Goal: Transaction & Acquisition: Purchase product/service

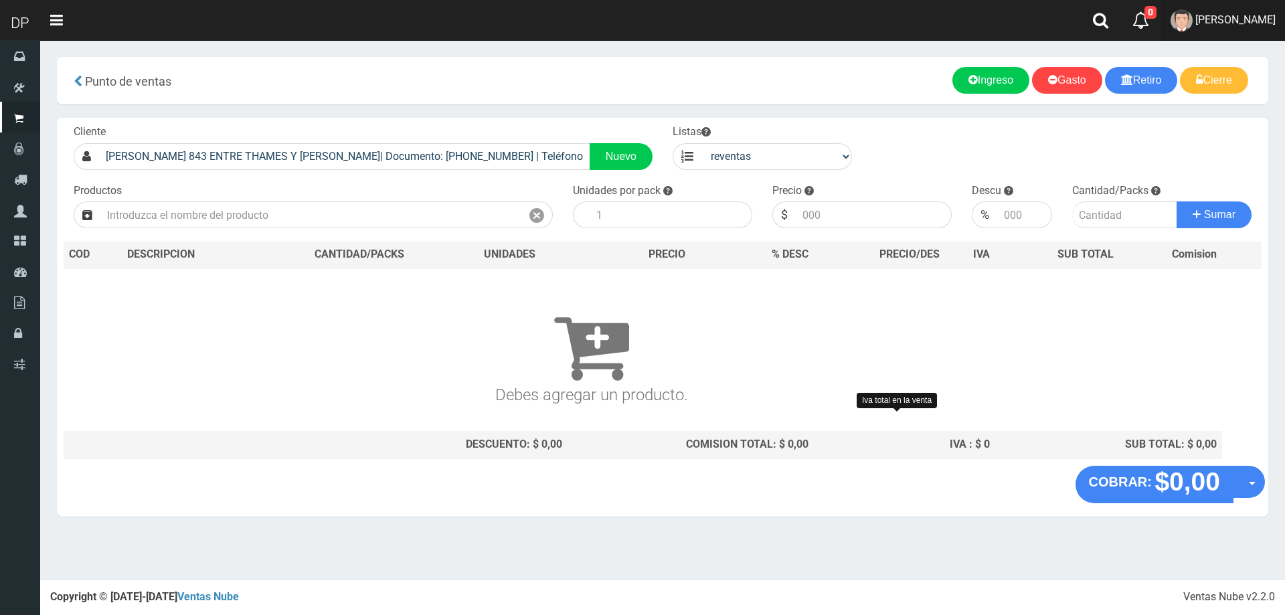
click at [1223, 23] on span "DAIANA PECHMANN" at bounding box center [1236, 19] width 80 height 13
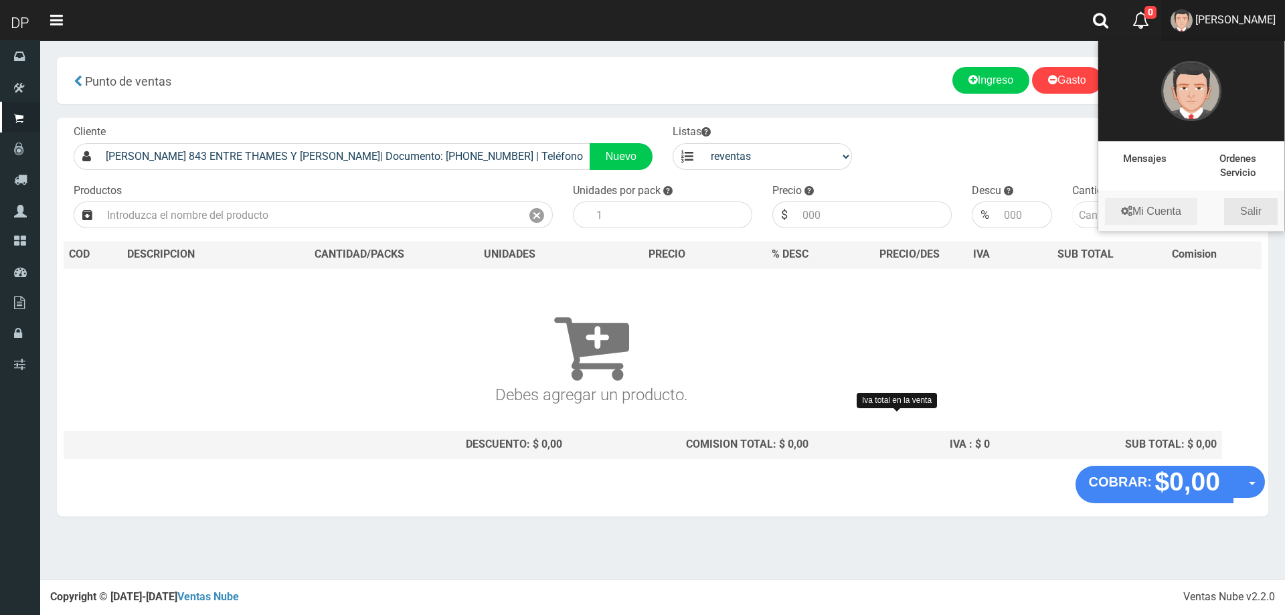
click at [1266, 210] on link "Salir" at bounding box center [1251, 211] width 54 height 27
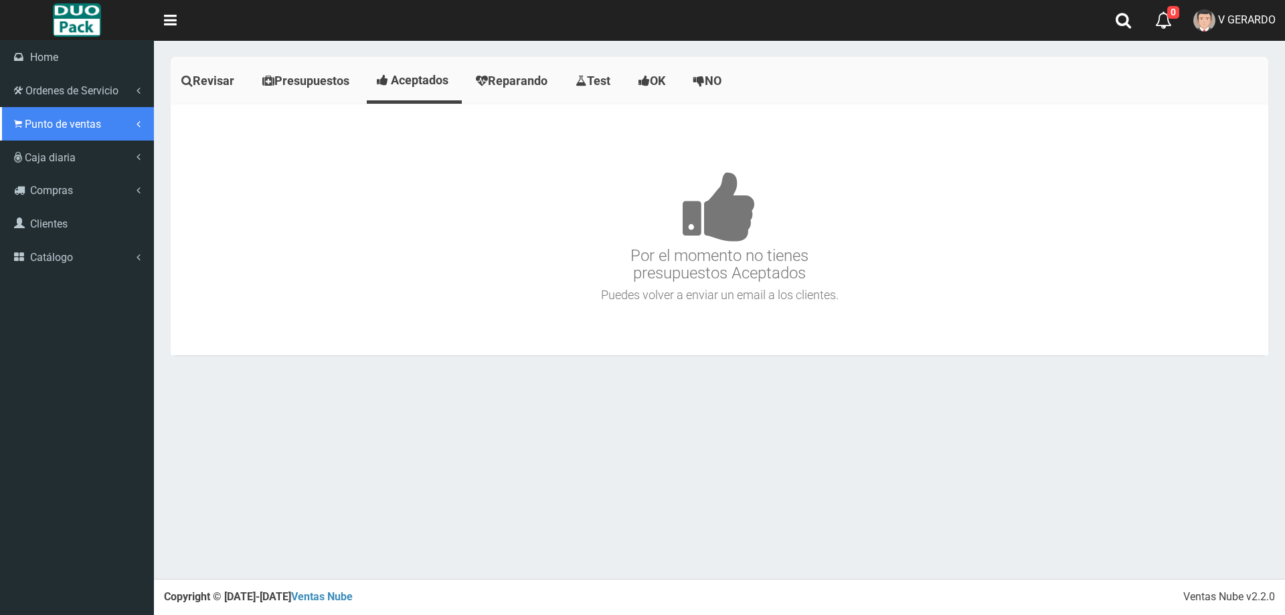
click at [74, 127] on span "Punto de ventas" at bounding box center [63, 124] width 76 height 13
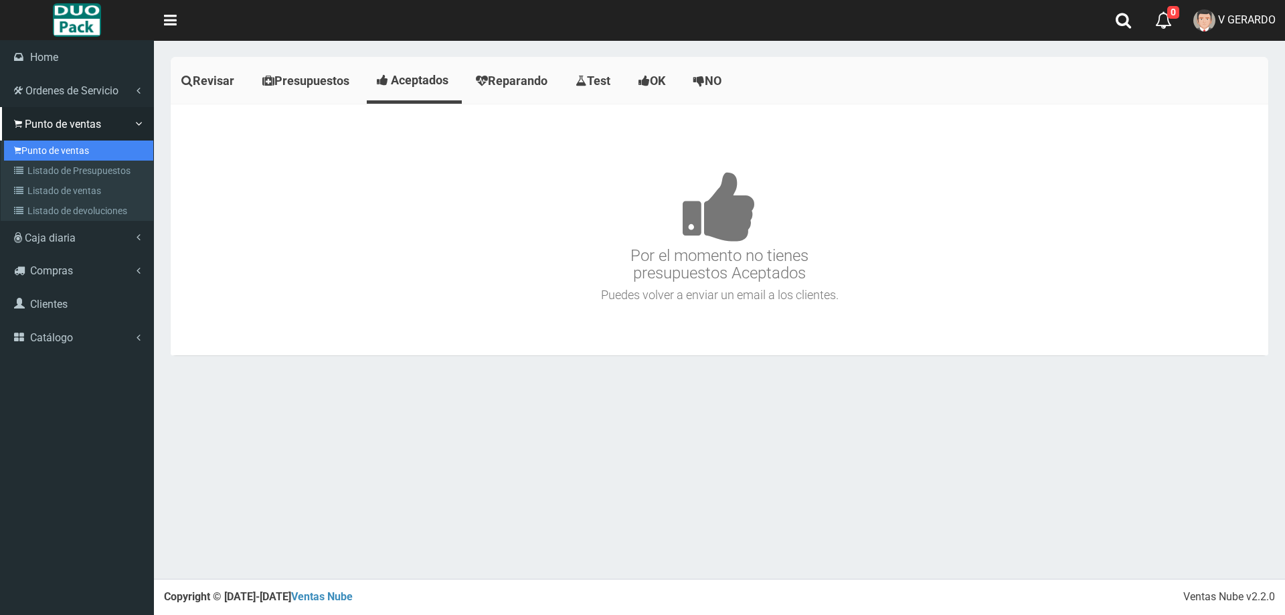
click at [72, 150] on link "Punto de ventas" at bounding box center [78, 151] width 149 height 20
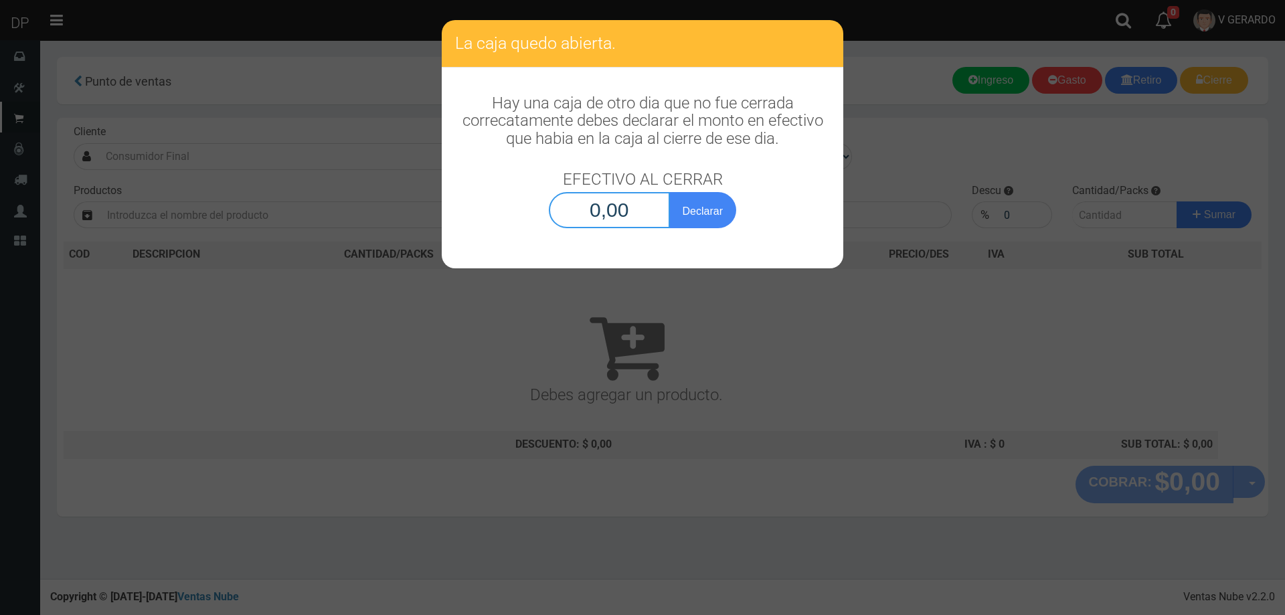
click at [624, 210] on input "0,00" at bounding box center [609, 210] width 121 height 36
type input "1,00"
click at [669, 192] on button "Declarar" at bounding box center [702, 210] width 67 height 36
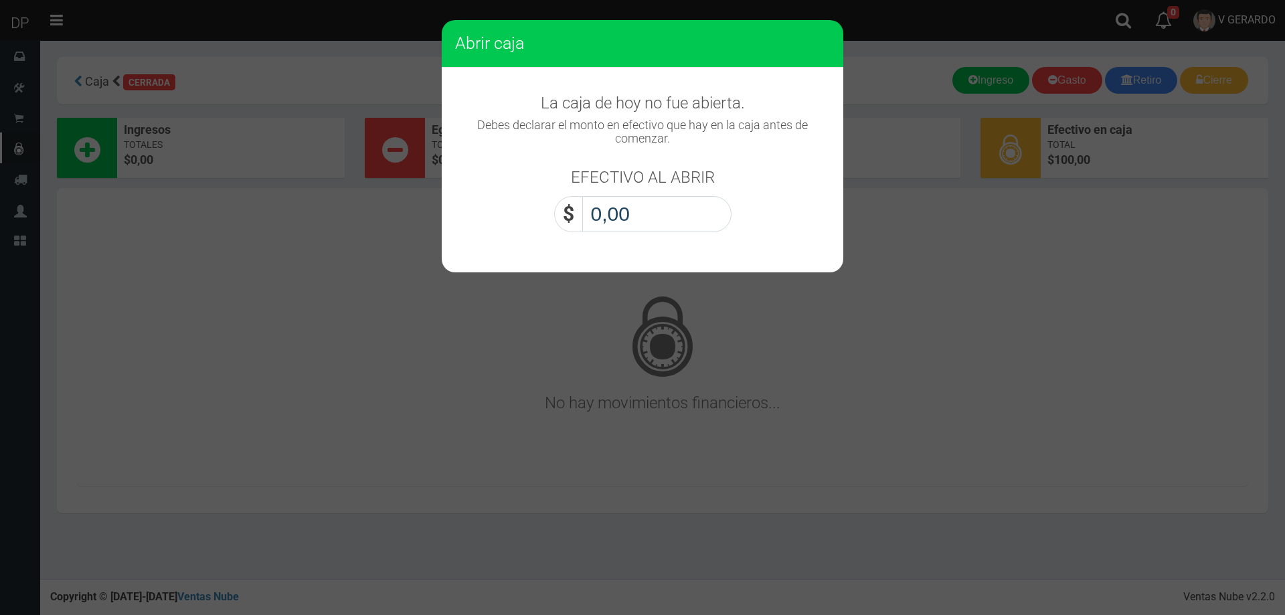
click at [624, 210] on input "0,00" at bounding box center [656, 214] width 149 height 36
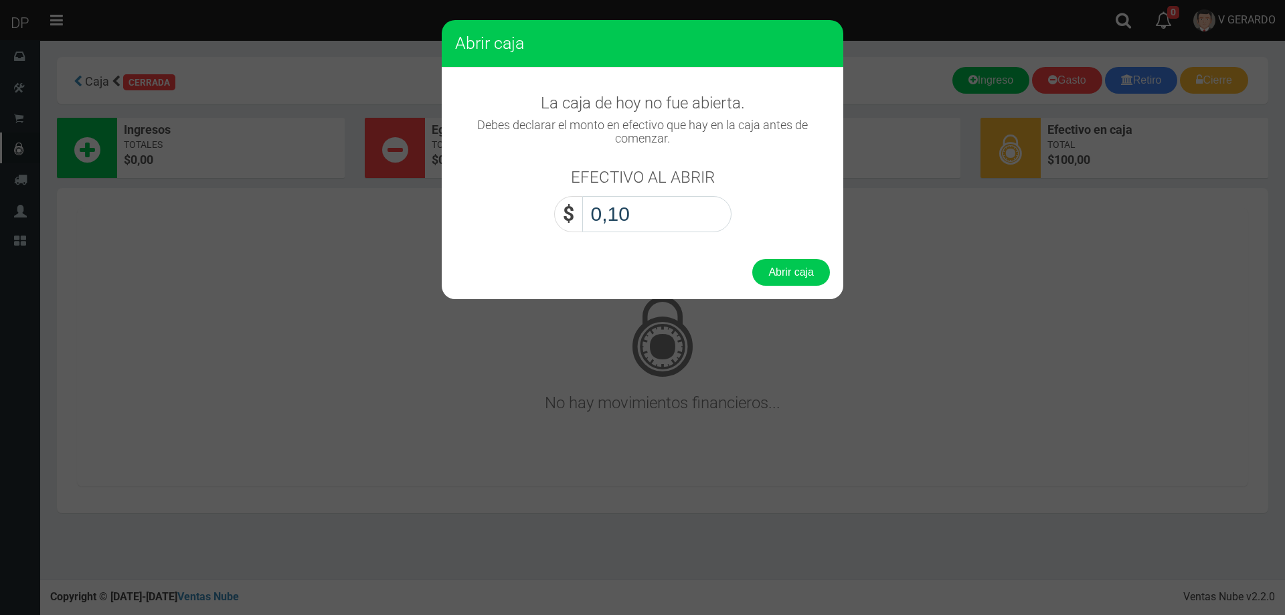
type input "1,00"
click at [752, 259] on button "Abrir caja" at bounding box center [791, 272] width 78 height 27
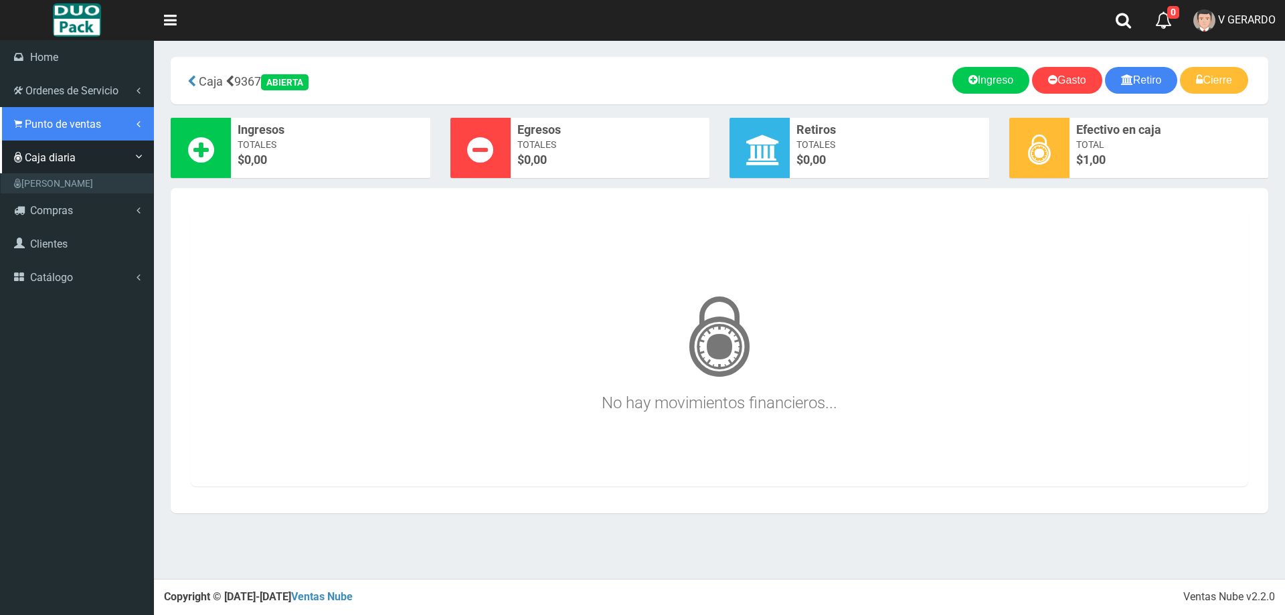
click at [42, 122] on span "Punto de ventas" at bounding box center [63, 124] width 76 height 13
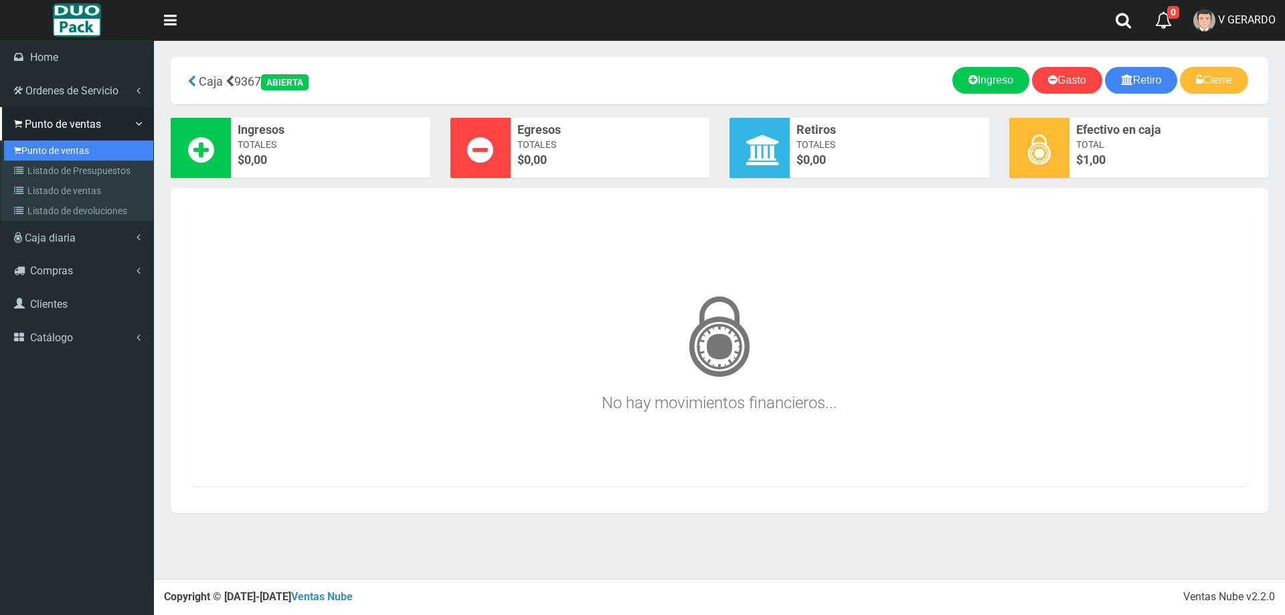
click at [42, 151] on link "Punto de ventas" at bounding box center [78, 151] width 149 height 20
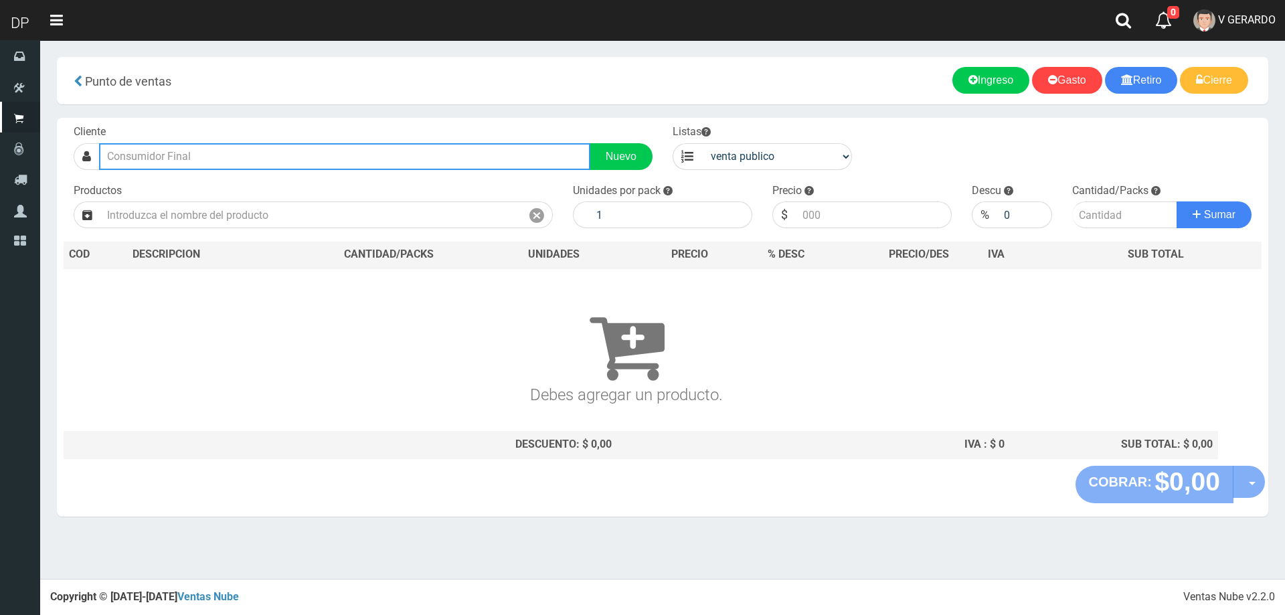
click at [232, 165] on input "text" at bounding box center [344, 156] width 491 height 27
type input "o"
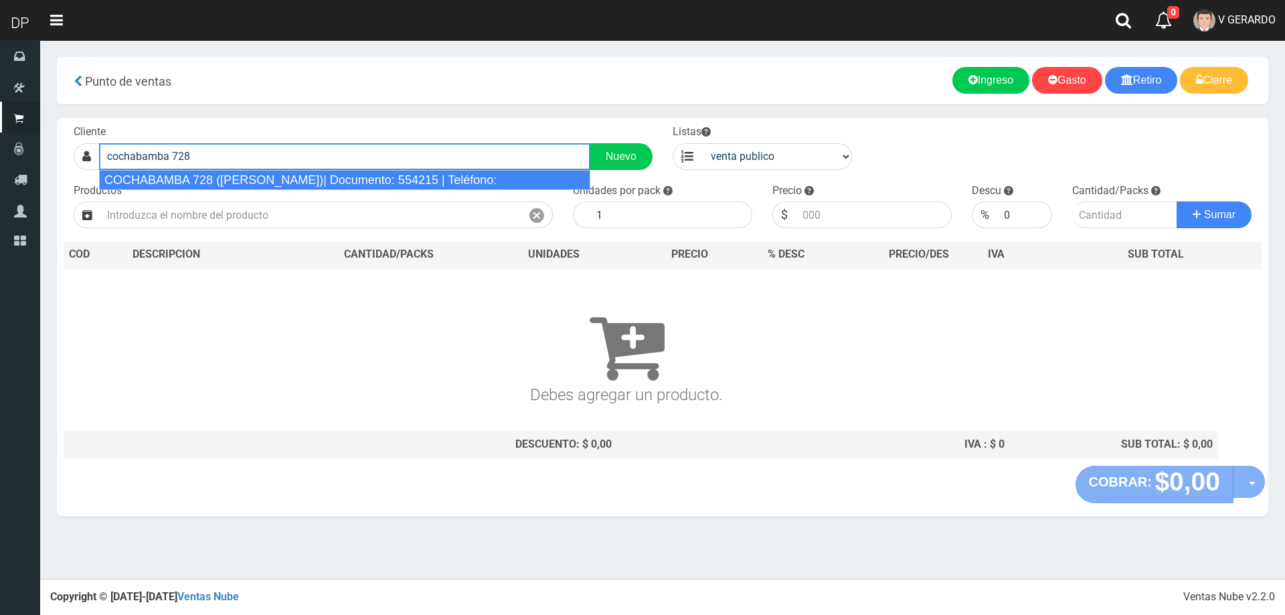
click at [239, 181] on div "COCHABAMBA 728 ([PERSON_NAME])| Documento: 554215 | Teléfono:" at bounding box center [344, 180] width 491 height 20
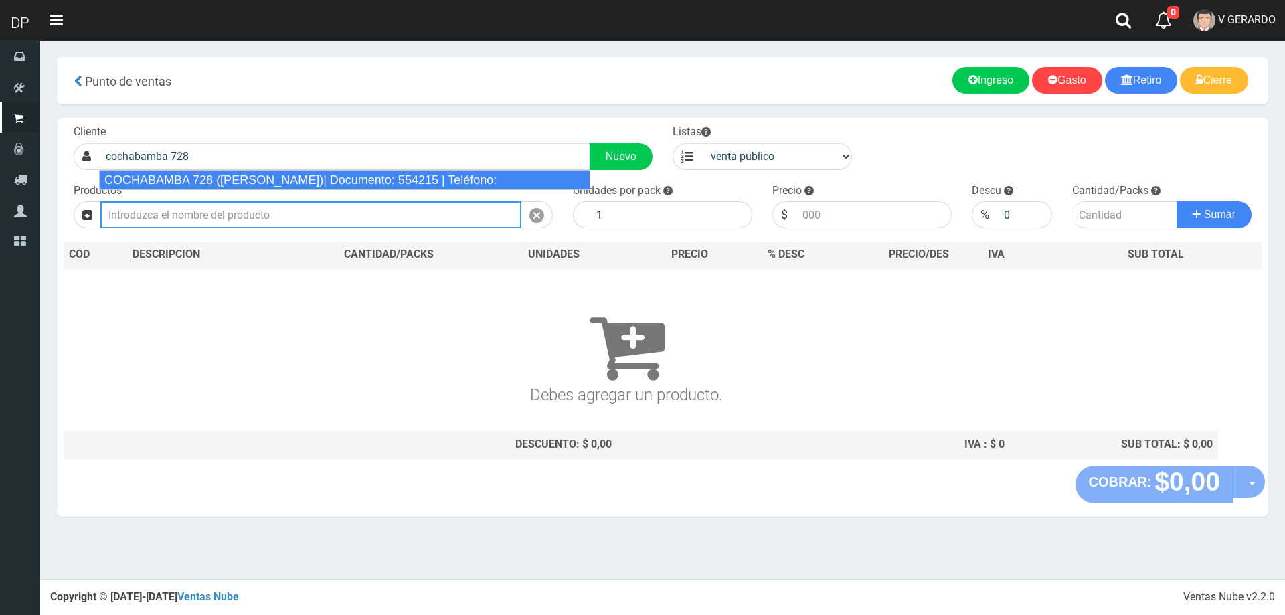
type input "COCHABAMBA 728 ([PERSON_NAME])| Documento: 554215 | Teléfono:"
select select "2"
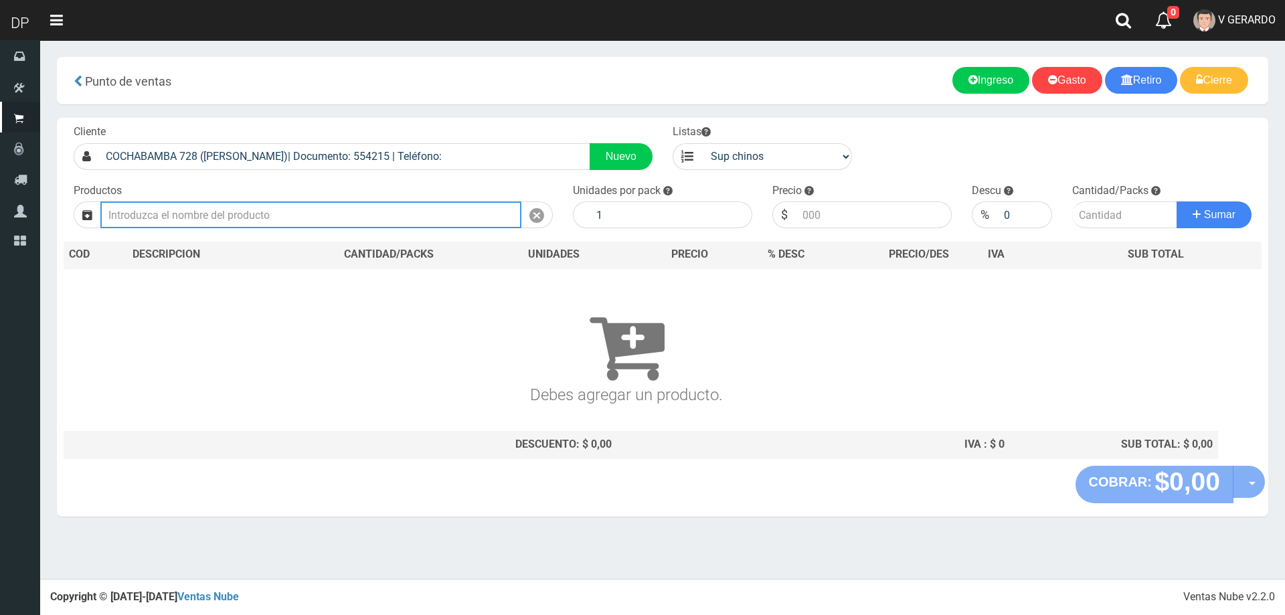
click at [214, 220] on input "text" at bounding box center [310, 214] width 421 height 27
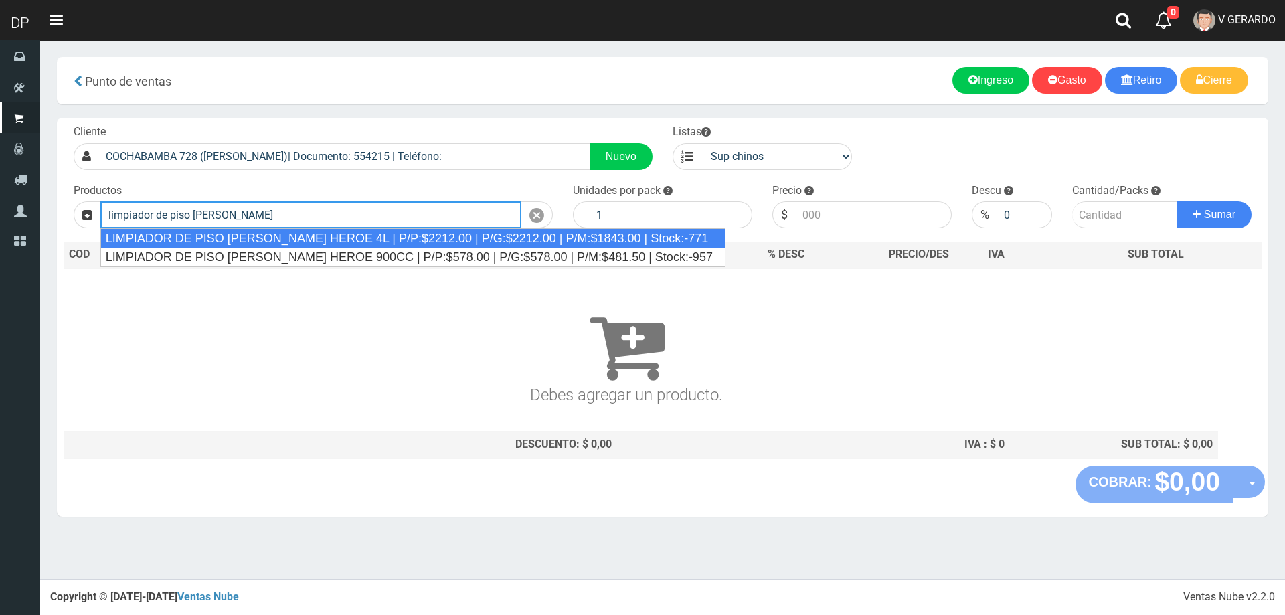
click at [400, 234] on div "LIMPIADOR DE PISO PINO SILVESTRE HEROE 4L | P/P:$2212.00 | P/G:$2212.00 | P/M:$…" at bounding box center [412, 238] width 625 height 20
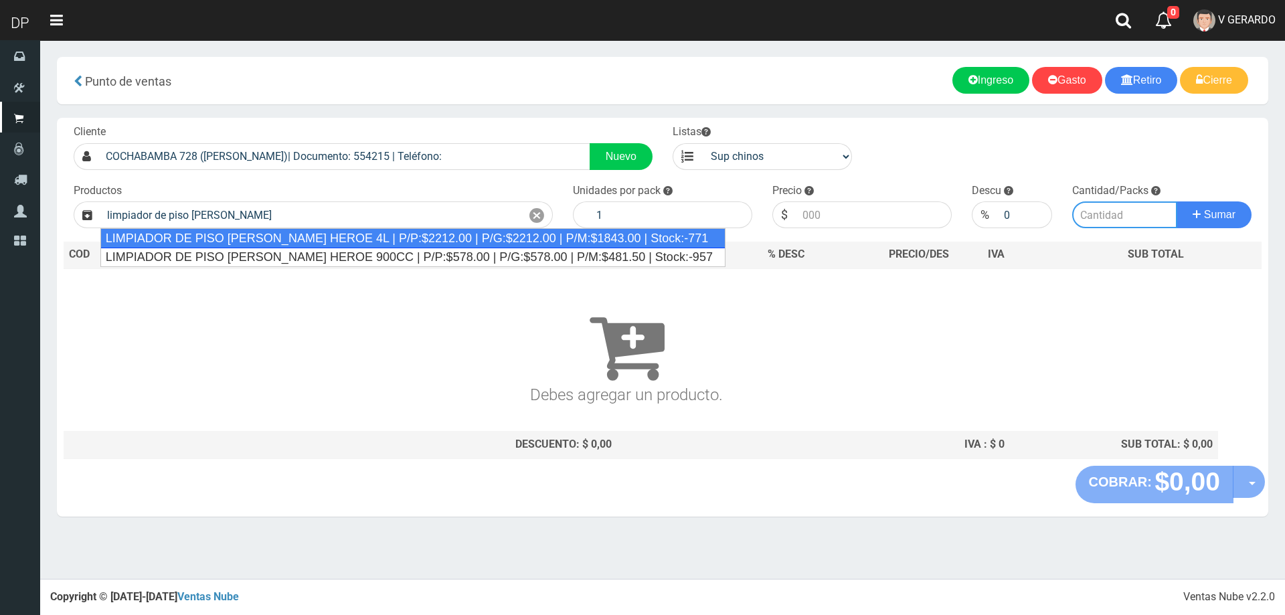
type input "LIMPIADOR DE PISO PINO SILVESTRE HEROE 4L | P/P:$2212.00 | P/G:$2212.00 | P/M:$…"
type input "3"
type input "2212.00"
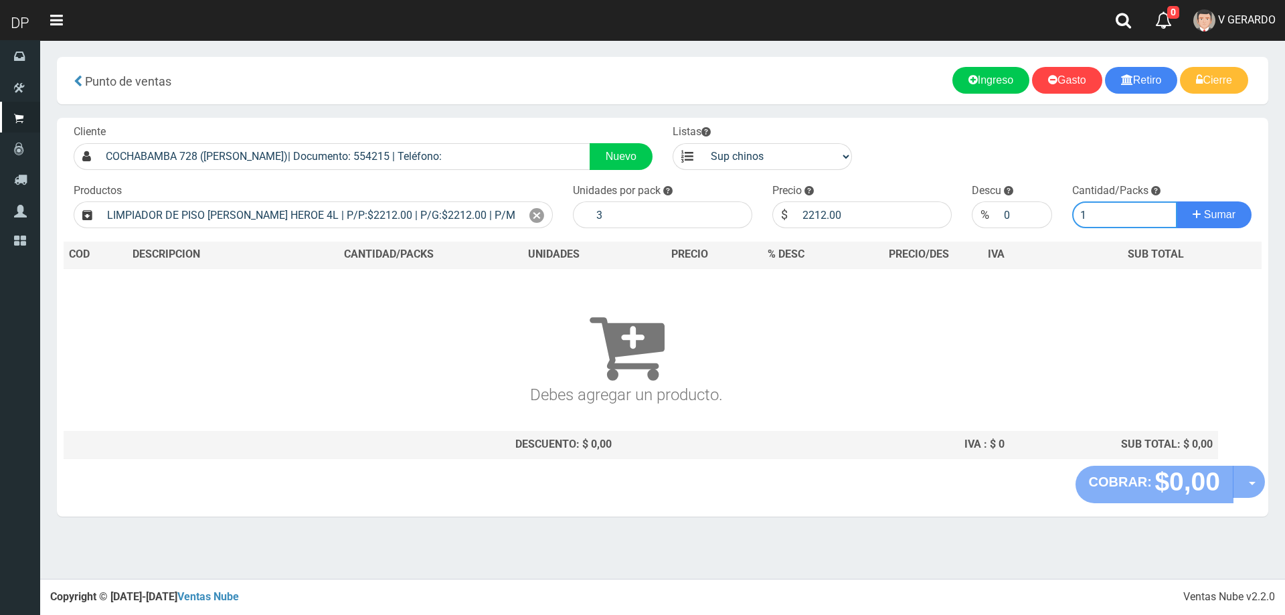
type input "1"
click at [1177, 201] on button "Sumar" at bounding box center [1214, 214] width 75 height 27
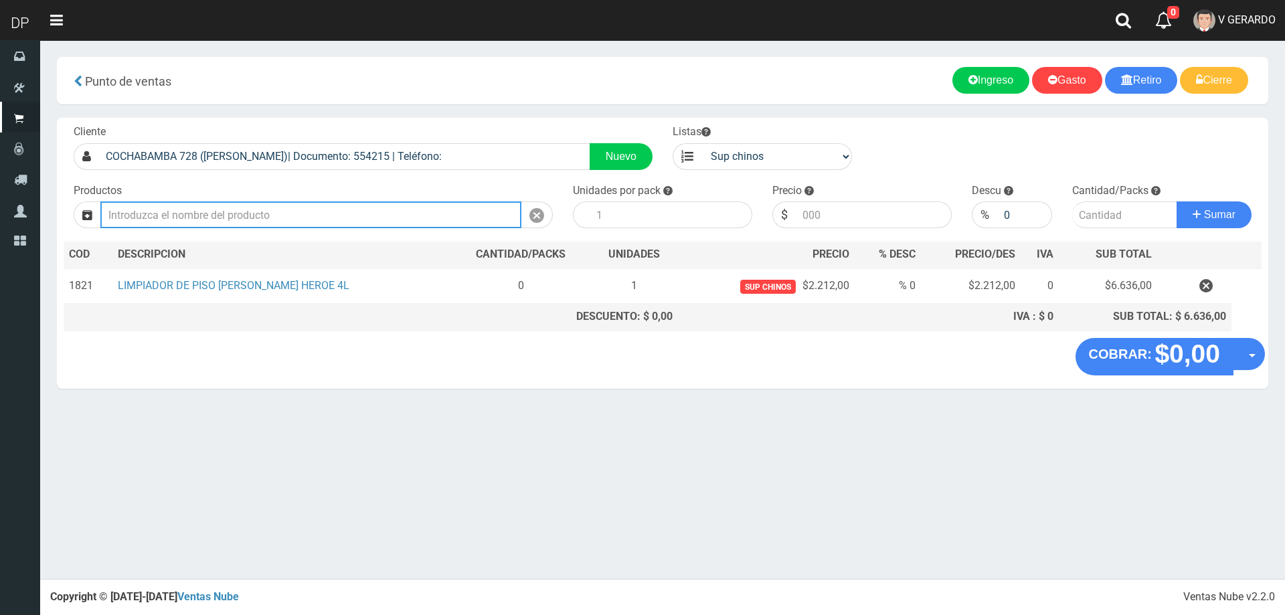
click at [404, 210] on input "text" at bounding box center [310, 214] width 421 height 27
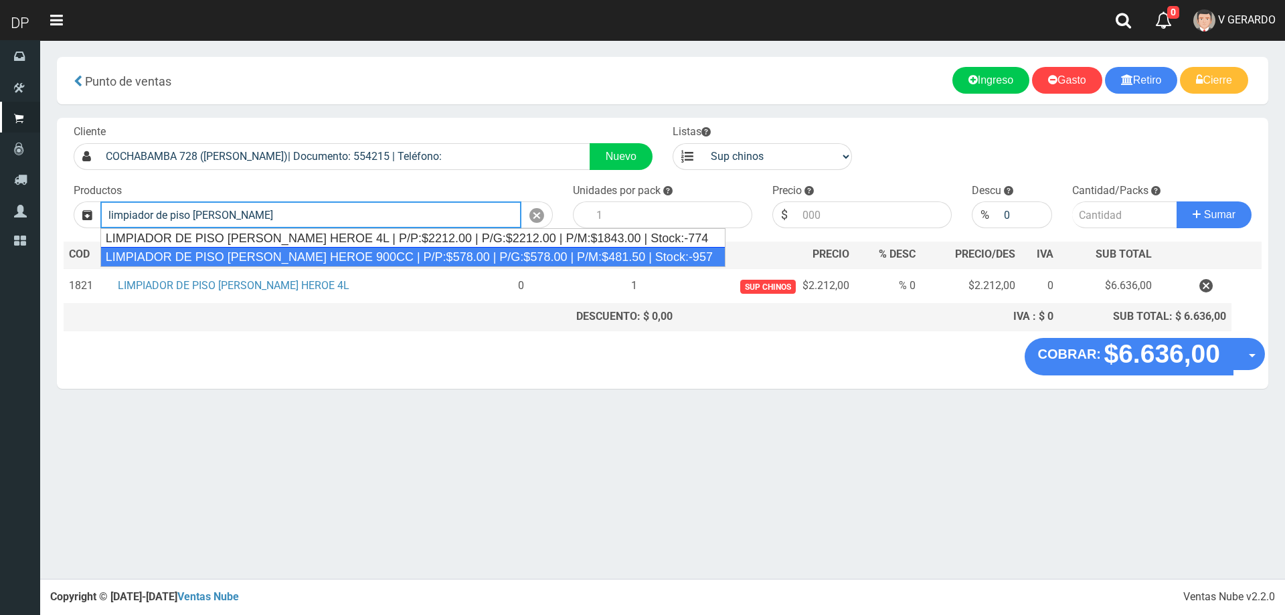
click at [374, 248] on div "LIMPIADOR DE PISO PINO SILVESTRE HEROE 900CC | P/P:$578.00 | P/G:$578.00 | P/M:…" at bounding box center [412, 257] width 625 height 20
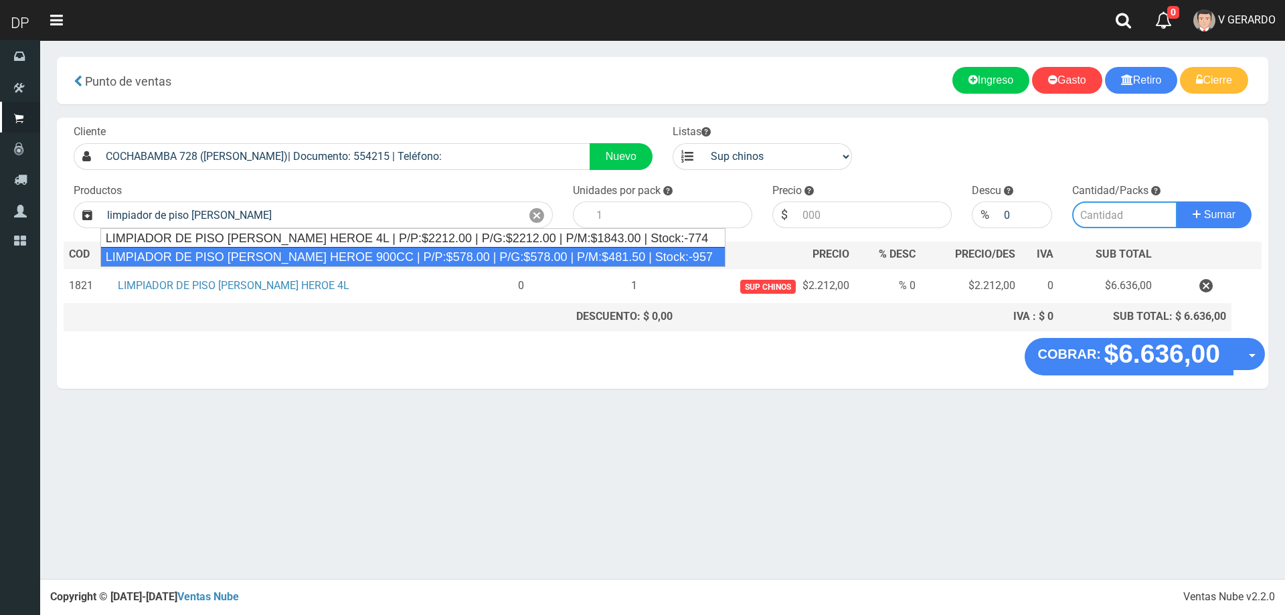
type input "LIMPIADOR DE PISO PINO SILVESTRE HEROE 900CC | P/P:$578.00 | P/G:$578.00 | P/M:…"
type input "12"
type input "578.00"
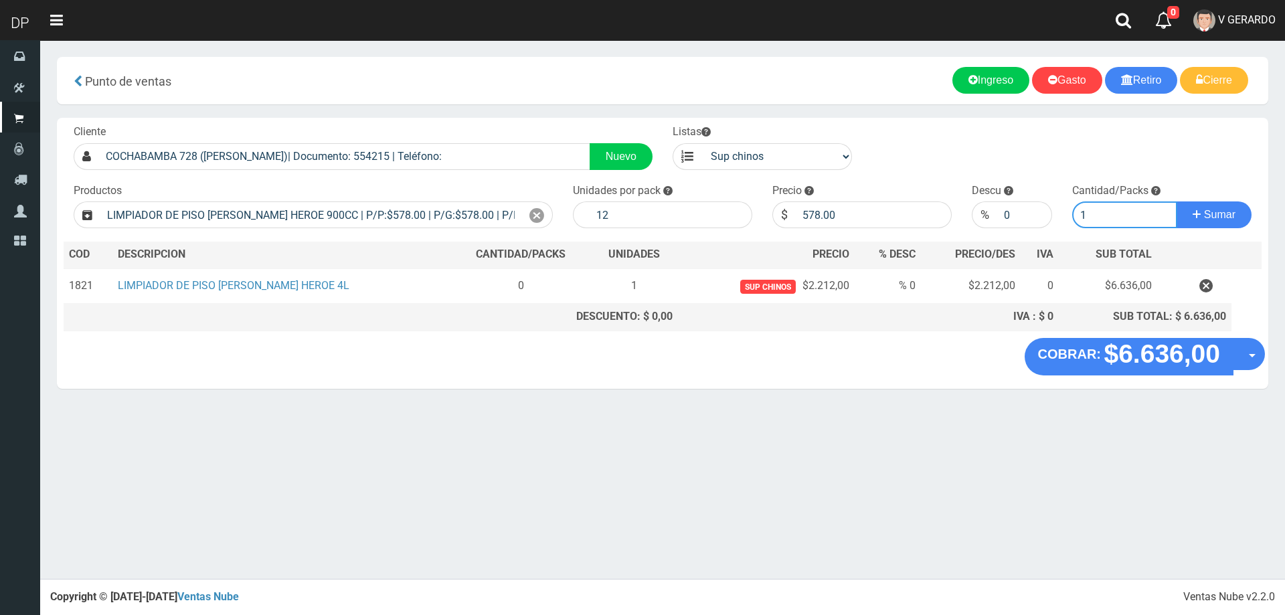
type input "1"
click at [1177, 201] on button "Sumar" at bounding box center [1214, 214] width 75 height 27
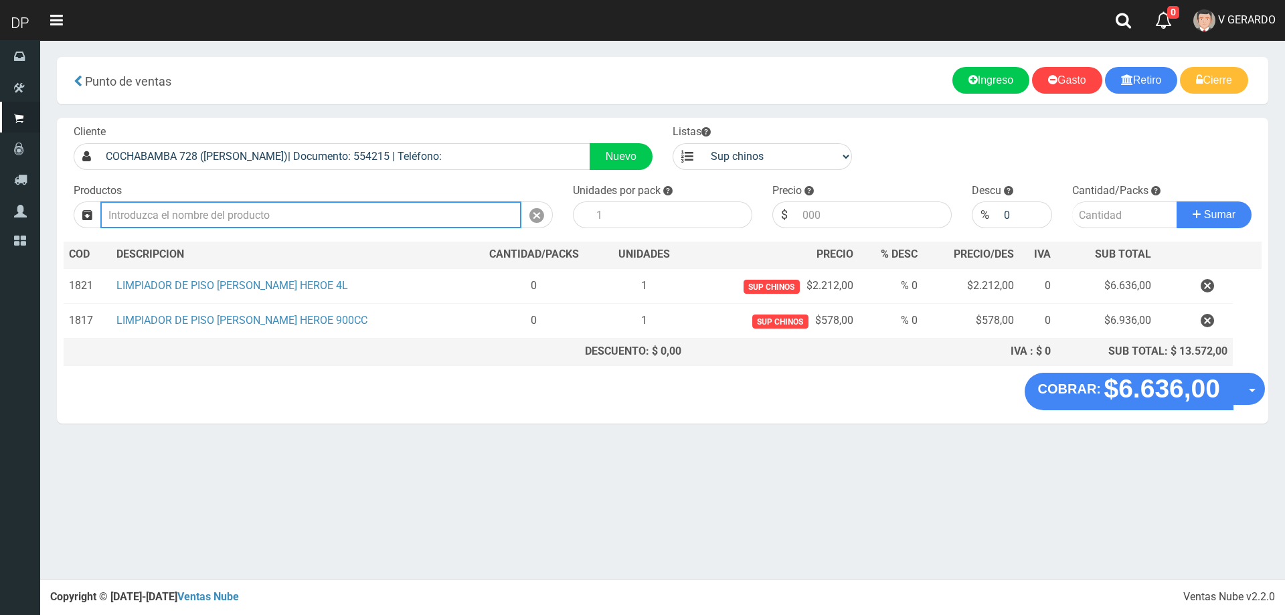
click at [336, 216] on input "text" at bounding box center [310, 214] width 421 height 27
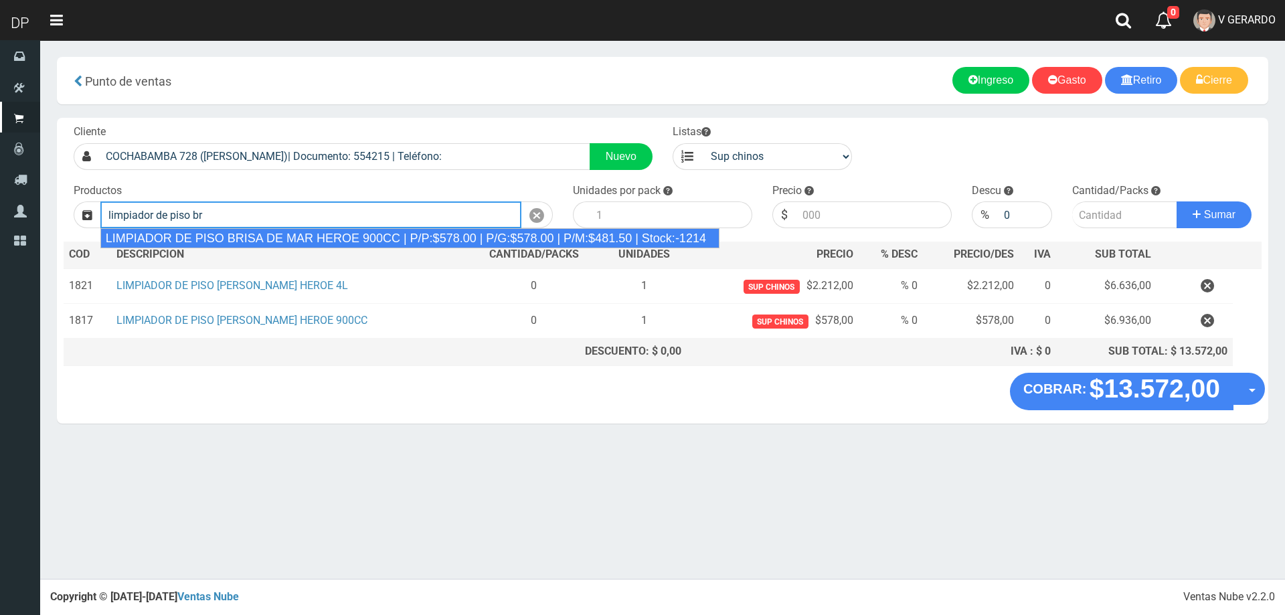
click at [347, 230] on div "LIMPIADOR DE PISO BRISA DE MAR HEROE 900CC | P/P:$578.00 | P/G:$578.00 | P/M:$4…" at bounding box center [409, 238] width 619 height 20
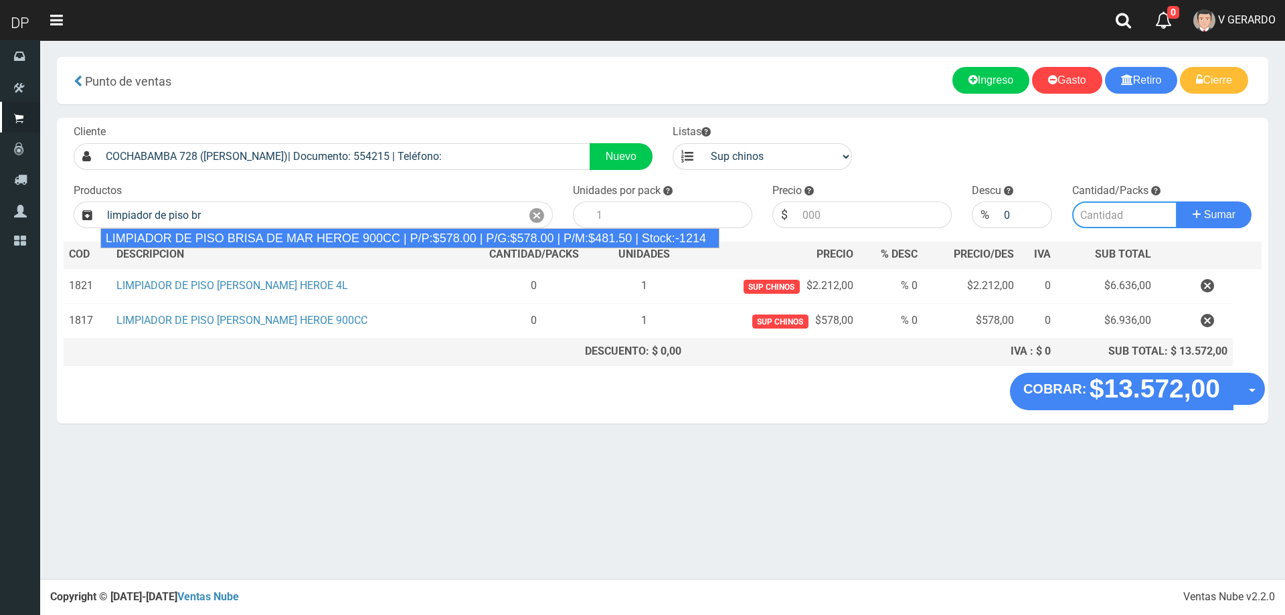
type input "LIMPIADOR DE PISO BRISA DE MAR HEROE 900CC | P/P:$578.00 | P/G:$578.00 | P/M:$4…"
type input "12"
type input "578.00"
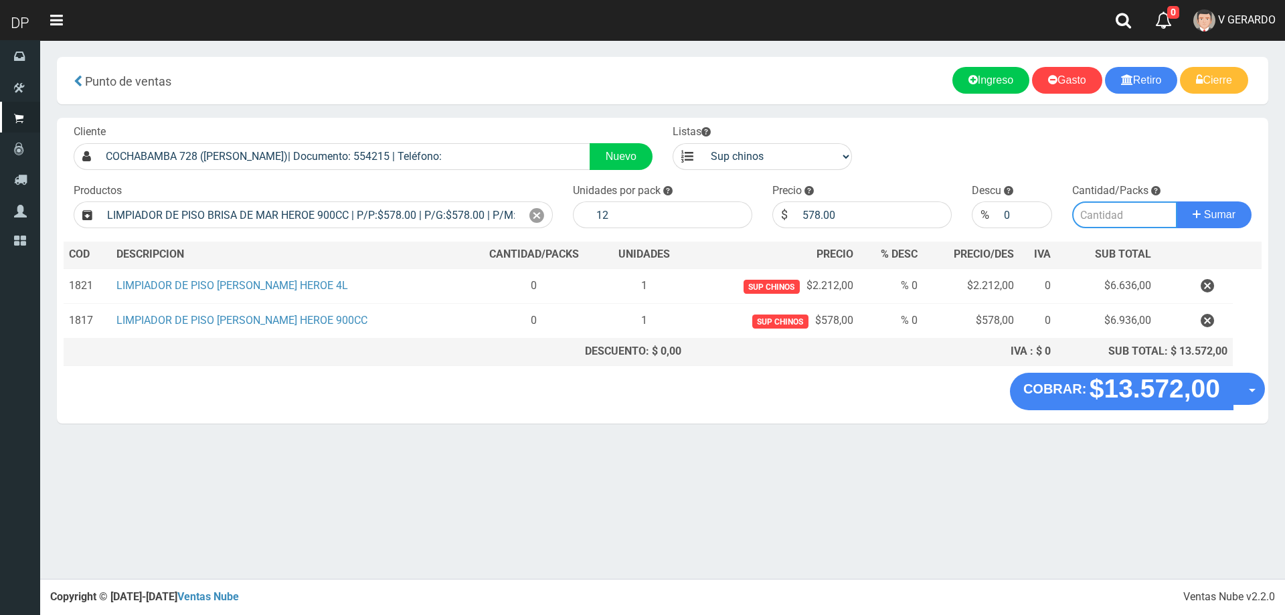
click at [1099, 216] on input "number" at bounding box center [1125, 214] width 106 height 27
type input "1"
click at [1177, 201] on button "Sumar" at bounding box center [1214, 214] width 75 height 27
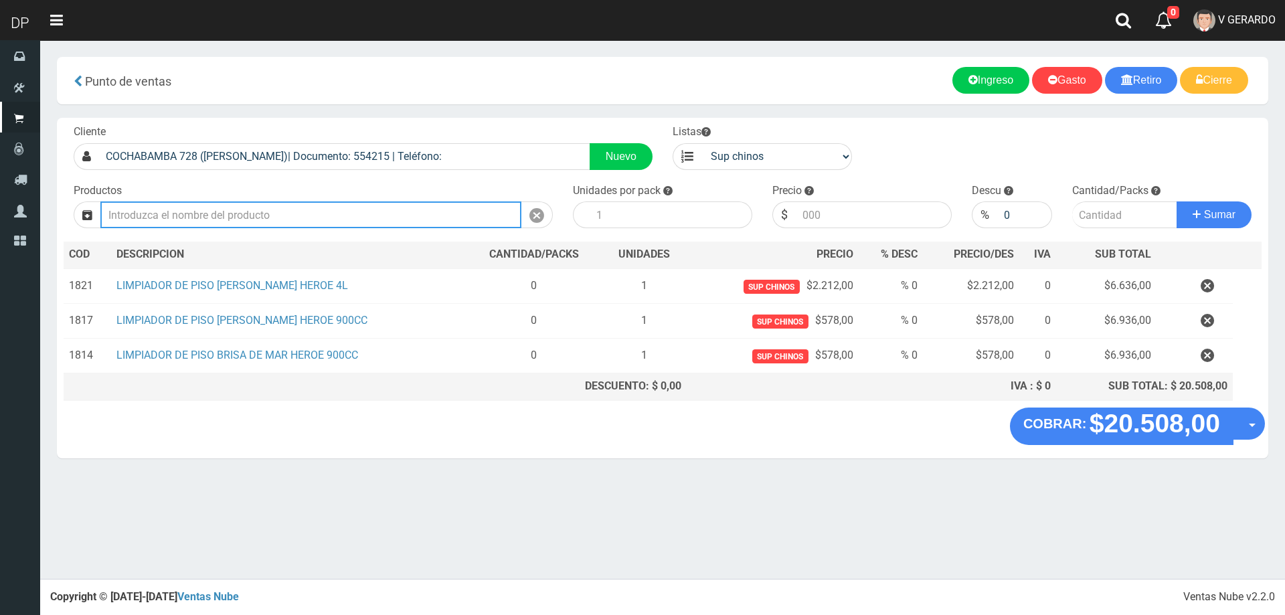
click at [260, 210] on input "text" at bounding box center [310, 214] width 421 height 27
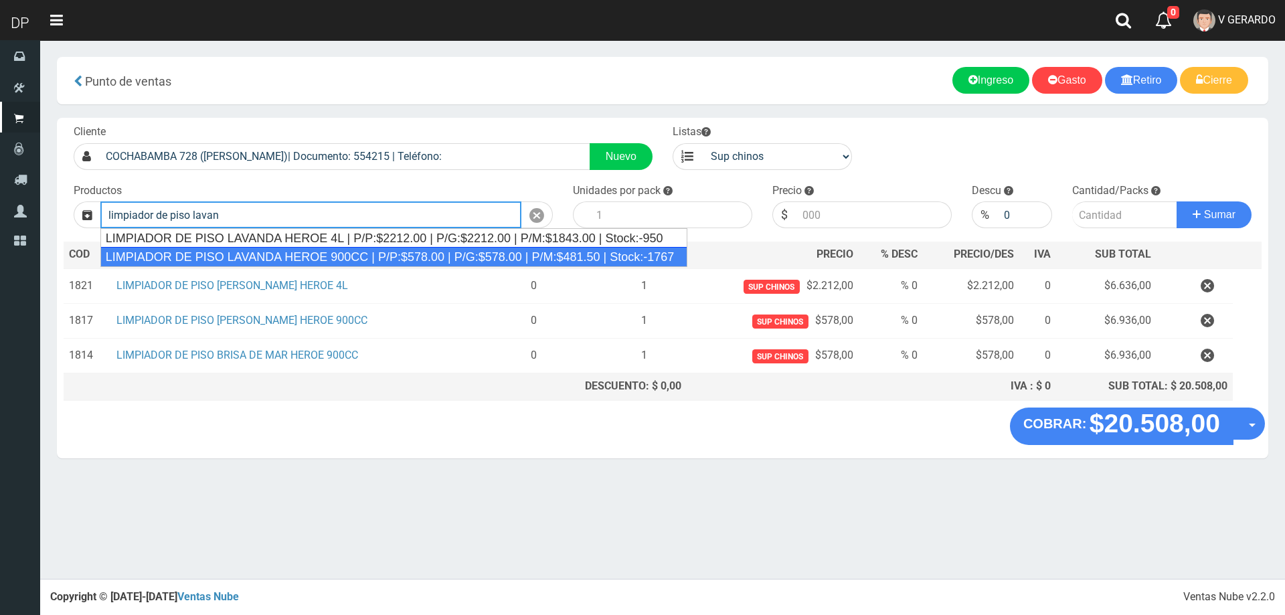
click at [282, 258] on div "LIMPIADOR DE PISO LAVANDA HEROE 900CC | P/P:$578.00 | P/G:$578.00 | P/M:$481.50…" at bounding box center [394, 257] width 588 height 20
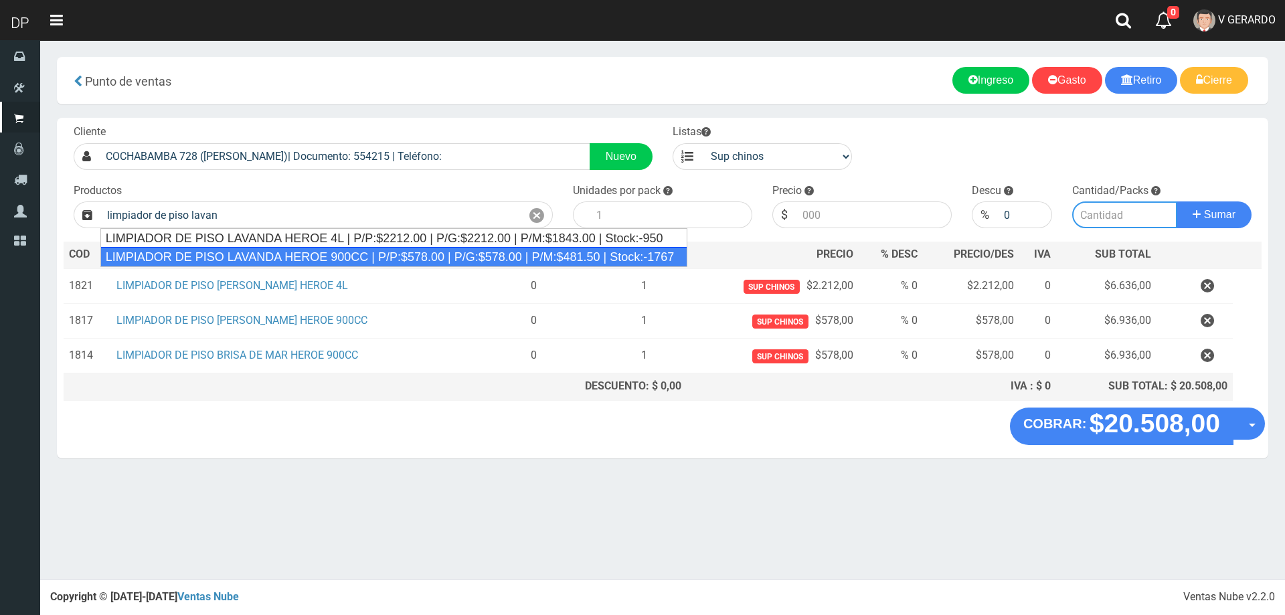
type input "LIMPIADOR DE PISO LAVANDA HEROE 900CC | P/P:$578.00 | P/G:$578.00 | P/M:$481.50…"
type input "12"
type input "578.00"
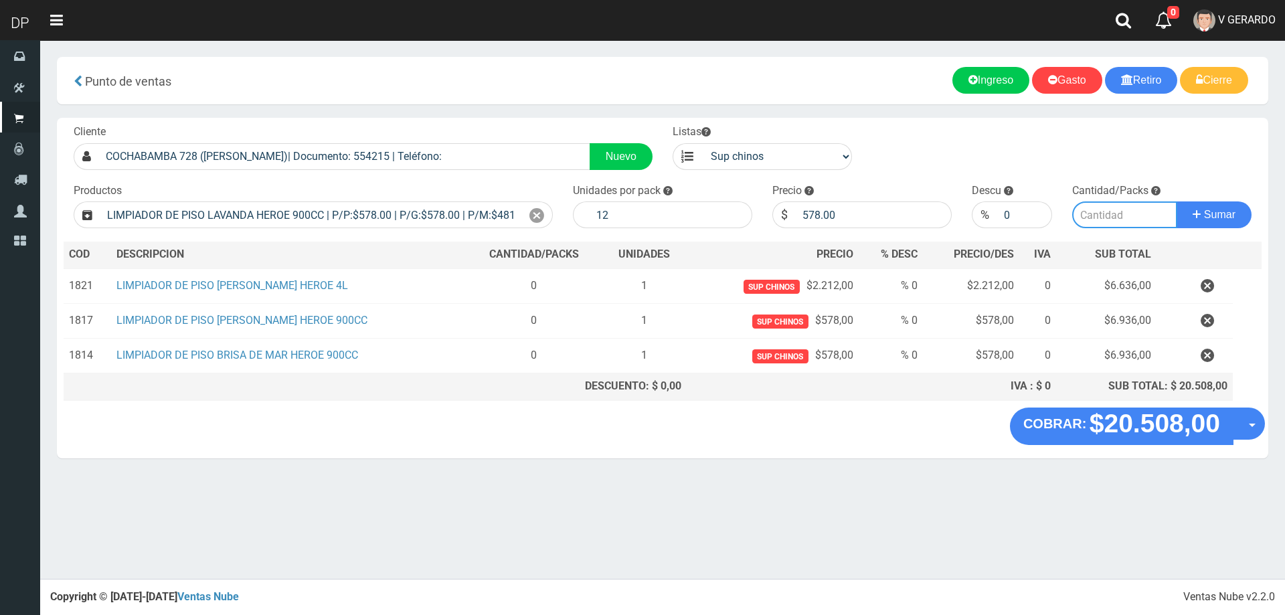
click at [1088, 203] on input "number" at bounding box center [1125, 214] width 106 height 27
click at [1090, 209] on input "number" at bounding box center [1125, 214] width 106 height 27
type input "1"
click at [1177, 201] on button "Sumar" at bounding box center [1214, 214] width 75 height 27
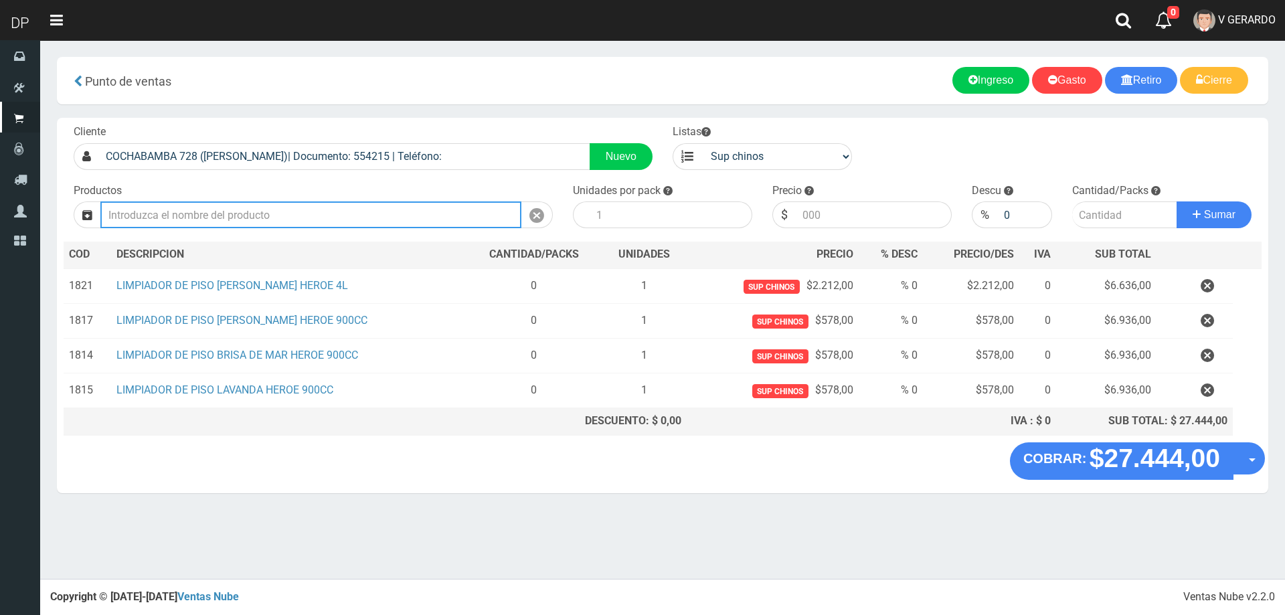
click at [372, 211] on input "text" at bounding box center [310, 214] width 421 height 27
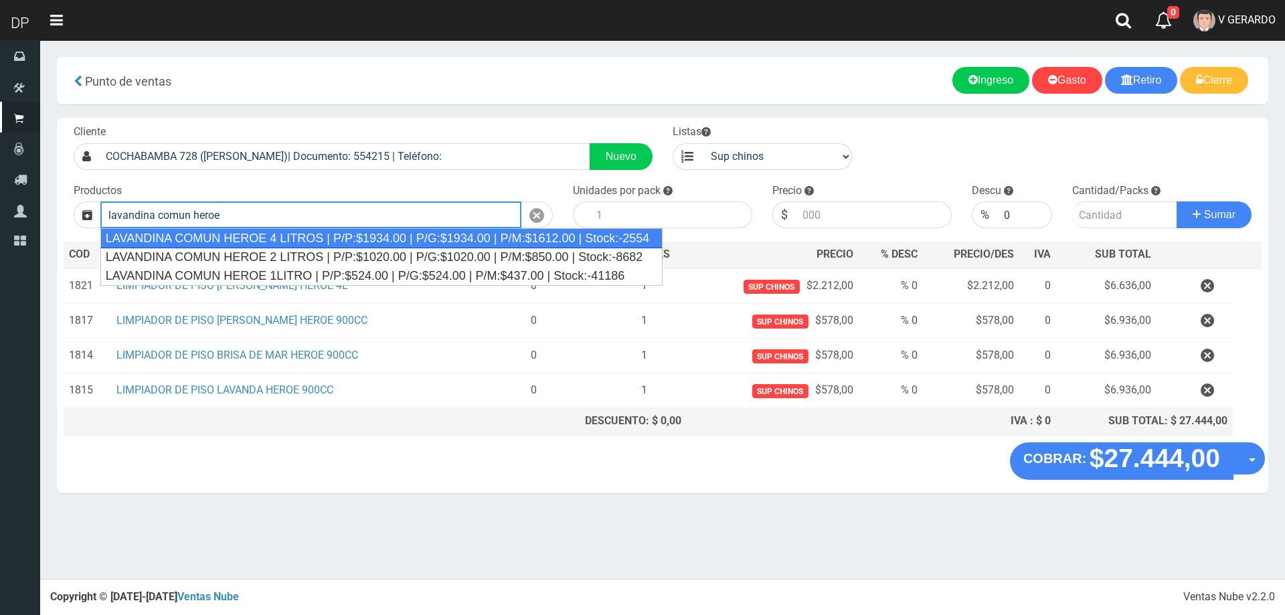
click at [380, 236] on div "LAVANDINA COMUN HEROE 4 LITROS | P/P:$1934.00 | P/G:$1934.00 | P/M:$1612.00 | S…" at bounding box center [381, 238] width 563 height 20
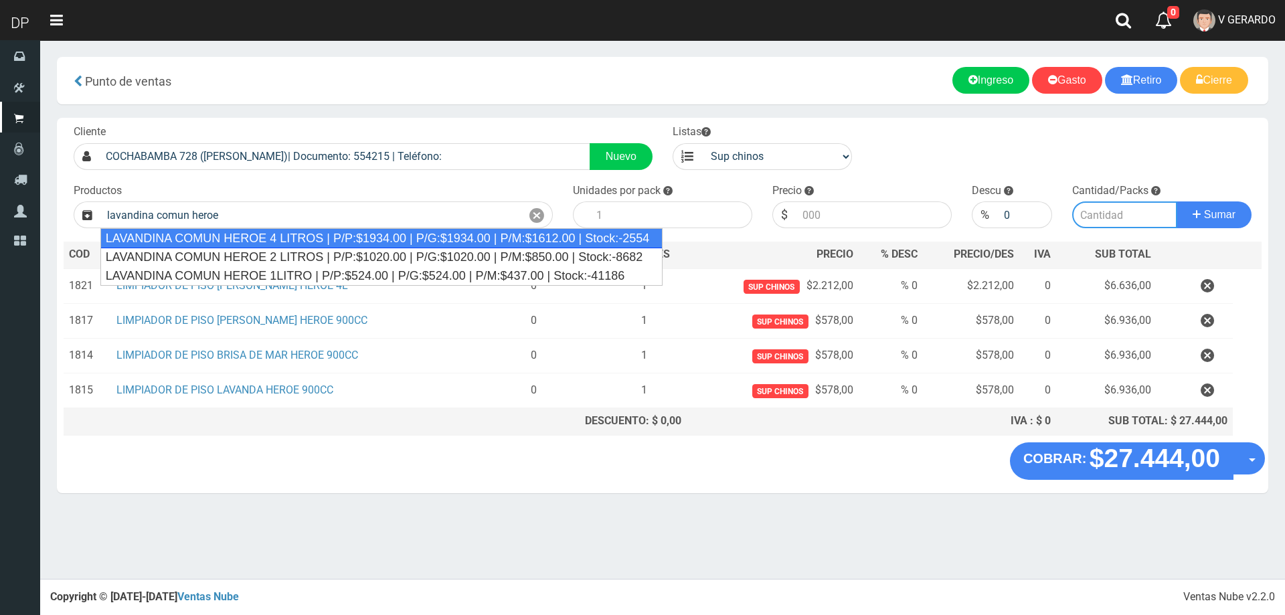
type input "LAVANDINA COMUN HEROE 4 LITROS | P/P:$1934.00 | P/G:$1934.00 | P/M:$1612.00 | S…"
type input "3"
type input "1934.00"
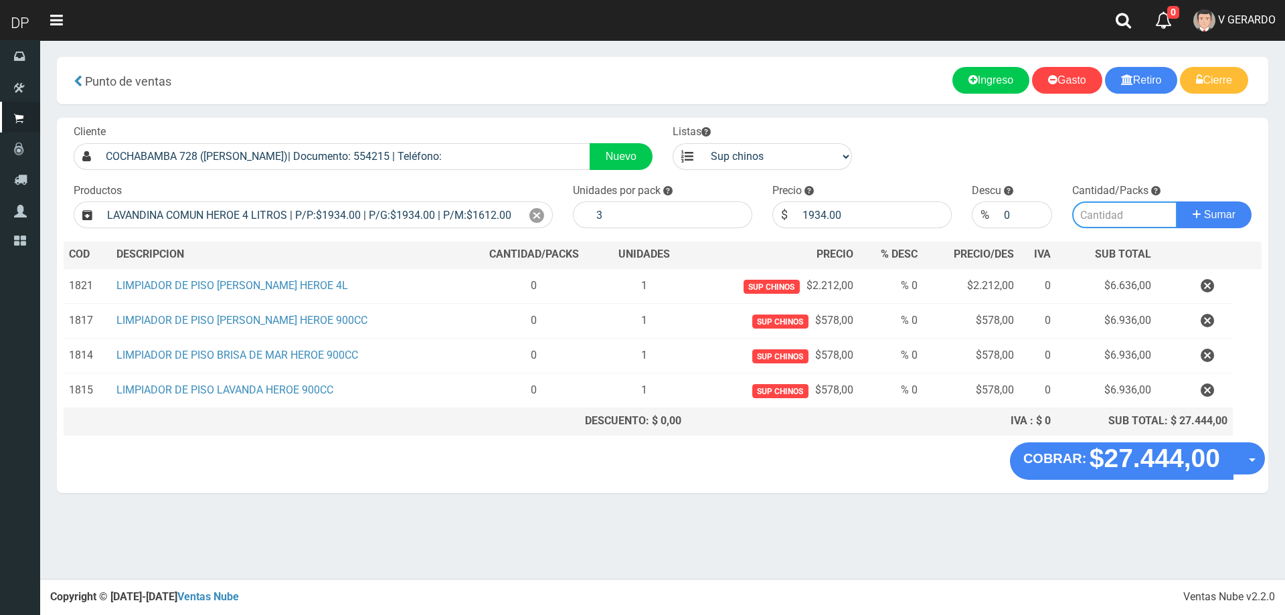
click at [1141, 223] on input "number" at bounding box center [1125, 214] width 106 height 27
type input "1"
click at [1177, 201] on button "Sumar" at bounding box center [1214, 214] width 75 height 27
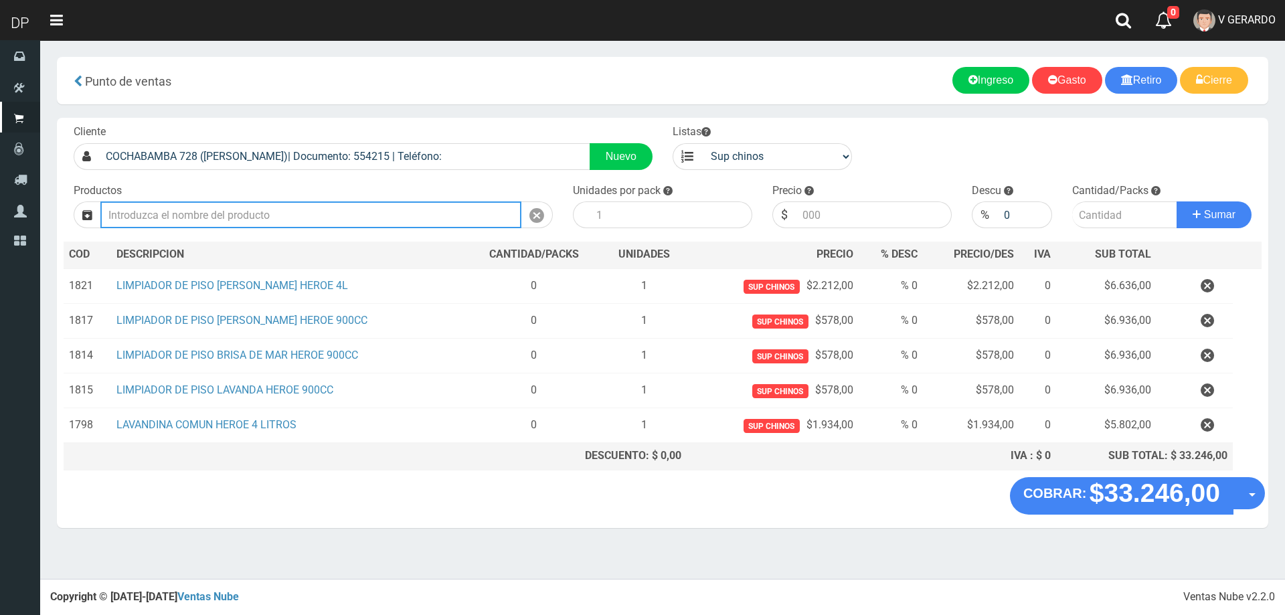
click at [347, 223] on input "text" at bounding box center [310, 214] width 421 height 27
click at [347, 223] on input "jabon liquido heroepet" at bounding box center [310, 214] width 421 height 27
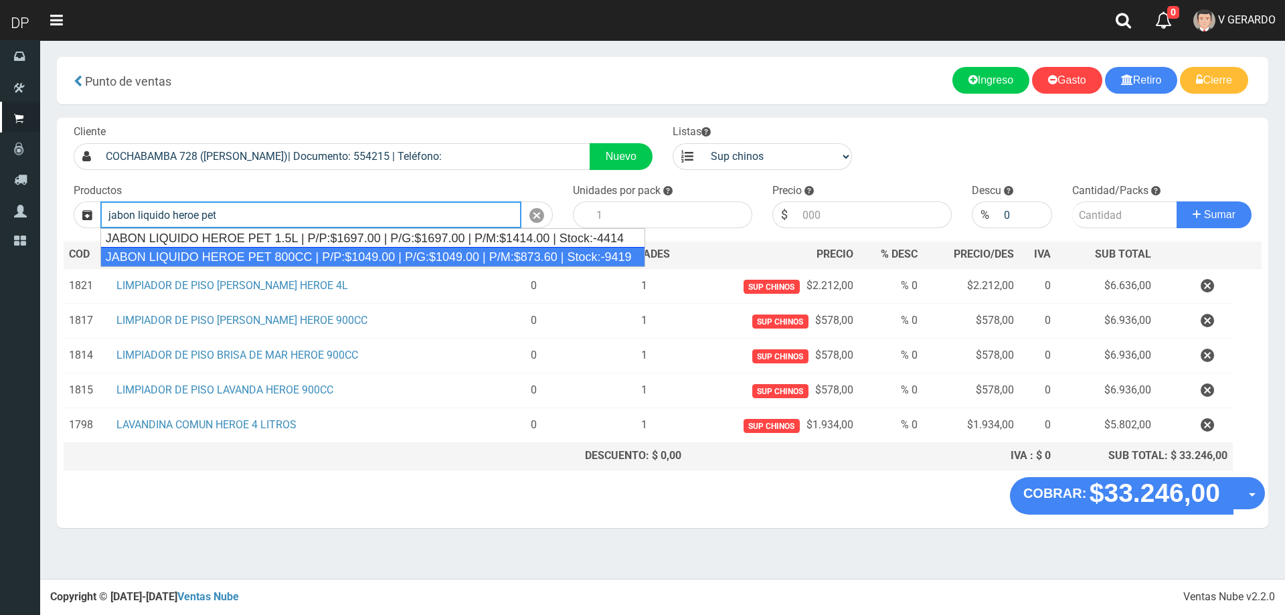
click at [327, 259] on div "JABON LIQUIDO HEROE PET 800CC | P/P:$1049.00 | P/G:$1049.00 | P/M:$873.60 | Sto…" at bounding box center [372, 257] width 545 height 20
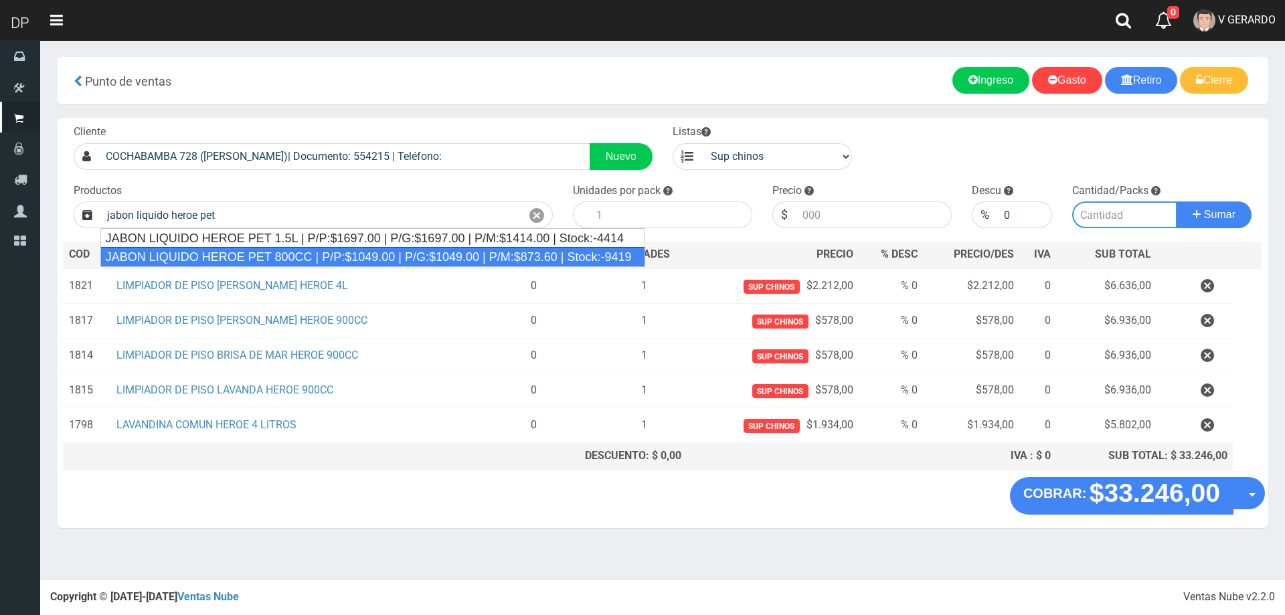
type input "JABON LIQUIDO HEROE PET 800CC | P/P:$1049.00 | P/G:$1049.00 | P/M:$873.60 | Sto…"
type input "15"
type input "1049.00"
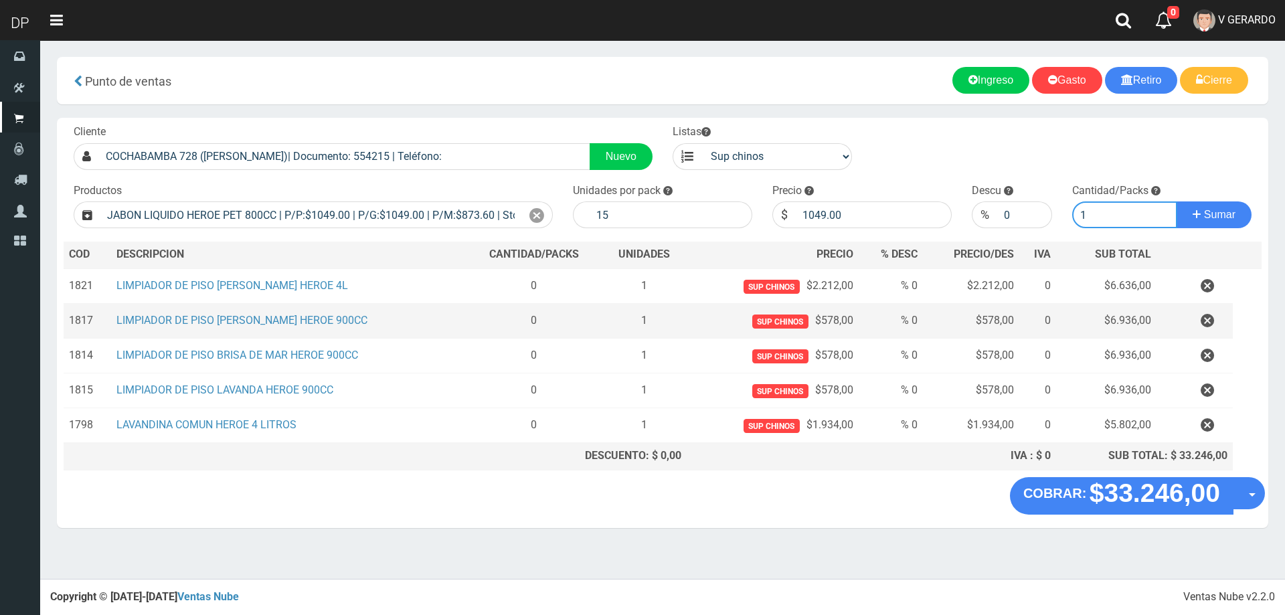
type input "1"
click at [1177, 201] on button "Sumar" at bounding box center [1214, 214] width 75 height 27
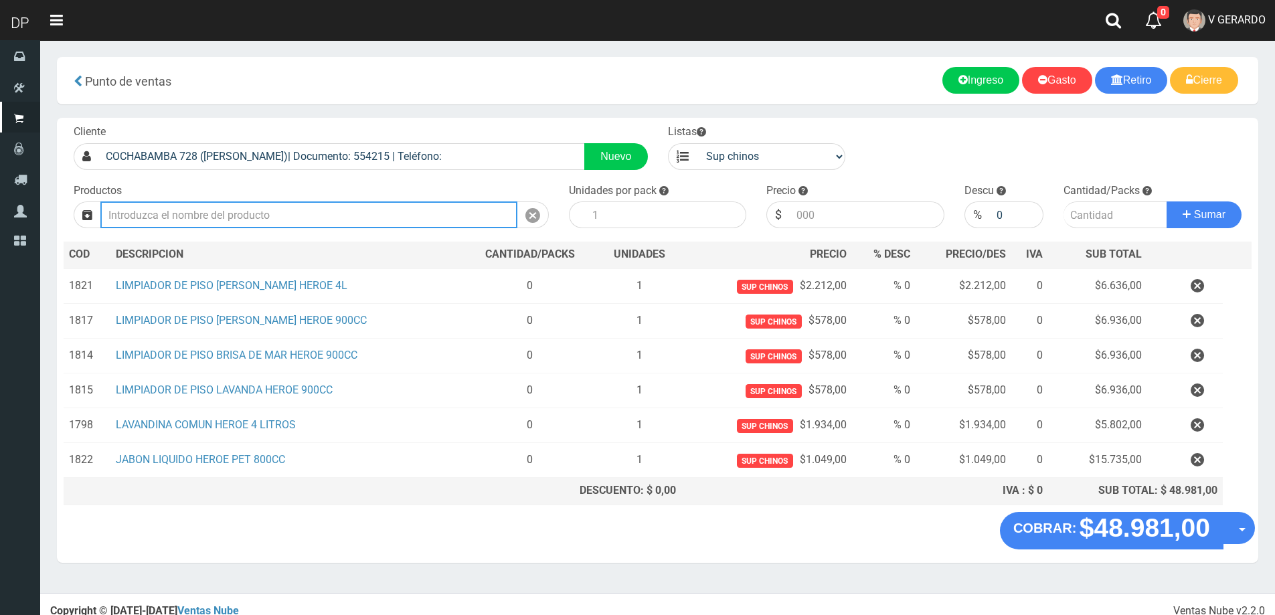
click at [325, 211] on input "text" at bounding box center [308, 214] width 417 height 27
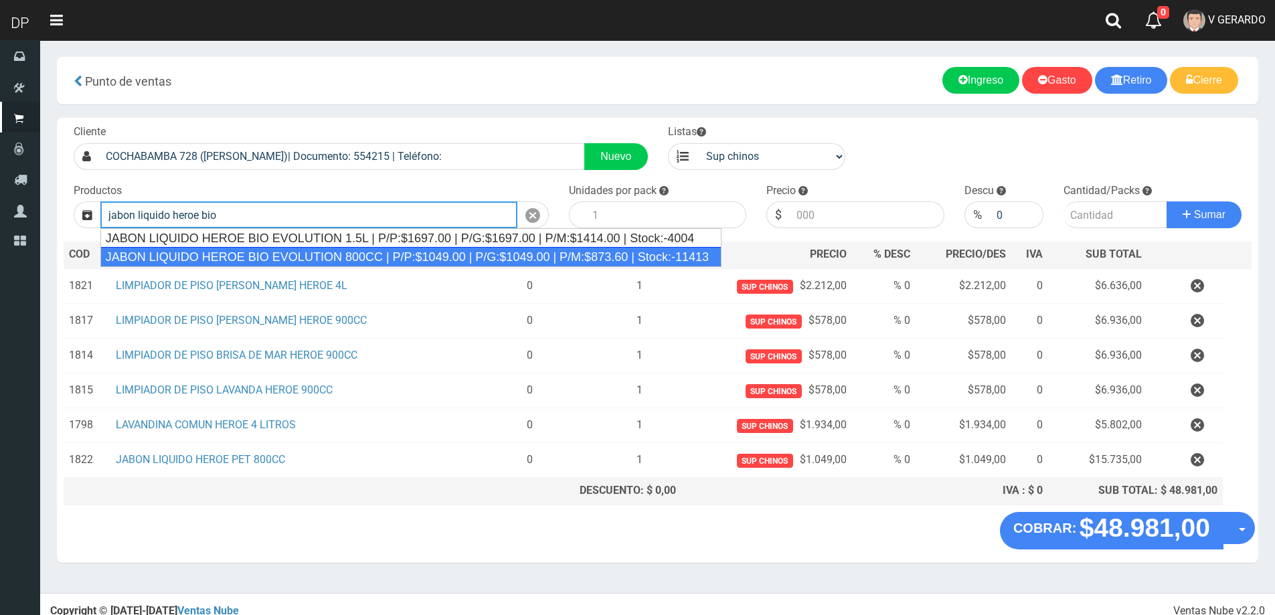
click at [343, 259] on div "JABON LIQUIDO HEROE BIO EVOLUTION 800CC | P/P:$1049.00 | P/G:$1049.00 | P/M:$87…" at bounding box center [410, 257] width 621 height 20
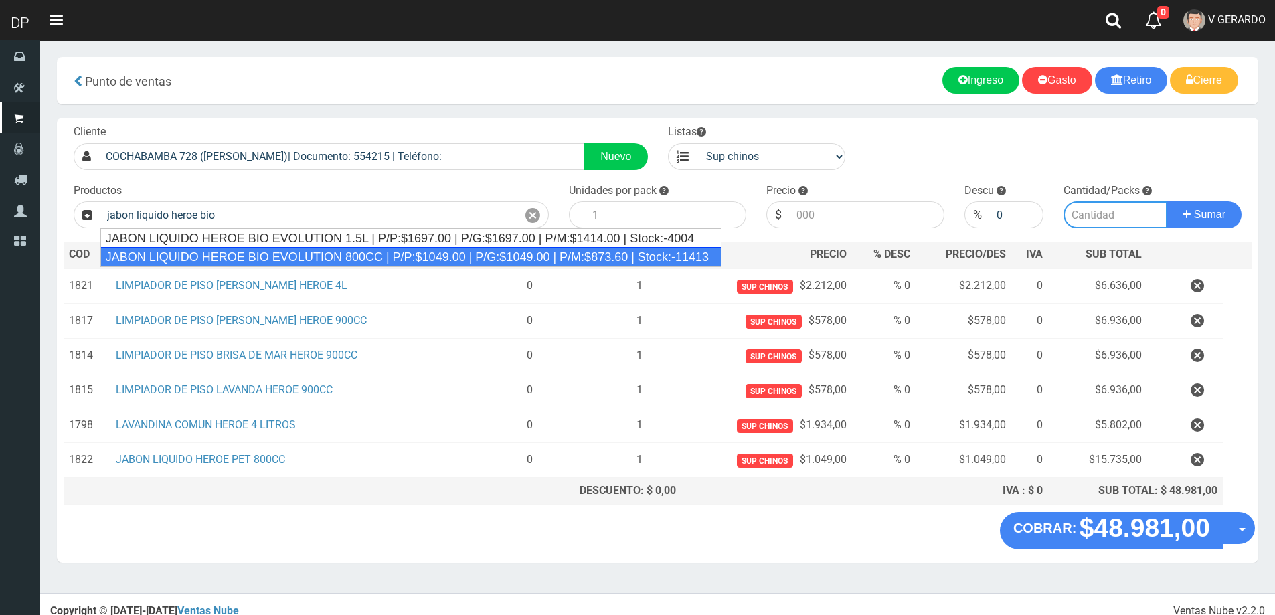
type input "JABON LIQUIDO HEROE BIO EVOLUTION 800CC | P/P:$1049.00 | P/G:$1049.00 | P/M:$87…"
type input "15"
type input "1049.00"
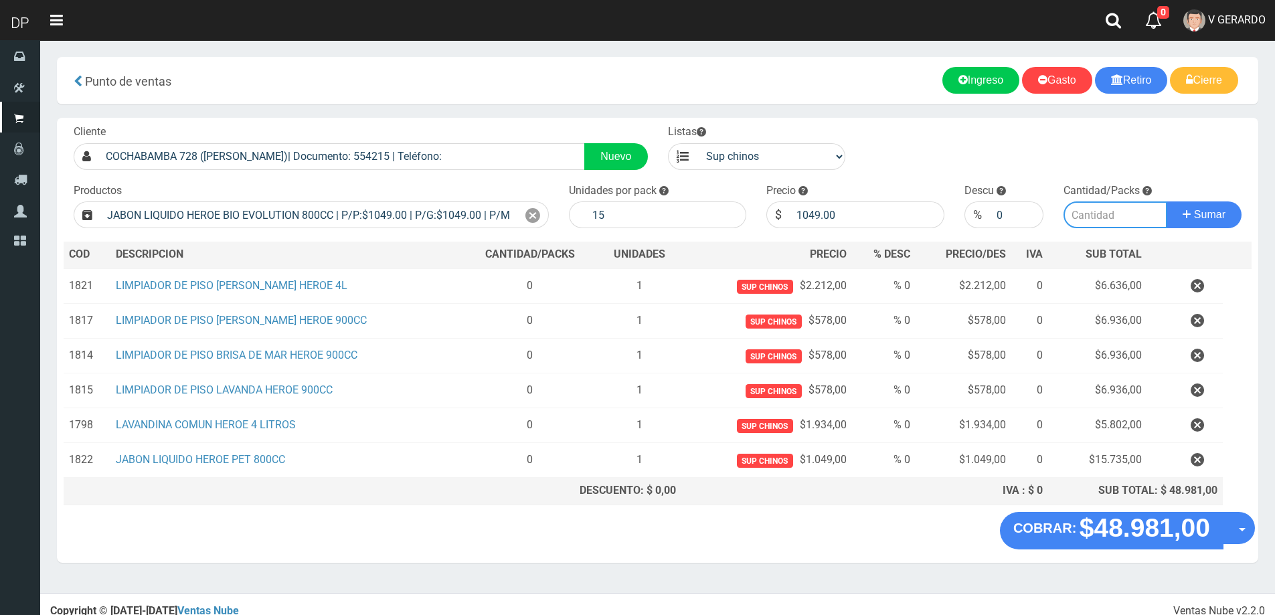
click at [1116, 218] on input "number" at bounding box center [1116, 214] width 104 height 27
type input "1"
click at [1167, 201] on button "Sumar" at bounding box center [1204, 214] width 75 height 27
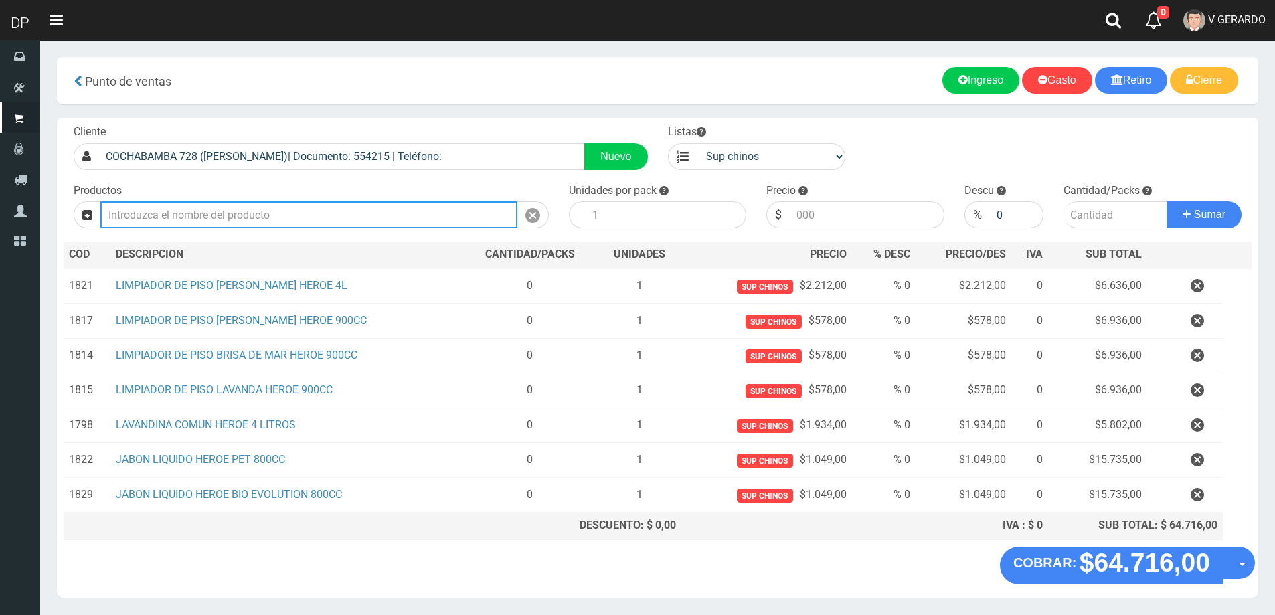
click at [300, 211] on input "text" at bounding box center [308, 214] width 417 height 27
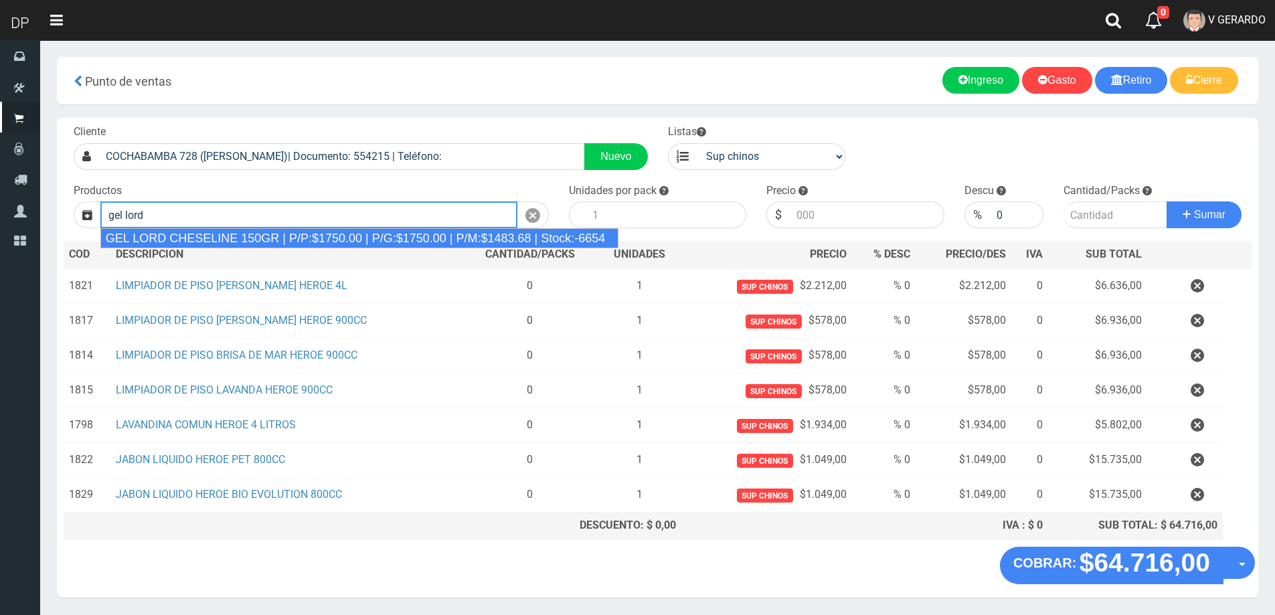
click at [357, 237] on div "GEL LORD CHESELINE 150GR | P/P:$1750.00 | P/G:$1750.00 | P/M:$1483.68 | Stock:-…" at bounding box center [359, 238] width 519 height 20
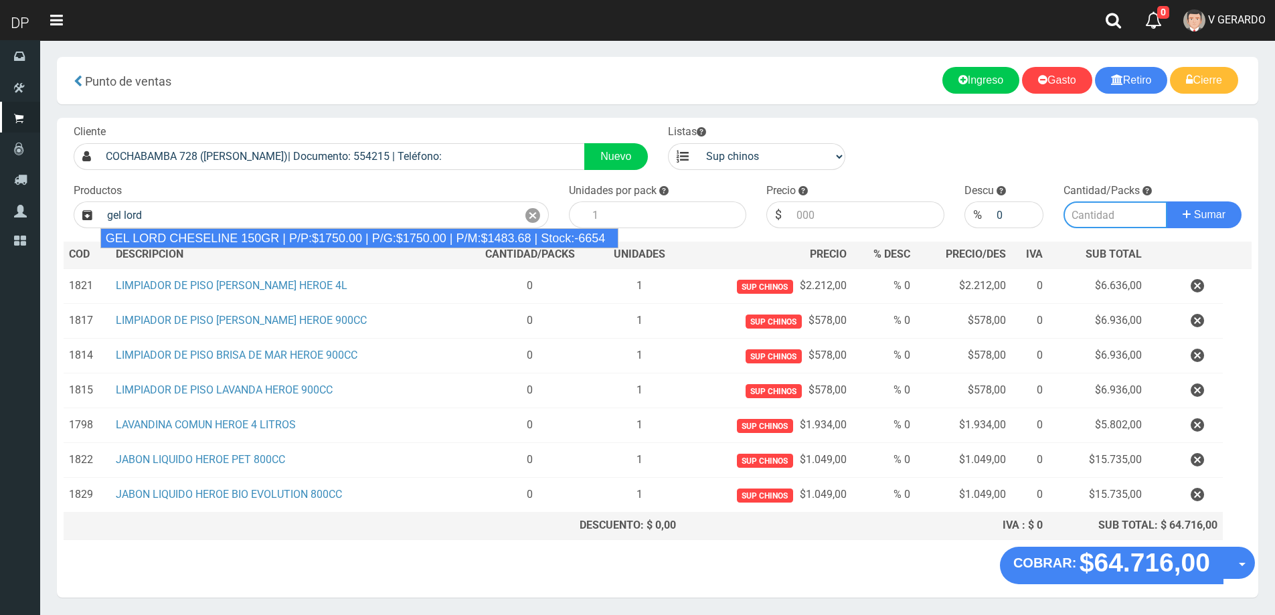
type input "GEL LORD CHESELINE 150GR | P/P:$1750.00 | P/G:$1750.00 | P/M:$1483.68 | Stock:-…"
type input "12"
type input "1750.00"
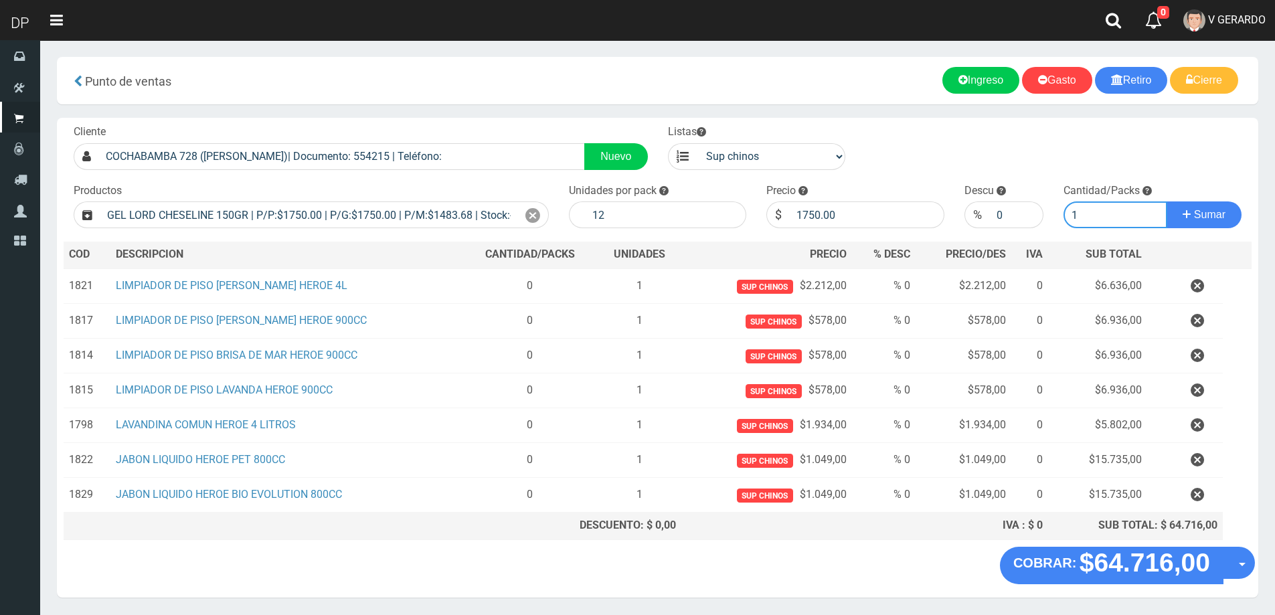
type input "1"
click at [1167, 201] on button "Sumar" at bounding box center [1204, 214] width 75 height 27
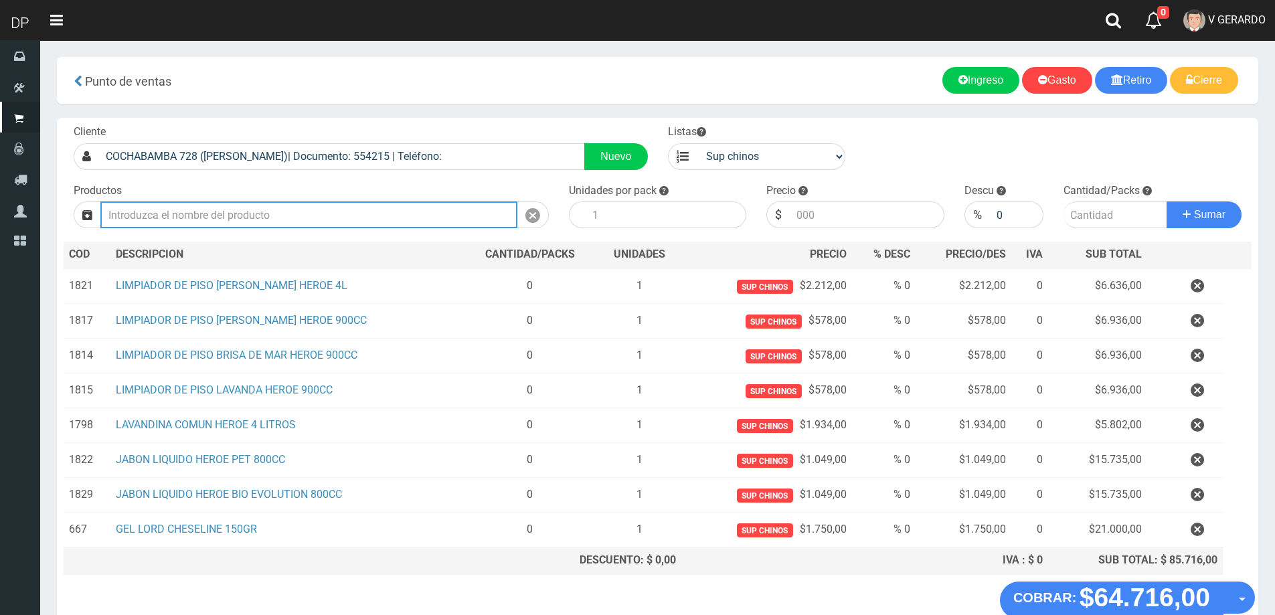
click at [282, 226] on input "text" at bounding box center [308, 214] width 417 height 27
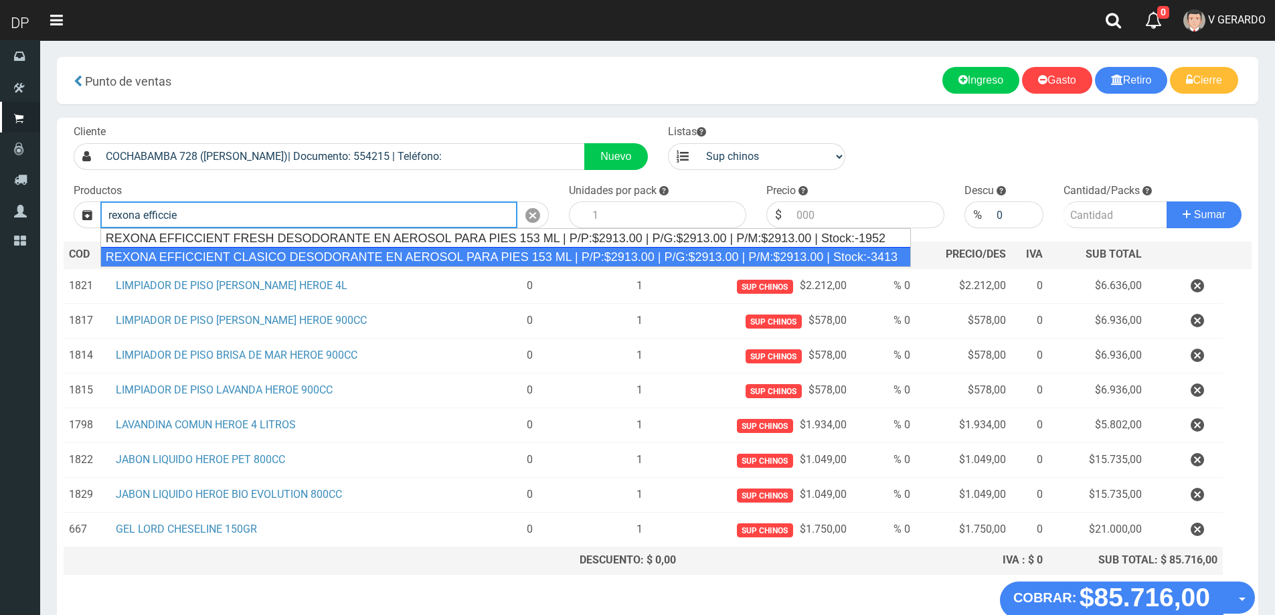
click at [305, 249] on div "REXONA EFFICCIENT CLASICO DESODORANTE EN AEROSOL PARA PIES 153 ML | P/P:$2913.0…" at bounding box center [505, 257] width 811 height 20
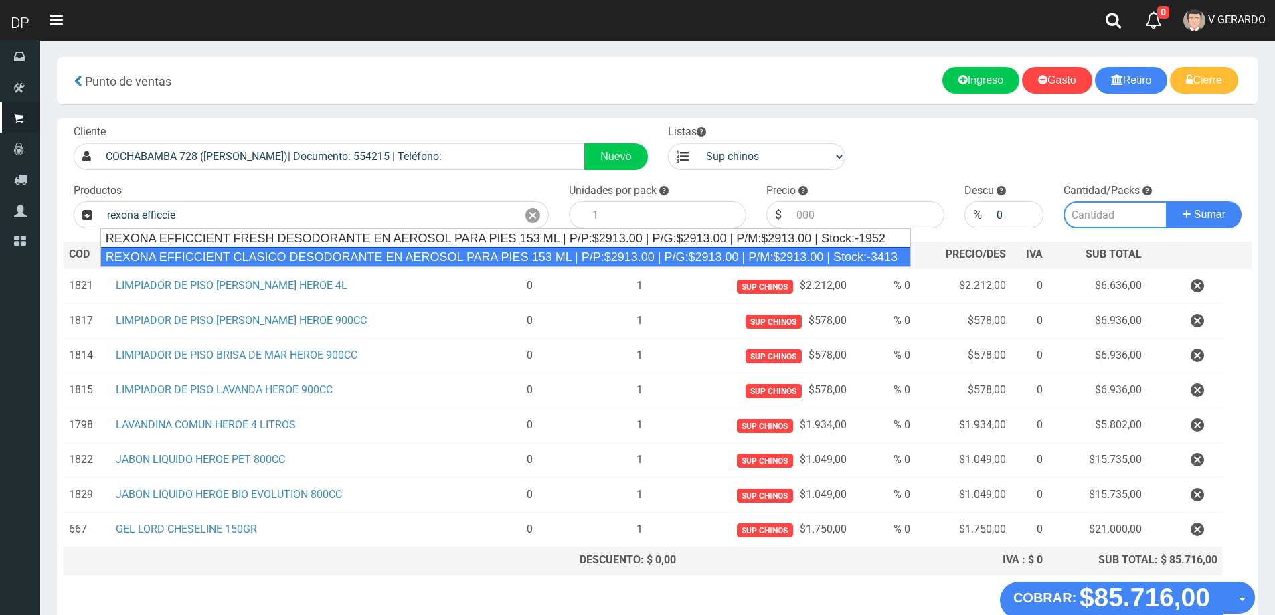
type input "REXONA EFFICCIENT CLASICO DESODORANTE EN AEROSOL PARA PIES 153 ML | P/P:$2913.0…"
type input "12"
type input "2913.00"
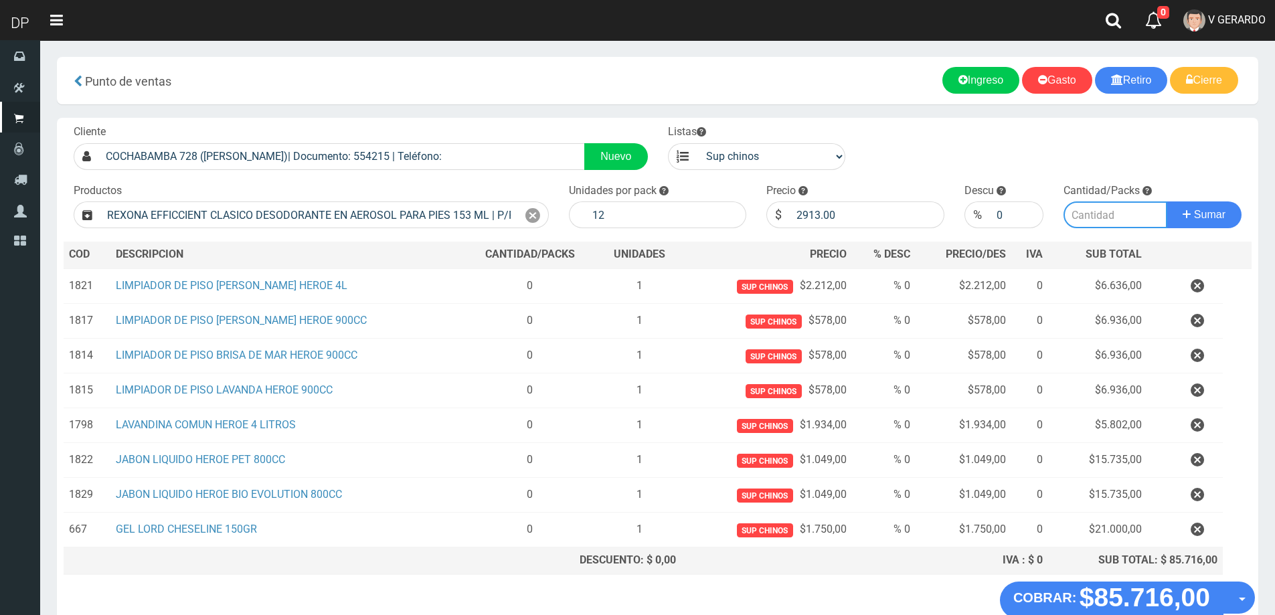
click at [1100, 222] on input "number" at bounding box center [1116, 214] width 104 height 27
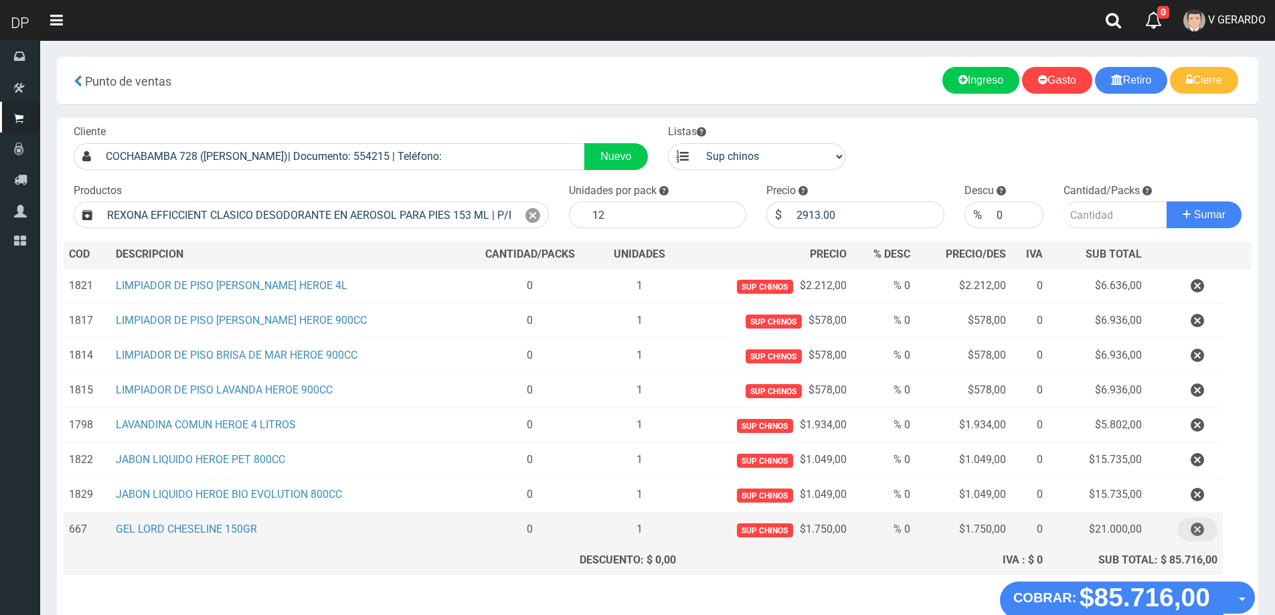
click at [1196, 529] on icon "button" at bounding box center [1197, 529] width 13 height 23
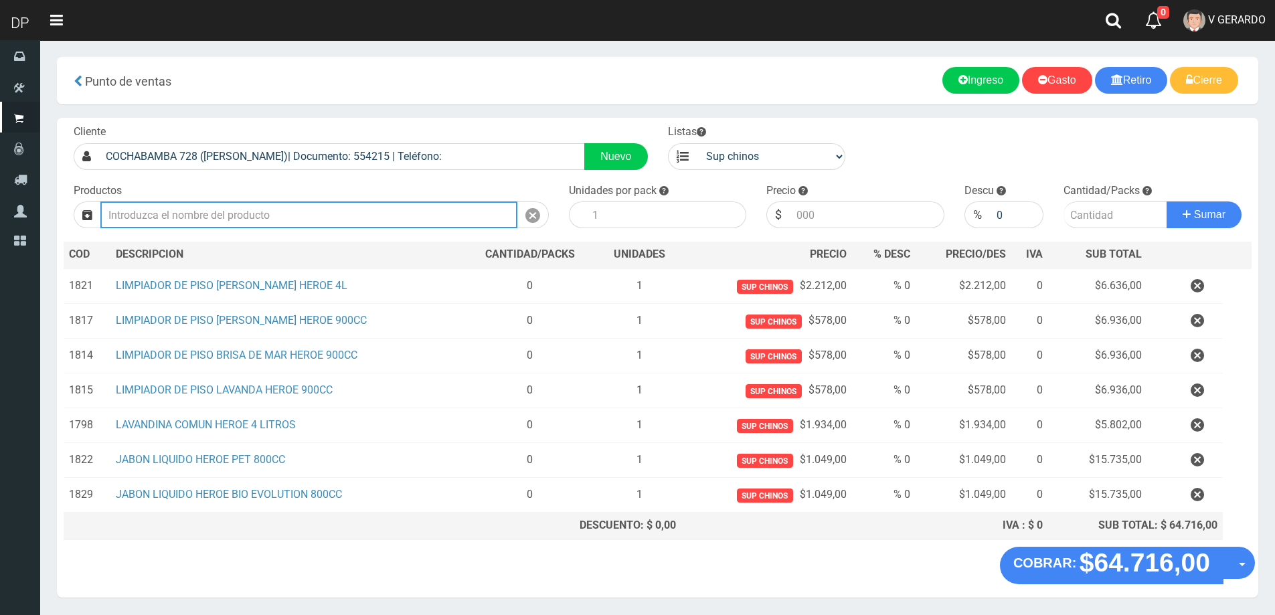
click at [236, 209] on input "text" at bounding box center [308, 214] width 417 height 27
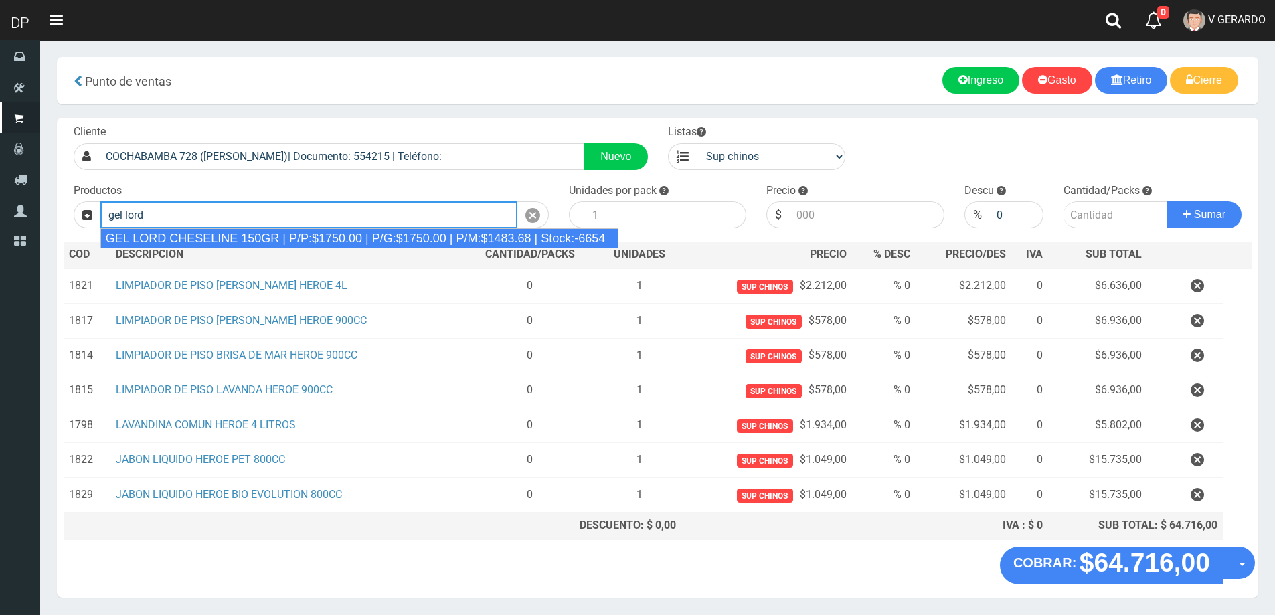
click at [283, 242] on div "GEL LORD CHESELINE 150GR | P/P:$1750.00 | P/G:$1750.00 | P/M:$1483.68 | Stock:-…" at bounding box center [359, 238] width 519 height 20
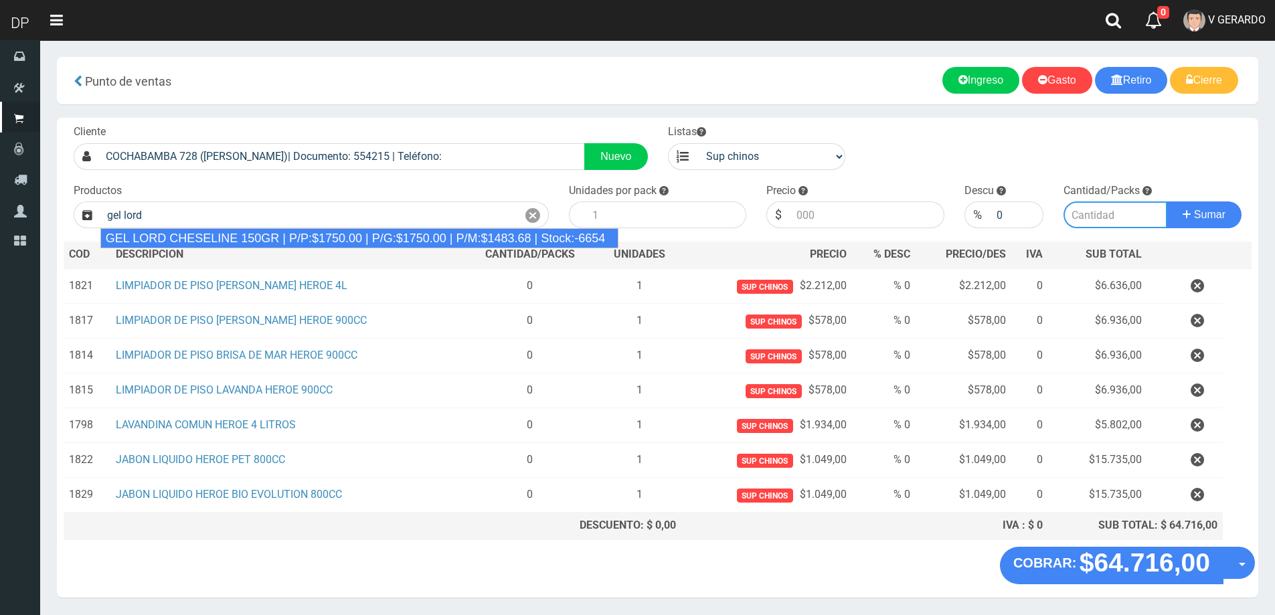
type input "GEL LORD CHESELINE 150GR | P/P:$1750.00 | P/G:$1750.00 | P/M:$1483.68 | Stock:-…"
type input "12"
type input "1750.00"
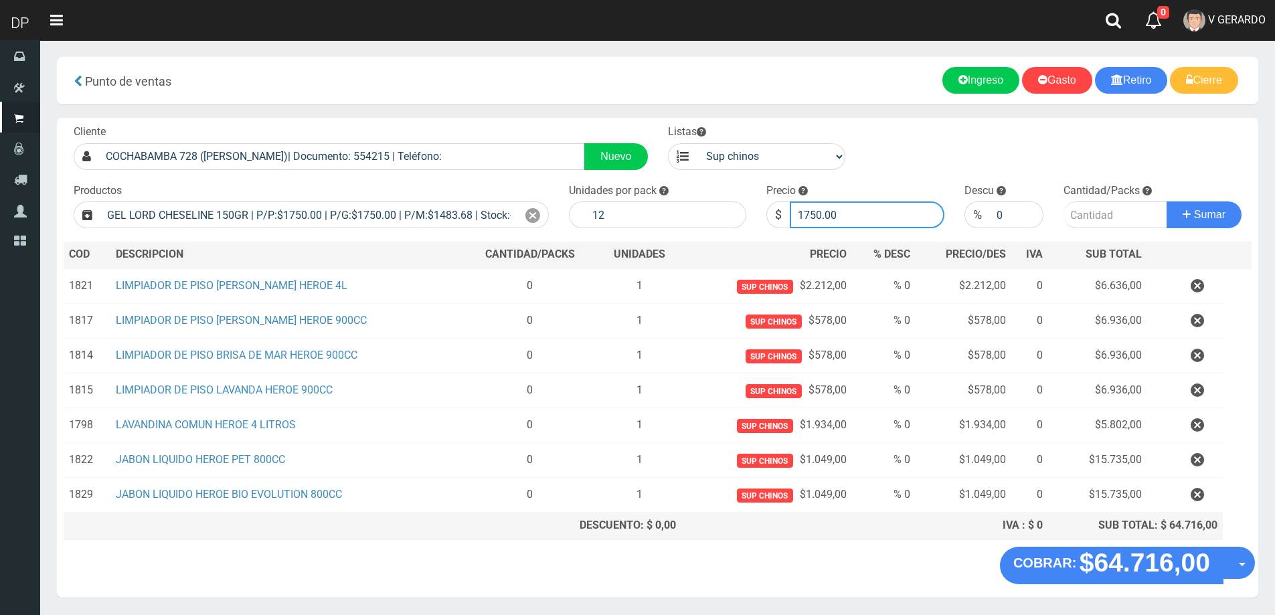
click at [833, 208] on input "1750.00" at bounding box center [867, 214] width 155 height 27
type input "1575"
type input "1575.00"
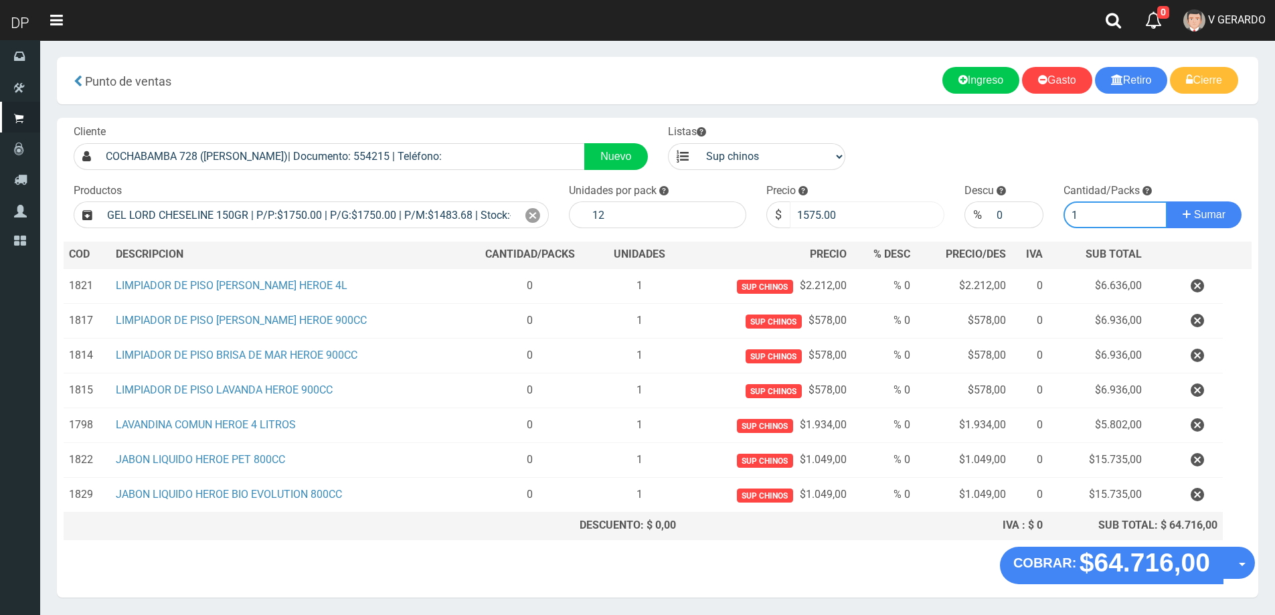
type input "1"
click at [1167, 201] on button "Sumar" at bounding box center [1204, 214] width 75 height 27
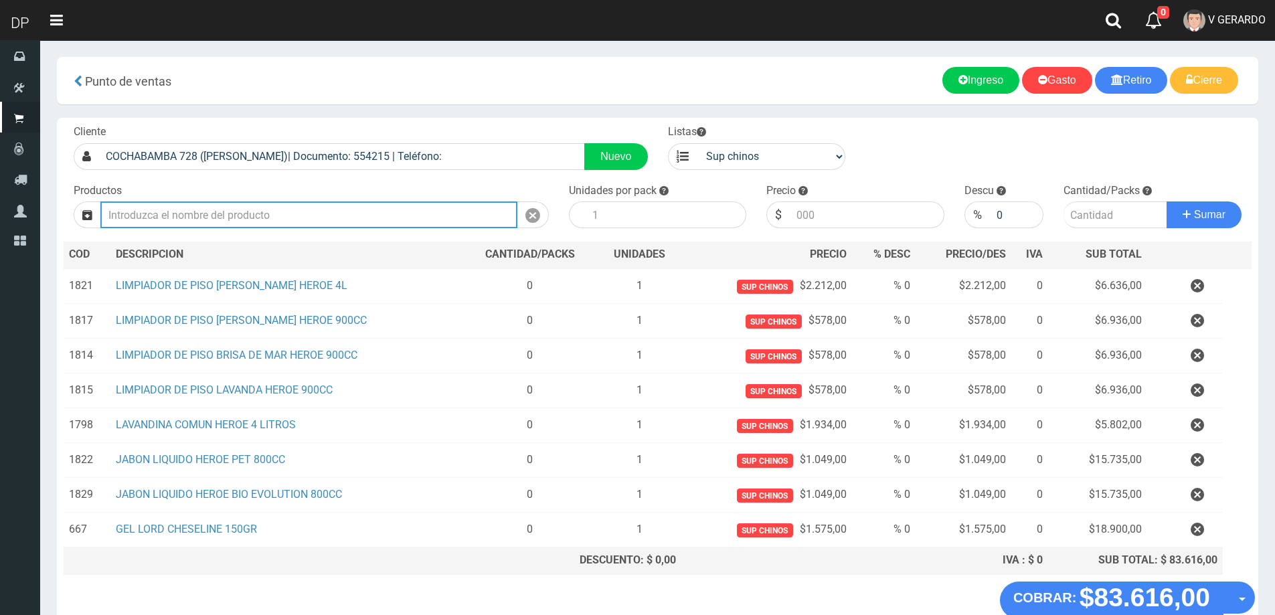
click at [479, 208] on input "text" at bounding box center [308, 214] width 417 height 27
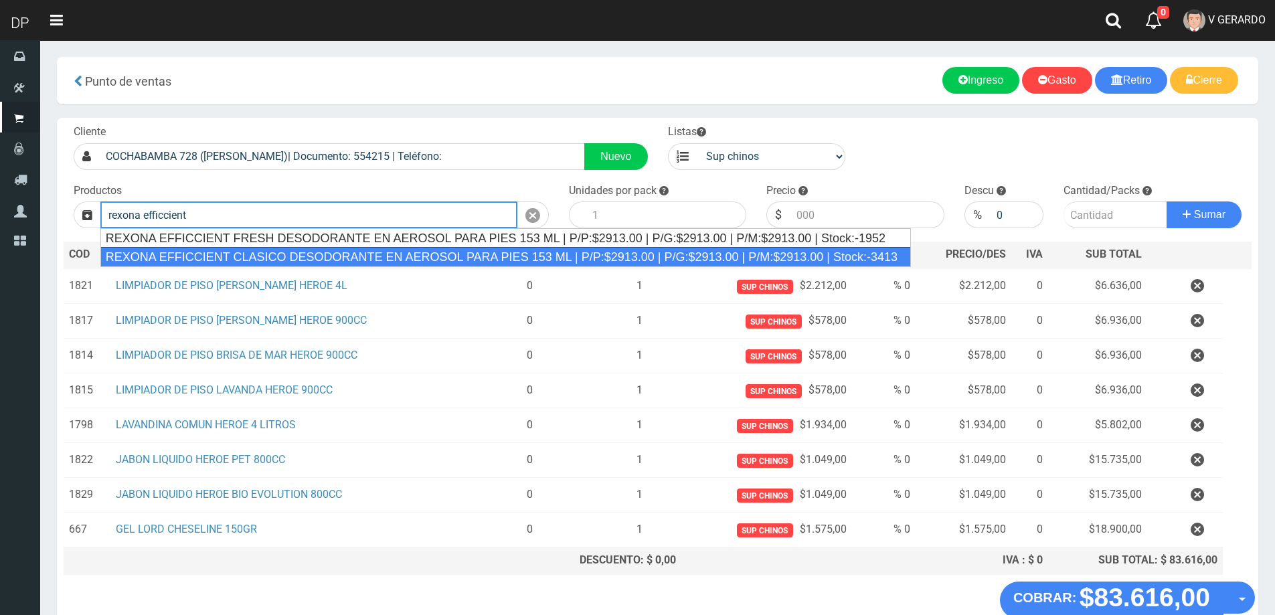
click at [352, 251] on div "REXONA EFFICCIENT CLASICO DESODORANTE EN AEROSOL PARA PIES 153 ML | P/P:$2913.0…" at bounding box center [505, 257] width 811 height 20
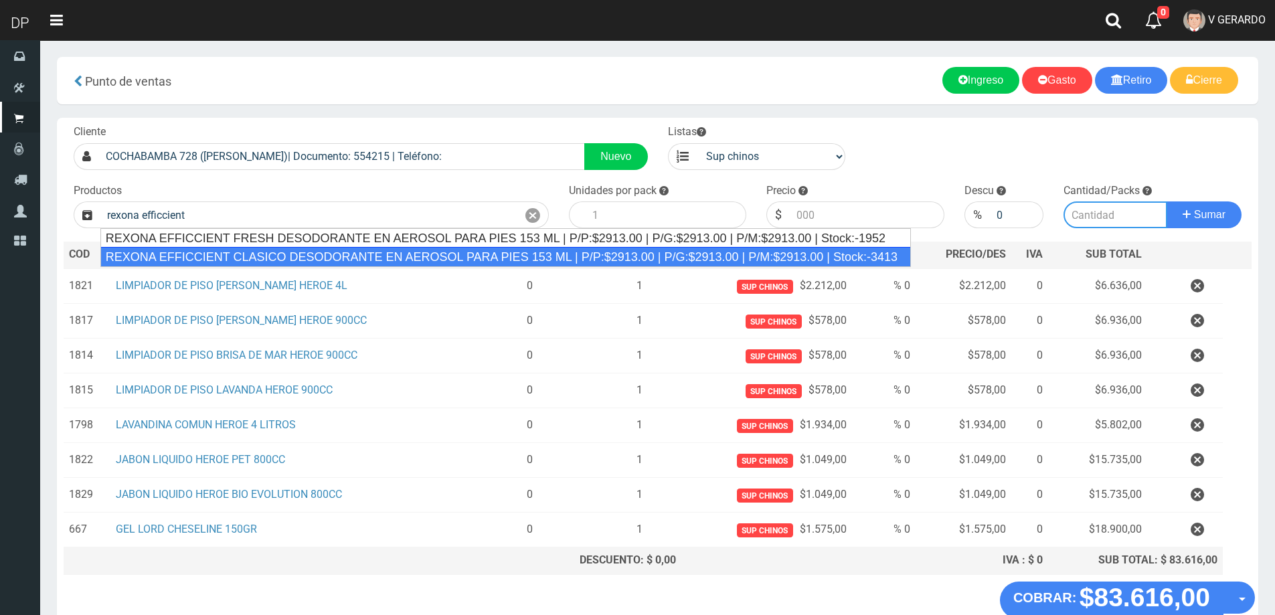
type input "REXONA EFFICCIENT CLASICO DESODORANTE EN AEROSOL PARA PIES 153 ML | P/P:$2913.0…"
type input "12"
type input "2913.00"
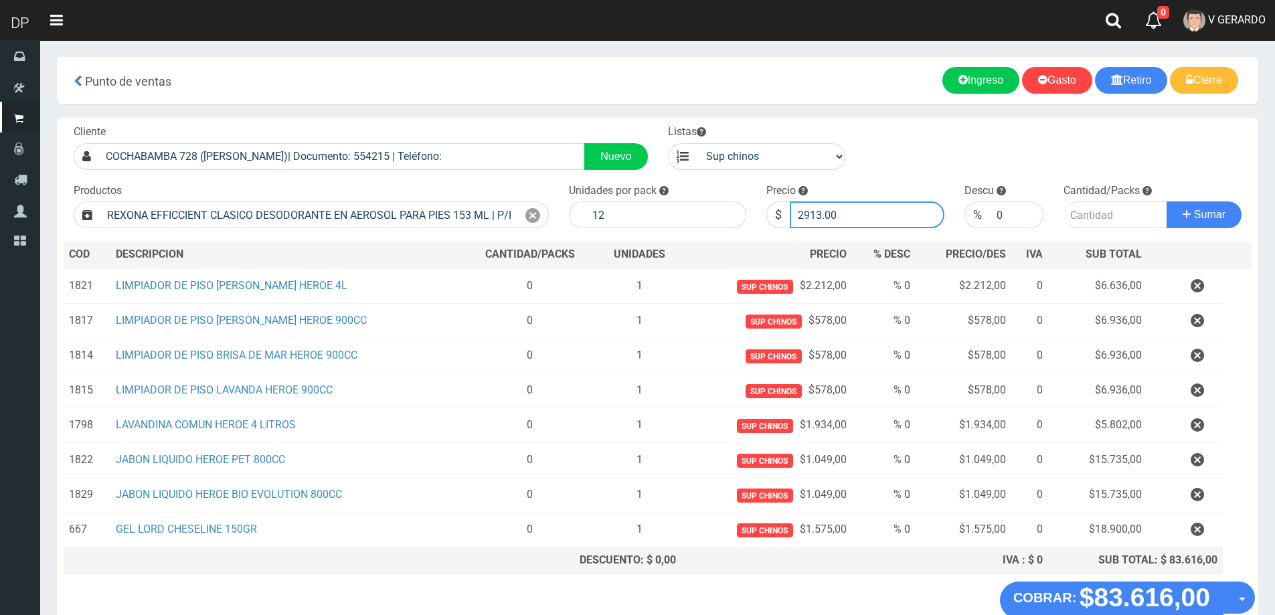
click at [879, 217] on input "2913.00" at bounding box center [867, 214] width 155 height 27
type input "2621"
type input "2621.3"
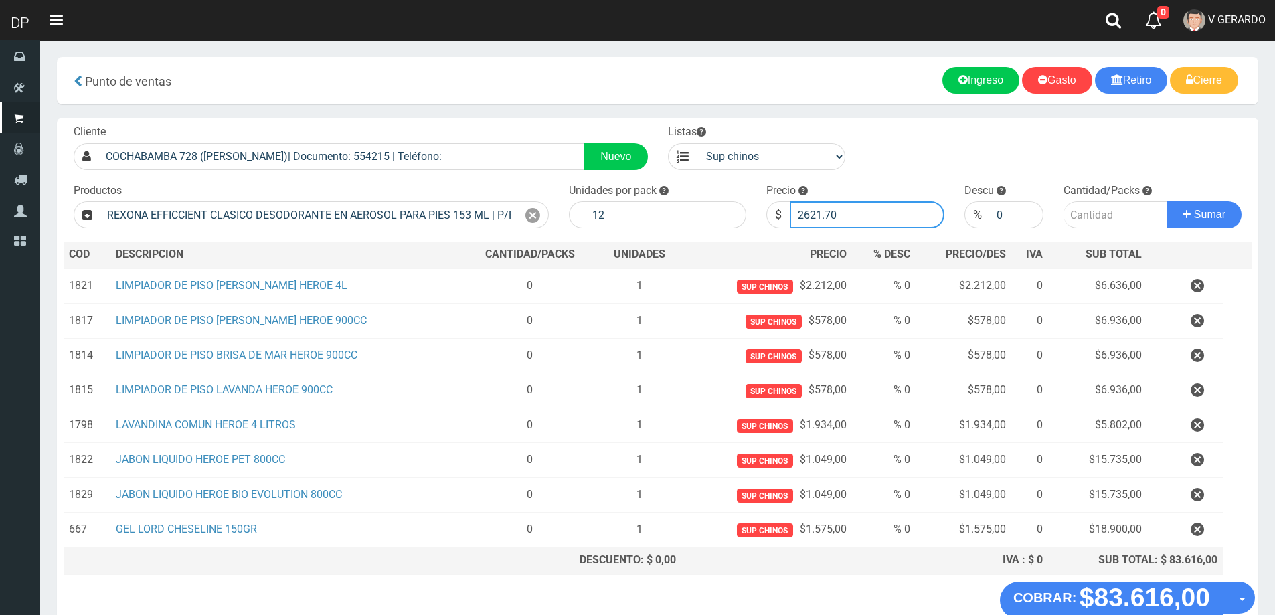
type input "2621.70"
click at [1167, 201] on button "Sumar" at bounding box center [1204, 214] width 75 height 27
type input "1"
click at [1167, 201] on button "Sumar" at bounding box center [1204, 214] width 75 height 27
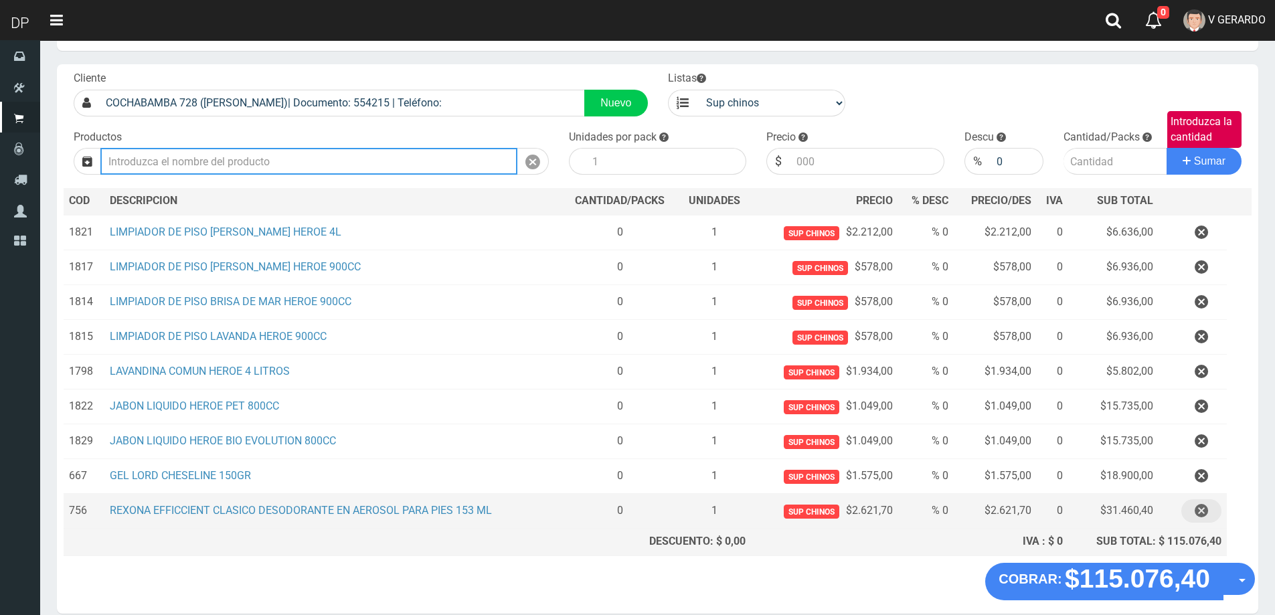
scroll to position [113, 0]
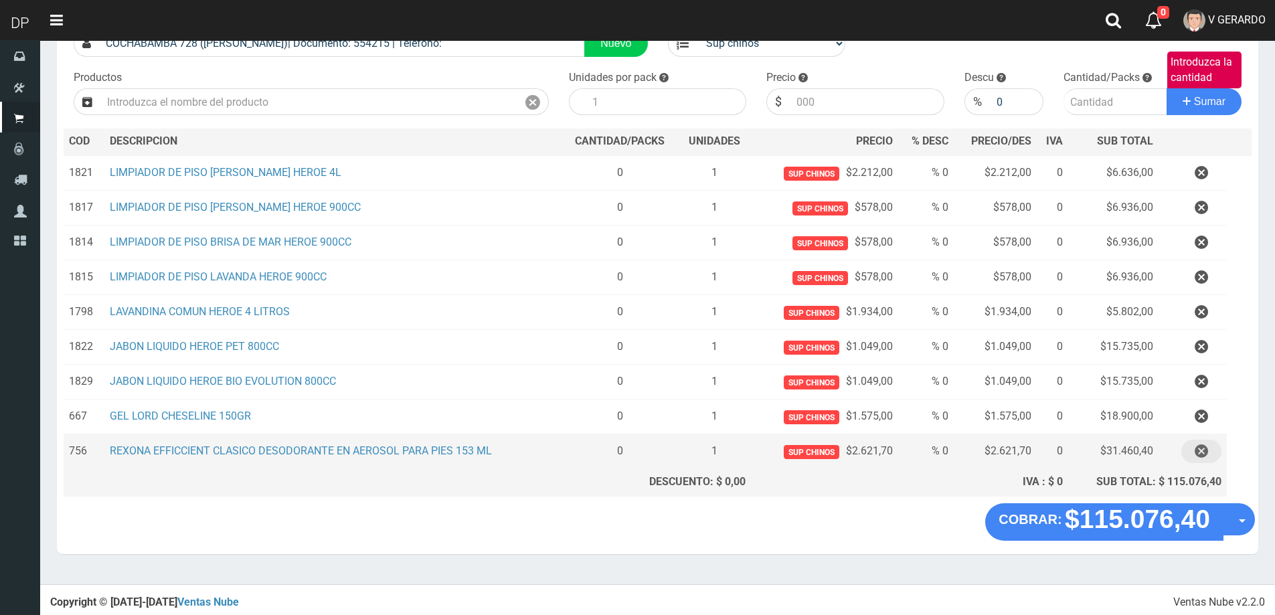
click at [1203, 451] on icon "button" at bounding box center [1201, 451] width 13 height 23
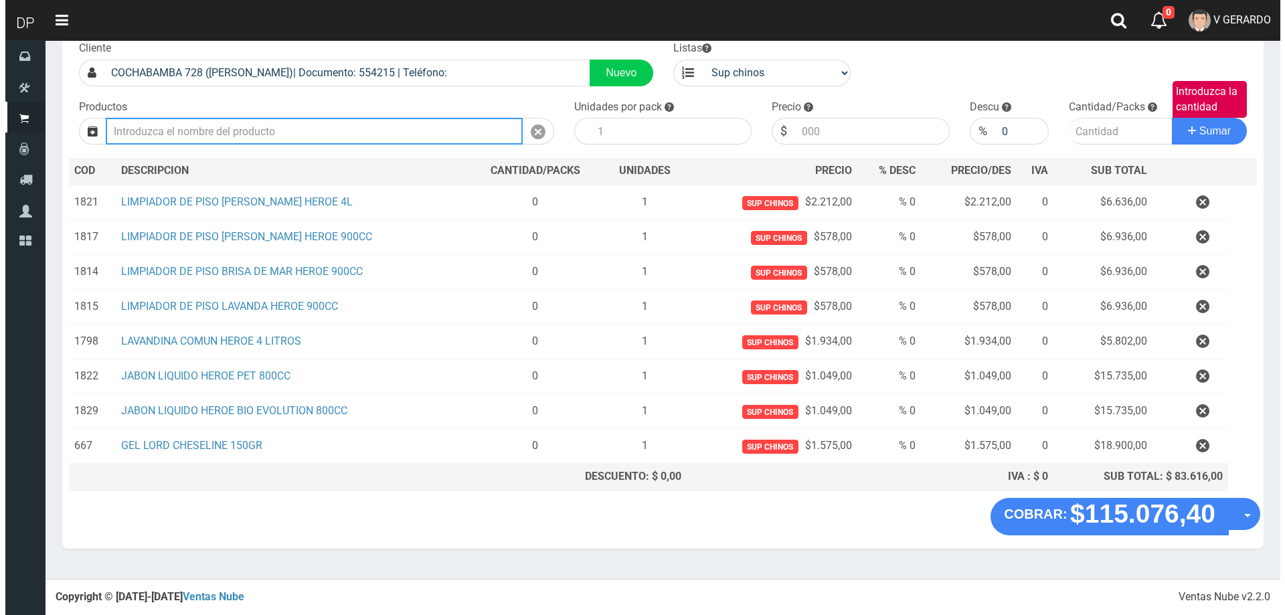
scroll to position [78, 0]
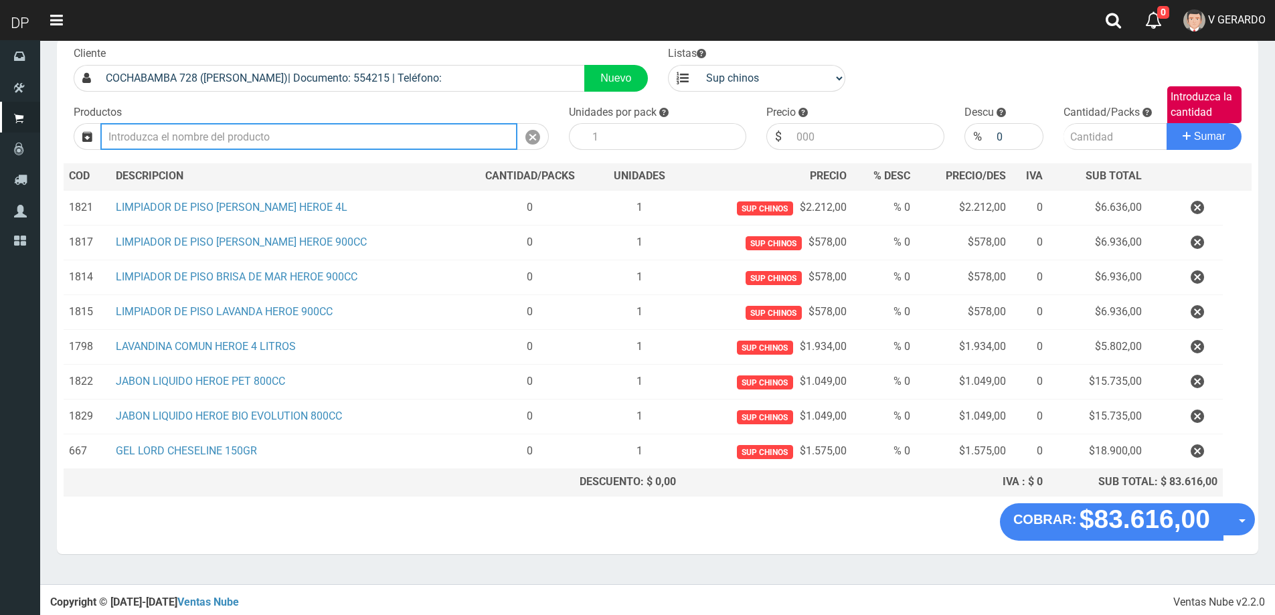
click at [218, 145] on input "text" at bounding box center [308, 136] width 417 height 27
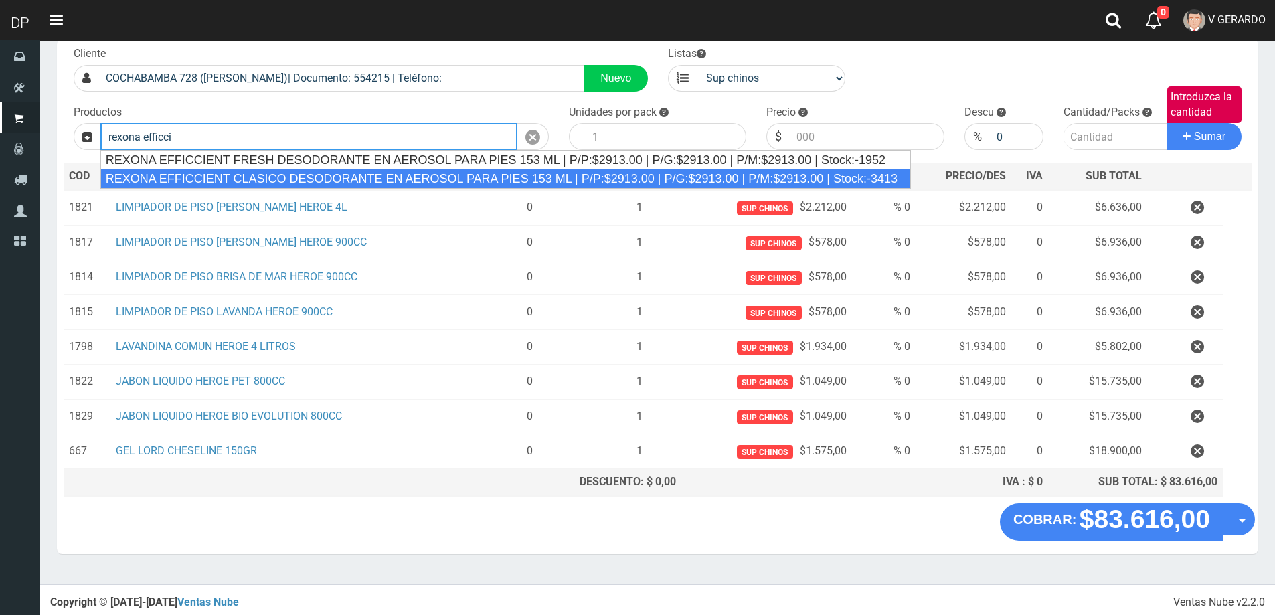
click at [262, 179] on div "REXONA EFFICCIENT CLASICO DESODORANTE EN AEROSOL PARA PIES 153 ML | P/P:$2913.0…" at bounding box center [505, 179] width 811 height 20
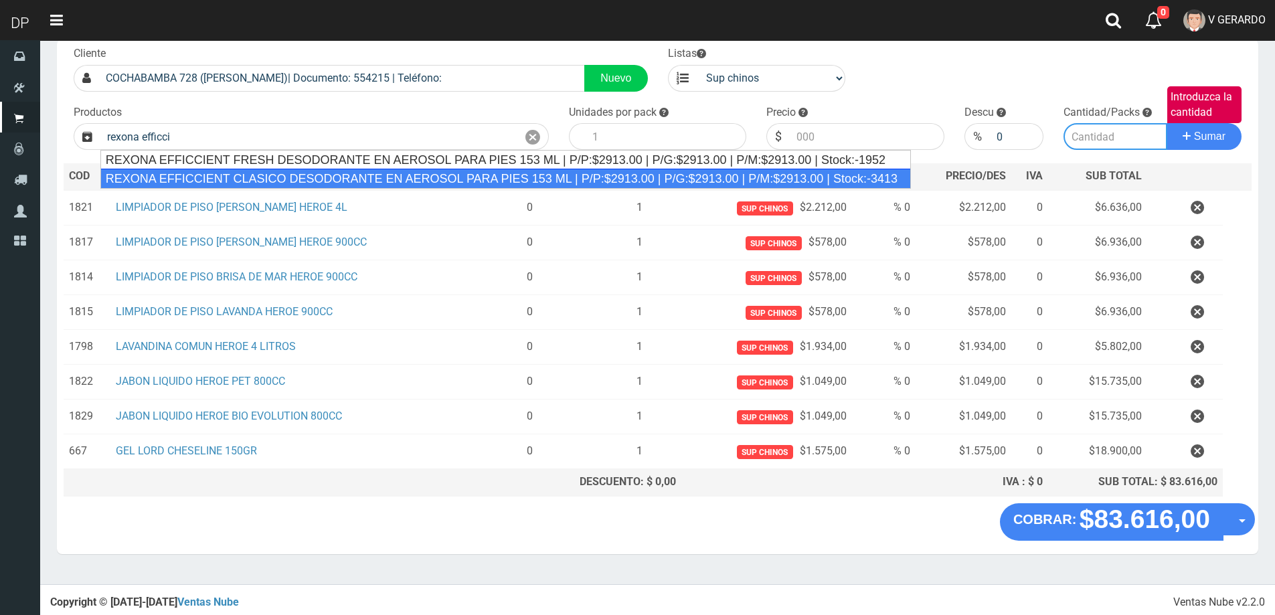
type input "REXONA EFFICCIENT CLASICO DESODORANTE EN AEROSOL PARA PIES 153 ML | P/P:$2913.0…"
type input "12"
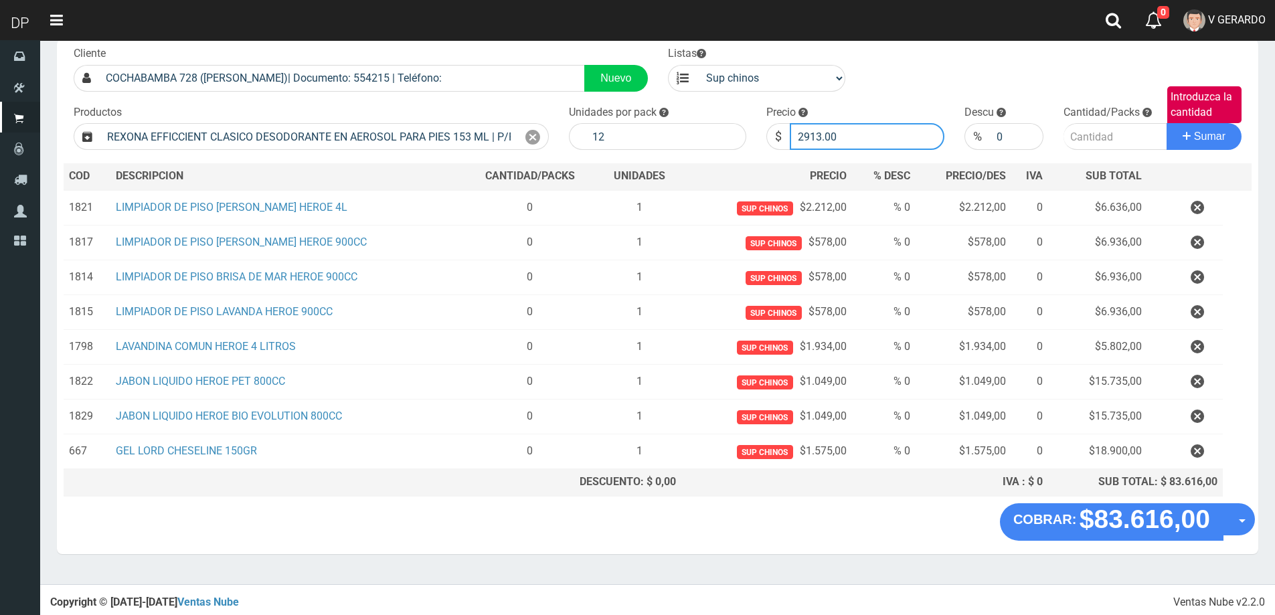
click at [844, 129] on input "2913.00" at bounding box center [867, 136] width 155 height 27
type input "2621"
type input "2621.70"
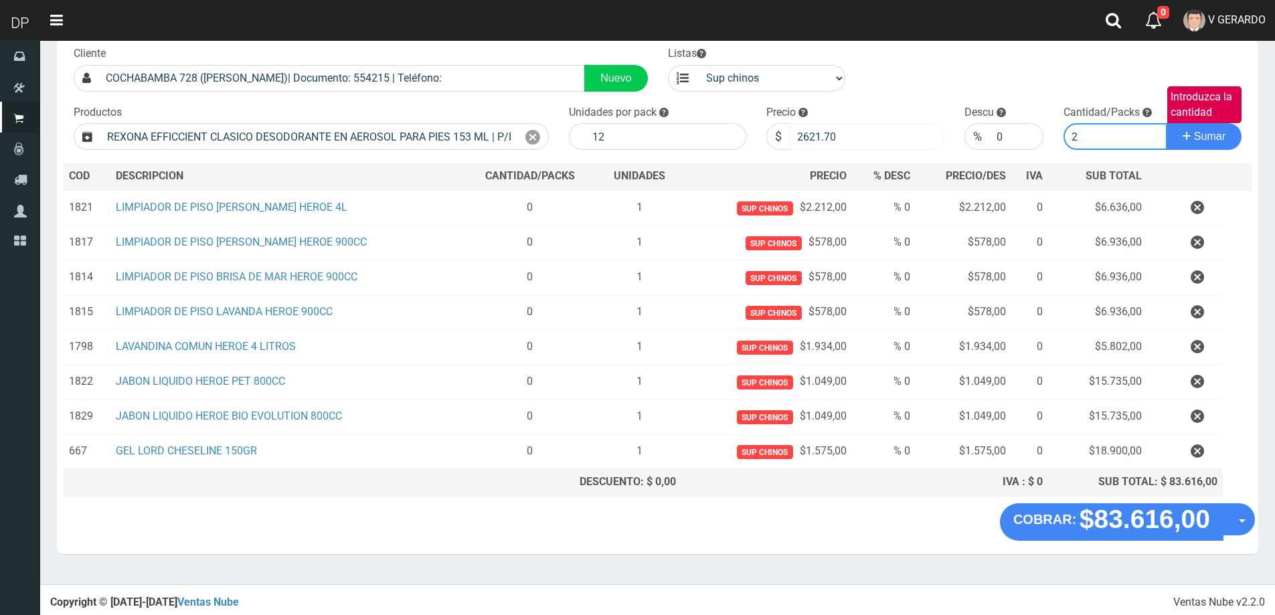
type input "2"
click at [1167, 123] on button "Sumar" at bounding box center [1204, 136] width 75 height 27
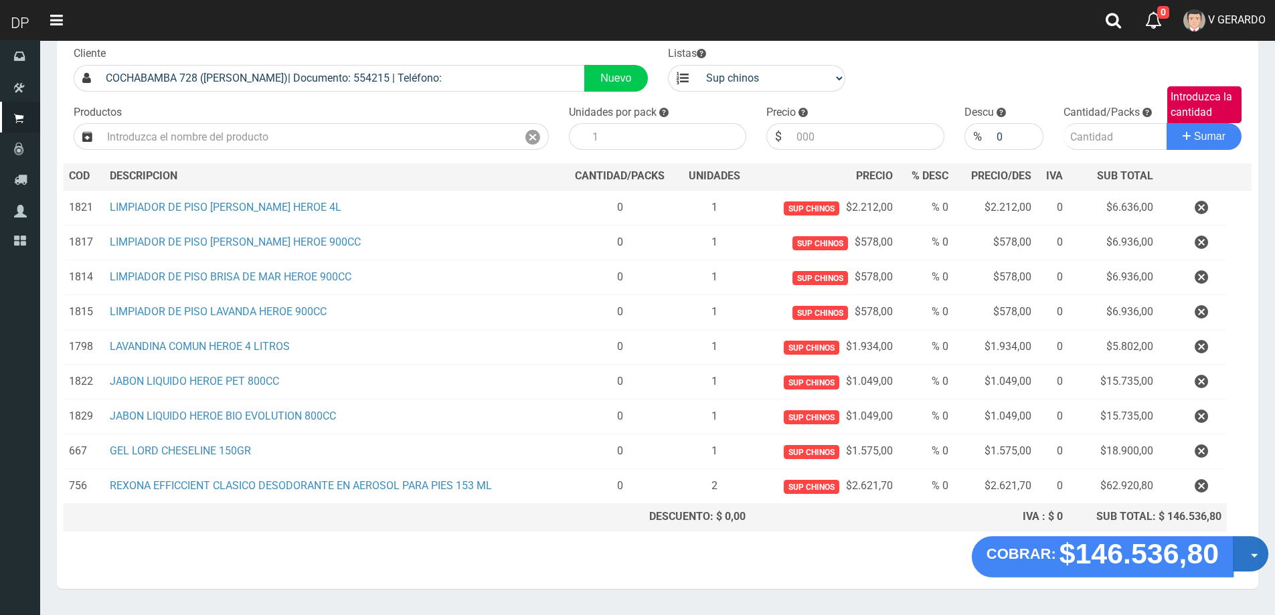
click at [1238, 545] on button "Opciones" at bounding box center [1250, 553] width 35 height 35
click at [1220, 554] on link "Hacer Devolucion" at bounding box center [1208, 558] width 120 height 31
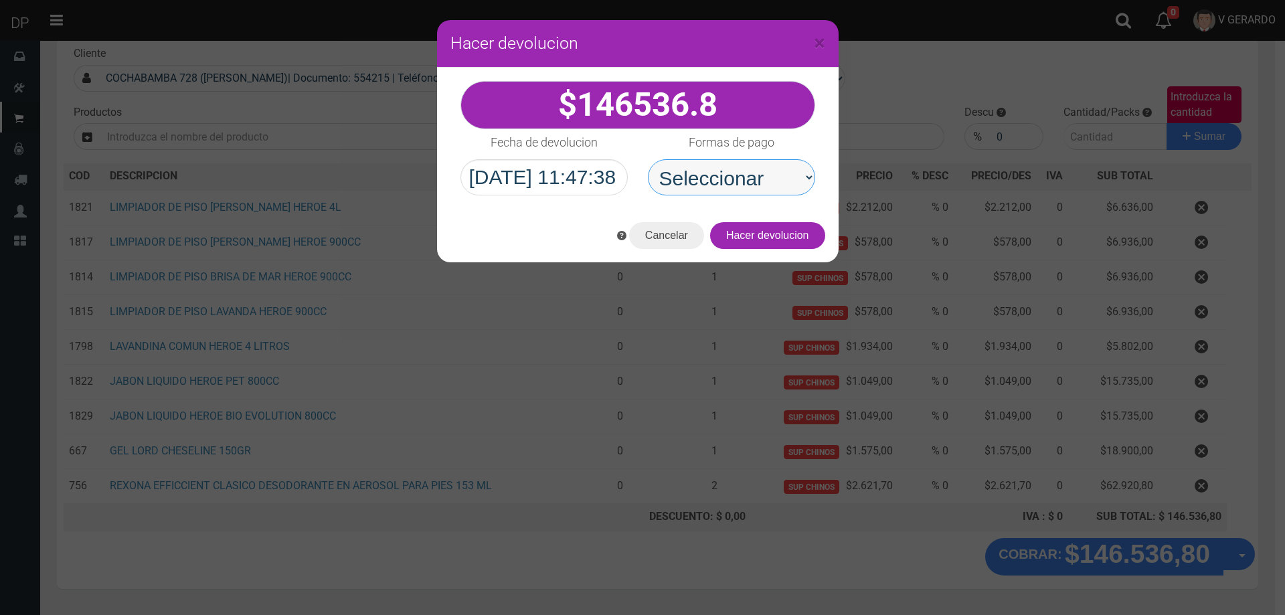
click at [730, 187] on select "Seleccionar Efectivo Tarjeta de Crédito Depósito Débito" at bounding box center [731, 177] width 167 height 36
select select "Efectivo"
click at [648, 159] on select "Seleccionar Efectivo Tarjeta de Crédito Depósito Débito" at bounding box center [731, 177] width 167 height 36
click at [788, 242] on button "Hacer devolucion" at bounding box center [767, 235] width 115 height 27
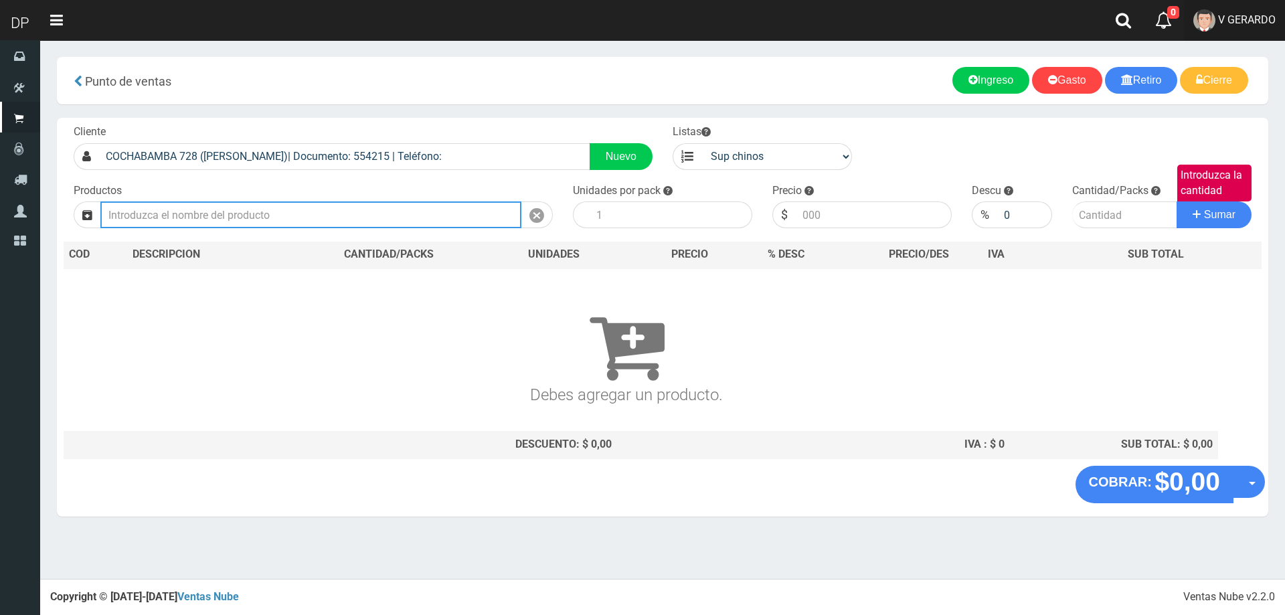
scroll to position [0, 0]
click at [1240, 20] on span "V GERARDO" at bounding box center [1247, 19] width 58 height 13
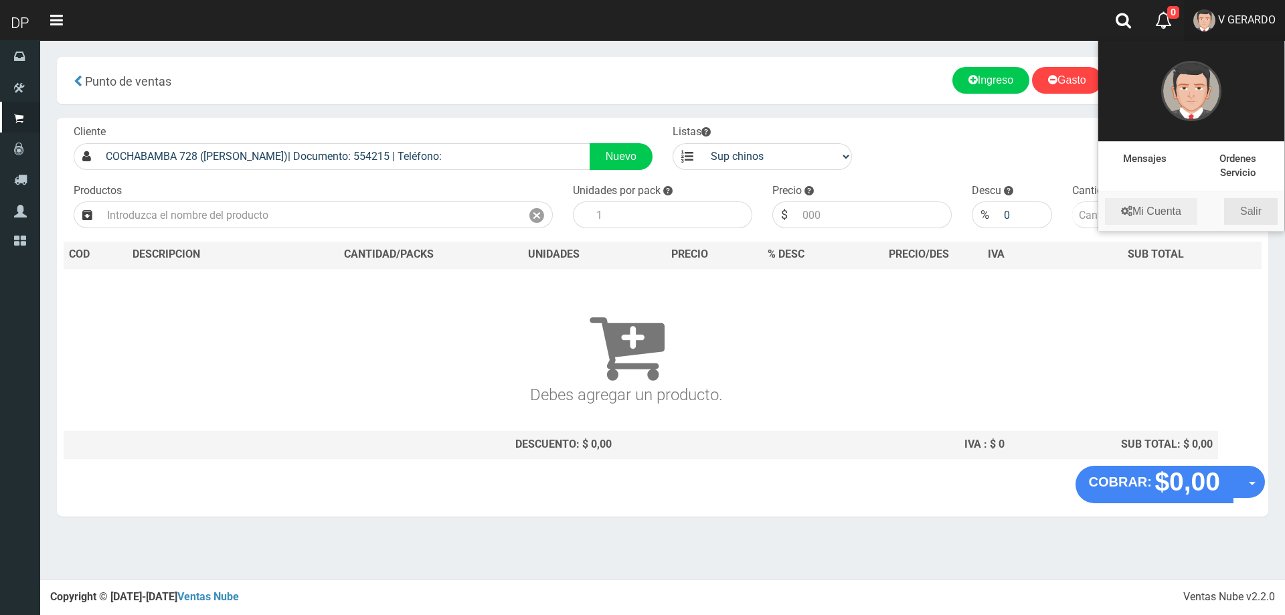
click at [1250, 216] on link "Salir" at bounding box center [1251, 211] width 54 height 27
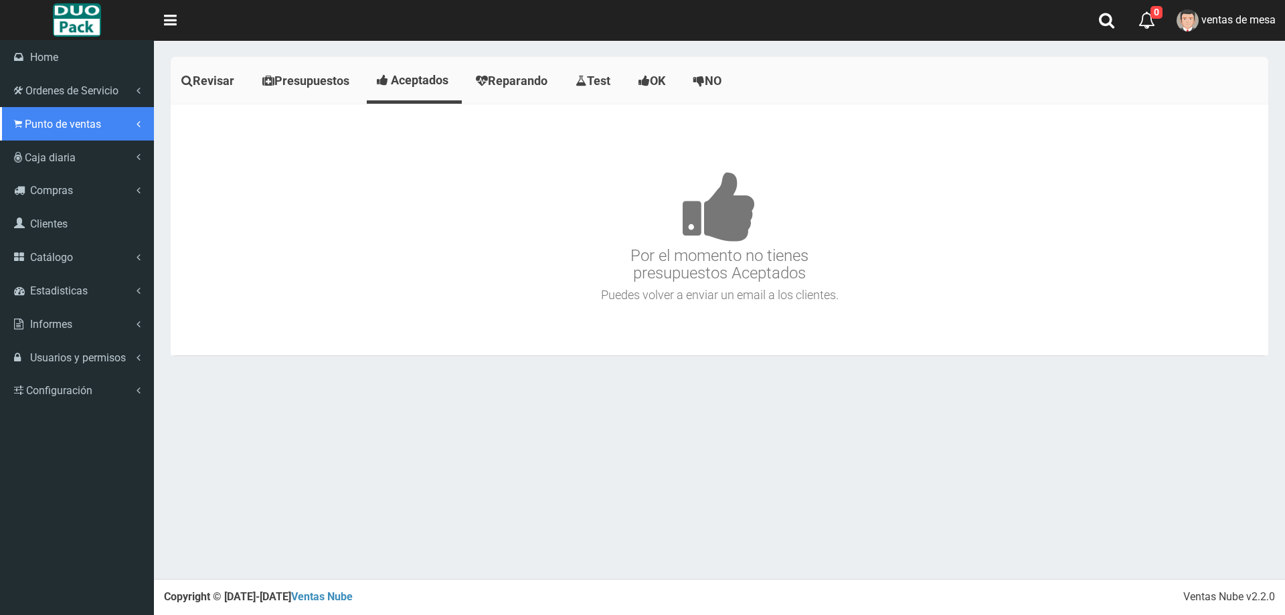
click at [57, 120] on span "Punto de ventas" at bounding box center [63, 124] width 76 height 13
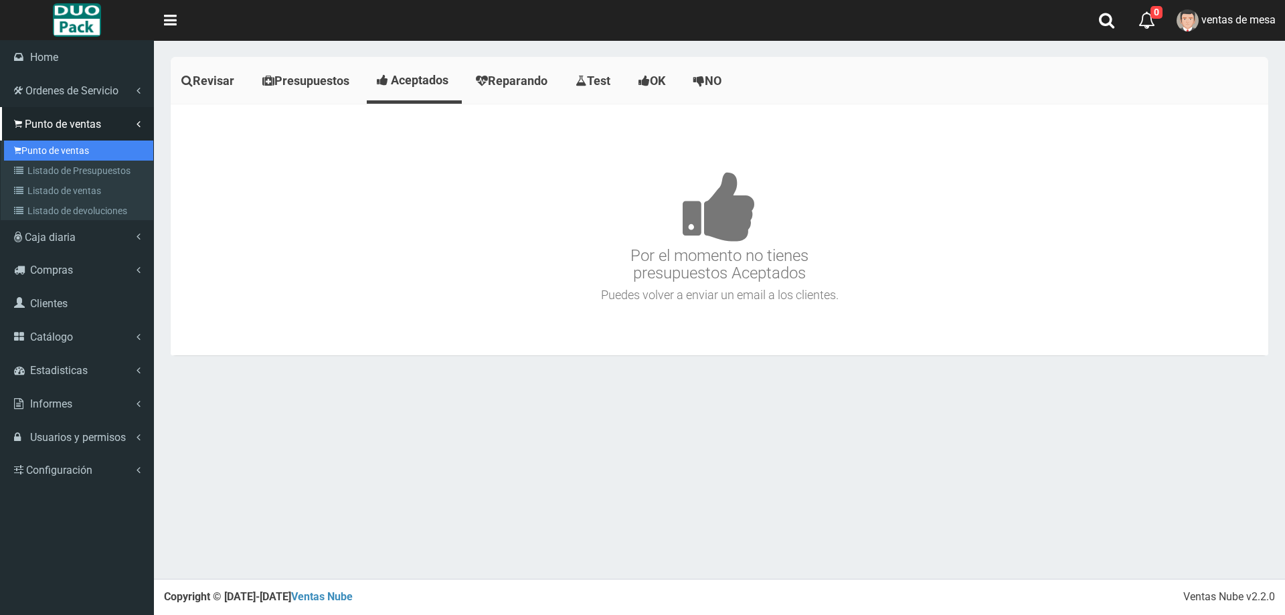
click at [68, 153] on link "Punto de ventas" at bounding box center [78, 151] width 149 height 20
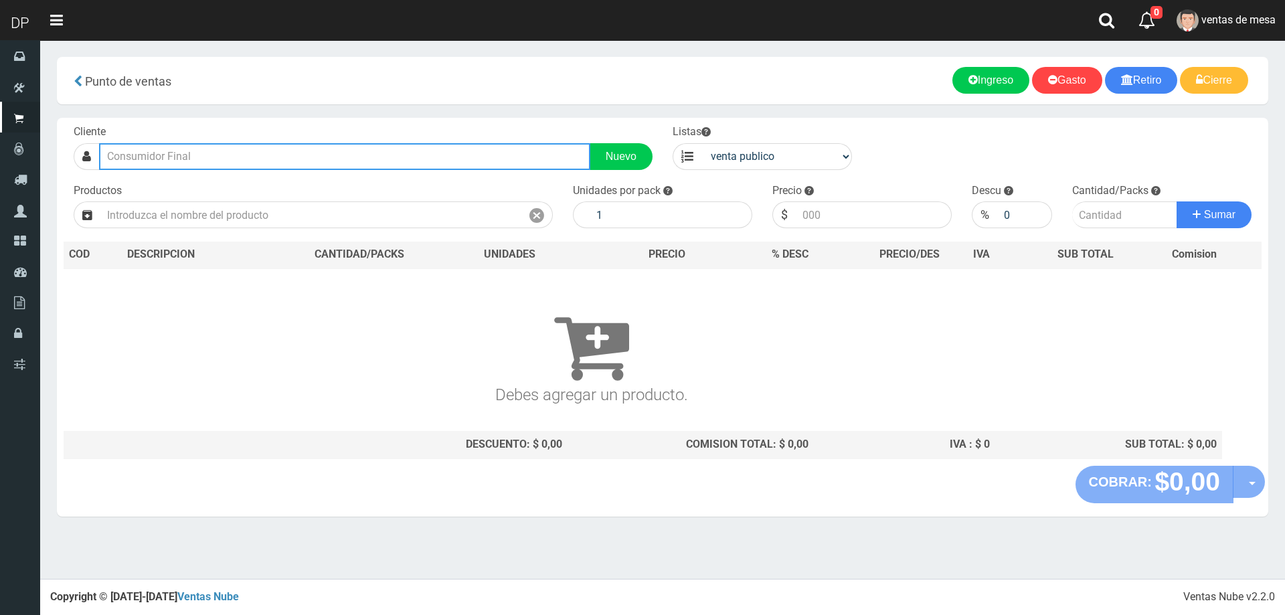
click at [240, 160] on input "text" at bounding box center [344, 156] width 491 height 27
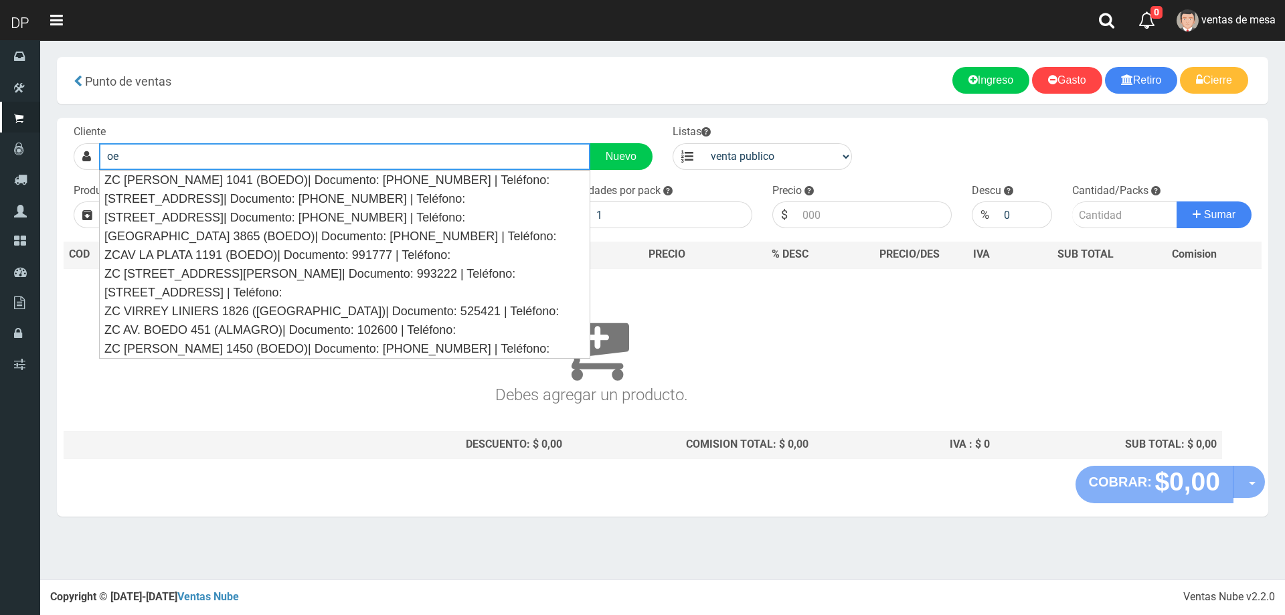
type input "o"
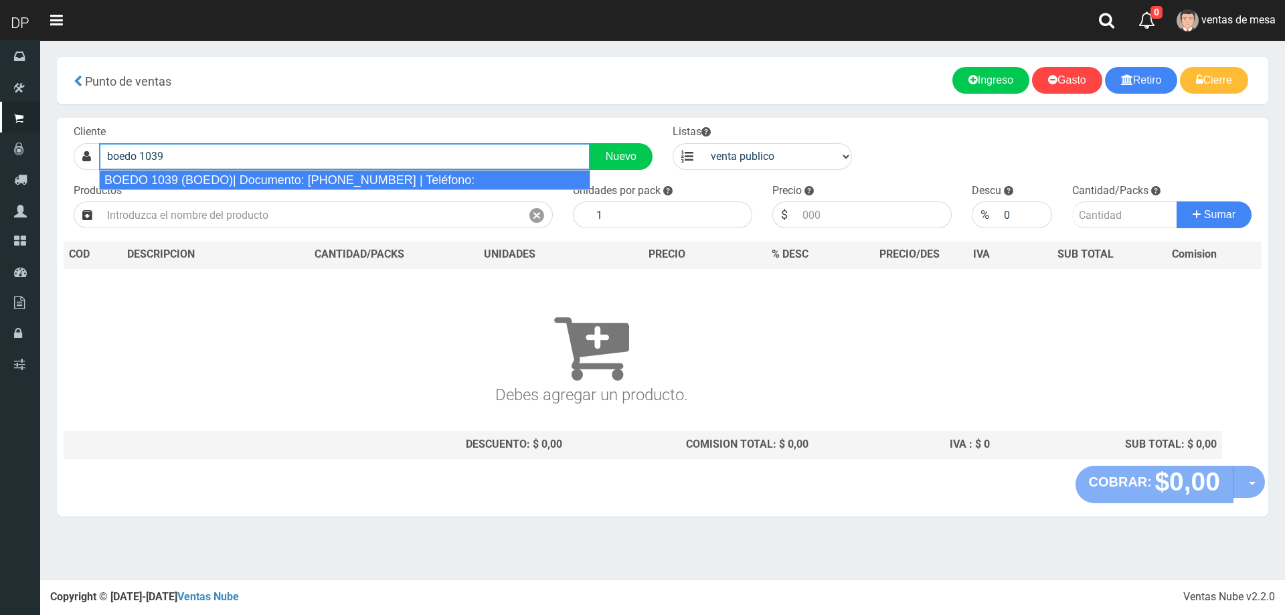
click at [240, 174] on div "BOEDO 1039 (BOEDO)| Documento: [PHONE_NUMBER] | Teléfono:" at bounding box center [344, 180] width 491 height 20
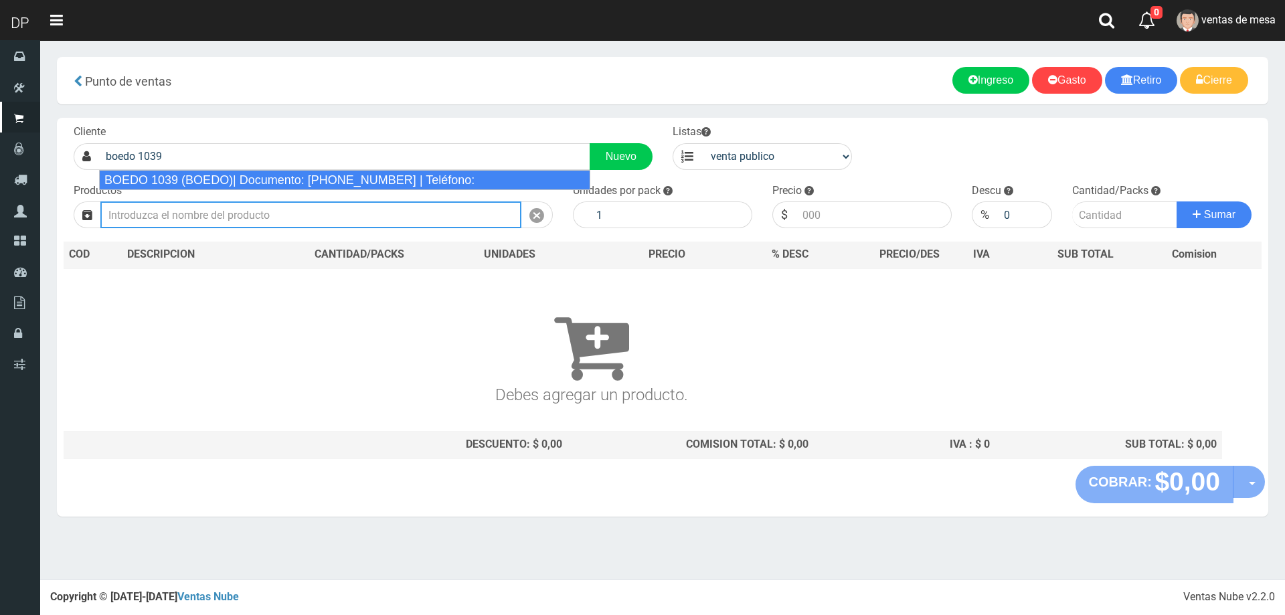
type input "BOEDO 1039 (BOEDO)| Documento: [PHONE_NUMBER] | Teléfono:"
select select "2"
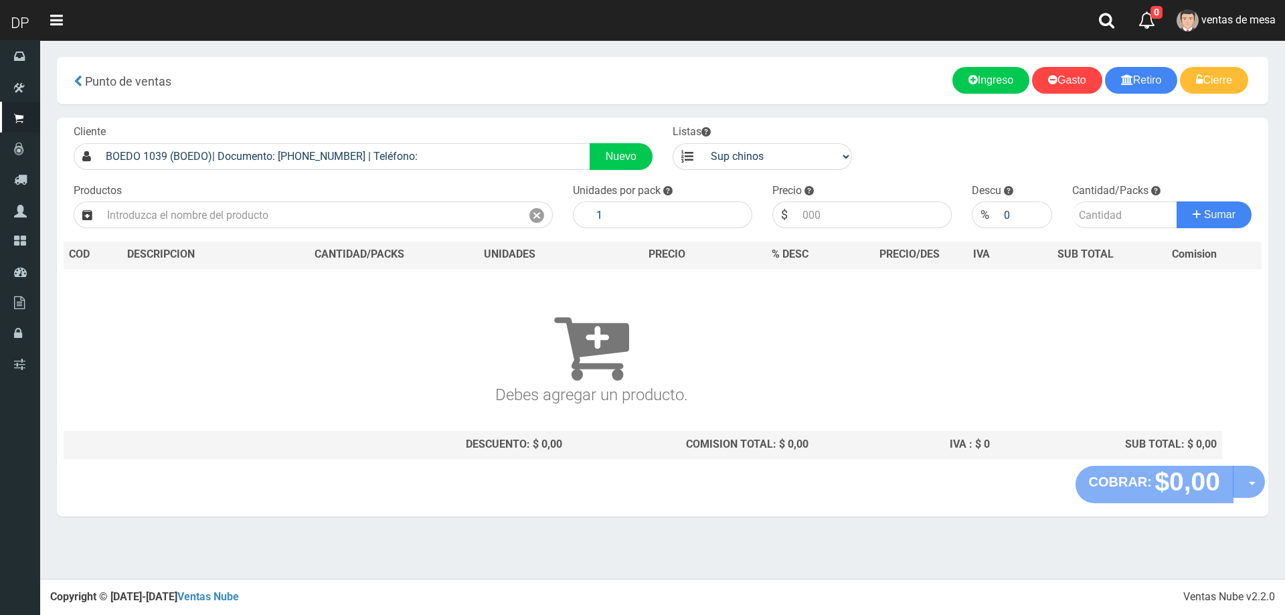
click at [220, 229] on div "Cliente BOEDO 1039 (BOEDO)| Documento: [PHONE_NUMBER] | Teléfono: Nuevo Listas …" at bounding box center [663, 292] width 1212 height 348
click at [224, 218] on input "text" at bounding box center [310, 214] width 421 height 27
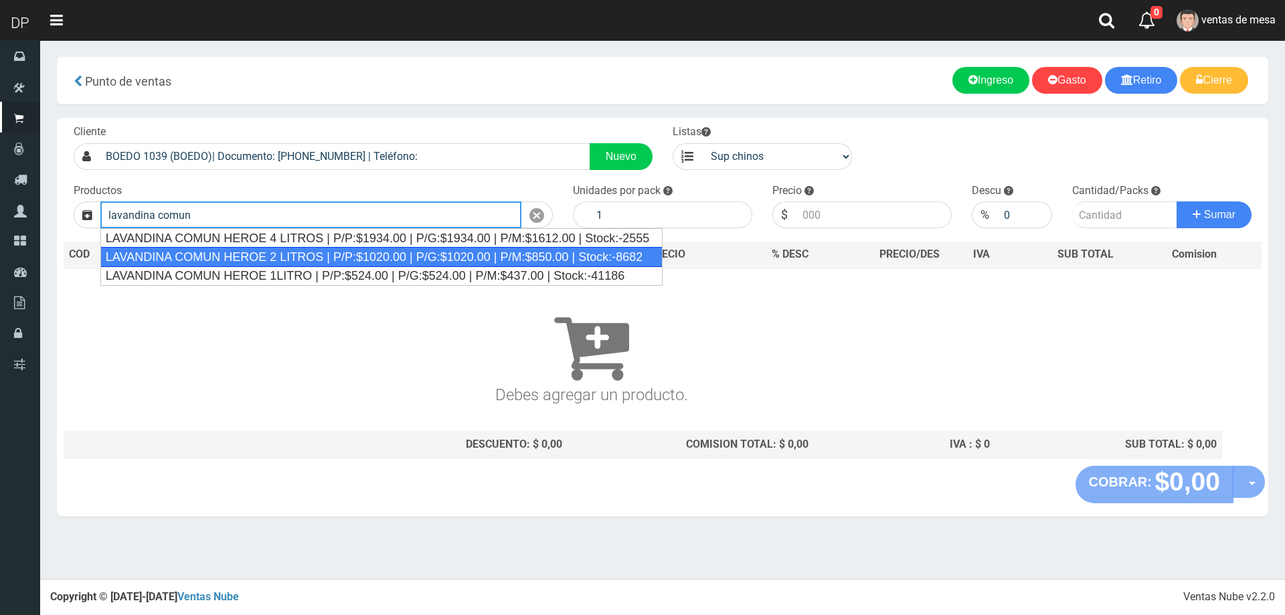
click at [270, 260] on div "LAVANDINA COMUN HEROE 2 LITROS | P/P:$1020.00 | P/G:$1020.00 | P/M:$850.00 | St…" at bounding box center [381, 257] width 563 height 20
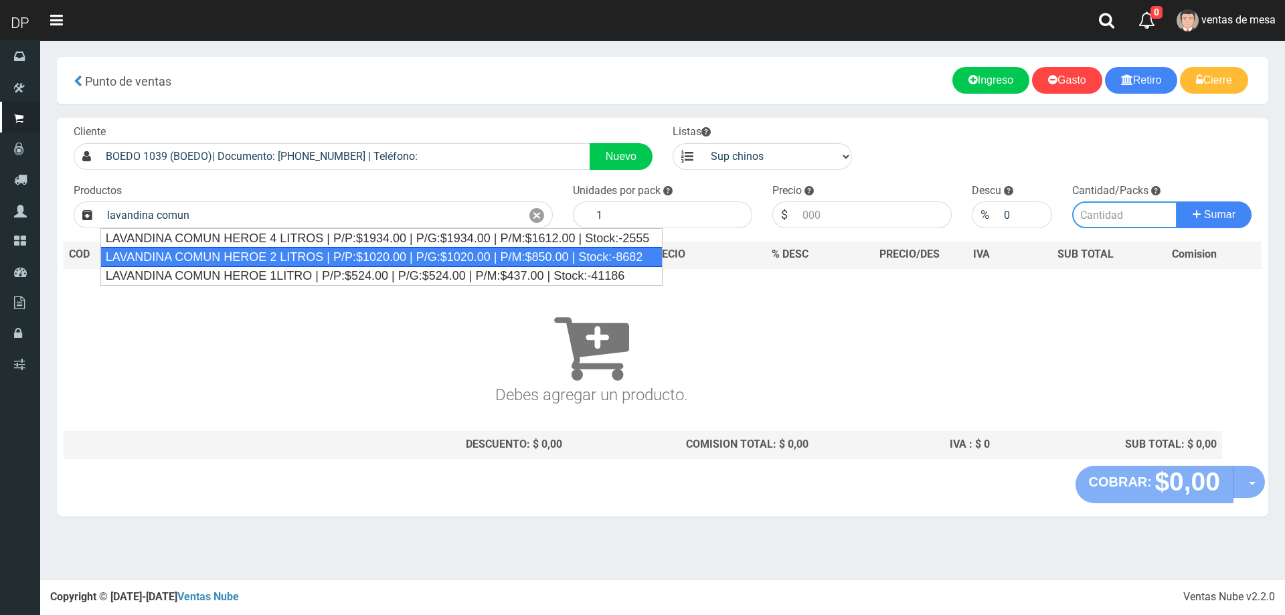
type input "LAVANDINA COMUN HEROE 2 LITROS | P/P:$1020.00 | P/G:$1020.00 | P/M:$850.00 | St…"
type input "8"
type input "1020.00"
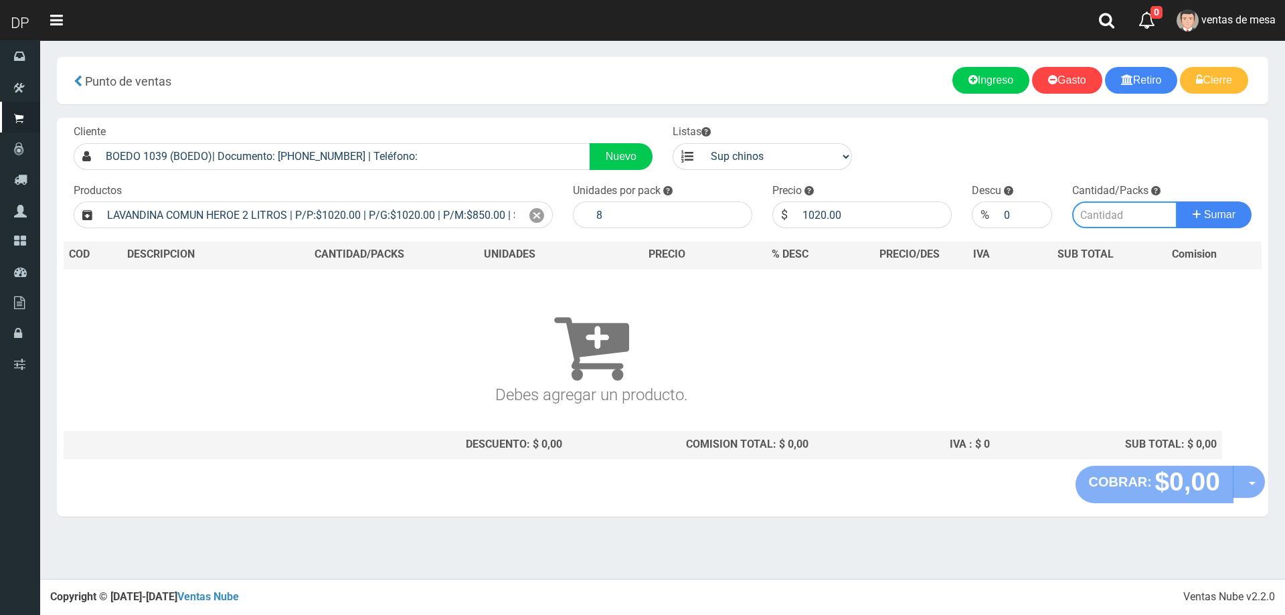
click at [1123, 222] on input "number" at bounding box center [1125, 214] width 106 height 27
type input "1"
click at [1177, 201] on button "Sumar" at bounding box center [1214, 214] width 75 height 27
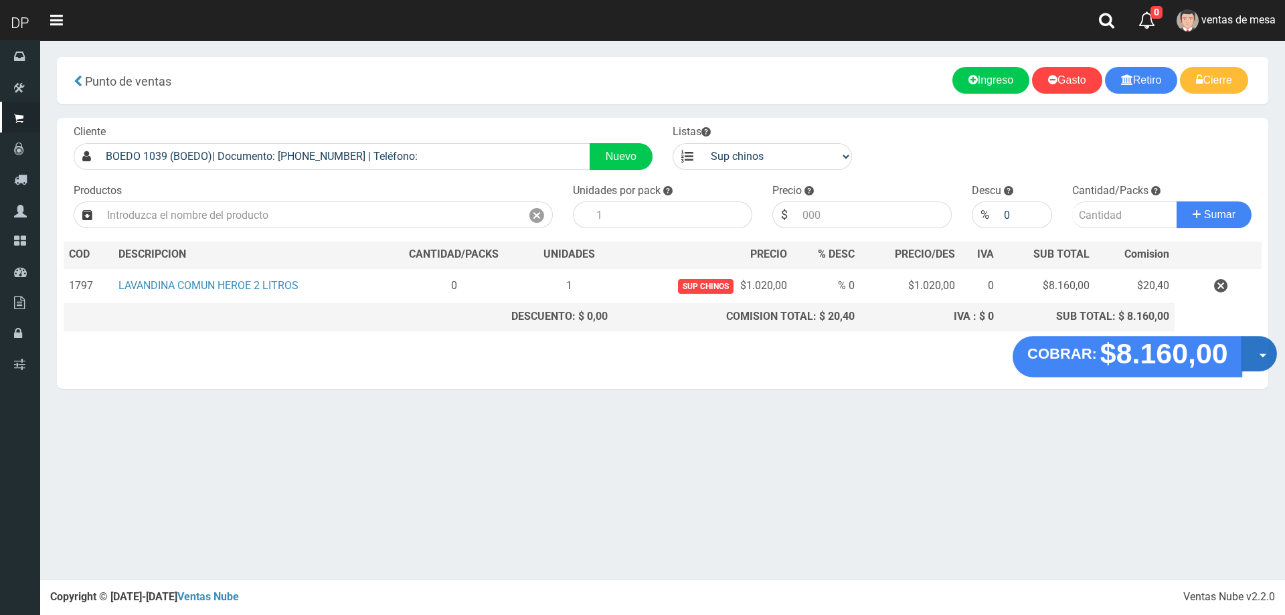
click at [1258, 365] on button "Opciones" at bounding box center [1259, 353] width 35 height 35
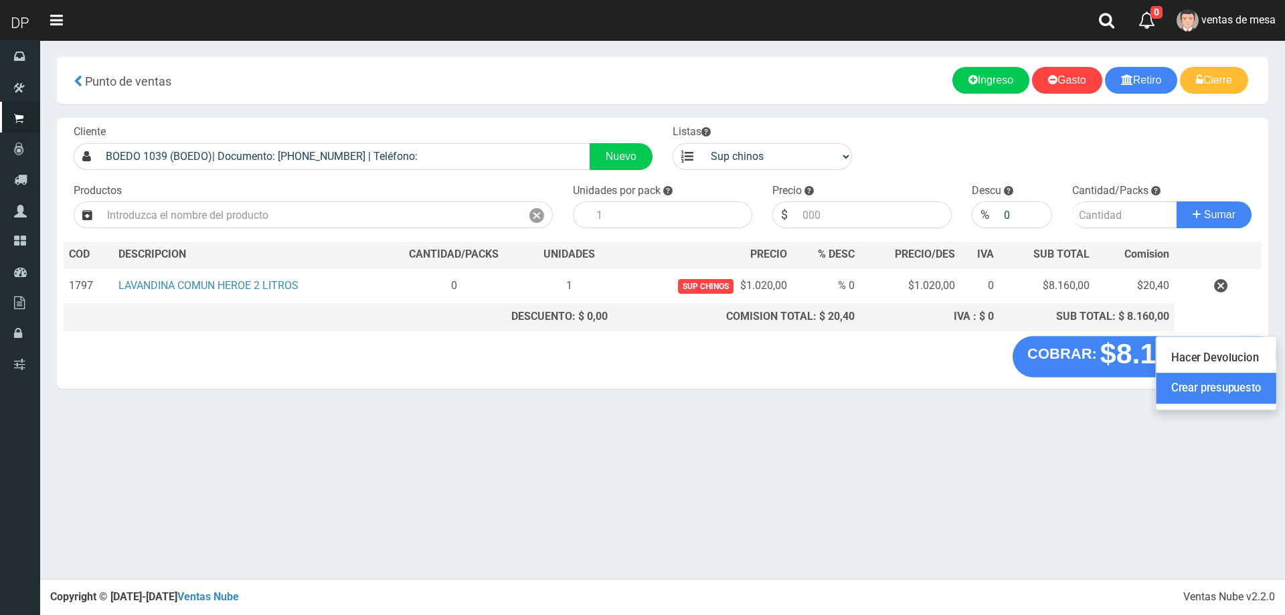
click at [1248, 376] on link "Crear presupuesto" at bounding box center [1217, 388] width 120 height 31
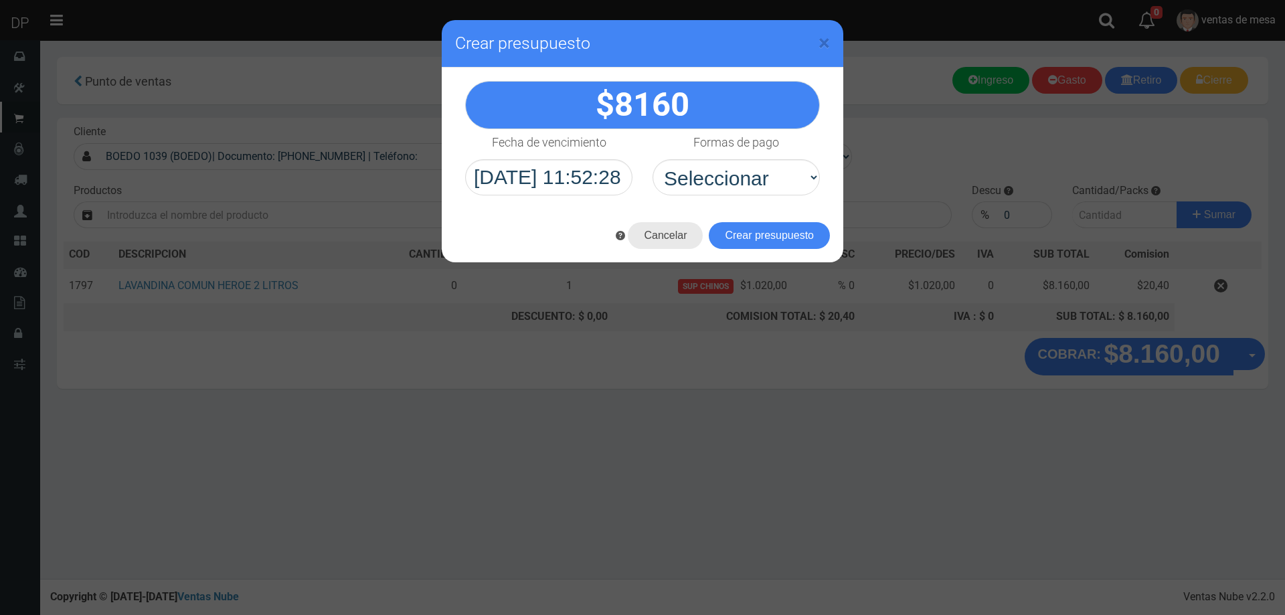
click at [649, 243] on button "Cancelar" at bounding box center [665, 235] width 75 height 27
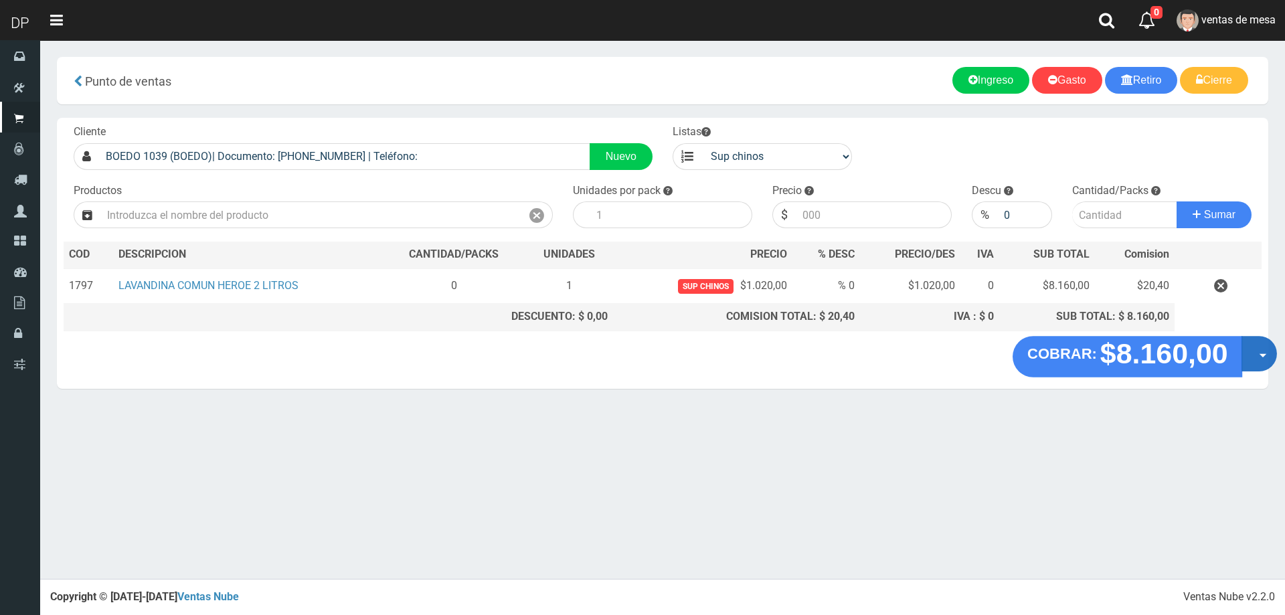
click at [1250, 347] on button "Opciones" at bounding box center [1259, 353] width 35 height 35
click at [1230, 353] on link "Hacer Devolucion" at bounding box center [1217, 358] width 120 height 31
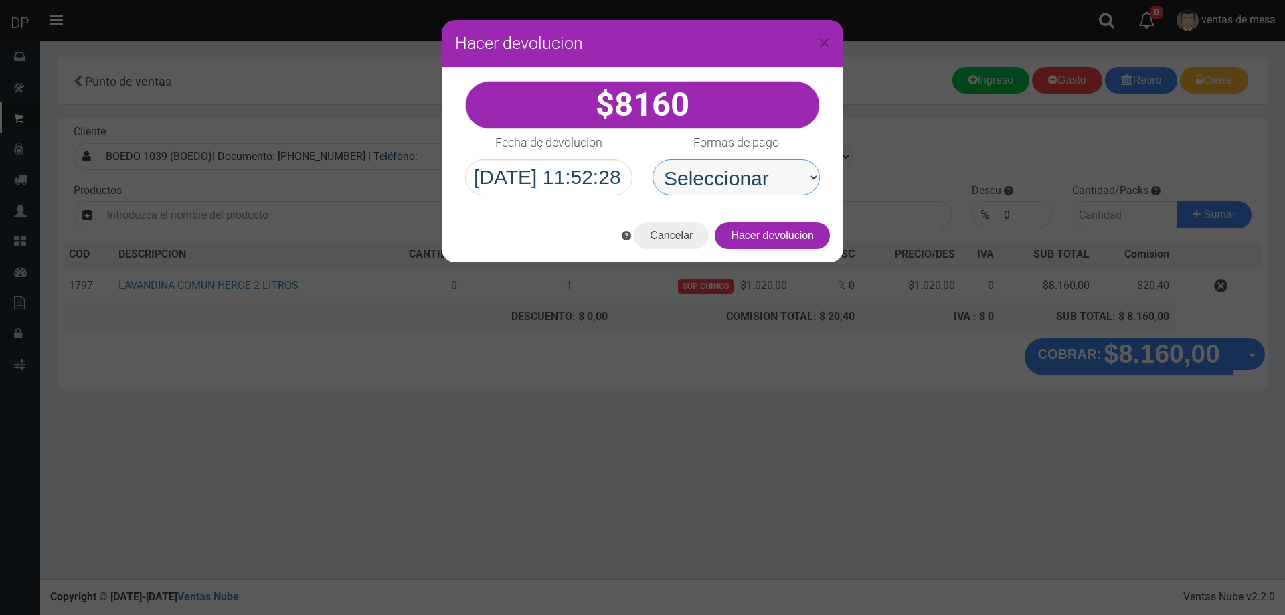
click at [730, 175] on select "Seleccionar Efectivo Tarjeta de Crédito Depósito Débito" at bounding box center [736, 177] width 167 height 36
select select "Efectivo"
click at [653, 159] on select "Seleccionar Efectivo Tarjeta de Crédito Depósito Débito" at bounding box center [736, 177] width 167 height 36
click at [762, 224] on button "Hacer devolucion" at bounding box center [772, 235] width 115 height 27
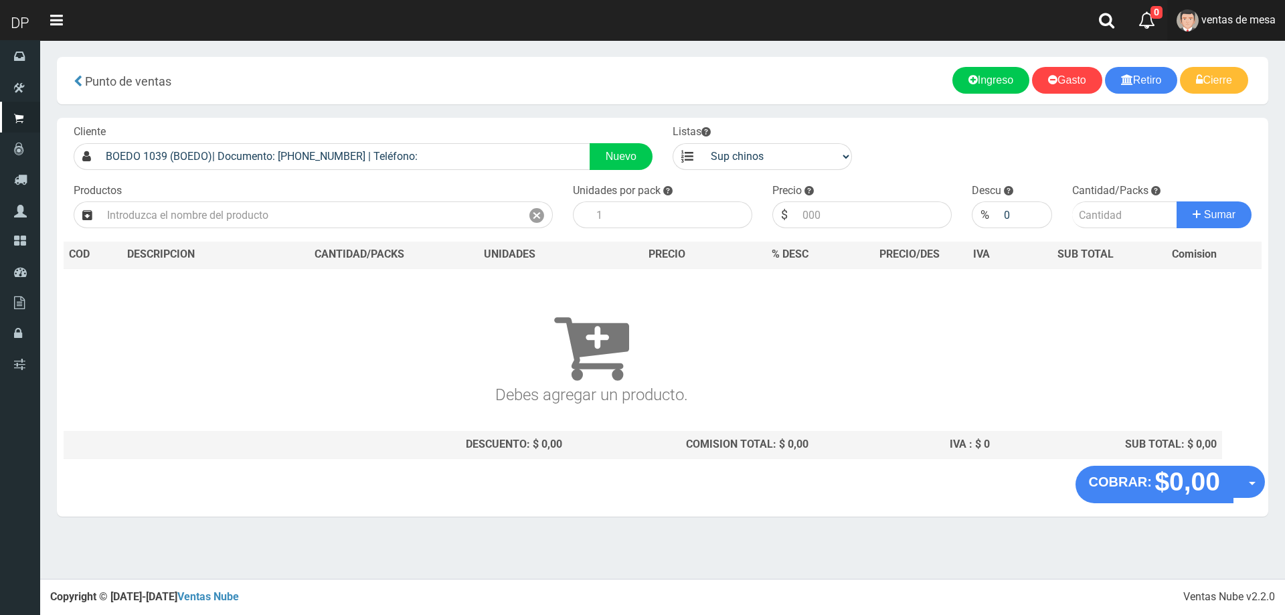
drag, startPoint x: 1272, startPoint y: 17, endPoint x: 1250, endPoint y: 68, distance: 55.7
click at [1271, 17] on span "ventas de mesa" at bounding box center [1239, 19] width 74 height 13
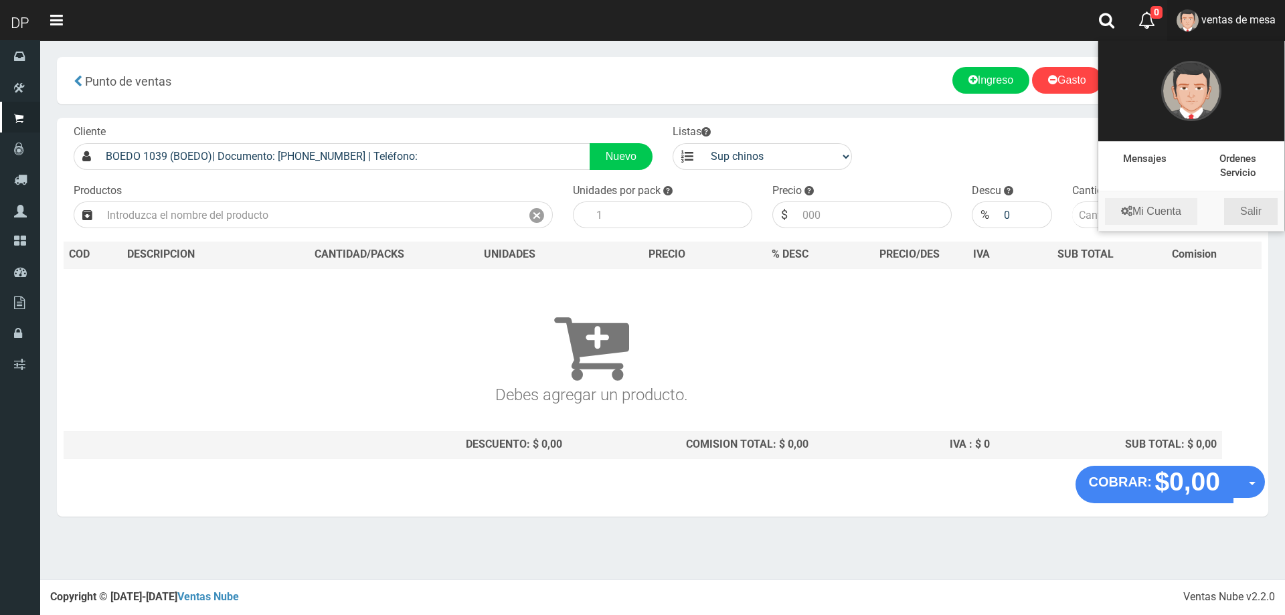
click at [1248, 206] on link "Salir" at bounding box center [1251, 211] width 54 height 27
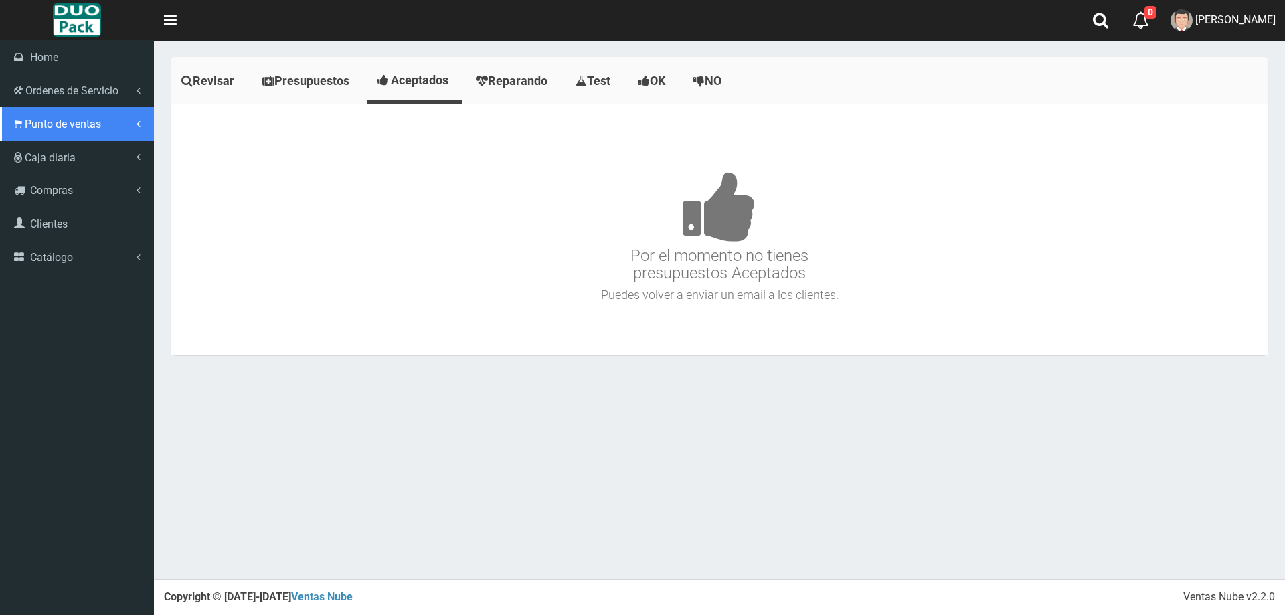
click at [14, 120] on icon at bounding box center [18, 124] width 8 height 13
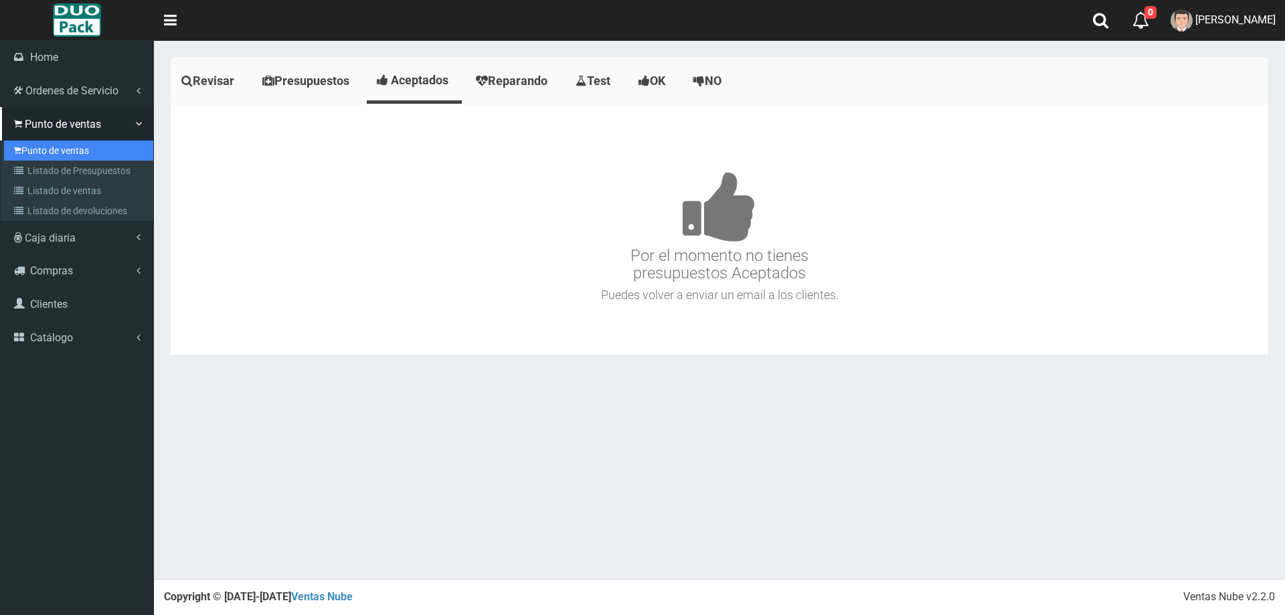
click at [82, 154] on link "Punto de ventas" at bounding box center [78, 151] width 149 height 20
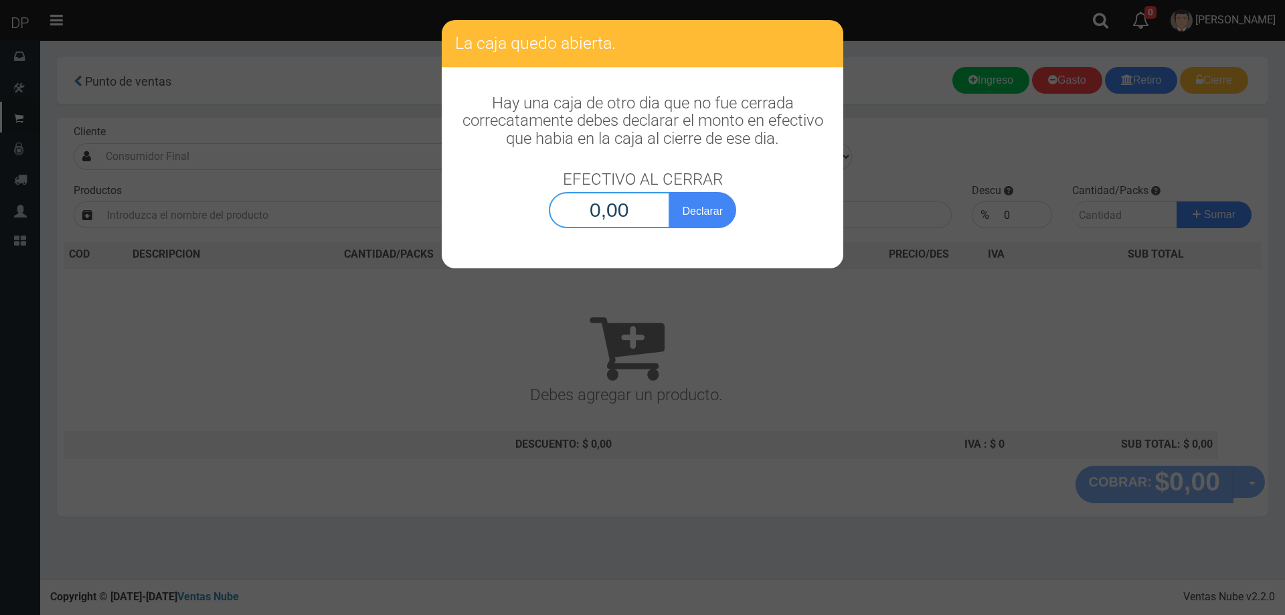
click at [627, 210] on input "0,00" at bounding box center [609, 210] width 121 height 36
type input "1,00"
click at [669, 192] on button "Declarar" at bounding box center [702, 210] width 67 height 36
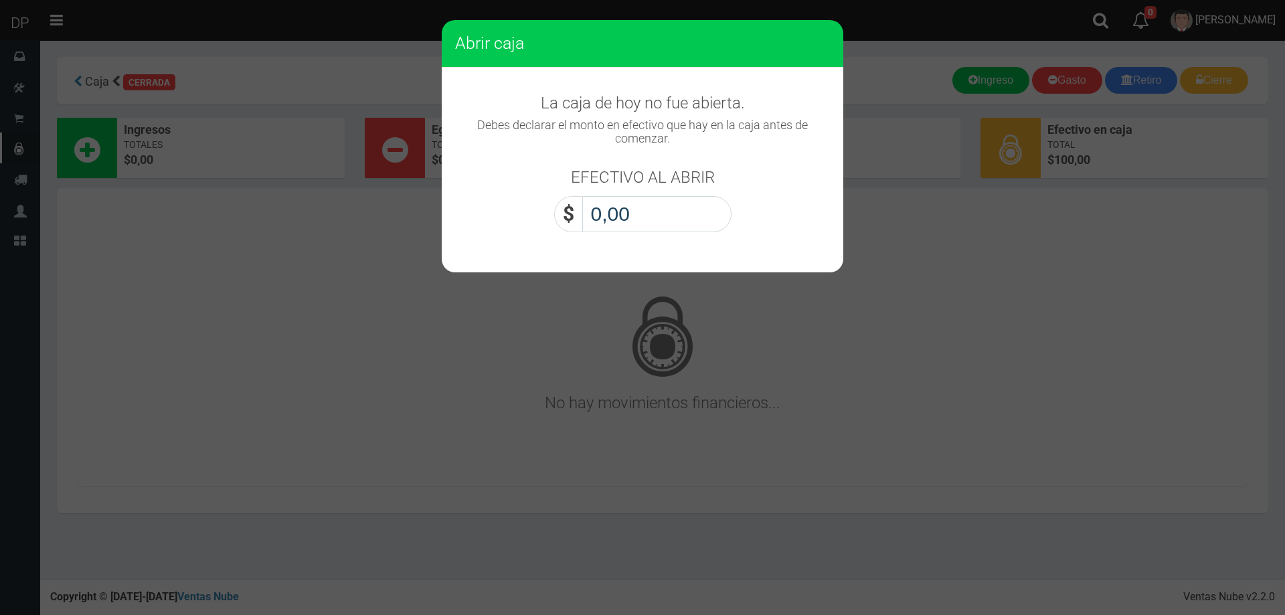
click at [627, 210] on input "0,00" at bounding box center [656, 214] width 149 height 36
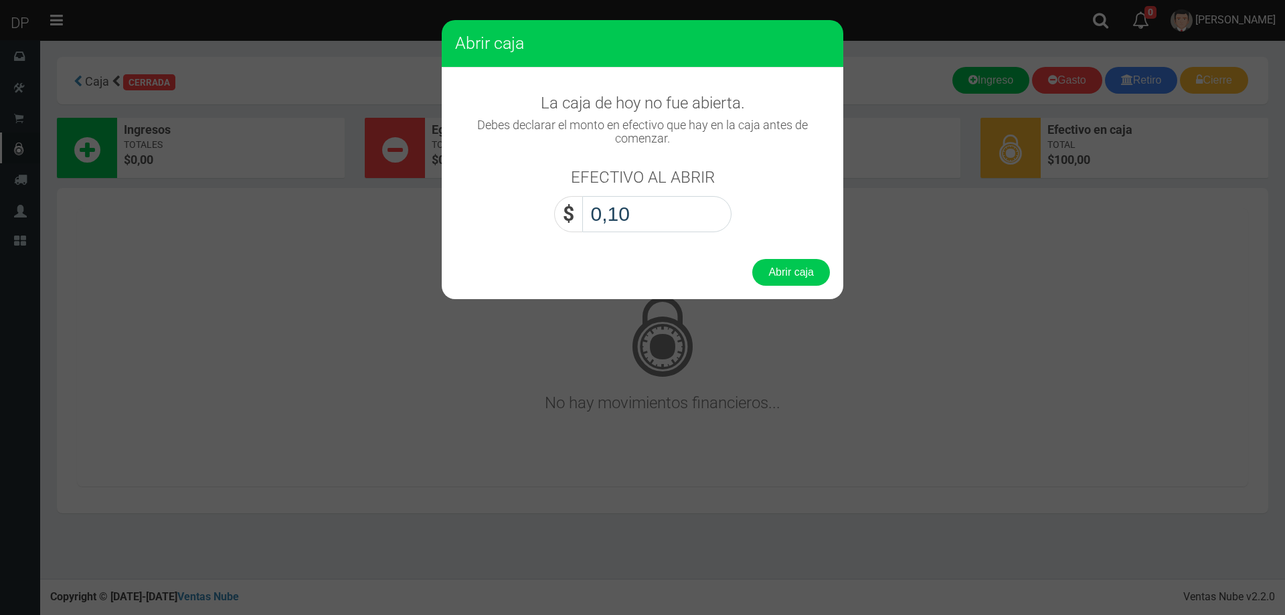
type input "1,00"
click at [752, 259] on button "Abrir caja" at bounding box center [791, 272] width 78 height 27
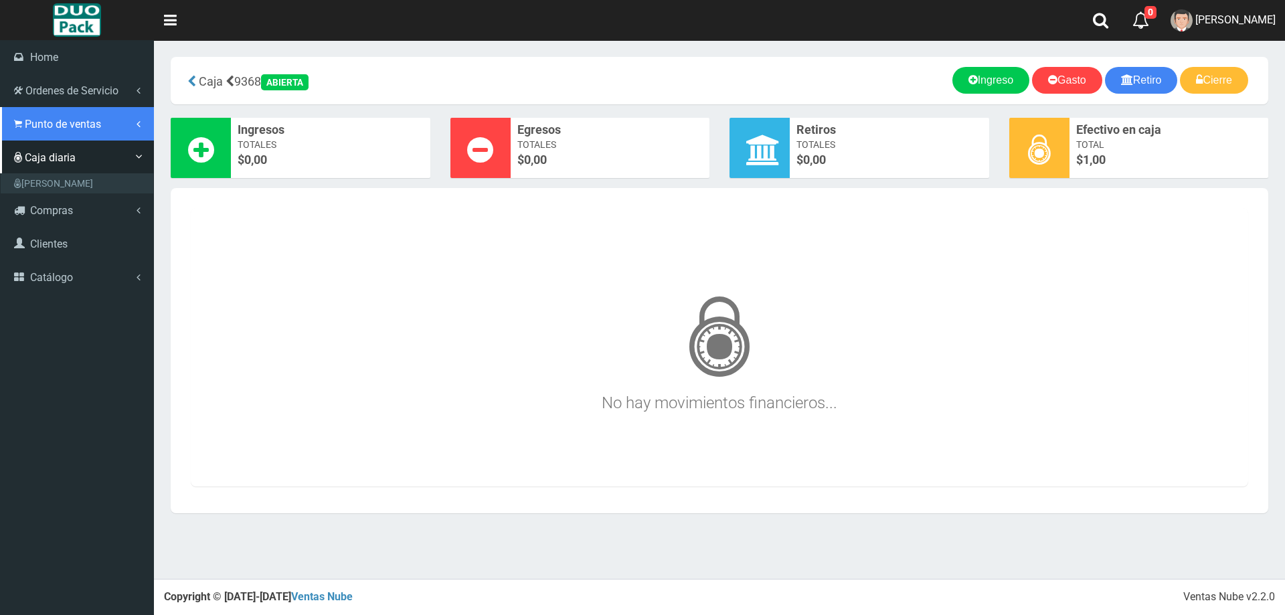
click at [52, 124] on span "Punto de ventas" at bounding box center [63, 124] width 76 height 13
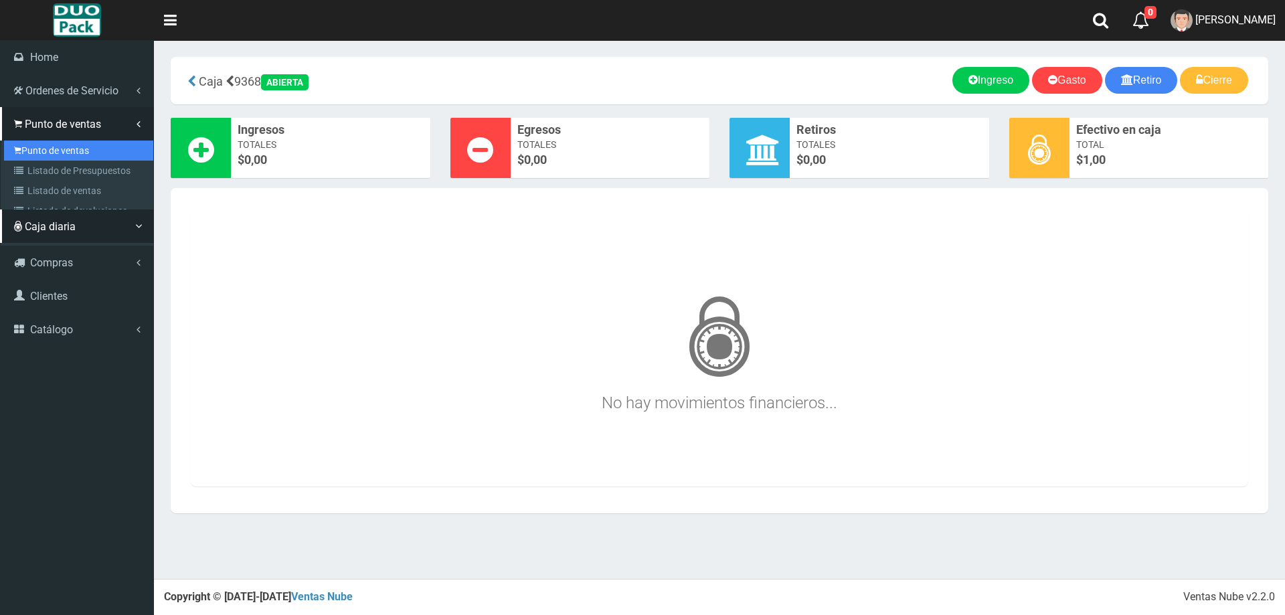
click at [59, 151] on link "Punto de ventas" at bounding box center [78, 151] width 149 height 20
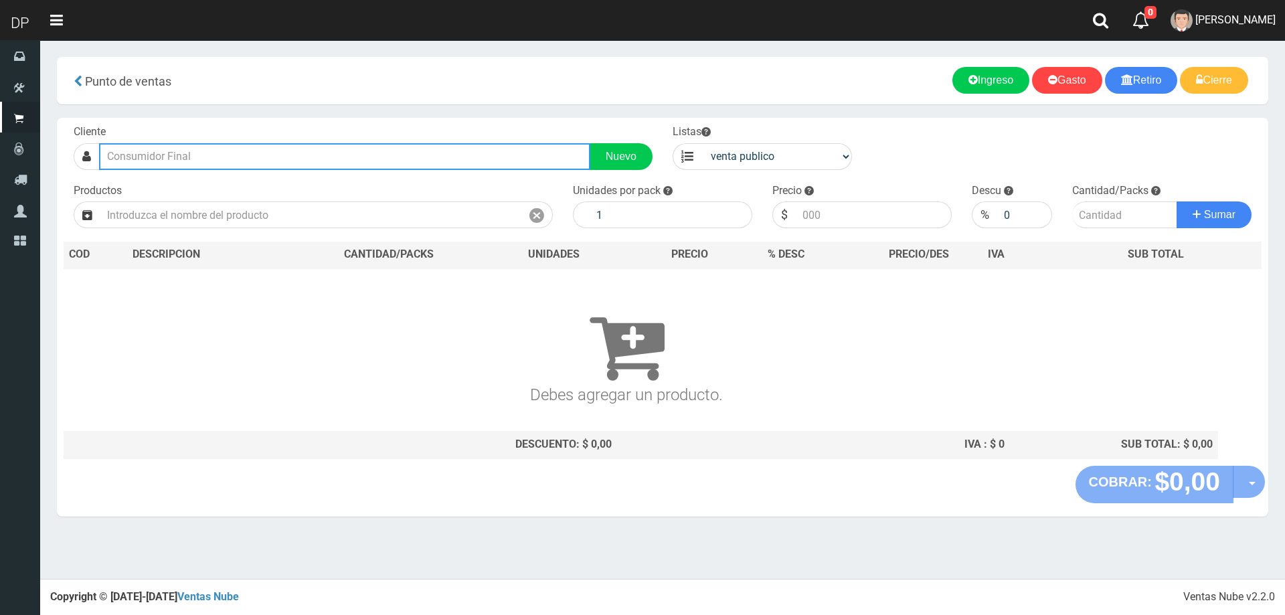
click at [187, 158] on input "text" at bounding box center [344, 156] width 491 height 27
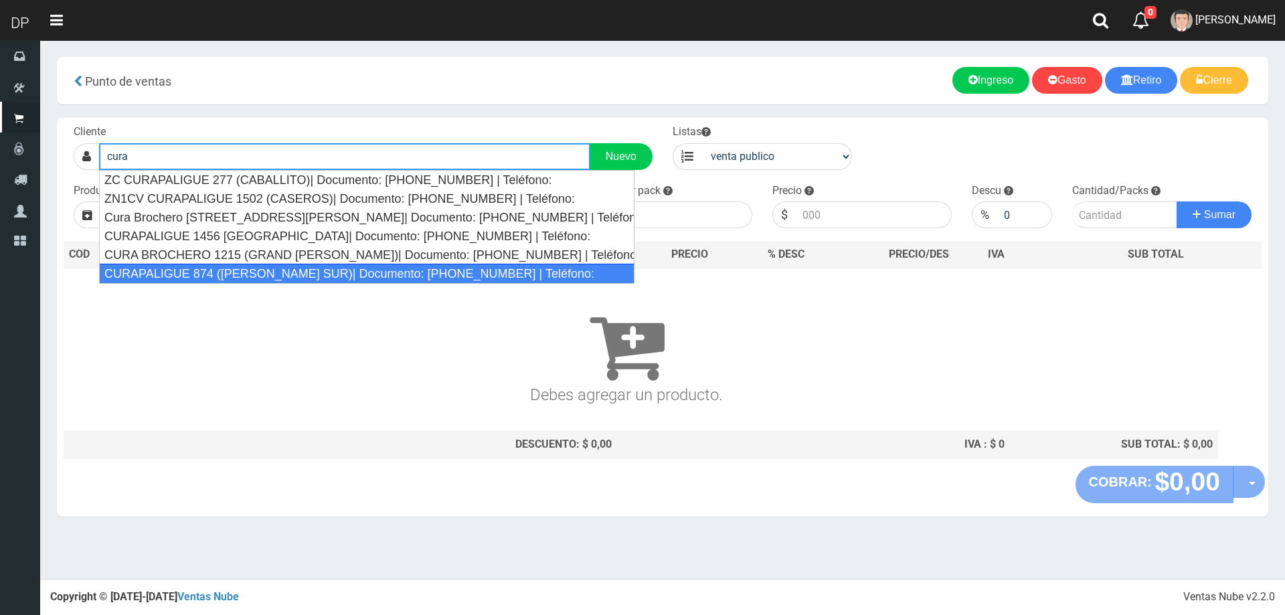
click at [200, 278] on div "CURAPALIGUE 874 ([PERSON_NAME] SUR)| Documento: [PHONE_NUMBER] | Teléfono:" at bounding box center [367, 274] width 536 height 20
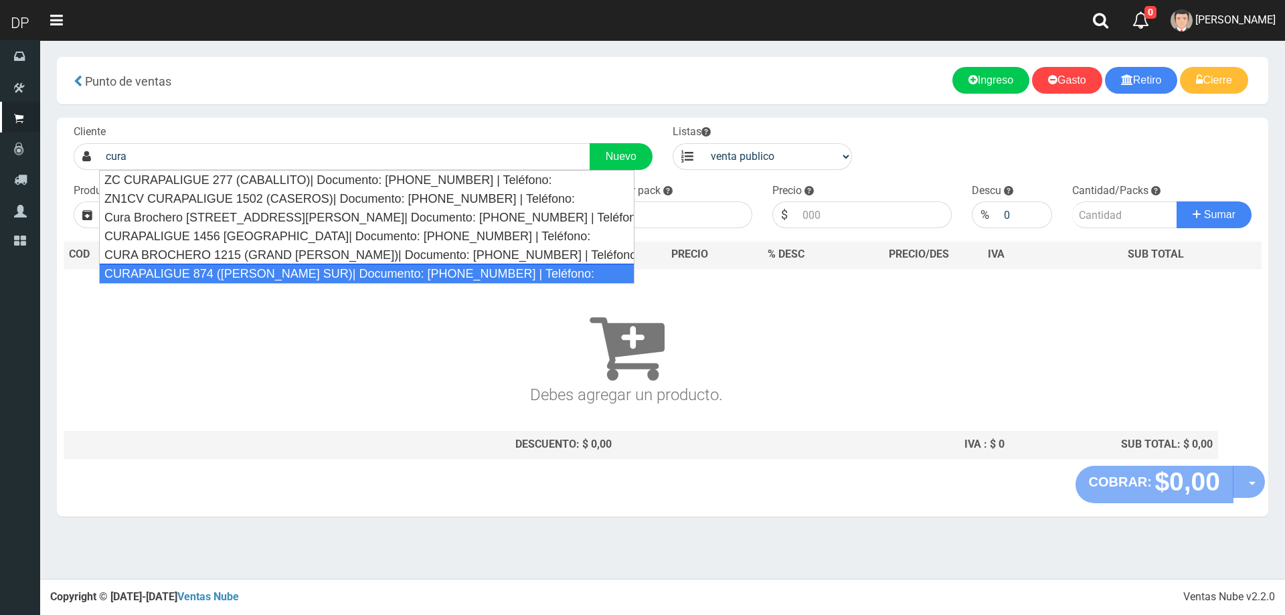
type input "CURAPALIGUE 874 ([PERSON_NAME] SUR)| Documento: [PHONE_NUMBER] | Teléfono:"
select select "2"
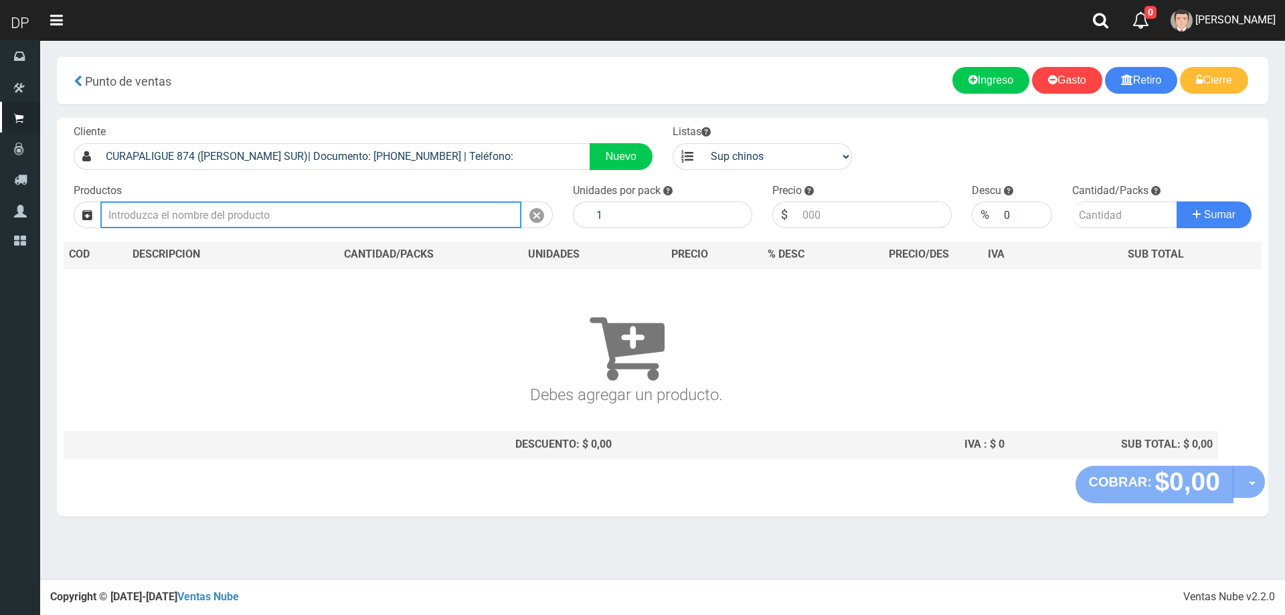
click at [223, 222] on input "text" at bounding box center [310, 214] width 421 height 27
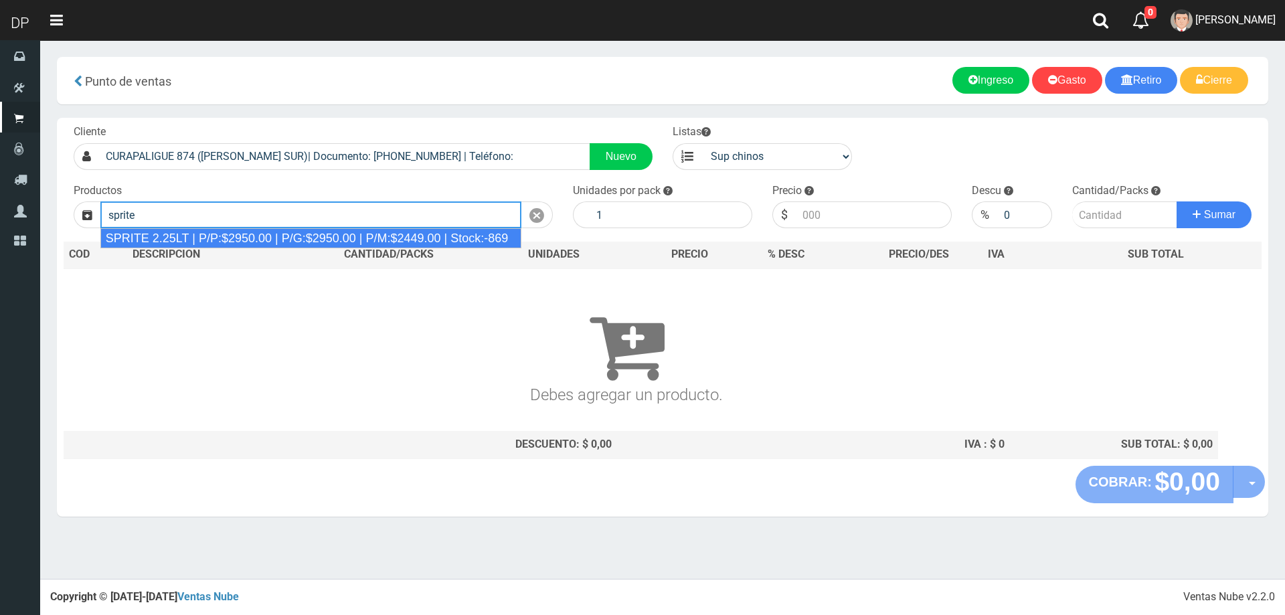
click at [256, 246] on div "SPRITE 2.25LT | P/P:$2950.00 | P/G:$2950.00 | P/M:$2449.00 | Stock:-869" at bounding box center [311, 238] width 422 height 20
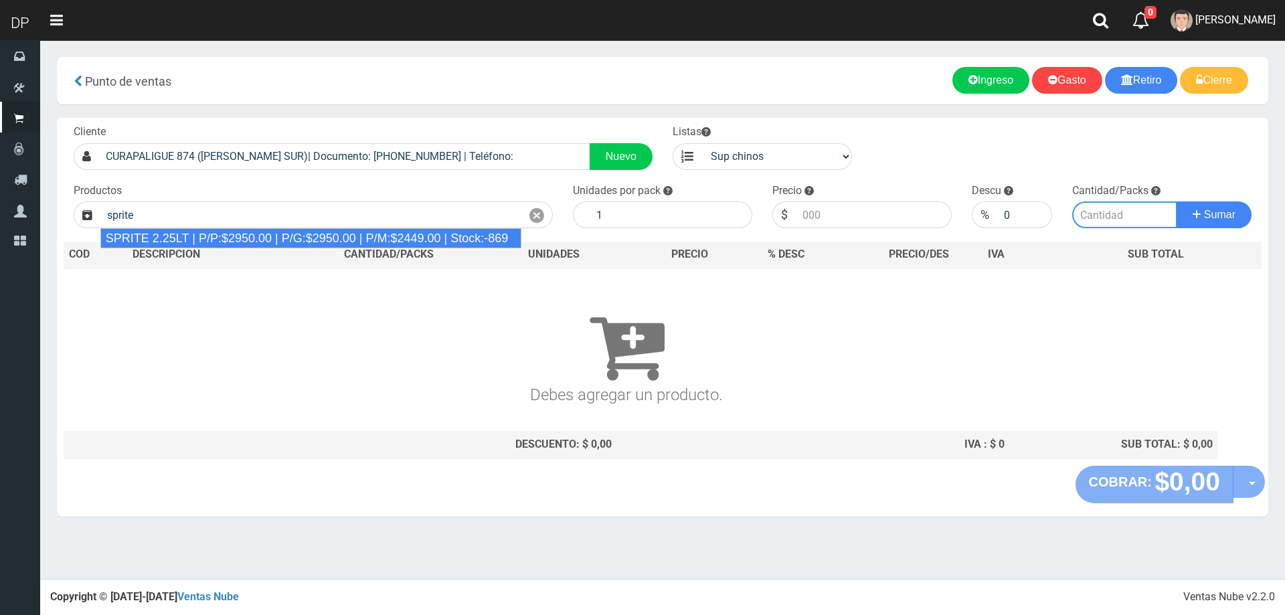
type input "SPRITE 2.25LT | P/P:$2950.00 | P/G:$2950.00 | P/M:$2449.00 | Stock:-869"
type input "8"
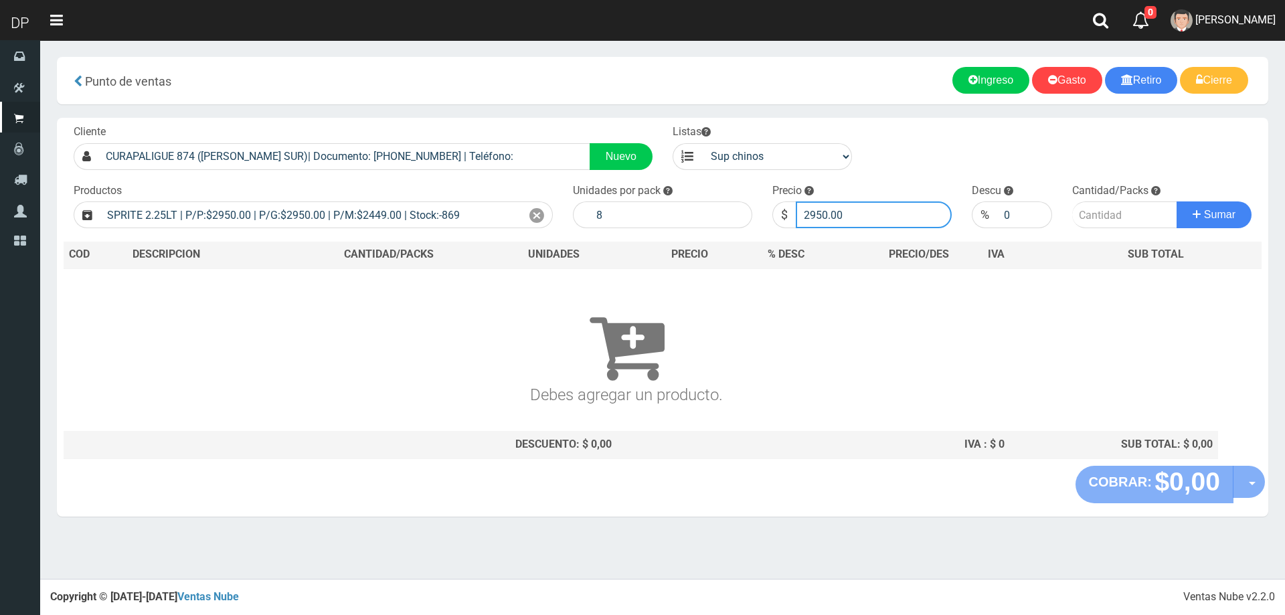
click at [872, 219] on input "2950.00" at bounding box center [874, 214] width 156 height 27
type input "2815"
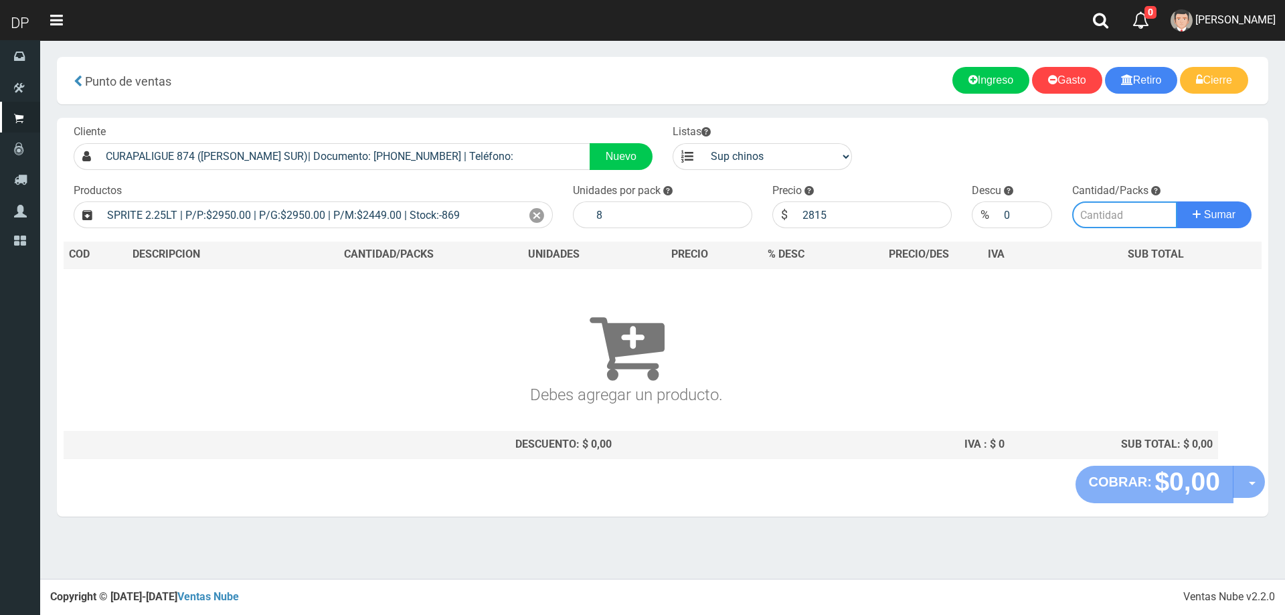
click at [1143, 226] on input "number" at bounding box center [1125, 214] width 106 height 27
click at [1124, 218] on input "number" at bounding box center [1125, 214] width 106 height 27
type input "2"
click at [1177, 201] on button "Sumar" at bounding box center [1214, 214] width 75 height 27
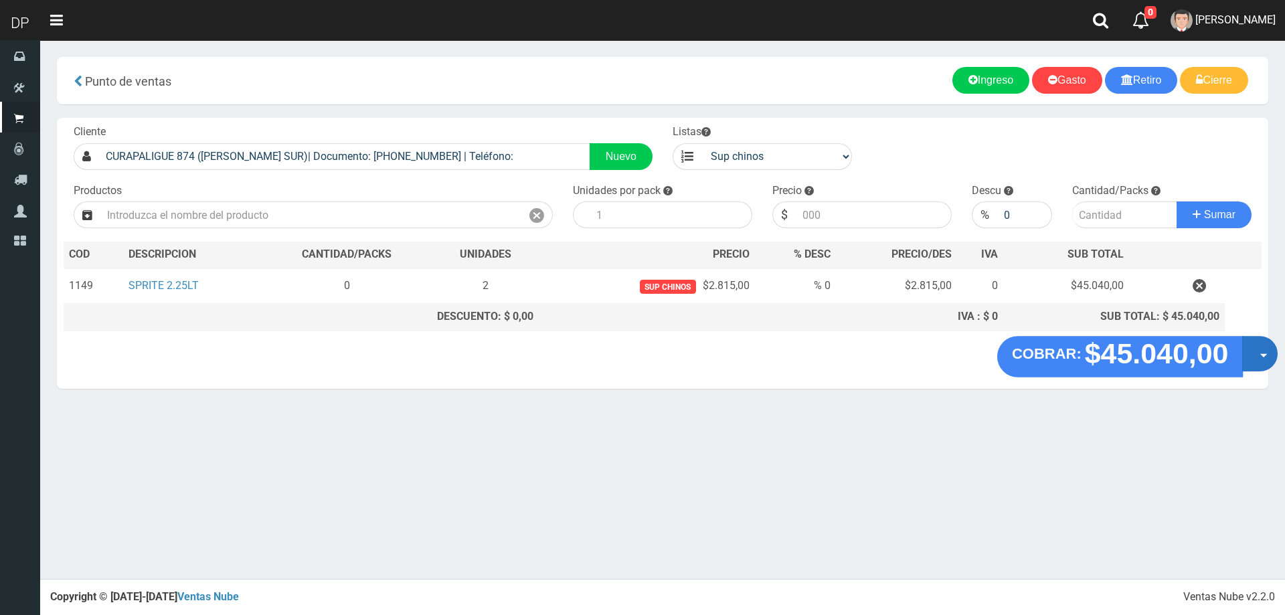
click at [1252, 357] on button "Opciones" at bounding box center [1259, 353] width 35 height 35
click at [1249, 357] on link "Hacer Devolucion" at bounding box center [1217, 358] width 120 height 31
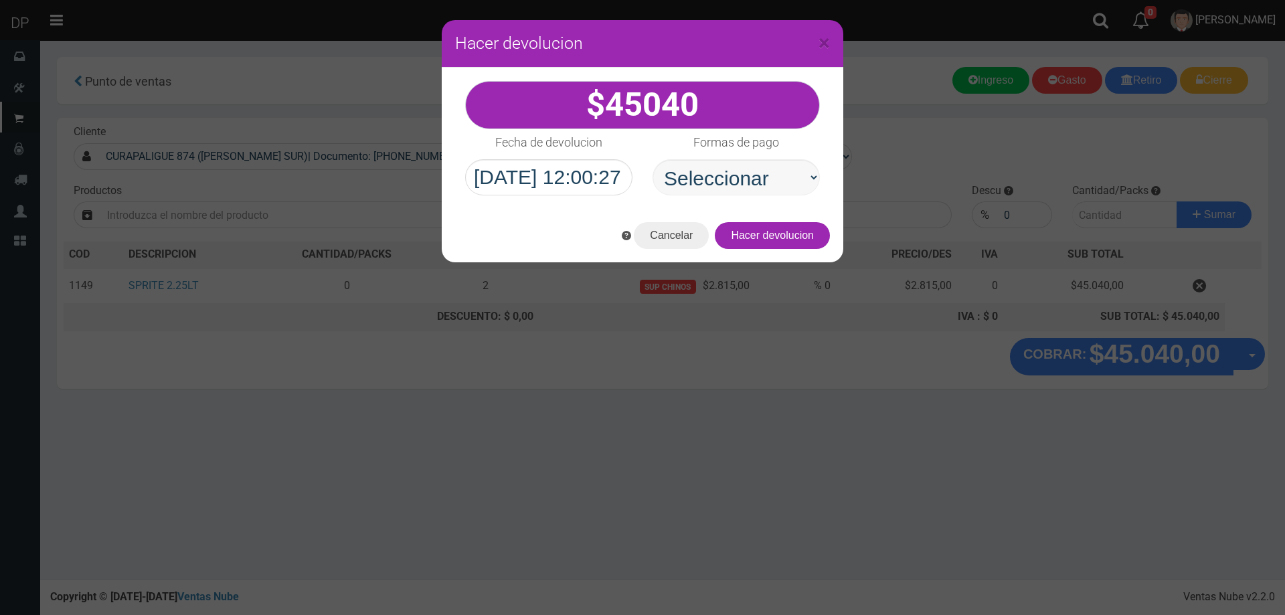
select select "Efectivo"
click at [653, 159] on select "Seleccionar Efectivo Tarjeta de Crédito Depósito Débito" at bounding box center [736, 177] width 167 height 36
click at [815, 232] on button "Hacer devolucion" at bounding box center [772, 235] width 115 height 27
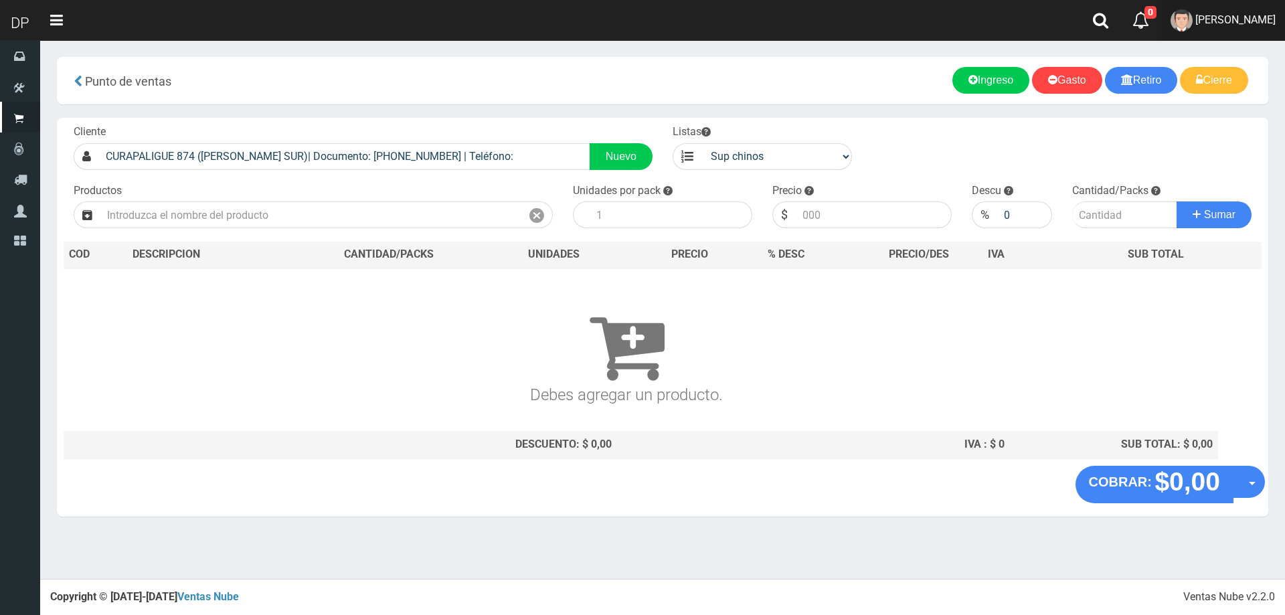
click at [1184, 29] on link "MARCELO AVALOS" at bounding box center [1223, 20] width 124 height 41
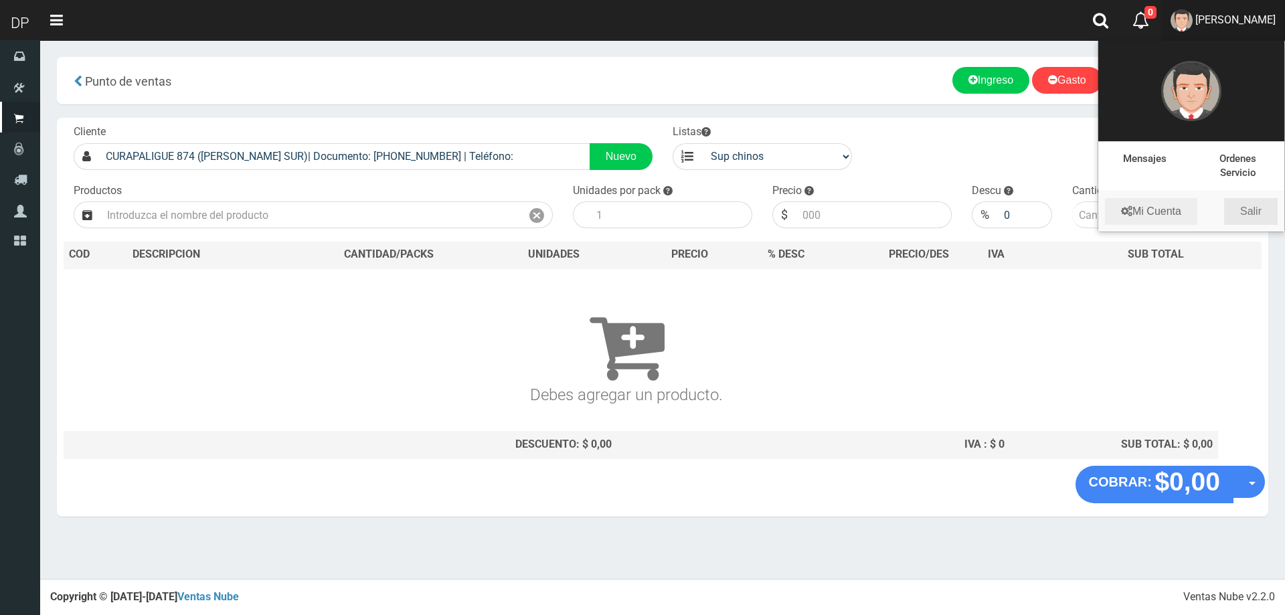
click at [1248, 198] on link "Salir" at bounding box center [1251, 211] width 54 height 27
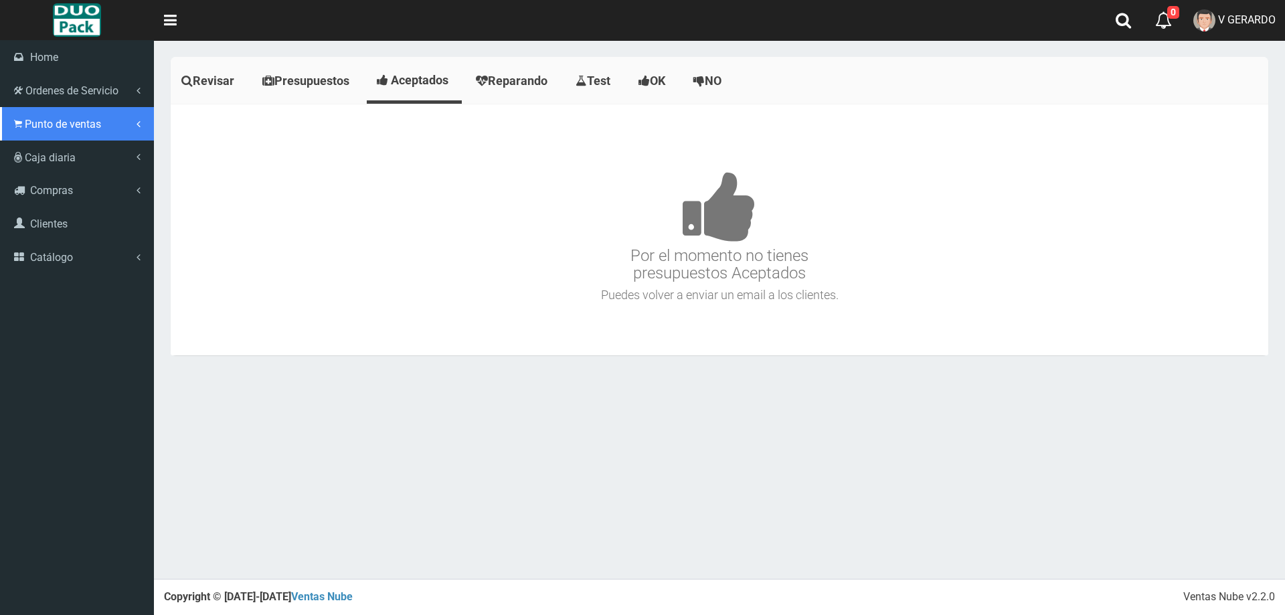
click at [74, 118] on span "Punto de ventas" at bounding box center [63, 124] width 76 height 13
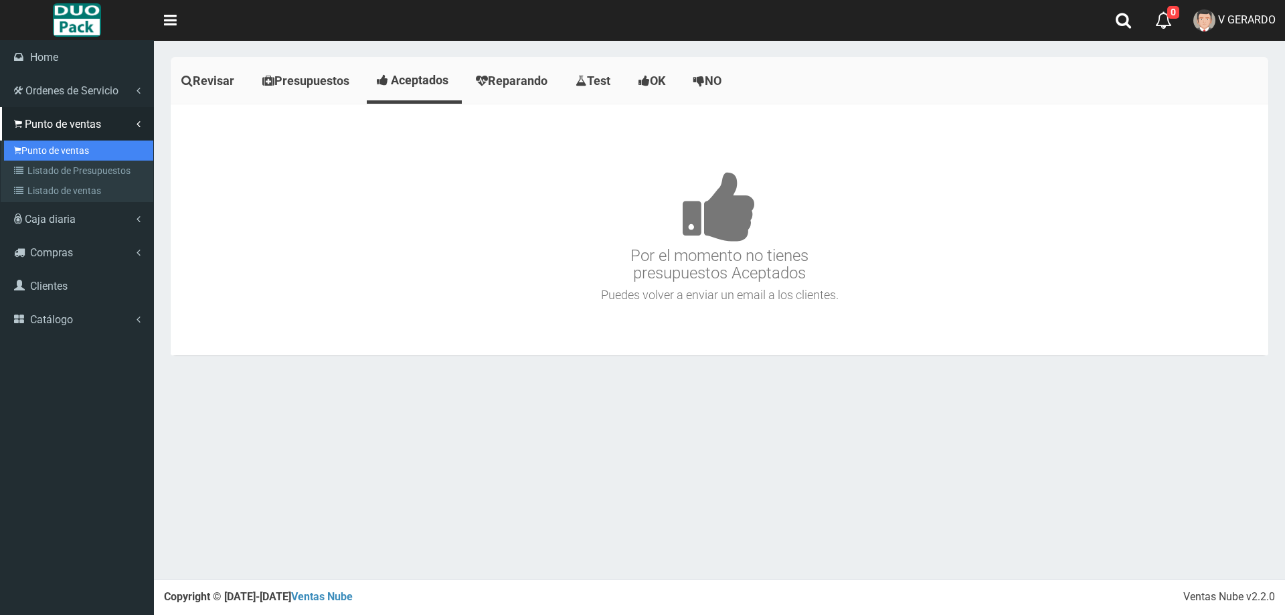
click at [79, 153] on link "Punto de ventas" at bounding box center [78, 151] width 149 height 20
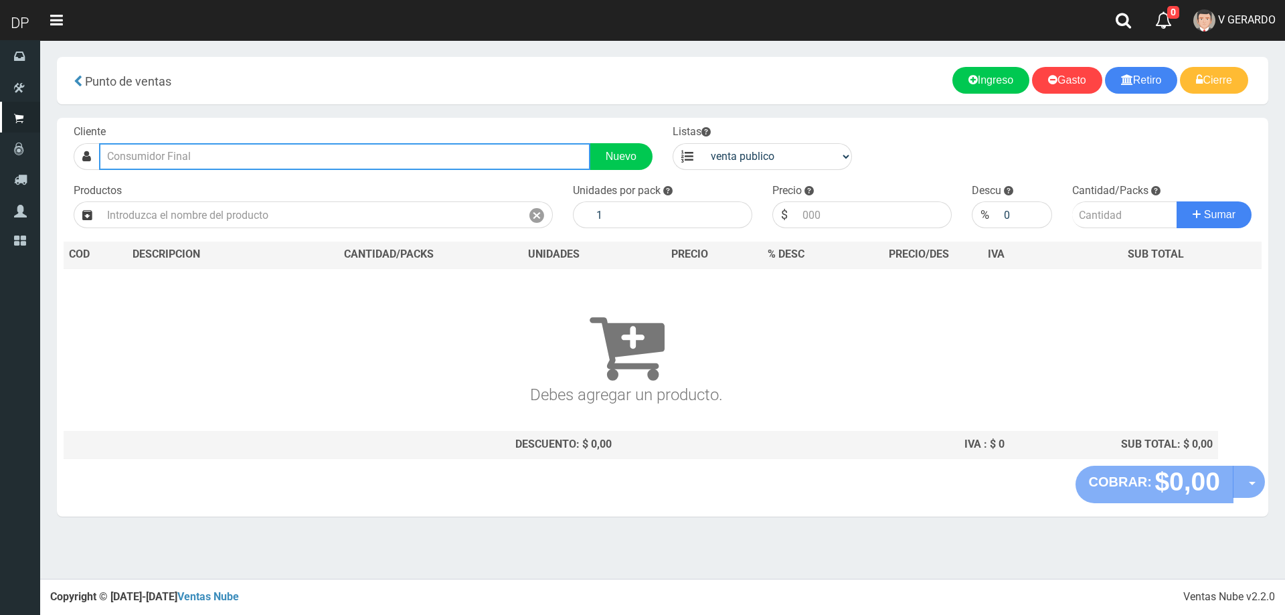
click at [220, 164] on input "text" at bounding box center [344, 156] width 491 height 27
click at [211, 158] on input "regimiento de patricio 534" at bounding box center [344, 156] width 491 height 27
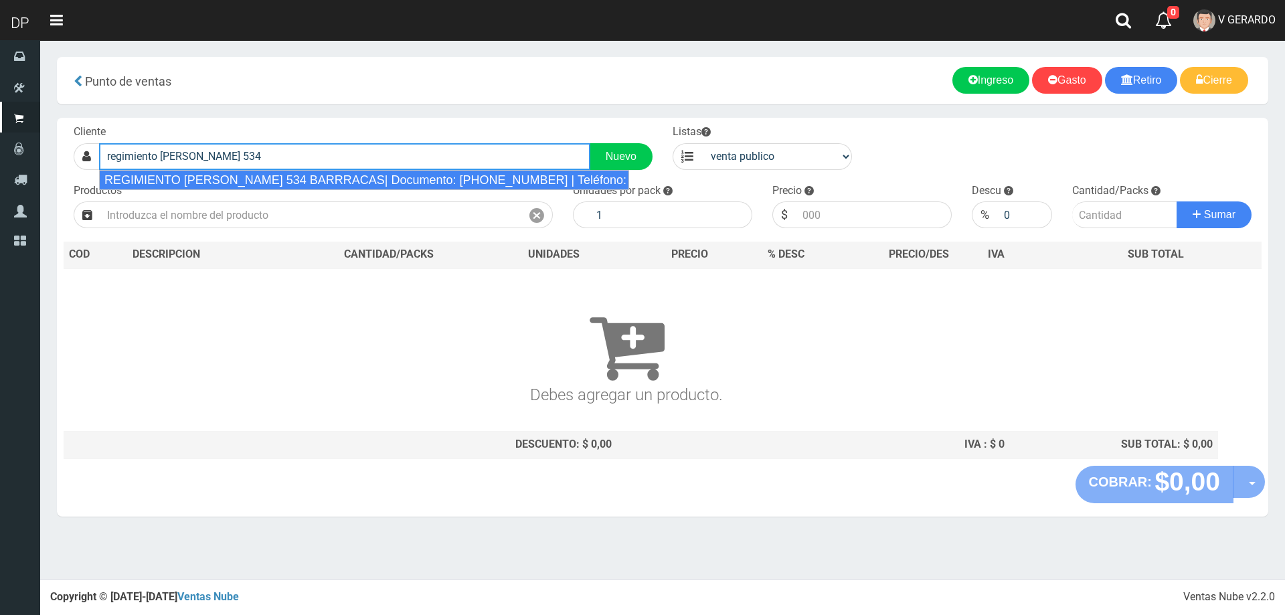
click at [228, 173] on div "REGIMIENTO DE PATRICIOS 534 BARRRACAS| Documento: 53444444444444444 | Teléfono:" at bounding box center [364, 180] width 531 height 20
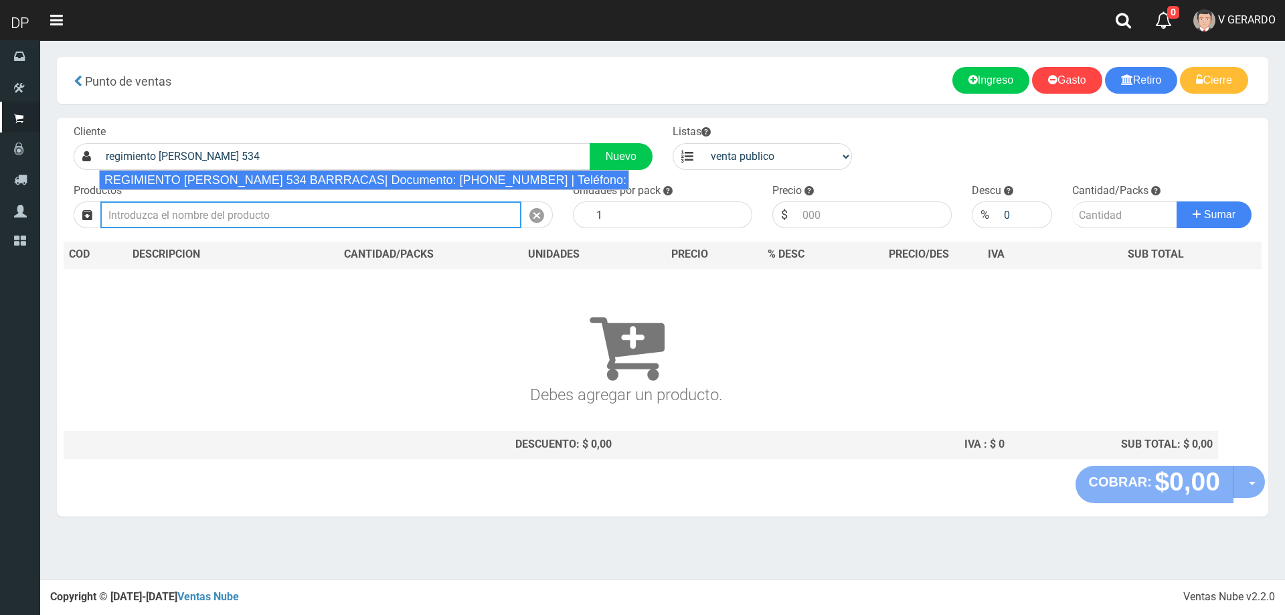
type input "REGIMIENTO DE PATRICIOS 534 BARRRACAS| Documento: 53444444444444444 | Teléfono:"
select select "2"
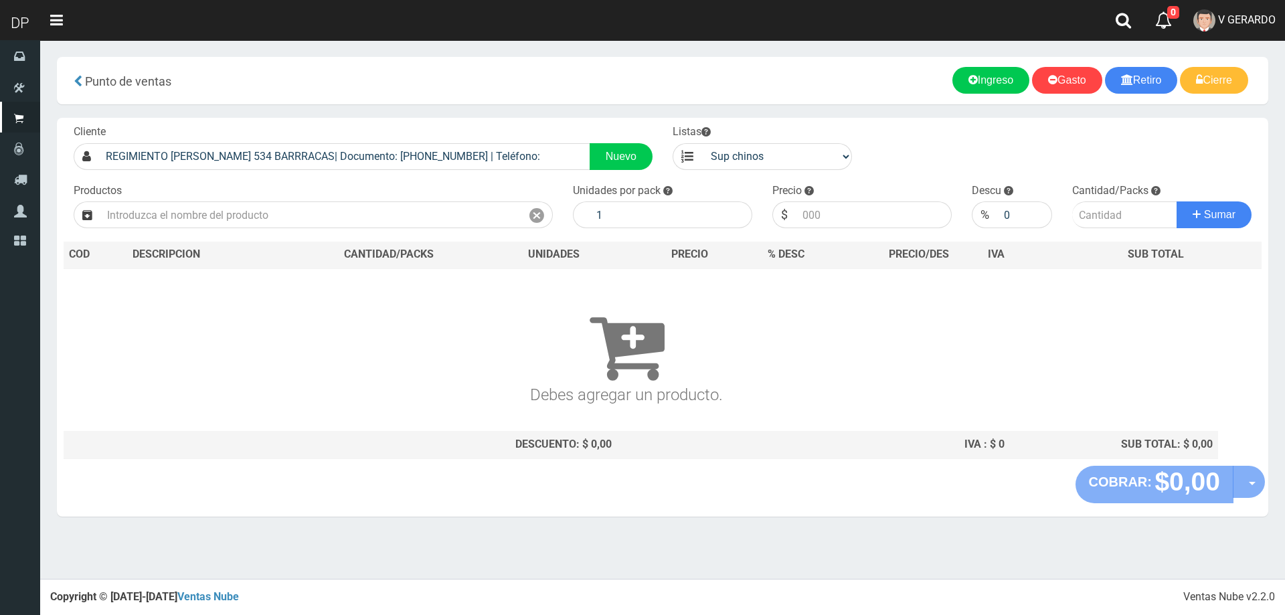
click at [232, 201] on div "Productos" at bounding box center [313, 206] width 499 height 46
click at [232, 204] on input "text" at bounding box center [310, 214] width 421 height 27
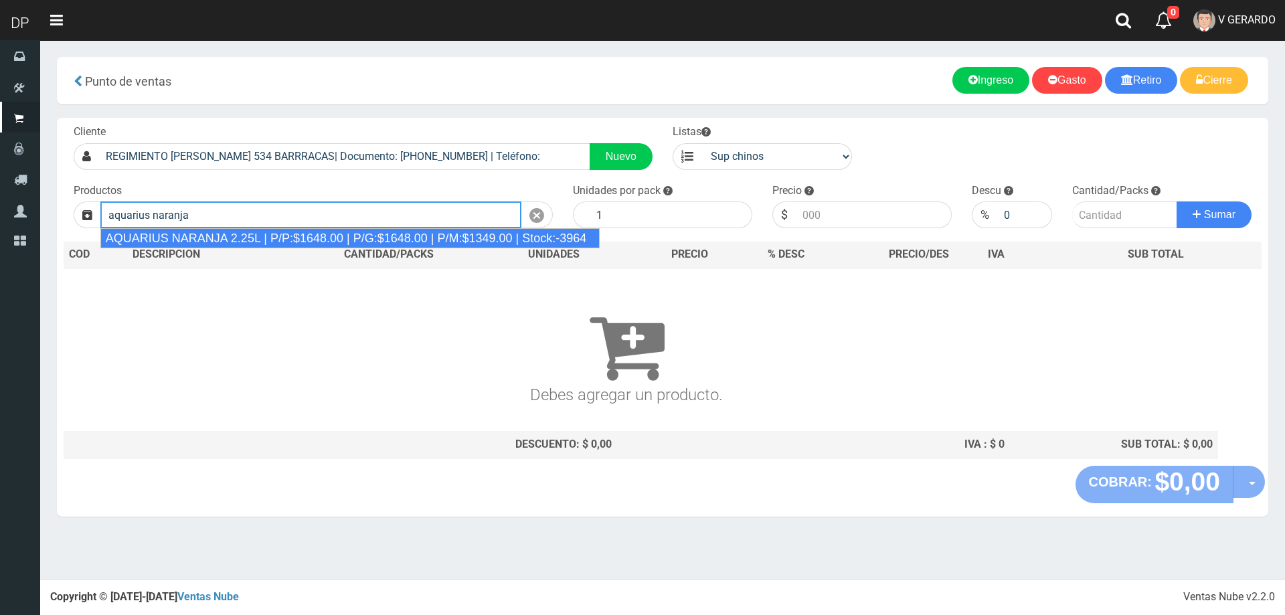
click at [252, 242] on div "AQUARIUS NARANJA 2.25L | P/P:$1648.00 | P/G:$1648.00 | P/M:$1349.00 | Stock:-39…" at bounding box center [350, 238] width 500 height 20
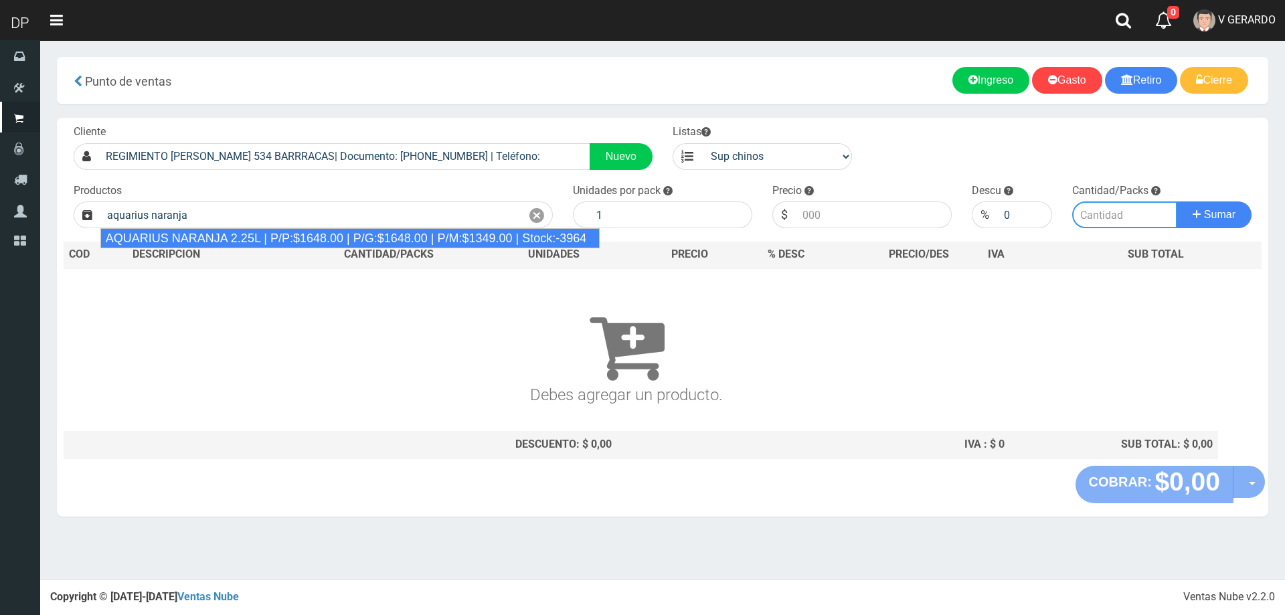
type input "AQUARIUS NARANJA 2.25L | P/P:$1648.00 | P/G:$1648.00 | P/M:$1349.00 | Stock:-39…"
type input "6"
type input "1648.00"
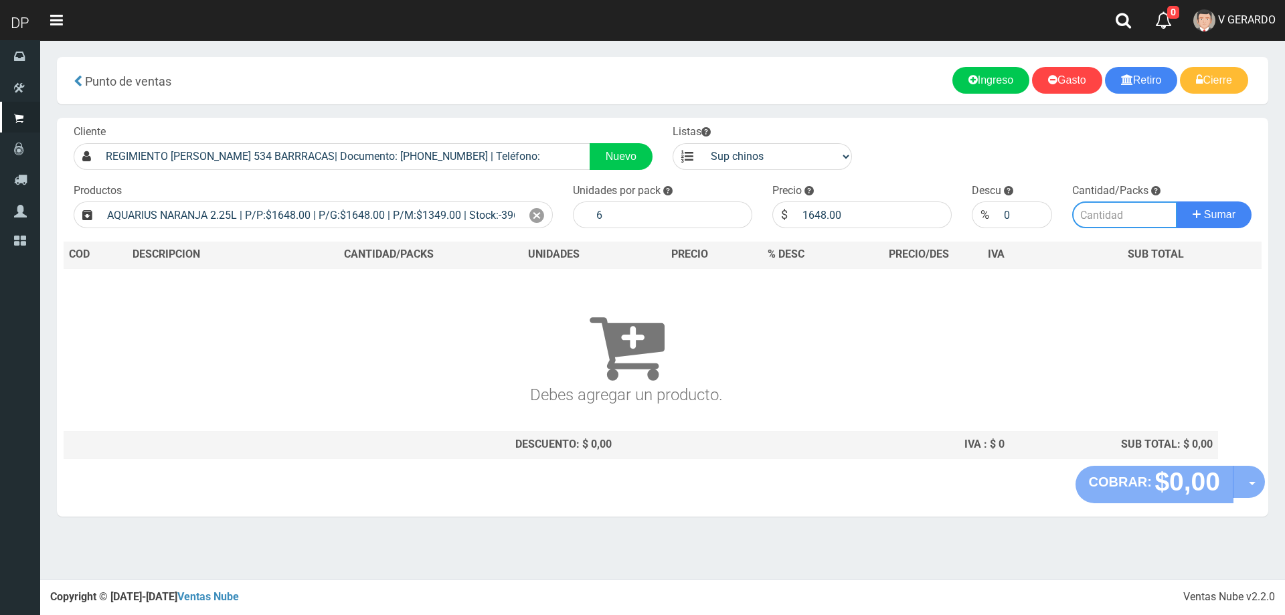
click at [1094, 225] on input "number" at bounding box center [1125, 214] width 106 height 27
type input "5"
click at [1177, 201] on button "Sumar" at bounding box center [1214, 214] width 75 height 27
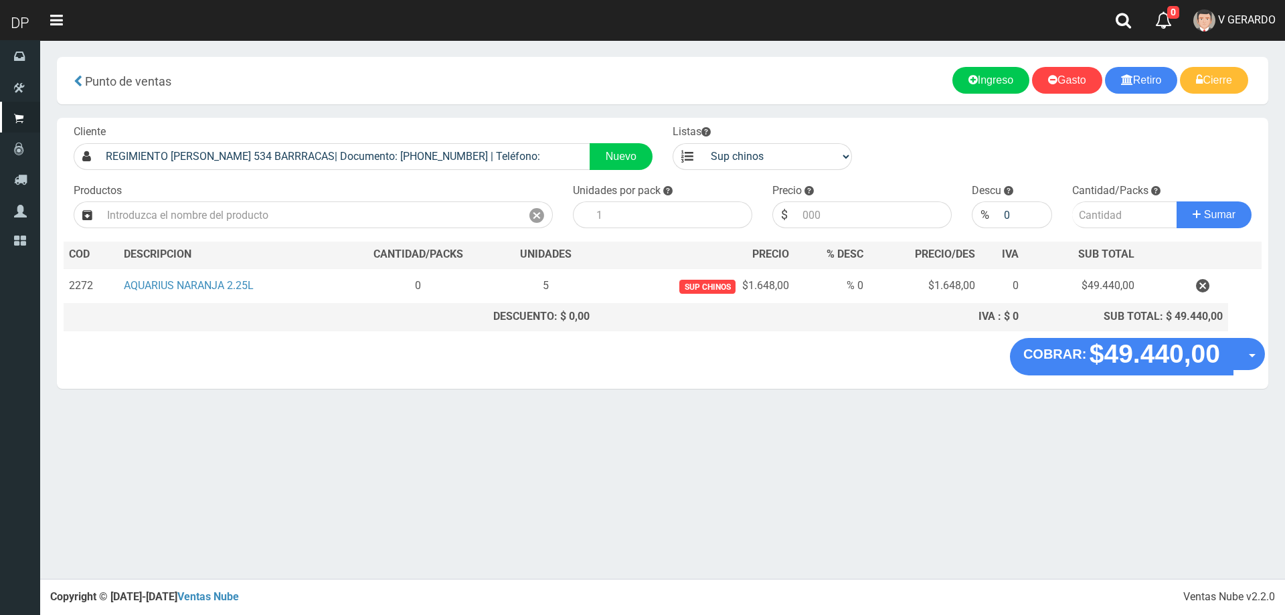
click at [1268, 367] on section "× Titulo del Msj texto Mas Texto Cancelar Aceptar Punto de ventas Ingreso" at bounding box center [662, 229] width 1245 height 379
click at [1264, 359] on button "Opciones" at bounding box center [1249, 354] width 32 height 32
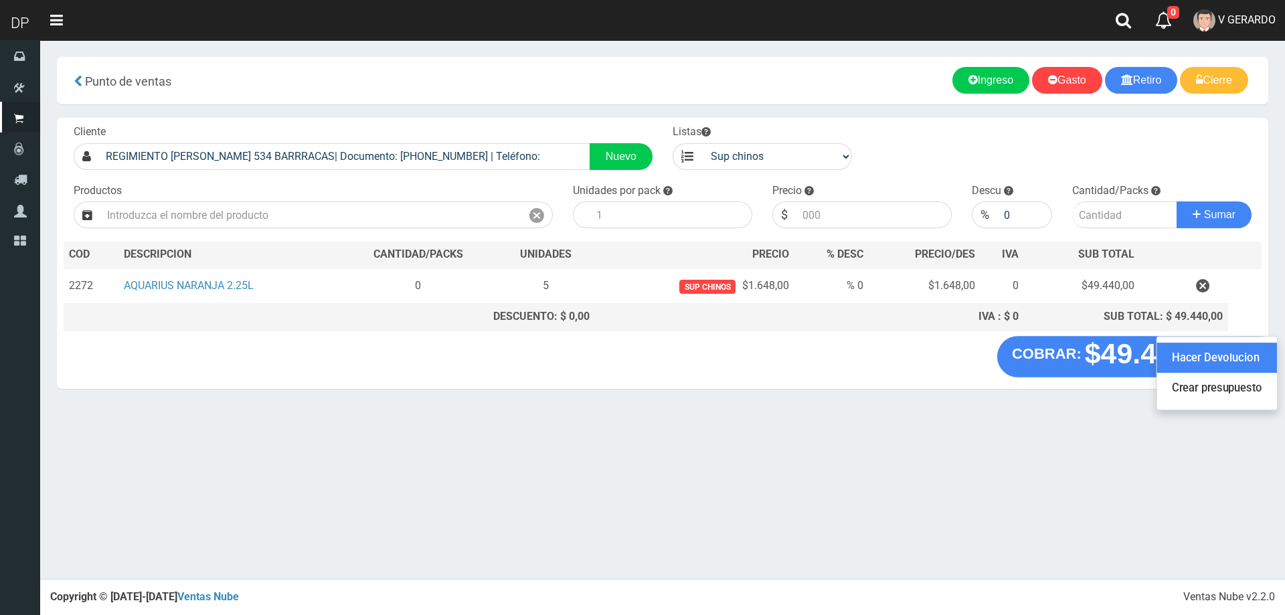
click at [1239, 368] on link "Hacer Devolucion" at bounding box center [1217, 358] width 120 height 31
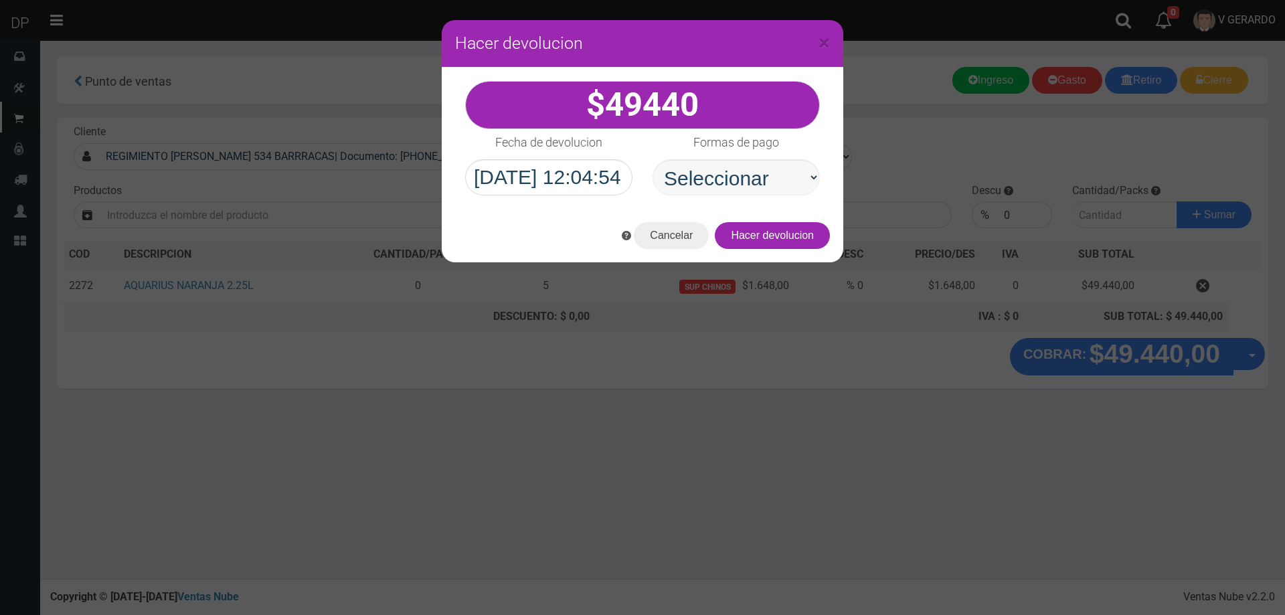
click at [762, 192] on select "Seleccionar Efectivo Tarjeta de Crédito Depósito Débito" at bounding box center [736, 177] width 167 height 36
select select "Efectivo"
click at [653, 159] on select "Seleccionar Efectivo Tarjeta de Crédito Depósito Débito" at bounding box center [736, 177] width 167 height 36
click at [759, 238] on button "Hacer devolucion" at bounding box center [772, 235] width 115 height 27
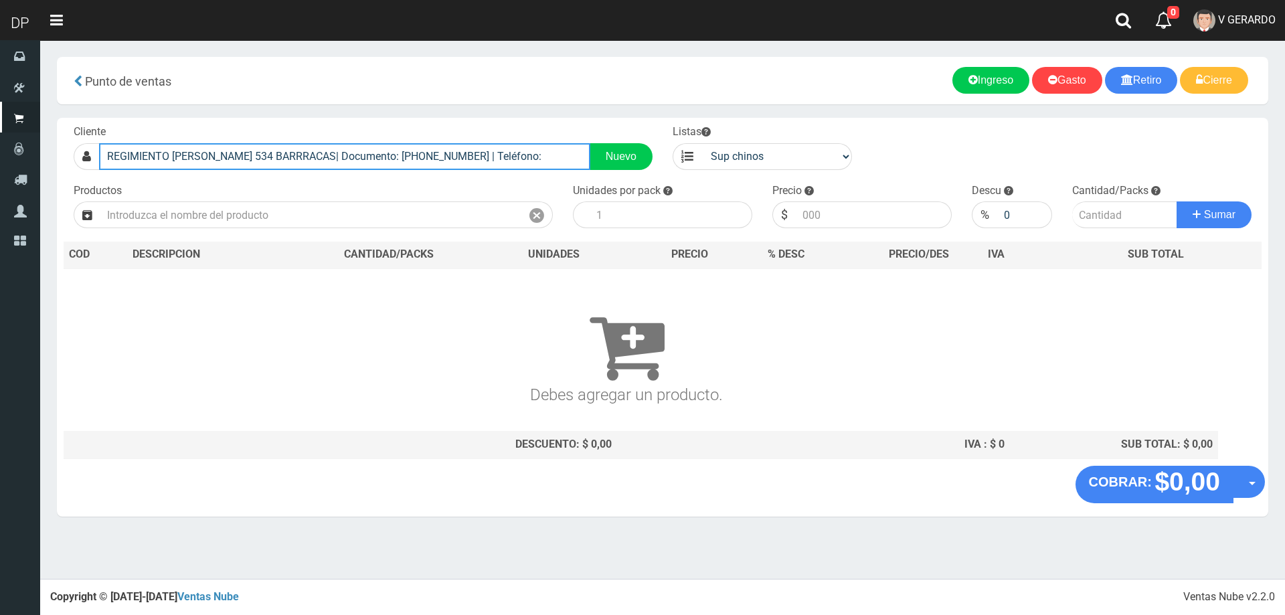
click at [489, 165] on input "REGIMIENTO DE PATRICIOS 534 BARRRACAS| Documento: 53444444444444444 | Teléfono:" at bounding box center [344, 156] width 491 height 27
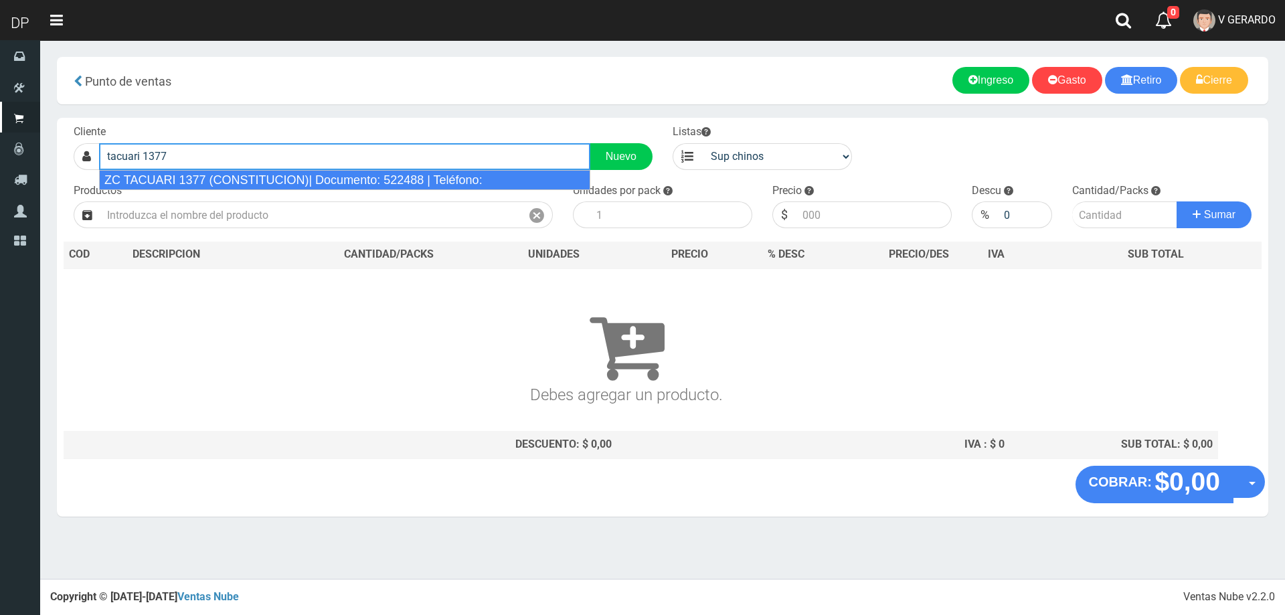
click at [352, 180] on div "ZC TACUARI 1377 (CONSTITUCION)| Documento: 522488 | Teléfono:" at bounding box center [344, 180] width 491 height 20
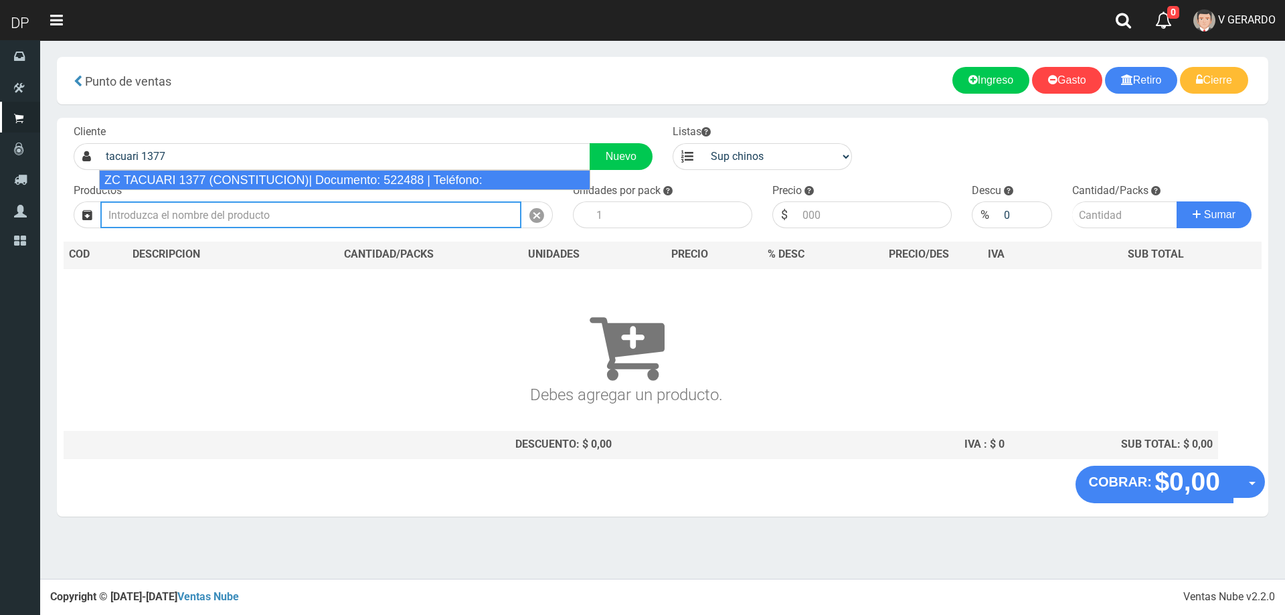
type input "ZC TACUARI 1377 (CONSTITUCION)| Documento: 522488 | Teléfono:"
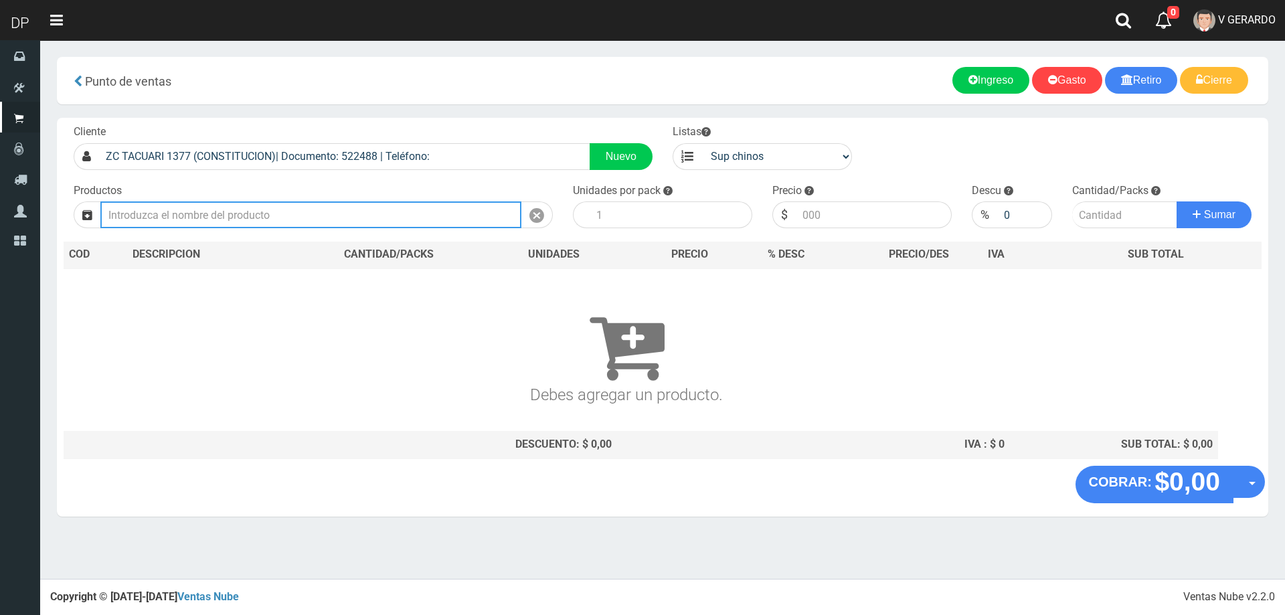
click at [337, 222] on input "text" at bounding box center [310, 214] width 421 height 27
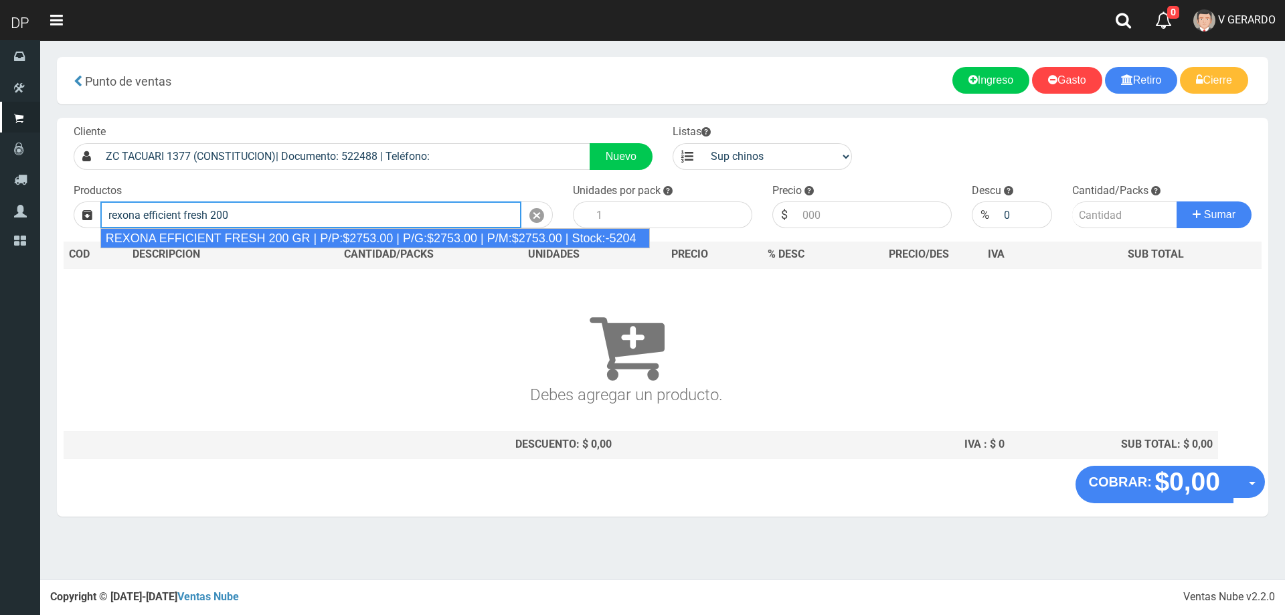
click at [334, 238] on div "REXONA EFFICIENT FRESH 200 GR | P/P:$2753.00 | P/G:$2753.00 | P/M:$2753.00 | St…" at bounding box center [375, 238] width 550 height 20
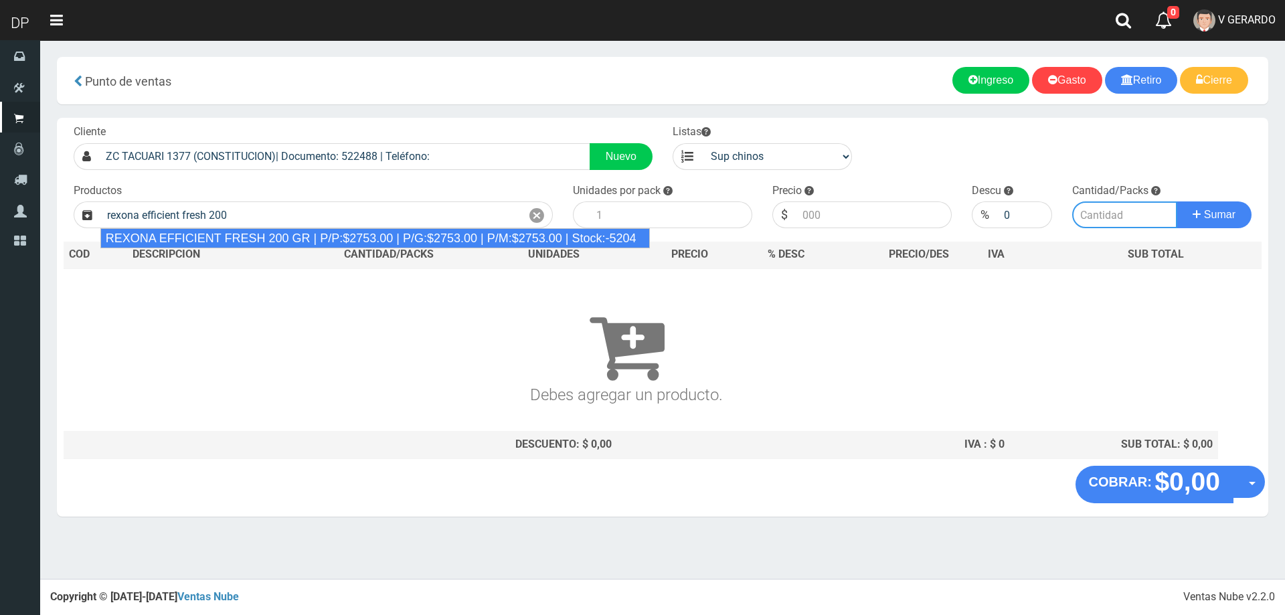
type input "REXONA EFFICIENT FRESH 200 GR | P/P:$2753.00 | P/G:$2753.00 | P/M:$2753.00 | St…"
type input "12"
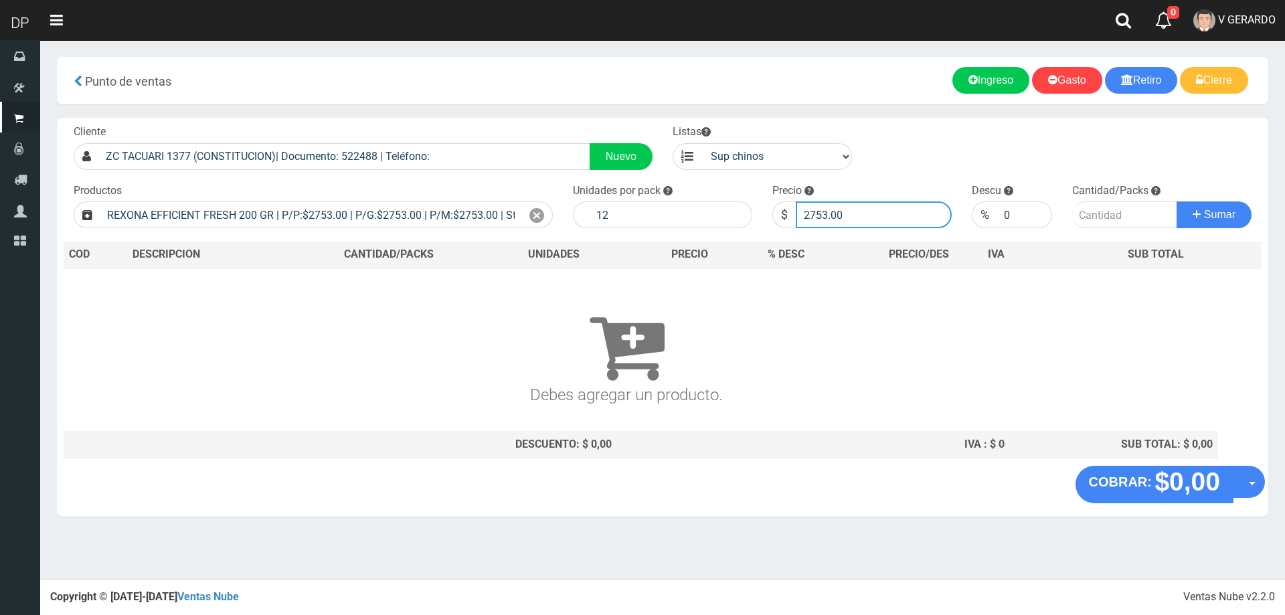
click at [862, 217] on input "2753.00" at bounding box center [874, 214] width 156 height 27
type input "2615"
click at [862, 217] on input "2615.355" at bounding box center [874, 214] width 156 height 27
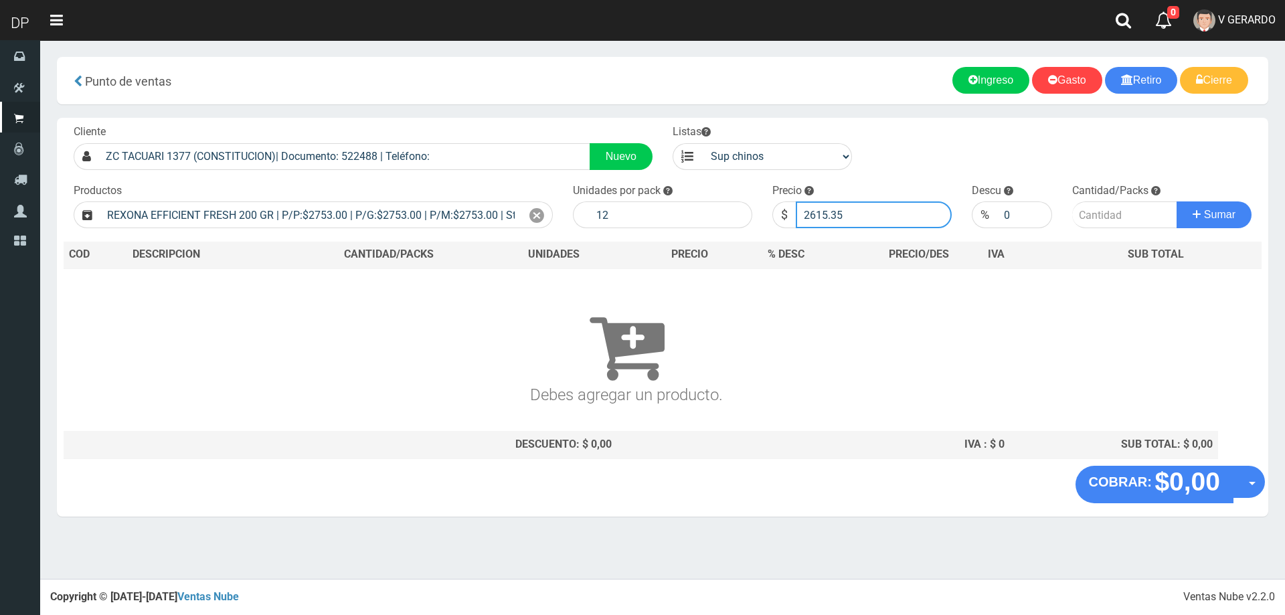
type input "2615.35"
click at [1082, 214] on input "number" at bounding box center [1125, 214] width 106 height 27
type input "1"
click at [1177, 201] on button "Sumar" at bounding box center [1214, 214] width 75 height 27
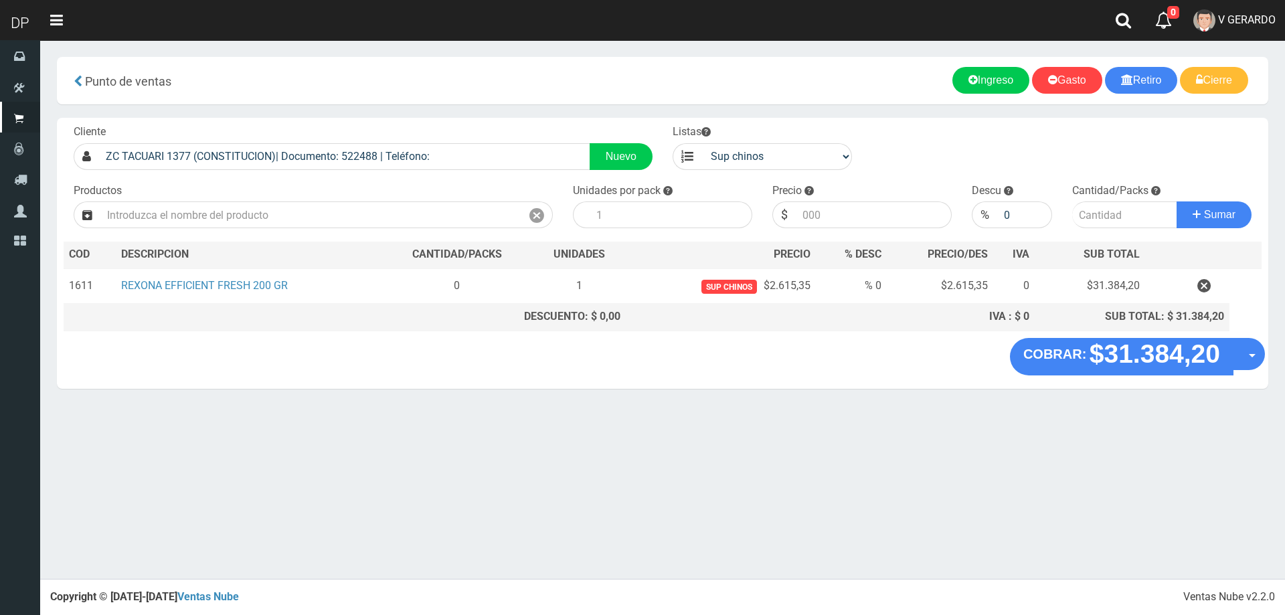
click at [1268, 347] on section "× Titulo del Msj texto Mas Texto Cancelar Aceptar Punto de ventas Ingreso" at bounding box center [662, 229] width 1245 height 379
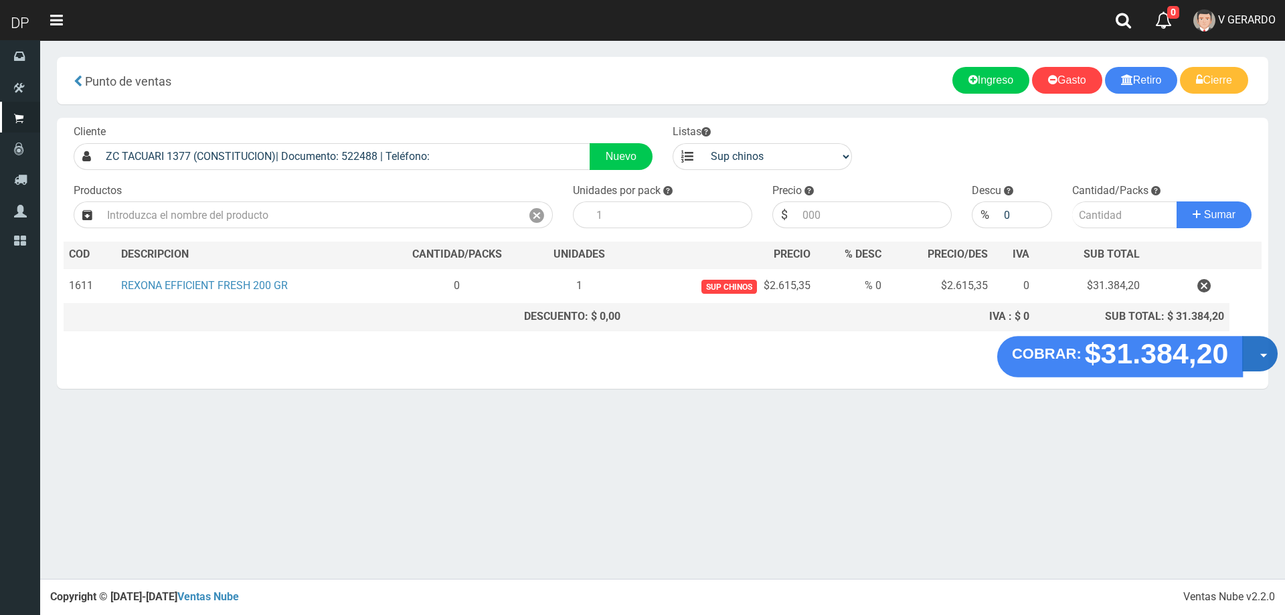
drag, startPoint x: 1263, startPoint y: 351, endPoint x: 1256, endPoint y: 359, distance: 10.4
click at [1262, 353] on button "Opciones" at bounding box center [1259, 353] width 35 height 35
click at [1240, 364] on link "Hacer Devolucion" at bounding box center [1217, 358] width 120 height 31
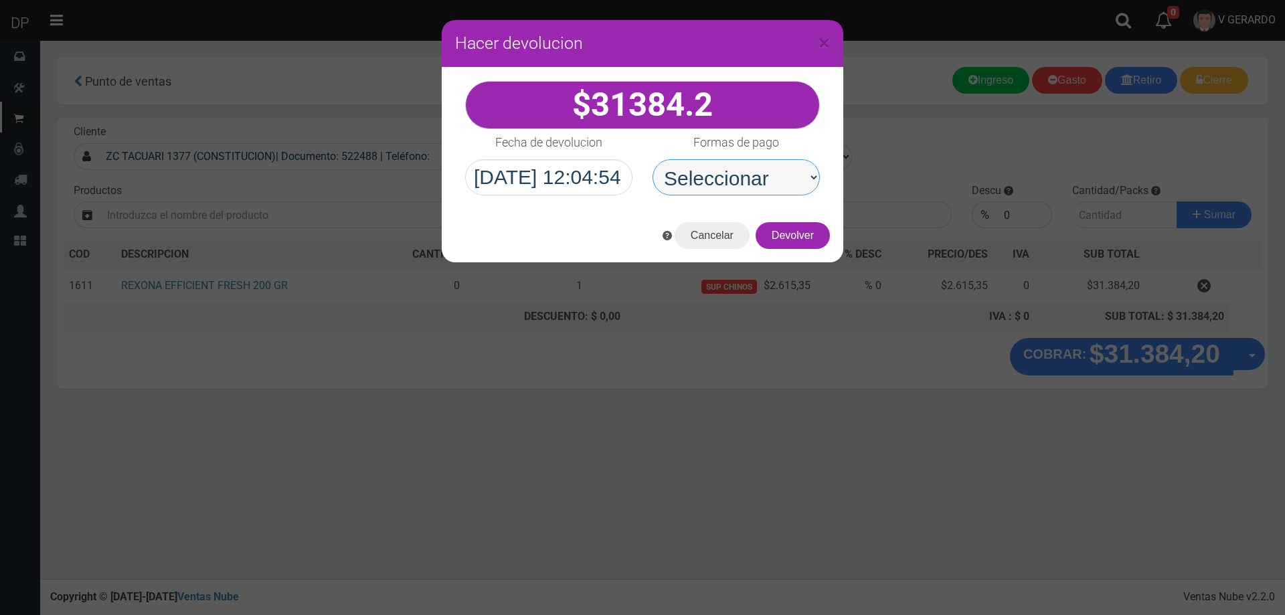
click at [787, 184] on select "Seleccionar Efectivo Tarjeta de Crédito Depósito Débito" at bounding box center [736, 177] width 167 height 36
select select "Efectivo"
click at [653, 159] on select "Seleccionar Efectivo Tarjeta de Crédito Depósito Débito" at bounding box center [736, 177] width 167 height 36
click at [786, 239] on button "Devolver" at bounding box center [793, 235] width 74 height 27
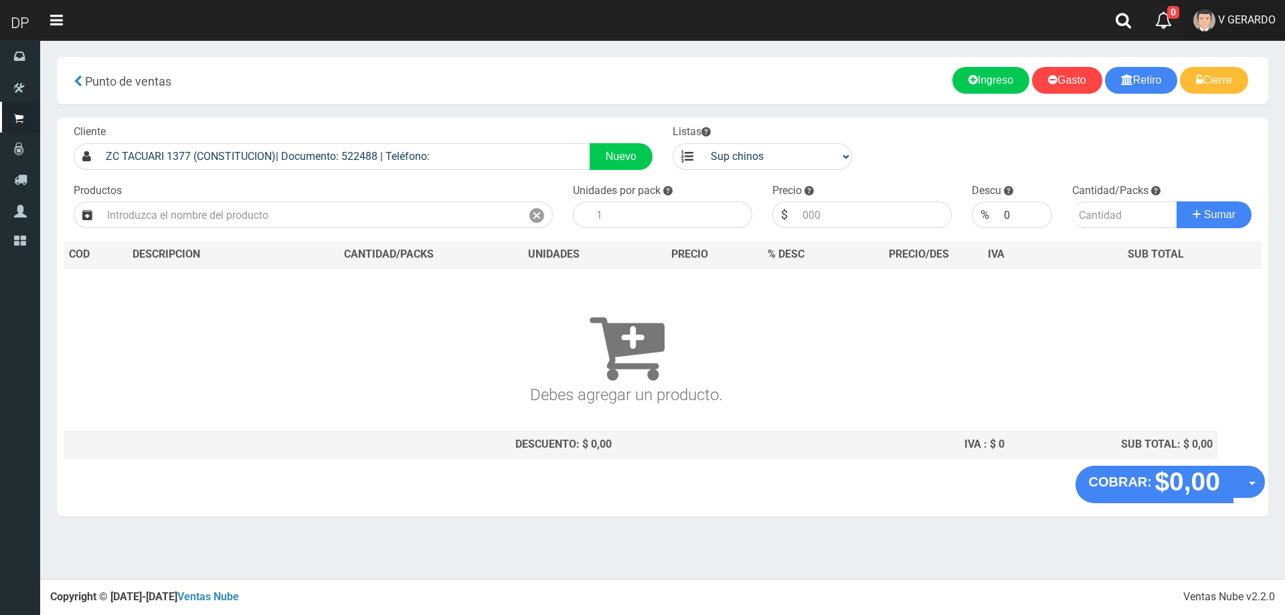
click at [1258, 28] on link "V GERARDO" at bounding box center [1234, 20] width 101 height 41
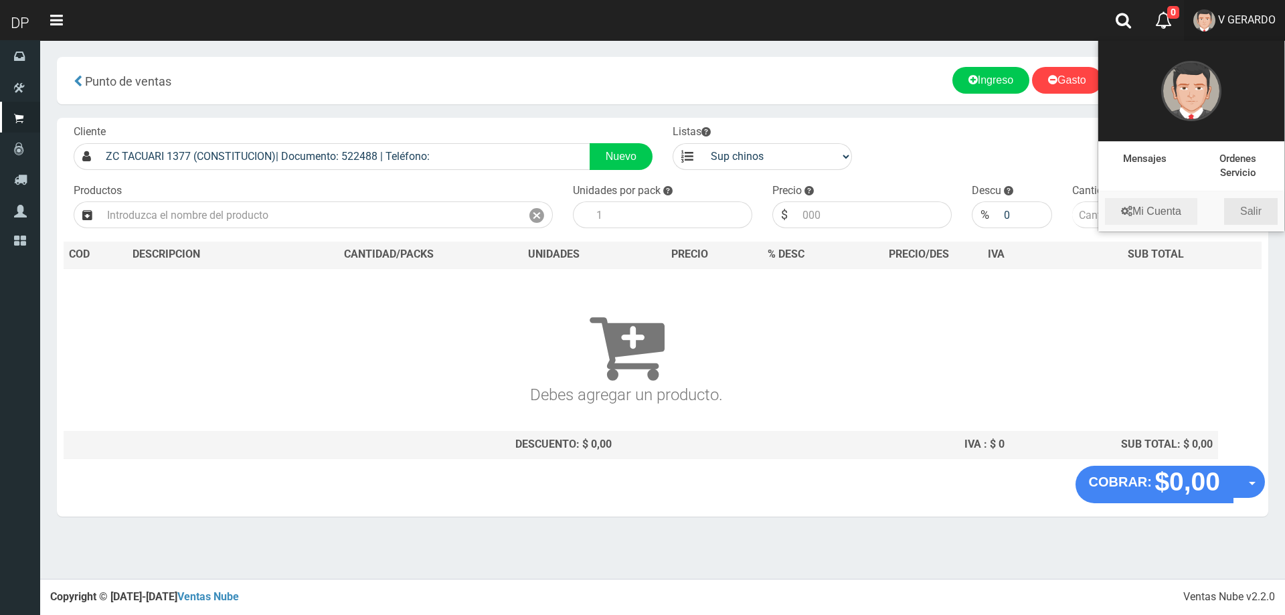
click at [1235, 211] on link "Salir" at bounding box center [1251, 211] width 54 height 27
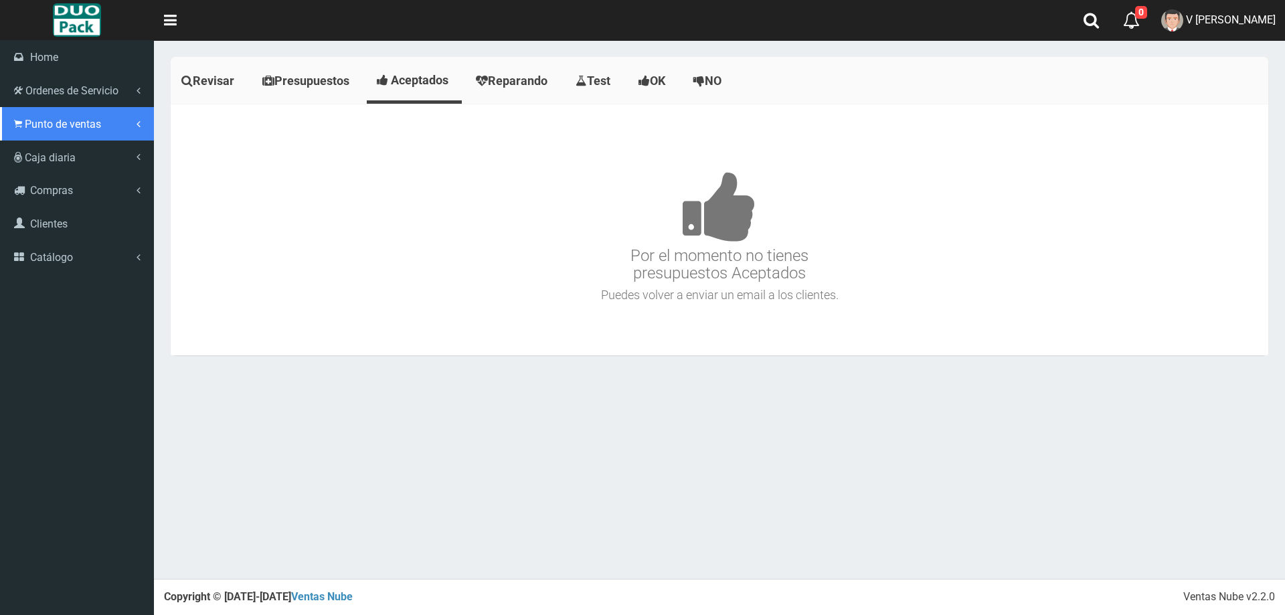
click at [17, 120] on icon at bounding box center [18, 124] width 8 height 13
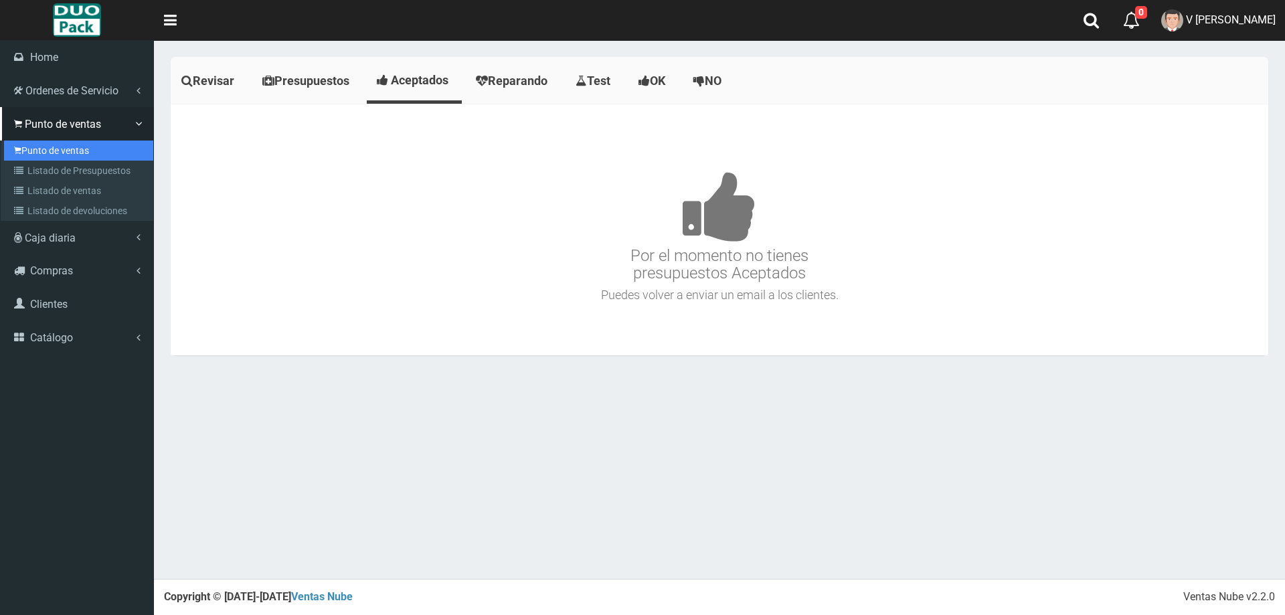
click at [79, 154] on link "Punto de ventas" at bounding box center [78, 151] width 149 height 20
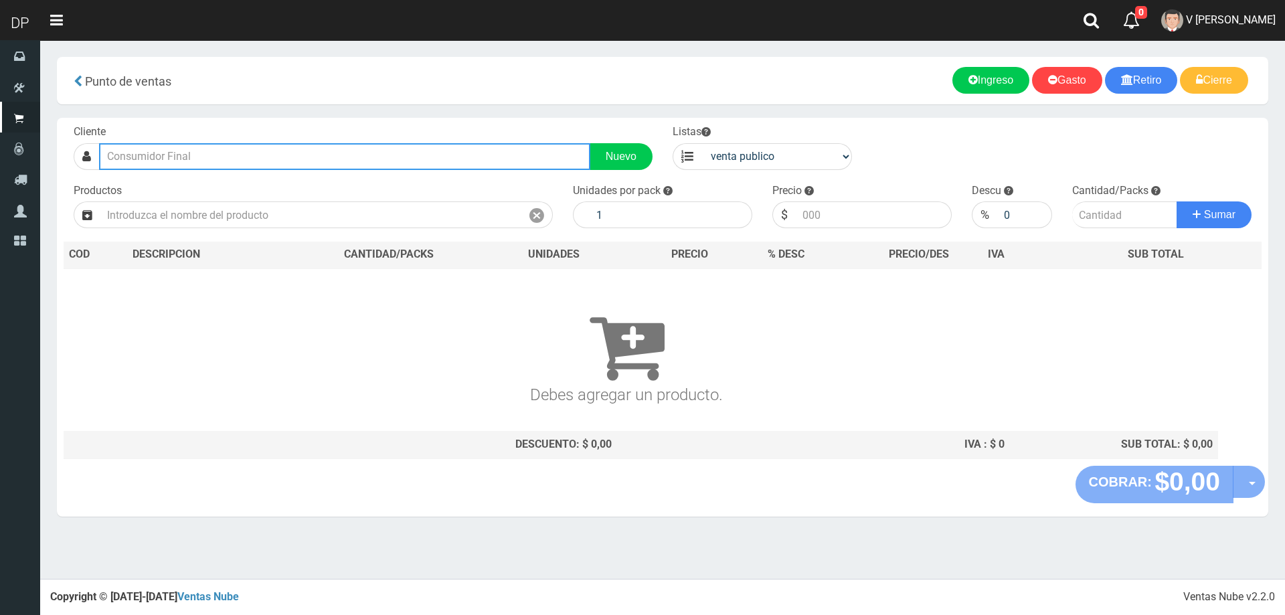
click at [343, 164] on input "text" at bounding box center [344, 156] width 491 height 27
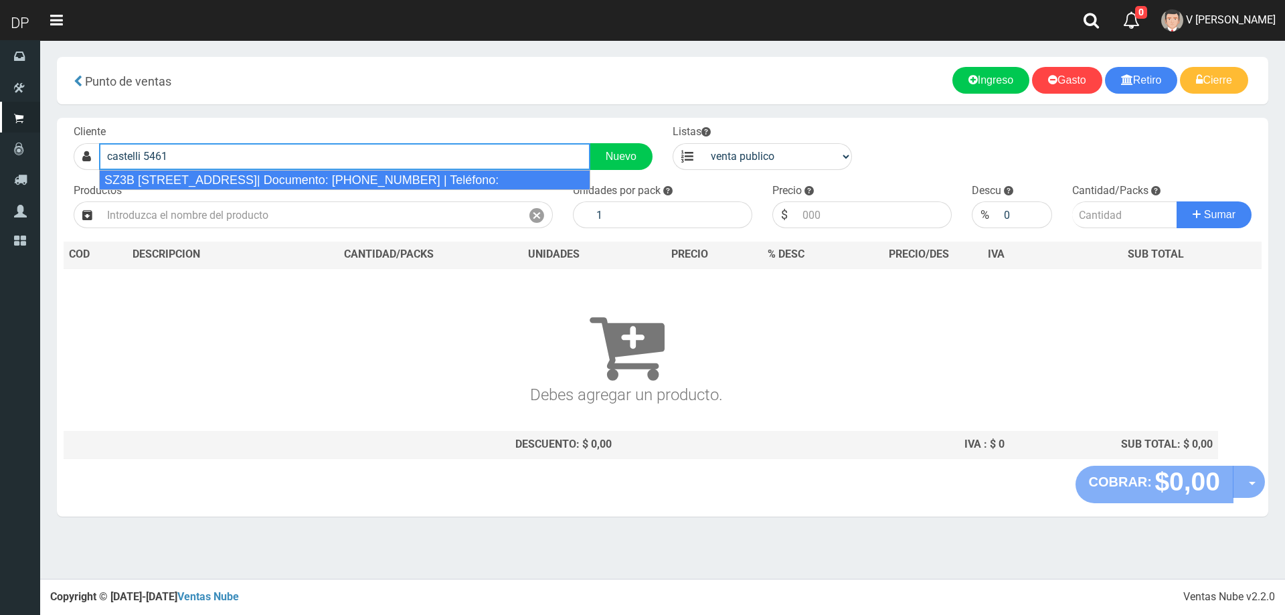
click at [343, 177] on div "SZ3B [STREET_ADDRESS]| Documento: [PHONE_NUMBER] | Teléfono:" at bounding box center [344, 180] width 491 height 20
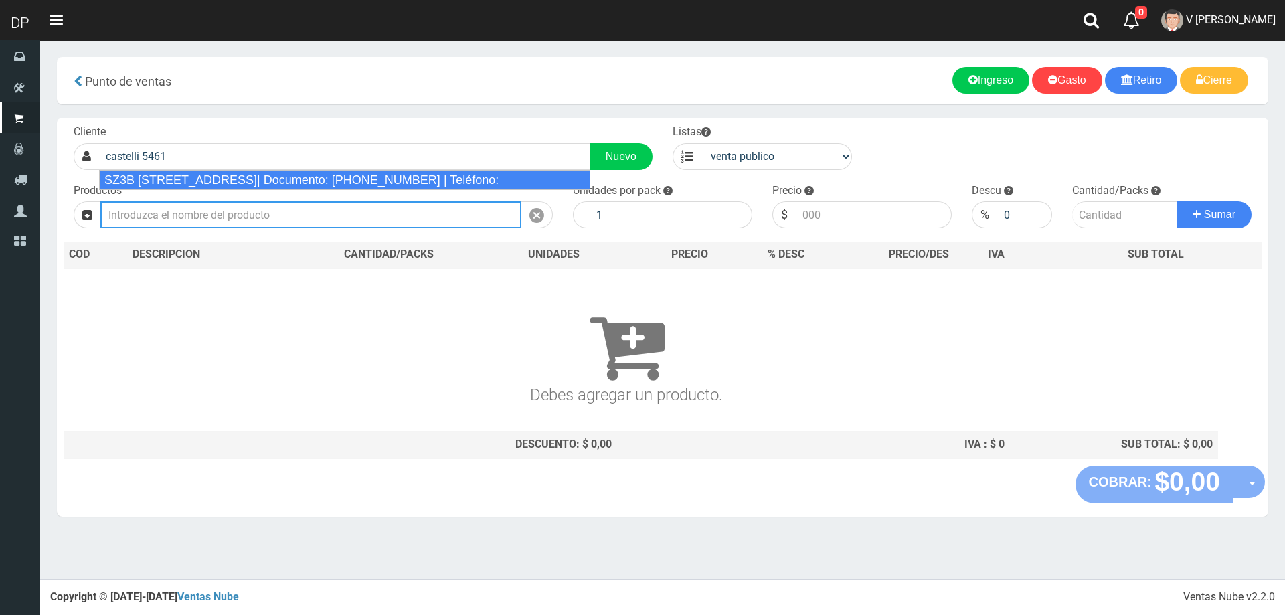
type input "SZ3B Castelli 5461 villa adelina| Documento: 6466451848 | Teléfono:"
select select "2"
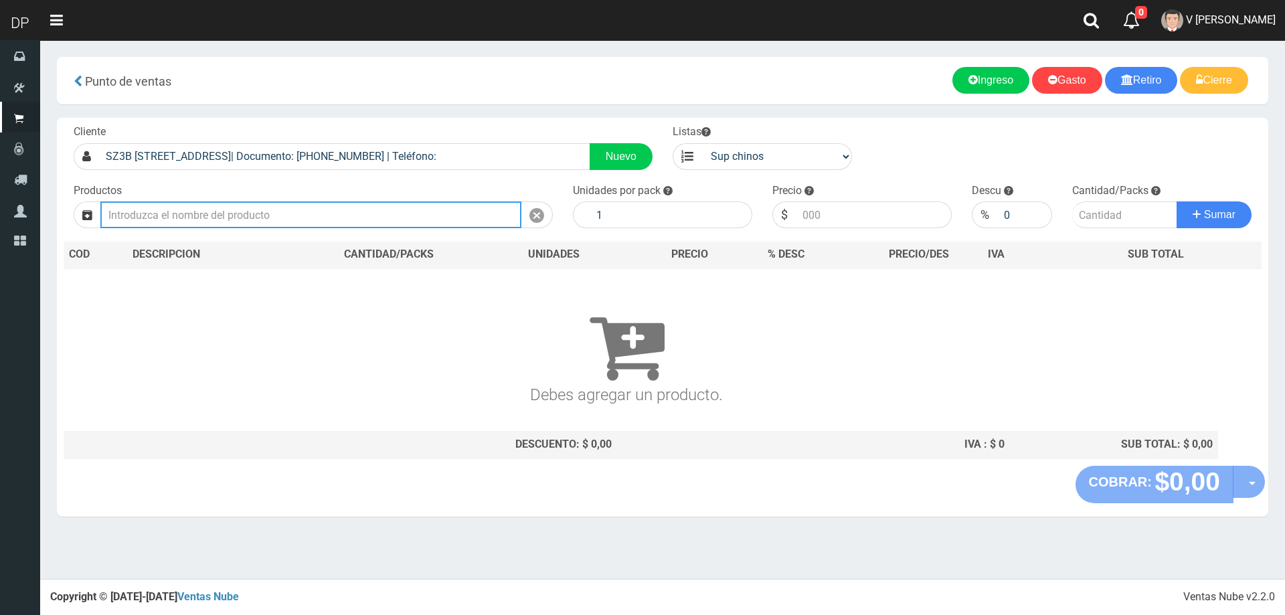
click at [254, 222] on input "text" at bounding box center [310, 214] width 421 height 27
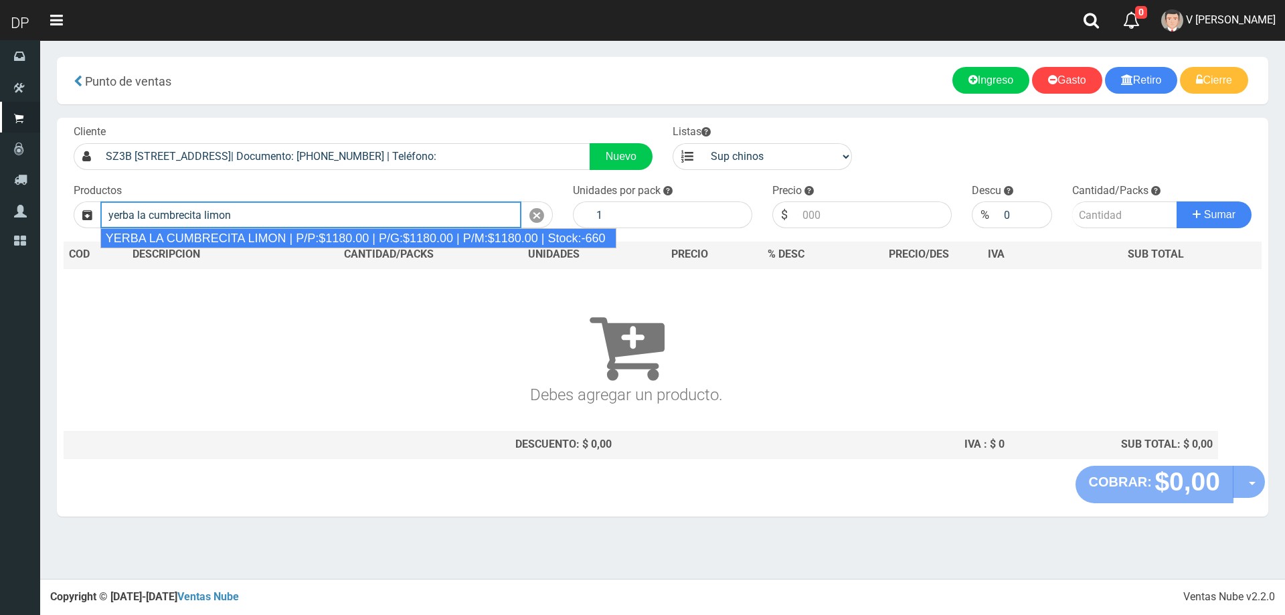
click at [286, 232] on div "YERBA LA CUMBRECITA LIMON | P/P:$1180.00 | P/G:$1180.00 | P/M:$1180.00 | Stock:…" at bounding box center [358, 238] width 516 height 20
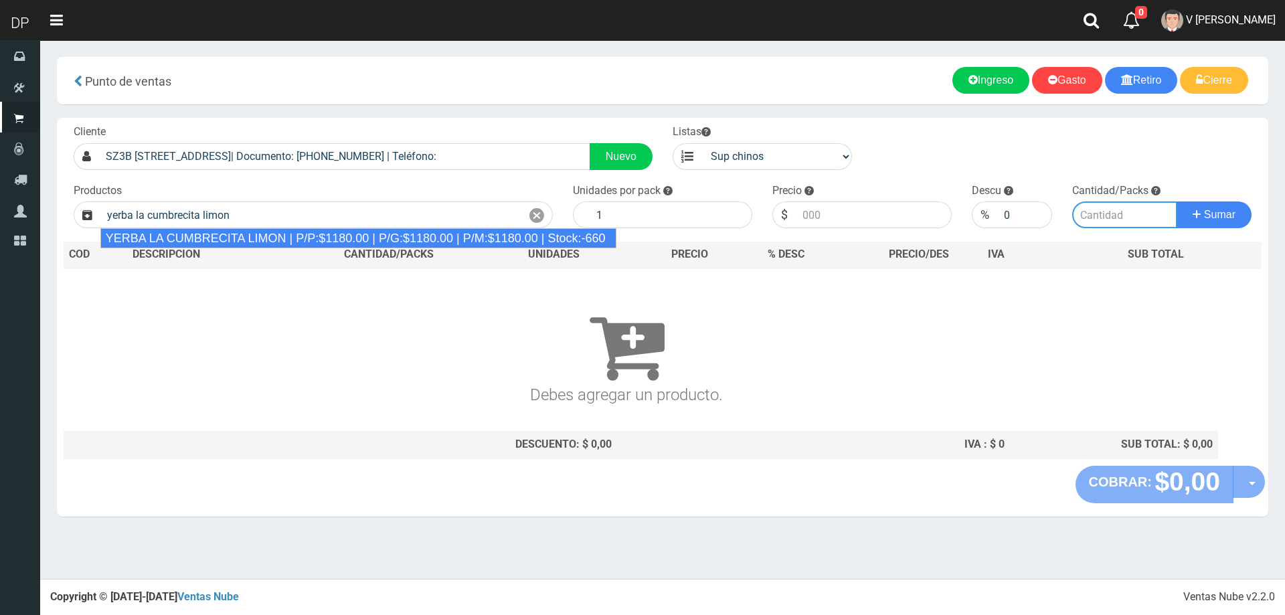
type input "YERBA LA CUMBRECITA LIMON | P/P:$1180.00 | P/G:$1180.00 | P/M:$1180.00 | Stock:…"
type input "10"
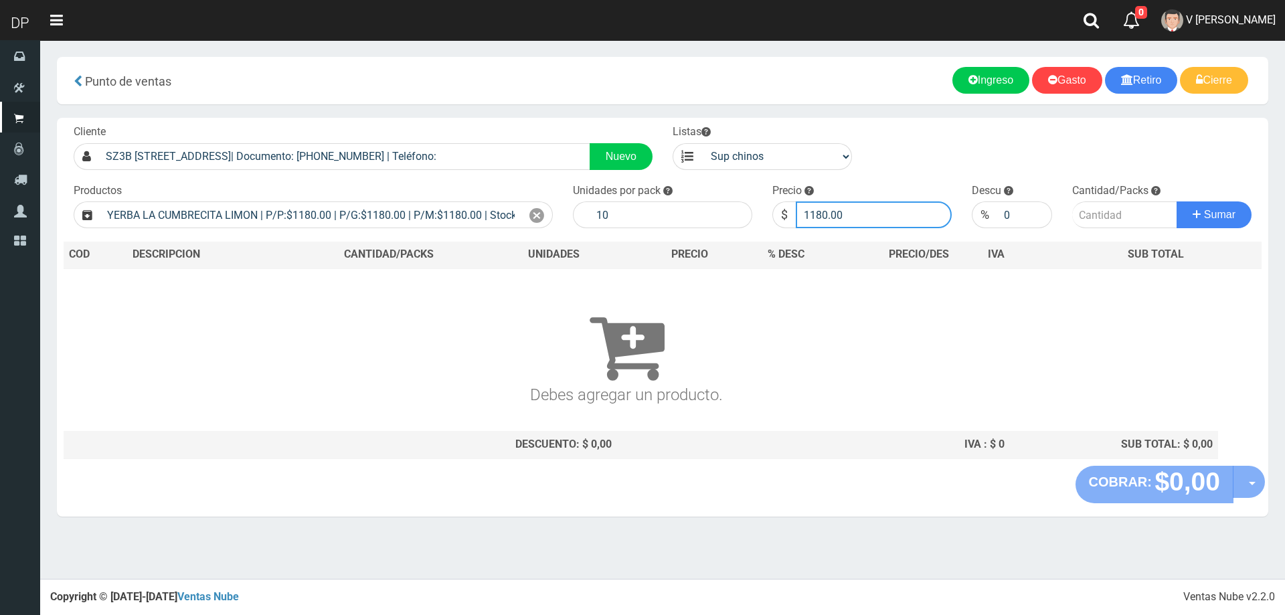
click at [835, 222] on input "1180.00" at bounding box center [874, 214] width 156 height 27
type input "1115"
type input "1115.00"
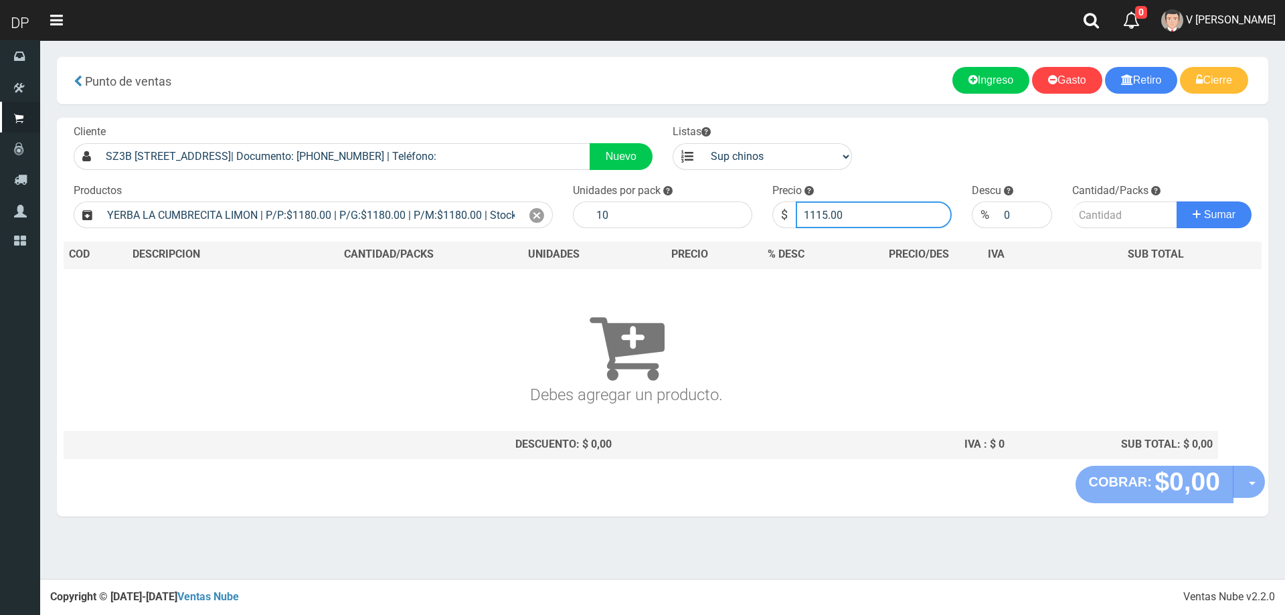
click at [1177, 201] on button "Sumar" at bounding box center [1214, 214] width 75 height 27
type input "1"
click at [1177, 201] on button "Sumar" at bounding box center [1214, 214] width 75 height 27
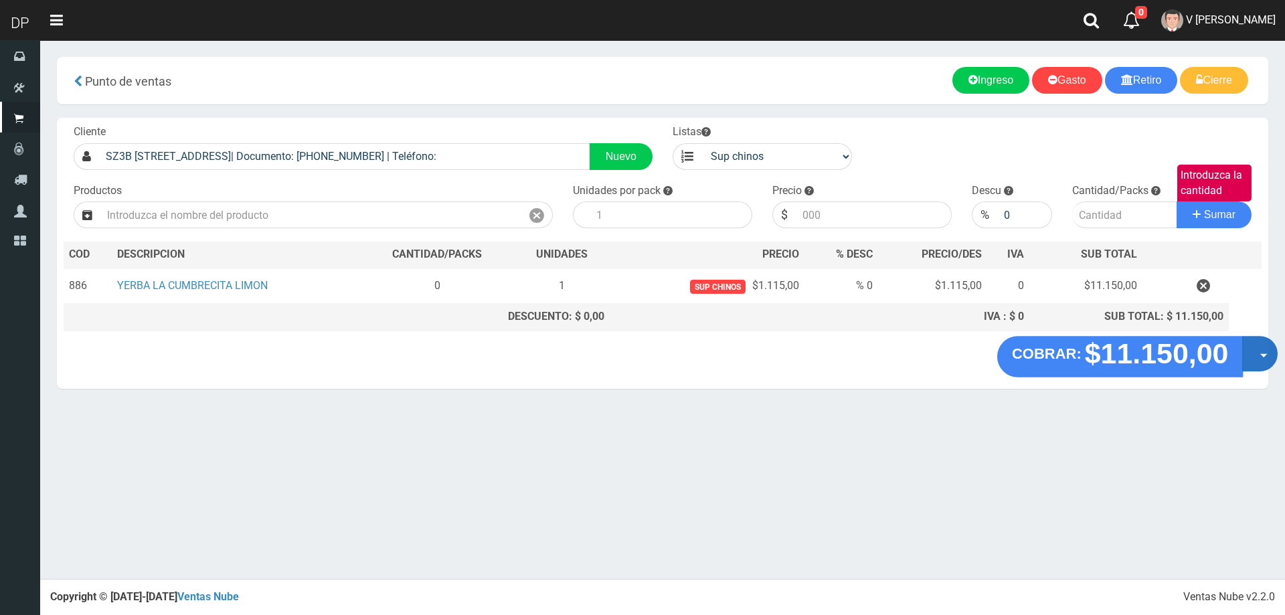
click at [1252, 354] on button "Opciones" at bounding box center [1259, 353] width 35 height 35
click at [1248, 369] on link "Hacer Devolucion" at bounding box center [1217, 358] width 120 height 31
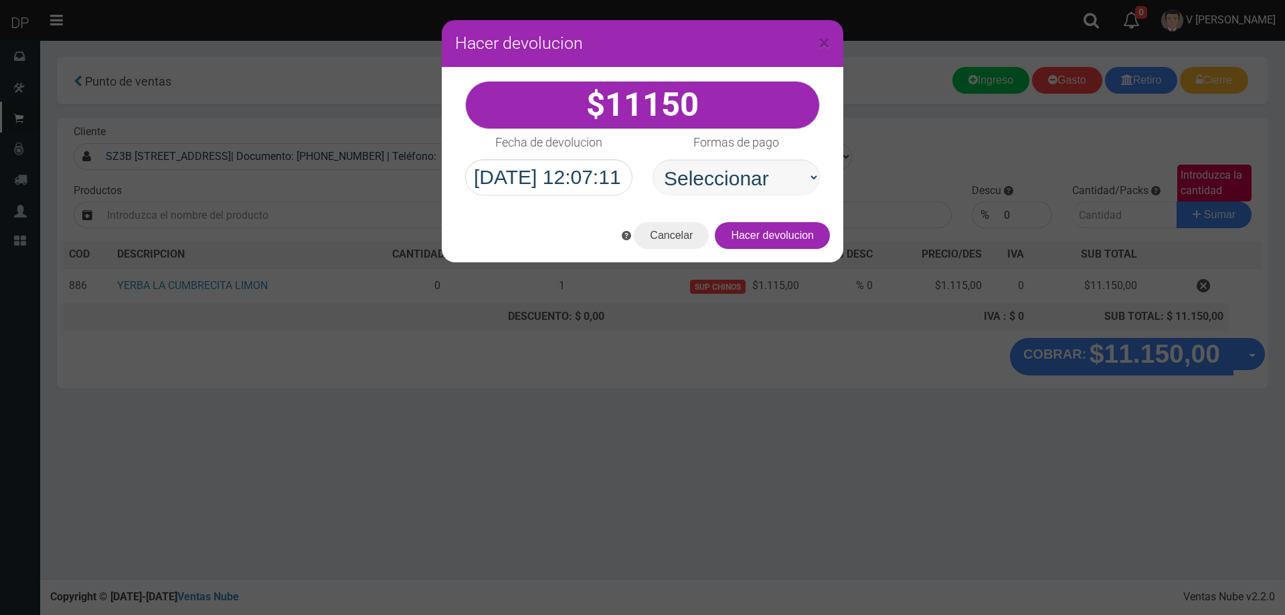
click at [723, 182] on select "Seleccionar Efectivo Tarjeta de Crédito Depósito Débito" at bounding box center [736, 177] width 167 height 36
click at [653, 159] on select "Seleccionar Efectivo Tarjeta de Crédito Depósito Débito" at bounding box center [736, 177] width 167 height 36
click at [733, 253] on div "Cancelar Hacer devolucion" at bounding box center [643, 236] width 402 height 54
click at [774, 173] on select "Seleccionar Efectivo Tarjeta de Crédito Depósito Débito" at bounding box center [736, 177] width 167 height 36
select select "Efectivo"
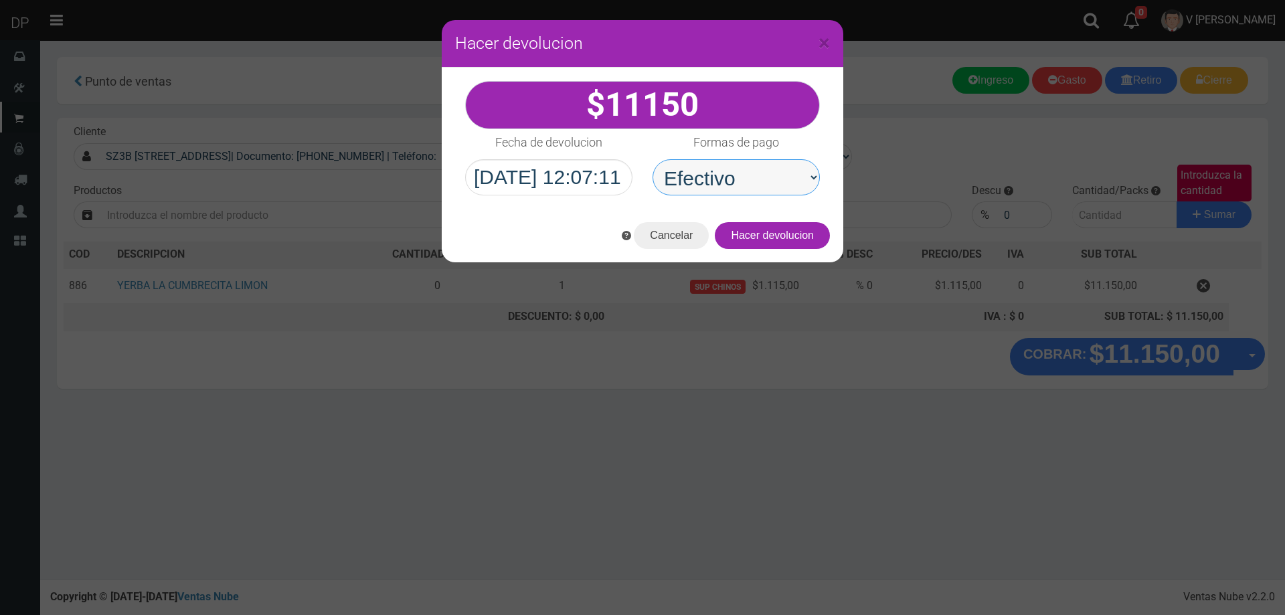
click at [653, 159] on select "Seleccionar Efectivo Tarjeta de Crédito Depósito Débito" at bounding box center [736, 177] width 167 height 36
click at [770, 240] on button "Hacer devolucion" at bounding box center [772, 235] width 115 height 27
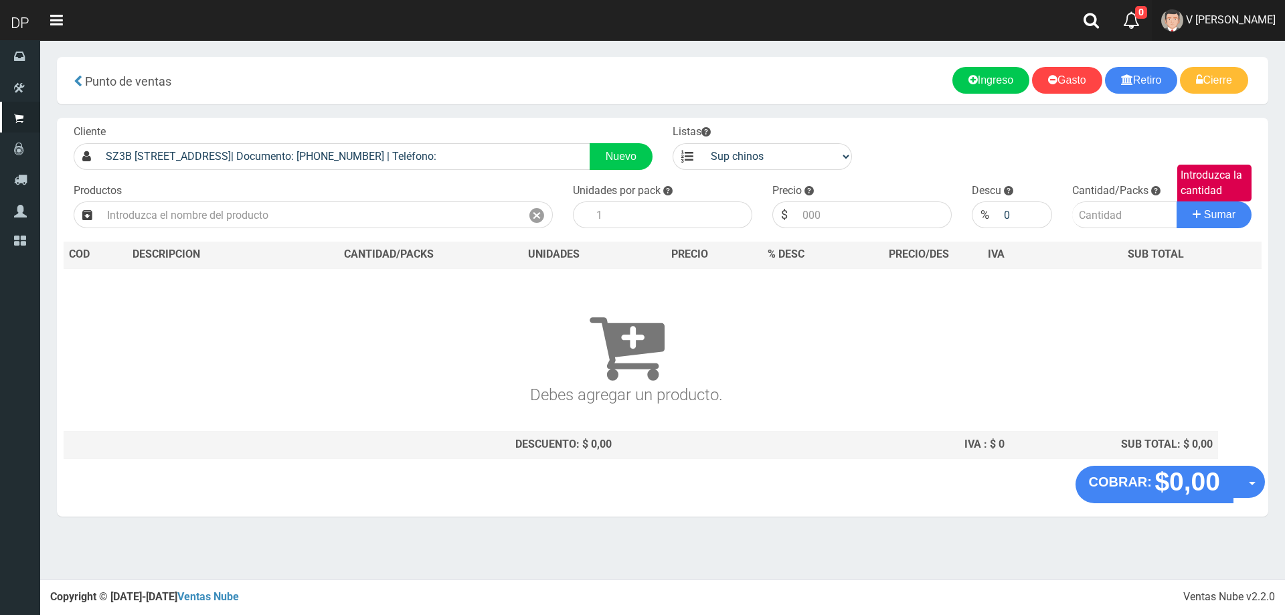
click at [1211, 16] on span "V [PERSON_NAME]" at bounding box center [1231, 19] width 90 height 13
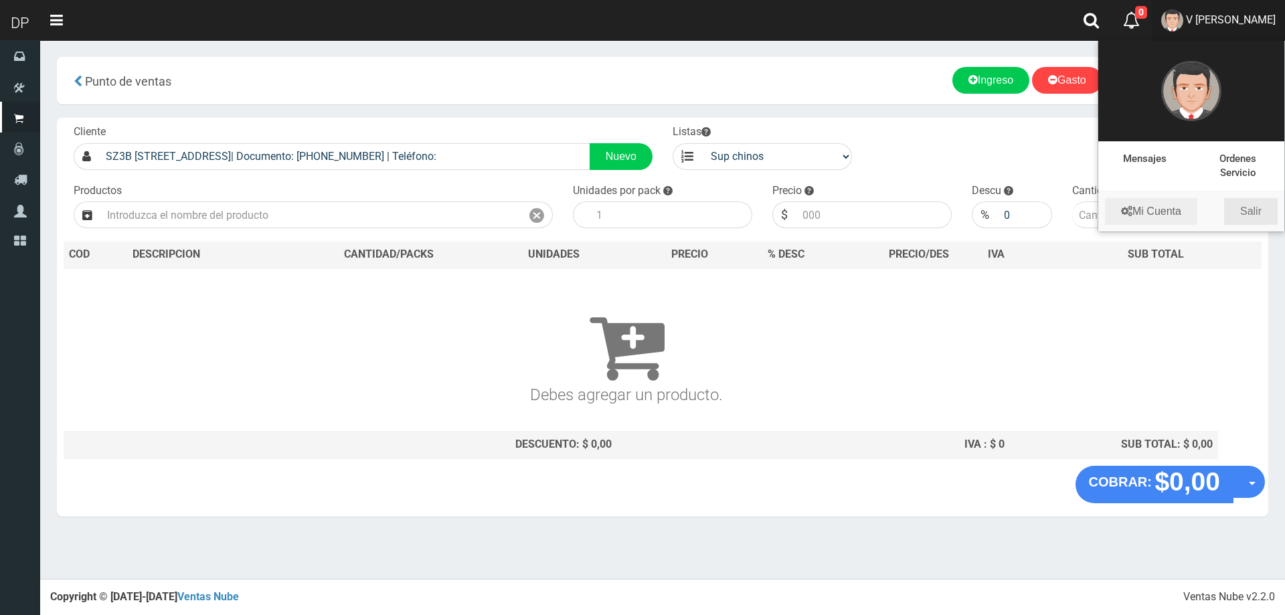
click at [1255, 209] on link "Salir" at bounding box center [1251, 211] width 54 height 27
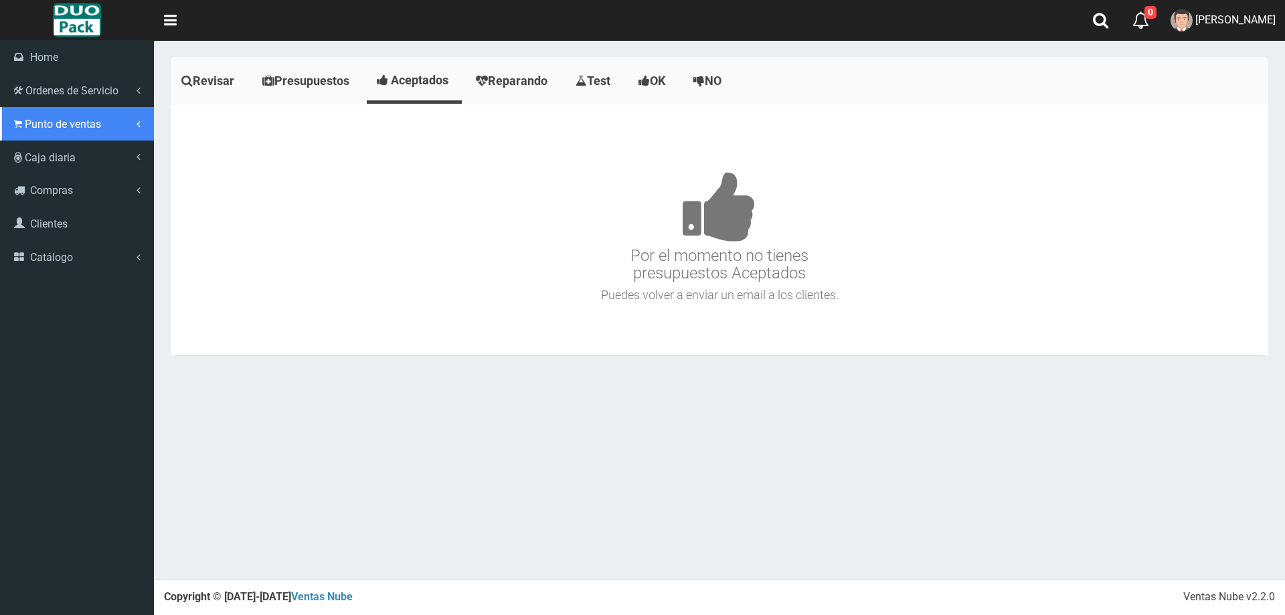
click at [50, 129] on span "Punto de ventas" at bounding box center [63, 124] width 76 height 13
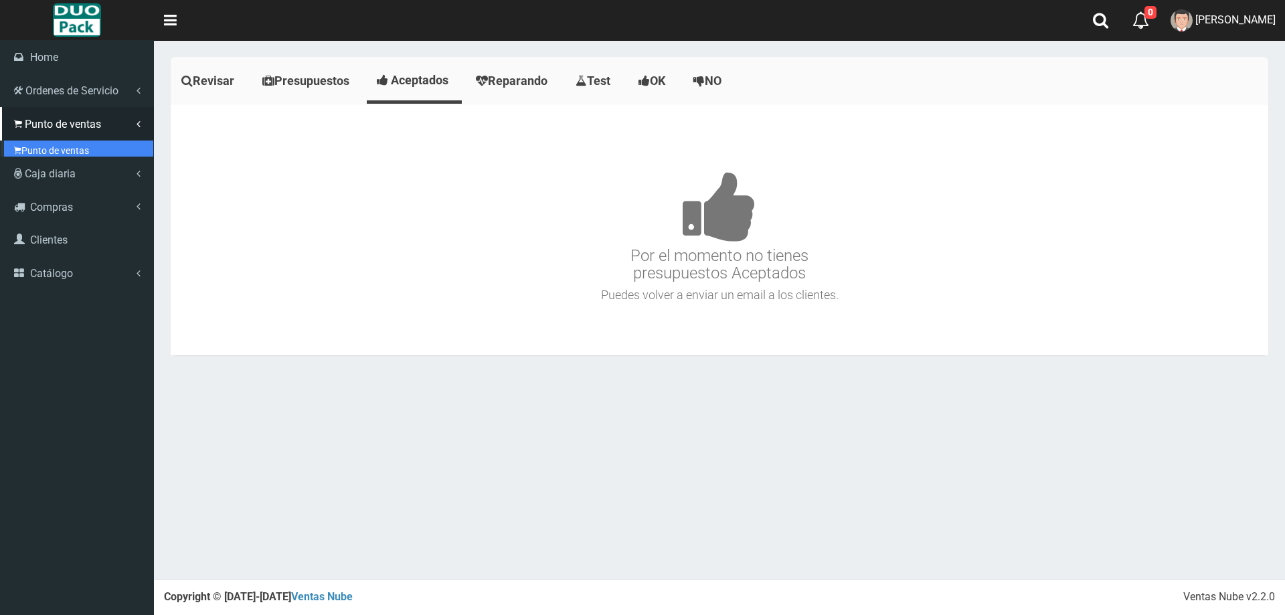
click at [56, 142] on link "Punto de ventas" at bounding box center [78, 151] width 149 height 20
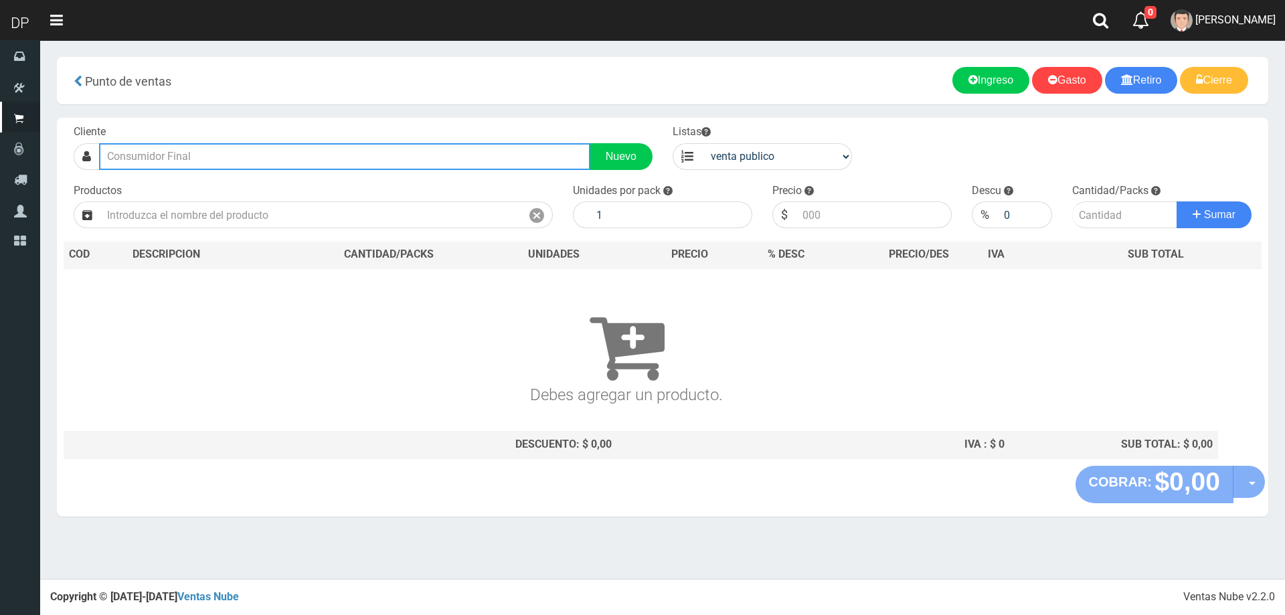
click at [248, 150] on input "text" at bounding box center [344, 156] width 491 height 27
click at [148, 152] on input "[PERSON_NAME] 5492" at bounding box center [344, 156] width 491 height 27
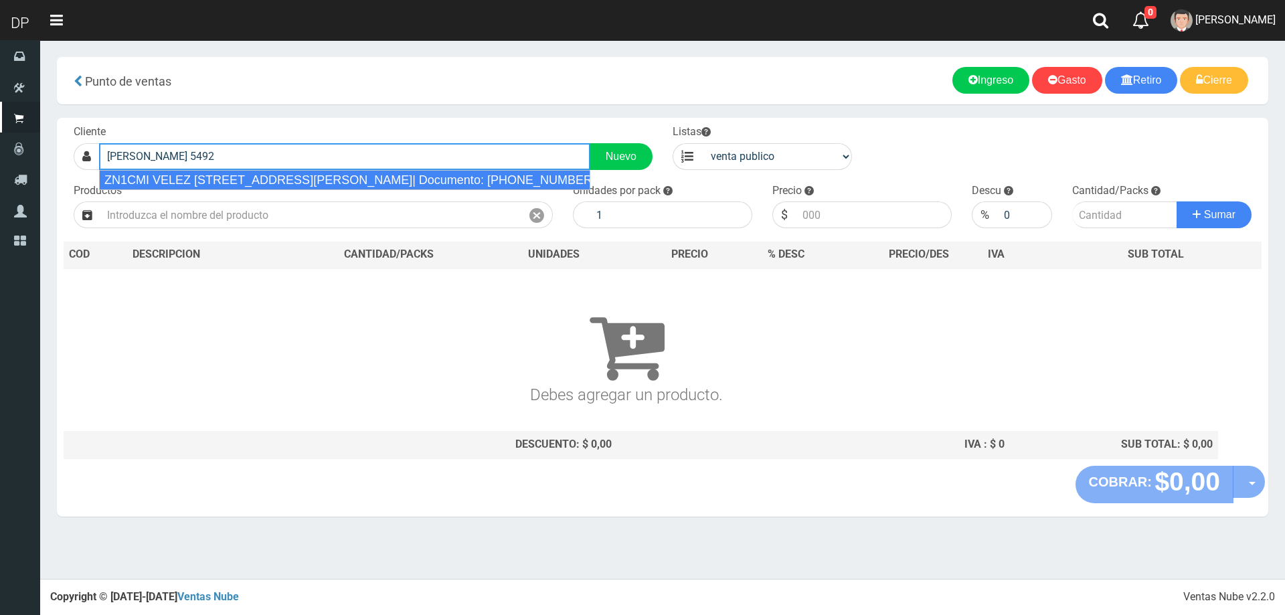
click at [244, 175] on div "ZN1CMI VELEZ [STREET_ADDRESS][PERSON_NAME]| Documento: [PHONE_NUMBER] | Teléfon…" at bounding box center [344, 180] width 491 height 20
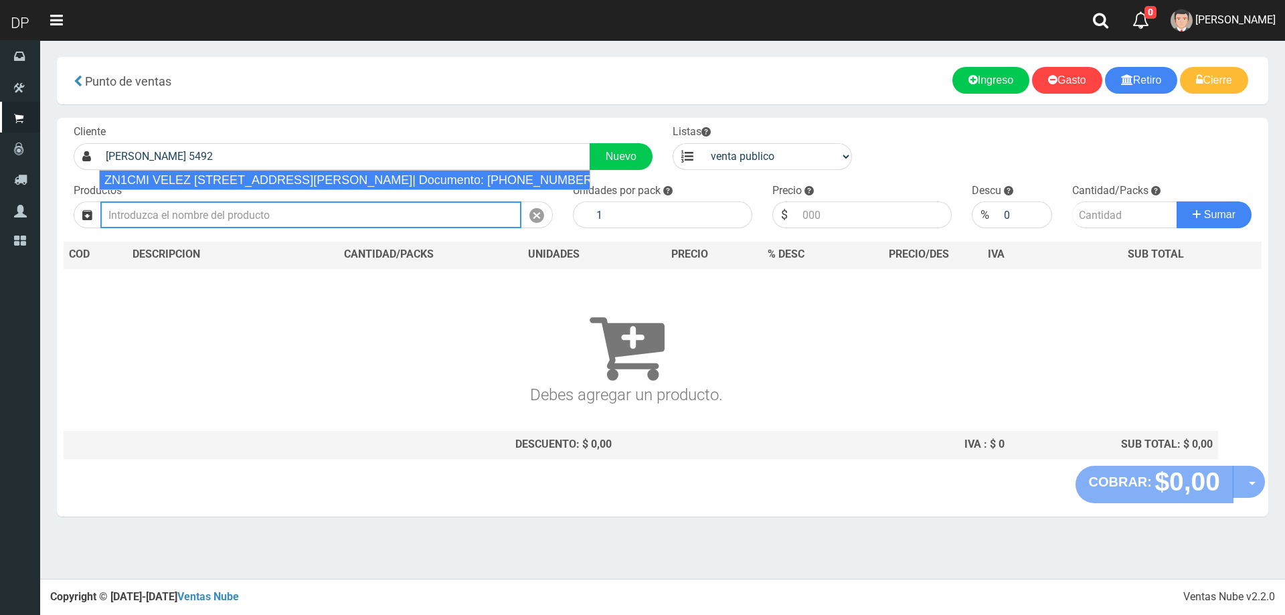
type input "ZN1CMI VELEZ [STREET_ADDRESS][PERSON_NAME]| Documento: [PHONE_NUMBER] | Teléfon…"
select select "2"
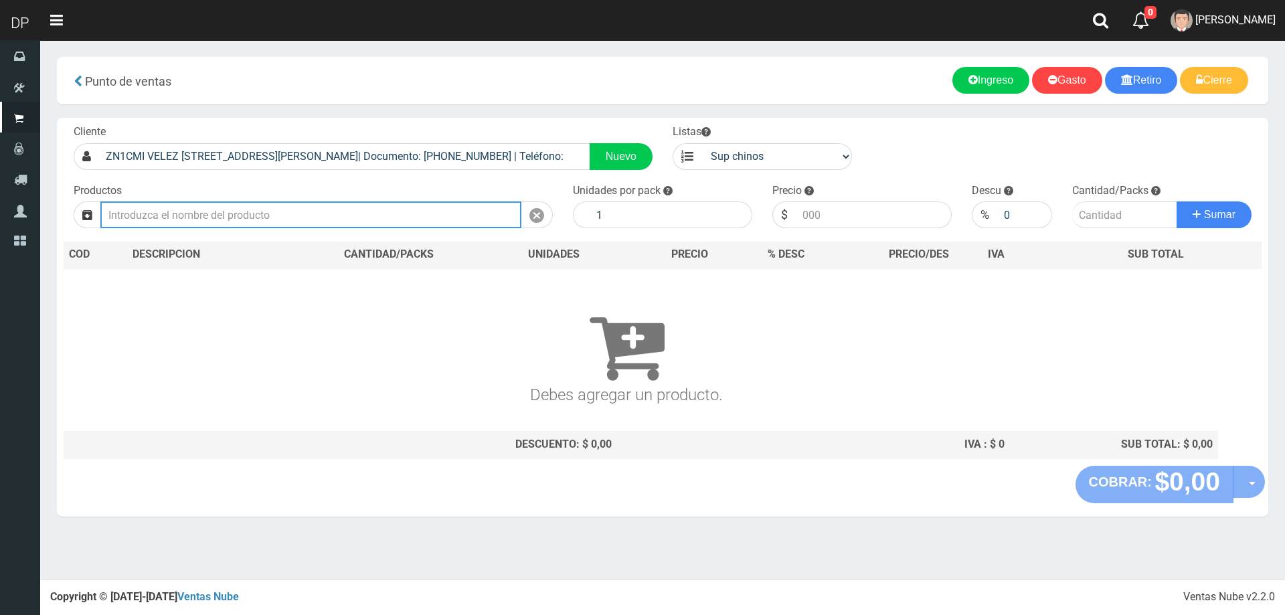
click at [246, 224] on input "text" at bounding box center [310, 214] width 421 height 27
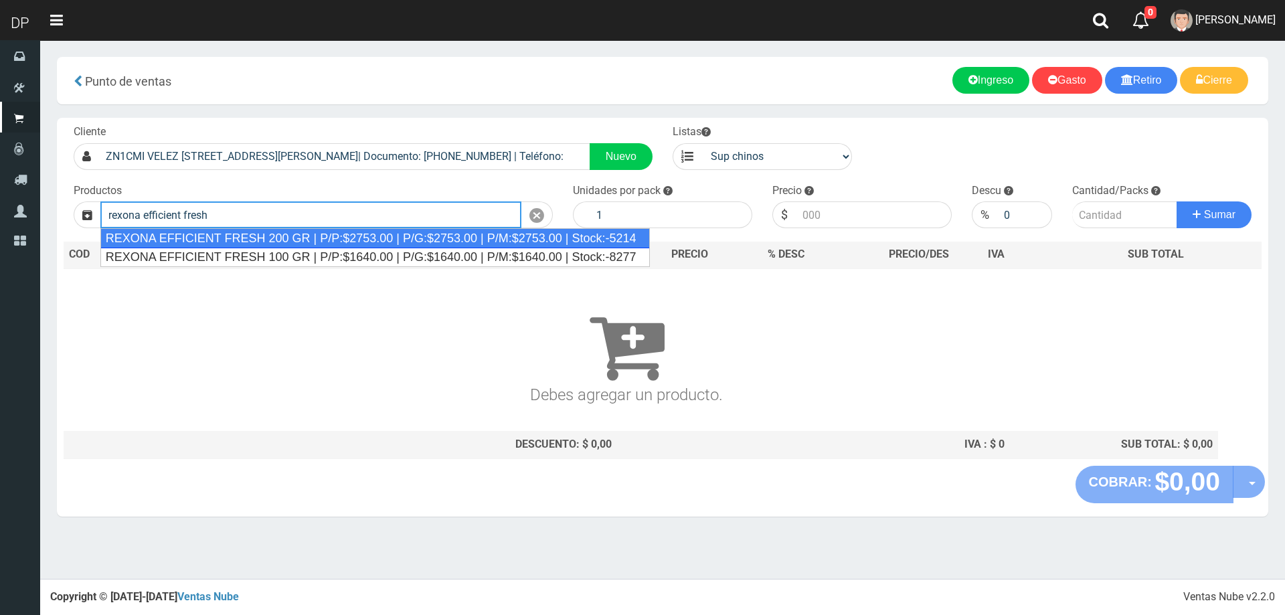
click at [252, 236] on div "REXONA EFFICIENT FRESH 200 GR | P/P:$2753.00 | P/G:$2753.00 | P/M:$2753.00 | St…" at bounding box center [375, 238] width 550 height 20
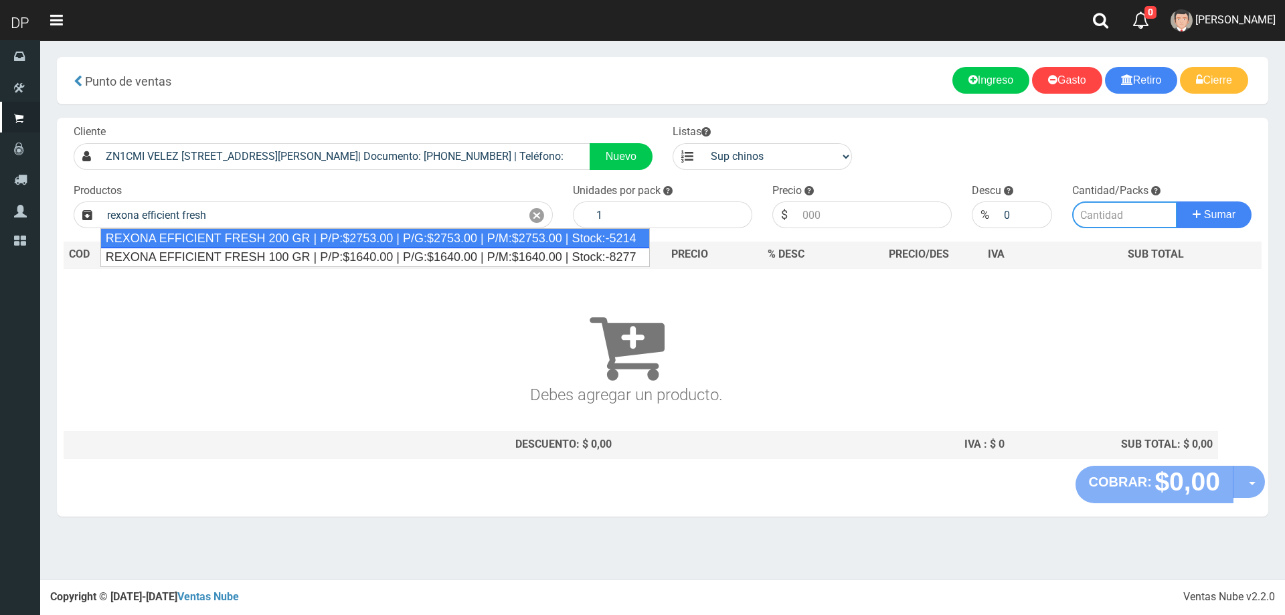
type input "REXONA EFFICIENT FRESH 200 GR | P/P:$2753.00 | P/G:$2753.00 | P/M:$2753.00 | St…"
type input "12"
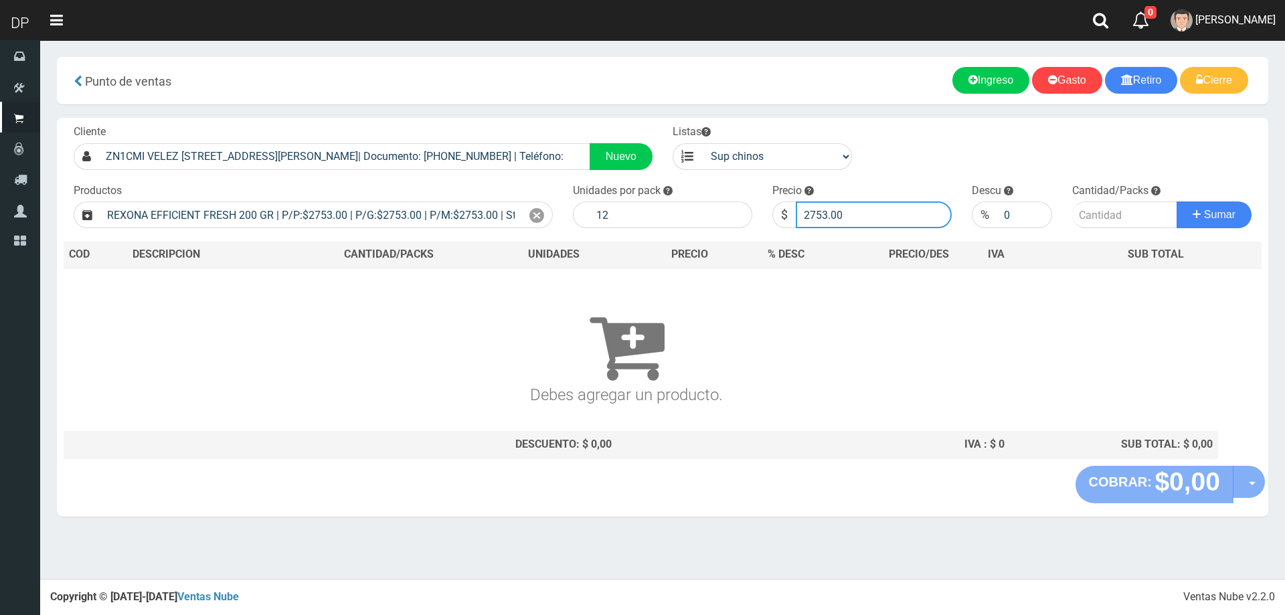
click at [878, 224] on input "2753.00" at bounding box center [874, 214] width 156 height 27
type input "2615"
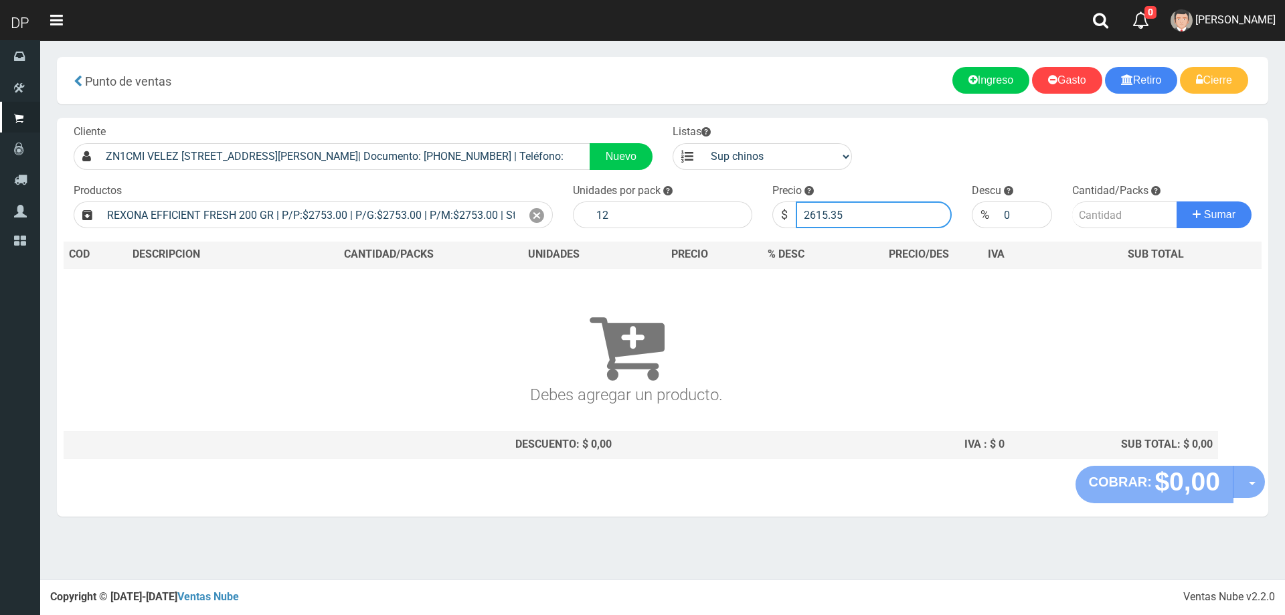
type input "2615.35"
type input "1"
click at [1177, 201] on button "Sumar" at bounding box center [1214, 214] width 75 height 27
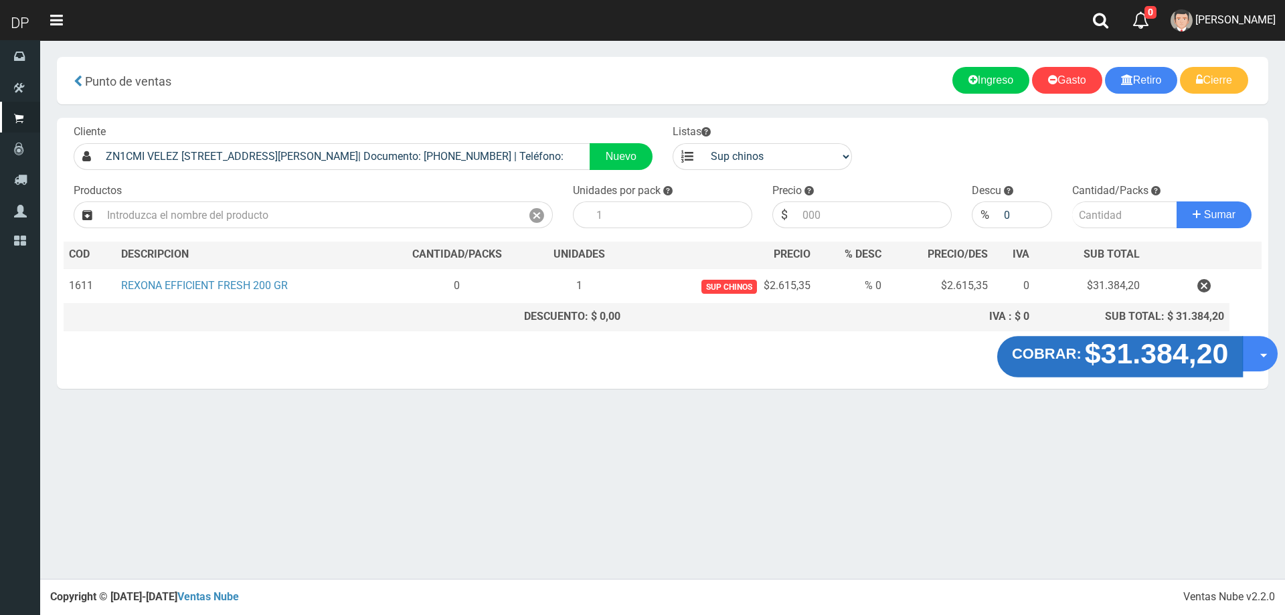
click at [1239, 346] on button "COBRAR: $31.384,20" at bounding box center [1120, 357] width 246 height 42
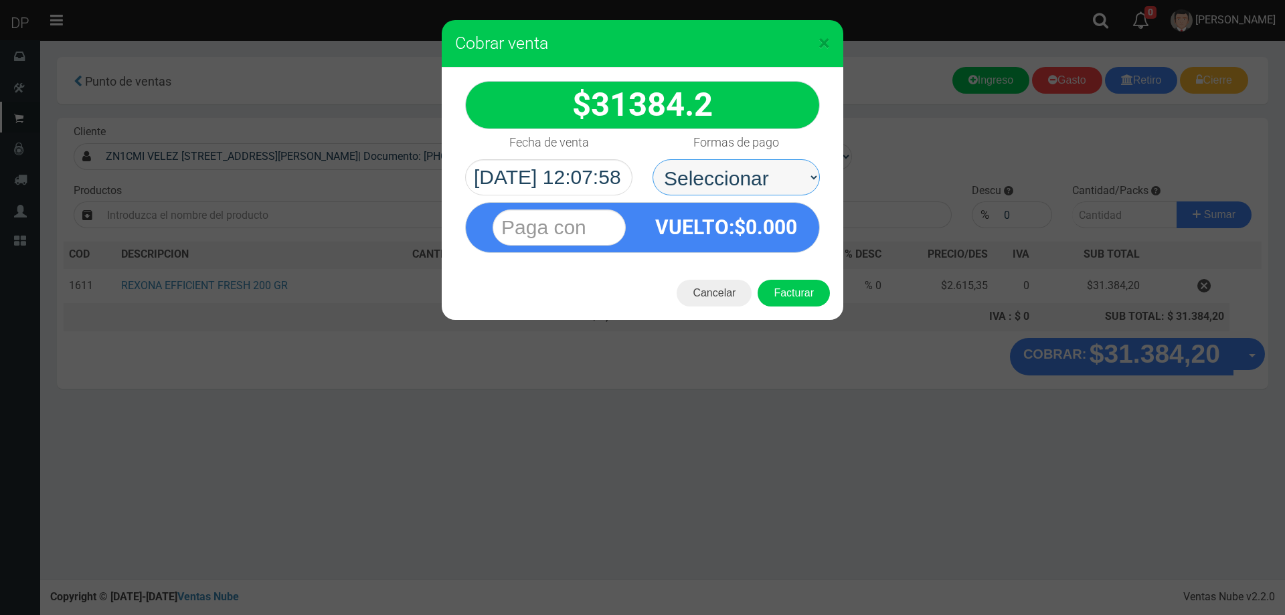
click at [740, 179] on select "Seleccionar Efectivo Tarjeta de Crédito Depósito Débito" at bounding box center [736, 177] width 167 height 36
drag, startPoint x: 504, startPoint y: 411, endPoint x: 538, endPoint y: 400, distance: 35.1
click at [505, 411] on div "× Cobrar venta 31384.2 Débito" at bounding box center [642, 307] width 1285 height 615
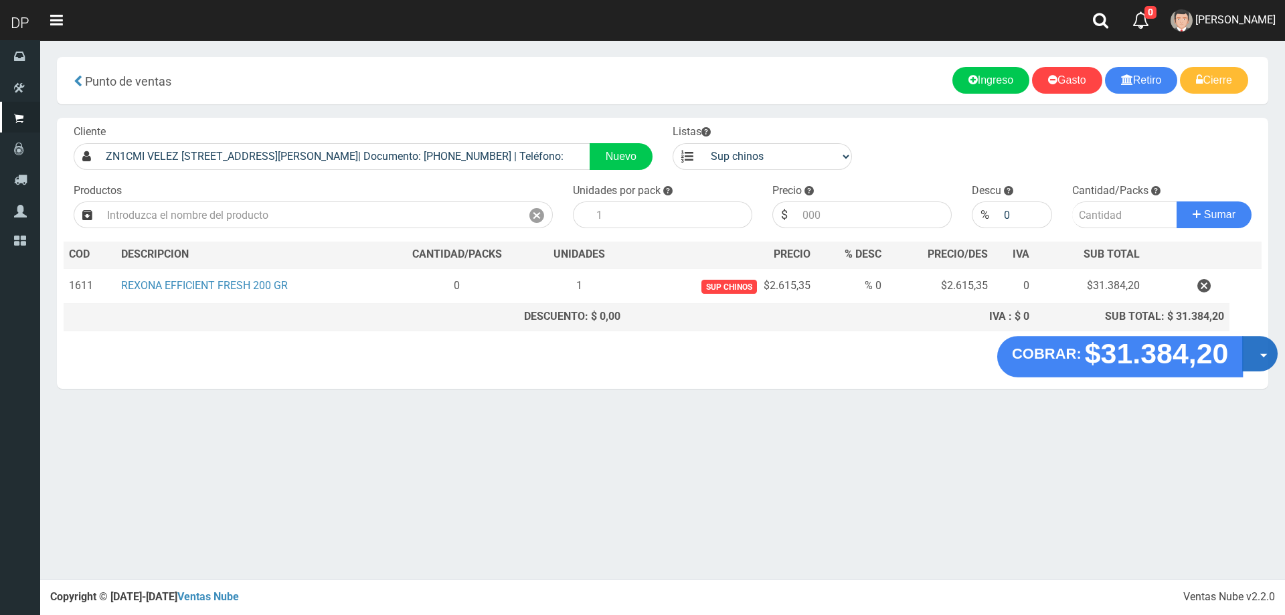
click at [1256, 349] on button "Opciones" at bounding box center [1259, 353] width 35 height 35
click at [1250, 364] on link "Hacer Devolucion" at bounding box center [1217, 358] width 120 height 31
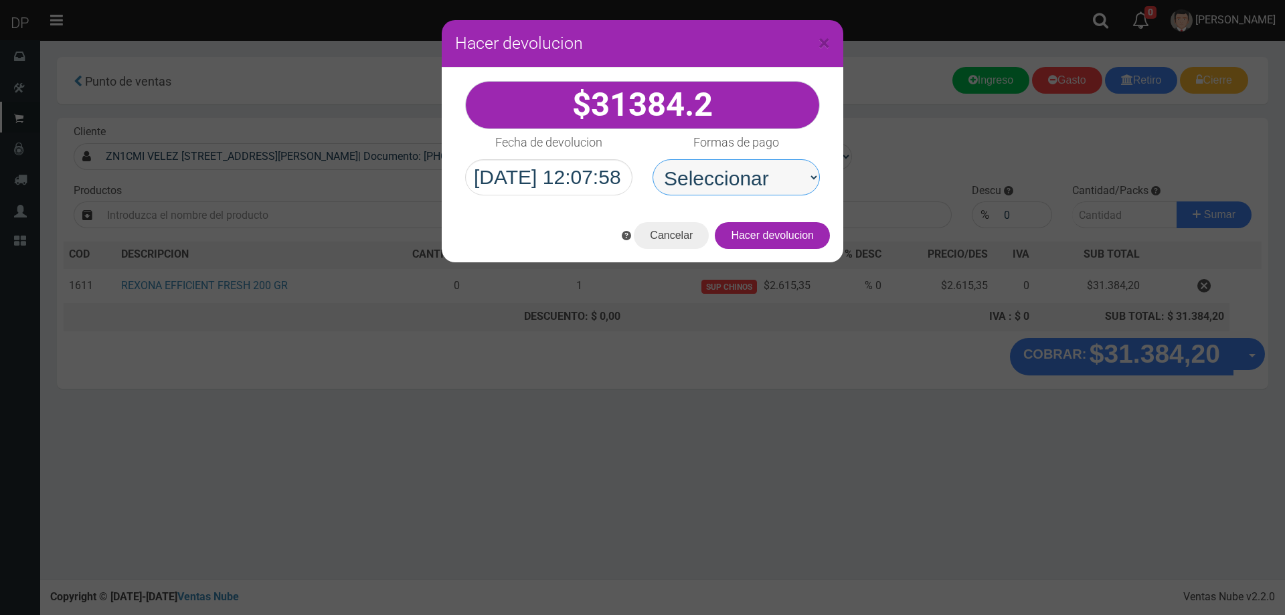
drag, startPoint x: 777, startPoint y: 187, endPoint x: 774, endPoint y: 194, distance: 7.5
click at [774, 178] on select "Seleccionar Efectivo Tarjeta de Crédito Depósito Débito" at bounding box center [736, 177] width 167 height 36
select select "Efectivo"
click at [653, 159] on select "Seleccionar Efectivo Tarjeta de Crédito Depósito Débito" at bounding box center [736, 177] width 167 height 36
click at [786, 230] on button "Hacer devolucion" at bounding box center [772, 235] width 115 height 27
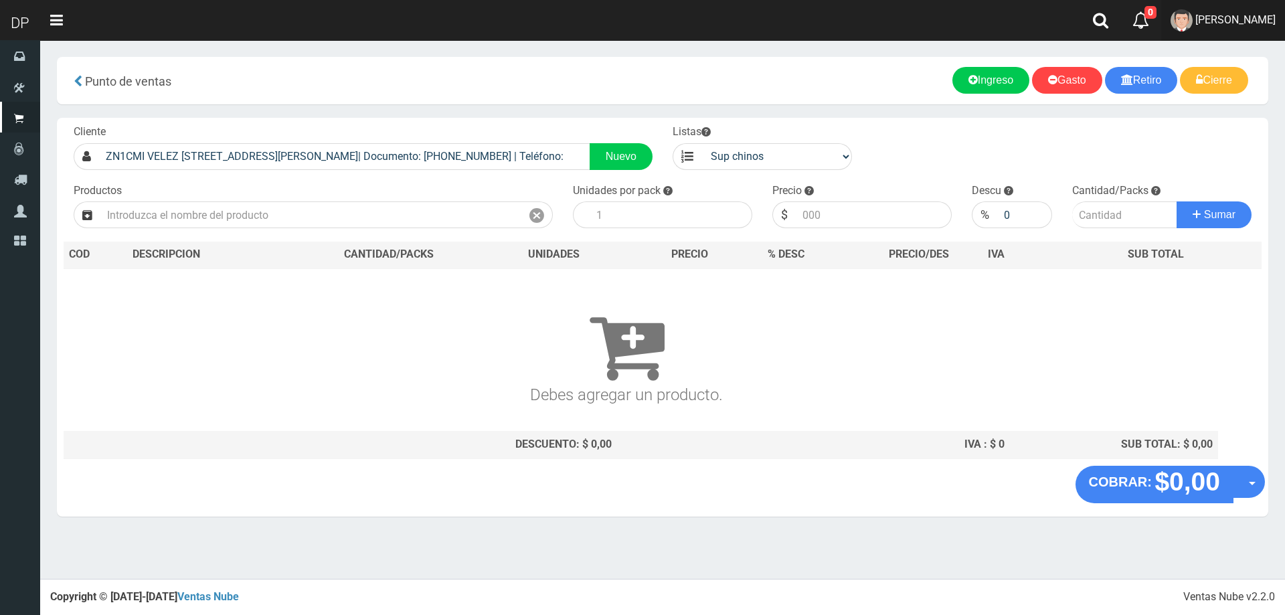
click at [1250, 5] on link "FABRIZIO DURE" at bounding box center [1223, 20] width 124 height 41
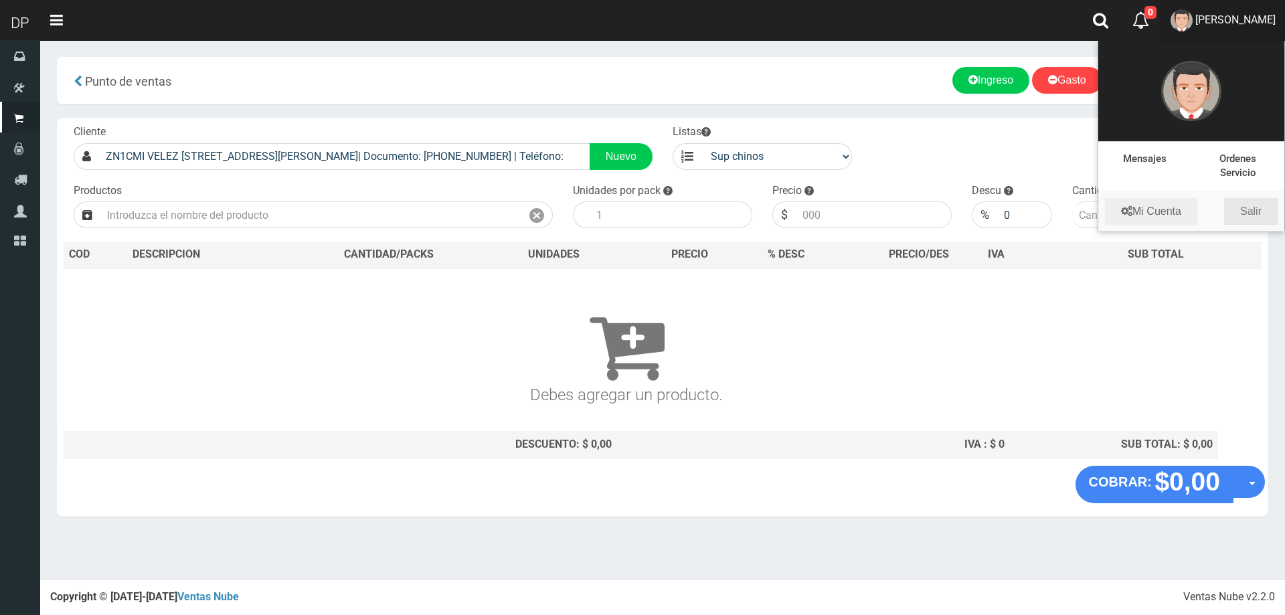
click at [1256, 208] on link "Salir" at bounding box center [1251, 211] width 54 height 27
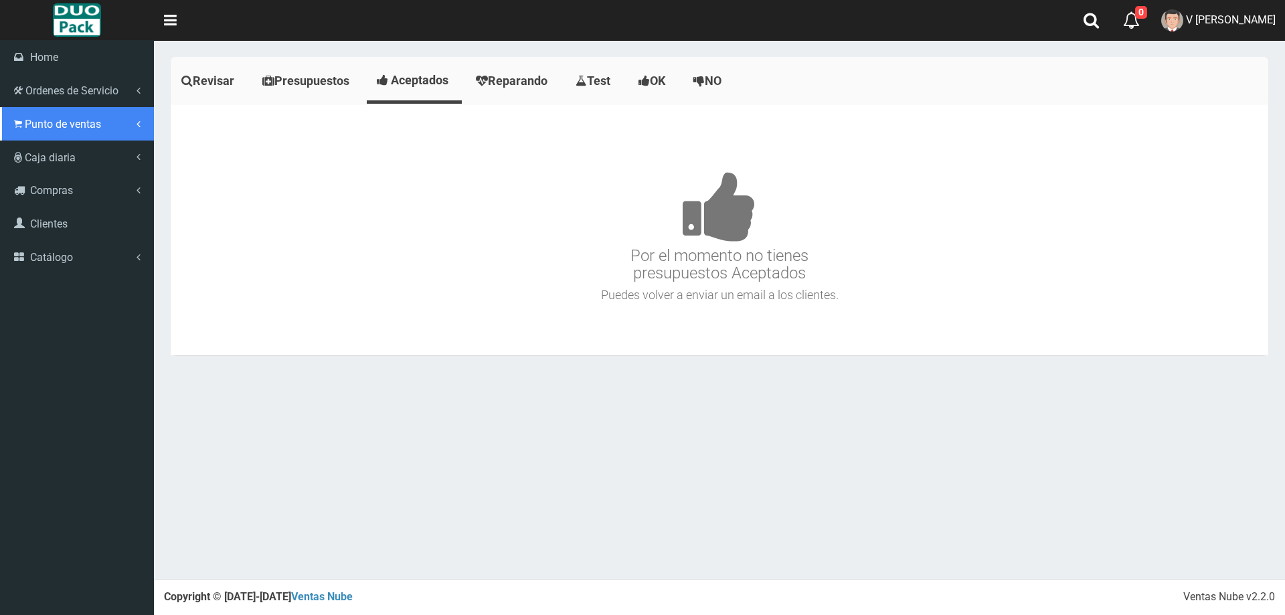
click at [35, 126] on span "Punto de ventas" at bounding box center [63, 124] width 76 height 13
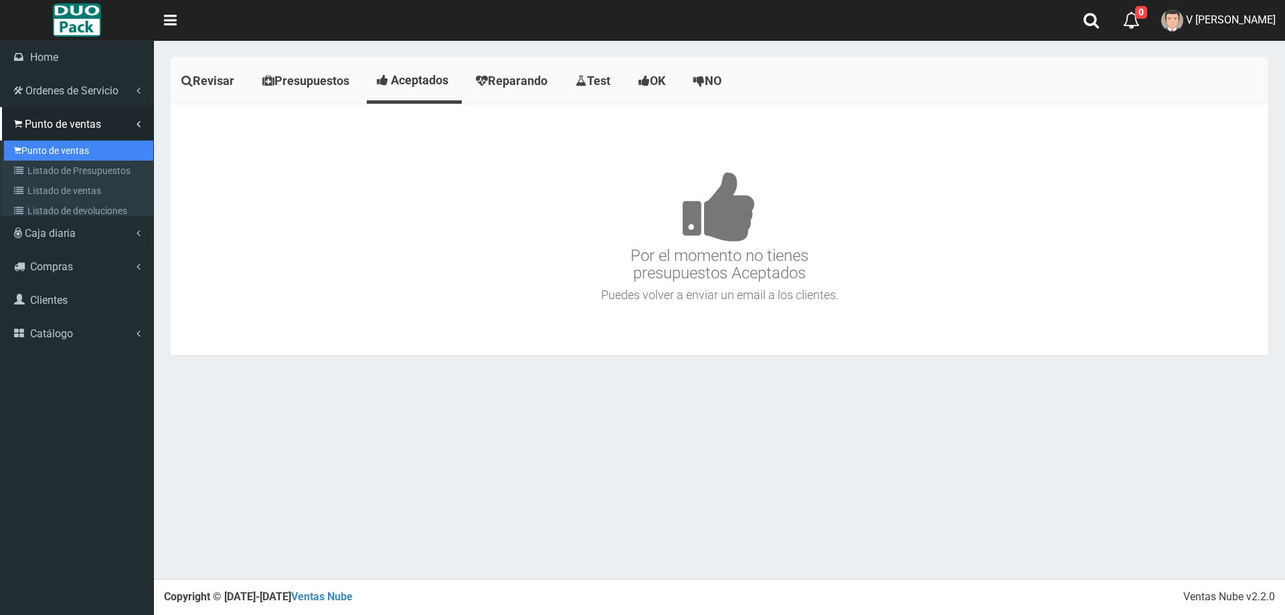
click at [100, 150] on link "Punto de ventas" at bounding box center [78, 151] width 149 height 20
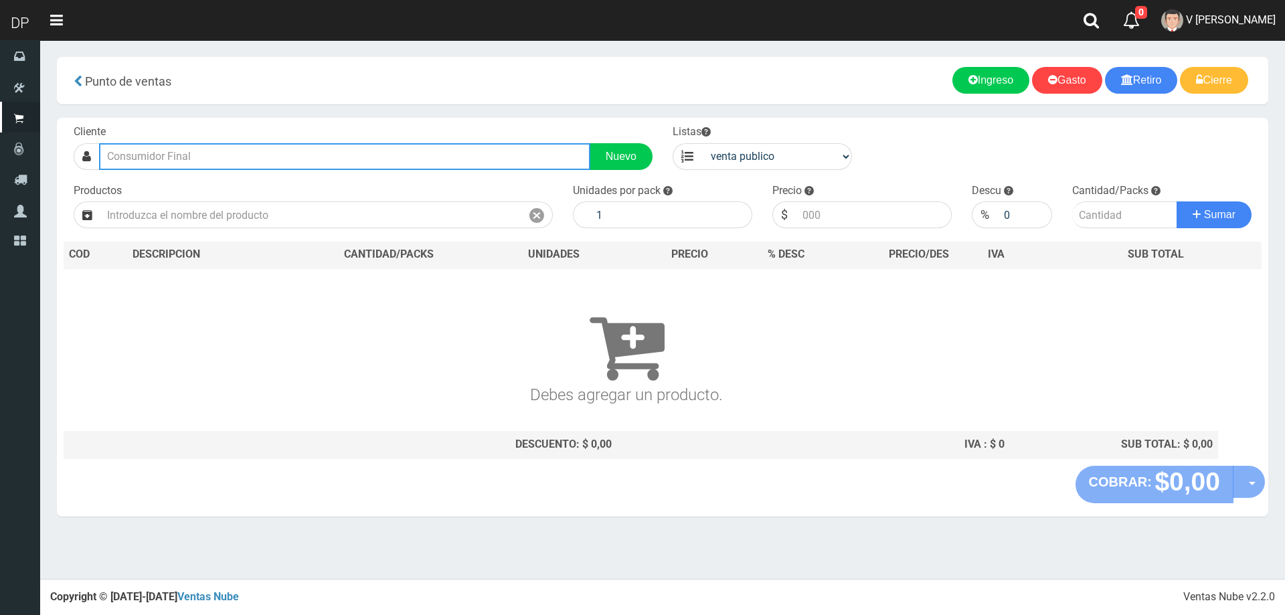
click at [220, 152] on input "text" at bounding box center [344, 156] width 491 height 27
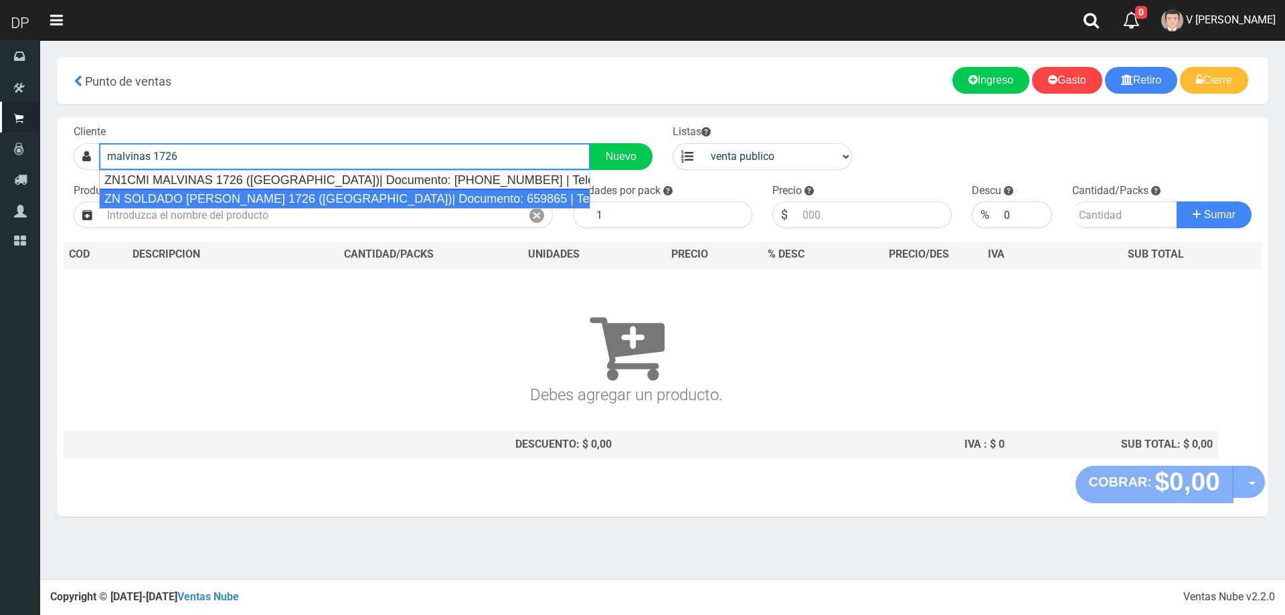
drag, startPoint x: 321, startPoint y: 187, endPoint x: 319, endPoint y: 197, distance: 9.6
click at [319, 197] on ul "ZN1CMI MALVINAS 1726 ([GEOGRAPHIC_DATA])| Documento: [PHONE_NUMBER] | Teléfono:…" at bounding box center [344, 189] width 491 height 39
click at [319, 197] on div "ZN SOLDADO MALVINAS 1726 (VILLA ADELINA)| Documento: 659865 | Teléfono:" at bounding box center [344, 199] width 491 height 20
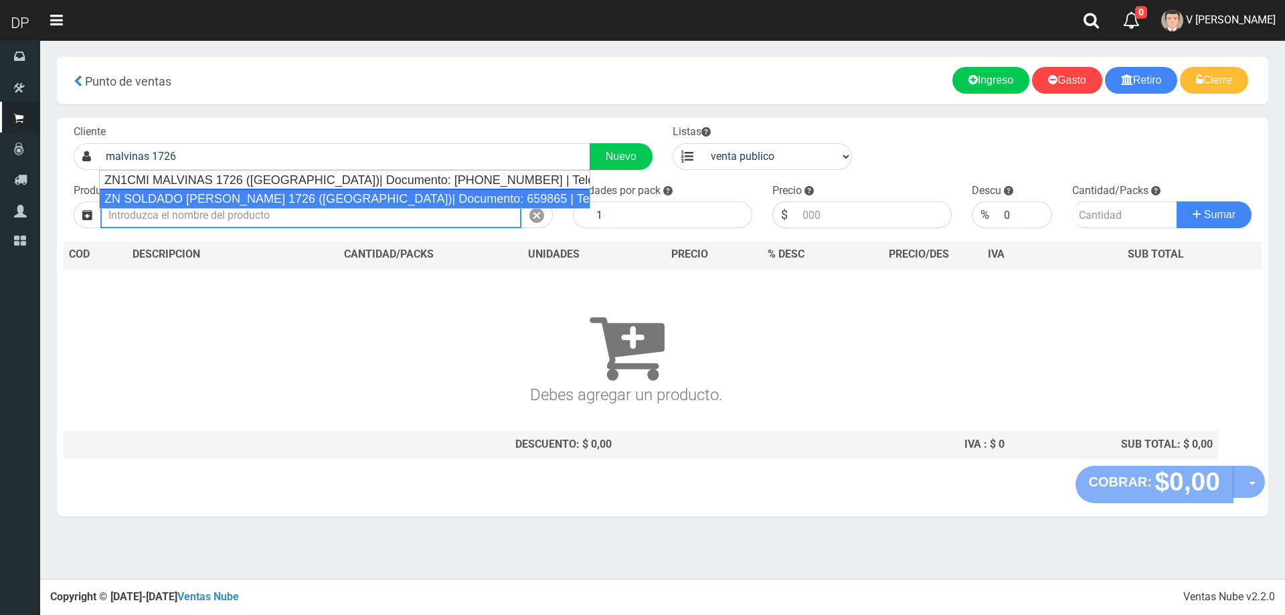
type input "ZN SOLDADO MALVINAS 1726 (VILLA ADELINA)| Documento: 659865 | Teléfono:"
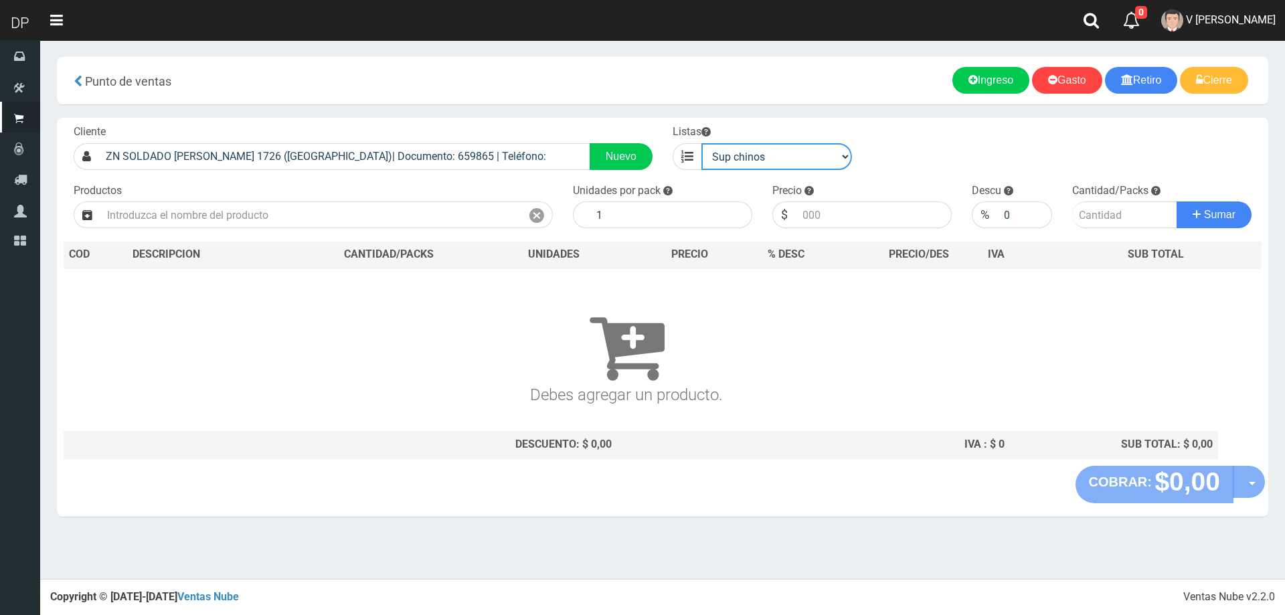
click at [770, 159] on select "venta publico Sup chinos reventas" at bounding box center [777, 156] width 151 height 27
click at [702, 143] on select "venta publico Sup chinos reventas" at bounding box center [777, 156] width 151 height 27
click at [716, 162] on select "venta publico Sup chinos reventas" at bounding box center [777, 156] width 151 height 27
select select "2"
click at [702, 143] on select "venta publico Sup chinos reventas" at bounding box center [777, 156] width 151 height 27
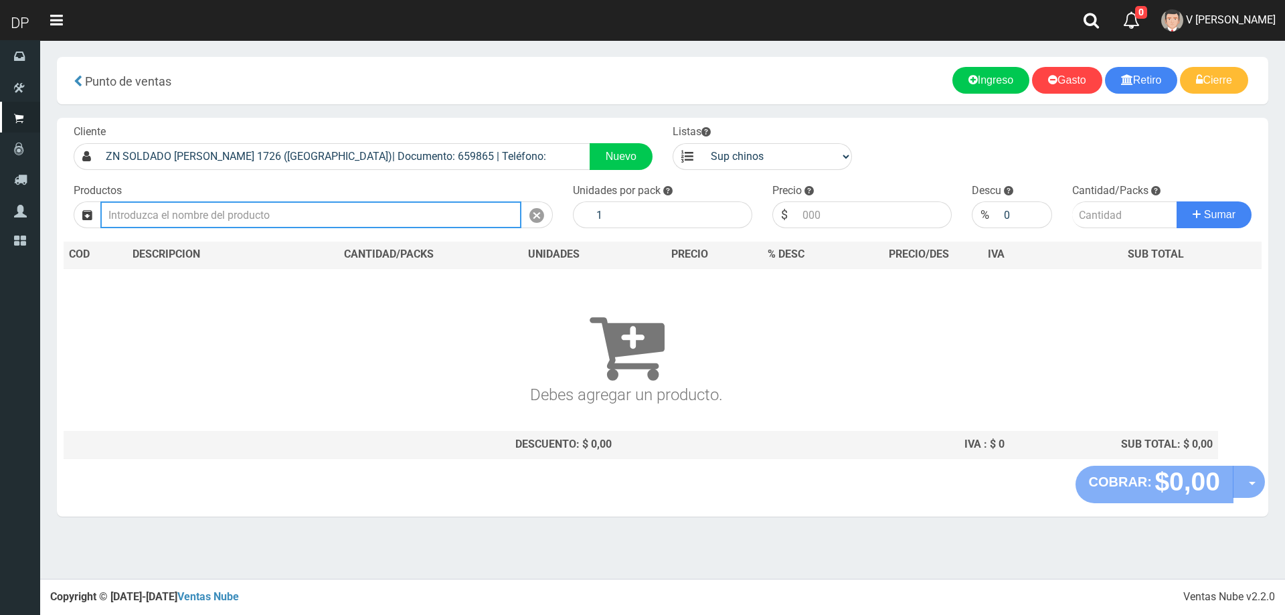
click at [439, 207] on input "text" at bounding box center [310, 214] width 421 height 27
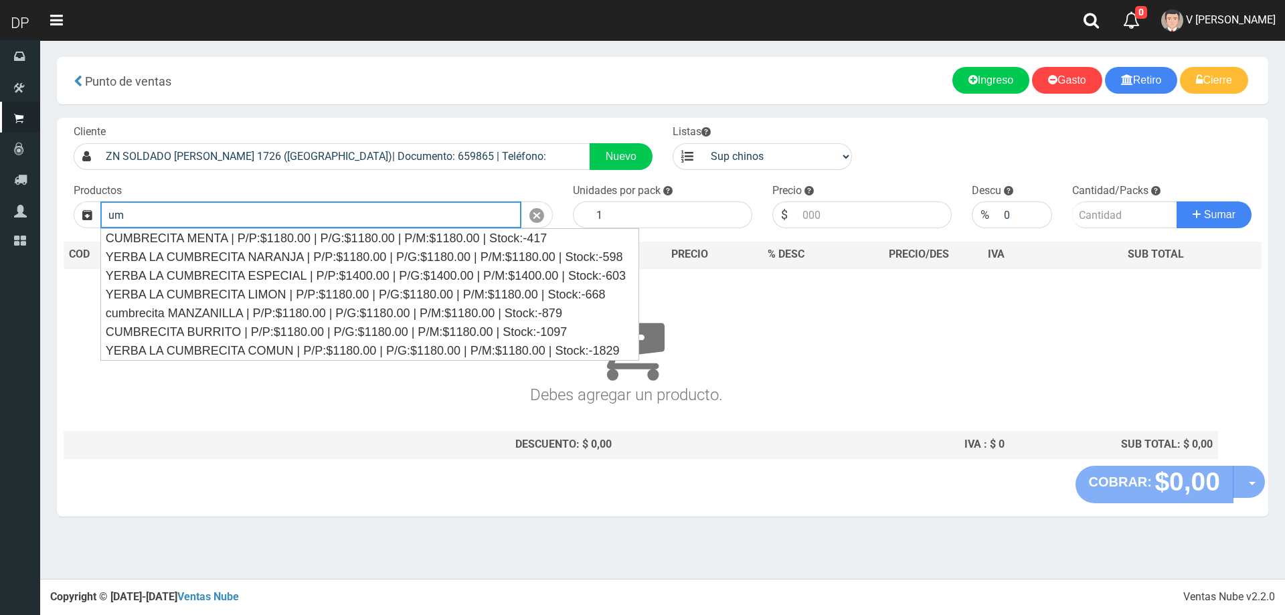
type input "u"
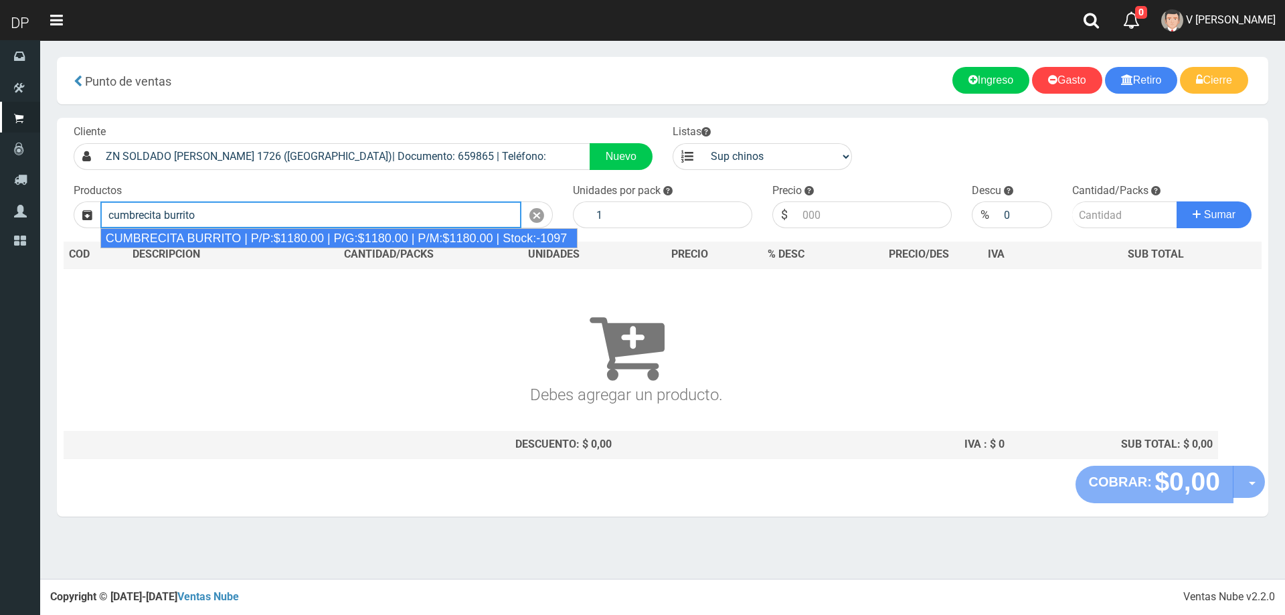
click at [421, 230] on div "CUMBRECITA BURRITO | P/P:$1180.00 | P/G:$1180.00 | P/M:$1180.00 | Stock:-1097" at bounding box center [339, 238] width 478 height 20
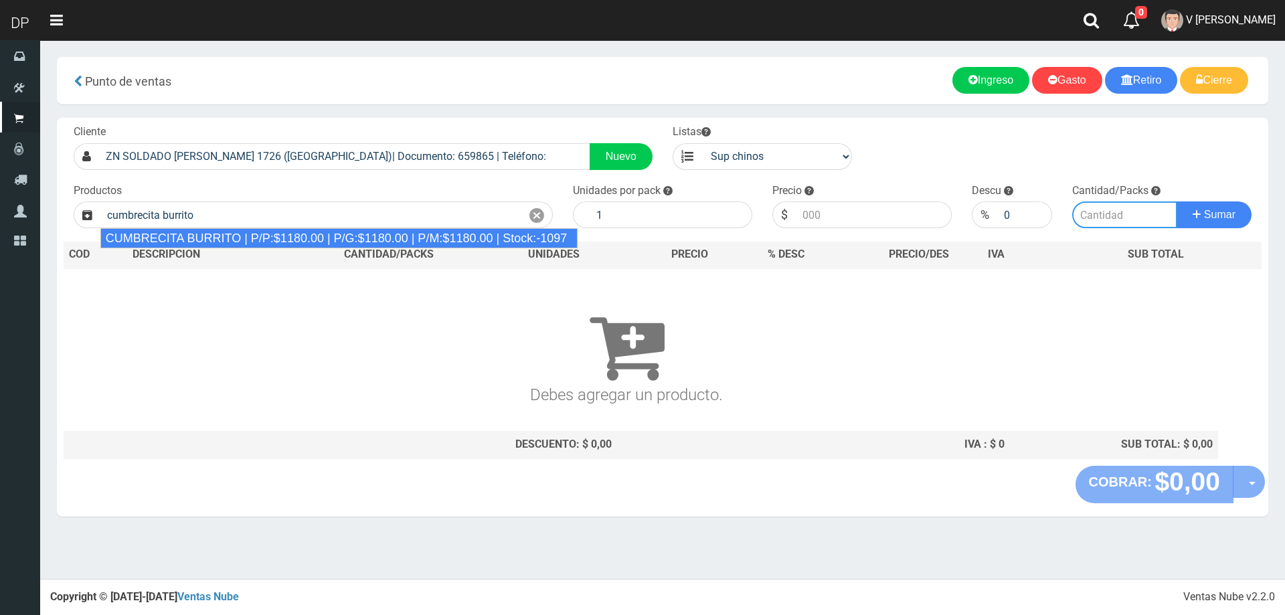
type input "CUMBRECITA BURRITO | P/P:$1180.00 | P/G:$1180.00 | P/M:$1180.00 | Stock:-1097"
type input "10"
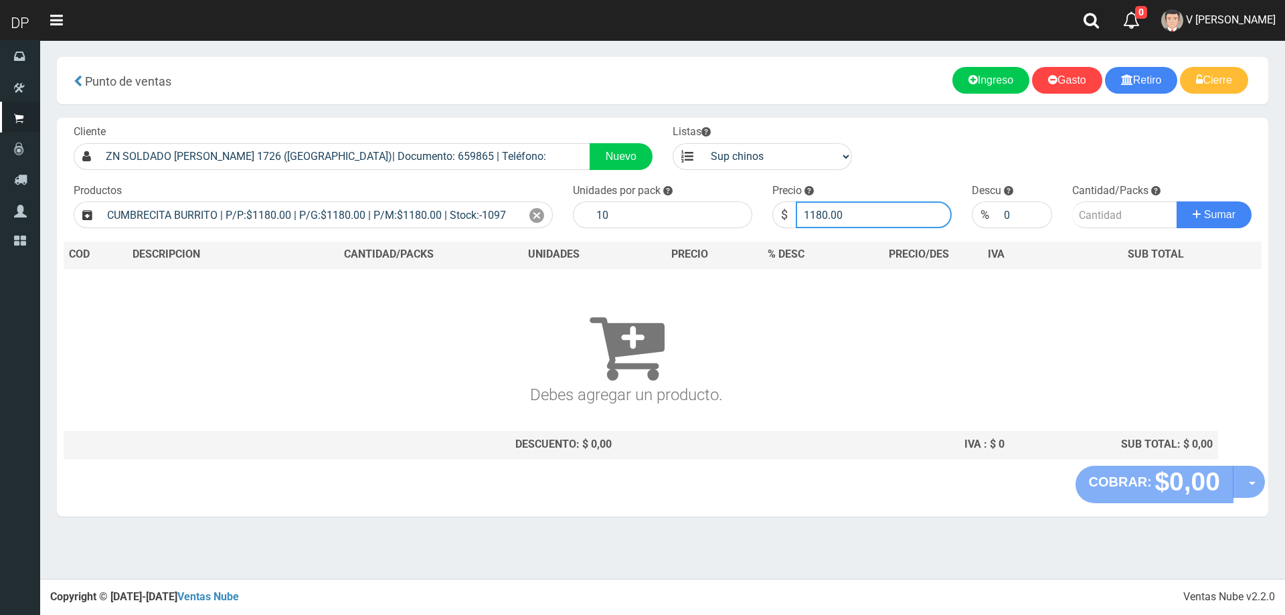
click at [894, 222] on input "1180.00" at bounding box center [874, 214] width 156 height 27
type input "11150"
type input "1115"
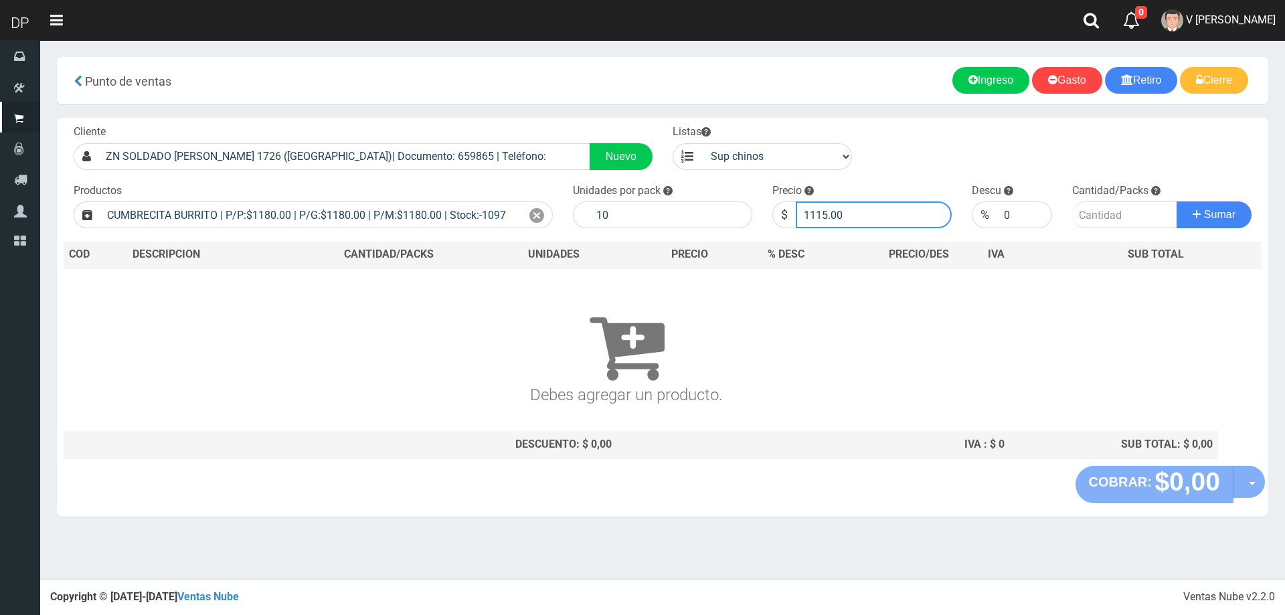
type input "1115.00"
click at [1177, 201] on button "Sumar" at bounding box center [1214, 214] width 75 height 27
type input "1"
click at [1177, 201] on button "Sumar" at bounding box center [1214, 214] width 75 height 27
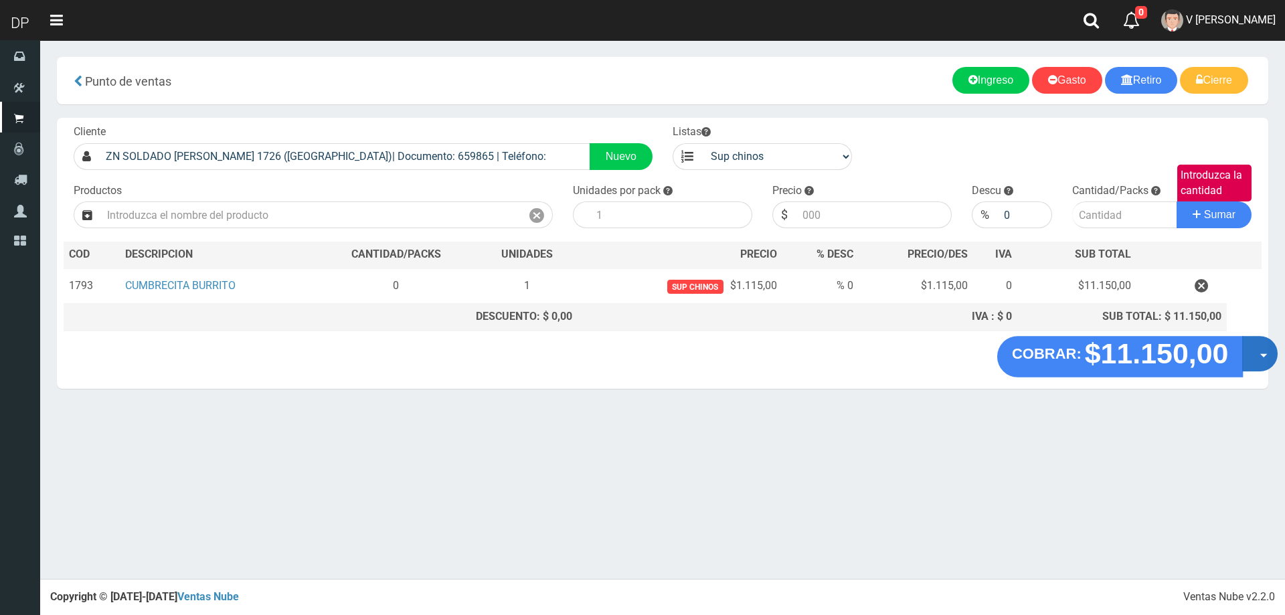
click at [1261, 343] on button "Opciones" at bounding box center [1259, 353] width 35 height 35
click at [1210, 349] on link "Hacer Devolucion" at bounding box center [1217, 358] width 120 height 31
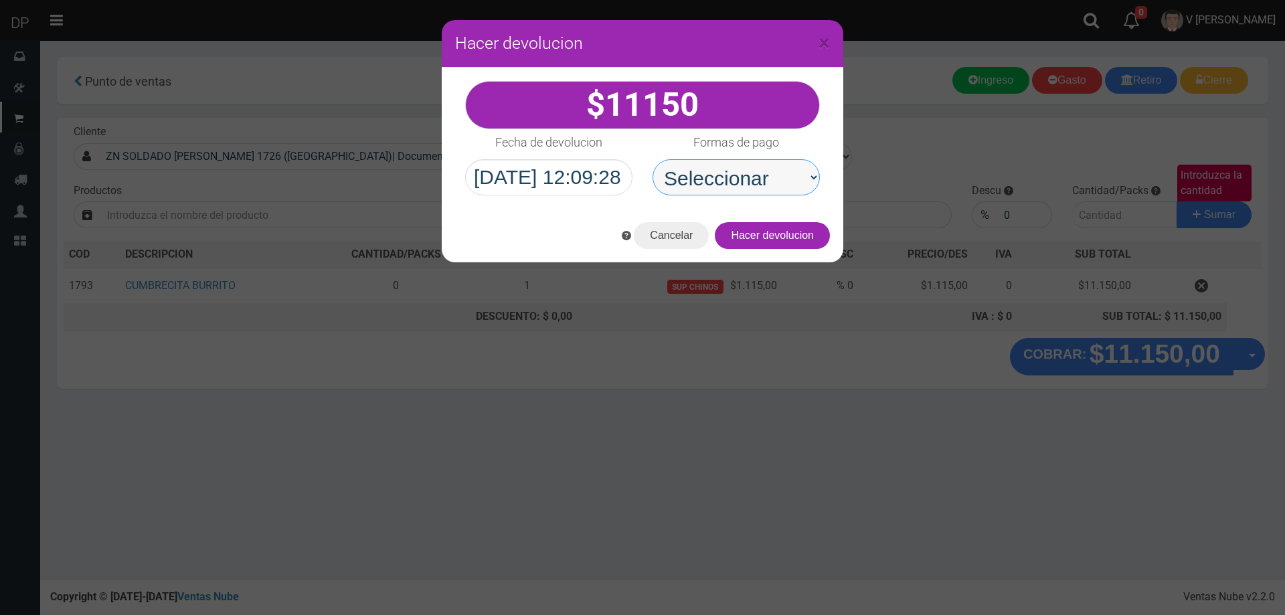
click at [747, 179] on select "Seleccionar Efectivo Tarjeta de Crédito Depósito Débito" at bounding box center [736, 177] width 167 height 36
select select "Efectivo"
click at [653, 159] on select "Seleccionar Efectivo Tarjeta de Crédito Depósito Débito" at bounding box center [736, 177] width 167 height 36
click at [774, 228] on button "Hacer devolucion" at bounding box center [772, 235] width 115 height 27
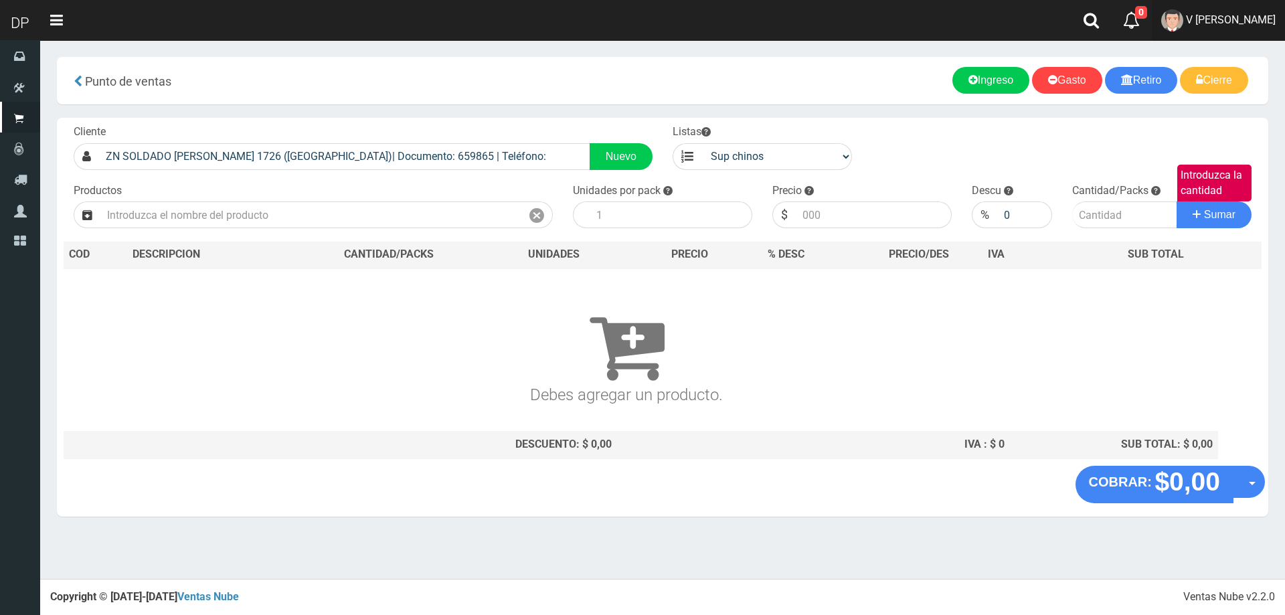
click at [1252, 32] on link "V Maria Graciela vargas" at bounding box center [1218, 20] width 133 height 41
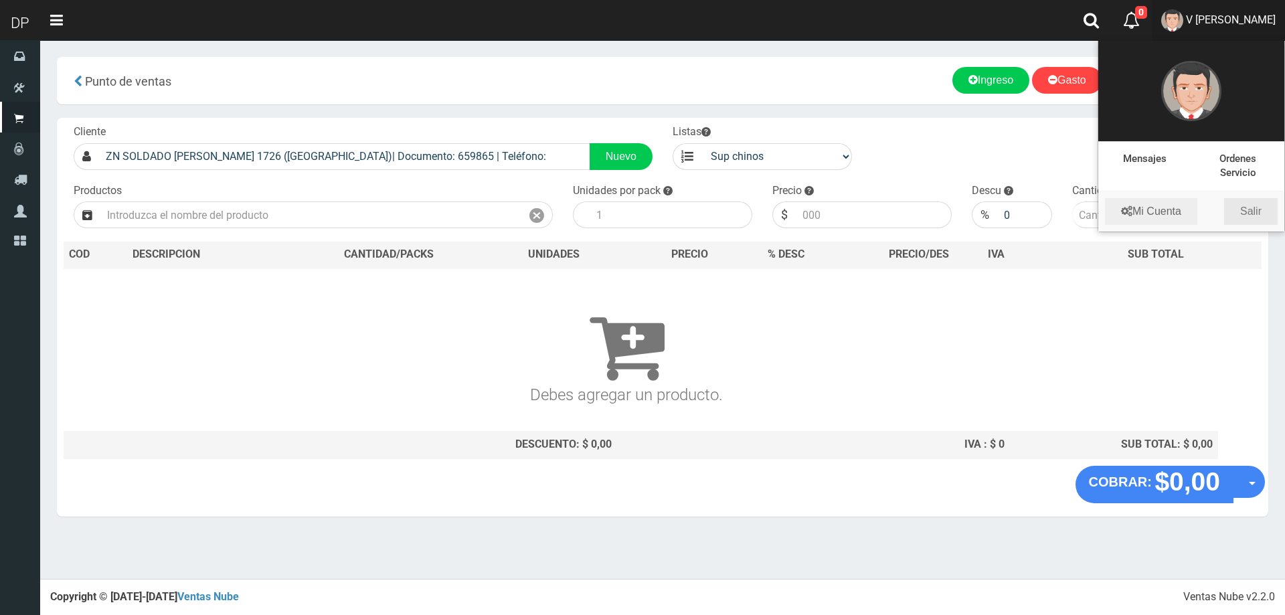
click at [1259, 208] on link "Salir" at bounding box center [1251, 211] width 54 height 27
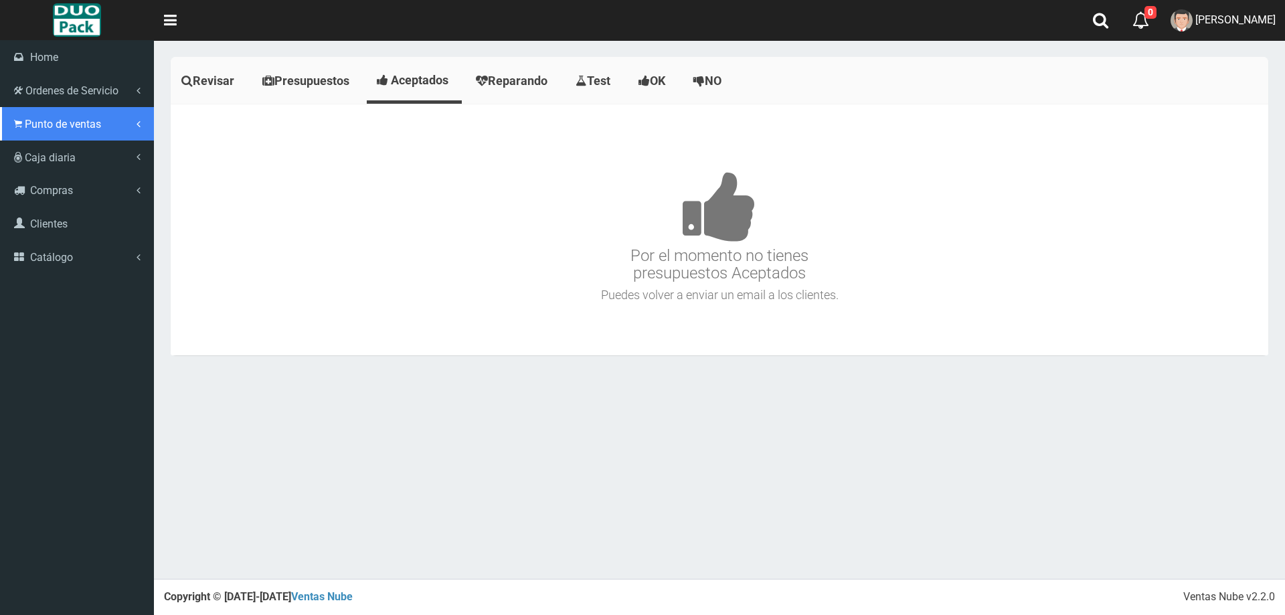
click at [25, 108] on link "Punto de ventas" at bounding box center [77, 123] width 154 height 33
click at [114, 135] on link "Punto de ventas" at bounding box center [77, 123] width 154 height 33
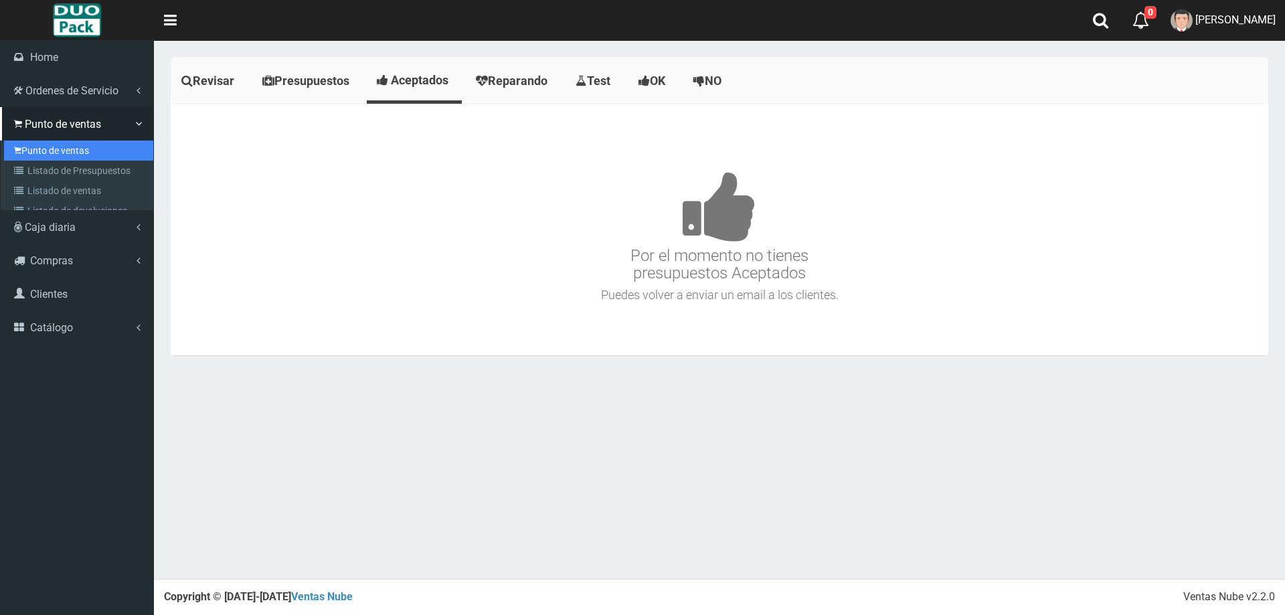
click at [102, 143] on link "Punto de ventas" at bounding box center [78, 151] width 149 height 20
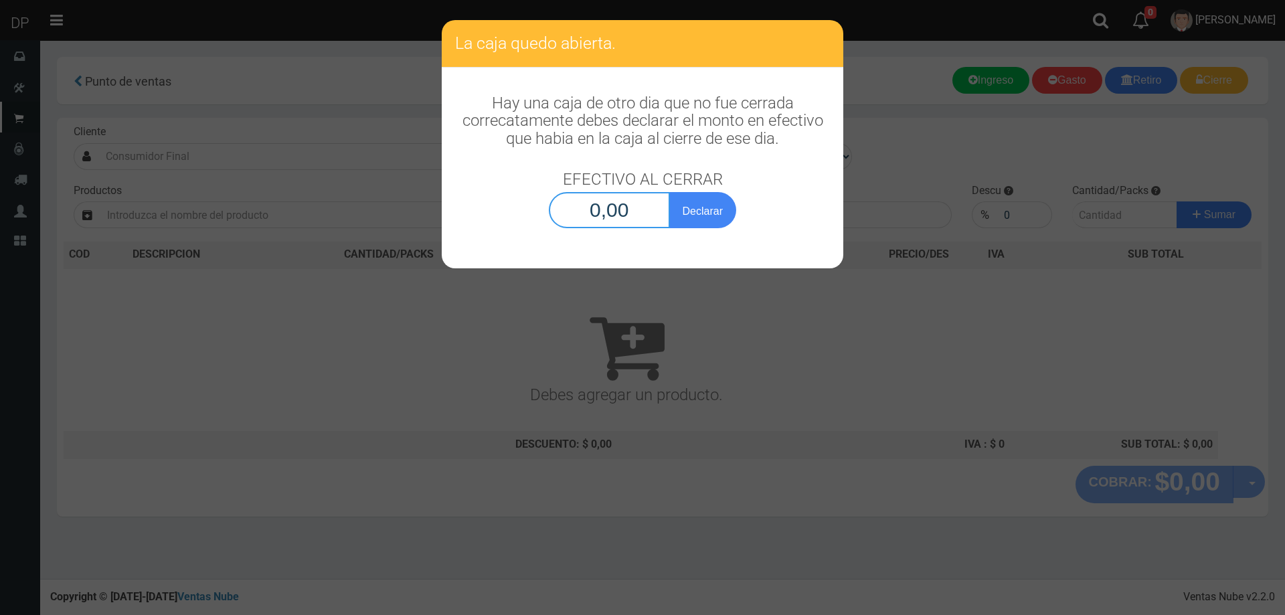
click at [625, 199] on input "0,00" at bounding box center [609, 210] width 121 height 36
type input "1,00"
click at [669, 192] on button "Declarar" at bounding box center [702, 210] width 67 height 36
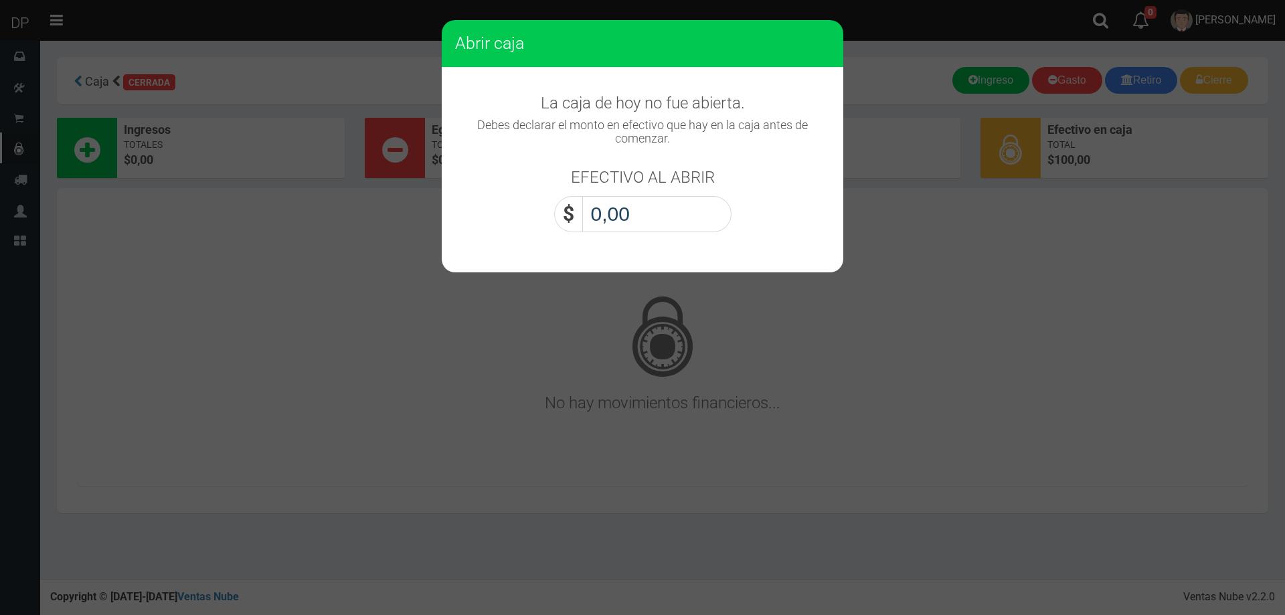
click at [624, 204] on input "0,00" at bounding box center [656, 214] width 149 height 36
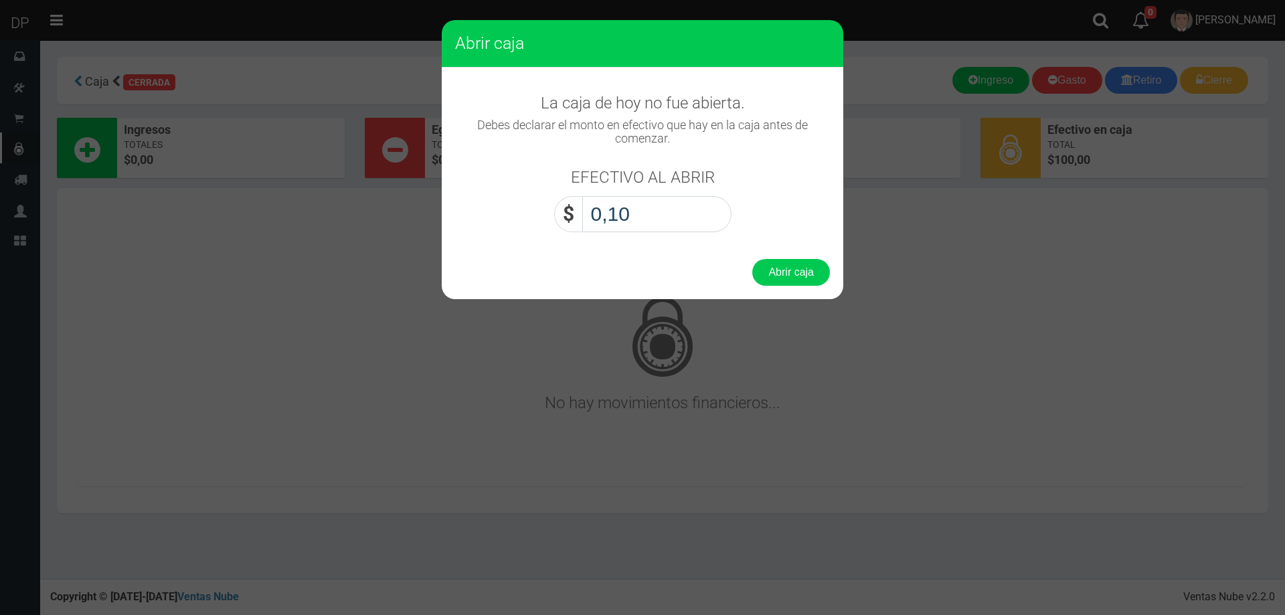
type input "1,00"
click at [752, 259] on button "Abrir caja" at bounding box center [791, 272] width 78 height 27
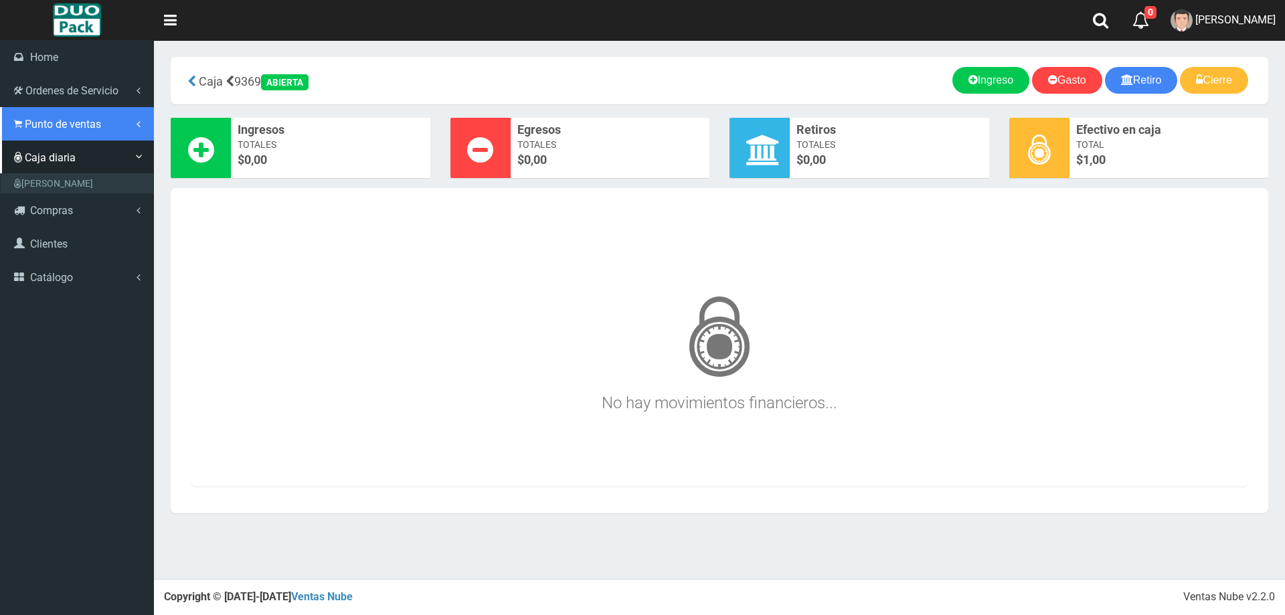
click at [46, 122] on span "Punto de ventas" at bounding box center [63, 124] width 76 height 13
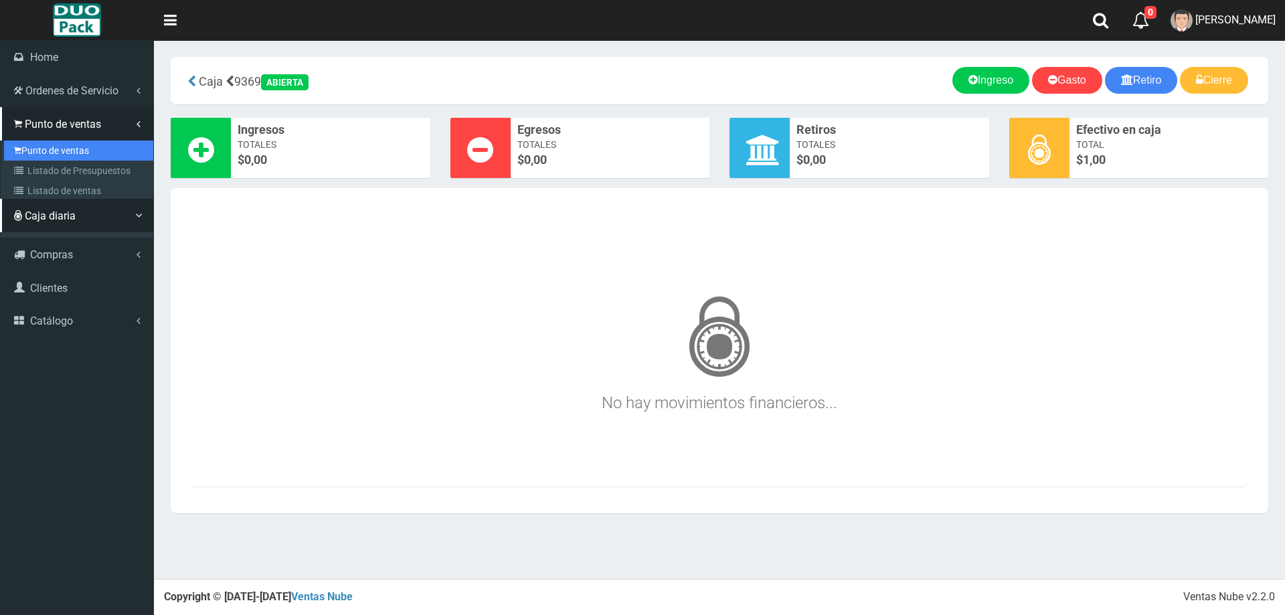
click at [74, 145] on link "Punto de ventas" at bounding box center [78, 151] width 149 height 20
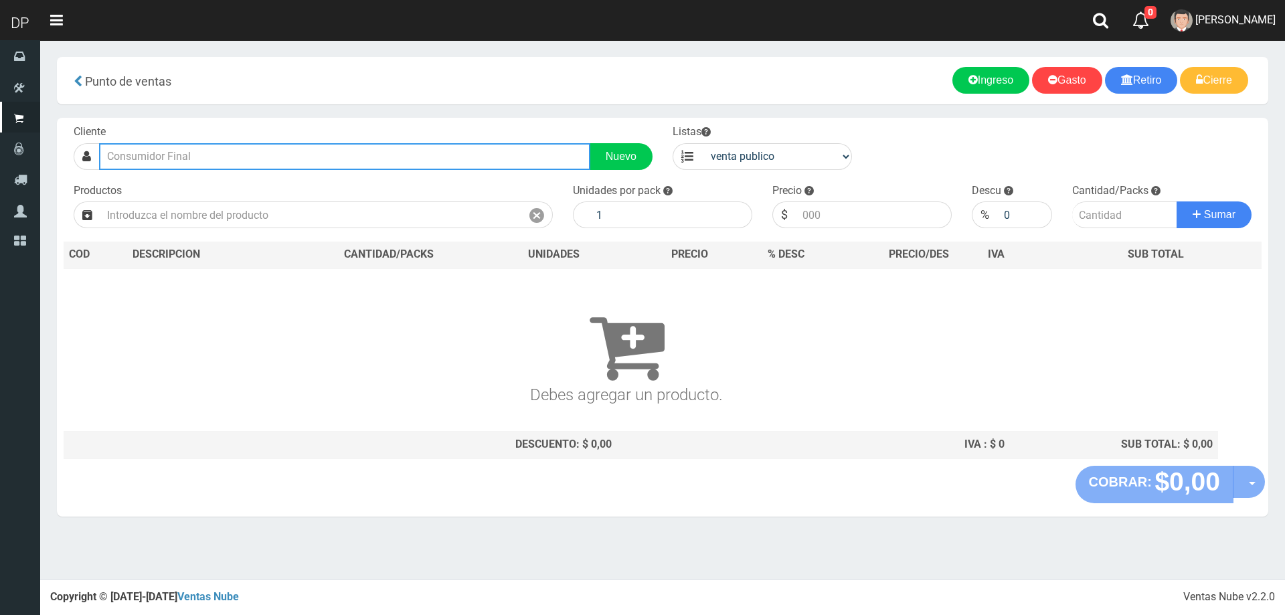
click at [355, 156] on input "text" at bounding box center [344, 156] width 491 height 27
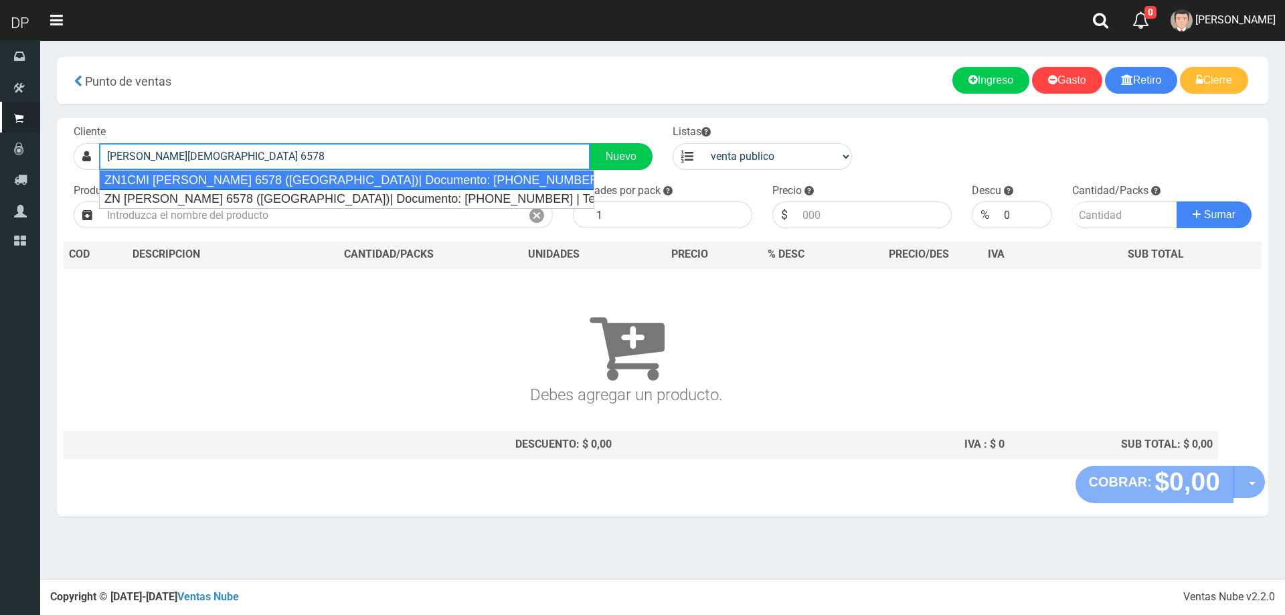
click at [332, 181] on div "ZN1CMI [PERSON_NAME] 6578 ([GEOGRAPHIC_DATA])| Documento: [PHONE_NUMBER] | Telé…" at bounding box center [346, 180] width 495 height 20
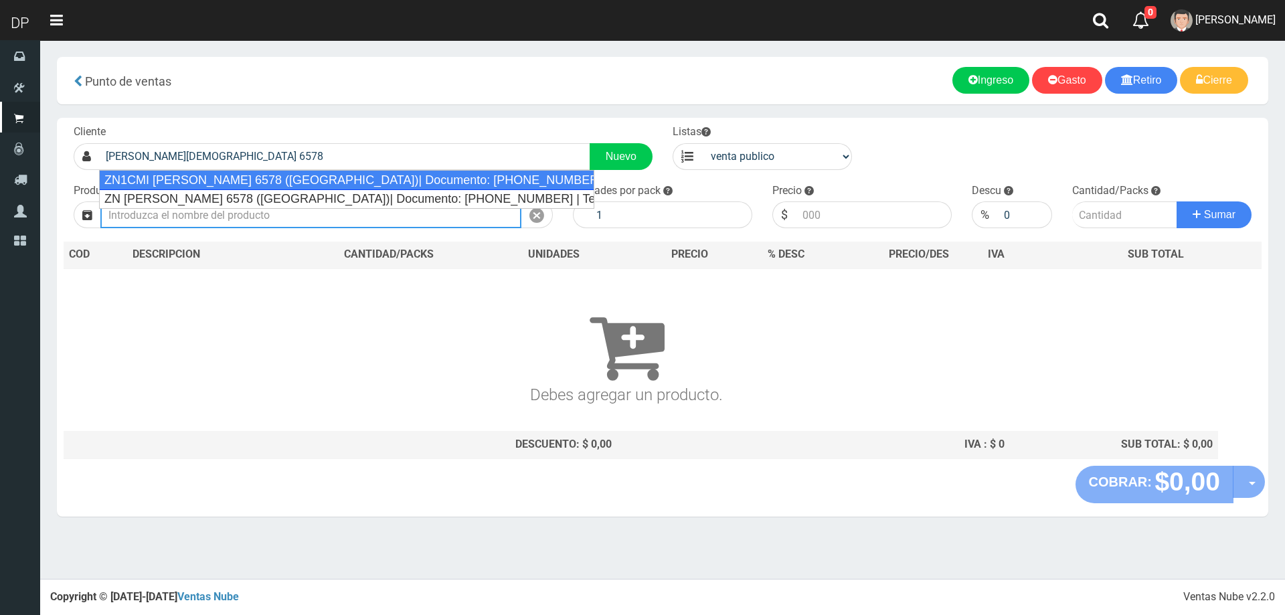
type input "ZN1CMI AMANCIO ALCORTA 6578 (VILLA ADELINA)| Documento: 64616164 | Teléfono:"
select select "2"
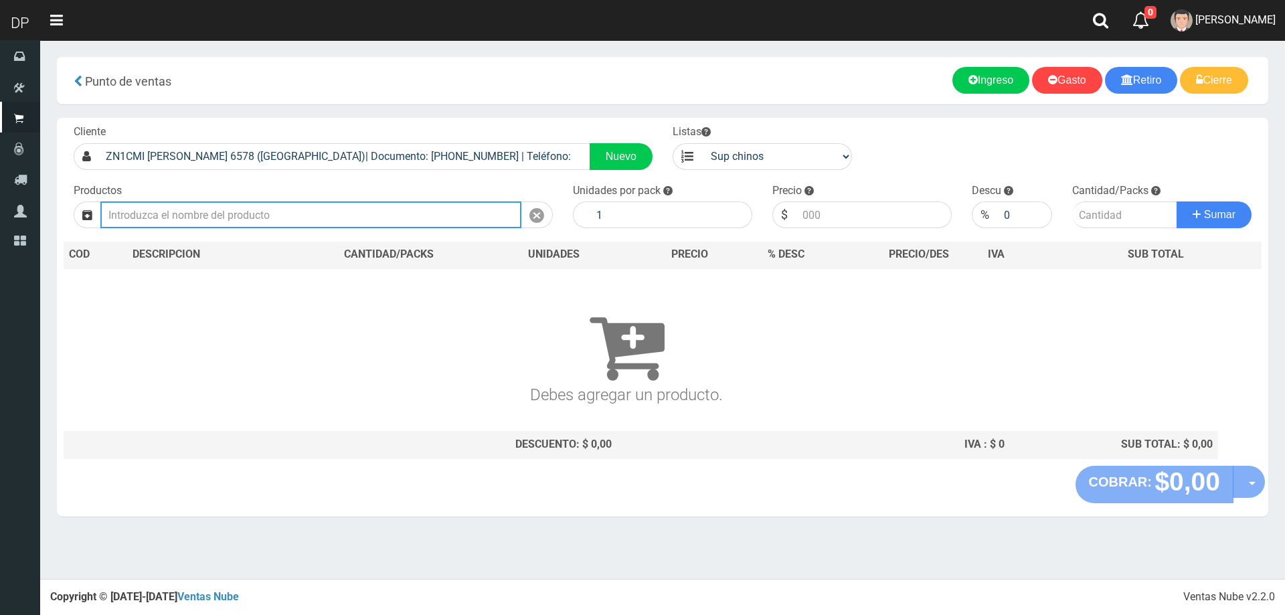
click at [495, 218] on input "text" at bounding box center [310, 214] width 421 height 27
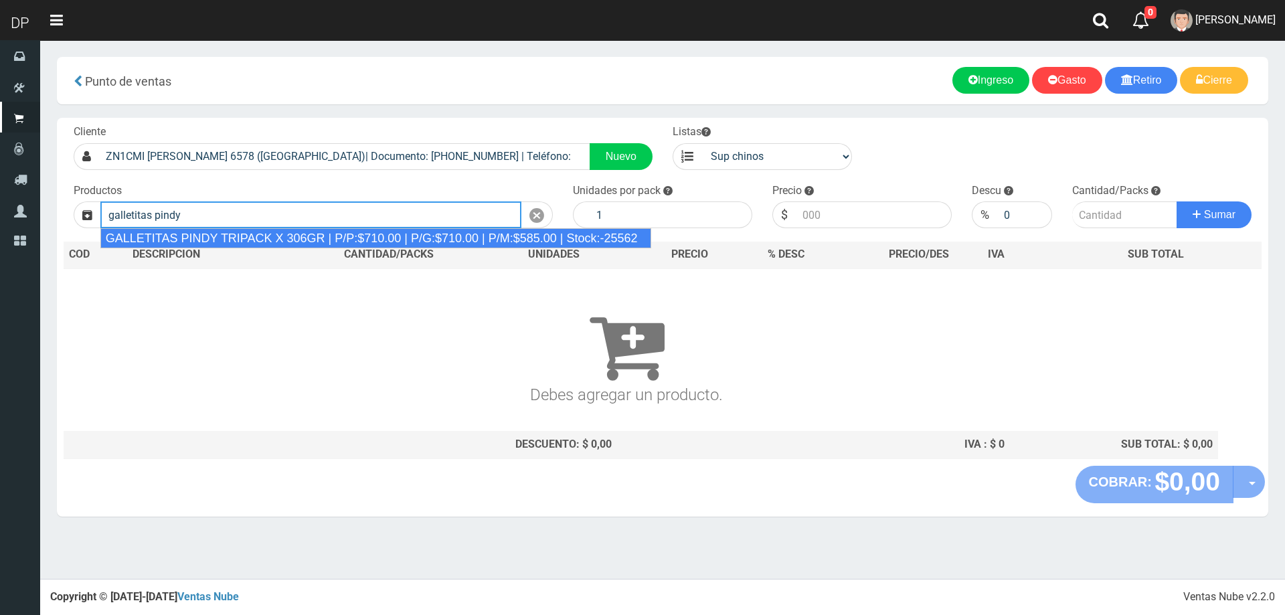
click at [426, 230] on div "GALLETITAS PINDY TRIPACK X 306GR | P/P:$710.00 | P/G:$710.00 | P/M:$585.00 | St…" at bounding box center [375, 238] width 551 height 20
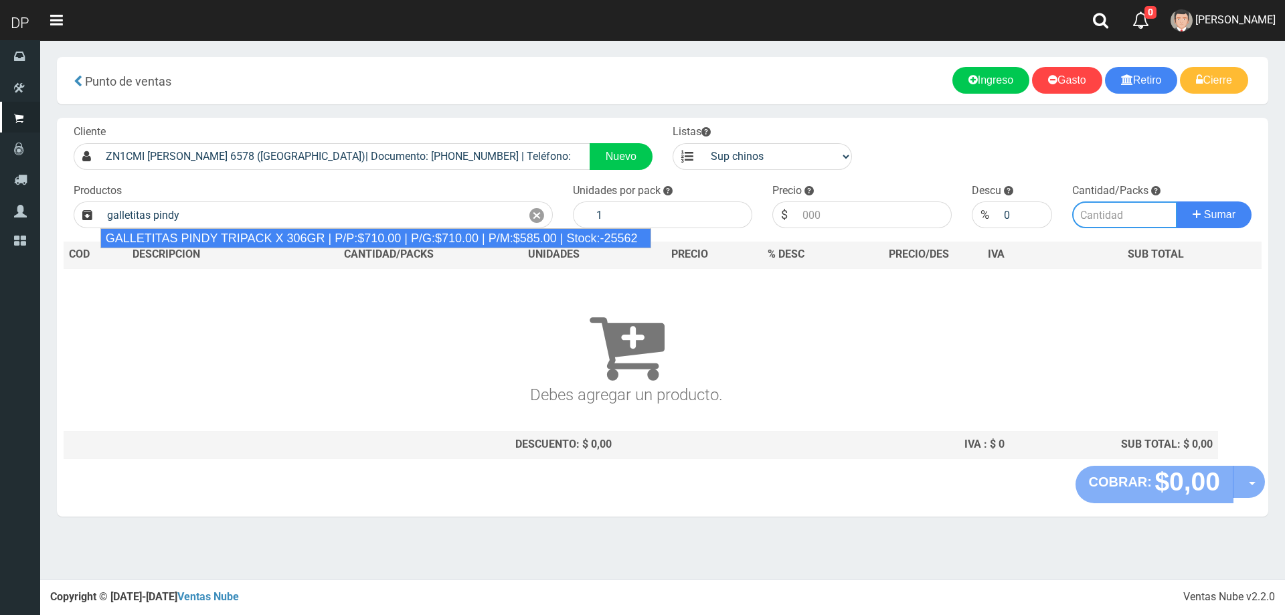
type input "GALLETITAS PINDY TRIPACK X 306GR | P/P:$710.00 | P/G:$710.00 | P/M:$585.00 | St…"
type input "12"
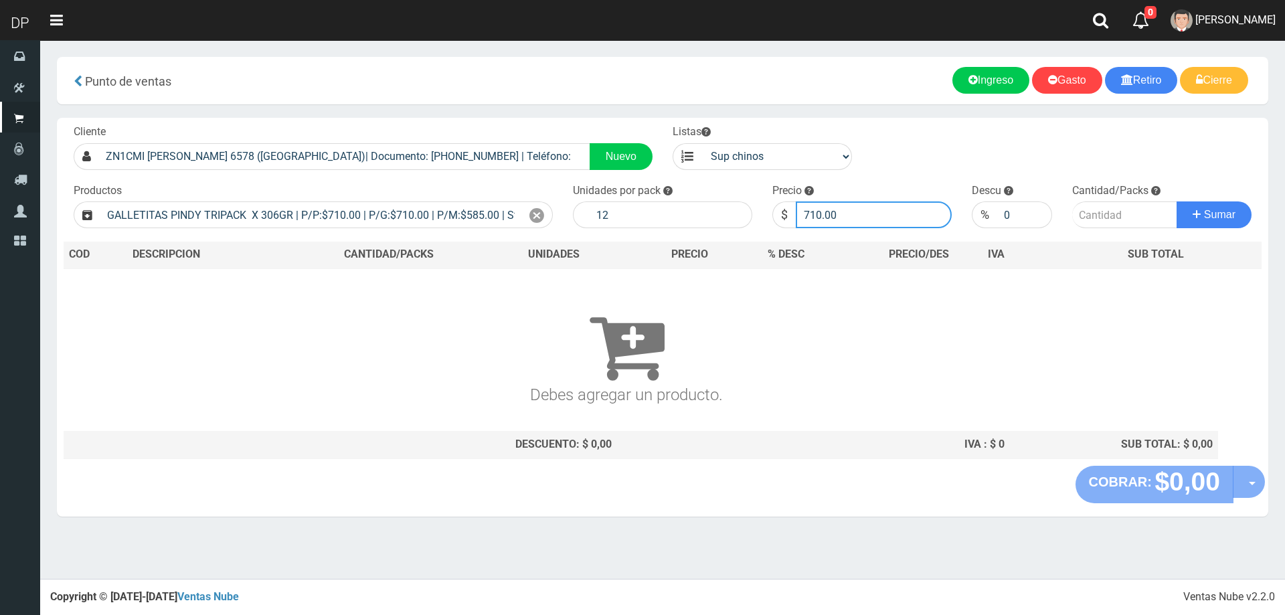
click at [868, 210] on input "710.00" at bounding box center [874, 214] width 156 height 27
type input "685"
type input "685.00"
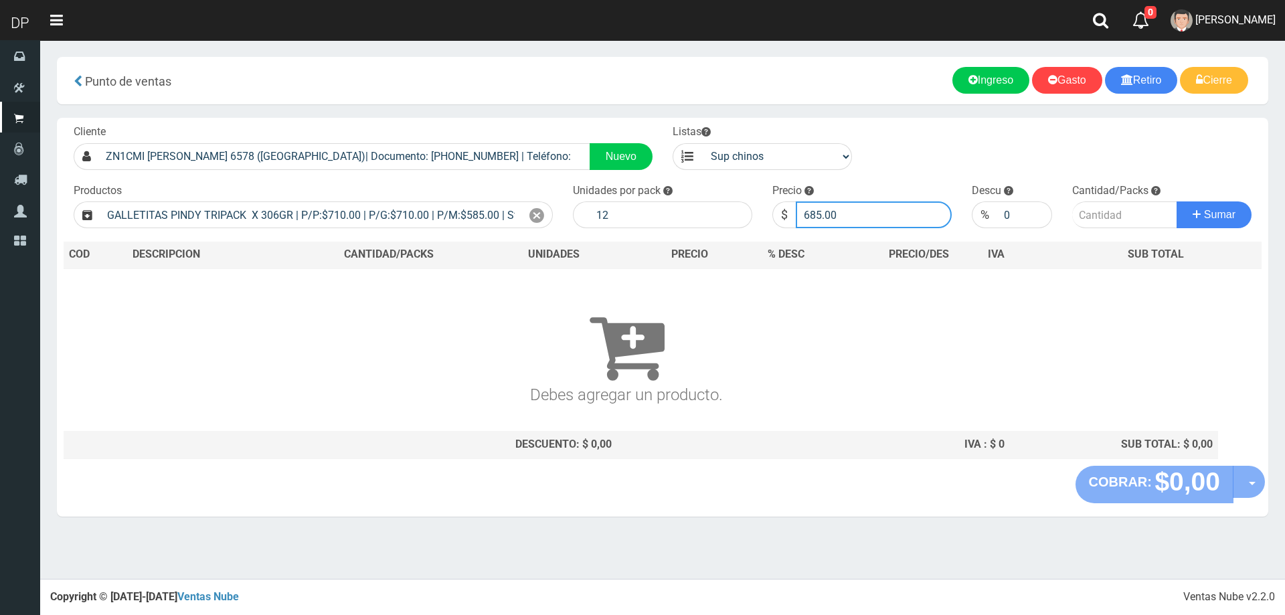
click at [1177, 201] on button "Sumar" at bounding box center [1214, 214] width 75 height 27
type input "4"
click at [1177, 201] on button "Sumar" at bounding box center [1214, 214] width 75 height 27
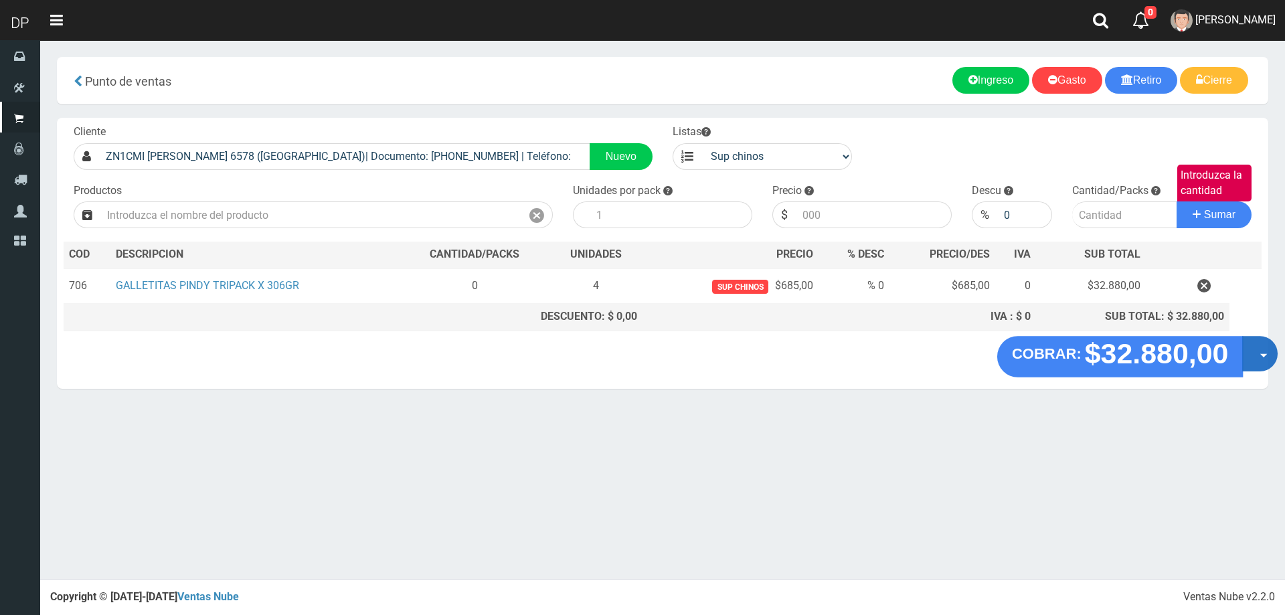
click at [1259, 359] on button "Opciones" at bounding box center [1259, 353] width 35 height 35
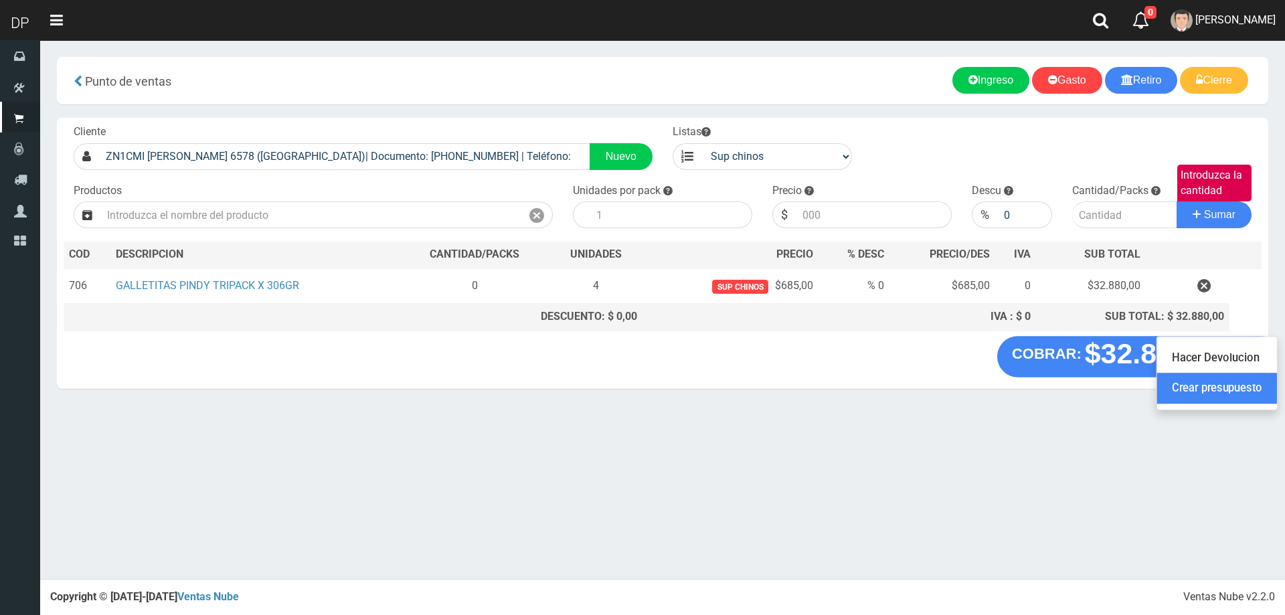
click at [1227, 375] on link "Crear presupuesto" at bounding box center [1217, 389] width 120 height 31
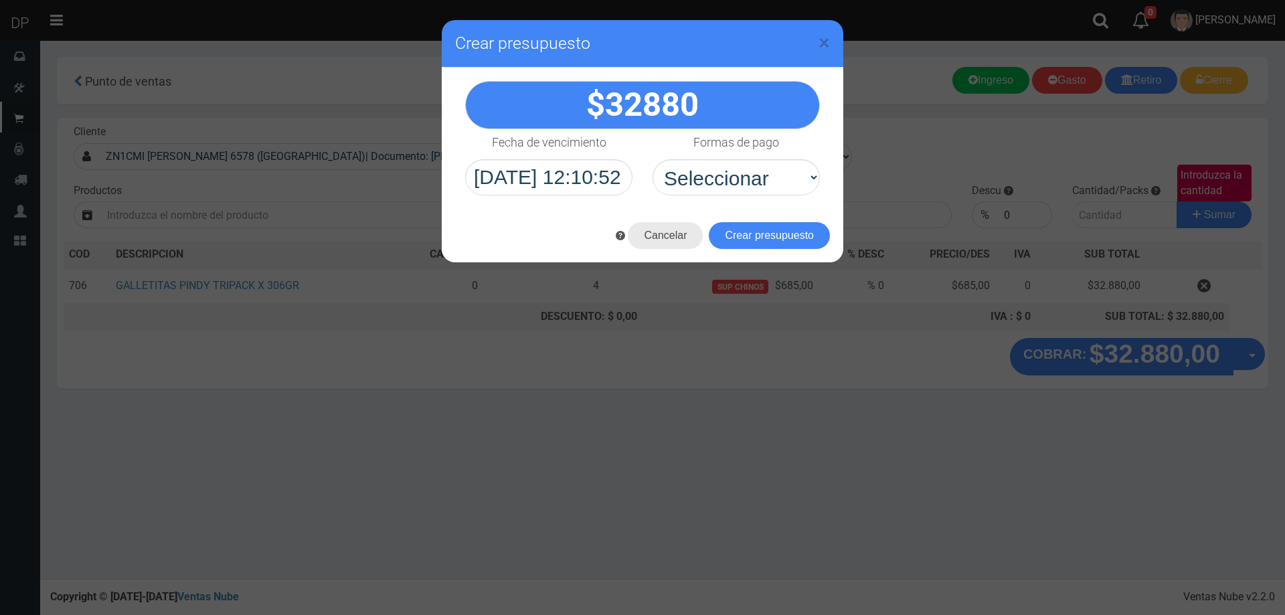
click at [669, 234] on button "Cancelar" at bounding box center [665, 235] width 75 height 27
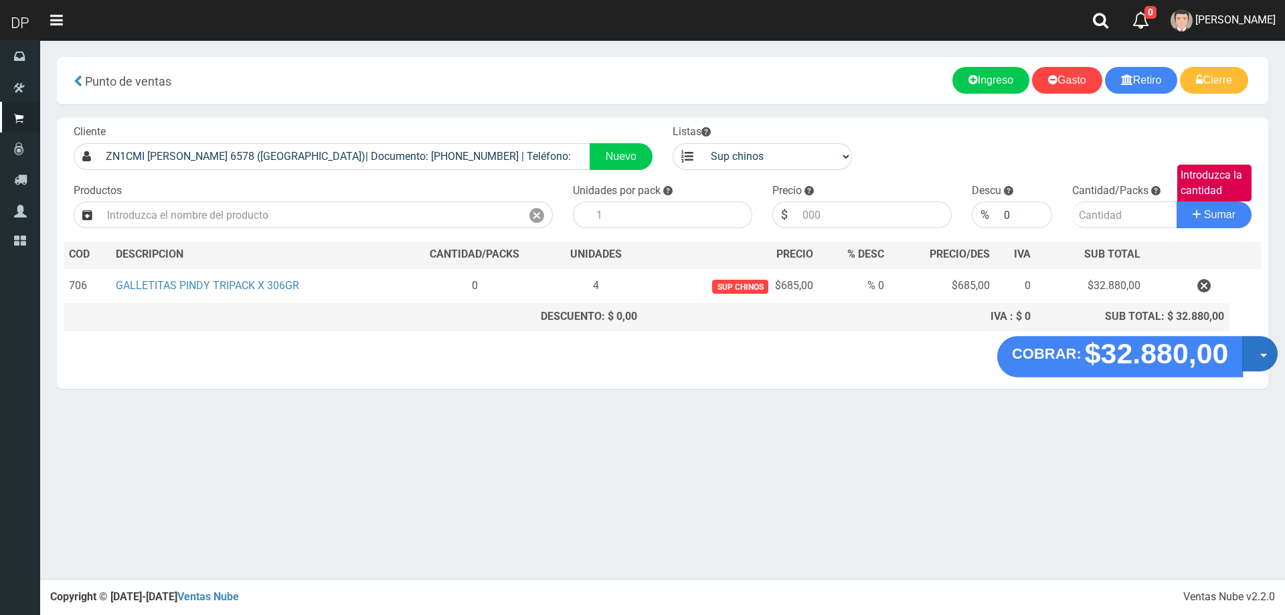
click at [1241, 349] on button "COBRAR: $32.880,00" at bounding box center [1120, 357] width 246 height 42
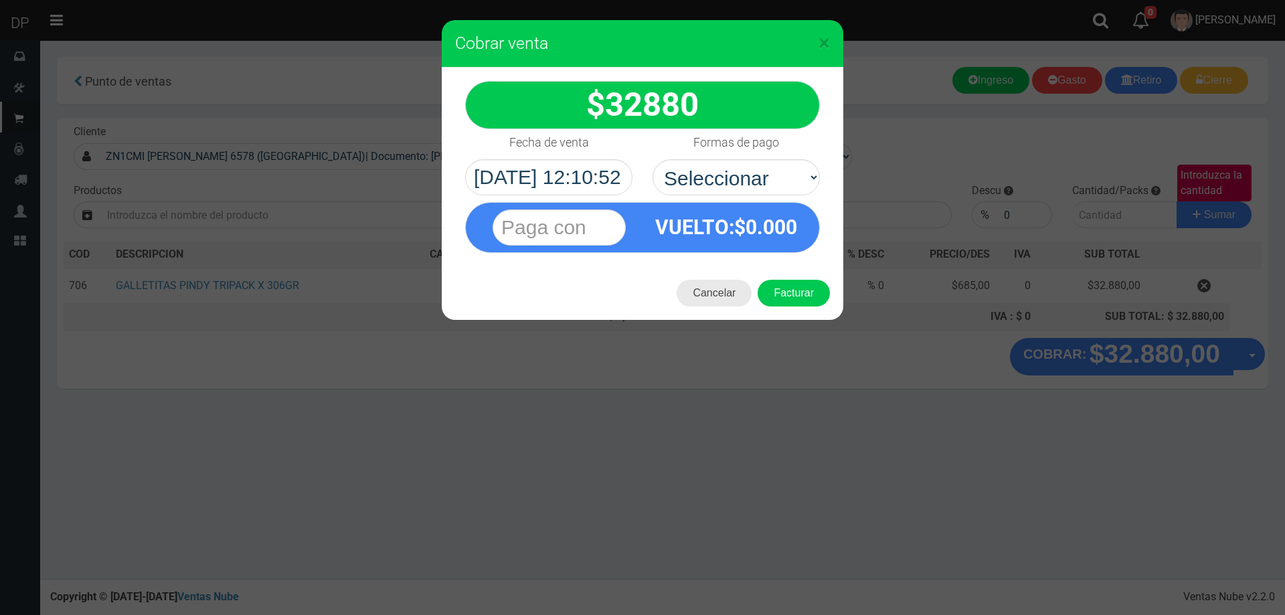
click at [713, 301] on button "Cancelar" at bounding box center [714, 293] width 75 height 27
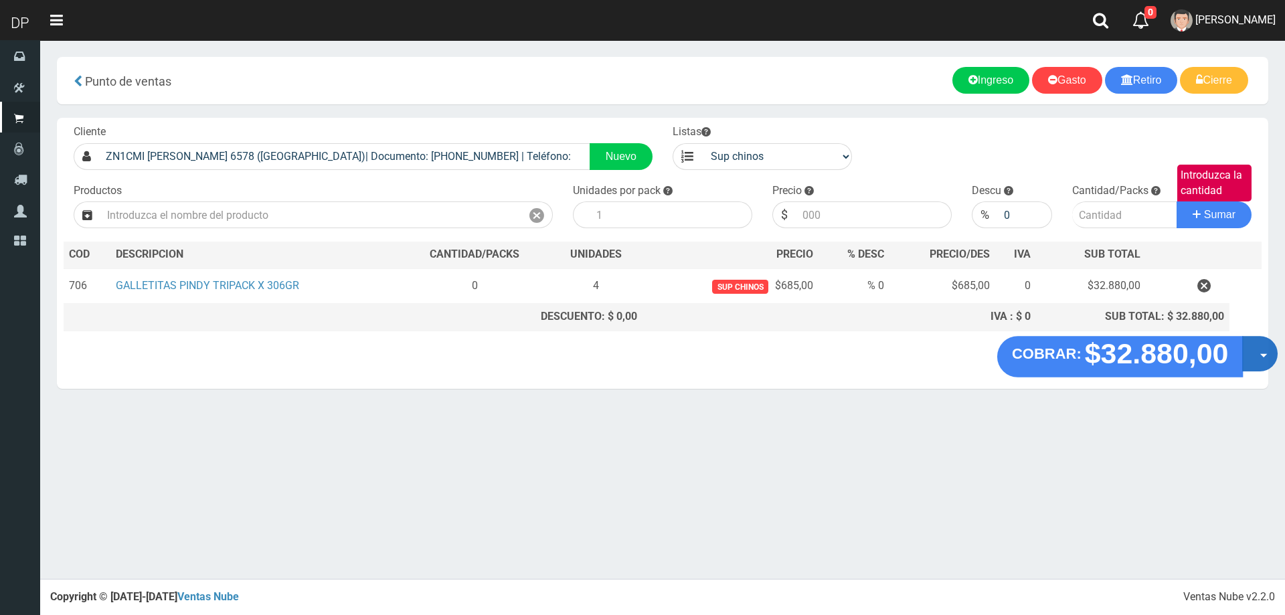
click at [1254, 357] on button "Opciones" at bounding box center [1259, 353] width 35 height 35
click at [1181, 369] on link "Hacer Devolucion" at bounding box center [1217, 358] width 120 height 31
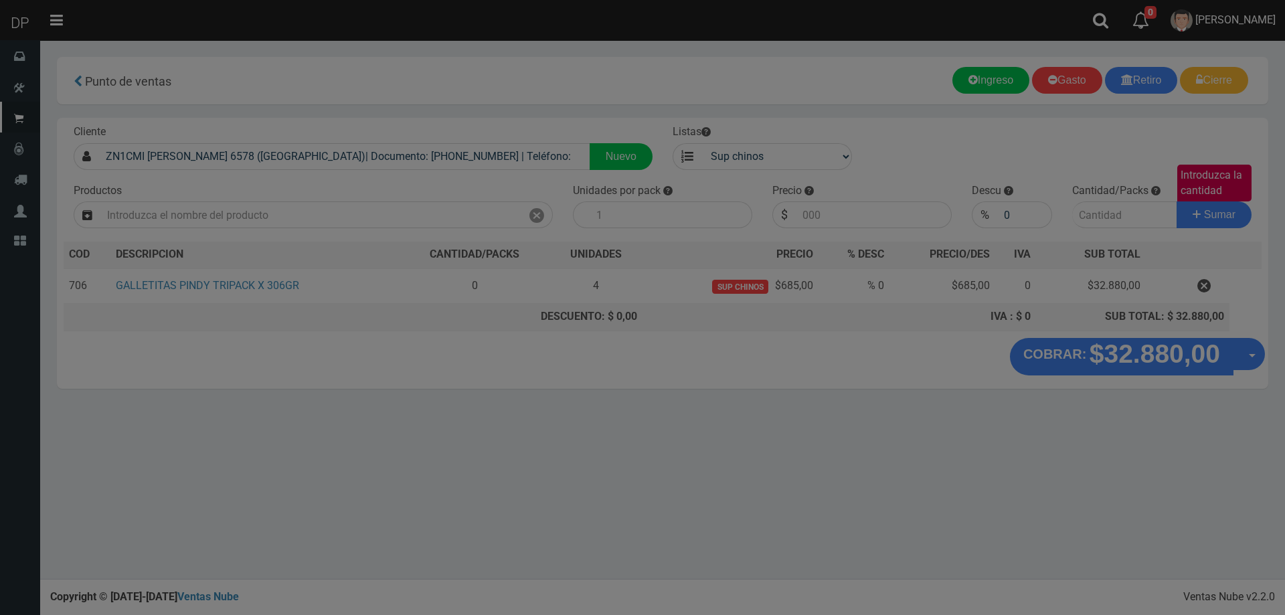
click at [1181, 369] on body "Cargando... × × Listo!" at bounding box center [642, 307] width 1285 height 615
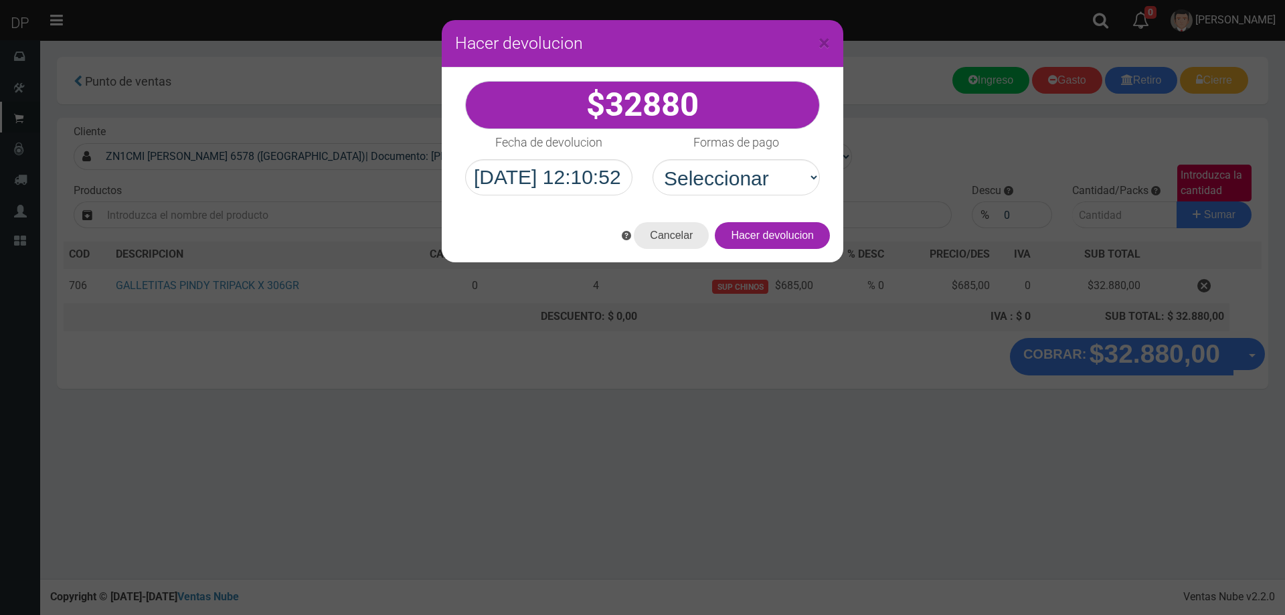
click at [673, 244] on button "Cancelar" at bounding box center [671, 235] width 75 height 27
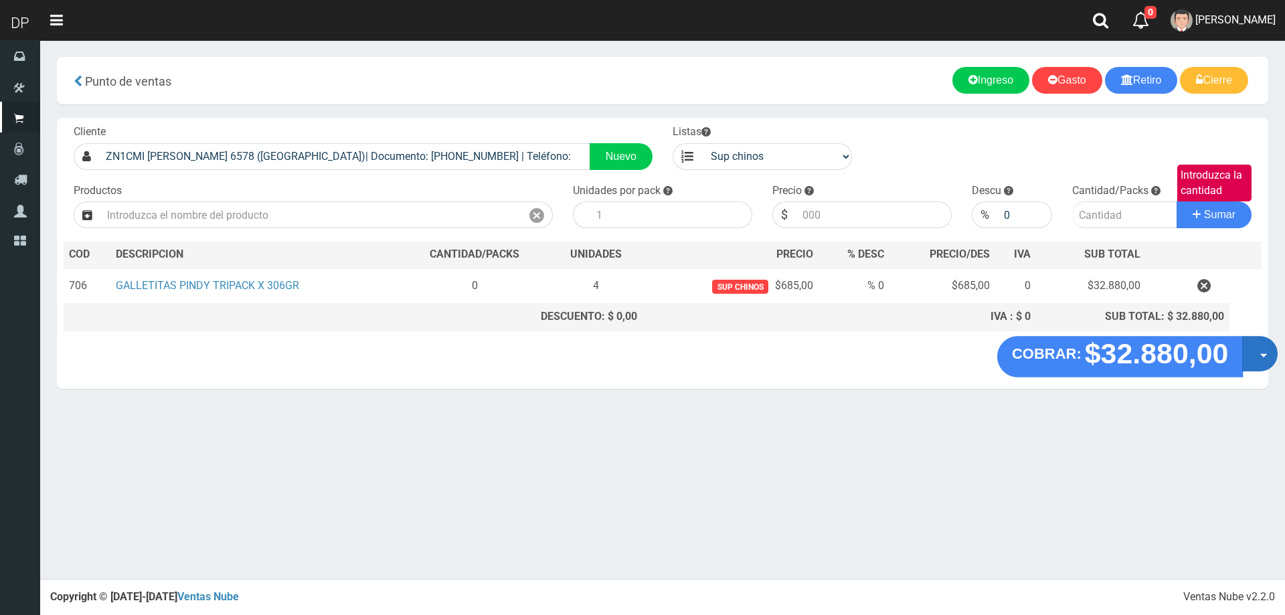
drag, startPoint x: 1254, startPoint y: 350, endPoint x: 1248, endPoint y: 363, distance: 14.4
click at [1252, 352] on button "Opciones" at bounding box center [1259, 353] width 35 height 35
click at [1248, 363] on link "Hacer Devolucion" at bounding box center [1217, 358] width 120 height 31
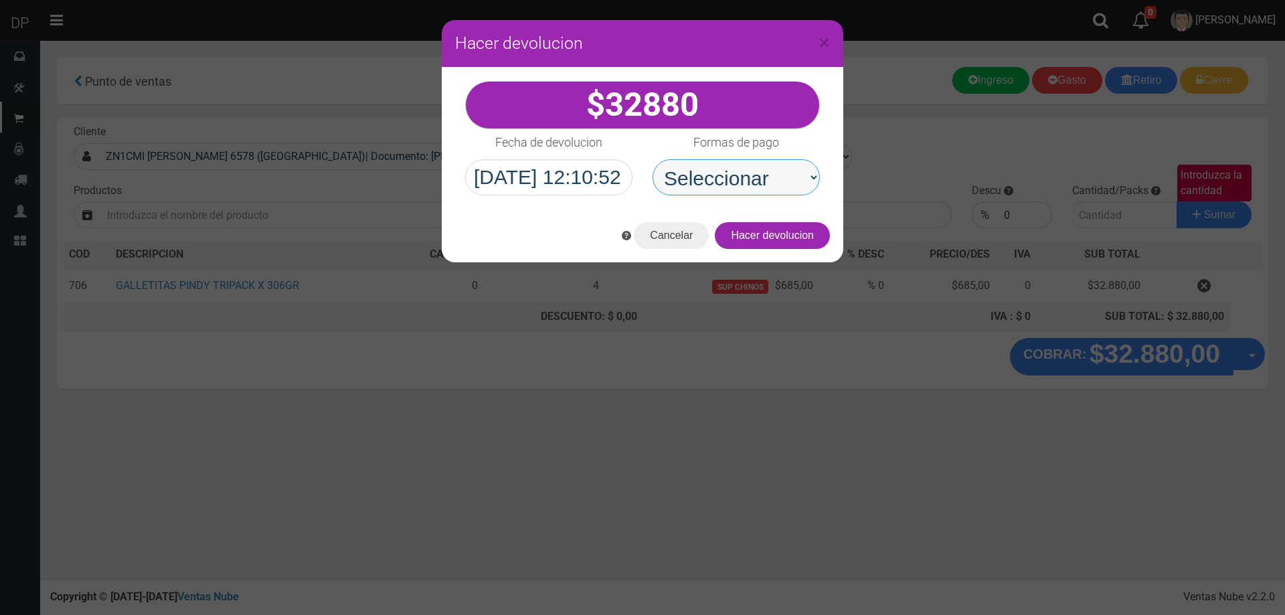
click at [778, 191] on select "Seleccionar Efectivo Tarjeta de Crédito Depósito Débito" at bounding box center [736, 177] width 167 height 36
select select "Efectivo"
click at [653, 159] on select "Seleccionar Efectivo Tarjeta de Crédito Depósito Débito" at bounding box center [736, 177] width 167 height 36
click at [761, 230] on button "Hacer devolucion" at bounding box center [772, 235] width 115 height 27
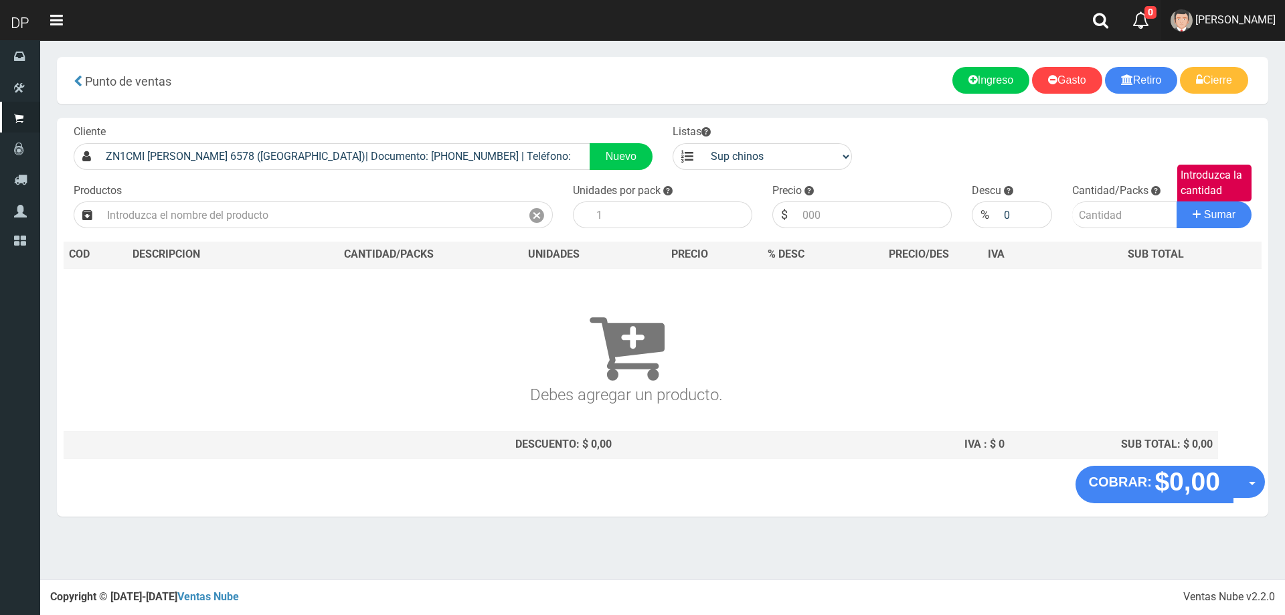
click at [1228, 13] on span "[PERSON_NAME]" at bounding box center [1236, 19] width 80 height 13
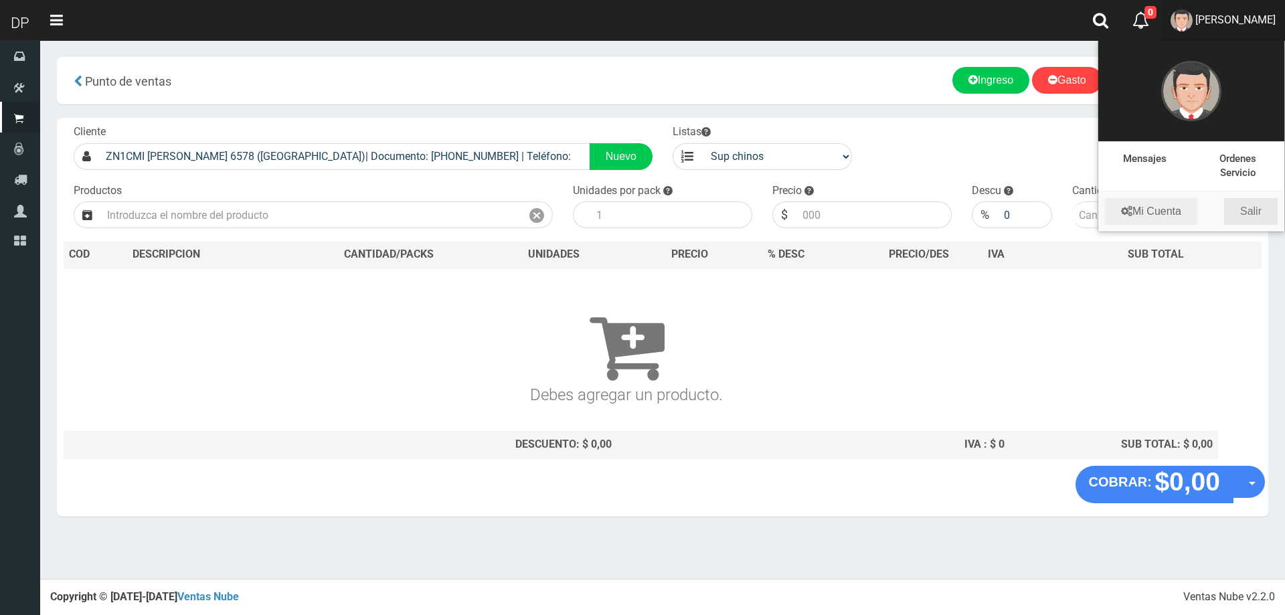
click at [1264, 218] on link "Salir" at bounding box center [1251, 211] width 54 height 27
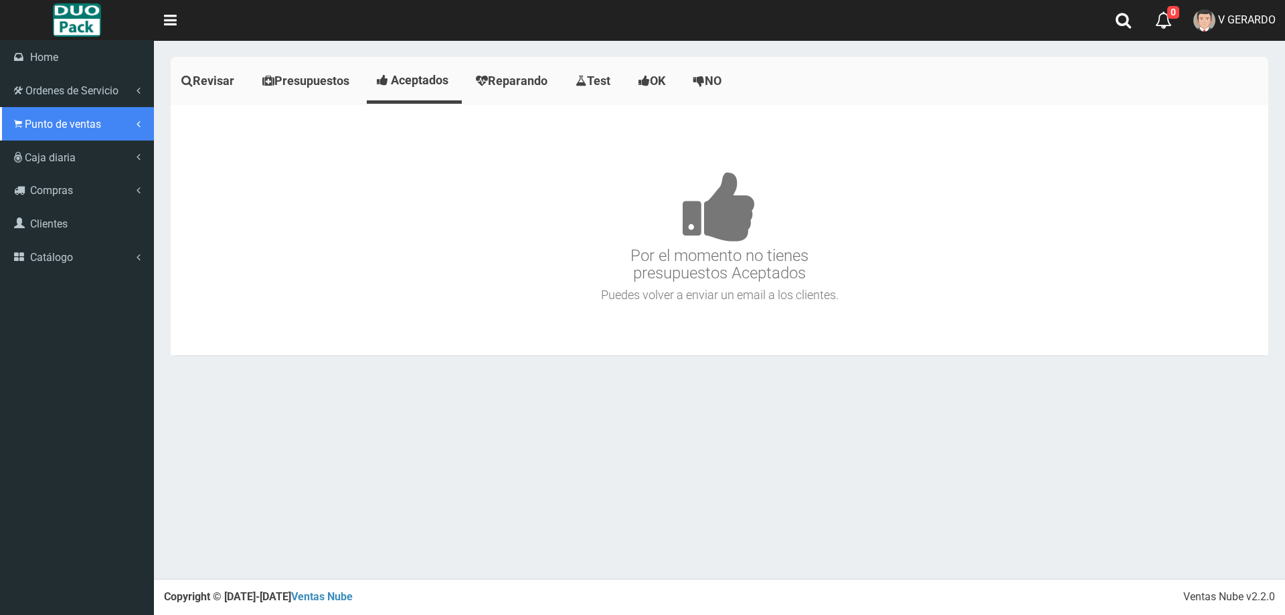
click at [64, 128] on span "Punto de ventas" at bounding box center [63, 124] width 76 height 13
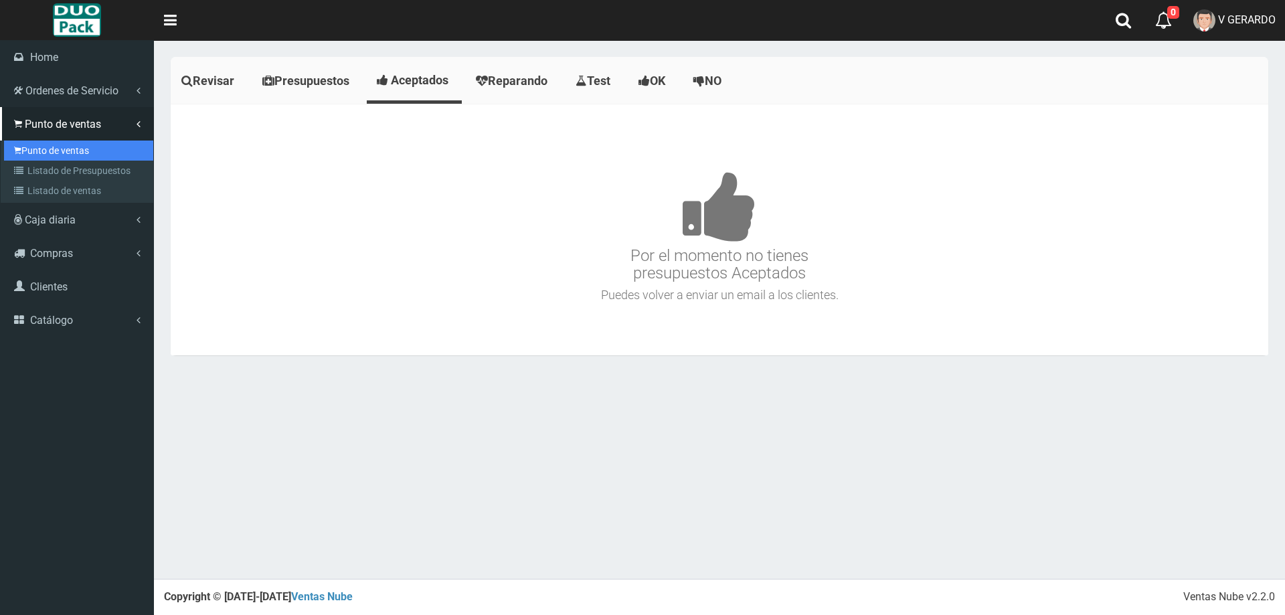
click at [99, 156] on link "Punto de ventas" at bounding box center [78, 151] width 149 height 20
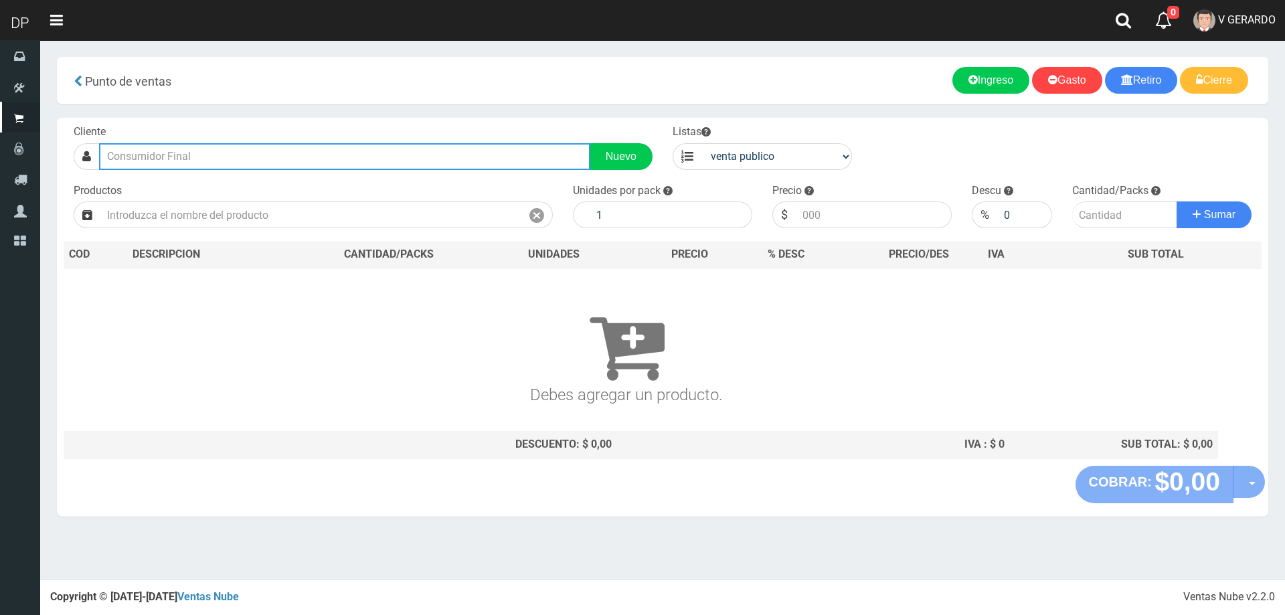
click at [234, 147] on input "text" at bounding box center [344, 156] width 491 height 27
click at [242, 173] on div "ZC PAVON 1450 (BOEDO)| Documento: 525244125 | Teléfono:" at bounding box center [345, 180] width 490 height 19
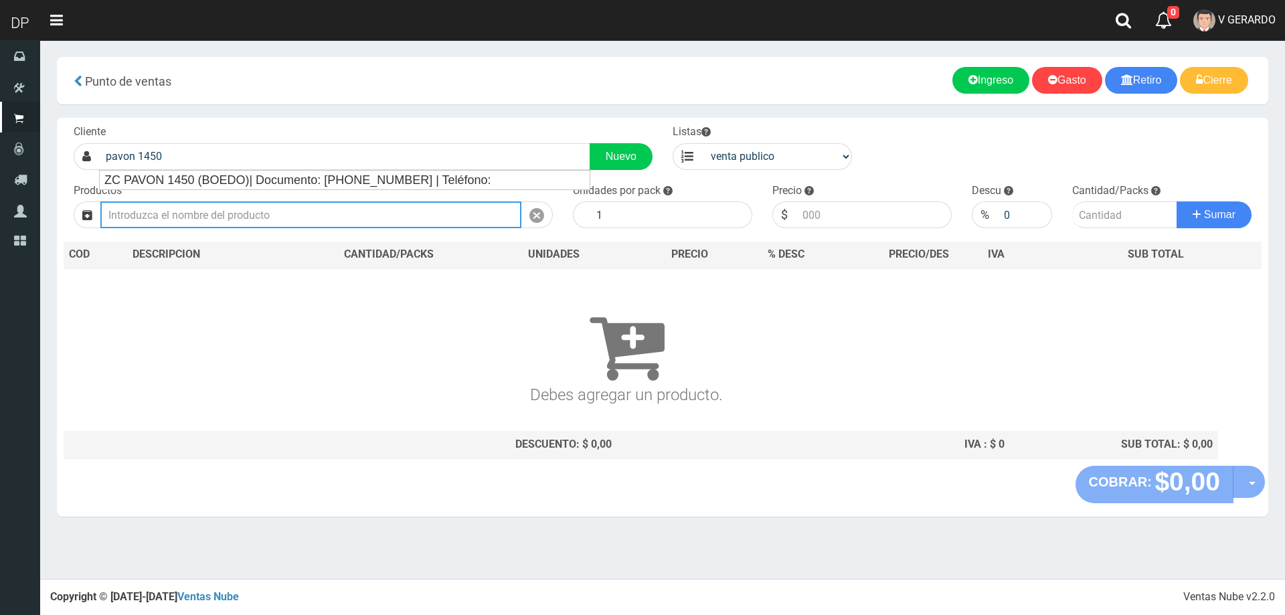
type input "ZC PAVON 1450 (BOEDO)| Documento: 525244125 | Teléfono:"
select select "2"
click at [254, 222] on input "text" at bounding box center [310, 214] width 421 height 27
click at [122, 218] on input "jaon en pan heroe x" at bounding box center [310, 214] width 421 height 27
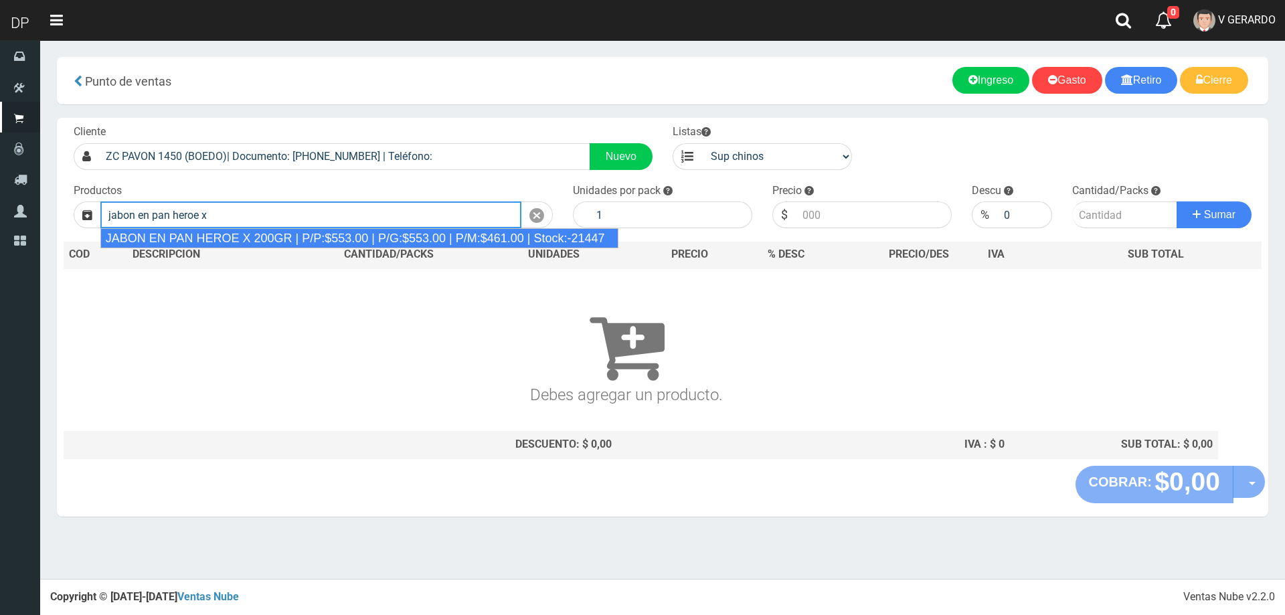
click at [237, 243] on div "JABON EN PAN HEROE X 200GR | P/P:$553.00 | P/G:$553.00 | P/M:$461.00 | Stock:-2…" at bounding box center [359, 238] width 518 height 20
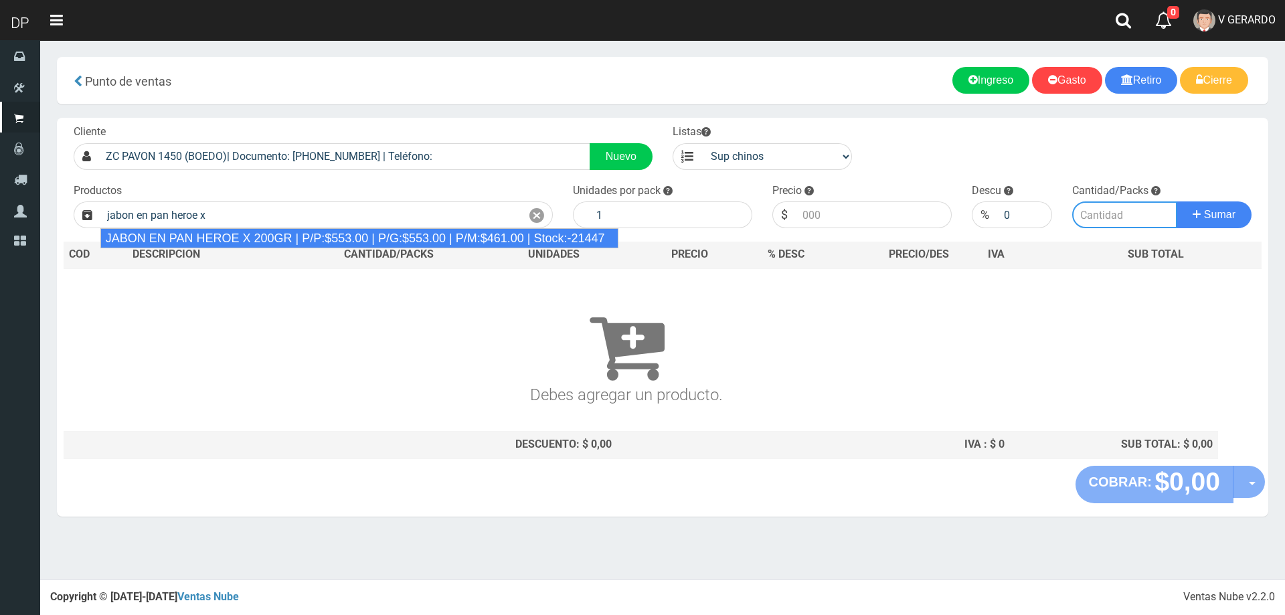
type input "JABON EN PAN HEROE X 200GR | P/P:$553.00 | P/G:$553.00 | P/M:$461.00 | Stock:-2…"
type input "48"
type input "553.00"
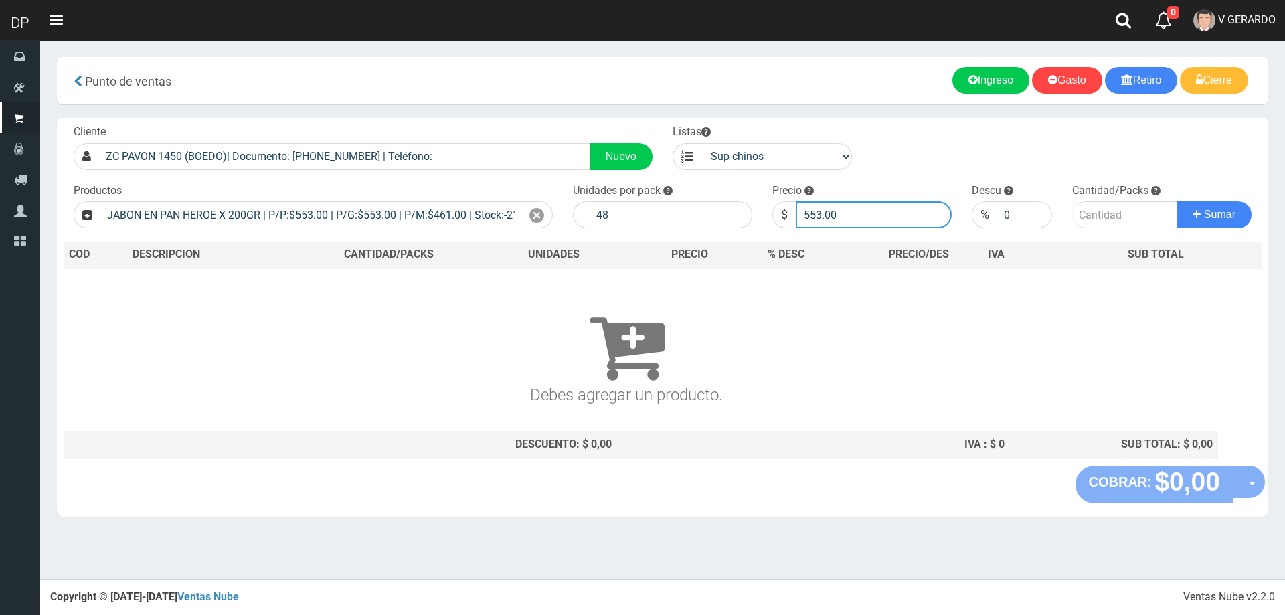
click at [897, 213] on input "553.00" at bounding box center [874, 214] width 156 height 27
type input "553"
type input "553.00"
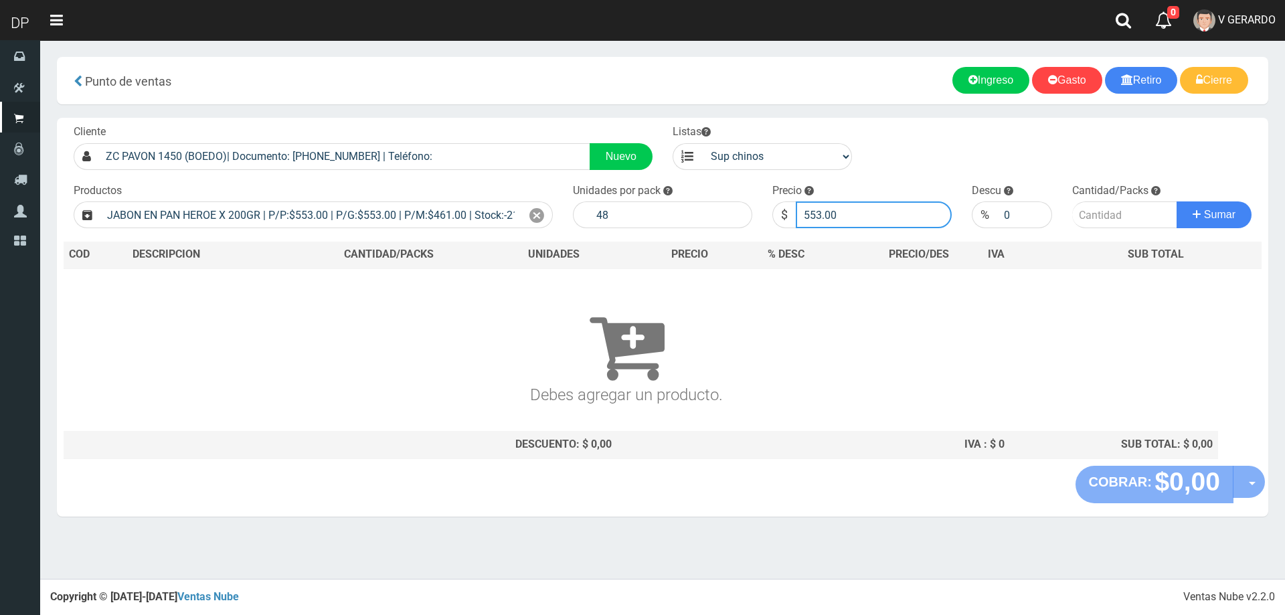
click at [1177, 201] on button "Sumar" at bounding box center [1214, 214] width 75 height 27
type input "1"
click at [1177, 201] on button "Sumar" at bounding box center [1214, 214] width 75 height 27
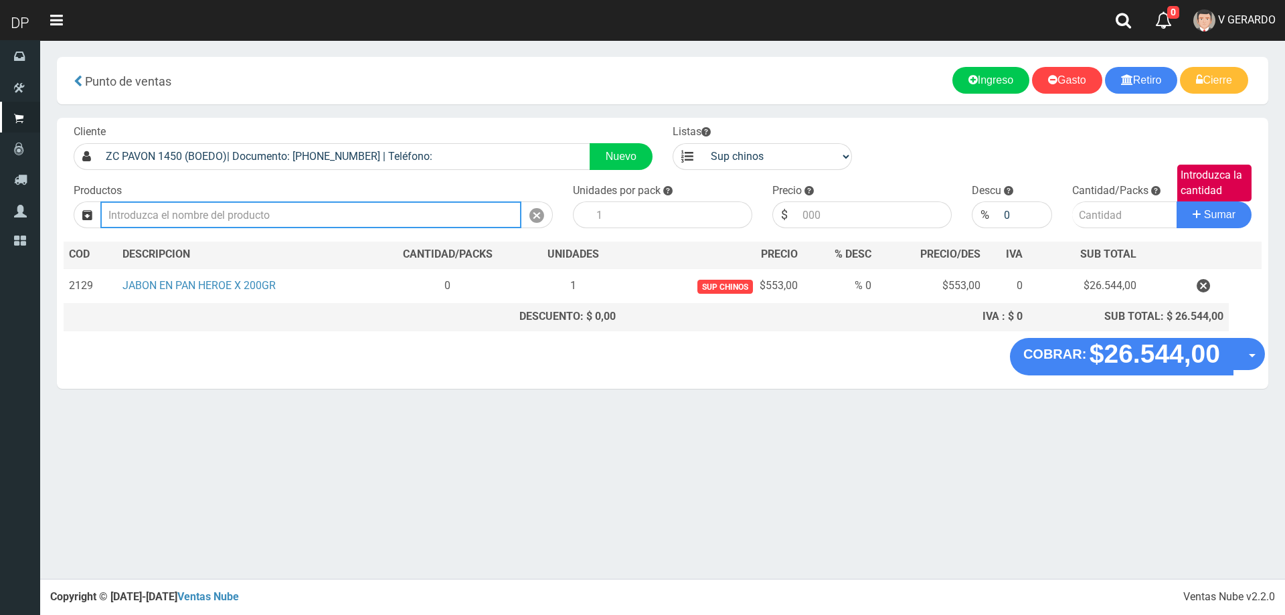
click at [347, 208] on input "text" at bounding box center [310, 214] width 421 height 27
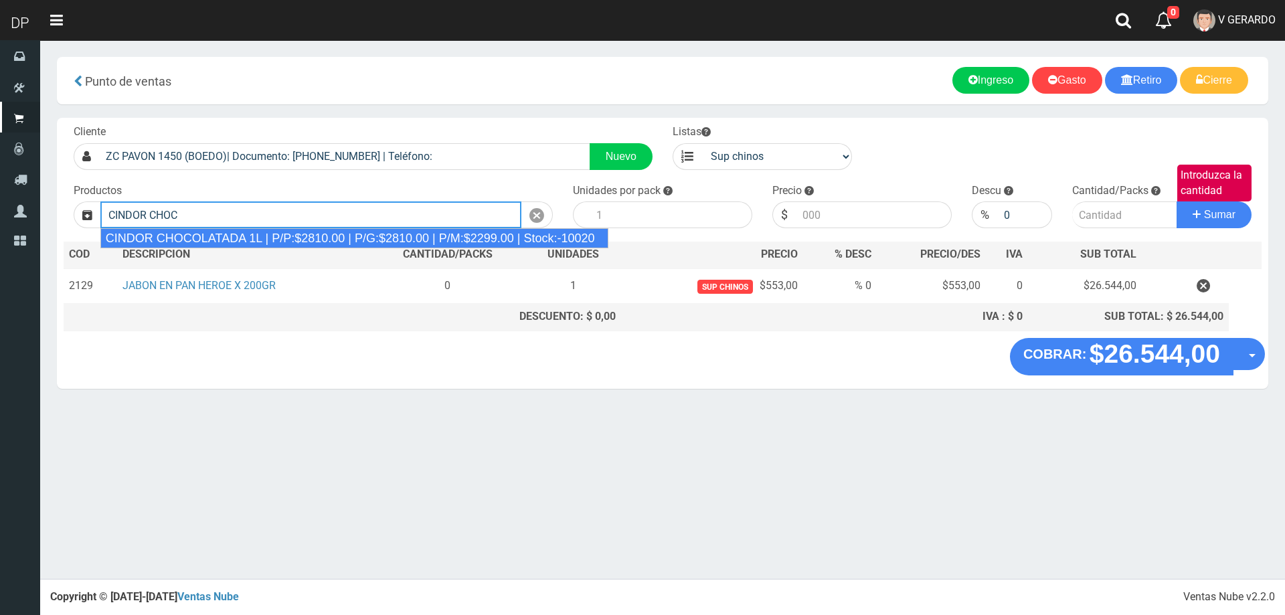
click at [262, 242] on div "CINDOR CHOCOLATADA 1L | P/P:$2810.00 | P/G:$2810.00 | P/M:$2299.00 | Stock:-100…" at bounding box center [354, 238] width 508 height 20
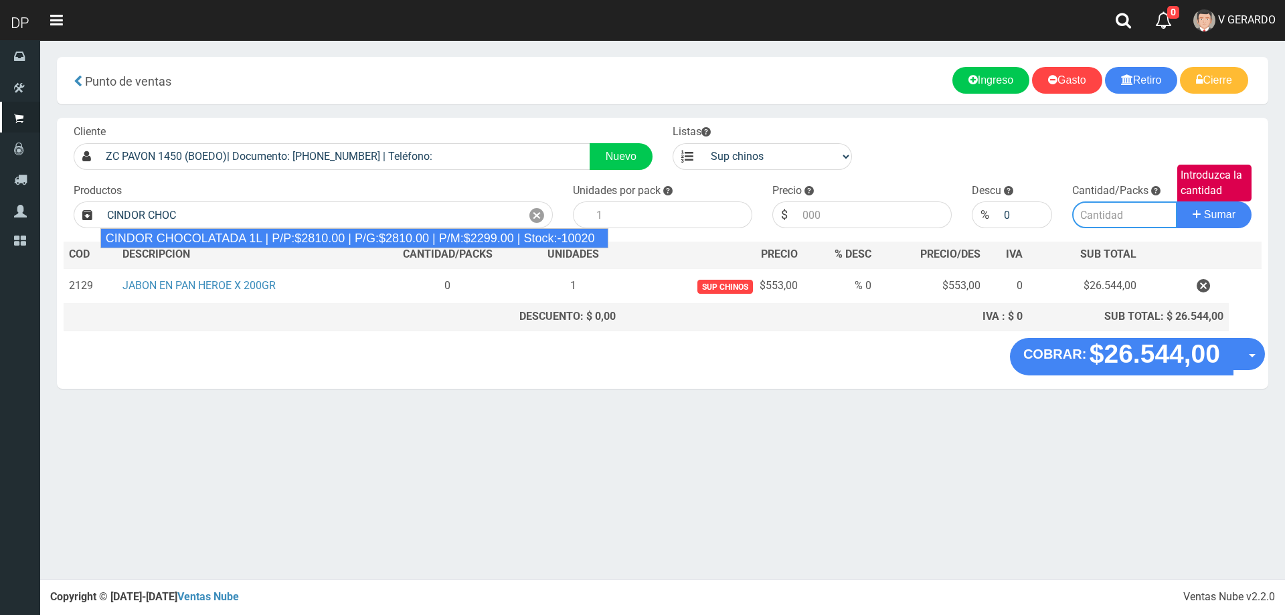
type input "CINDOR CHOCOLATADA 1L | P/P:$2810.00 | P/G:$2810.00 | P/M:$2299.00 | Stock:-100…"
type input "12"
type input "2810.00"
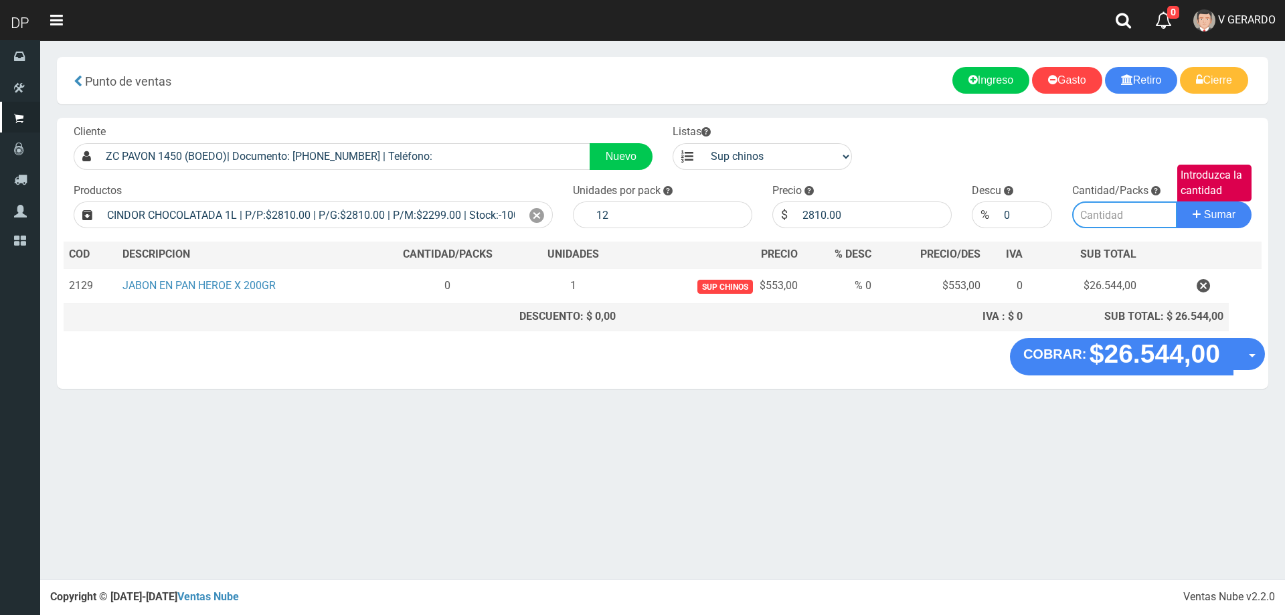
click at [1108, 225] on input "Introduzca la cantidad" at bounding box center [1125, 214] width 106 height 27
type input "1"
click at [1177, 201] on button "Sumar" at bounding box center [1214, 214] width 75 height 27
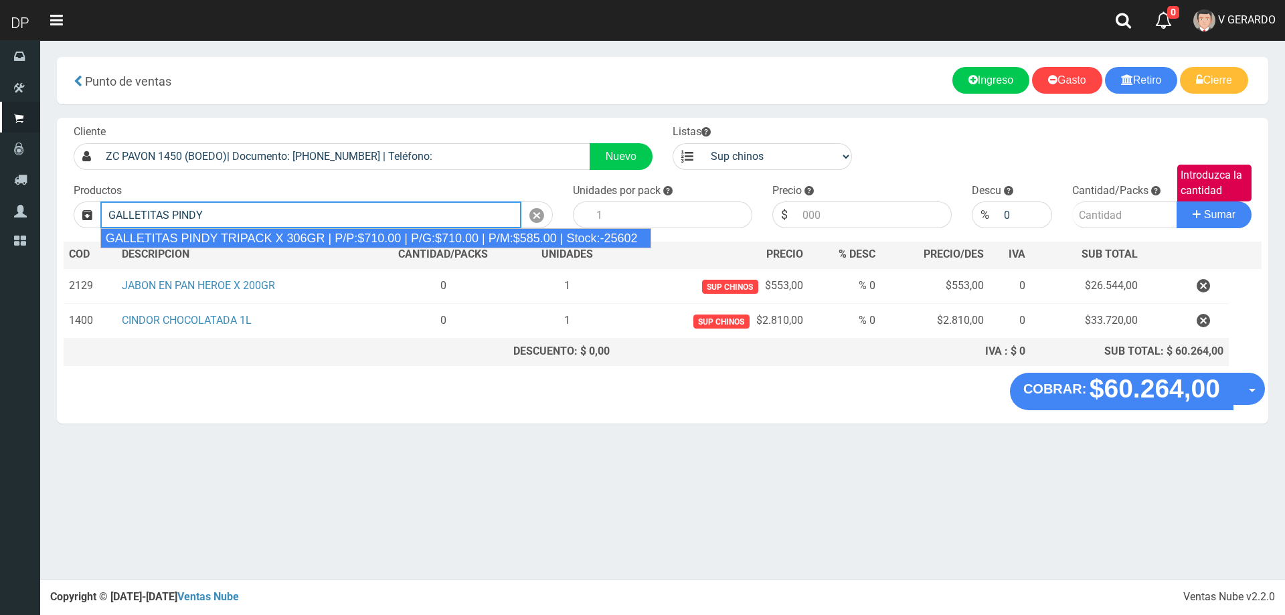
click at [312, 238] on div "GALLETITAS PINDY TRIPACK X 306GR | P/P:$710.00 | P/G:$710.00 | P/M:$585.00 | St…" at bounding box center [375, 238] width 551 height 20
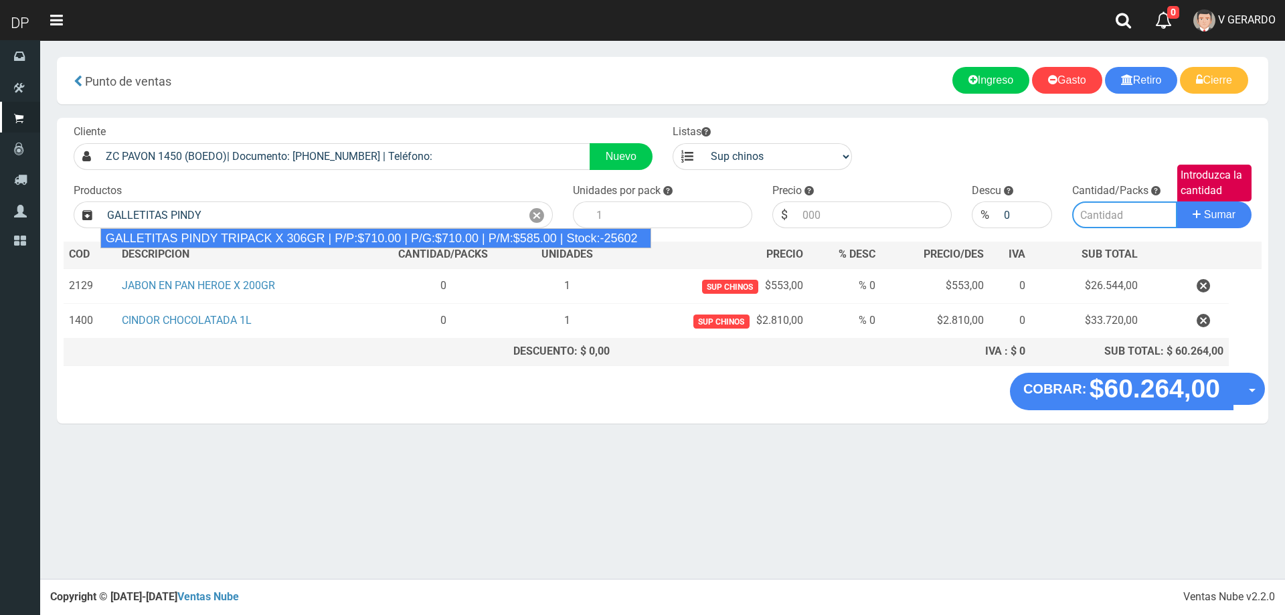
type input "GALLETITAS PINDY TRIPACK X 306GR | P/P:$710.00 | P/G:$710.00 | P/M:$585.00 | St…"
type input "12"
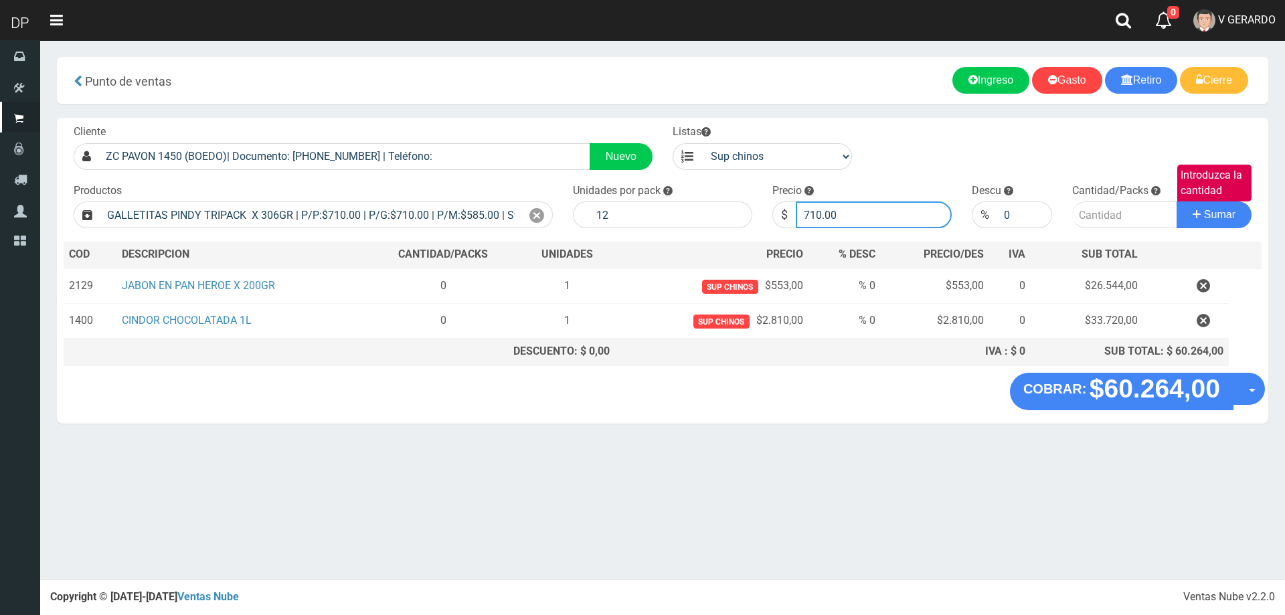
click at [849, 220] on input "710.00" at bounding box center [874, 214] width 156 height 27
type input "685"
type input "685.00"
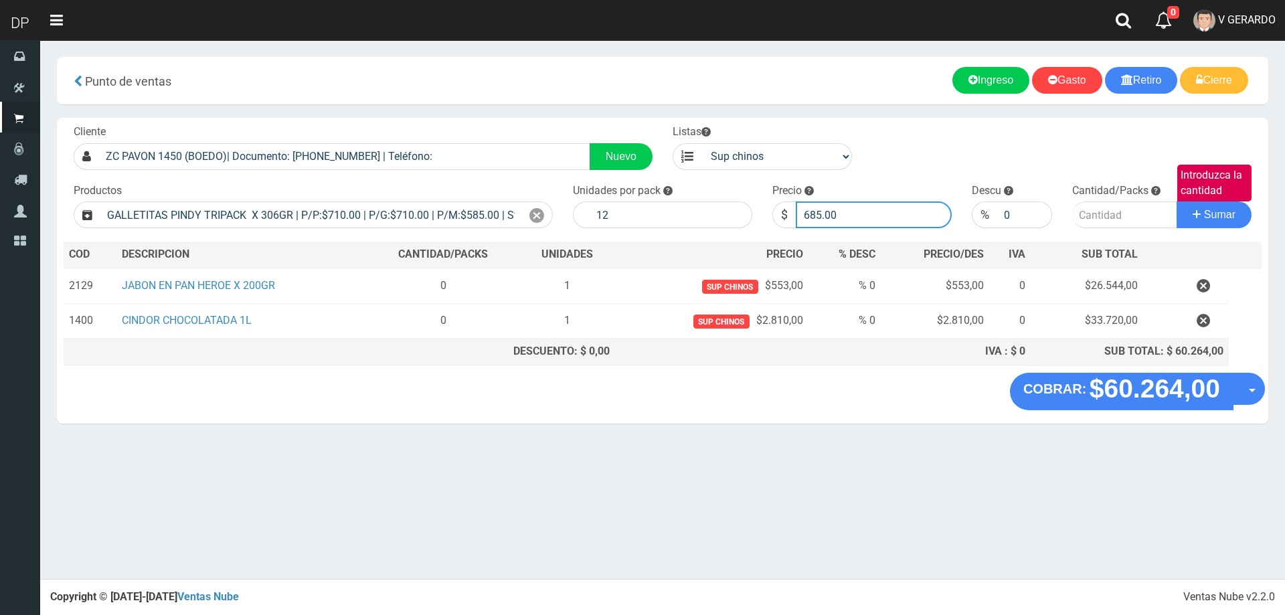
click at [1177, 201] on button "Sumar" at bounding box center [1214, 214] width 75 height 27
type input "5"
click at [1177, 201] on button "Sumar" at bounding box center [1214, 214] width 75 height 27
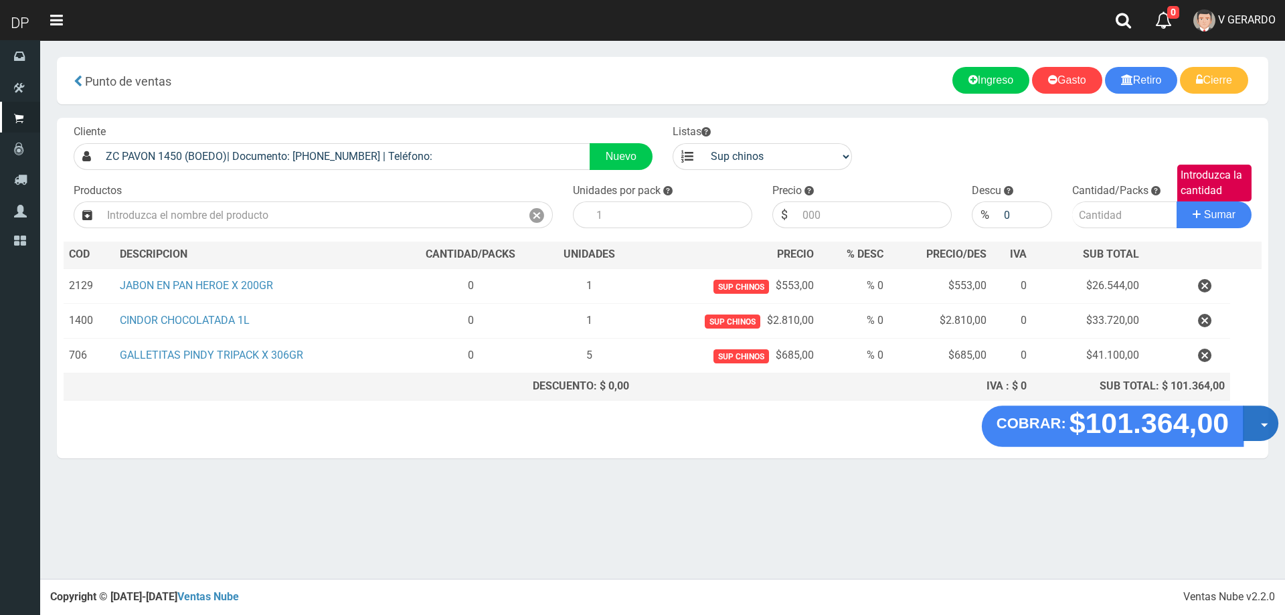
click at [1255, 426] on button "Opciones" at bounding box center [1260, 423] width 35 height 35
click at [1213, 440] on link "Hacer Devolucion" at bounding box center [1218, 427] width 120 height 31
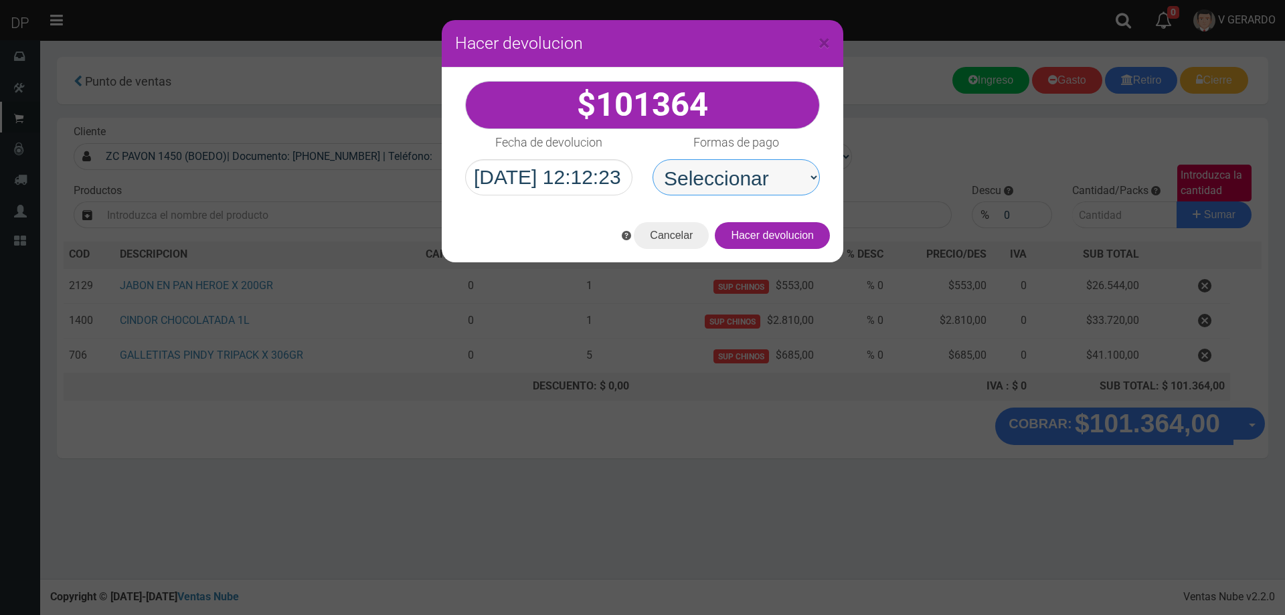
click at [761, 176] on select "Seleccionar Efectivo Tarjeta de Crédito Depósito Débito" at bounding box center [736, 177] width 167 height 36
select select "Efectivo"
click at [653, 159] on select "Seleccionar Efectivo Tarjeta de Crédito Depósito Débito" at bounding box center [736, 177] width 167 height 36
click at [794, 238] on button "Hacer devolucion" at bounding box center [772, 235] width 115 height 27
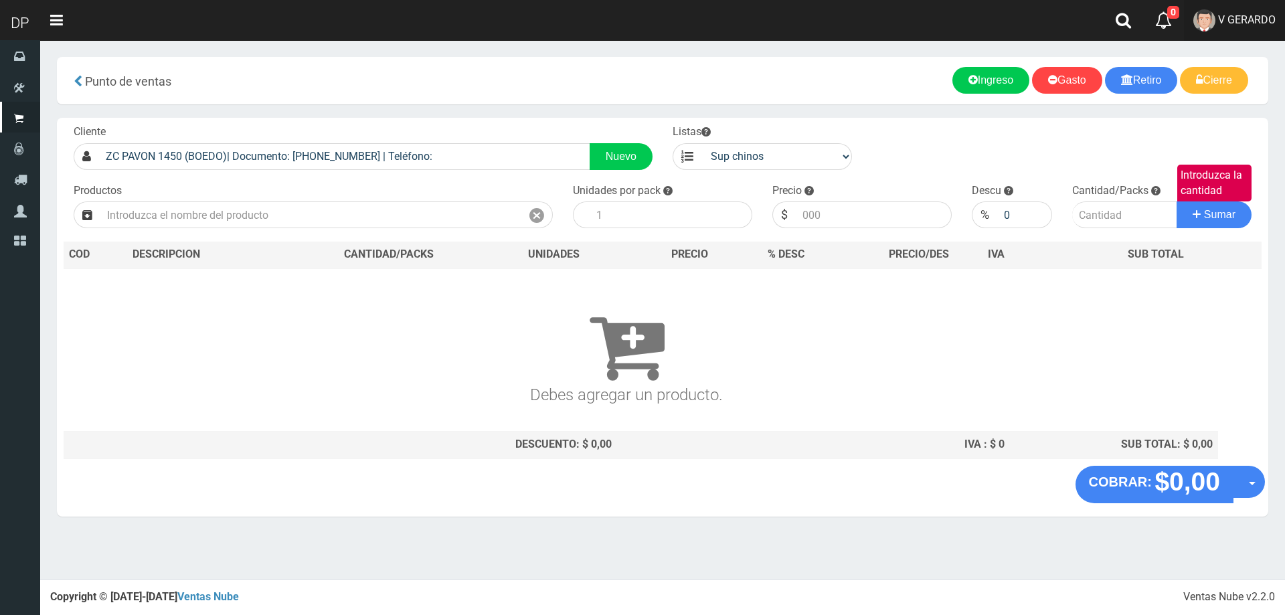
click at [1266, 23] on span "V GERARDO" at bounding box center [1247, 19] width 58 height 13
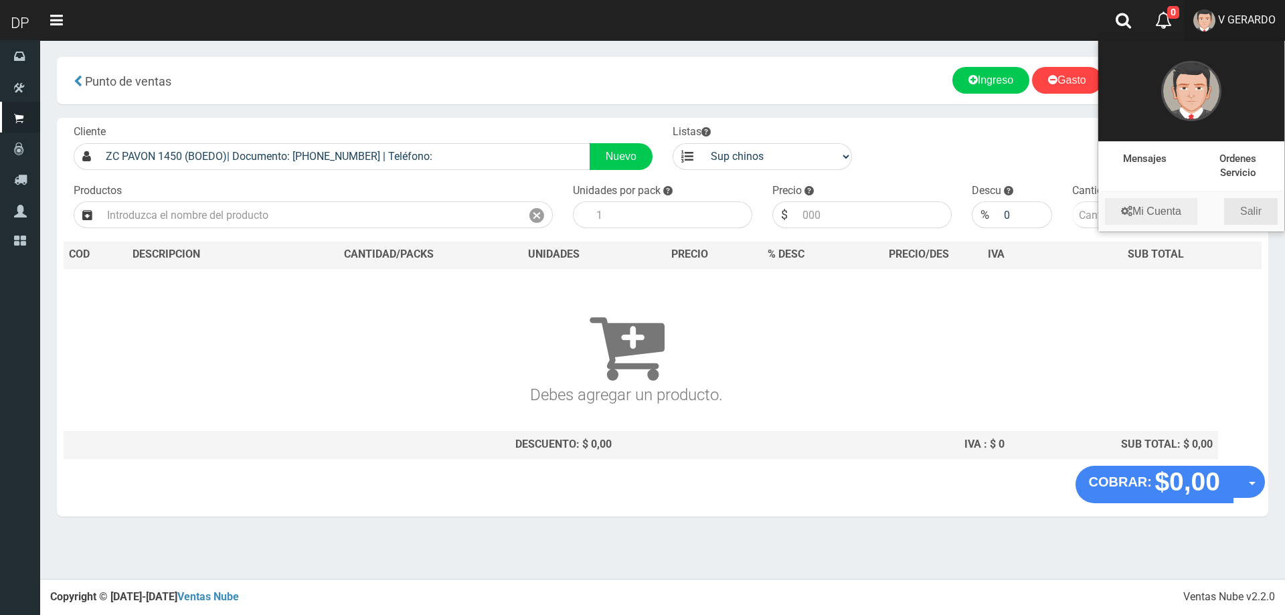
click at [1267, 212] on link "Salir" at bounding box center [1251, 211] width 54 height 27
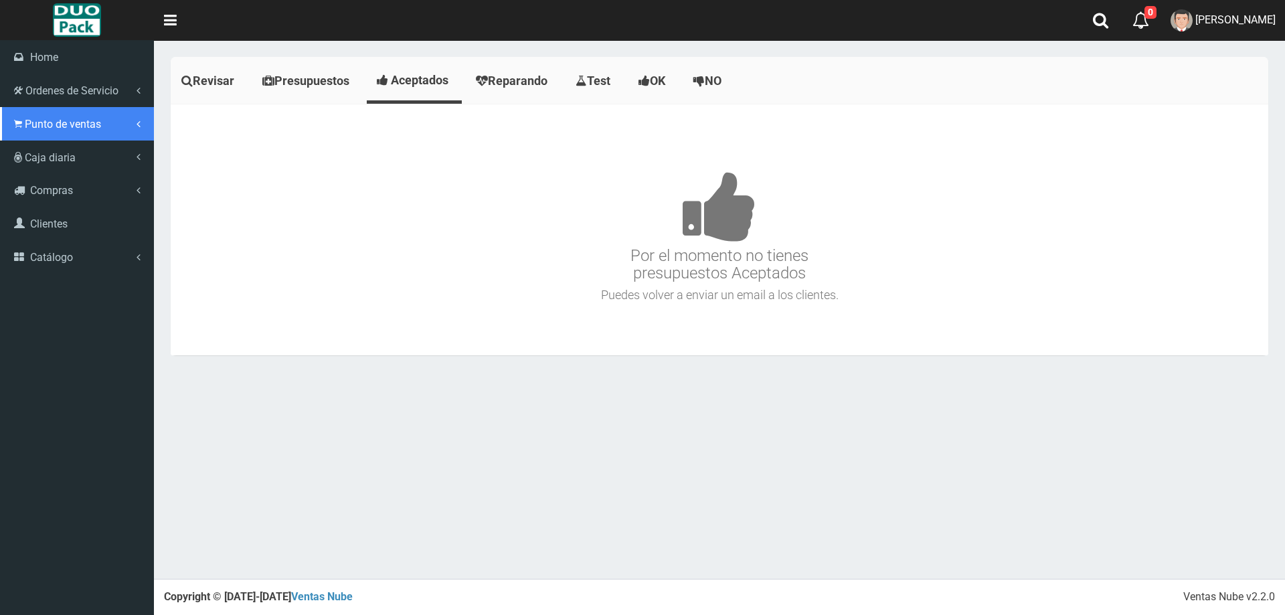
click at [21, 131] on link "Punto de ventas" at bounding box center [77, 123] width 154 height 33
click at [28, 131] on link "Punto de ventas" at bounding box center [77, 123] width 154 height 33
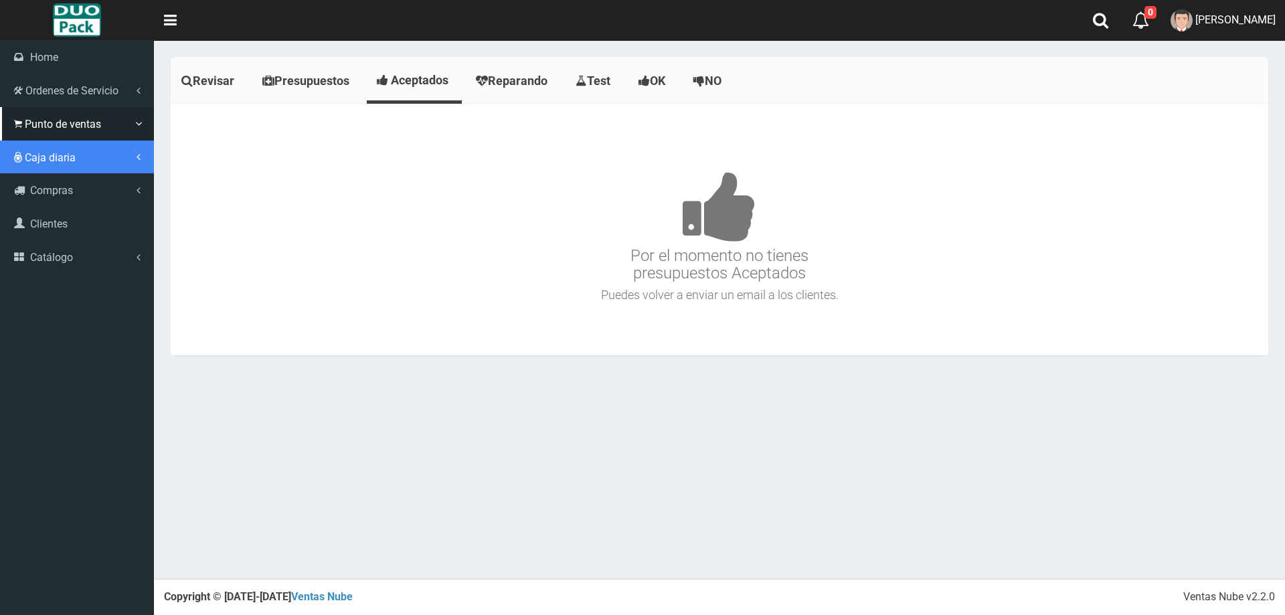
click at [32, 143] on link "Caja diaria" at bounding box center [77, 157] width 154 height 33
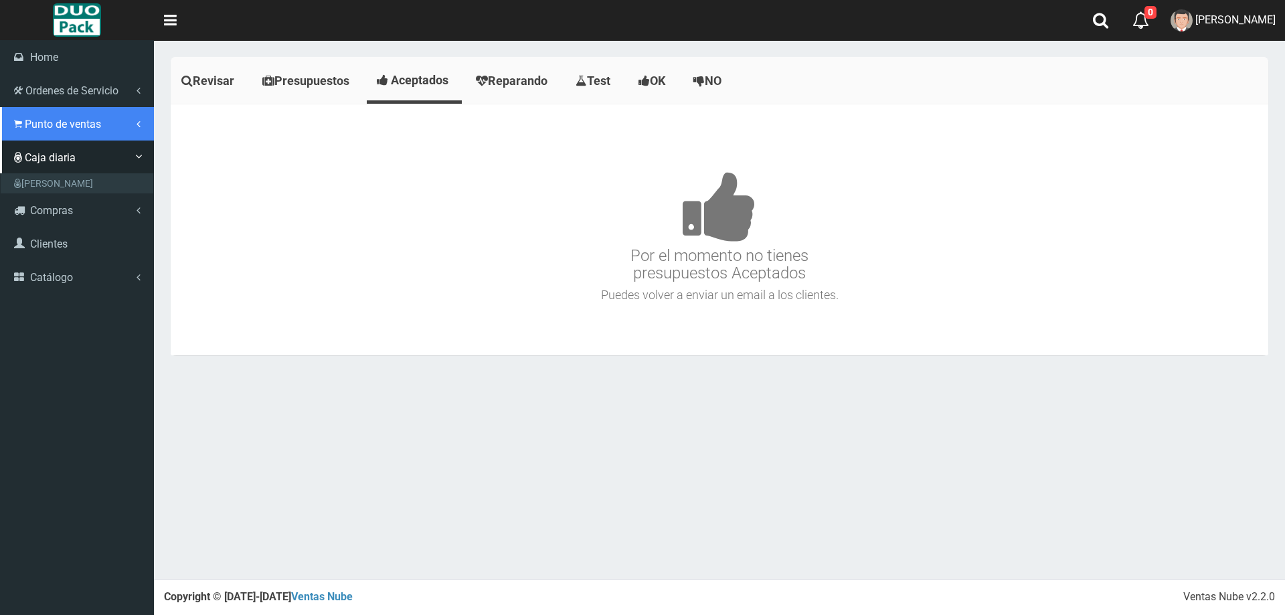
click at [46, 126] on span "Punto de ventas" at bounding box center [63, 124] width 76 height 13
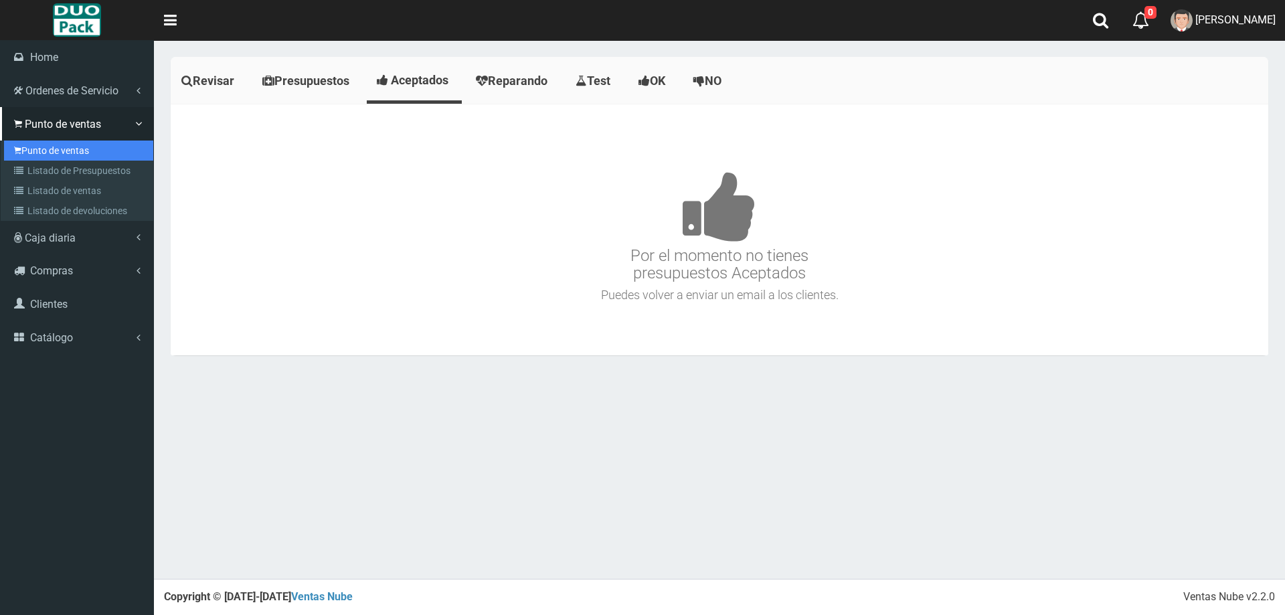
click at [54, 143] on link "Punto de ventas" at bounding box center [78, 151] width 149 height 20
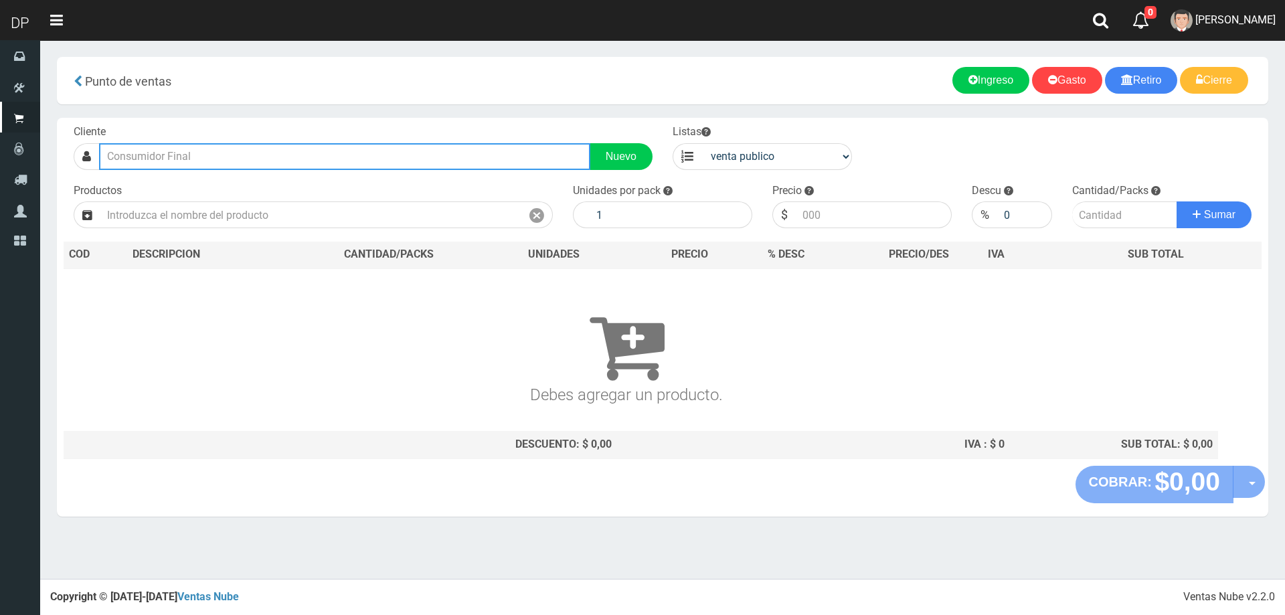
click at [315, 153] on input "text" at bounding box center [344, 156] width 491 height 27
type input "B"
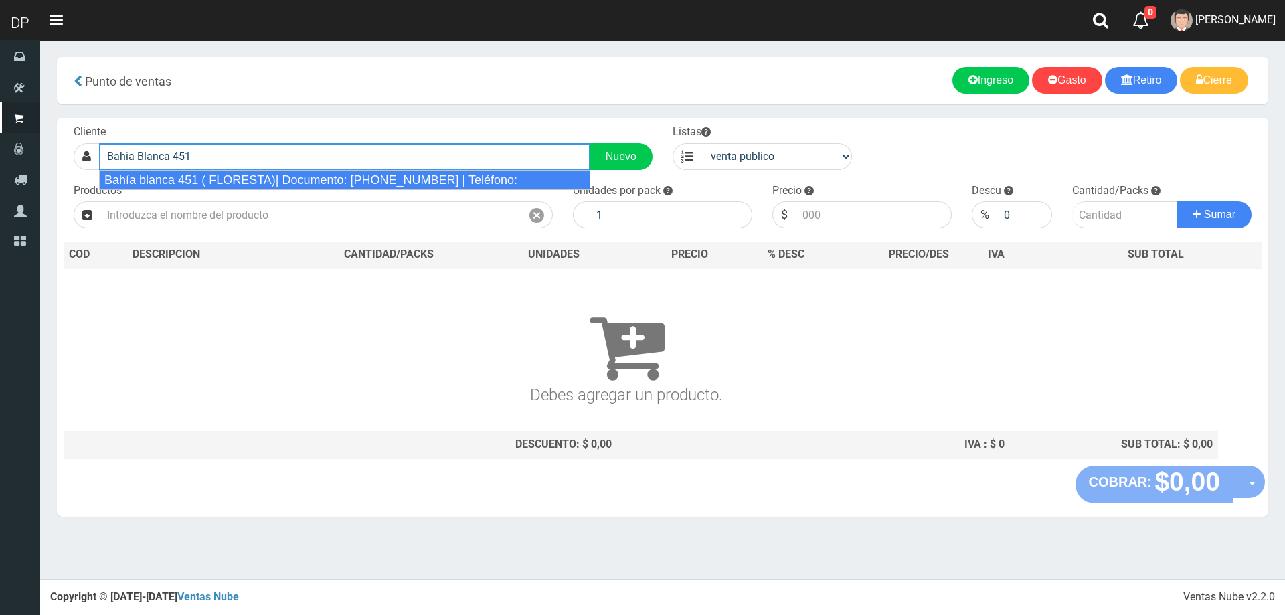
click at [221, 183] on div "Bahía blanca 451 ( FLORESTA)| Documento: 14693702 | Teléfono:" at bounding box center [344, 180] width 491 height 20
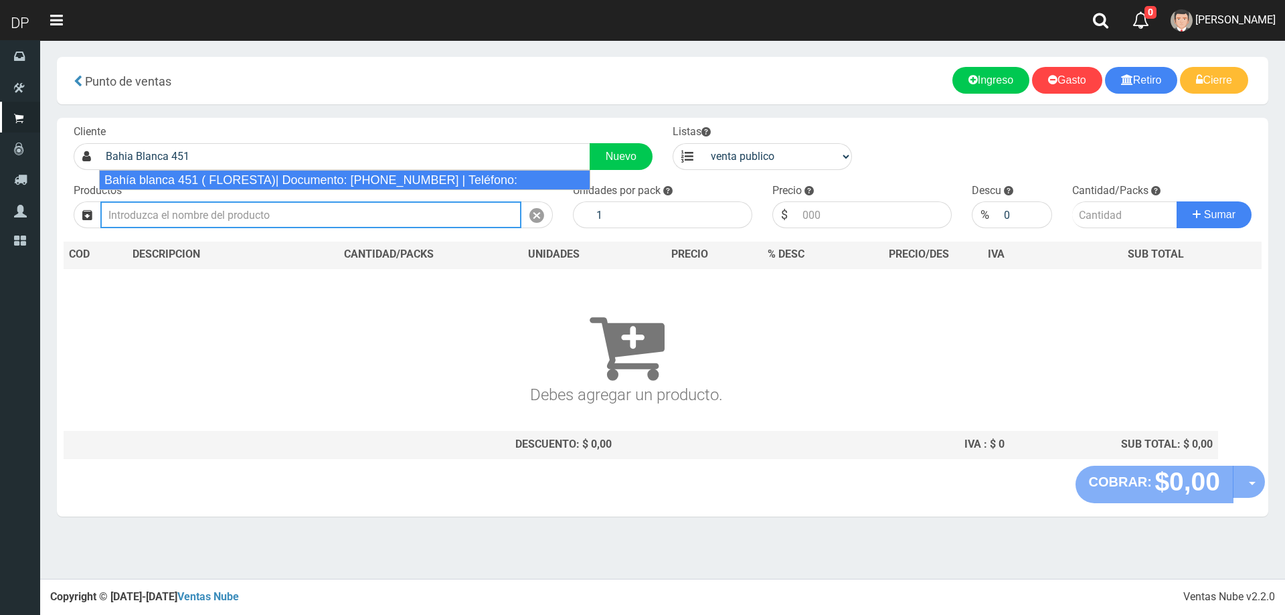
type input "Bahía blanca 451 ( FLORESTA)| Documento: 14693702 | Teléfono:"
select select "2"
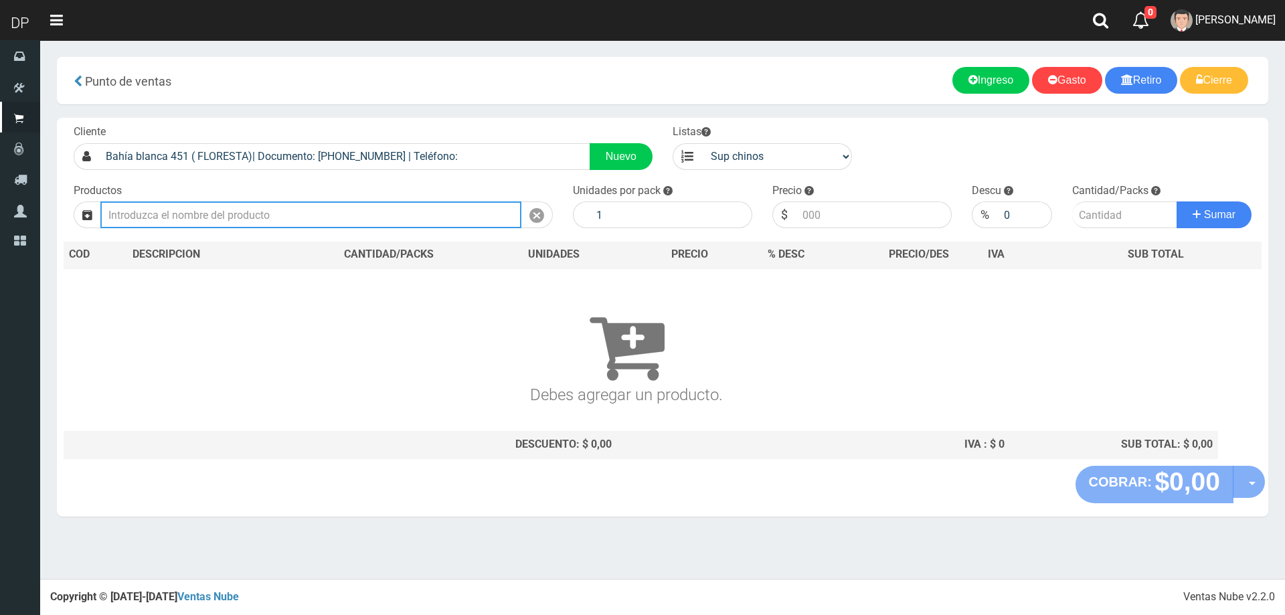
click at [218, 214] on input "text" at bounding box center [310, 214] width 421 height 27
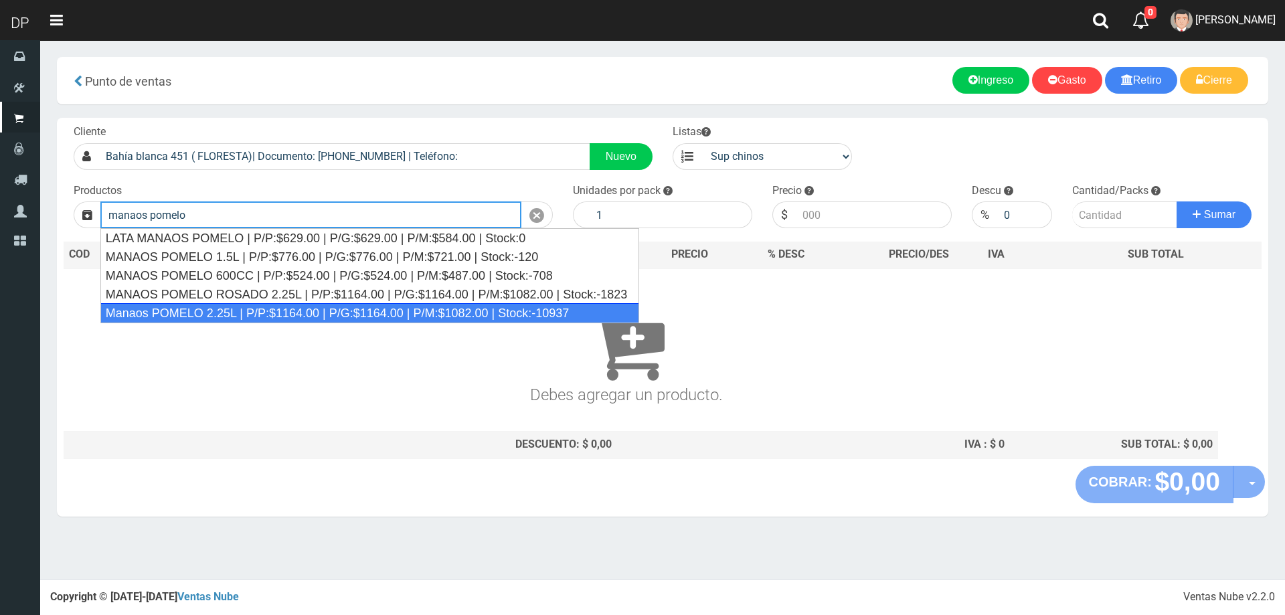
click at [258, 308] on div "Manaos POMELO 2.25L | P/P:$1164.00 | P/G:$1164.00 | P/M:$1082.00 | Stock:-10937" at bounding box center [369, 313] width 539 height 20
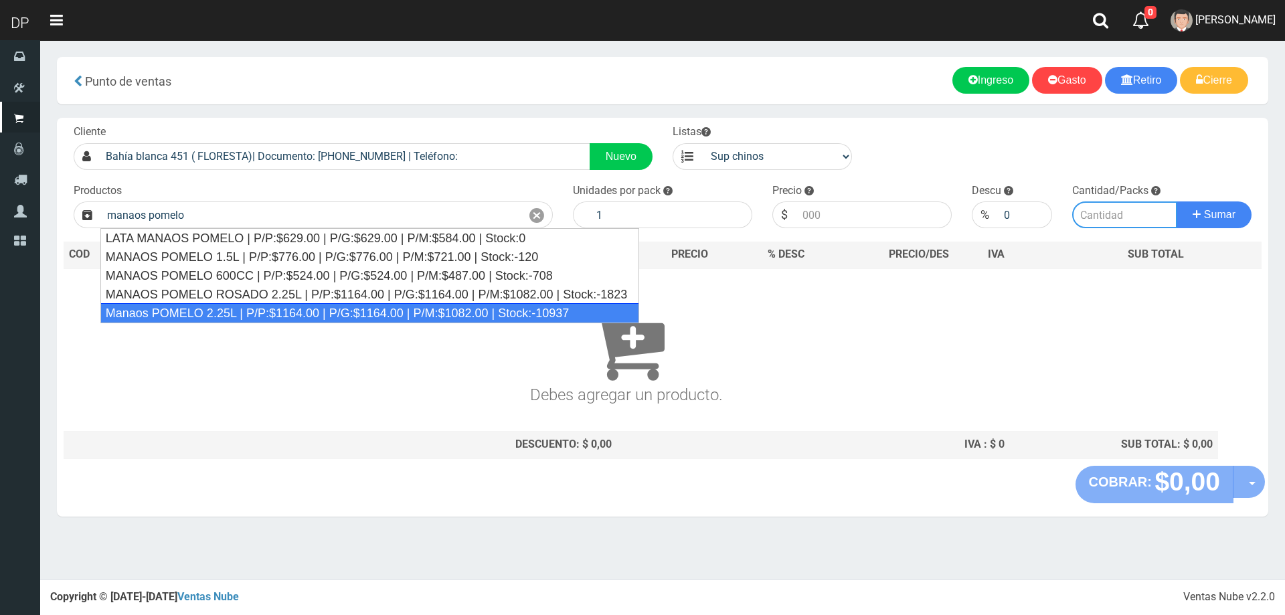
type input "Manaos POMELO 2.25L | P/P:$1164.00 | P/G:$1164.00 | P/M:$1082.00 | Stock:-10937"
type input "6"
type input "1164.00"
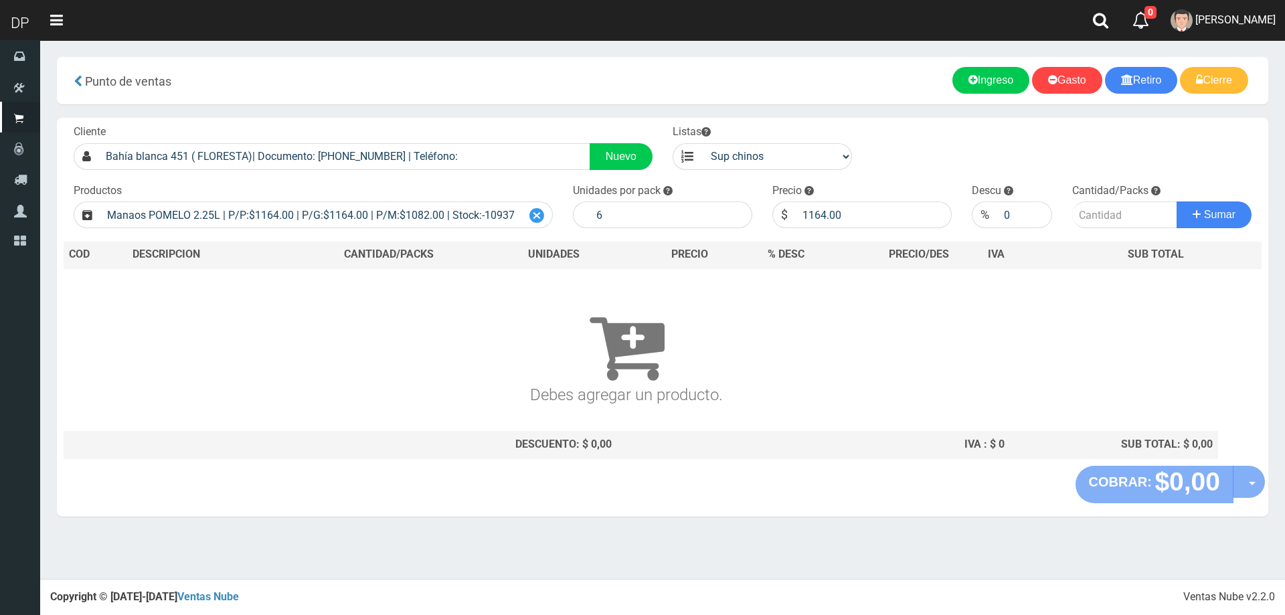
drag, startPoint x: 538, startPoint y: 218, endPoint x: 523, endPoint y: 218, distance: 14.1
click at [538, 218] on icon at bounding box center [536, 215] width 15 height 19
click at [489, 222] on input "text" at bounding box center [310, 214] width 421 height 27
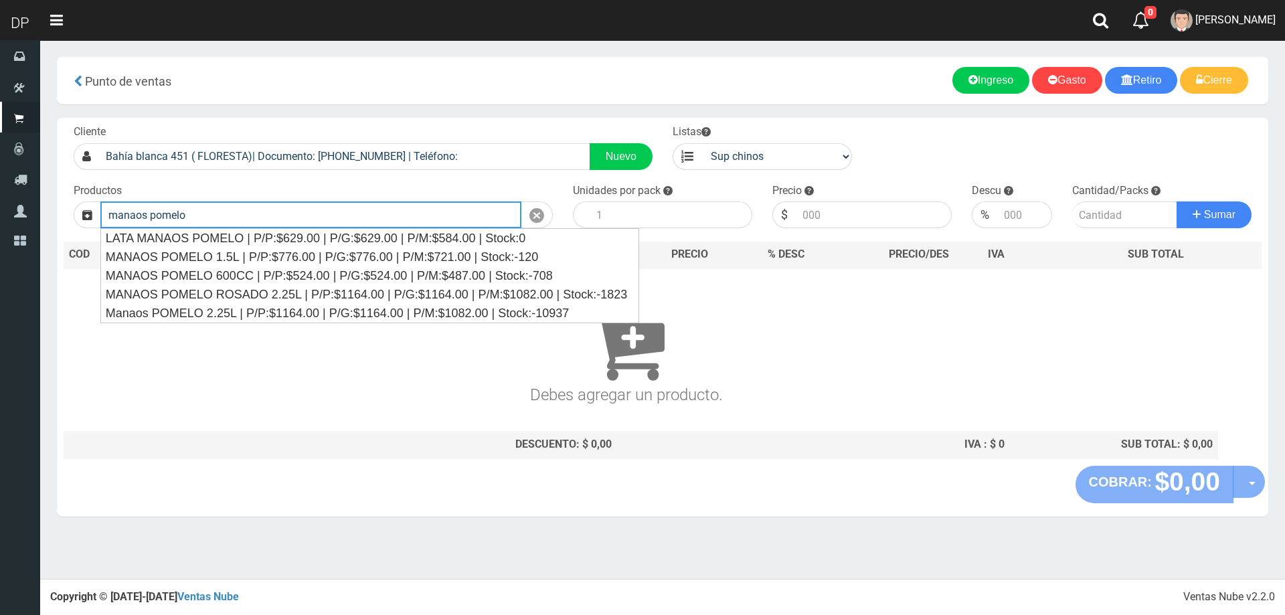
click at [489, 222] on input "manaos pomelo" at bounding box center [310, 214] width 421 height 27
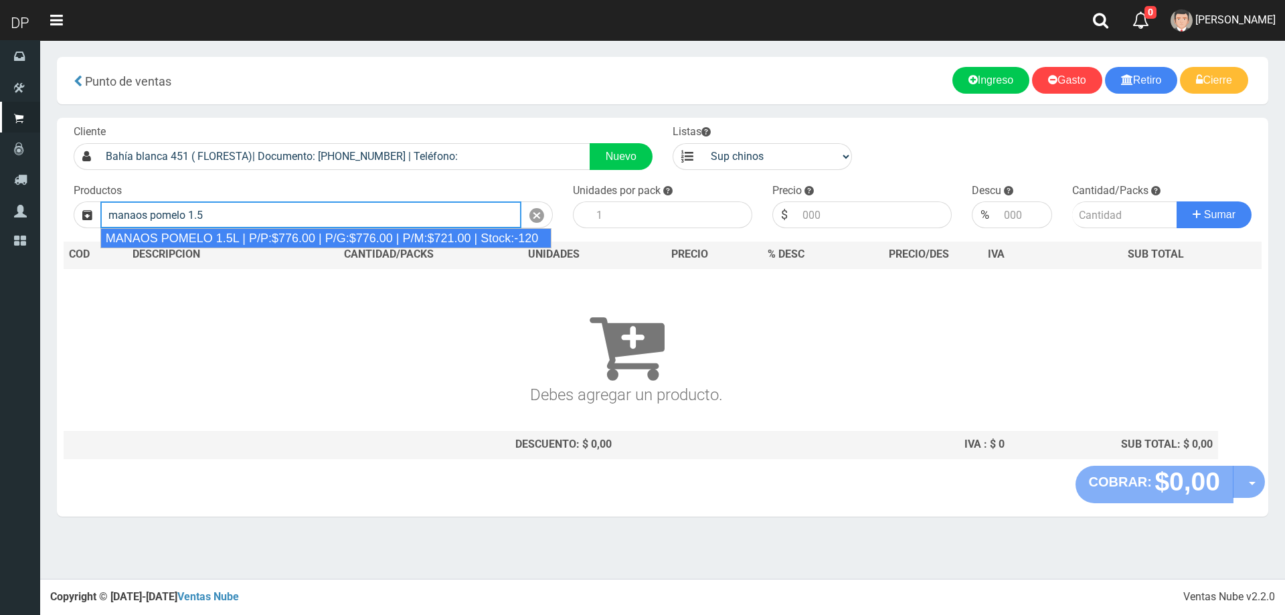
click at [446, 242] on div "MANAOS POMELO 1.5L | P/P:$776.00 | P/G:$776.00 | P/M:$721.00 | Stock:-120" at bounding box center [326, 238] width 452 height 20
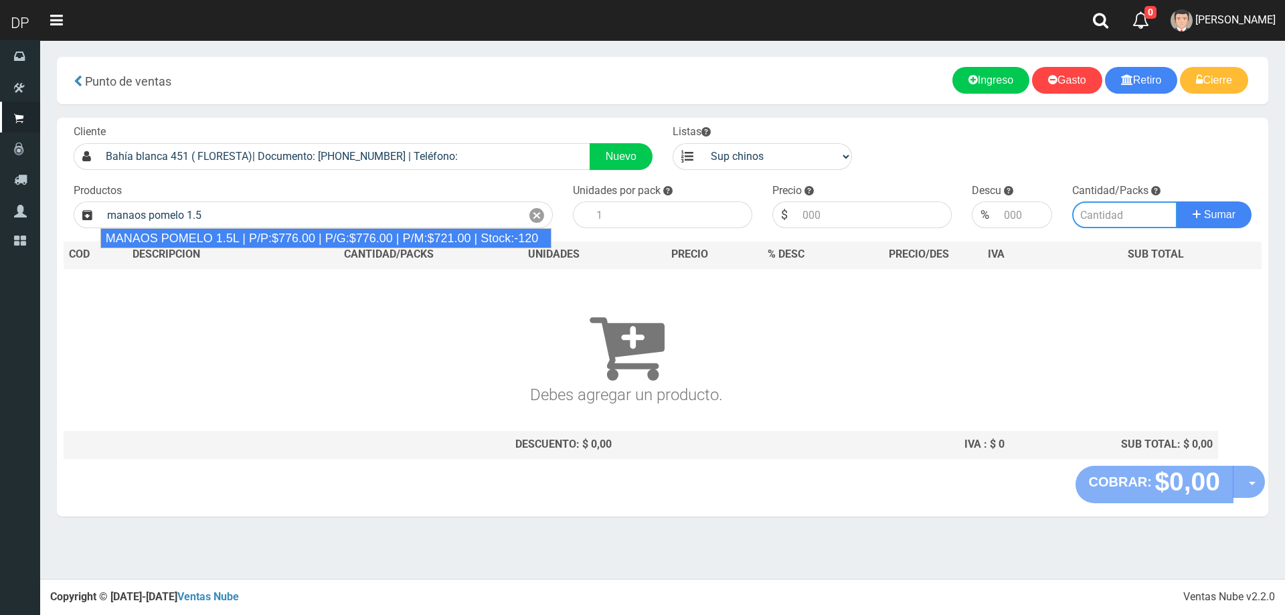
type input "MANAOS POMELO 1.5L | P/P:$776.00 | P/G:$776.00 | P/M:$721.00 | Stock:-120"
type input "6"
type input "776.00"
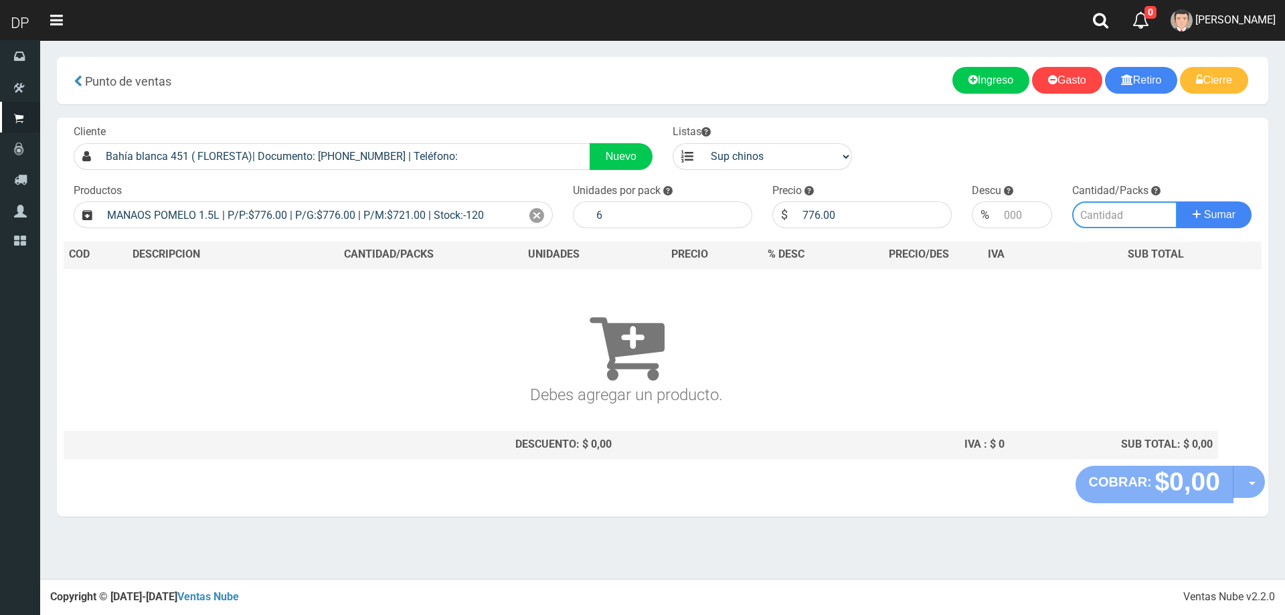
click at [1124, 212] on input "number" at bounding box center [1125, 214] width 106 height 27
type input "3"
click at [1177, 201] on button "Sumar" at bounding box center [1214, 214] width 75 height 27
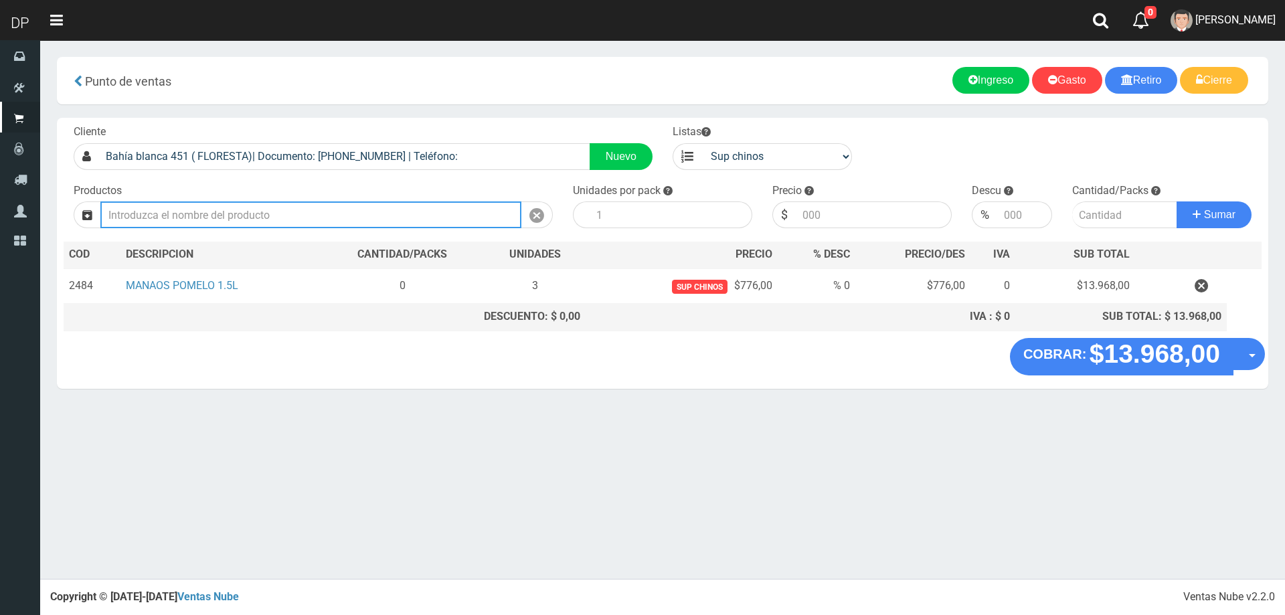
click at [298, 222] on input "text" at bounding box center [310, 214] width 421 height 27
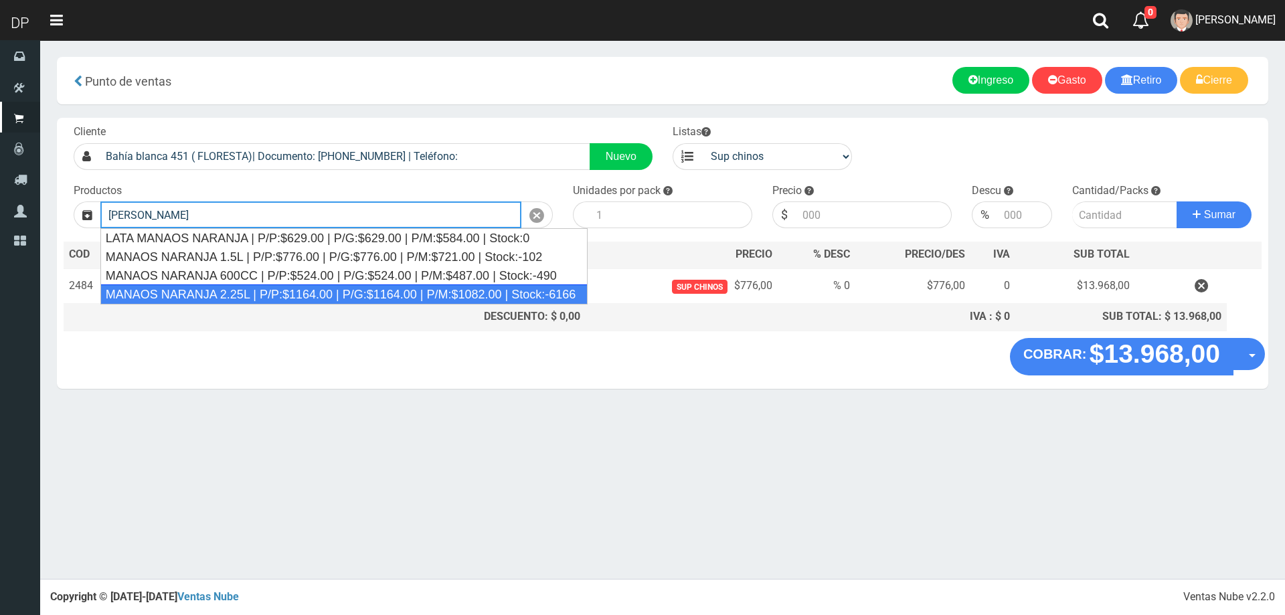
click at [305, 297] on div "MANAOS NARANJA 2.25L | P/P:$1164.00 | P/G:$1164.00 | P/M:$1082.00 | Stock:-6166" at bounding box center [343, 294] width 487 height 20
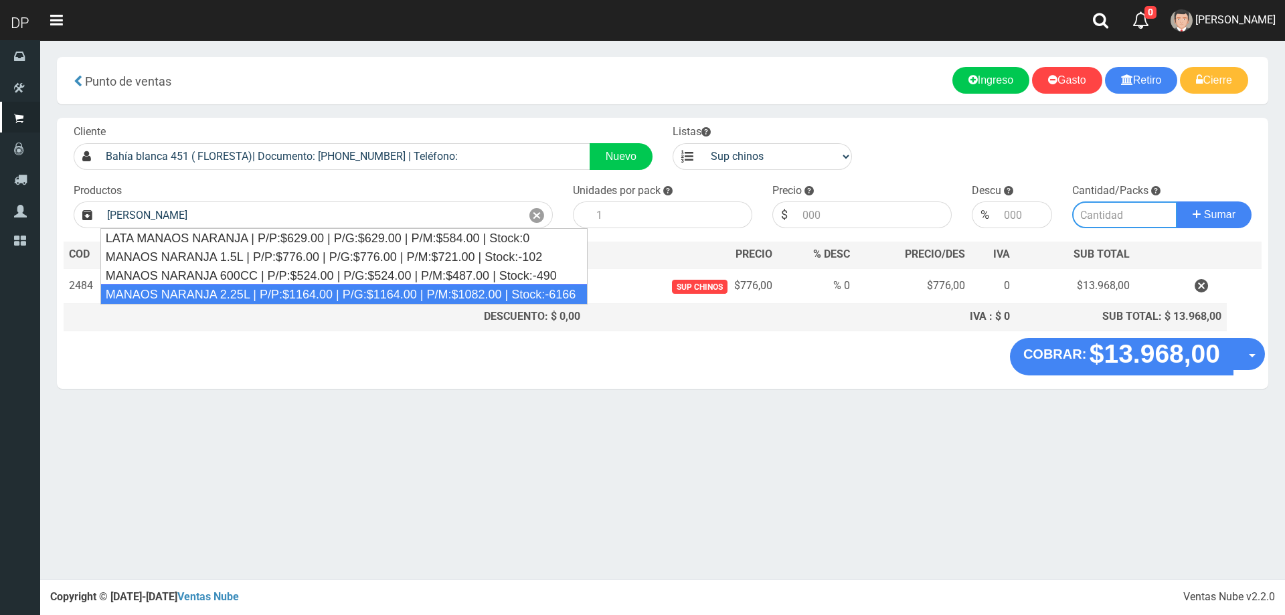
type input "MANAOS NARANJA 2.25L | P/P:$1164.00 | P/G:$1164.00 | P/M:$1082.00 | Stock:-6166"
type input "6"
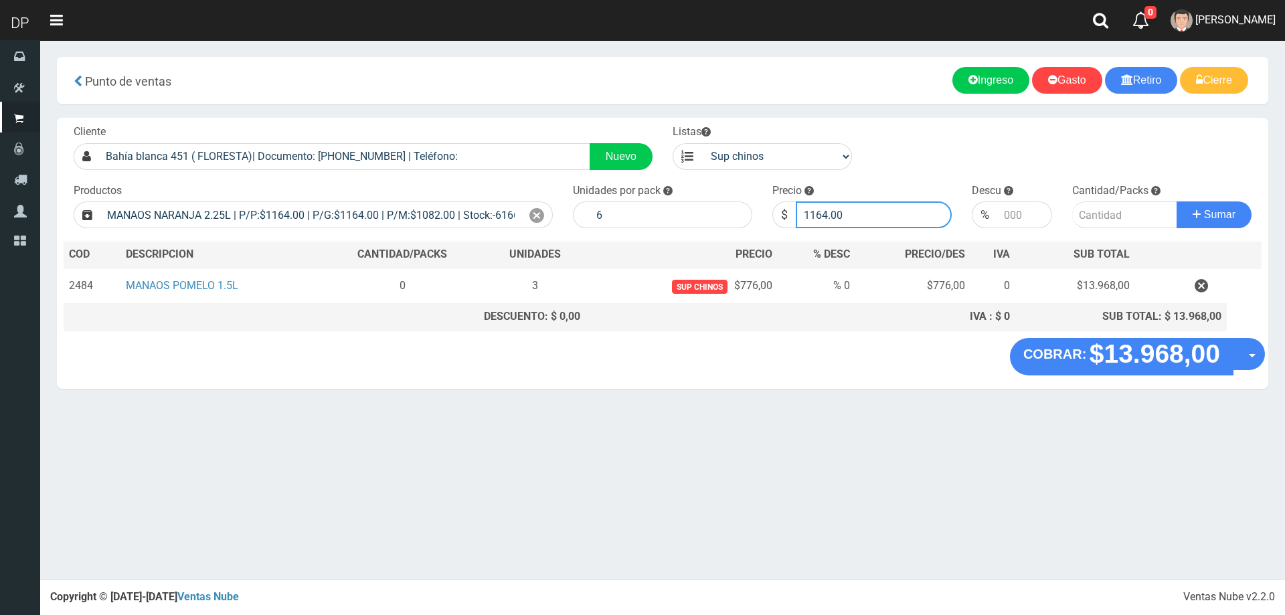
click at [861, 218] on input "1164.00" at bounding box center [874, 214] width 156 height 27
click at [859, 216] on input "1164.00" at bounding box center [874, 214] width 156 height 27
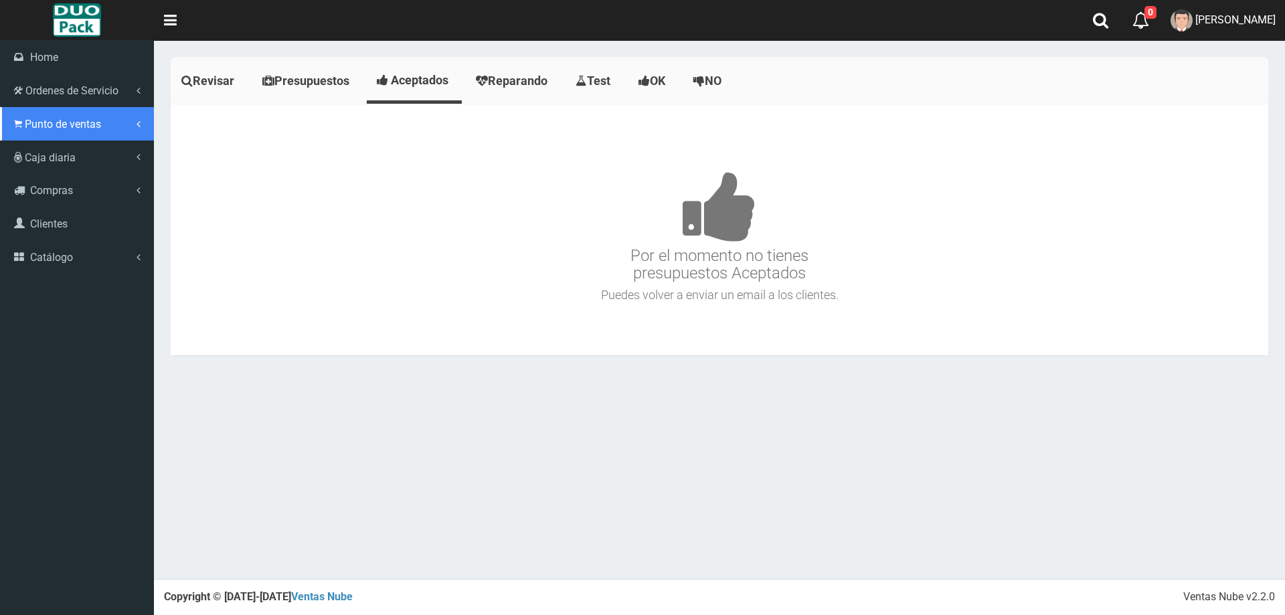
click at [9, 110] on link "Punto de ventas" at bounding box center [77, 123] width 154 height 33
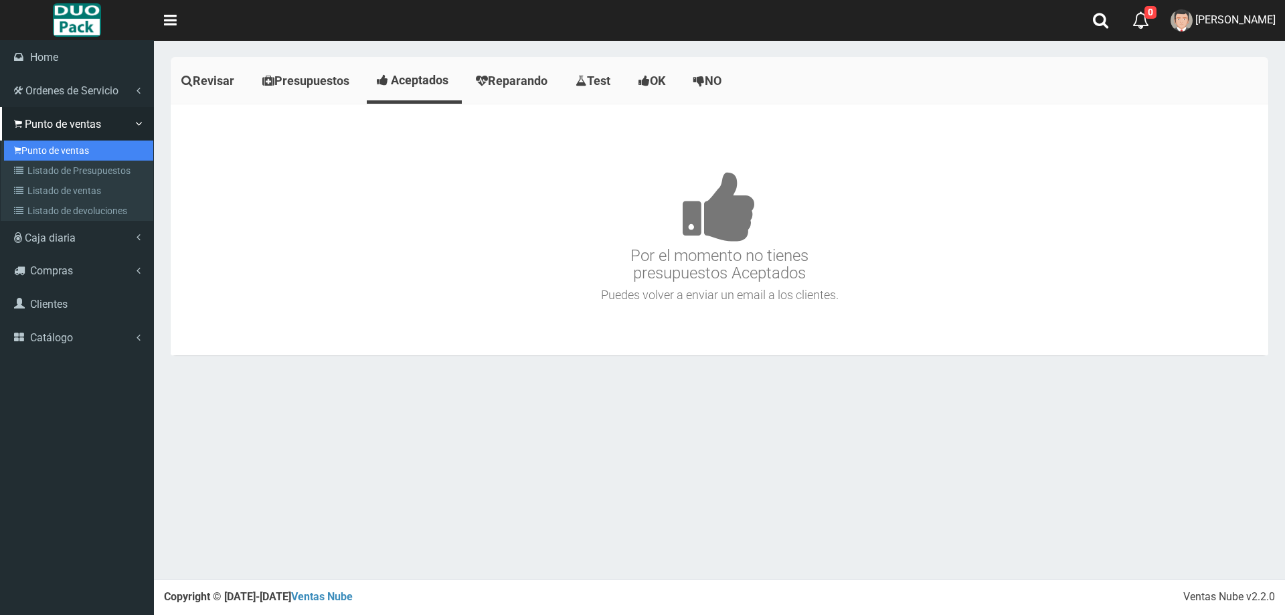
click at [85, 143] on link "Punto de ventas" at bounding box center [78, 151] width 149 height 20
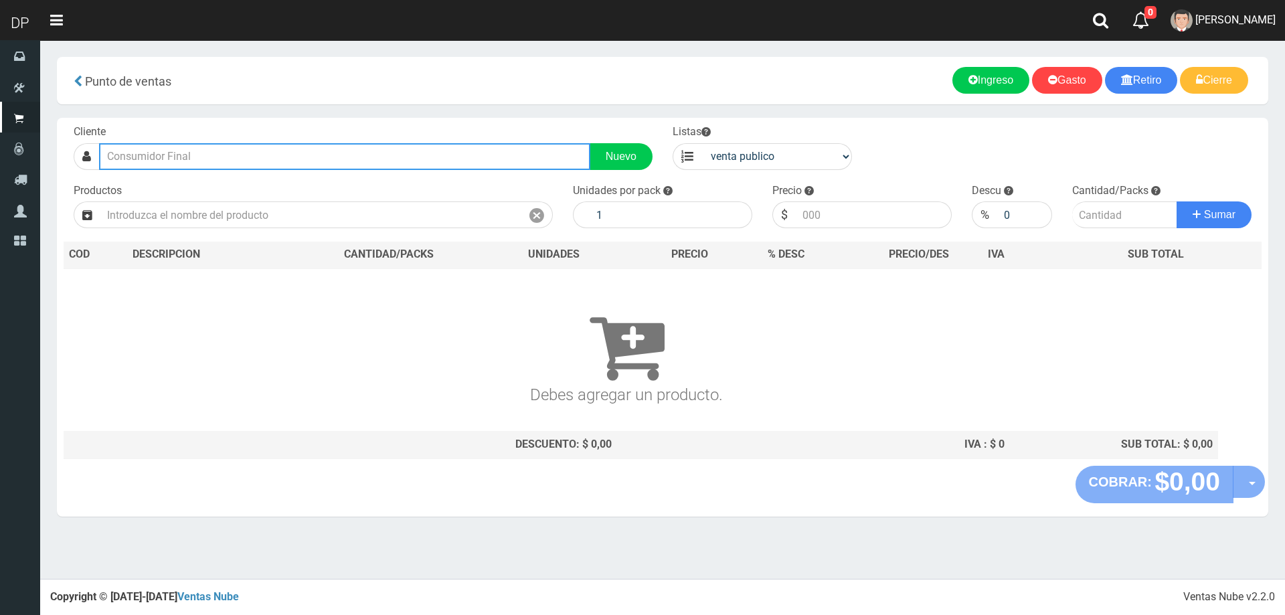
click at [208, 157] on input "text" at bounding box center [344, 156] width 491 height 27
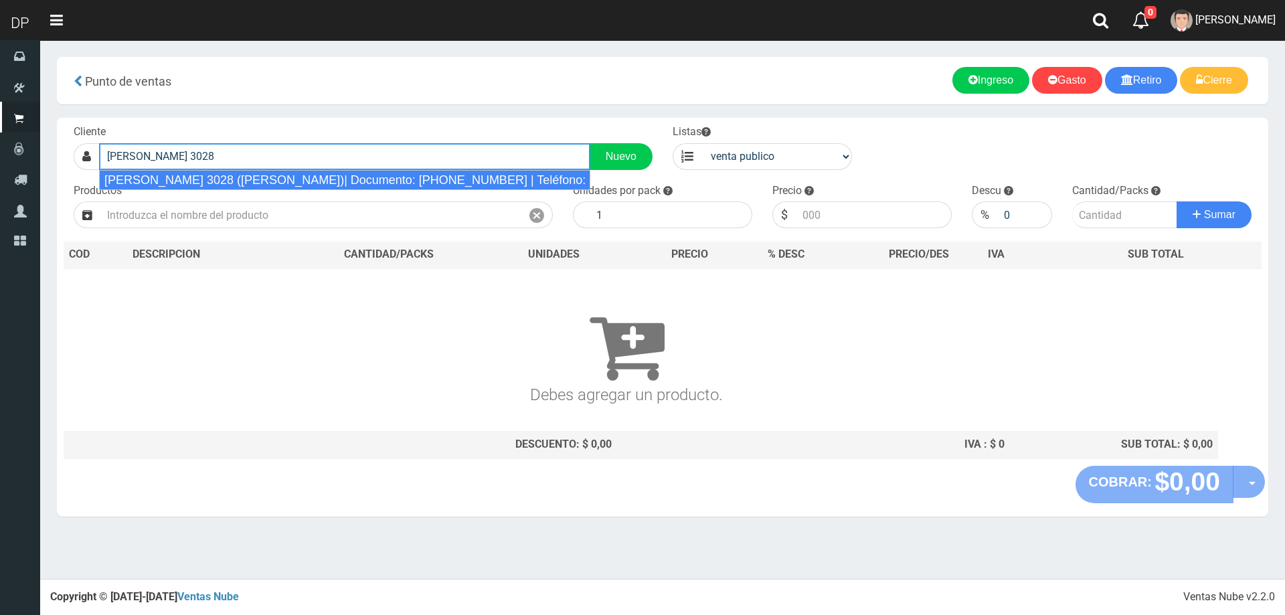
click at [311, 181] on div "[PERSON_NAME] 3028 ([PERSON_NAME])| Documento: [PHONE_NUMBER] | Teléfono:" at bounding box center [344, 180] width 491 height 20
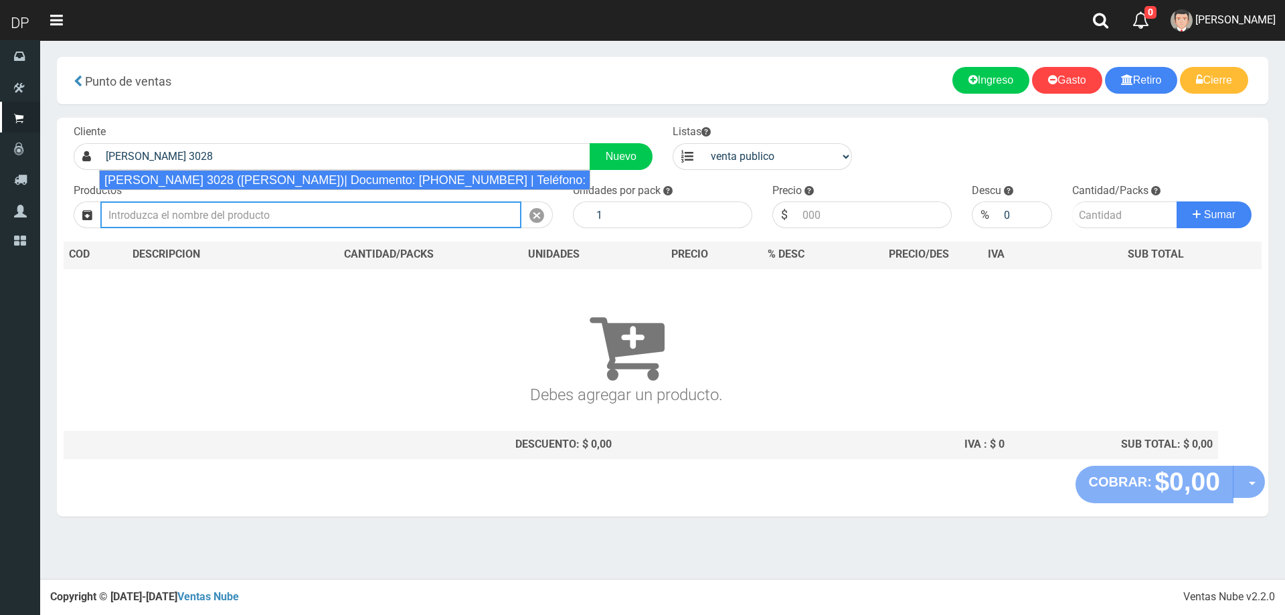
type input "[PERSON_NAME] 3028 ([PERSON_NAME])| Documento: [PHONE_NUMBER] | Teléfono:"
select select "2"
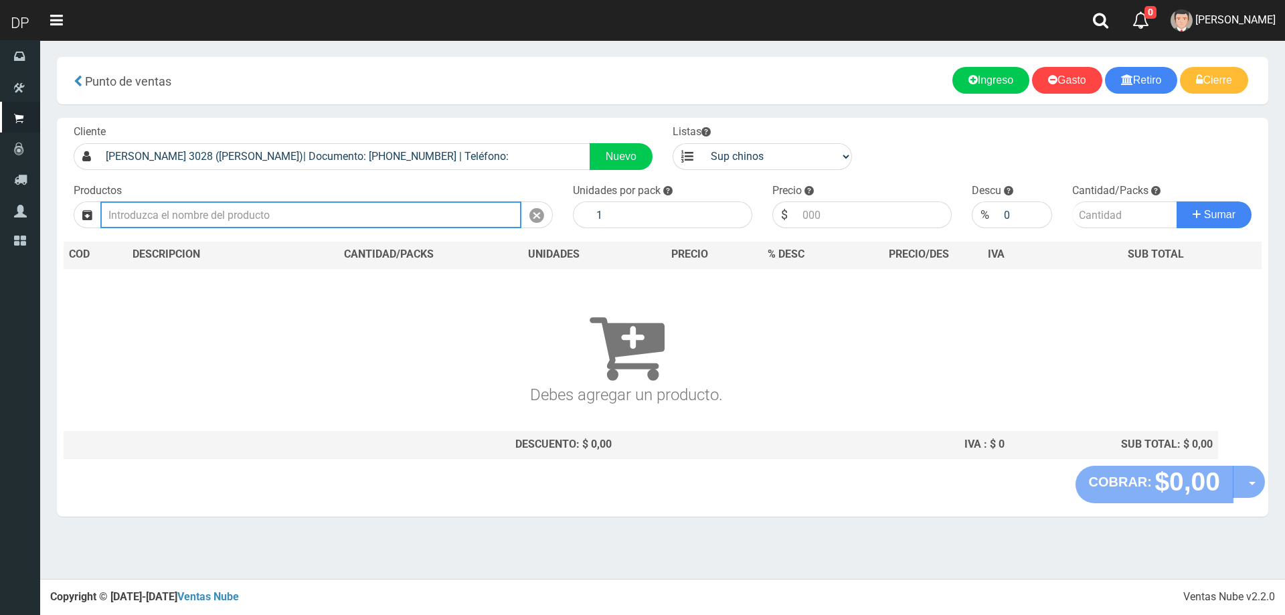
click at [290, 218] on input "text" at bounding box center [310, 214] width 421 height 27
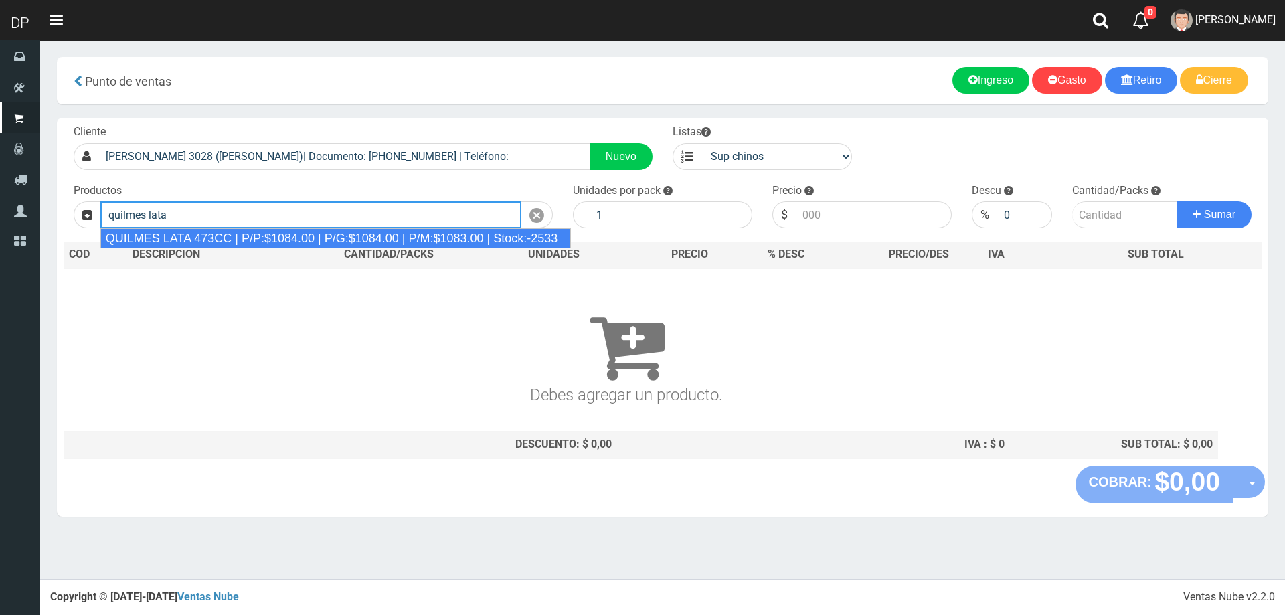
click at [300, 234] on div "QUILMES LATA 473CC | P/P:$1084.00 | P/G:$1084.00 | P/M:$1083.00 | Stock:-2533" at bounding box center [335, 238] width 471 height 20
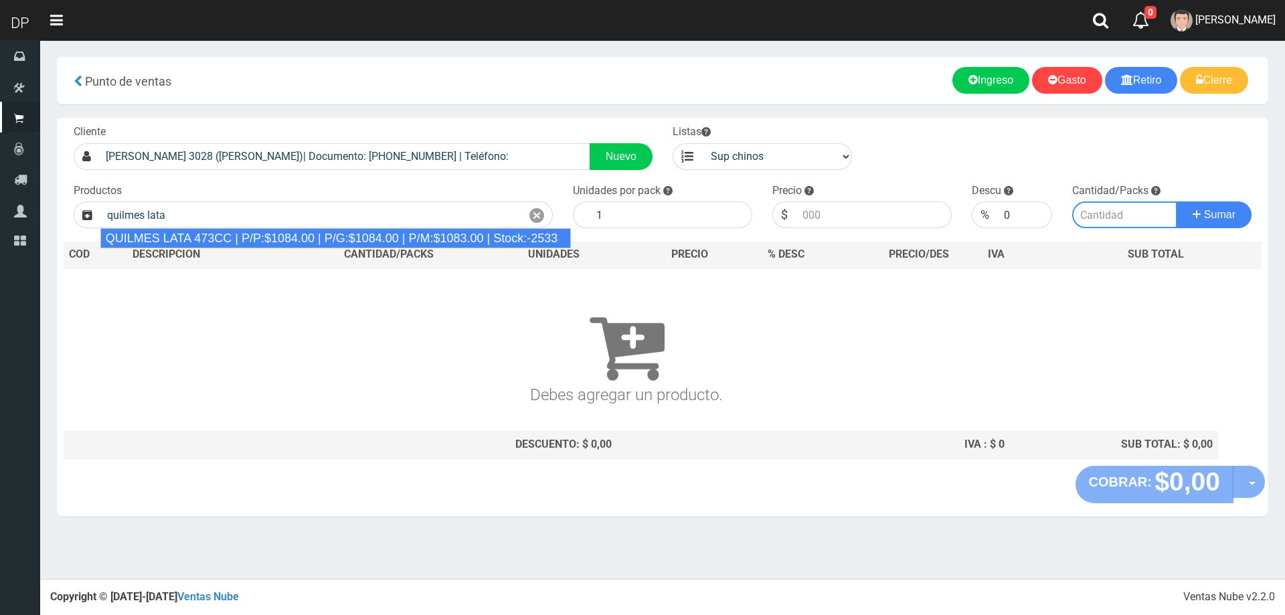
type input "QUILMES LATA 473CC | P/P:$1084.00 | P/G:$1084.00 | P/M:$1083.00 | Stock:-2533"
type input "24"
type input "1084.00"
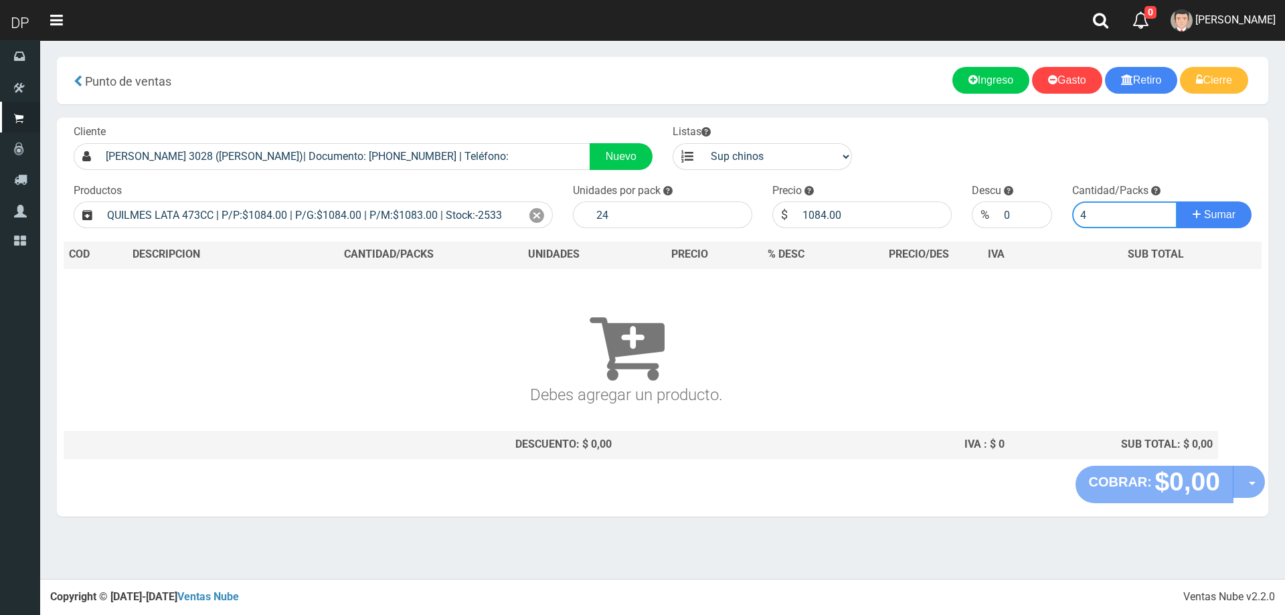
type input "4"
click at [1177, 201] on button "Sumar" at bounding box center [1214, 214] width 75 height 27
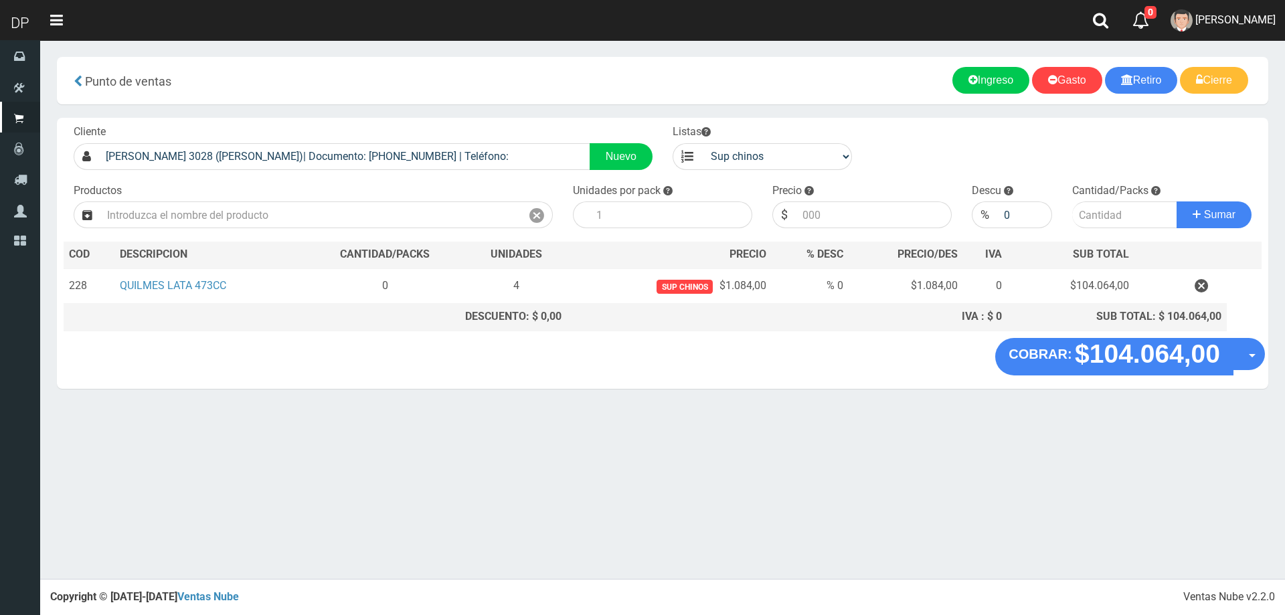
click at [1267, 349] on div "COBRAR: $104.064,00 Opciones Hacer Devolucion Crear presupuesto" at bounding box center [663, 363] width 1212 height 51
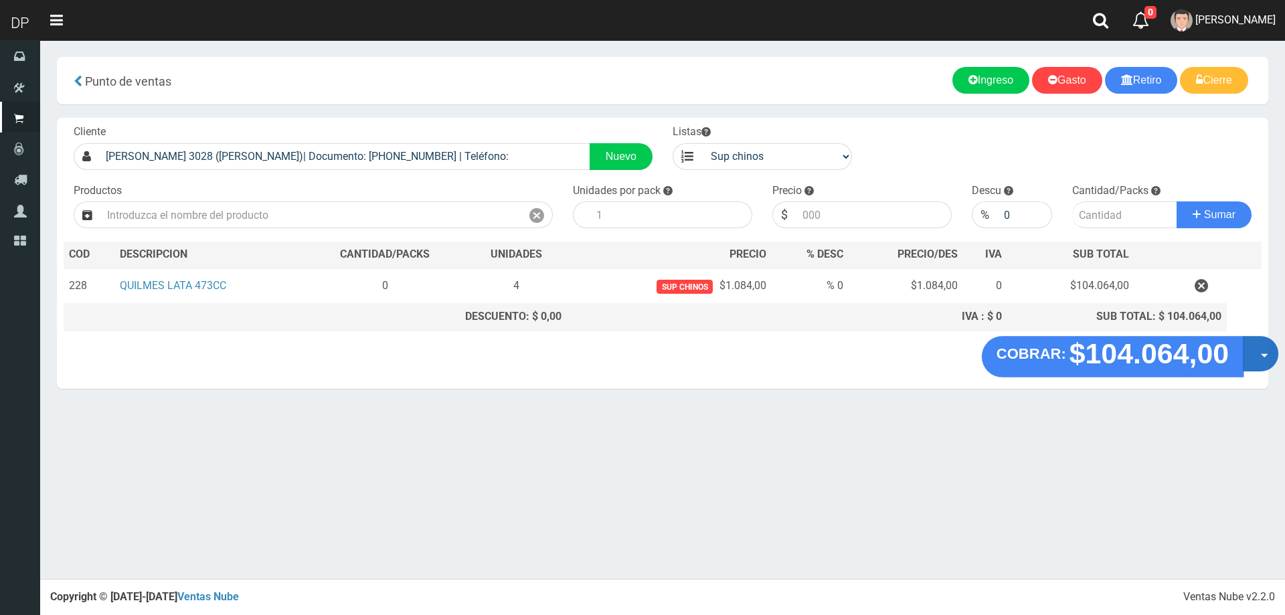
click at [1255, 360] on button "Opciones" at bounding box center [1260, 353] width 35 height 35
click at [1238, 367] on link "Hacer Devolucion" at bounding box center [1218, 358] width 120 height 31
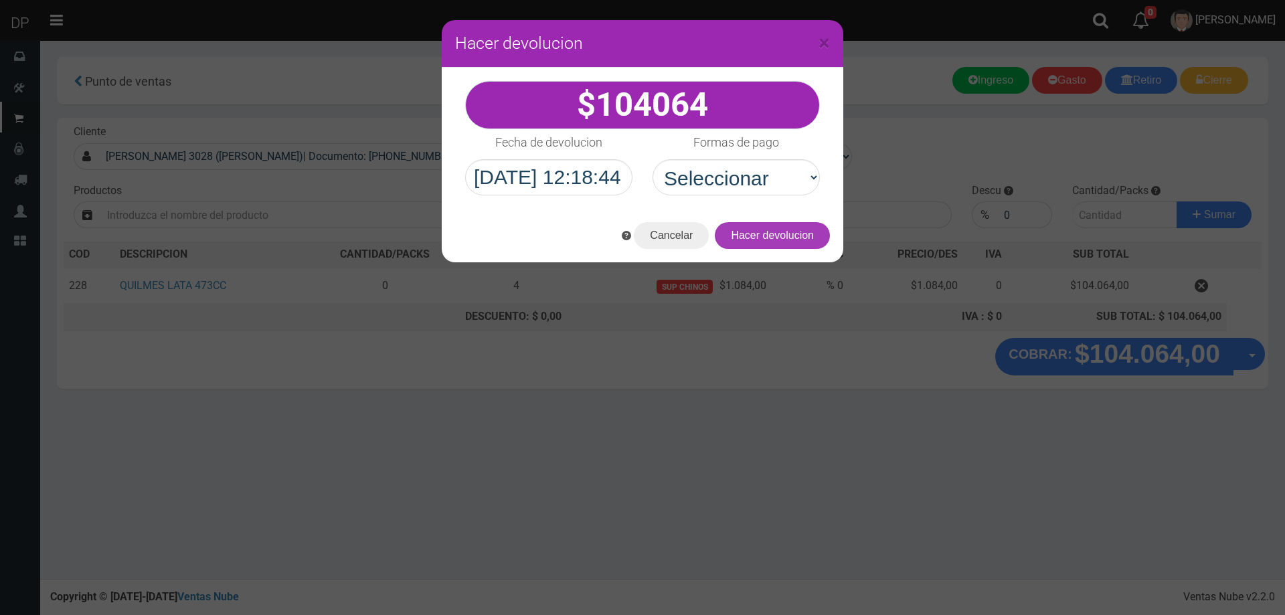
click at [805, 232] on button "Hacer devolucion" at bounding box center [772, 235] width 115 height 27
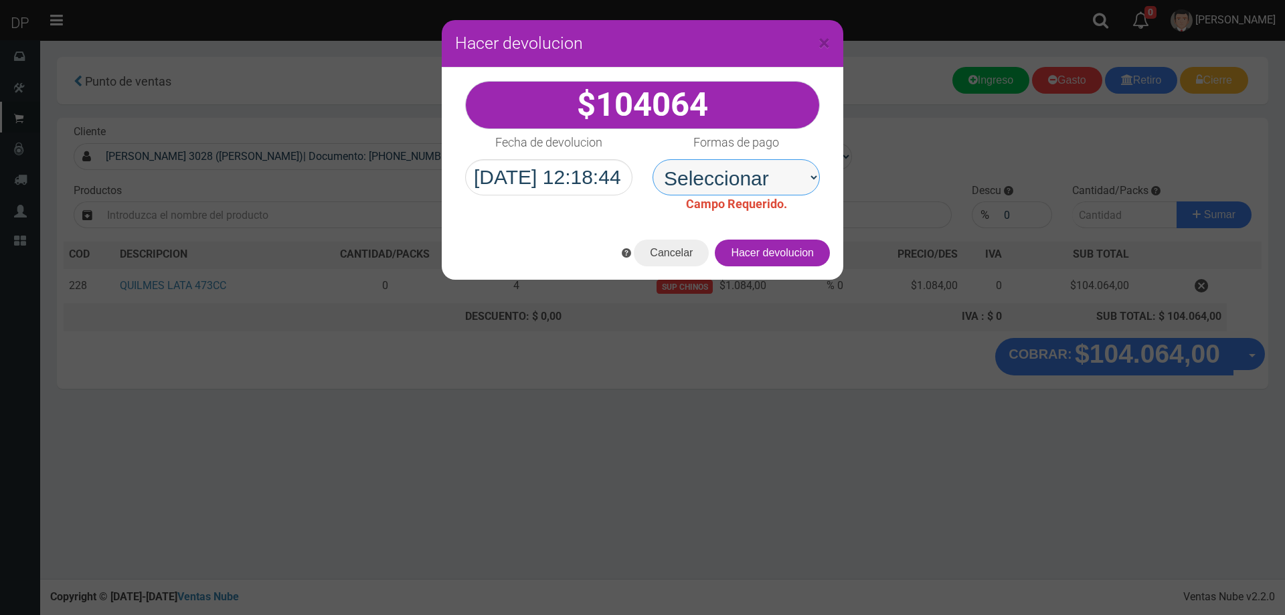
drag, startPoint x: 794, startPoint y: 173, endPoint x: 796, endPoint y: 193, distance: 19.5
click at [794, 173] on select "Seleccionar Efectivo Tarjeta de Crédito Depósito Débito" at bounding box center [736, 177] width 167 height 36
select select "Efectivo"
click at [653, 159] on select "Seleccionar Efectivo Tarjeta de Crédito Depósito Débito" at bounding box center [736, 177] width 167 height 36
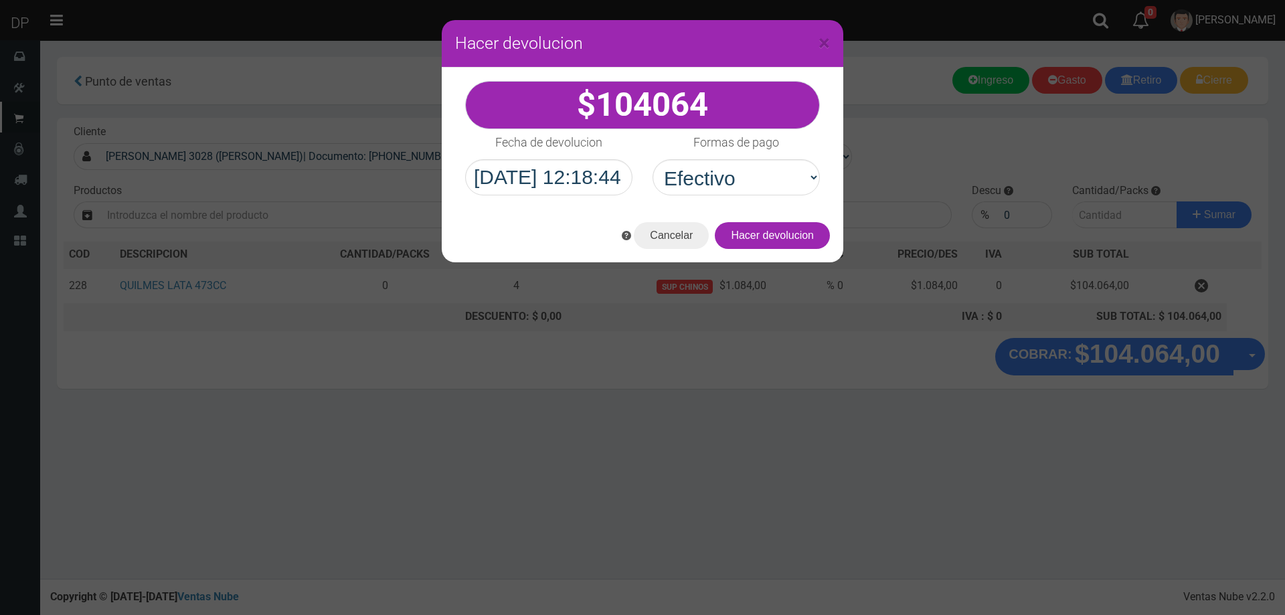
click at [797, 255] on div "Cancelar Hacer devolucion" at bounding box center [643, 236] width 402 height 54
click at [801, 234] on button "Hacer devolucion" at bounding box center [772, 235] width 115 height 27
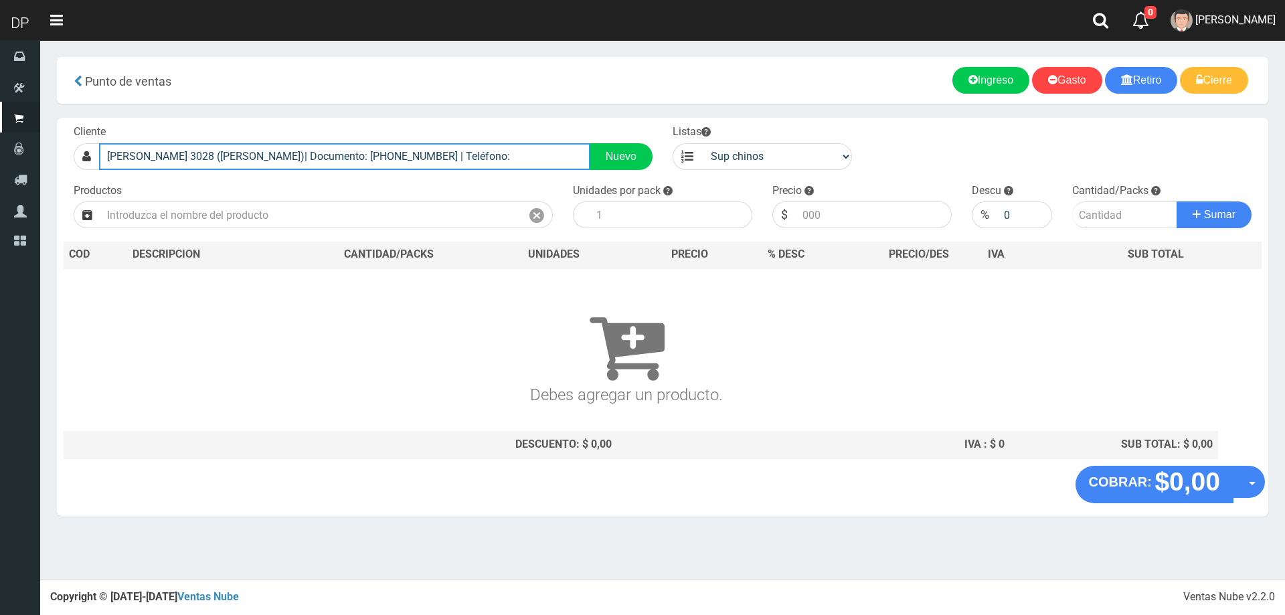
click at [321, 157] on input "EVA PERON 3028 (FLORES)| Documento: 112345688855 | Teléfono:" at bounding box center [344, 156] width 491 height 27
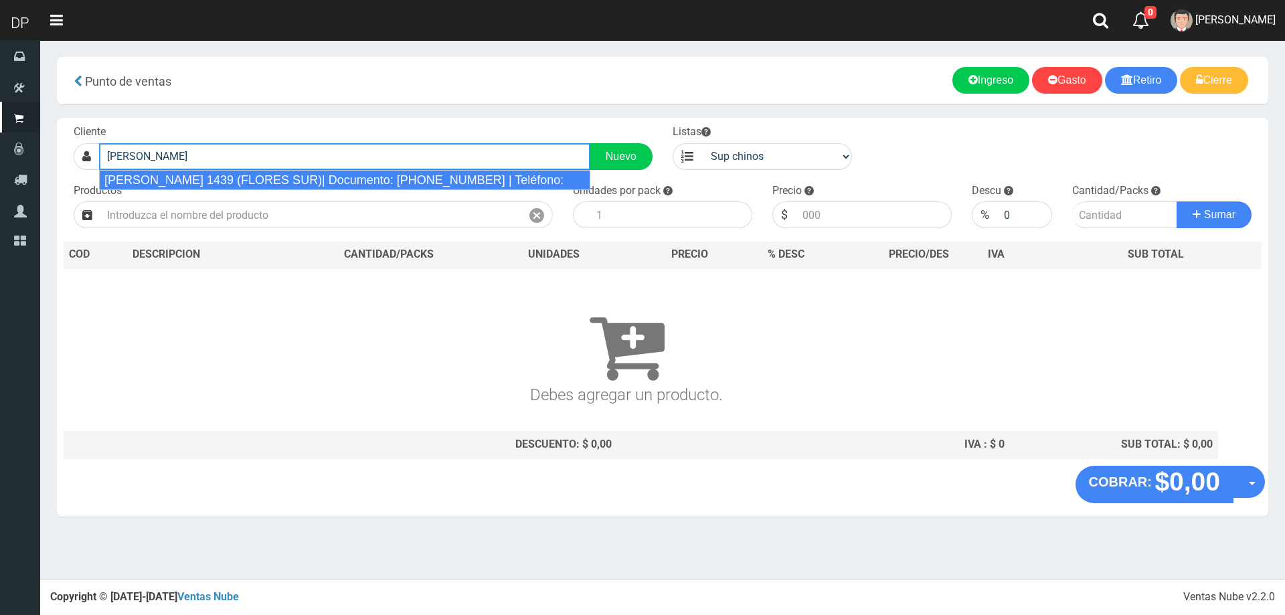
click at [301, 175] on div "CASTAÑON 1439 (FLORES SUR)| Documento: 11111111125555555555 | Teléfono:" at bounding box center [344, 180] width 491 height 20
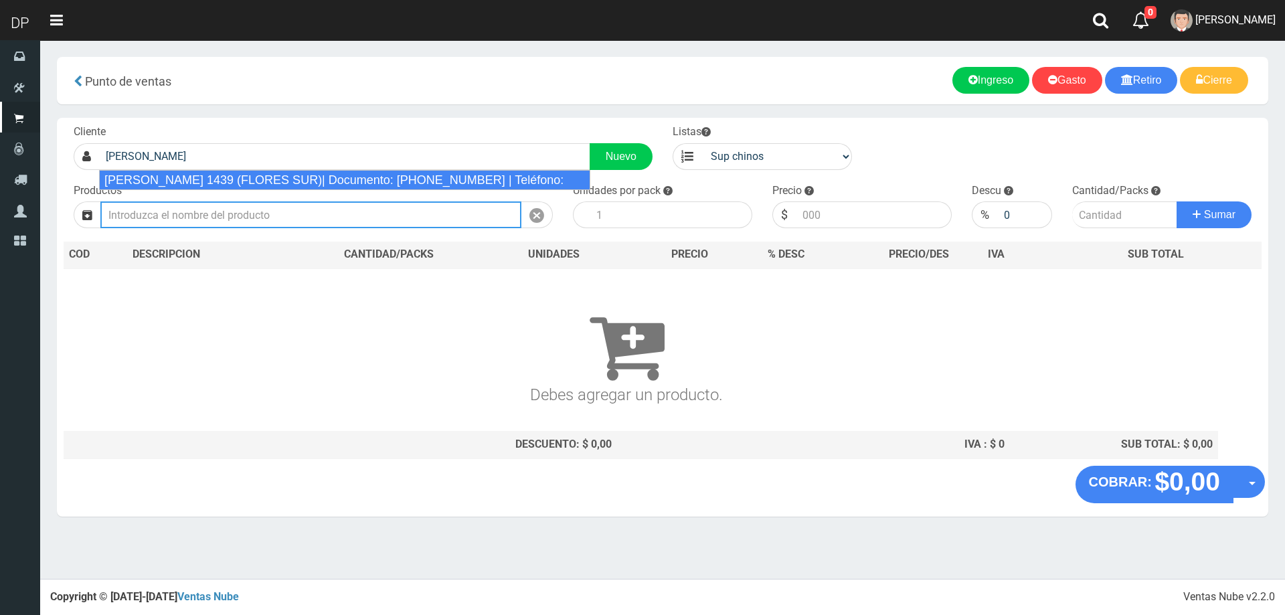
type input "CASTAÑON 1439 (FLORES SUR)| Documento: 11111111125555555555 | Teléfono:"
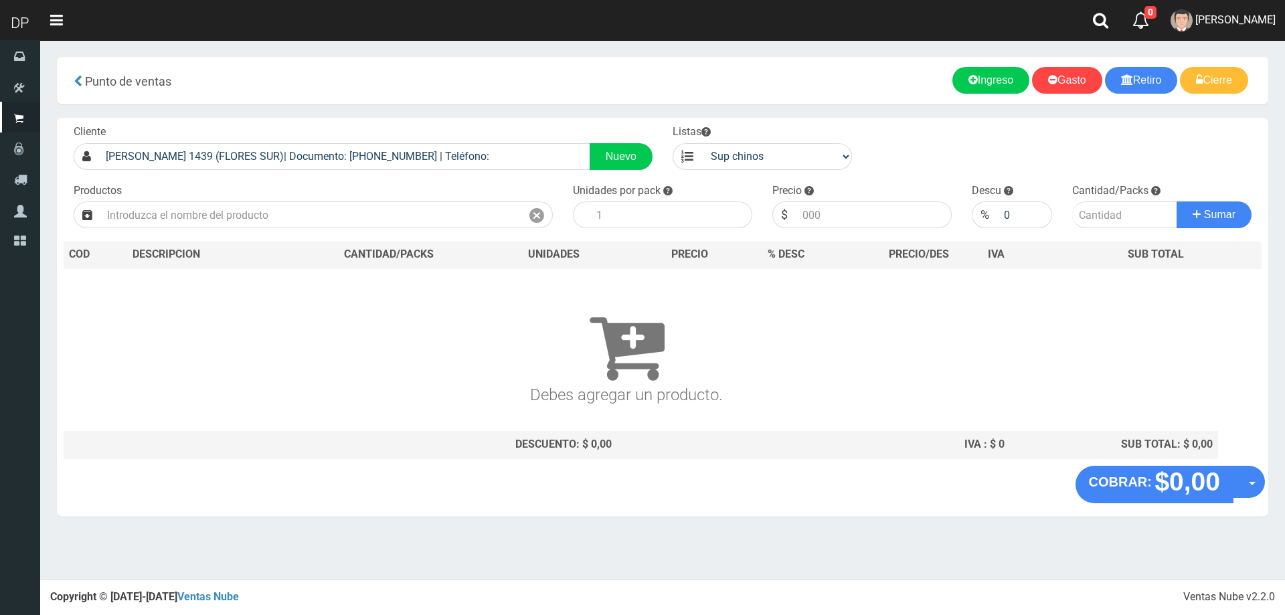
click at [268, 229] on div "Cliente CASTAÑON 1439 (FLORES SUR)| Documento: 11111111125555555555 | Teléfono:…" at bounding box center [663, 292] width 1212 height 348
click at [273, 213] on input "text" at bounding box center [310, 214] width 421 height 27
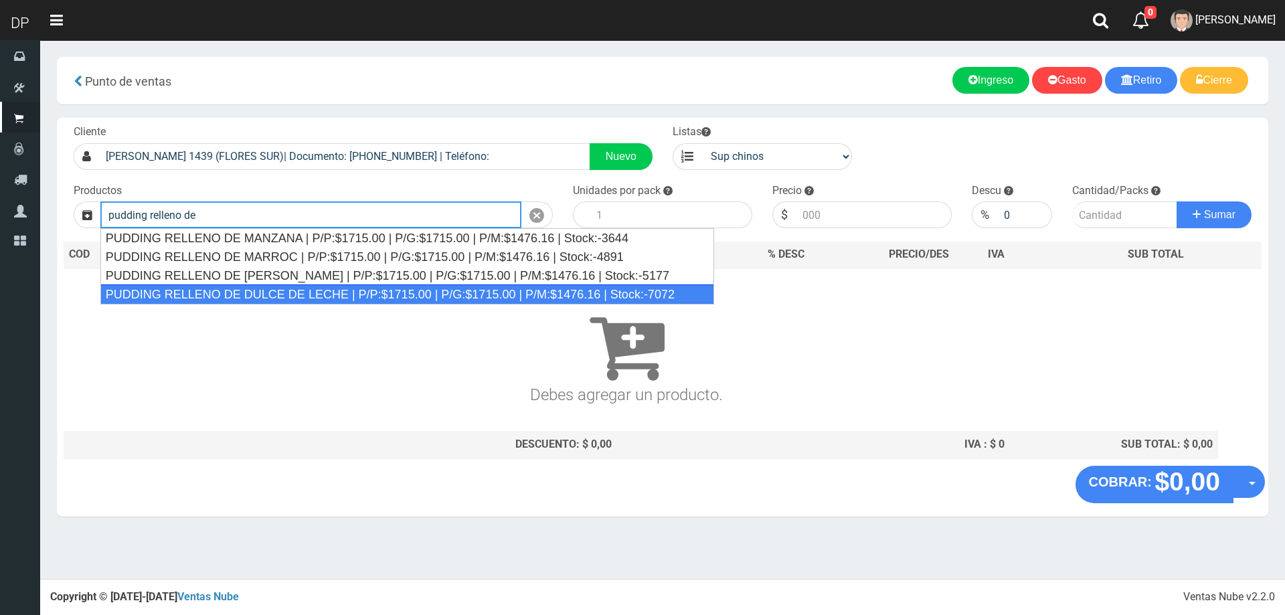
click at [293, 297] on div "PUDDING RELLENO DE DULCE DE LECHE | P/P:$1715.00 | P/G:$1715.00 | P/M:$1476.16 …" at bounding box center [407, 294] width 614 height 20
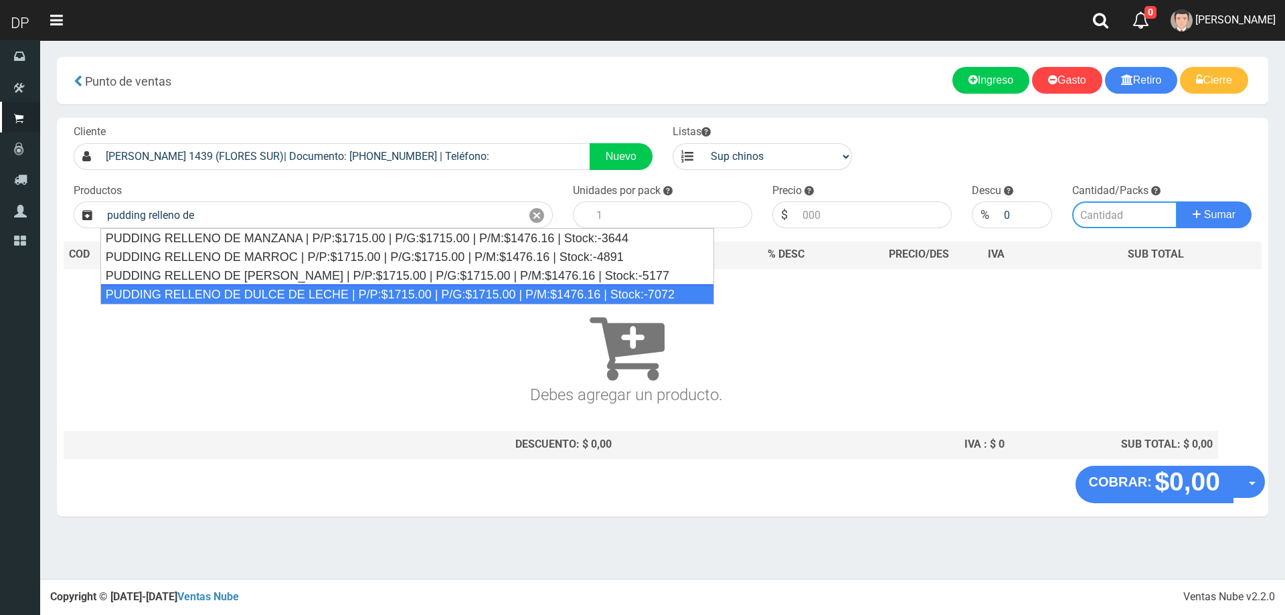
type input "PUDDING RELLENO DE DULCE DE LECHE | P/P:$1715.00 | P/G:$1715.00 | P/M:$1476.16 …"
type input "8"
type input "1715.00"
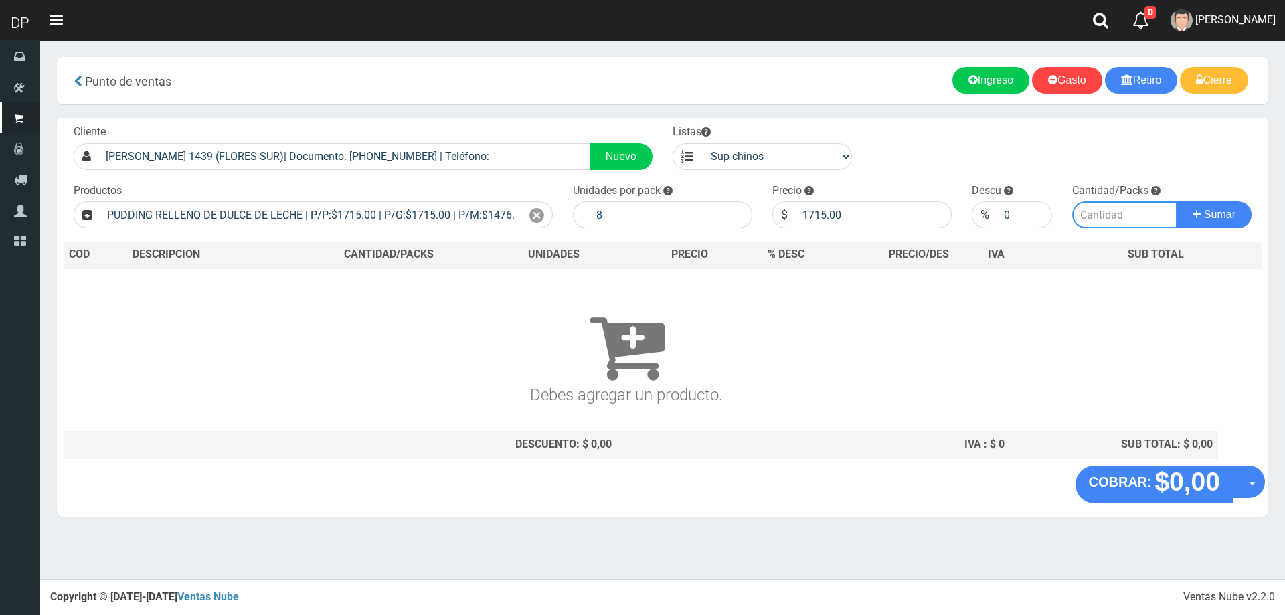
click at [1106, 218] on input "number" at bounding box center [1125, 214] width 106 height 27
type input "14"
click at [1177, 201] on button "Sumar" at bounding box center [1214, 214] width 75 height 27
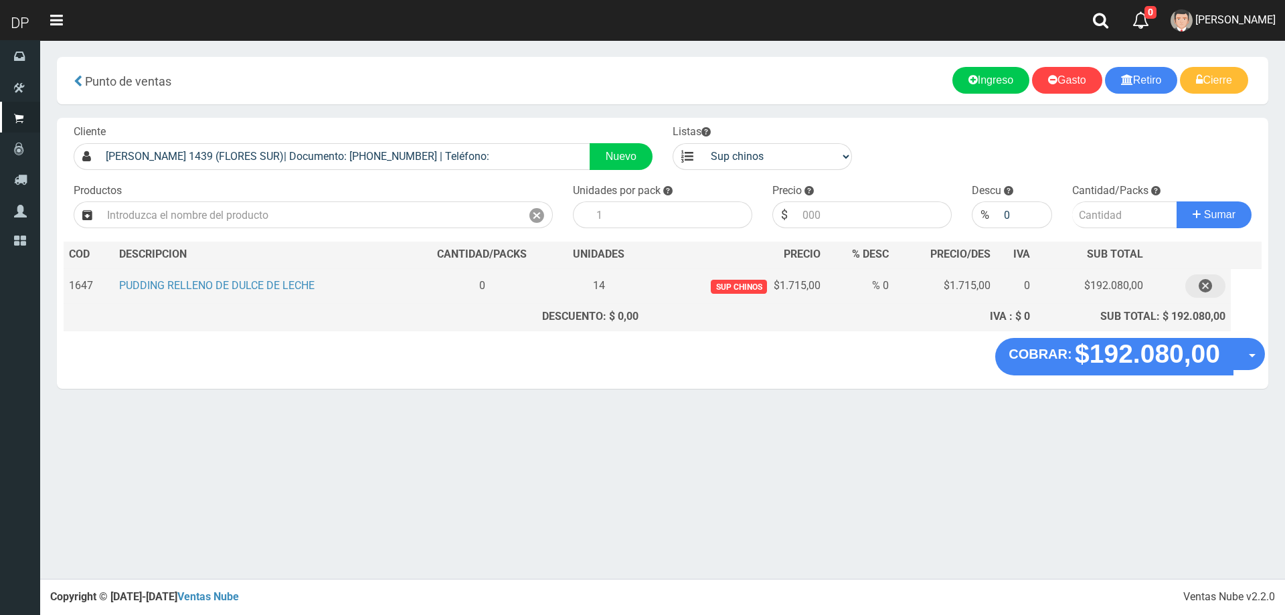
click at [1193, 291] on button "button" at bounding box center [1205, 285] width 40 height 23
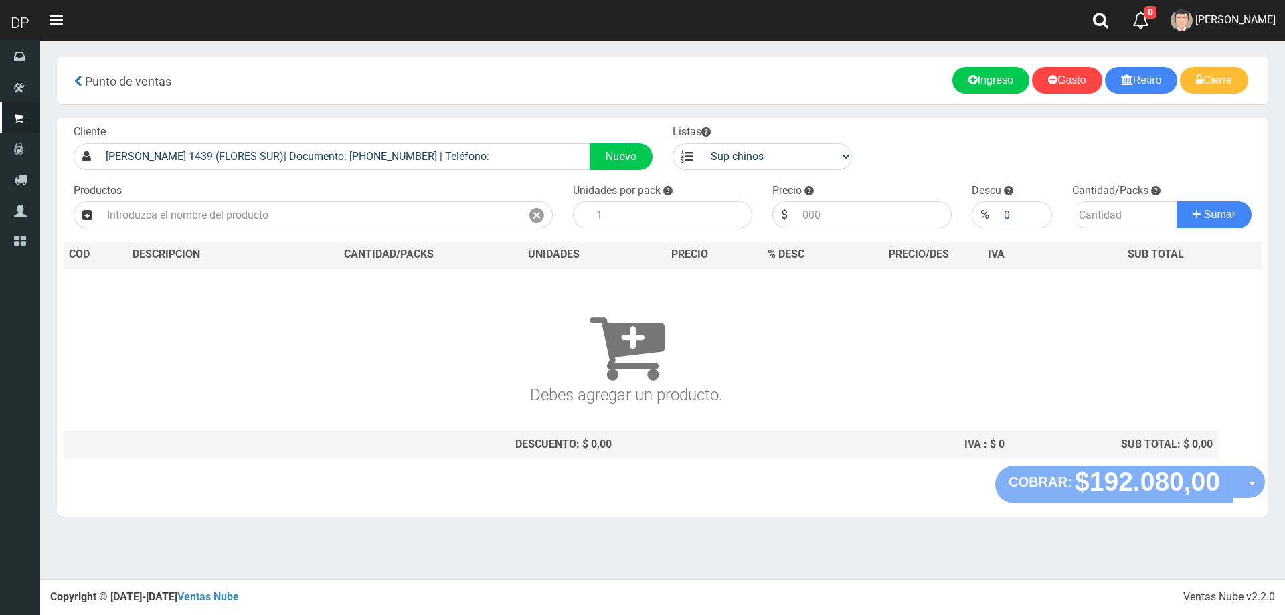
click at [357, 199] on div "Productos" at bounding box center [313, 206] width 499 height 46
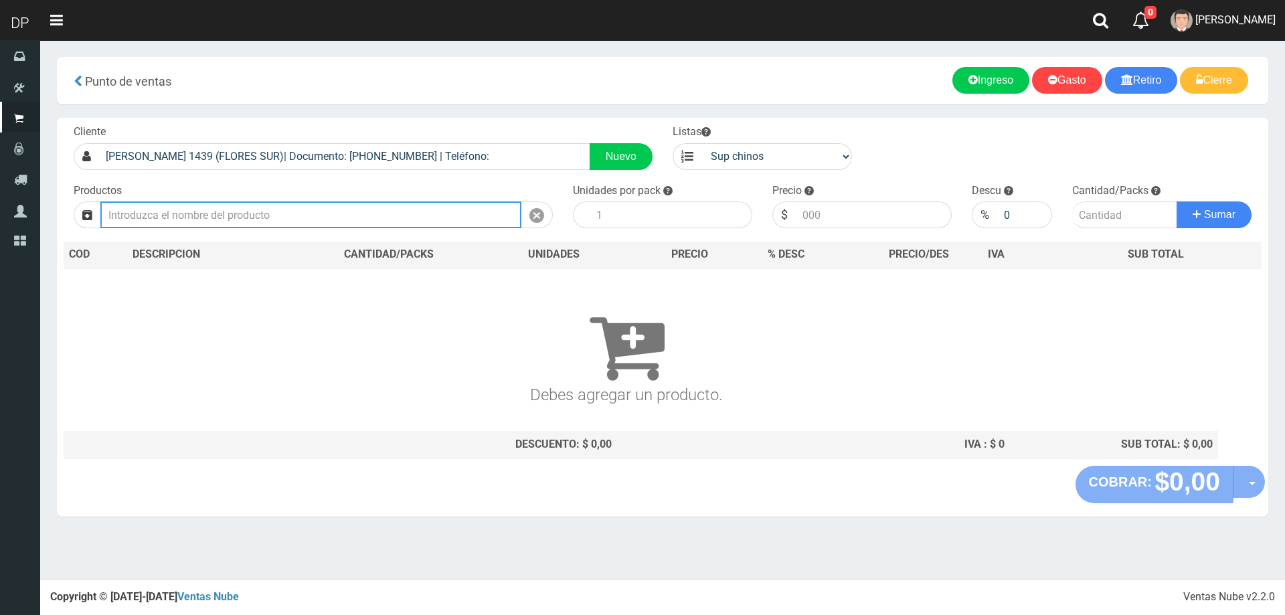
click at [357, 204] on input "text" at bounding box center [310, 214] width 421 height 27
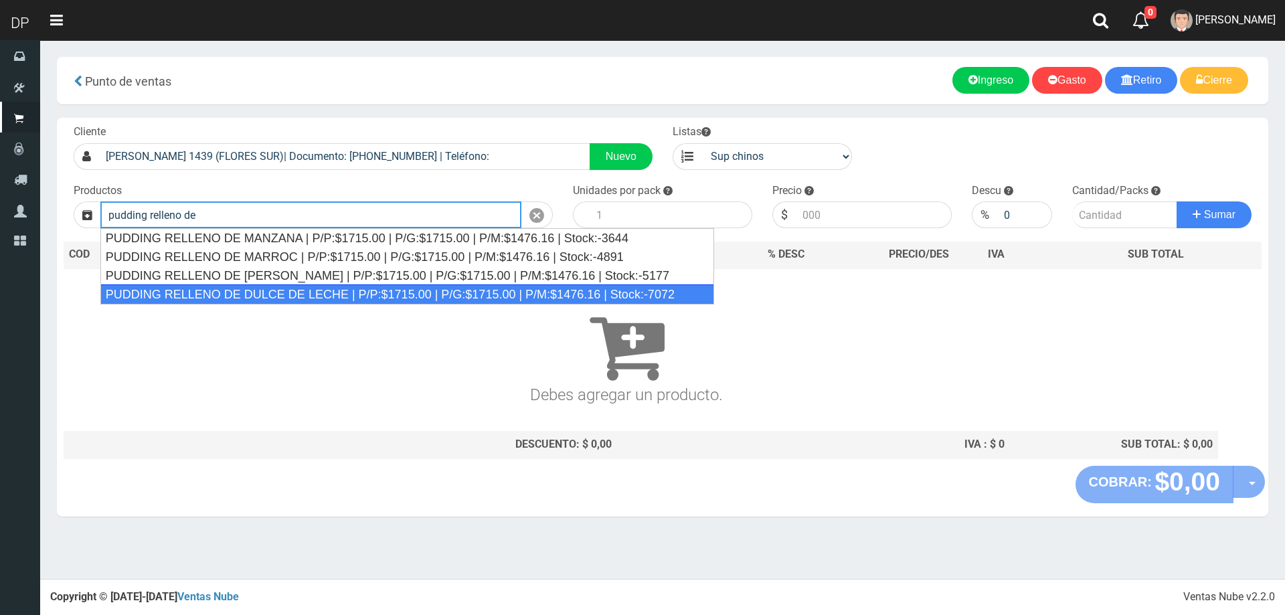
click at [340, 295] on div "PUDDING RELLENO DE DULCE DE LECHE | P/P:$1715.00 | P/G:$1715.00 | P/M:$1476.16 …" at bounding box center [407, 294] width 614 height 20
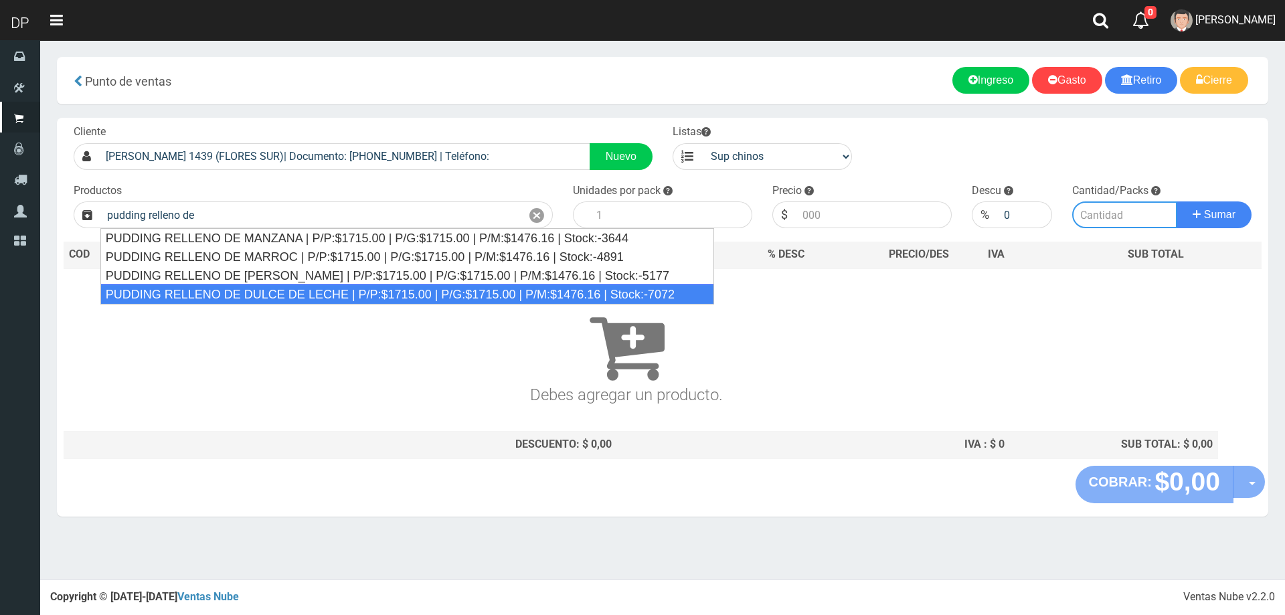
type input "PUDDING RELLENO DE DULCE DE LECHE | P/P:$1715.00 | P/G:$1715.00 | P/M:$1476.16 …"
type input "8"
type input "1715.00"
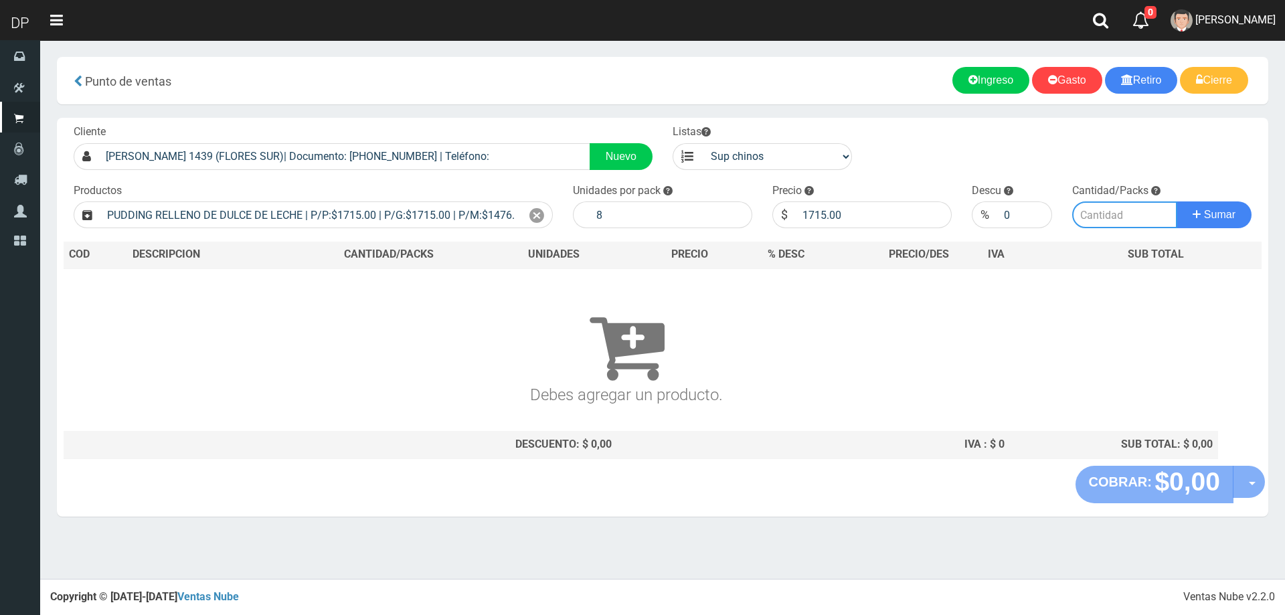
click at [1096, 213] on input "number" at bounding box center [1125, 214] width 106 height 27
type input "1"
click at [1177, 201] on button "Sumar" at bounding box center [1214, 214] width 75 height 27
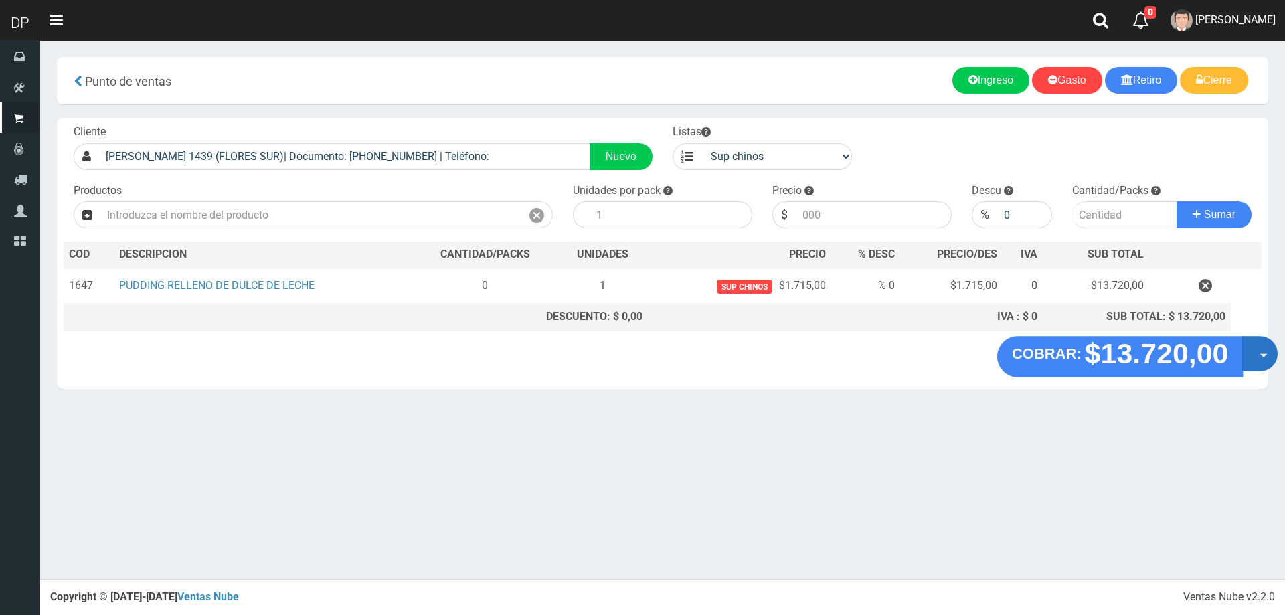
click at [1252, 360] on button "Opciones" at bounding box center [1259, 353] width 35 height 35
click at [1248, 365] on link "Hacer Devolucion" at bounding box center [1217, 358] width 120 height 31
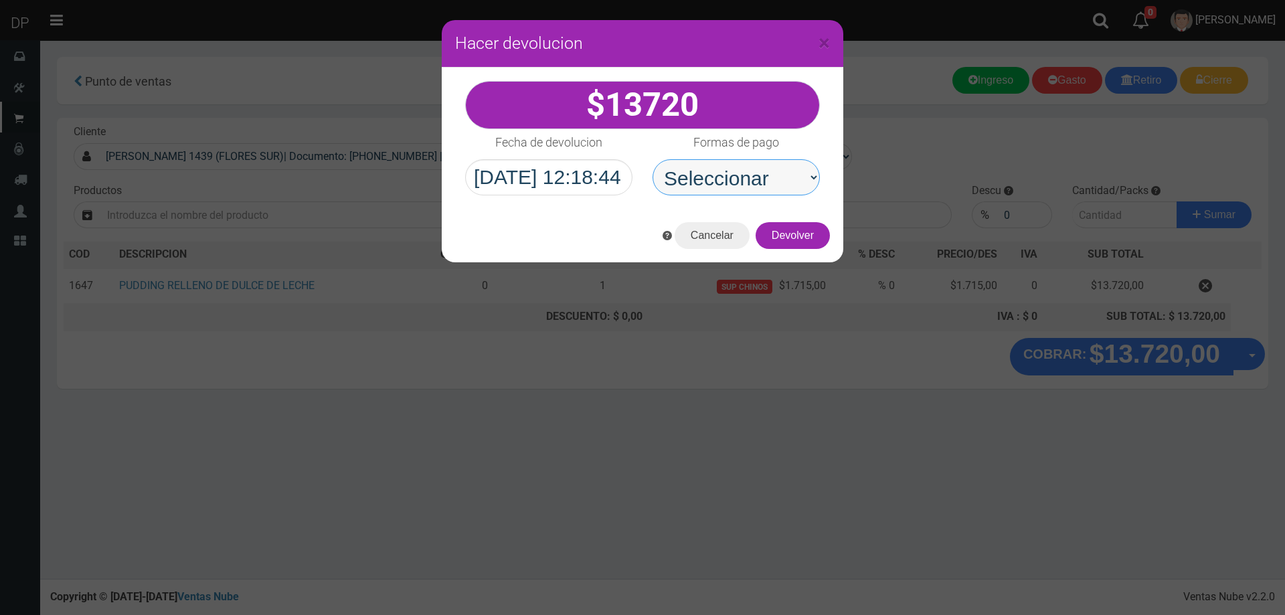
click at [724, 174] on select "Seleccionar Efectivo Tarjeta de Crédito Depósito Débito" at bounding box center [736, 177] width 167 height 36
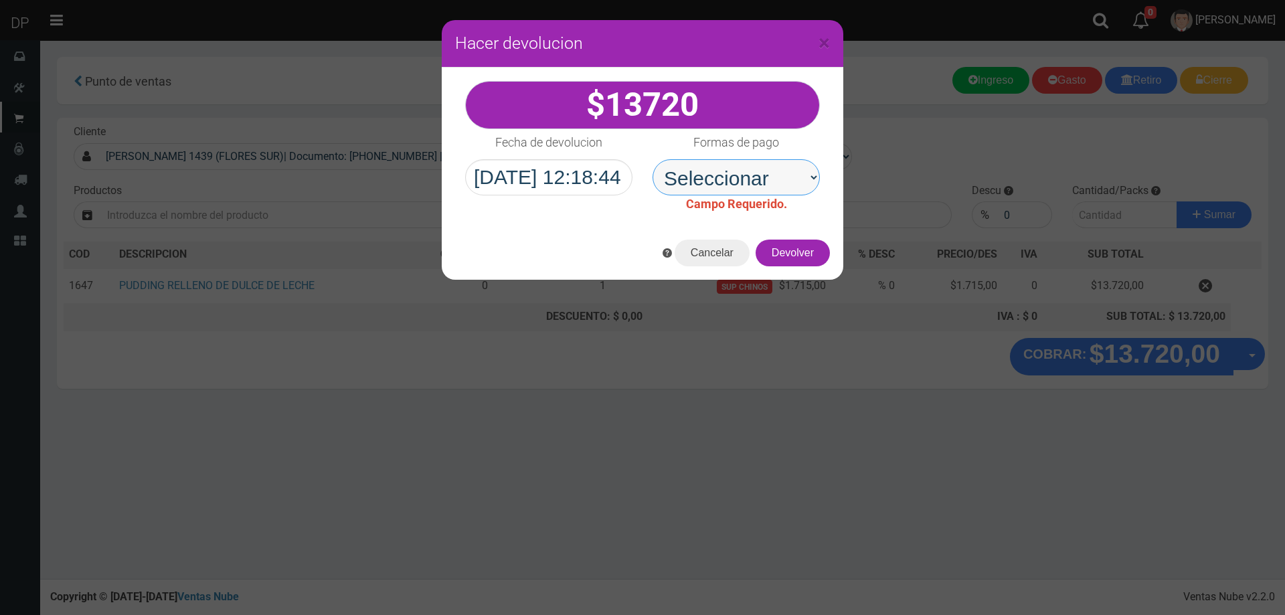
select select "Efectivo"
click at [653, 159] on select "Seleccionar Efectivo Tarjeta de Crédito Depósito Débito" at bounding box center [736, 177] width 167 height 36
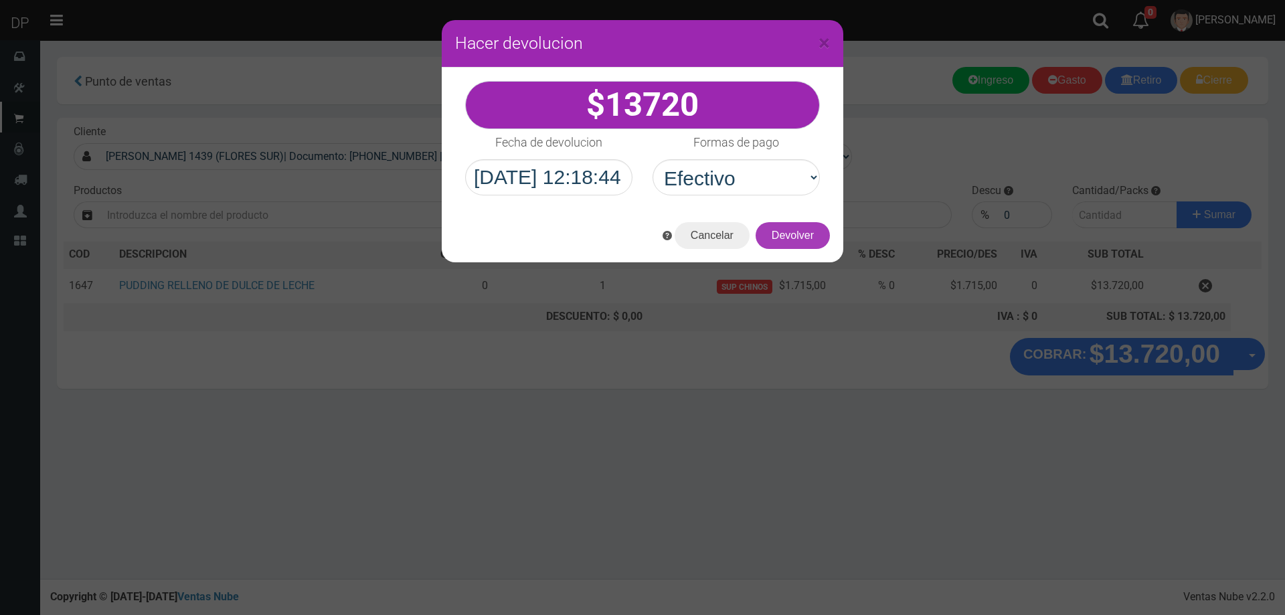
click at [789, 231] on button "Devolver" at bounding box center [793, 235] width 74 height 27
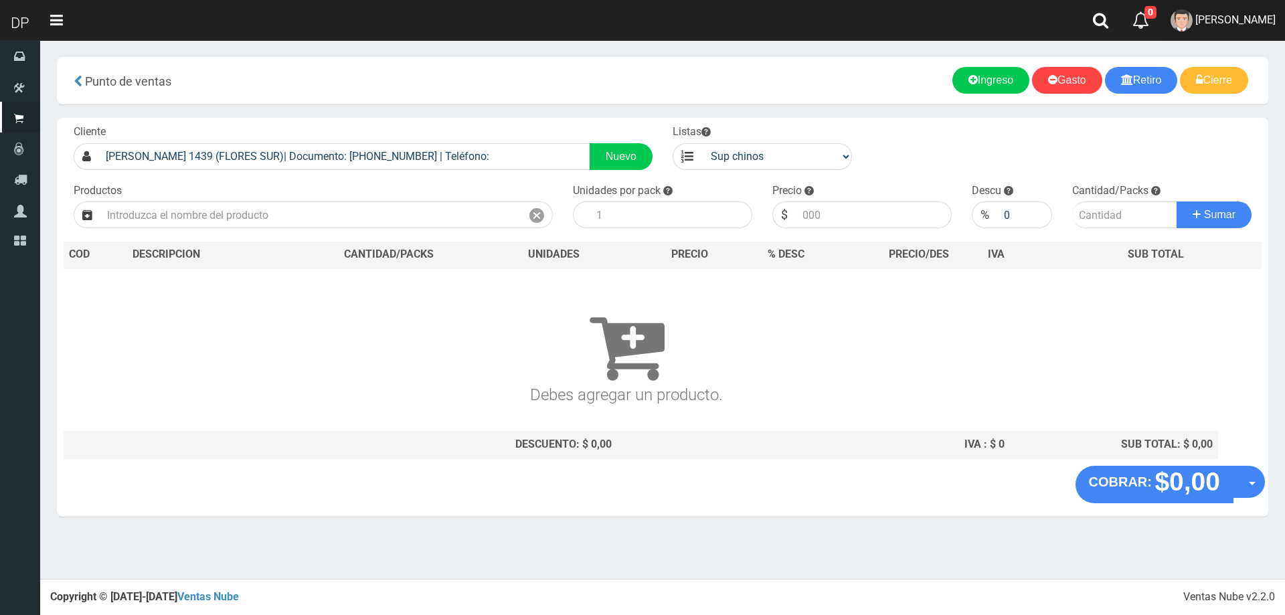
click at [1244, 23] on span "MARCELO AVALOS" at bounding box center [1236, 19] width 80 height 13
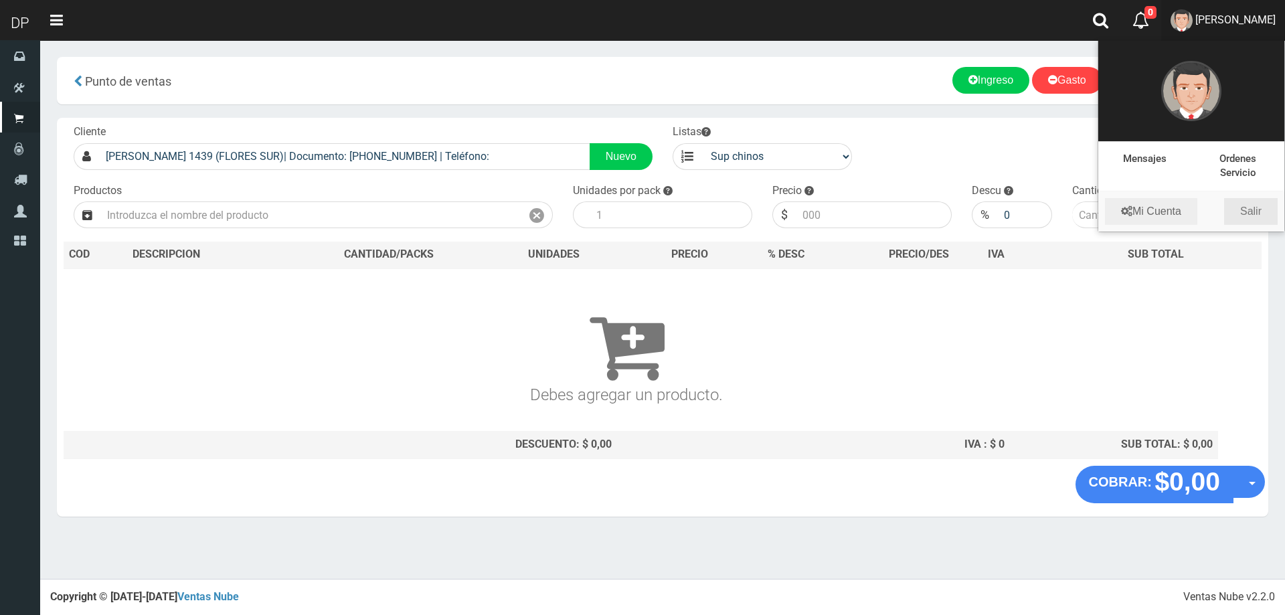
click at [1254, 201] on link "Salir" at bounding box center [1251, 211] width 54 height 27
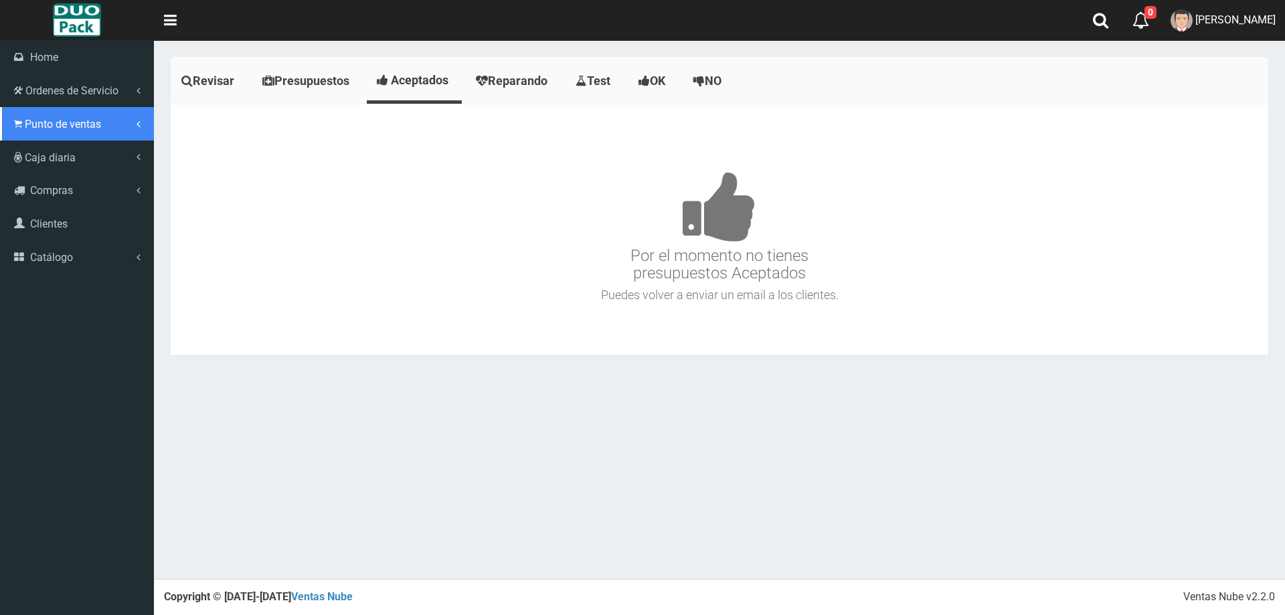
click at [50, 118] on span "Punto de ventas" at bounding box center [63, 124] width 76 height 13
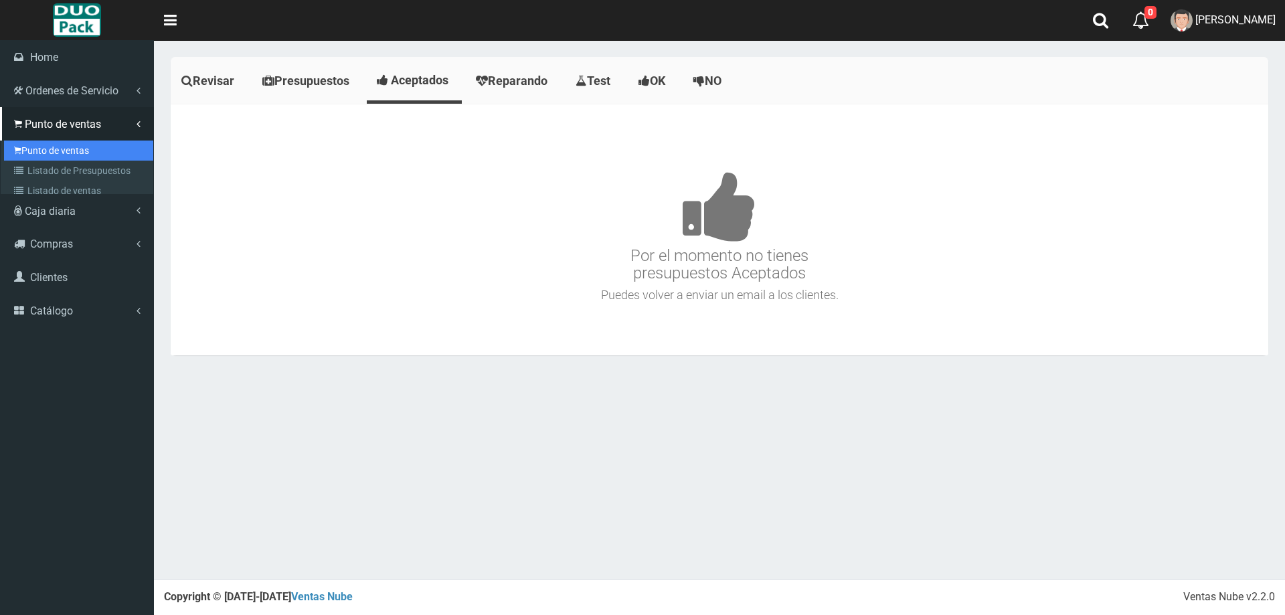
click at [69, 148] on link "Punto de ventas" at bounding box center [78, 151] width 149 height 20
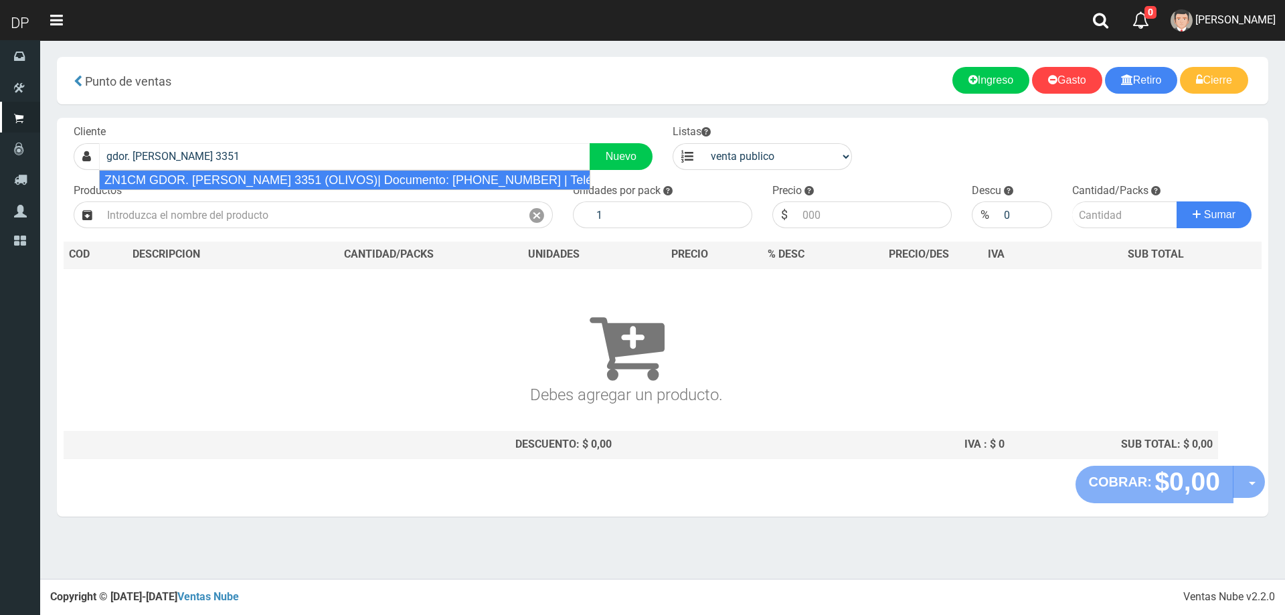
click at [228, 165] on input "gdor. [PERSON_NAME] 3351" at bounding box center [344, 156] width 491 height 27
click at [228, 173] on div "ZN1CM GDOR. [PERSON_NAME] 3351 (OLIVOS)| Documento: [PHONE_NUMBER] | Teléfono:" at bounding box center [344, 180] width 491 height 20
type input "ZN1CM GDOR. [PERSON_NAME] 3351 (OLIVOS)| Documento: [PHONE_NUMBER] | Teléfono:"
select select "2"
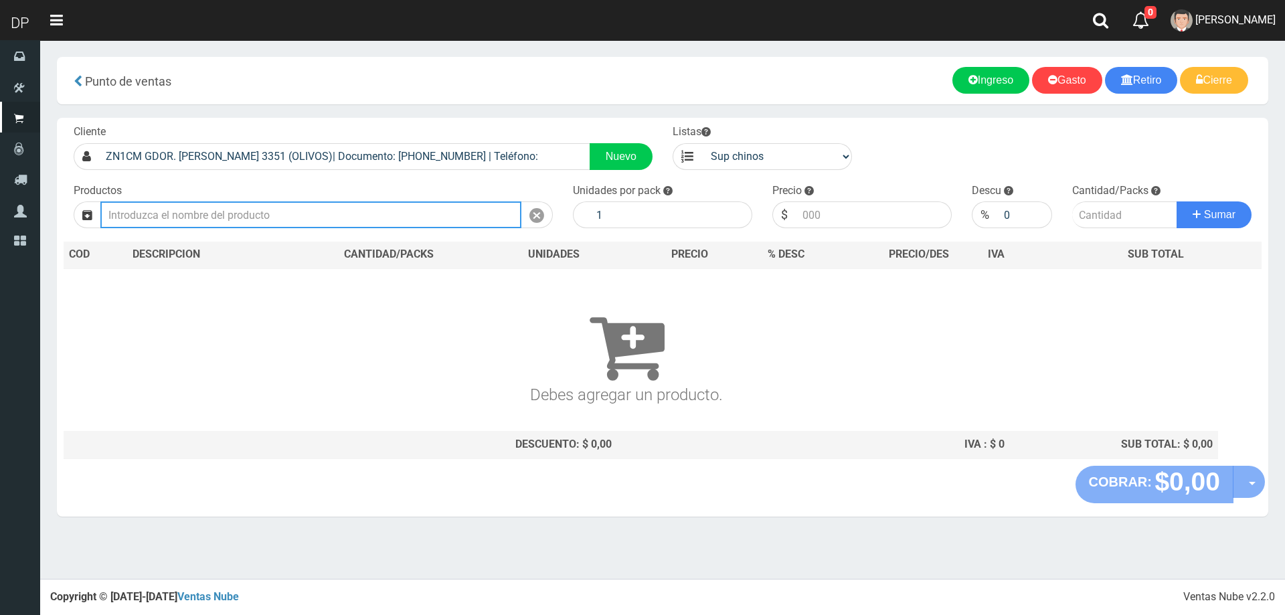
click at [218, 224] on input "text" at bounding box center [310, 214] width 421 height 27
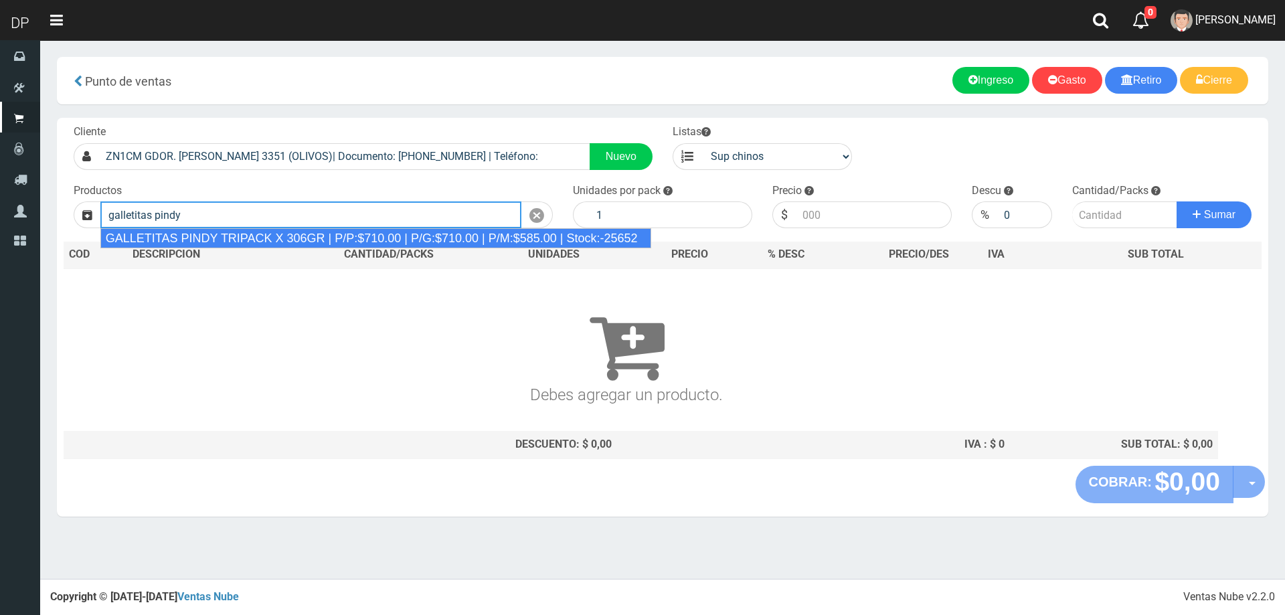
click at [246, 238] on div "GALLETITAS PINDY TRIPACK X 306GR | P/P:$710.00 | P/G:$710.00 | P/M:$585.00 | St…" at bounding box center [375, 238] width 551 height 20
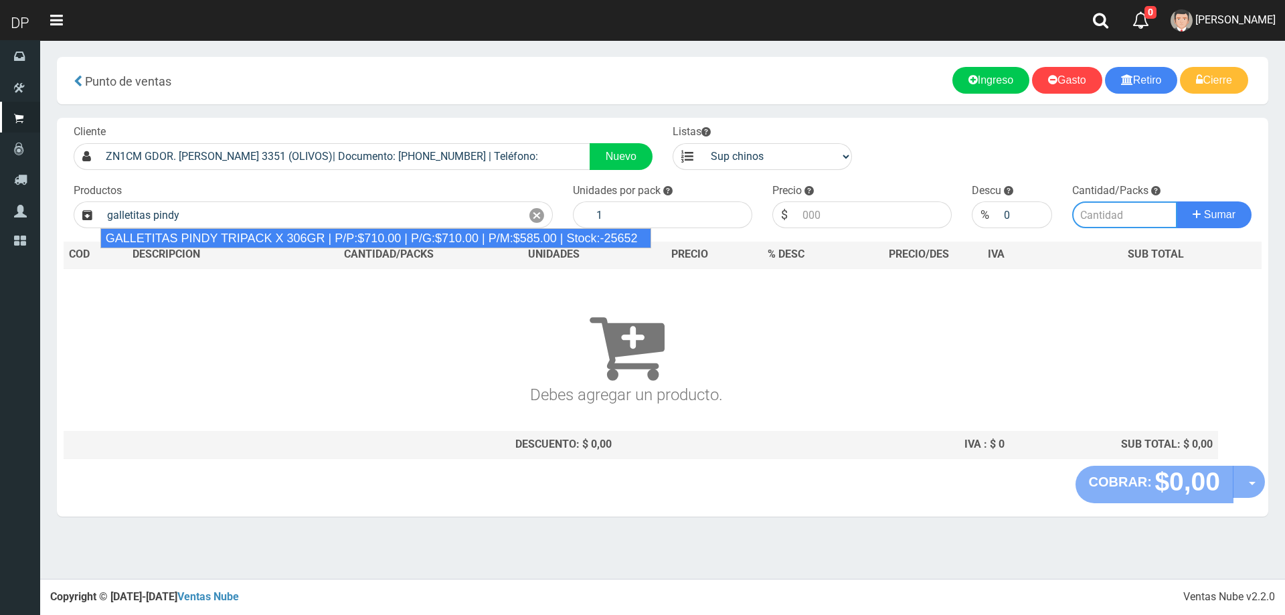
type input "GALLETITAS PINDY TRIPACK X 306GR | P/P:$710.00 | P/G:$710.00 | P/M:$585.00 | St…"
type input "12"
type input "710.00"
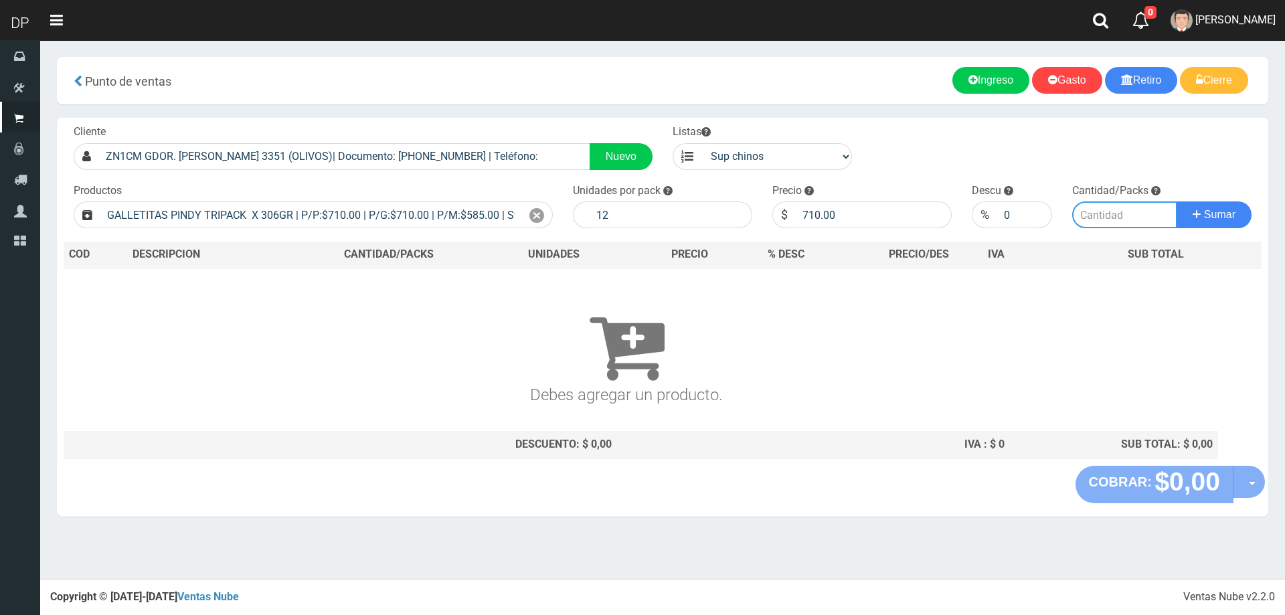
click at [1109, 220] on input "number" at bounding box center [1125, 214] width 106 height 27
type input "5"
click at [1177, 201] on button "Sumar" at bounding box center [1214, 214] width 75 height 27
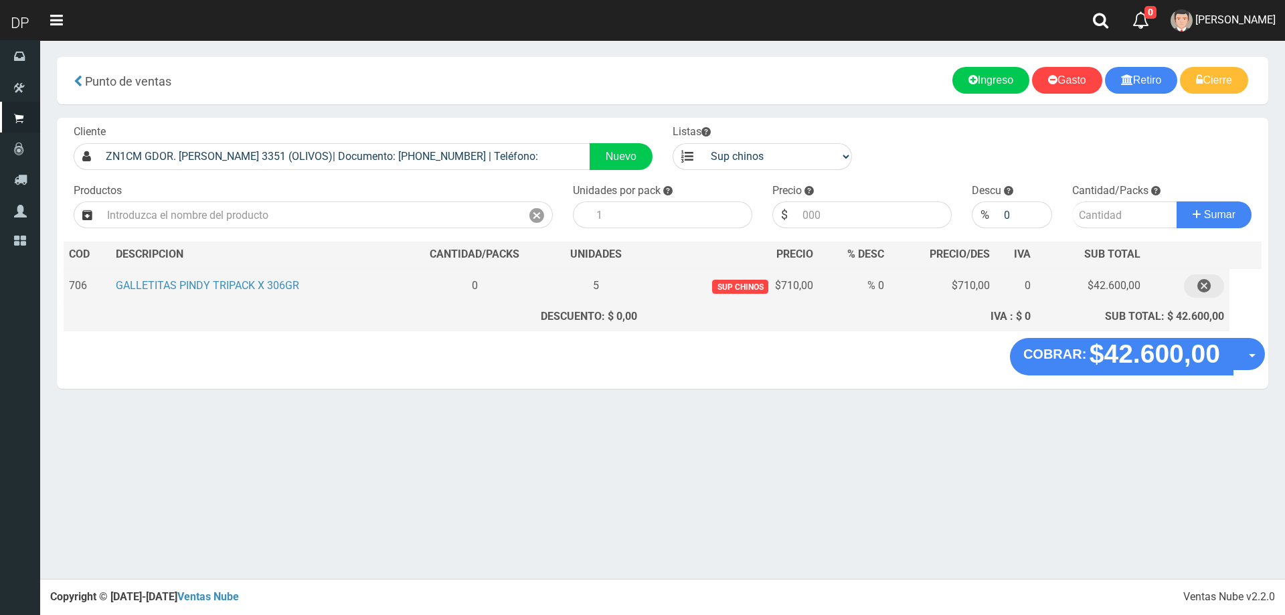
click at [1205, 284] on icon "button" at bounding box center [1204, 285] width 13 height 23
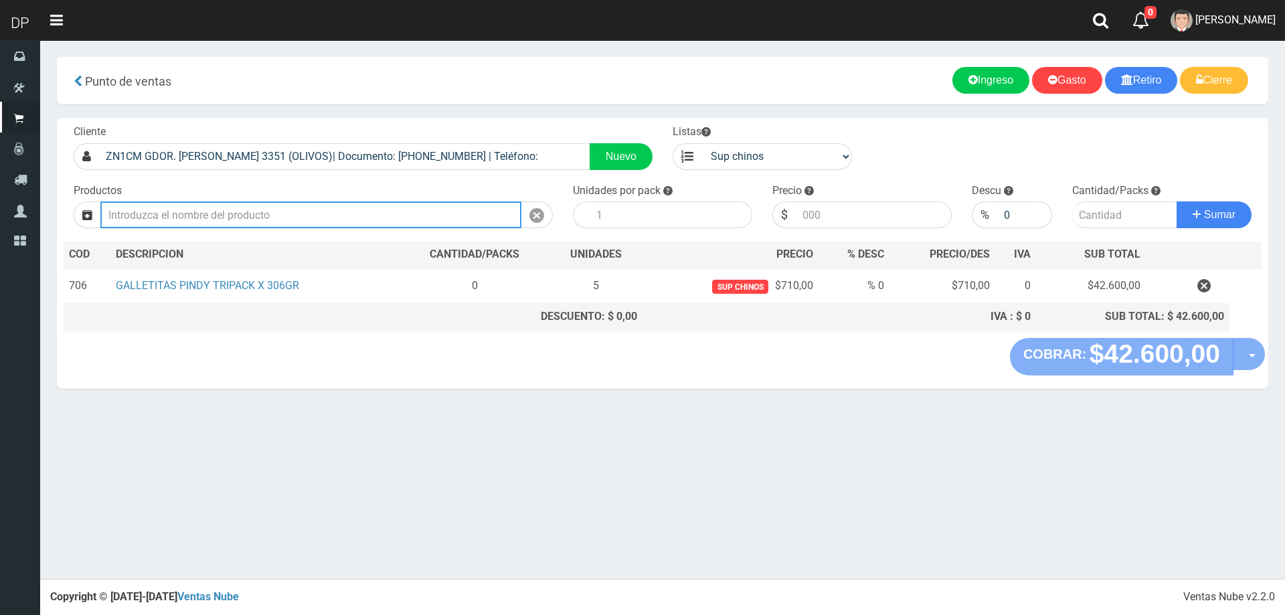
click at [311, 216] on input "text" at bounding box center [310, 214] width 421 height 27
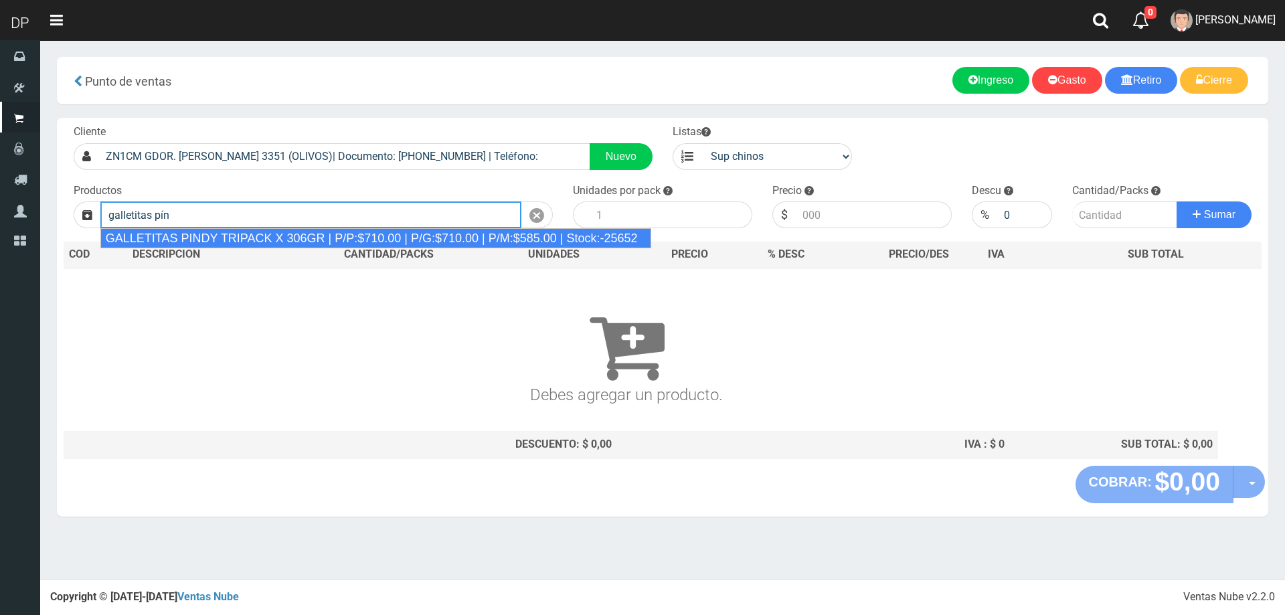
click at [328, 241] on div "GALLETITAS PINDY TRIPACK X 306GR | P/P:$710.00 | P/G:$710.00 | P/M:$585.00 | St…" at bounding box center [375, 238] width 551 height 20
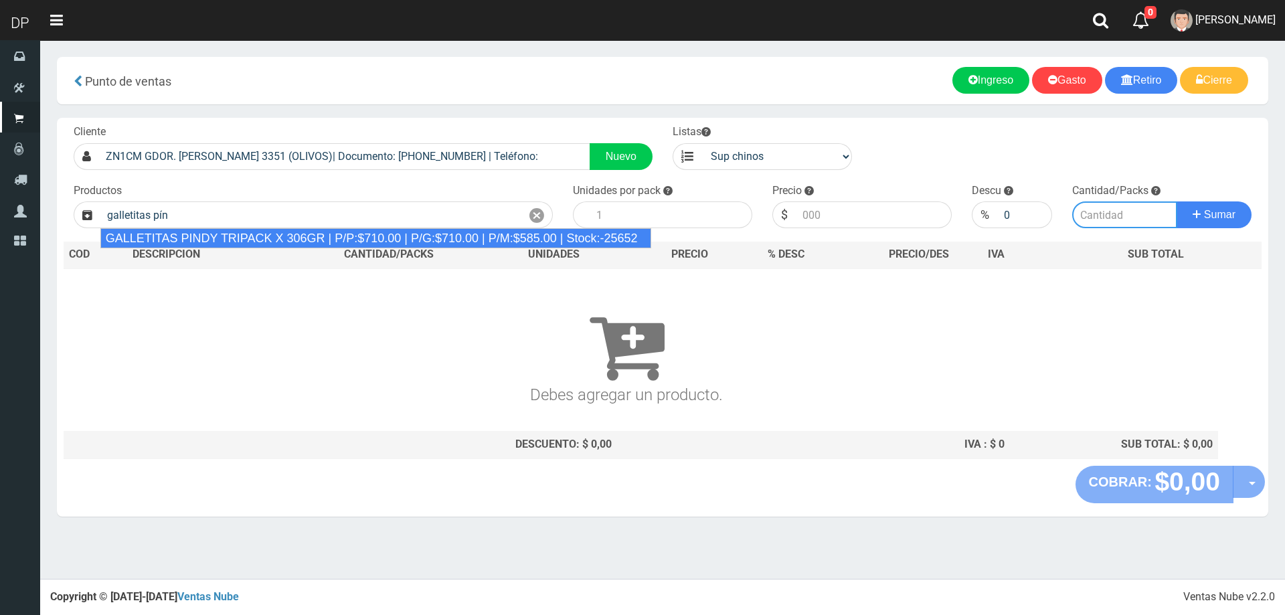
type input "GALLETITAS PINDY TRIPACK X 306GR | P/P:$710.00 | P/G:$710.00 | P/M:$585.00 | St…"
type input "12"
type input "710.00"
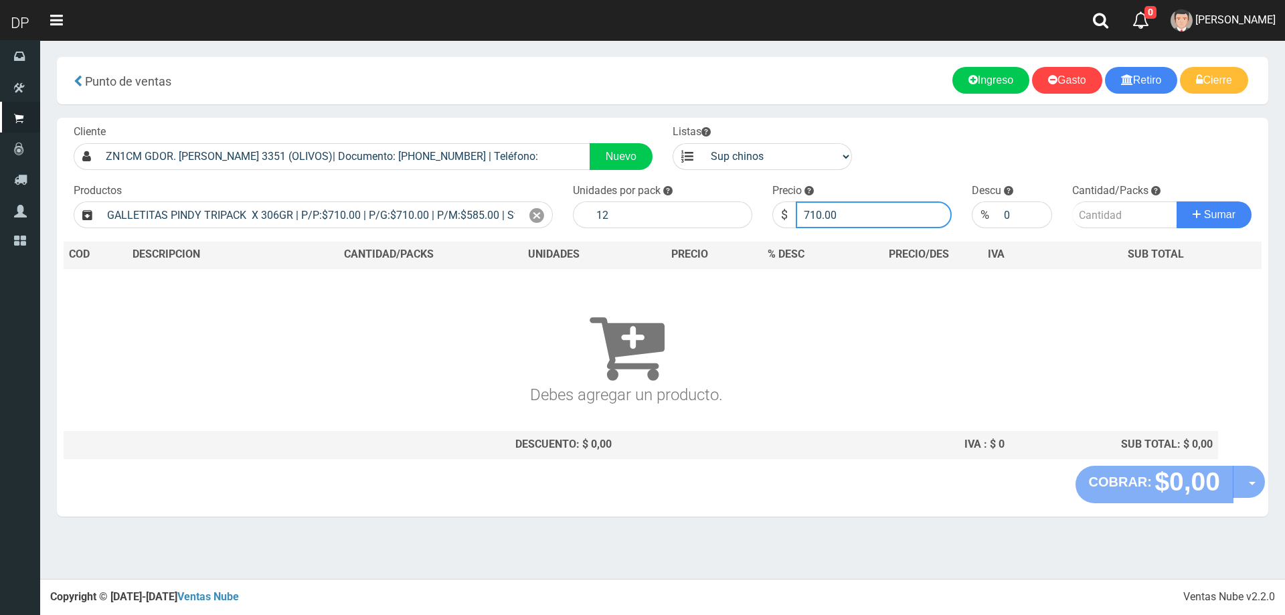
click at [825, 208] on input "710.00" at bounding box center [874, 214] width 156 height 27
type input "685"
type input "685.00"
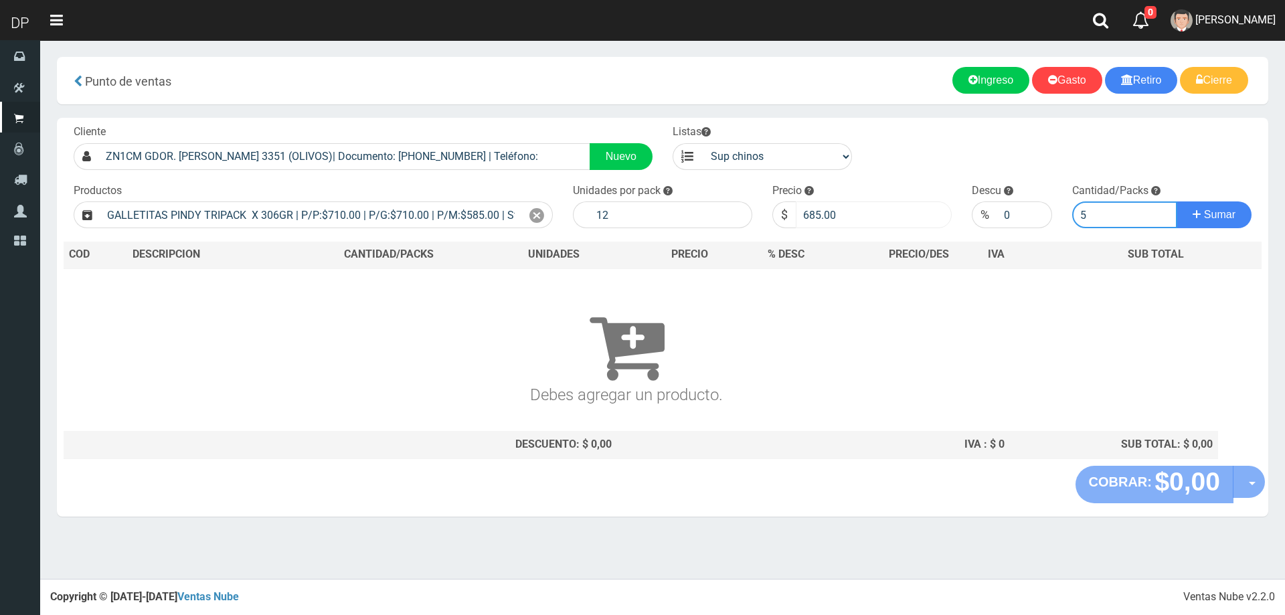
type input "5"
click at [1177, 201] on button "Sumar" at bounding box center [1214, 214] width 75 height 27
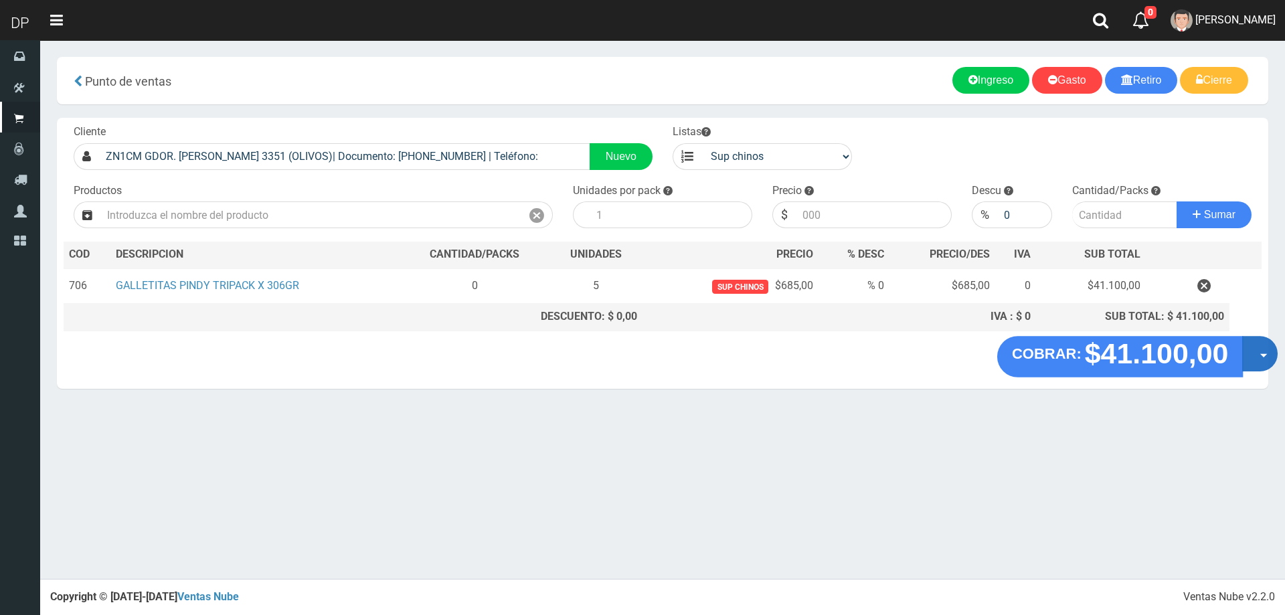
click at [1258, 352] on button "Opciones" at bounding box center [1259, 353] width 35 height 35
click at [1178, 363] on link "Hacer Devolucion" at bounding box center [1217, 358] width 120 height 31
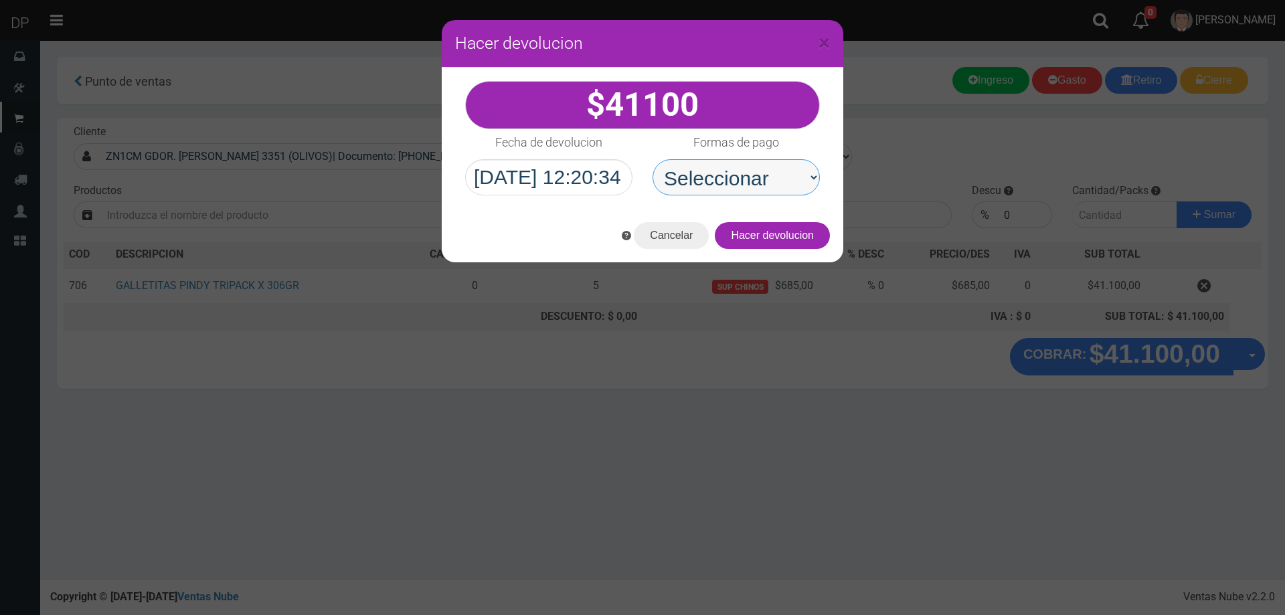
click at [748, 173] on select "Seleccionar Efectivo Tarjeta de Crédito Depósito Débito" at bounding box center [736, 177] width 167 height 36
select select "Efectivo"
click at [653, 159] on select "Seleccionar Efectivo Tarjeta de Crédito Depósito Débito" at bounding box center [736, 177] width 167 height 36
click at [801, 232] on button "Hacer devolucion" at bounding box center [772, 235] width 115 height 27
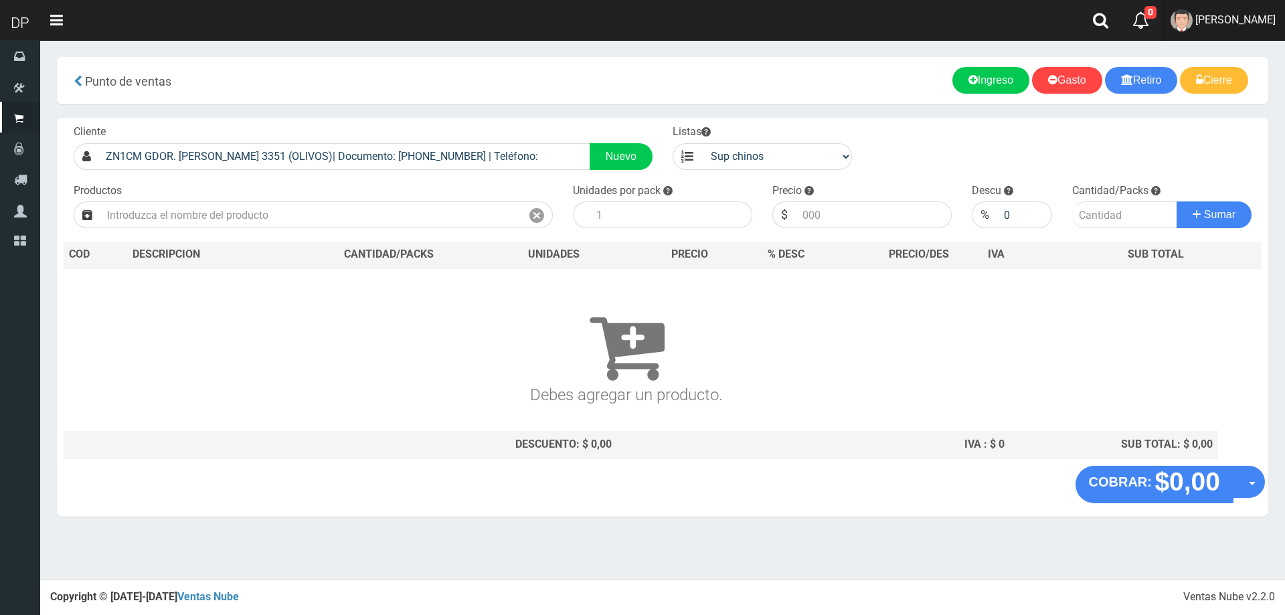
click at [1242, 26] on link "AXELL MOYA" at bounding box center [1223, 20] width 124 height 41
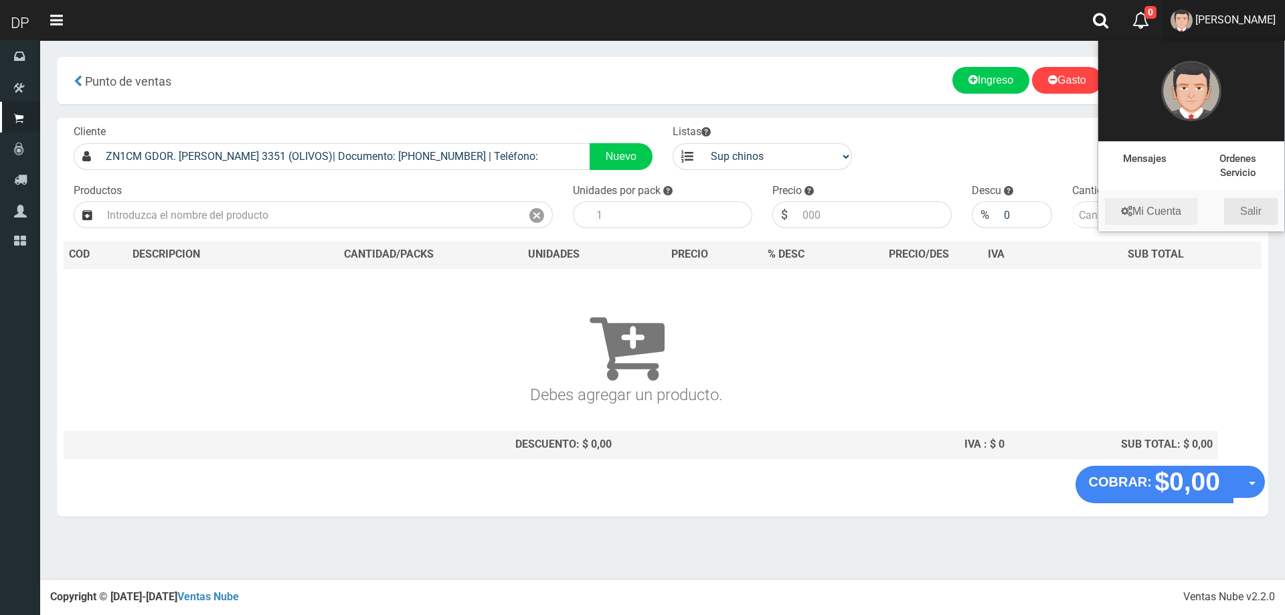
click at [1250, 212] on link "Salir" at bounding box center [1251, 211] width 54 height 27
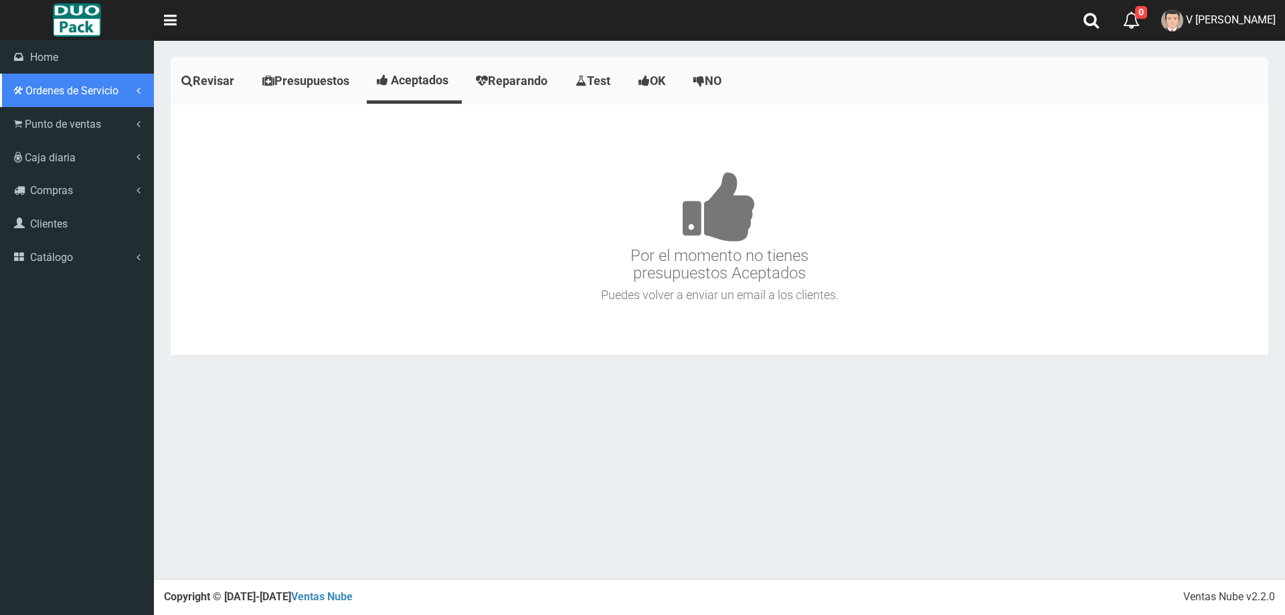
click at [17, 106] on link "Ordenes de Servicio" at bounding box center [77, 90] width 154 height 33
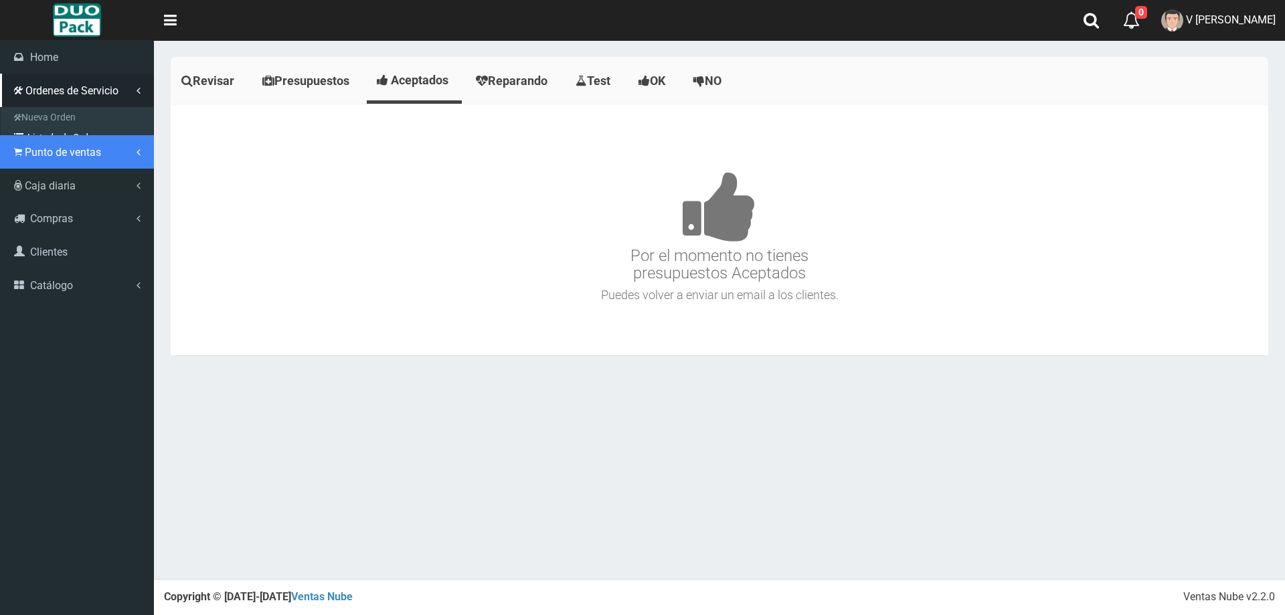
click at [50, 131] on ul "Home Ordenes de Servicio" at bounding box center [77, 171] width 154 height 262
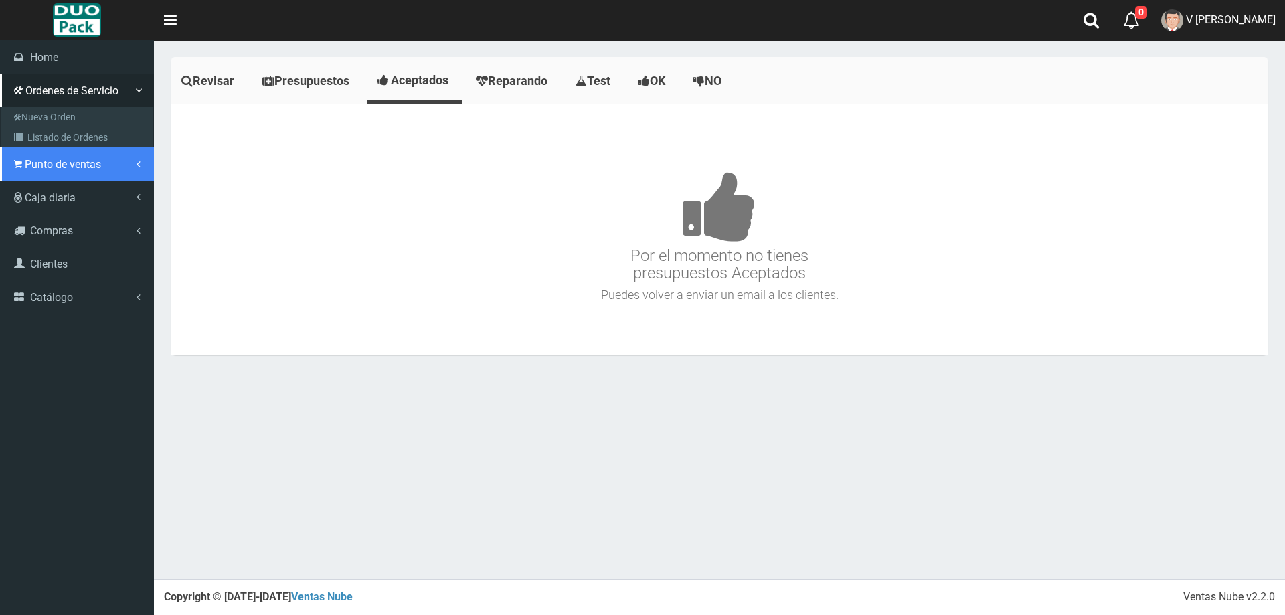
click at [68, 165] on span "Punto de ventas" at bounding box center [63, 164] width 76 height 13
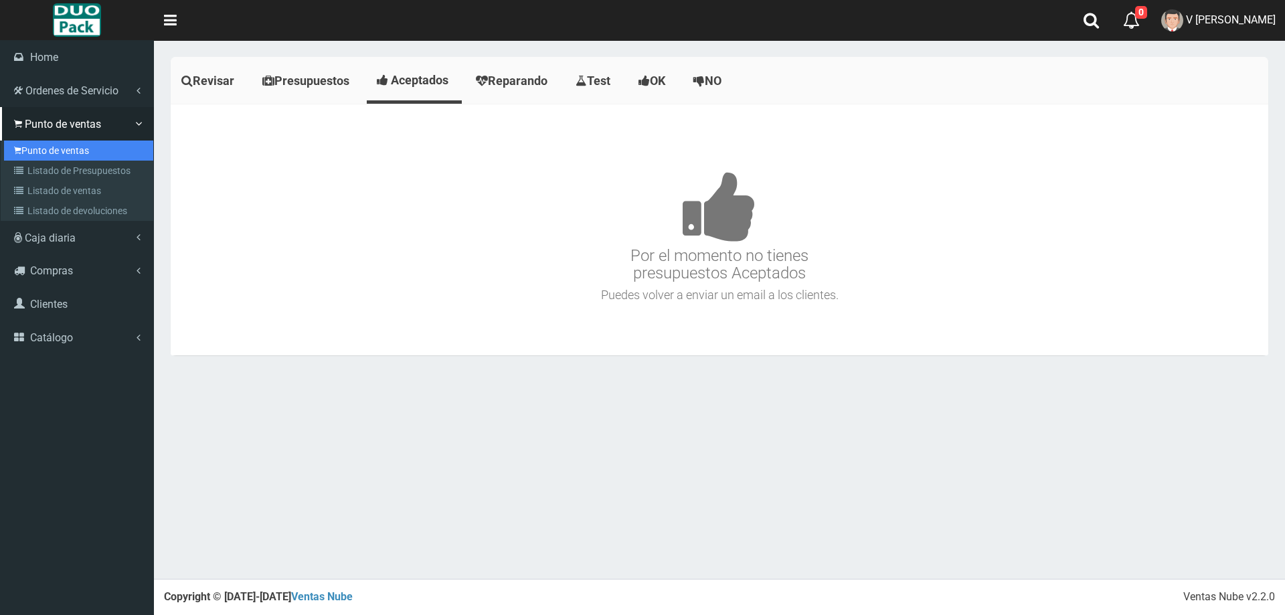
click at [66, 156] on link "Punto de ventas" at bounding box center [78, 151] width 149 height 20
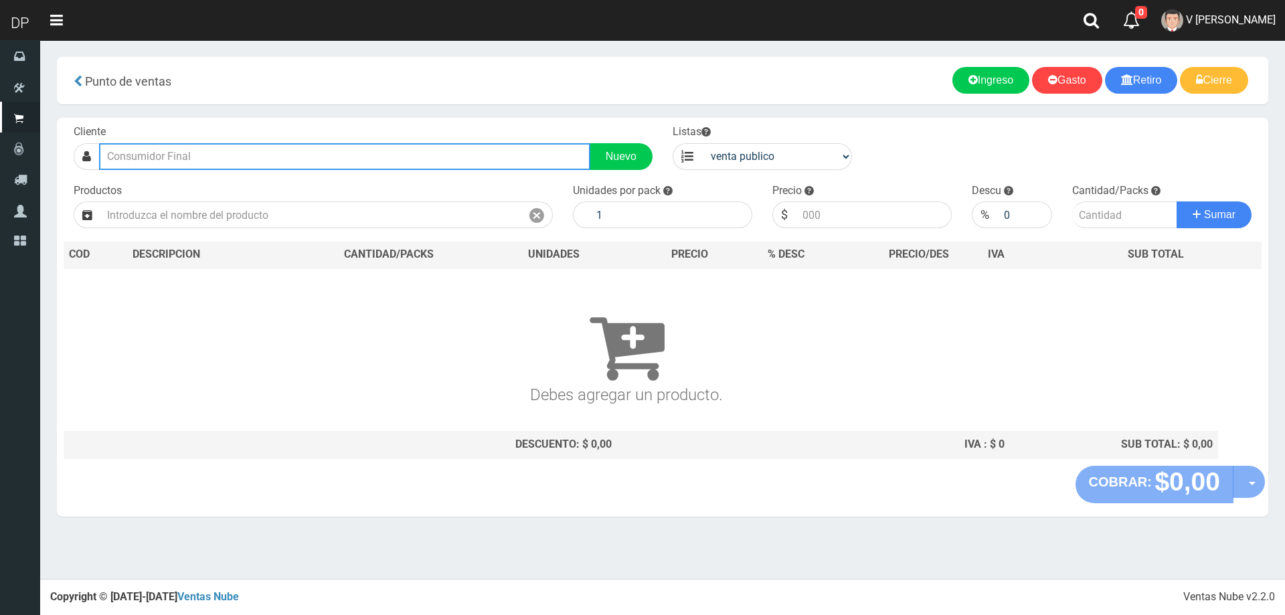
click at [198, 157] on input "text" at bounding box center [344, 156] width 491 height 27
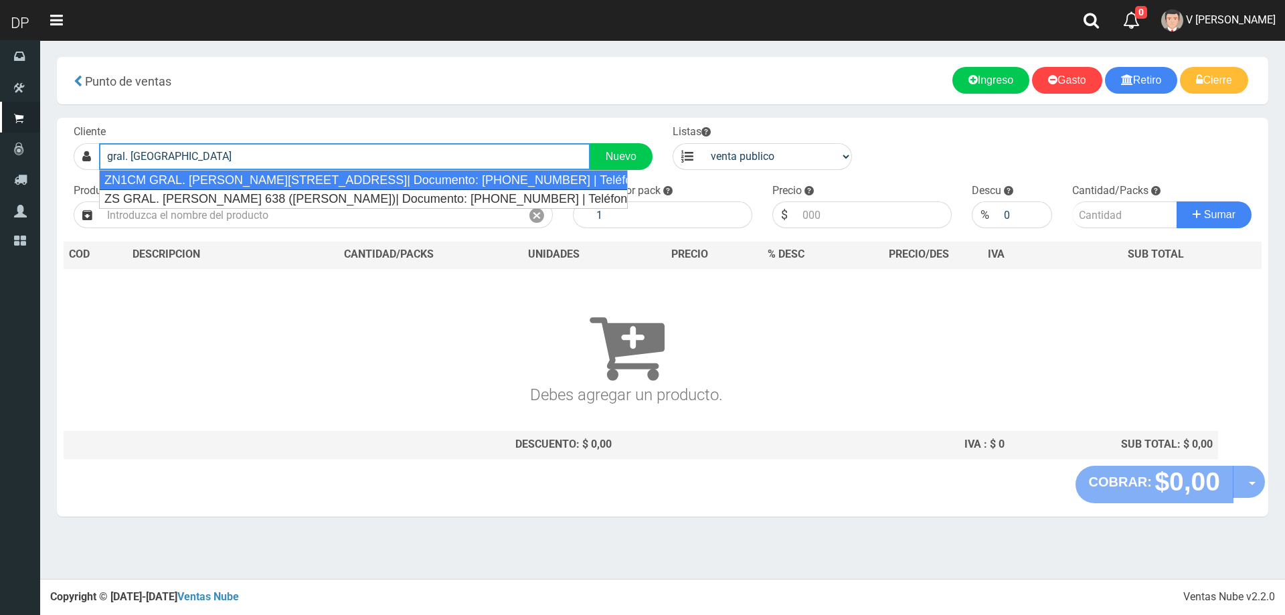
click at [268, 179] on div "ZN1CM GRAL. [PERSON_NAME][STREET_ADDRESS]| Documento: [PHONE_NUMBER] | Teléfono:" at bounding box center [363, 180] width 529 height 20
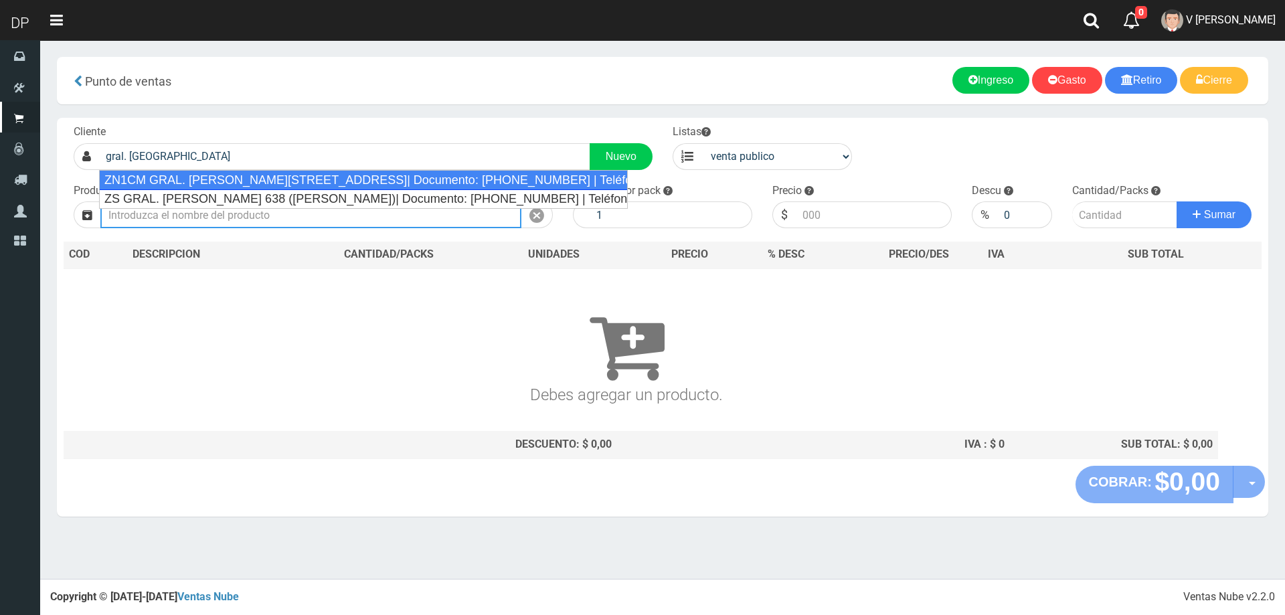
type input "ZN1CM GRAL. [PERSON_NAME][STREET_ADDRESS]| Documento: [PHONE_NUMBER] | Teléfono:"
select select "2"
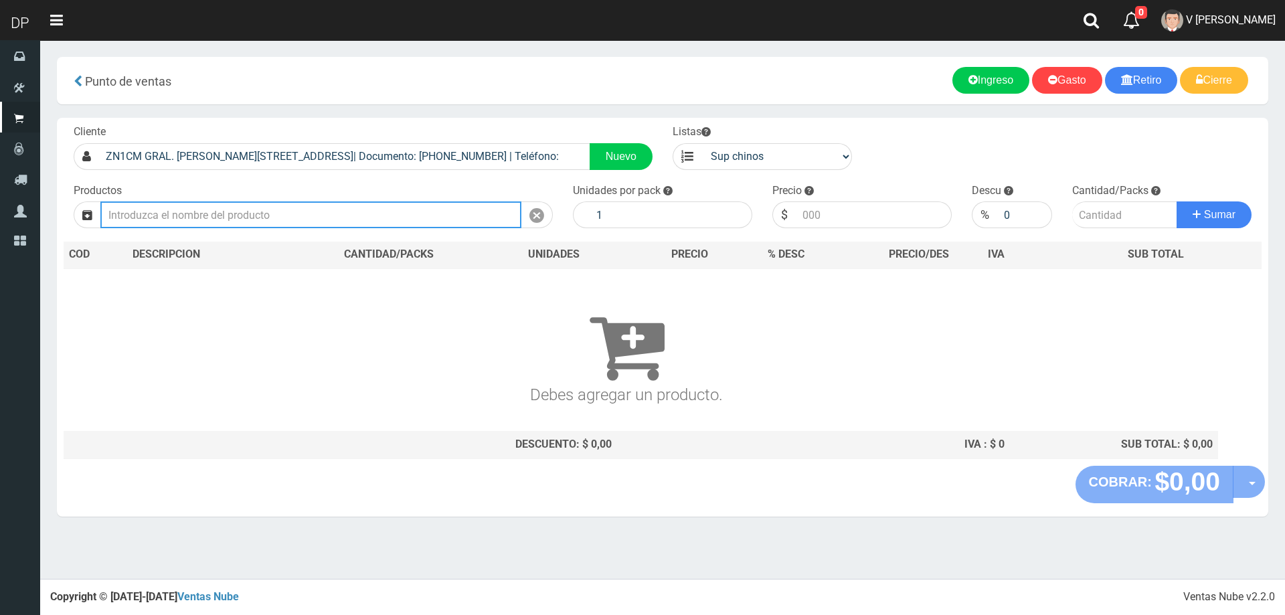
click at [373, 213] on input "text" at bounding box center [310, 214] width 421 height 27
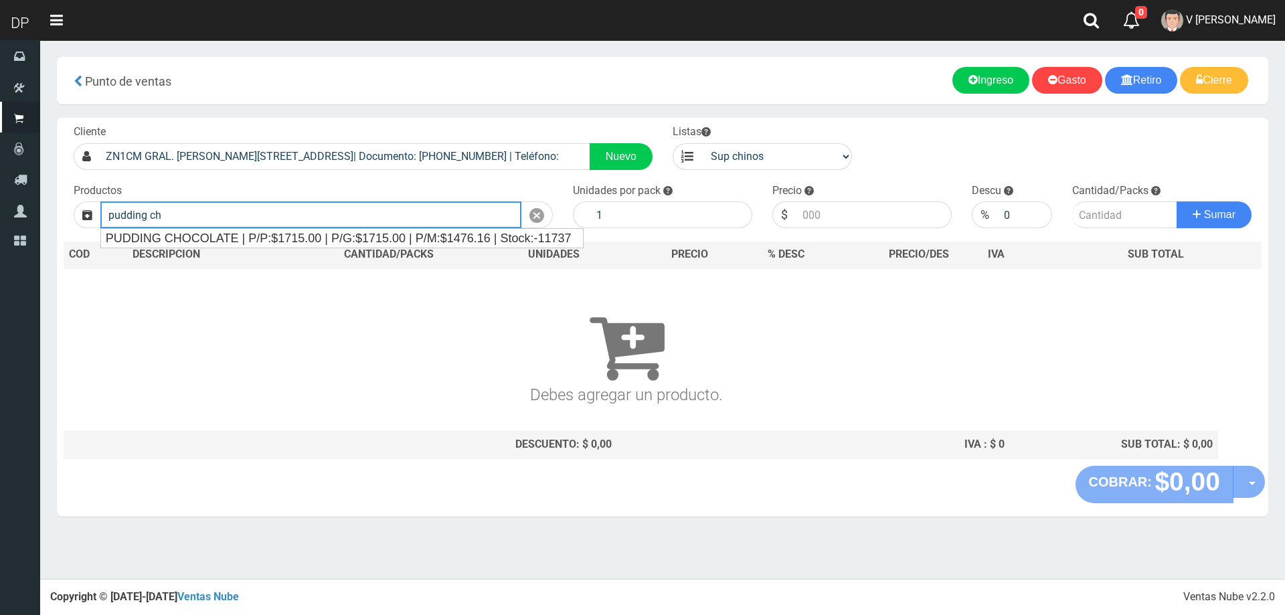
click at [374, 228] on ul "PUDDING CHOCOLATE | P/P:$1715.00 | P/G:$1715.00 | P/M:$1476.16 | Stock:-11737" at bounding box center [342, 238] width 484 height 20
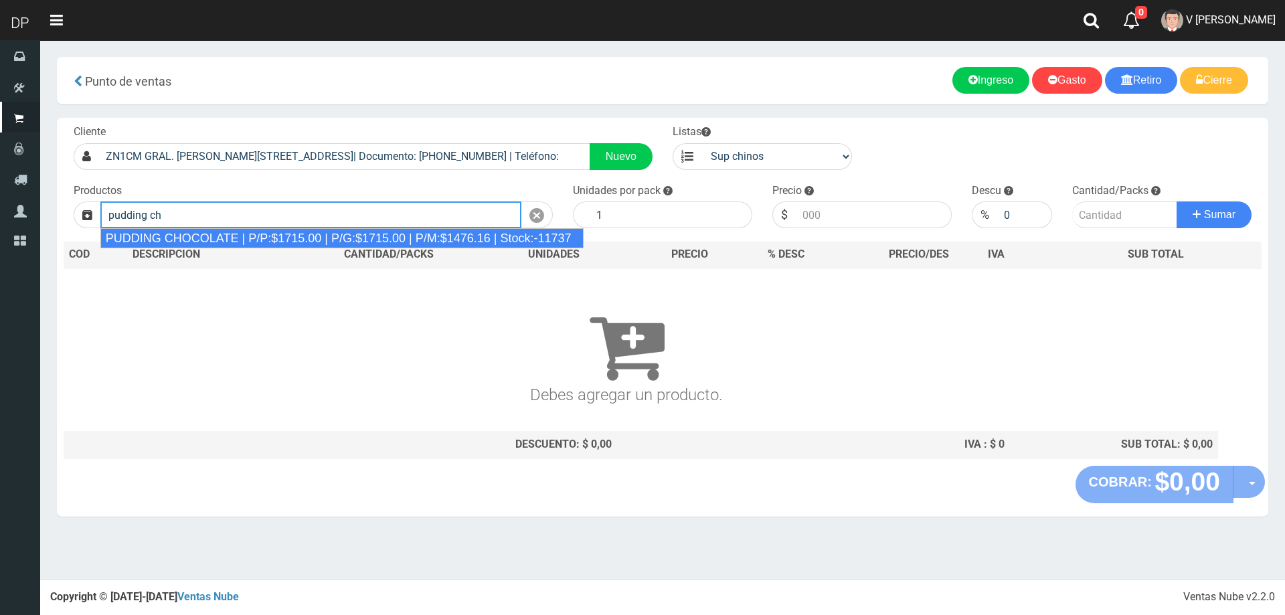
click at [374, 234] on div "PUDDING CHOCOLATE | P/P:$1715.00 | P/G:$1715.00 | P/M:$1476.16 | Stock:-11737" at bounding box center [342, 238] width 484 height 20
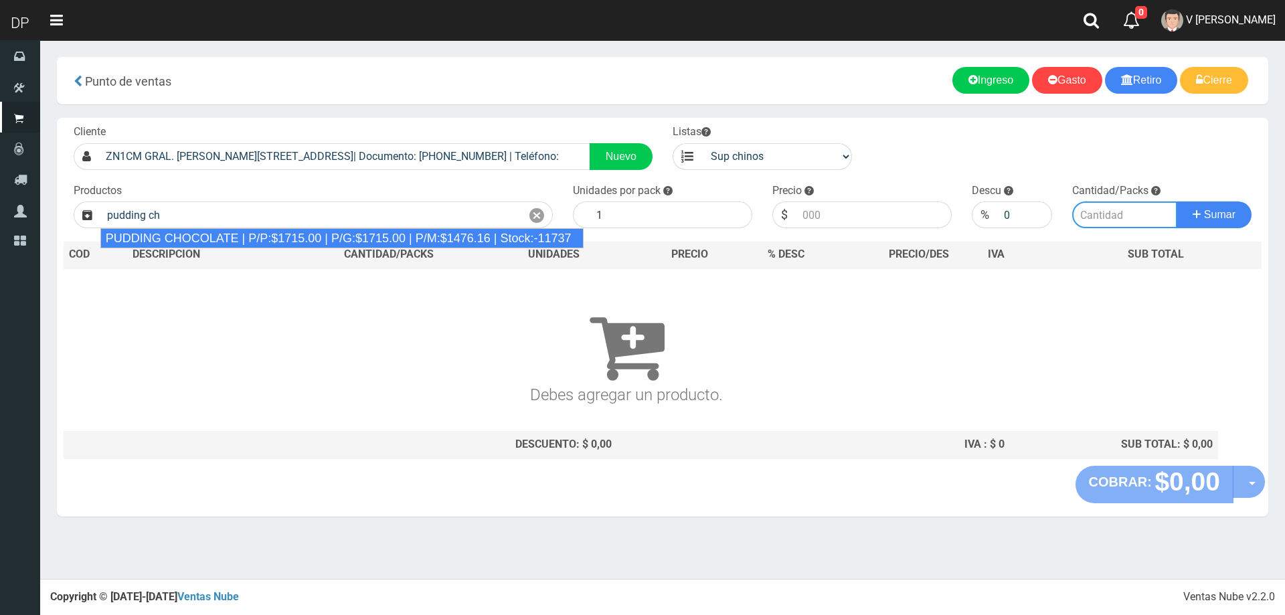
type input "PUDDING CHOCOLATE | P/P:$1715.00 | P/G:$1715.00 | P/M:$1476.16 | Stock:-11737"
type input "8"
type input "1715.00"
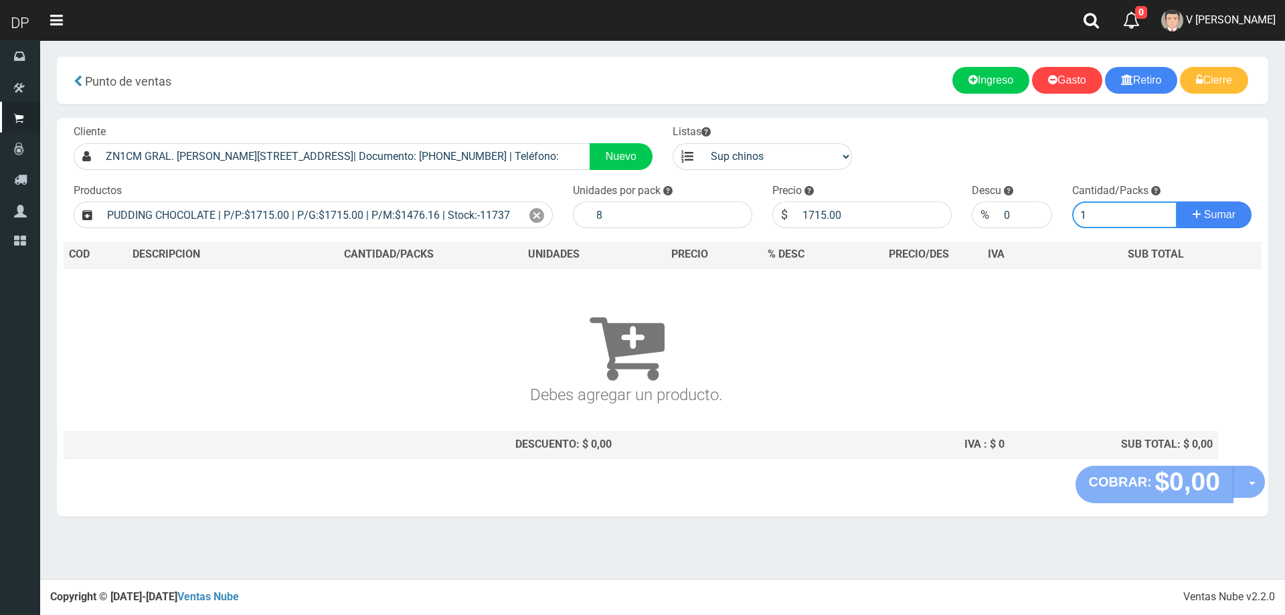
type input "1"
click at [1177, 201] on button "Sumar" at bounding box center [1214, 214] width 75 height 27
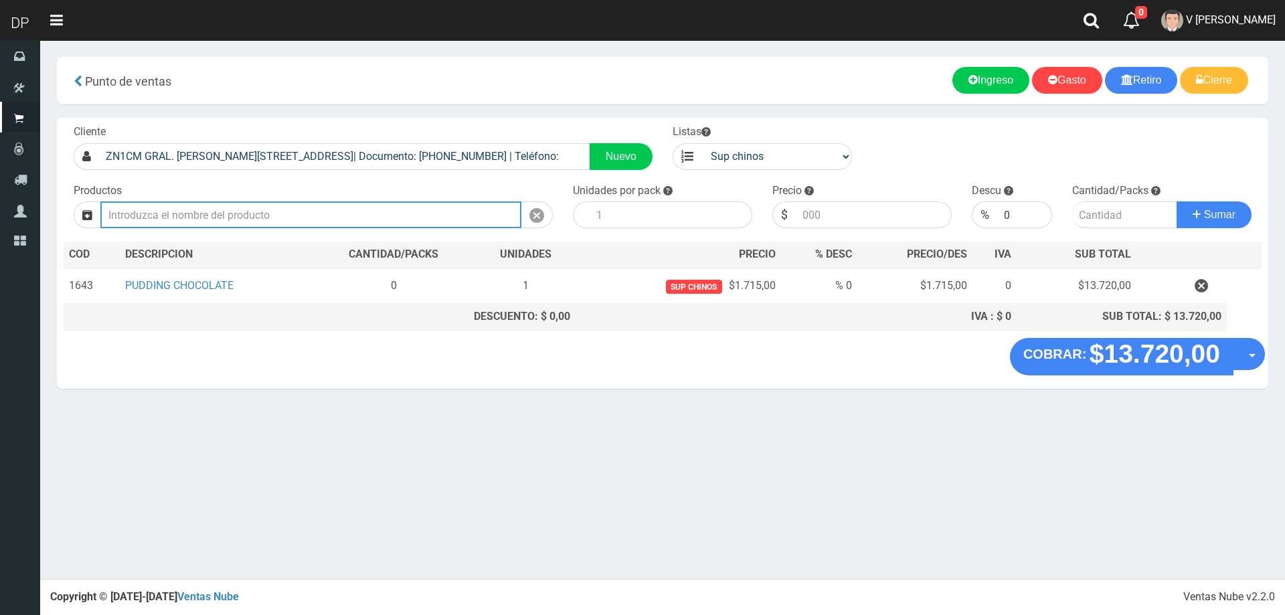
click at [195, 218] on input "text" at bounding box center [310, 214] width 421 height 27
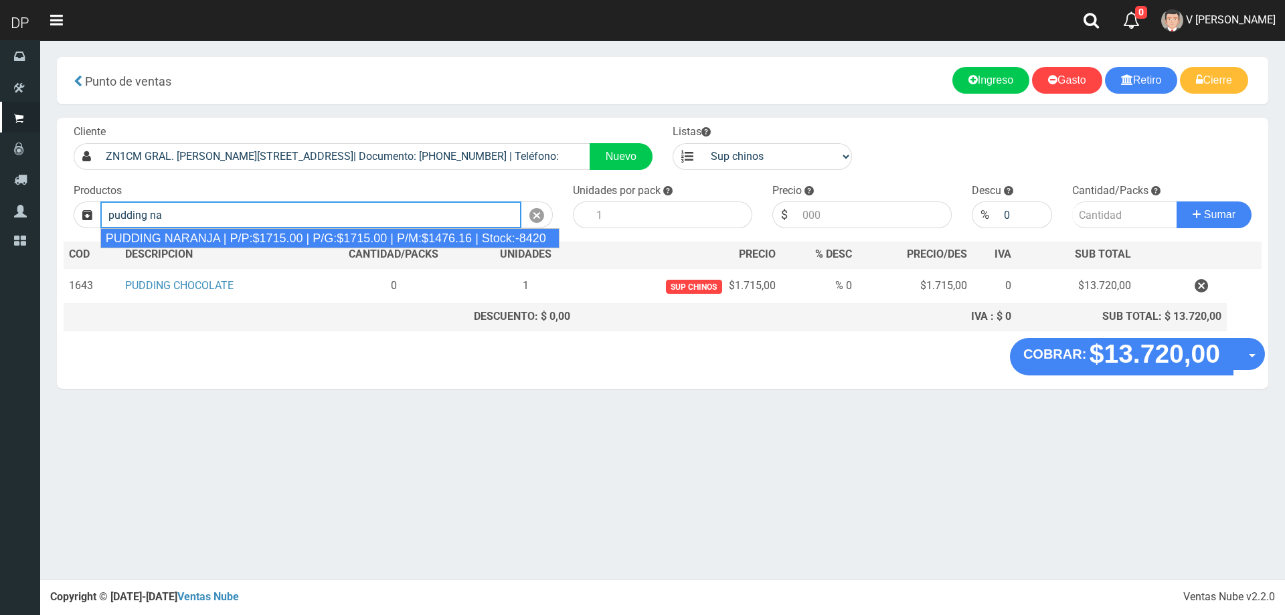
click at [203, 236] on div "PUDDING NARANJA | P/P:$1715.00 | P/G:$1715.00 | P/M:$1476.16 | Stock:-8420" at bounding box center [329, 238] width 459 height 20
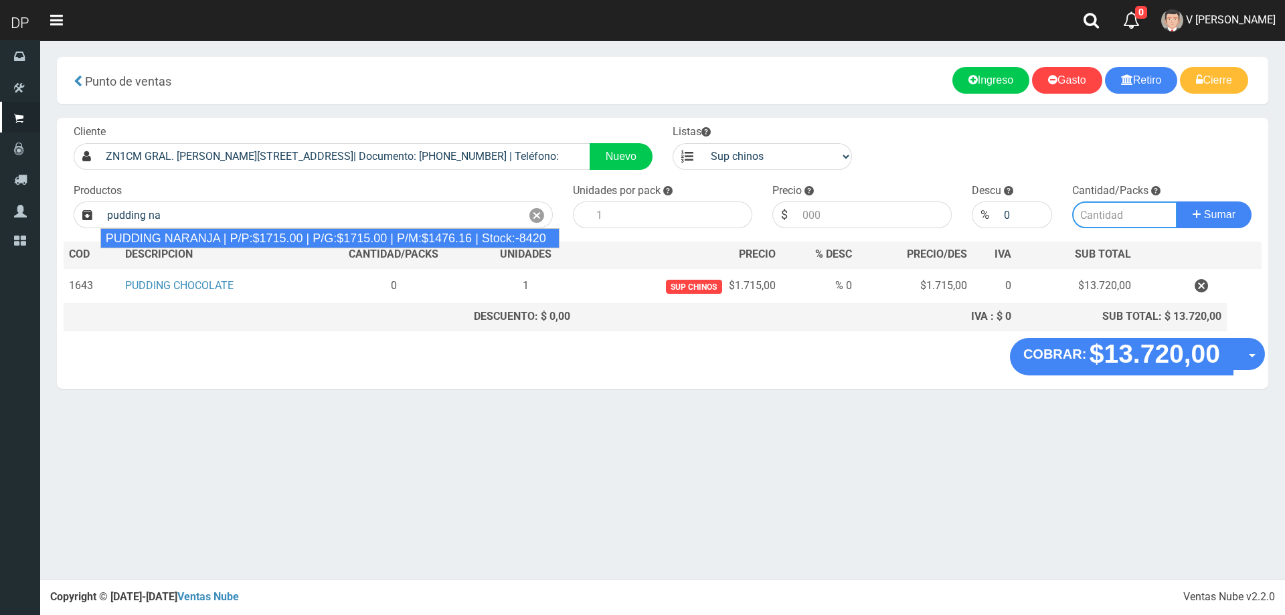
type input "PUDDING NARANJA | P/P:$1715.00 | P/G:$1715.00 | P/M:$1476.16 | Stock:-8420"
type input "8"
type input "1715.00"
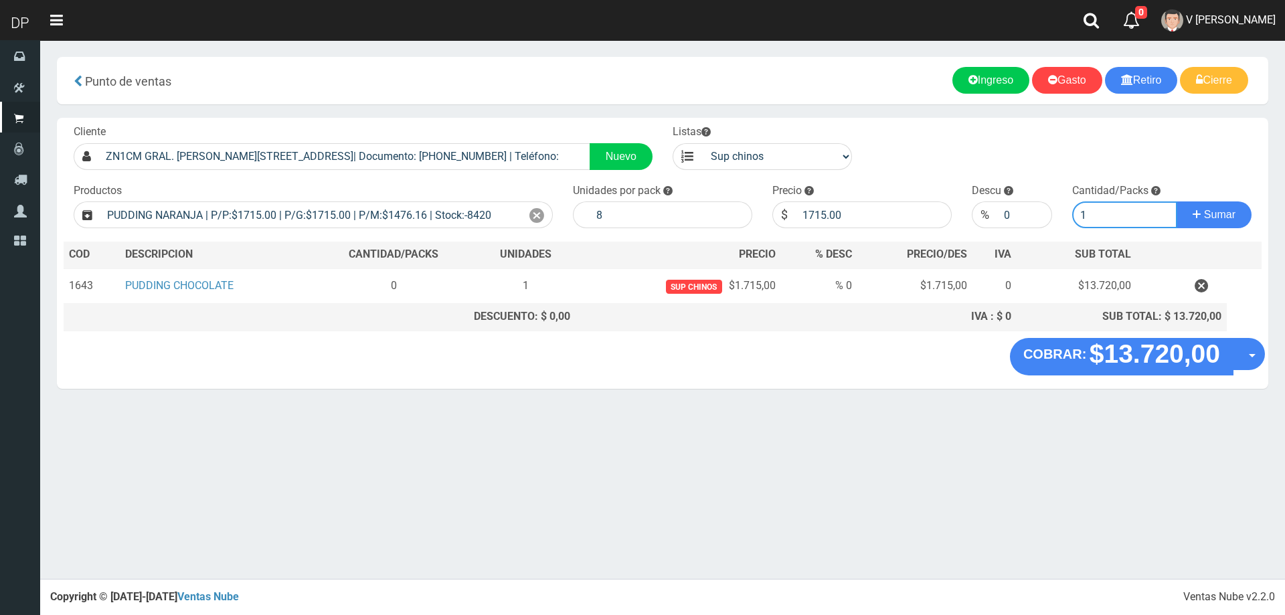
type input "1"
click at [1177, 201] on button "Sumar" at bounding box center [1214, 214] width 75 height 27
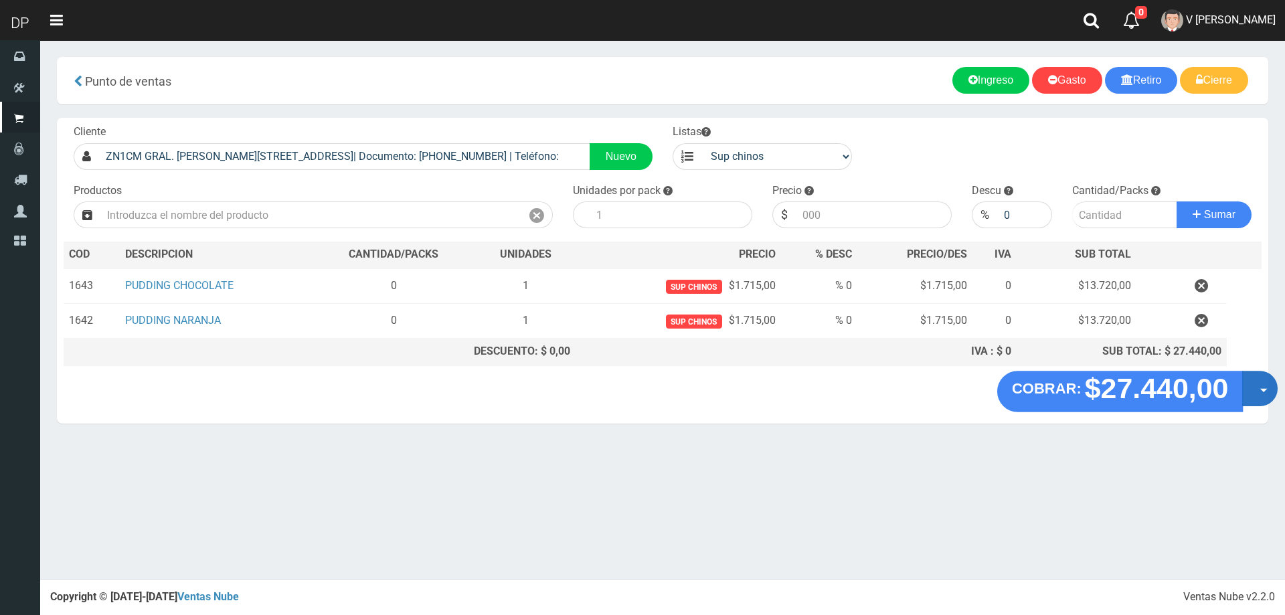
click at [1261, 382] on button "Opciones" at bounding box center [1259, 388] width 35 height 35
click at [1240, 397] on link "Hacer Devolucion" at bounding box center [1217, 393] width 120 height 31
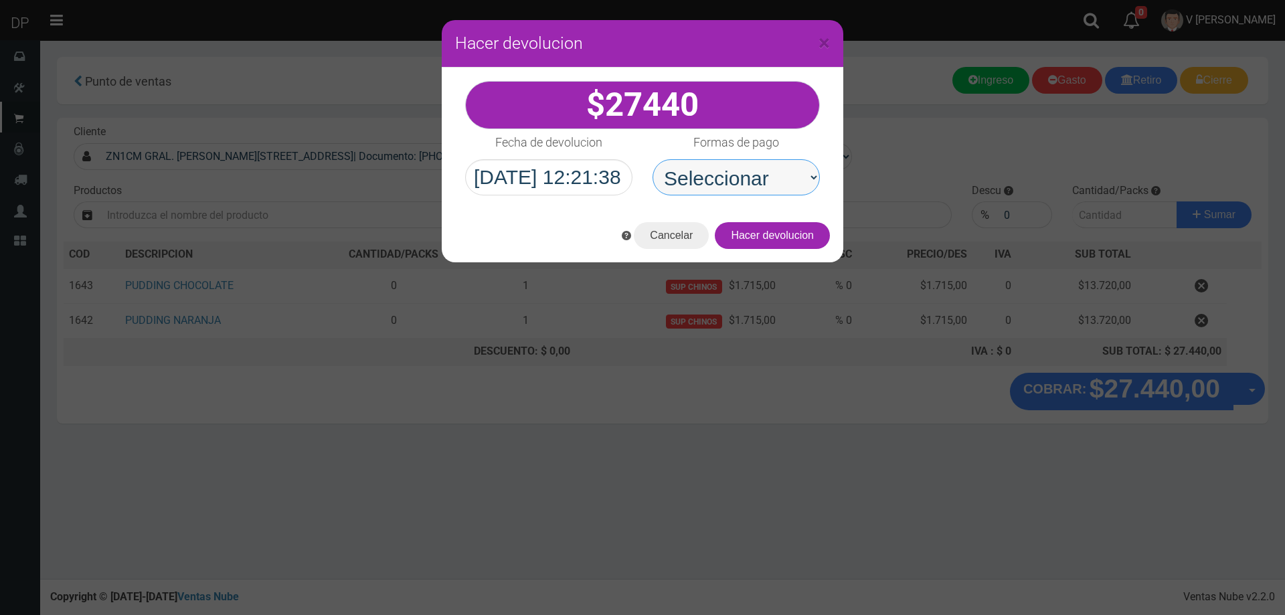
click at [742, 183] on select "Seleccionar Efectivo Tarjeta de Crédito Depósito Débito" at bounding box center [736, 177] width 167 height 36
select select "Efectivo"
click at [653, 159] on select "Seleccionar Efectivo Tarjeta de Crédito Depósito Débito" at bounding box center [736, 177] width 167 height 36
click at [798, 240] on button "Hacer devolucion" at bounding box center [772, 235] width 115 height 27
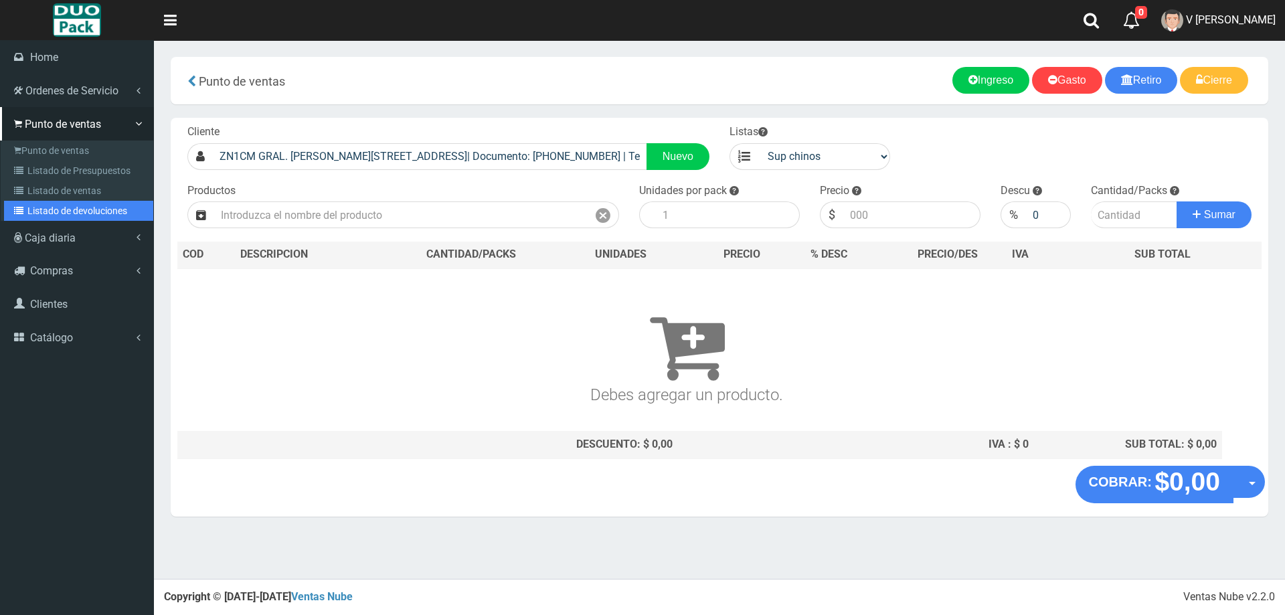
click at [85, 204] on link "Listado de devoluciones" at bounding box center [78, 211] width 149 height 20
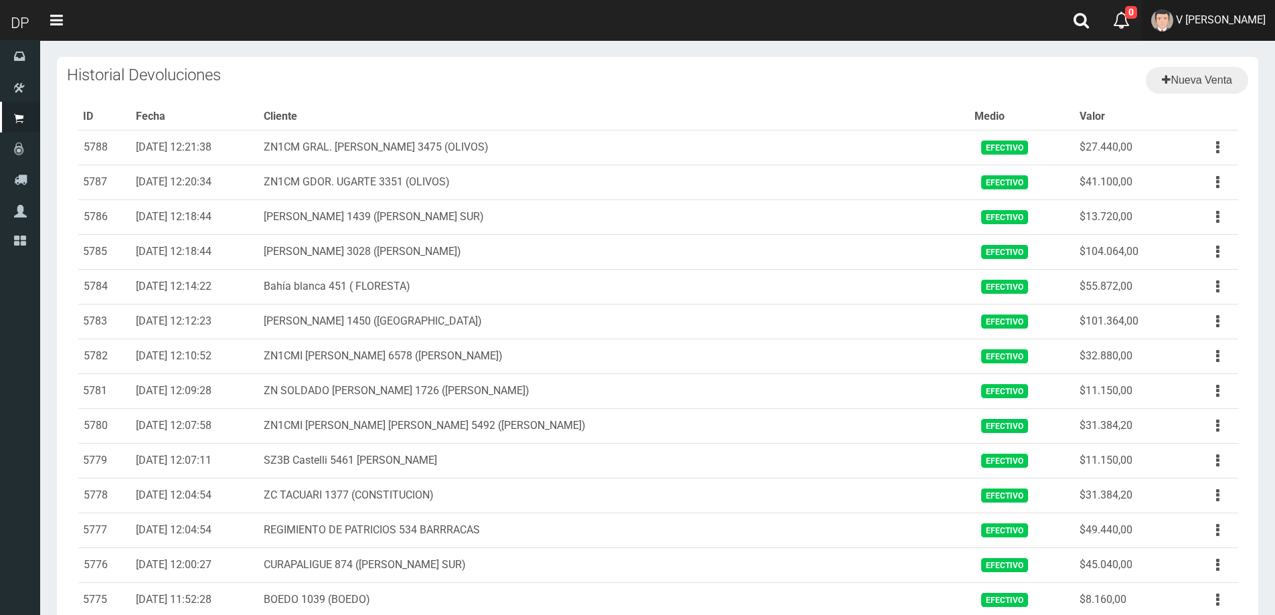
click at [1233, 27] on link "V [PERSON_NAME]" at bounding box center [1208, 20] width 133 height 41
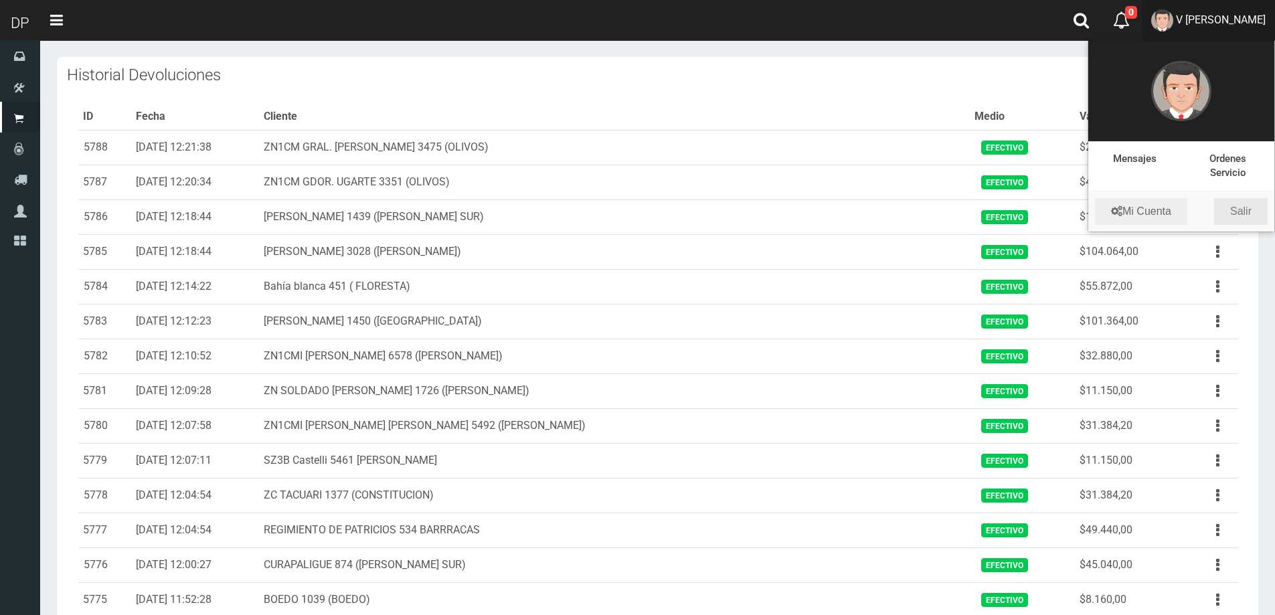
click at [1238, 210] on link "Salir" at bounding box center [1241, 211] width 54 height 27
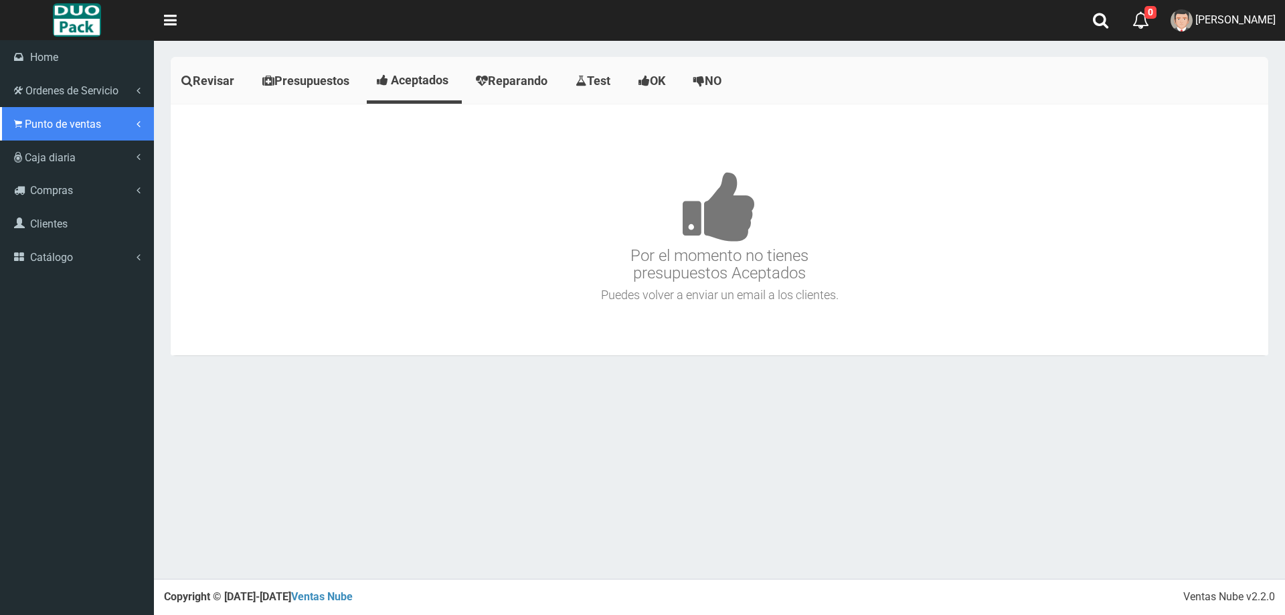
click at [35, 124] on span "Punto de ventas" at bounding box center [63, 124] width 76 height 13
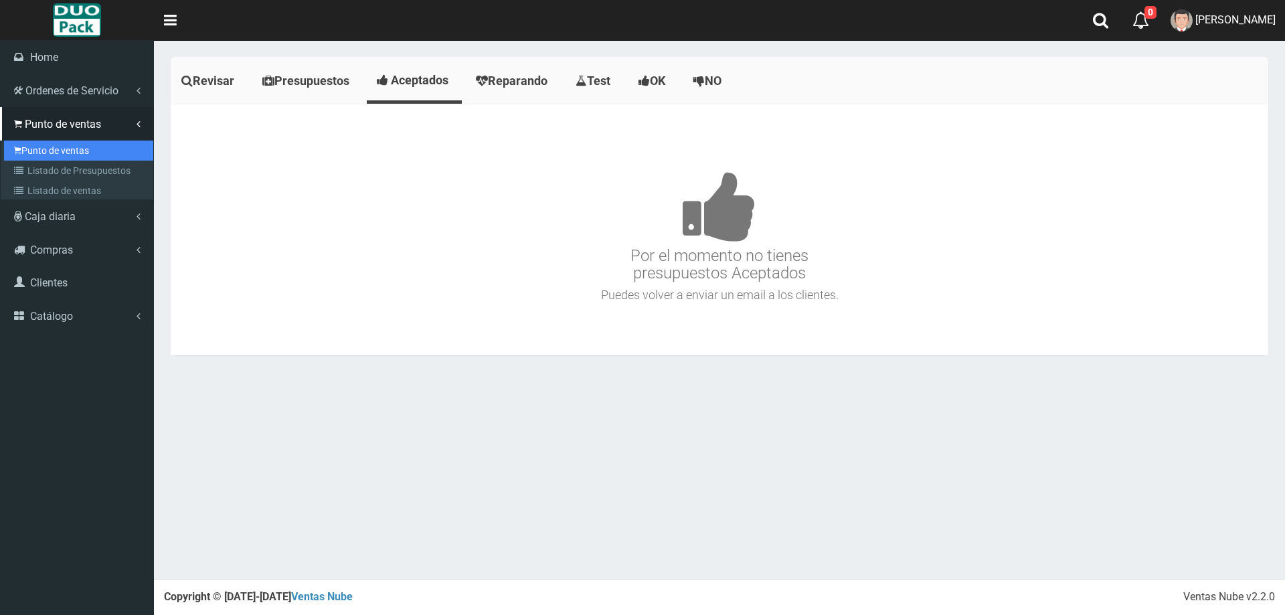
click at [64, 148] on link "Punto de ventas" at bounding box center [78, 151] width 149 height 20
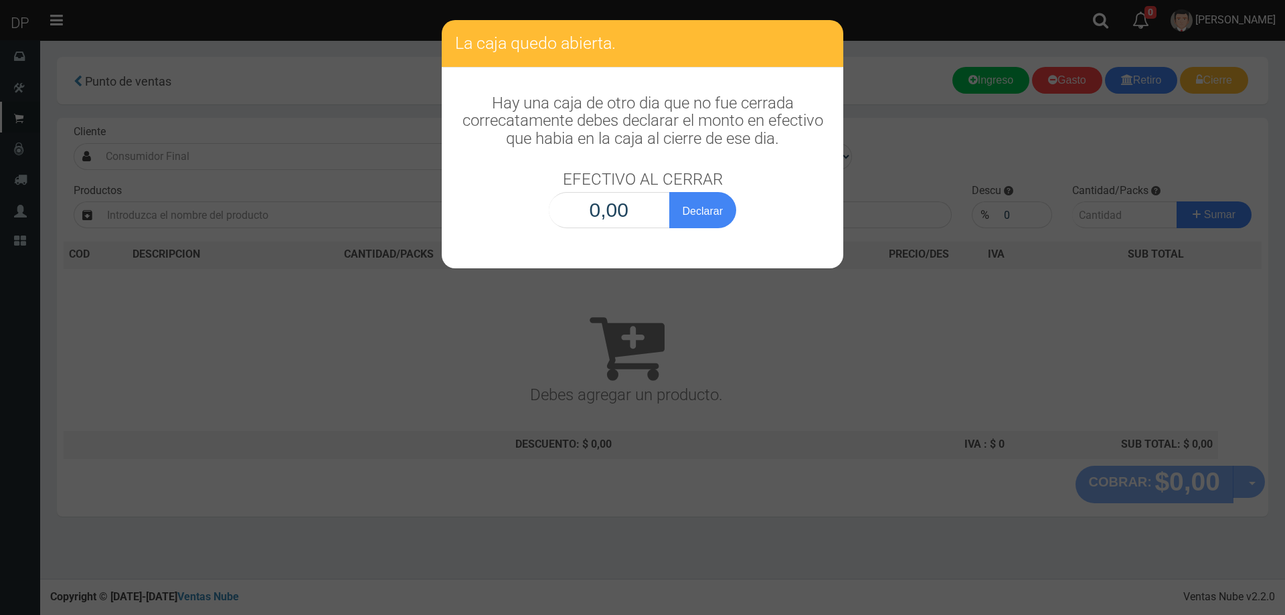
click at [615, 197] on input "0,00" at bounding box center [609, 210] width 121 height 36
type input "1,00"
click at [669, 192] on button "Declarar" at bounding box center [702, 210] width 67 height 36
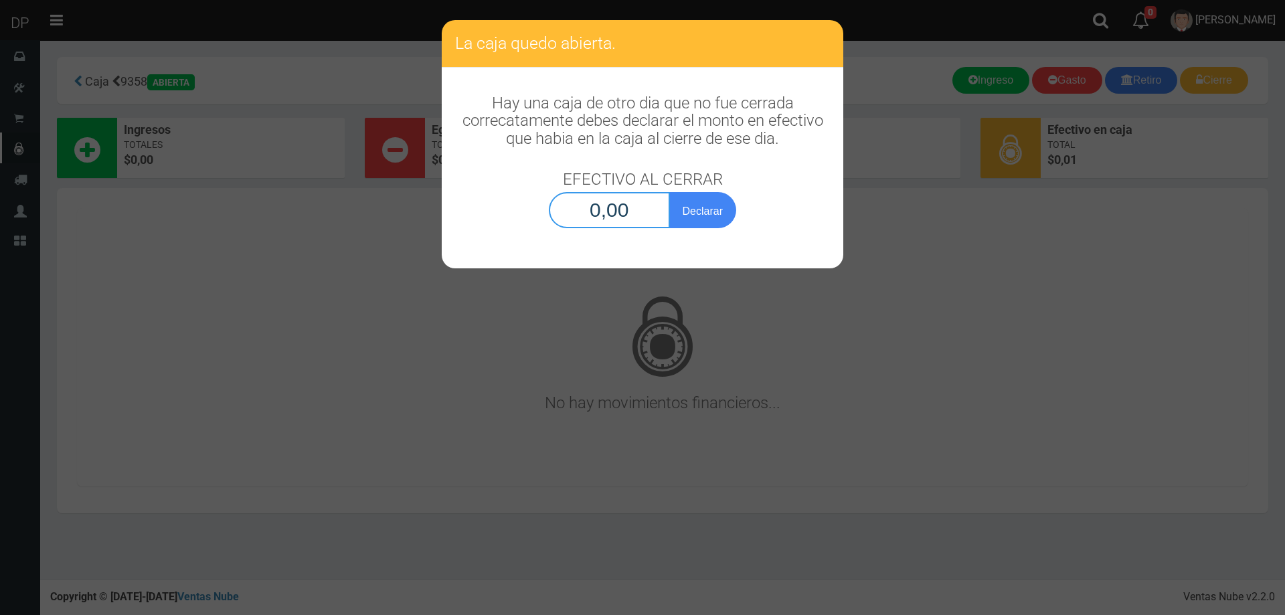
click at [616, 210] on input "0,00" at bounding box center [609, 210] width 121 height 36
type input "1,00"
click at [669, 192] on button "Declarar" at bounding box center [702, 210] width 67 height 36
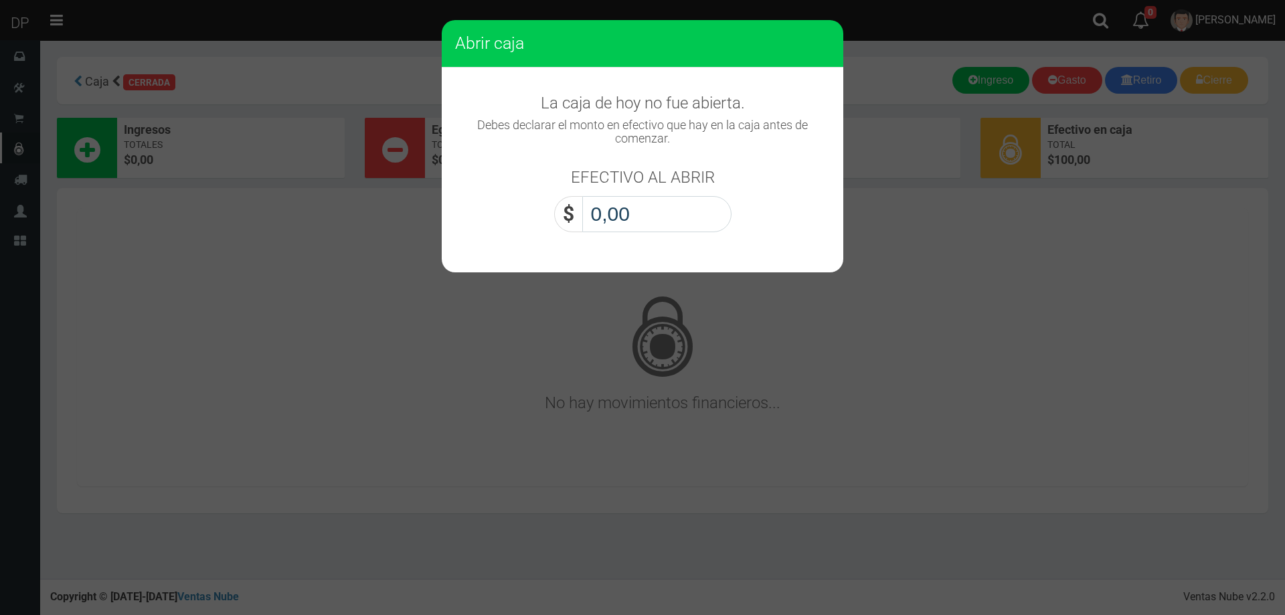
click at [616, 210] on input "0,00" at bounding box center [656, 214] width 149 height 36
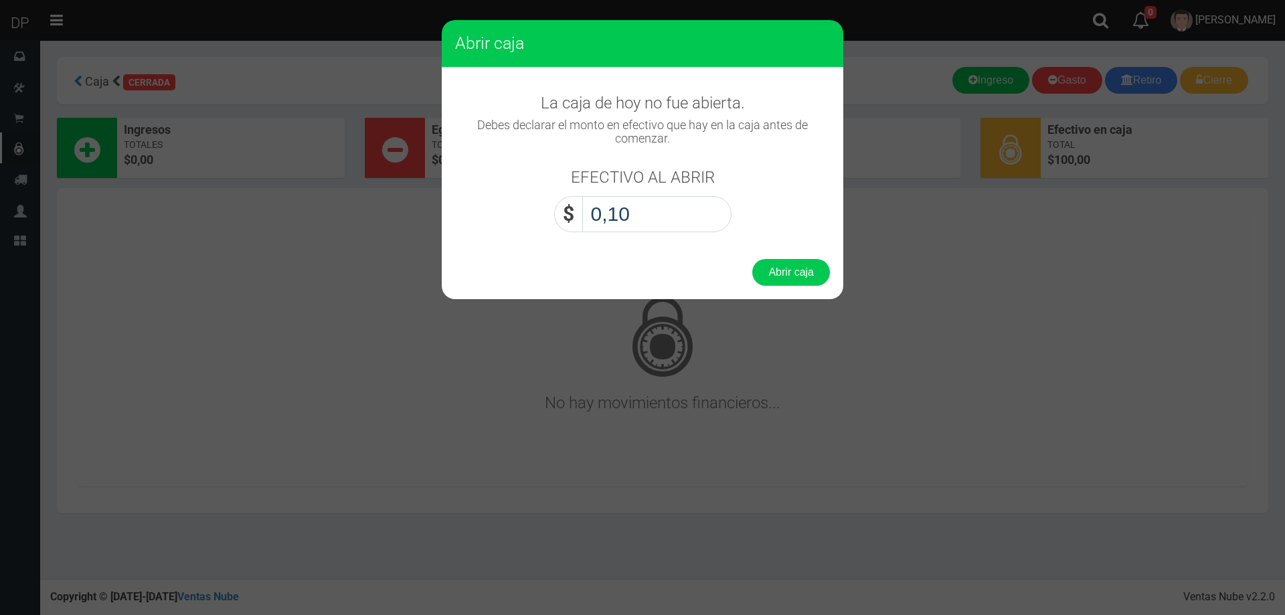
type input "1,00"
click at [752, 259] on button "Abrir caja" at bounding box center [791, 272] width 78 height 27
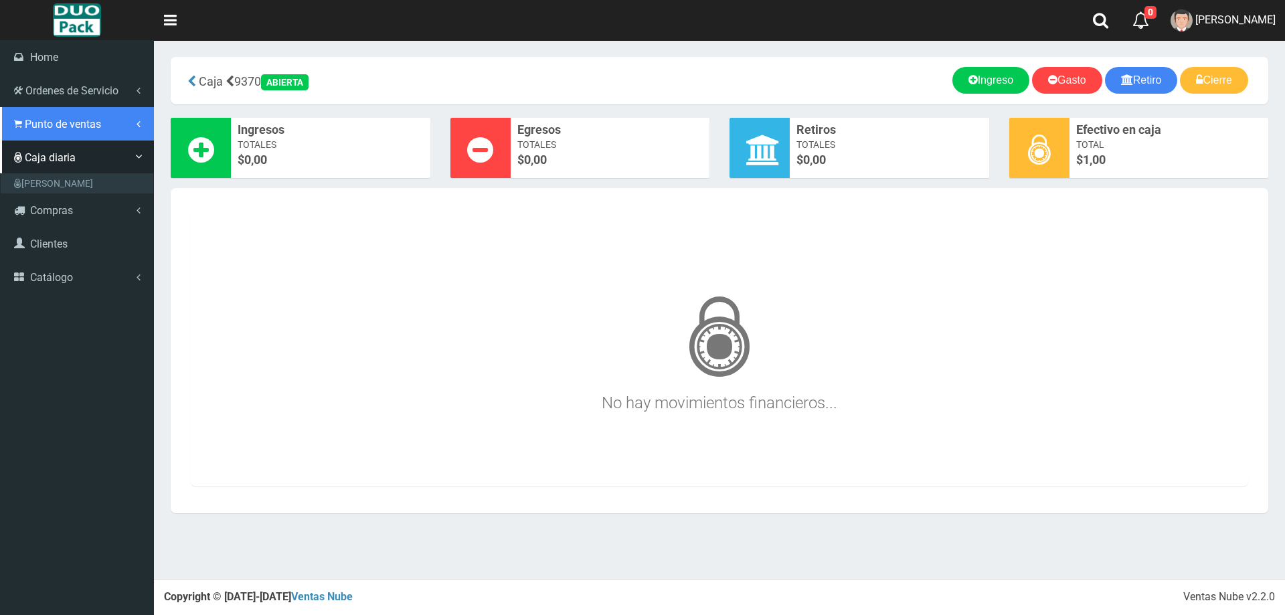
click at [62, 125] on span "Punto de ventas" at bounding box center [63, 124] width 76 height 13
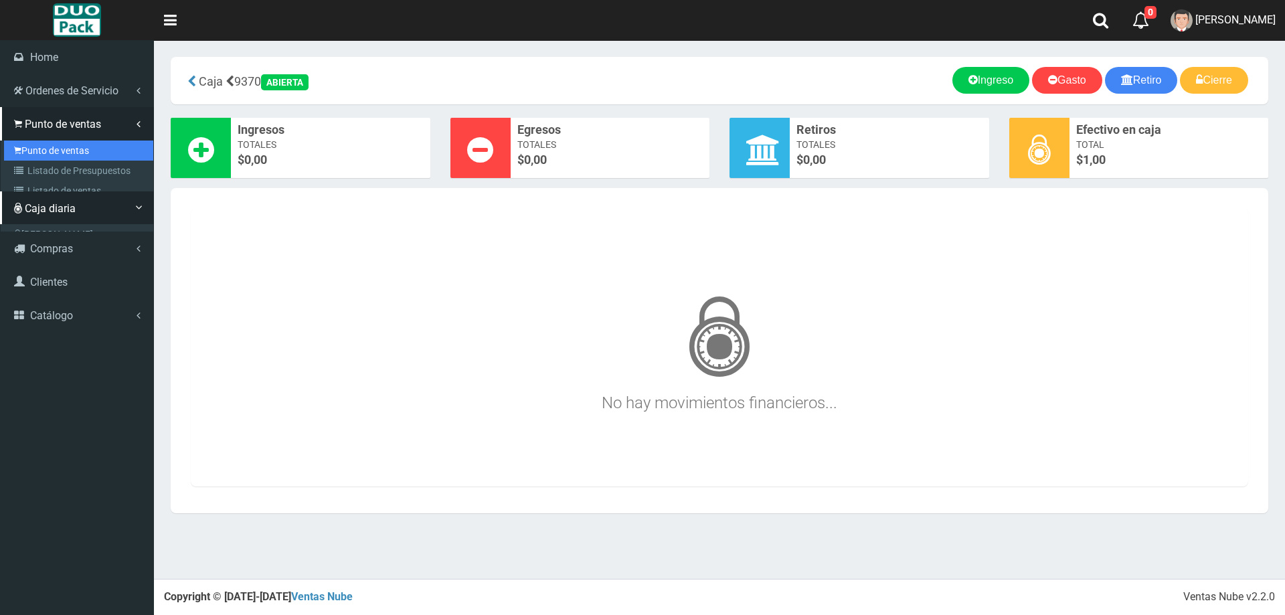
click at [66, 143] on link "Punto de ventas" at bounding box center [78, 151] width 149 height 20
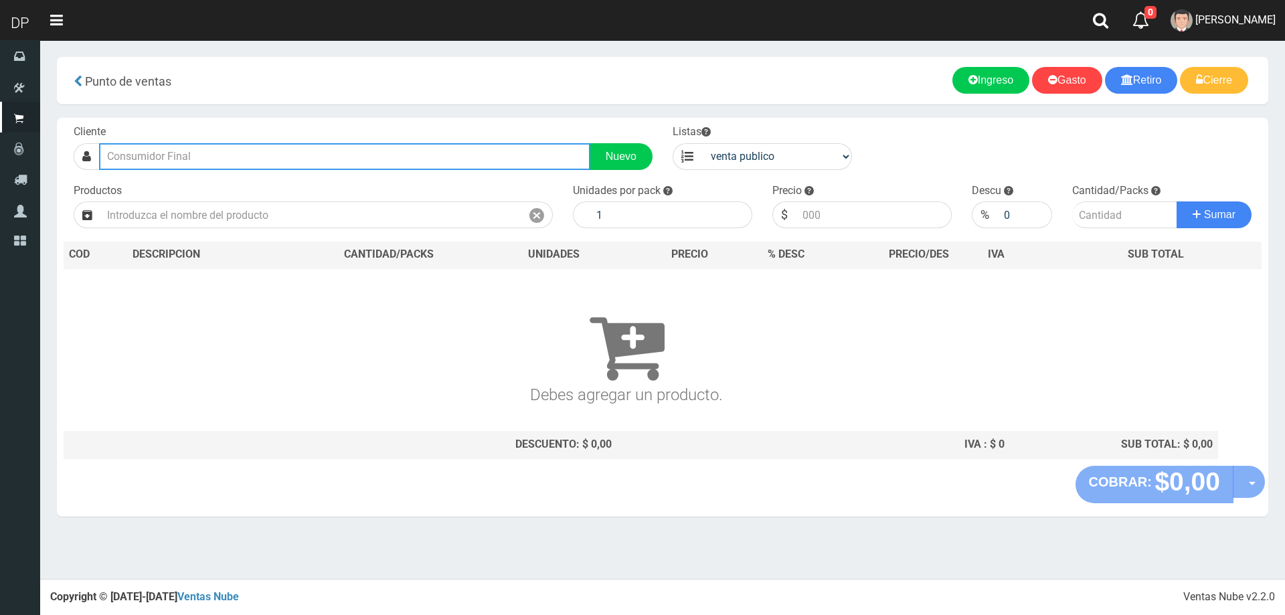
click at [320, 159] on input "text" at bounding box center [344, 156] width 491 height 27
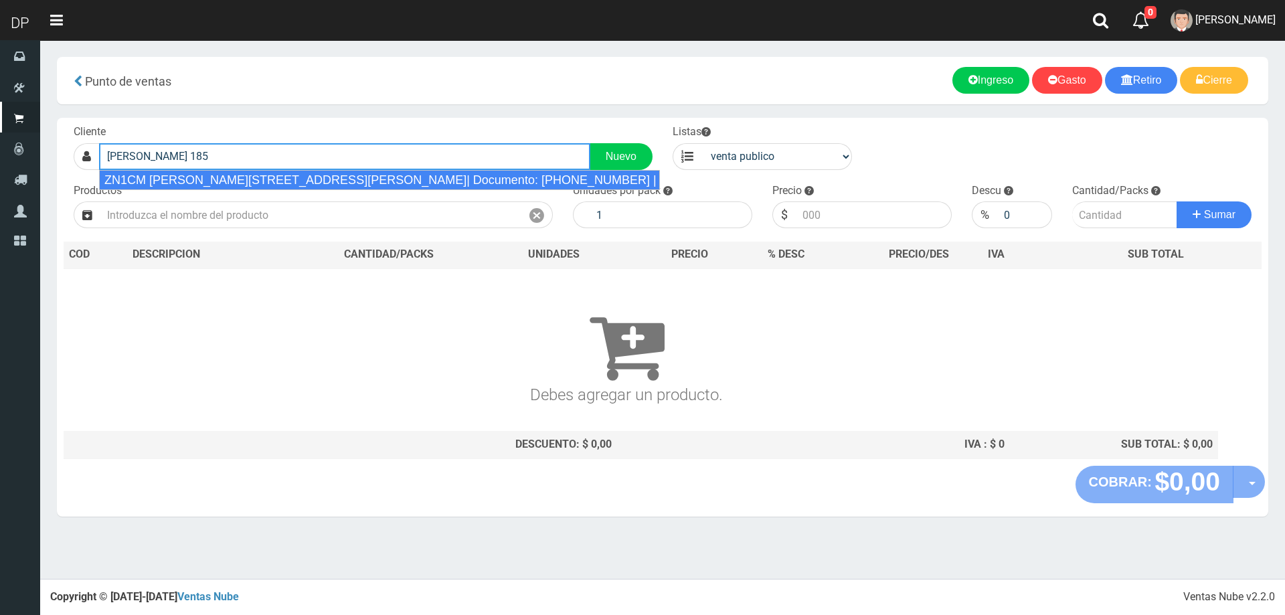
click at [319, 173] on div "ZN1CM COSME BECCAR 185 (SAN ISIDRO)| Documento: 222545485225525 | Teléfono: 302…" at bounding box center [379, 180] width 561 height 20
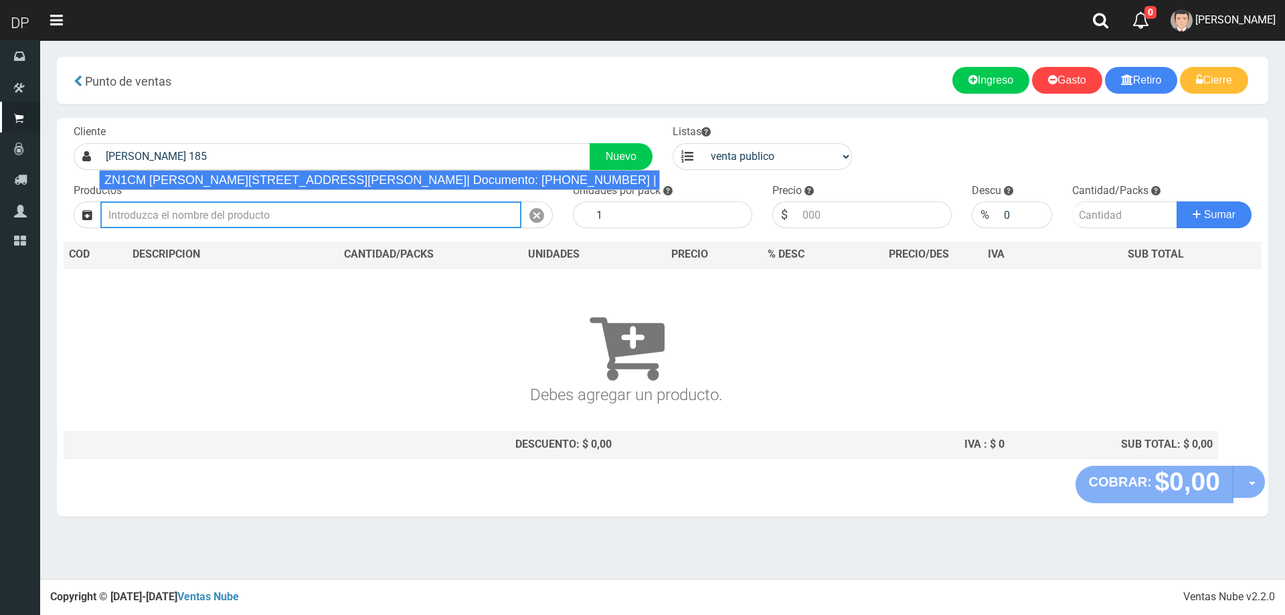
type input "ZN1CM COSME BECCAR 185 (SAN ISIDRO)| Documento: 222545485225525 | Teléfono: 302…"
select select "2"
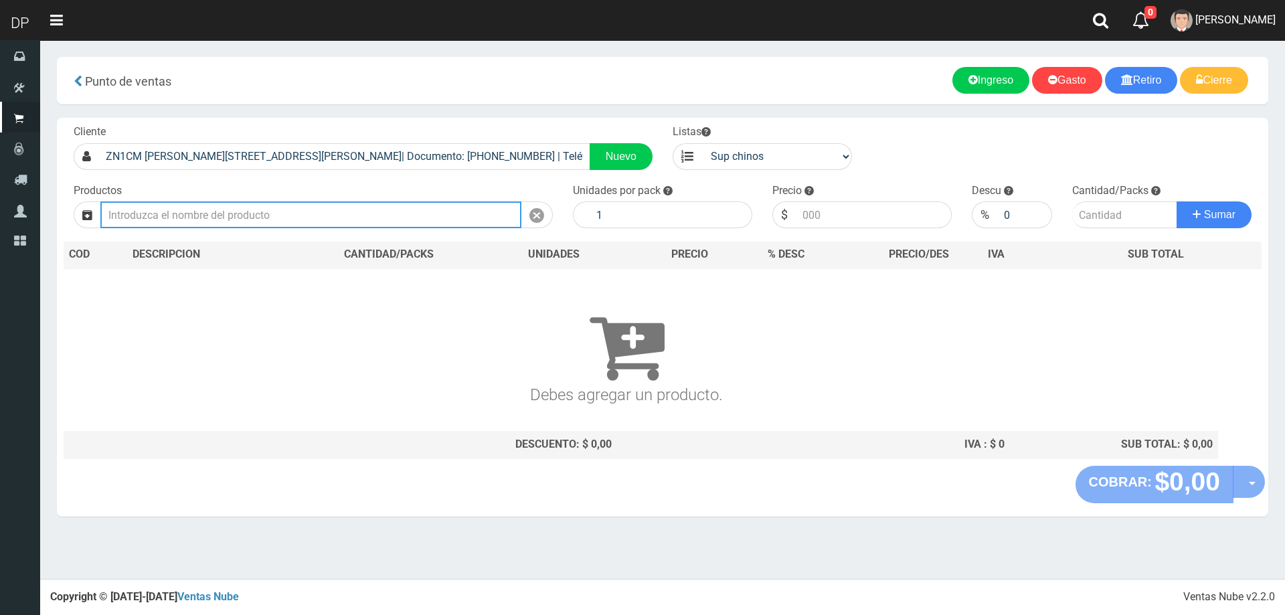
click at [303, 214] on input "text" at bounding box center [310, 214] width 421 height 27
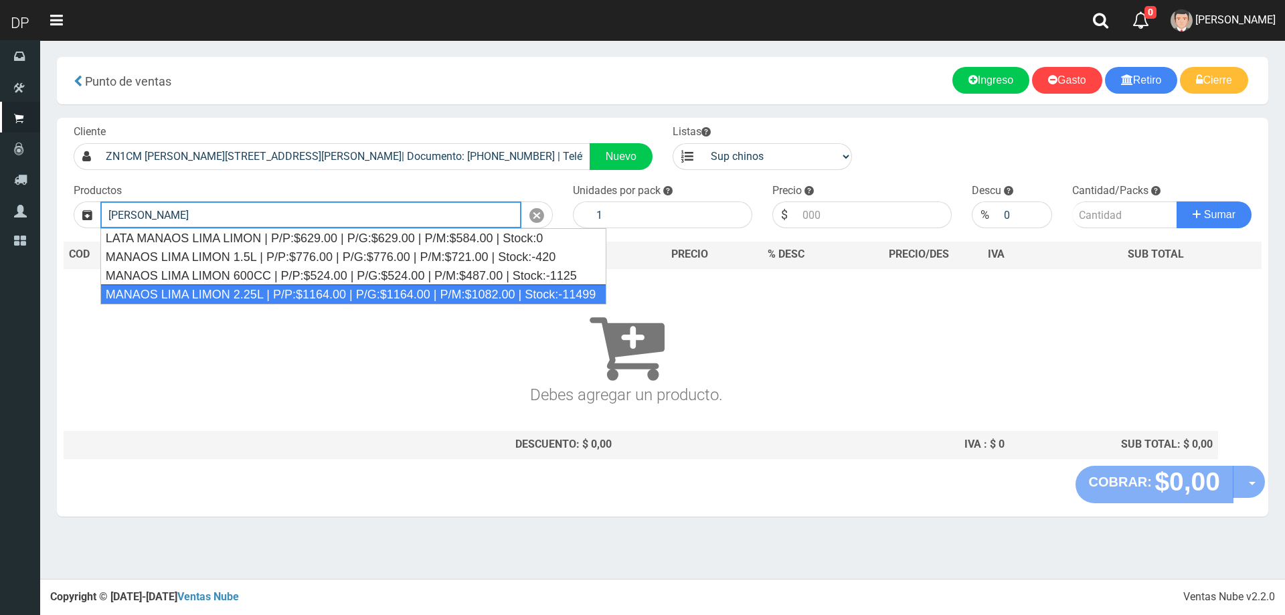
click at [286, 292] on div "MANAOS LIMA LIMON 2.25L | P/P:$1164.00 | P/G:$1164.00 | P/M:$1082.00 | Stock:-1…" at bounding box center [353, 294] width 507 height 20
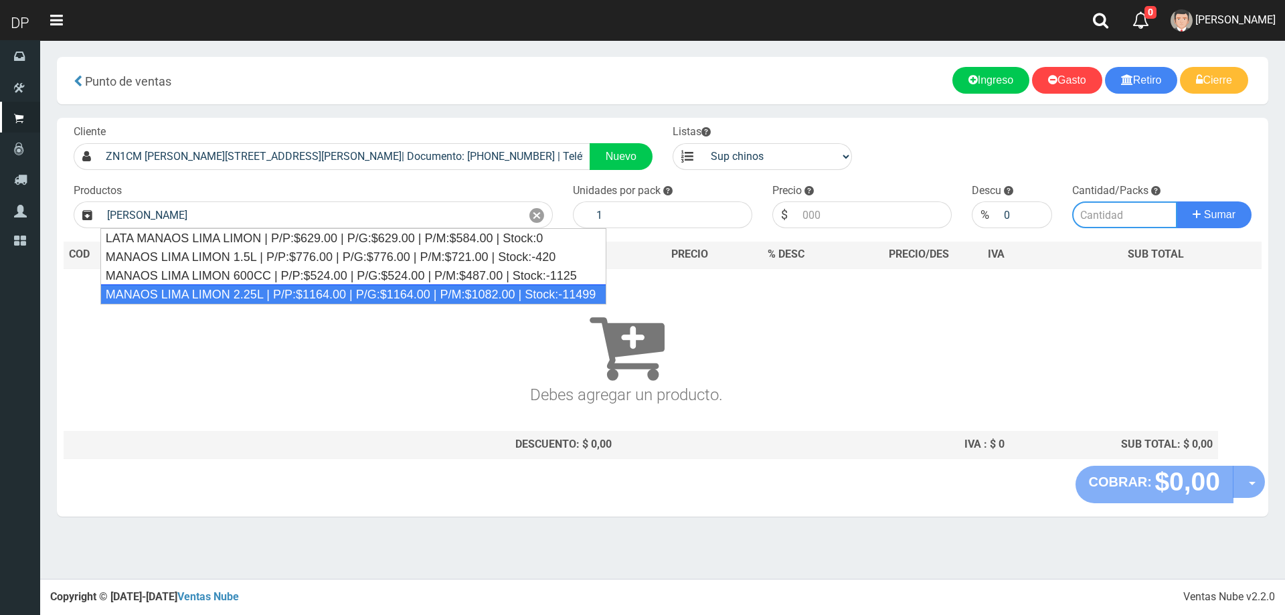
type input "MANAOS LIMA LIMON 2.25L | P/P:$1164.00 | P/G:$1164.00 | P/M:$1082.00 | Stock:-1…"
type input "6"
type input "1164.00"
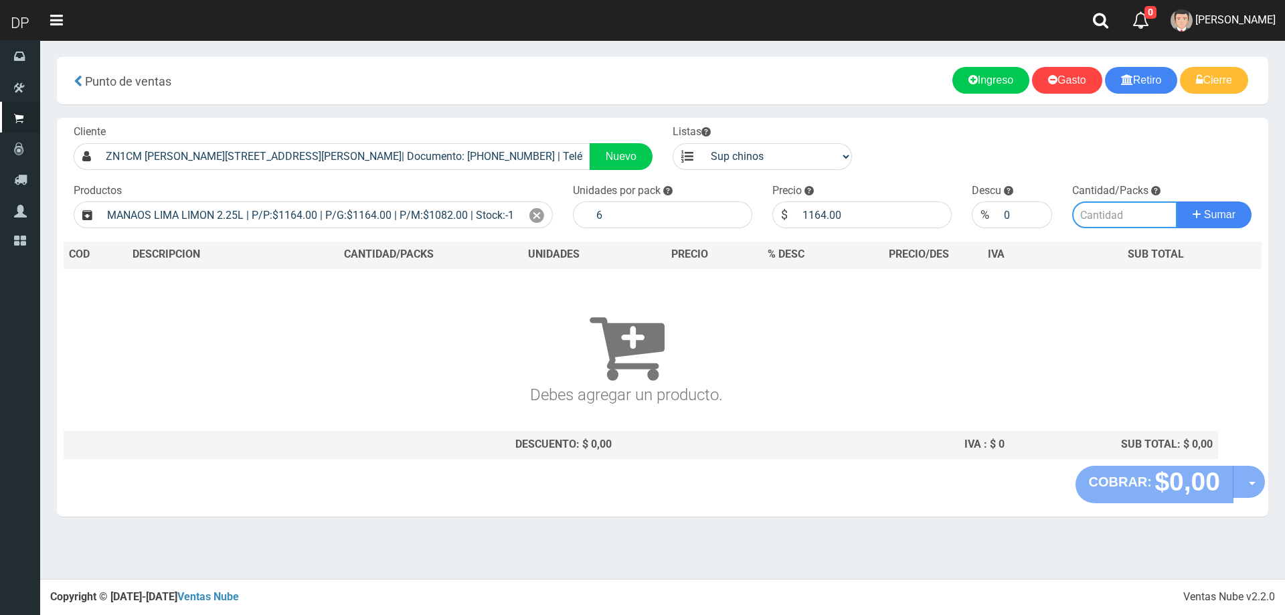
click at [1138, 222] on input "number" at bounding box center [1125, 214] width 106 height 27
type input "5"
click at [1177, 201] on button "Sumar" at bounding box center [1214, 214] width 75 height 27
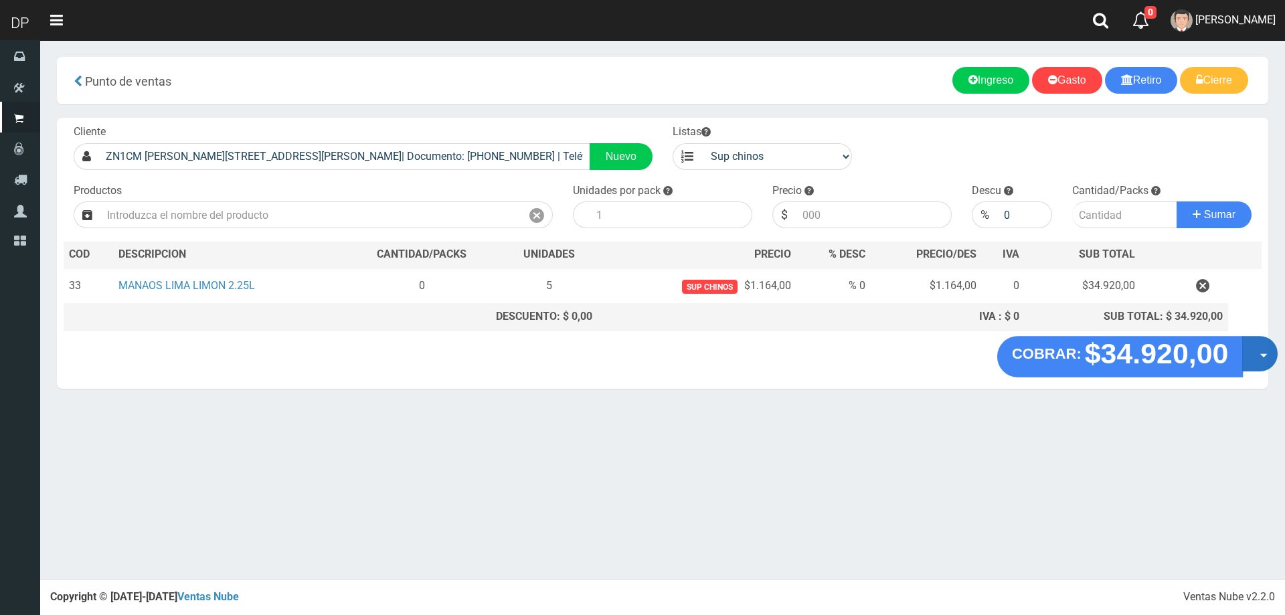
click at [1258, 355] on button "Opciones" at bounding box center [1259, 353] width 35 height 35
click at [1223, 357] on link "Hacer Devolucion" at bounding box center [1217, 358] width 120 height 31
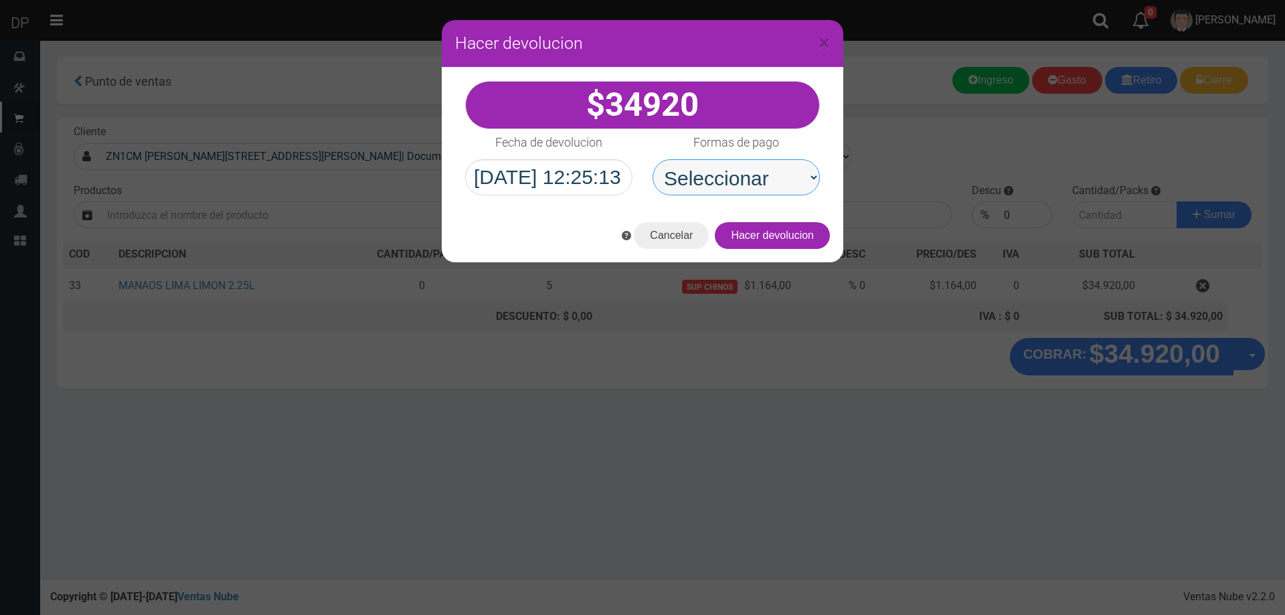
click at [722, 184] on select "Seleccionar Efectivo Tarjeta de Crédito Depósito Débito" at bounding box center [736, 177] width 167 height 36
click at [653, 159] on select "Seleccionar Efectivo Tarjeta de Crédito Depósito Débito" at bounding box center [736, 177] width 167 height 36
click at [736, 193] on select "Seleccionar Efectivo Tarjeta de Crédito Depósito Débito" at bounding box center [736, 177] width 167 height 36
select select "Efectivo"
click at [653, 159] on select "Seleccionar Efectivo Tarjeta de Crédito Depósito Débito" at bounding box center [736, 177] width 167 height 36
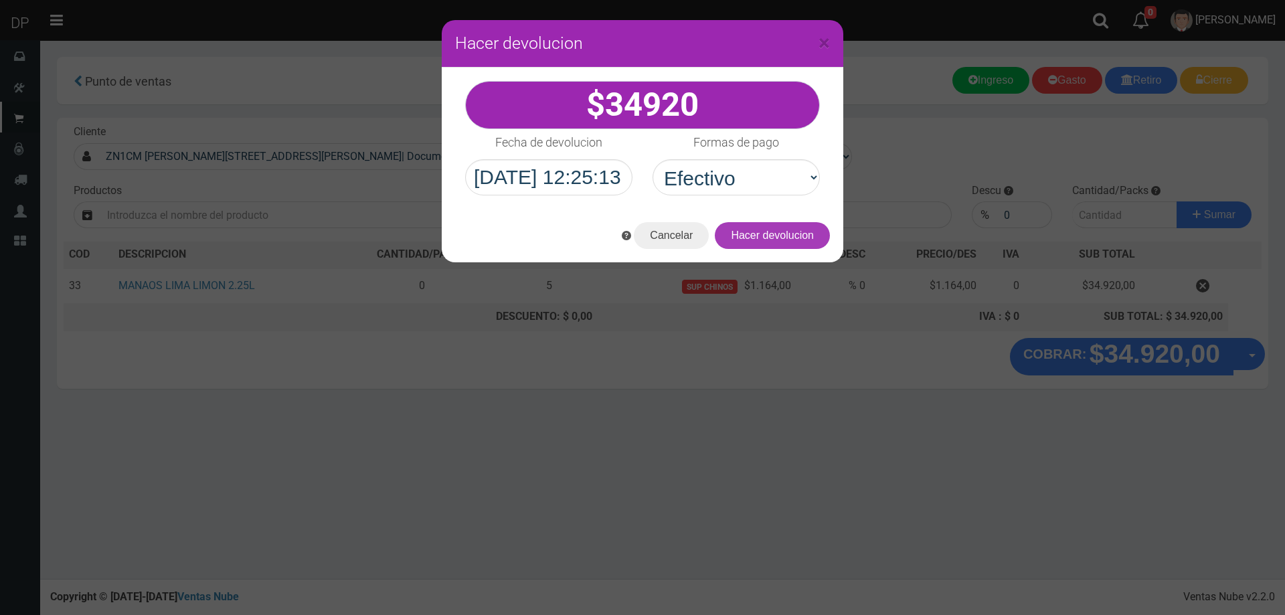
click at [776, 244] on button "Hacer devolucion" at bounding box center [772, 235] width 115 height 27
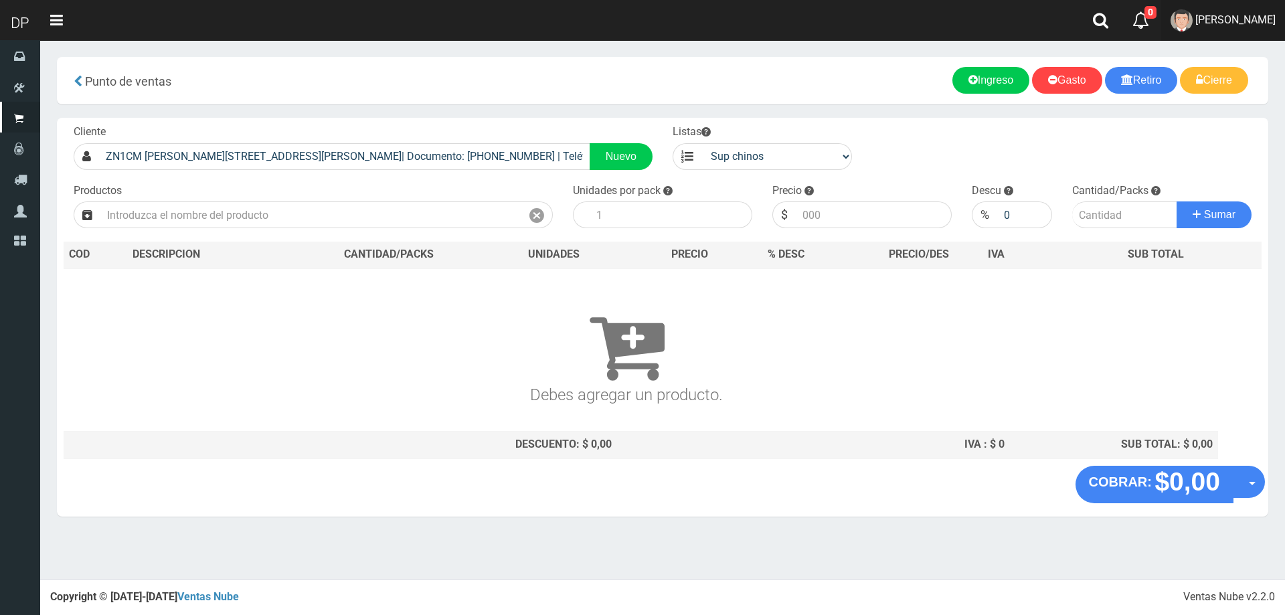
click at [1230, 33] on link "Betiana Paola Casco" at bounding box center [1223, 20] width 124 height 41
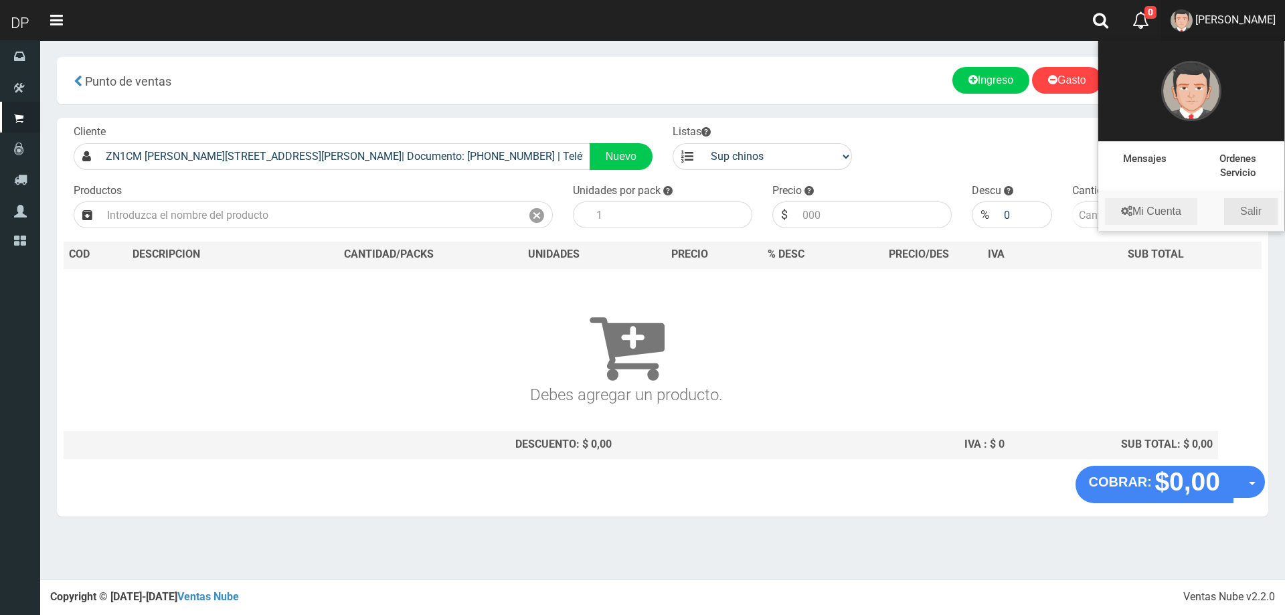
click at [1252, 215] on link "Salir" at bounding box center [1251, 211] width 54 height 27
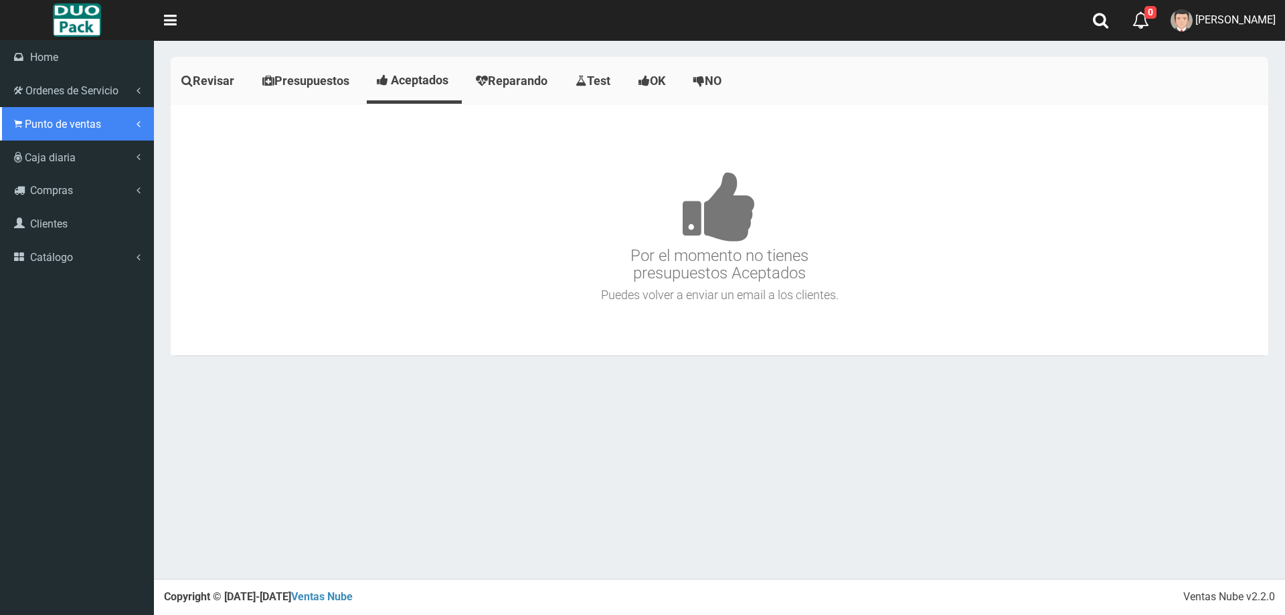
click at [23, 116] on link "Punto de ventas" at bounding box center [77, 123] width 154 height 33
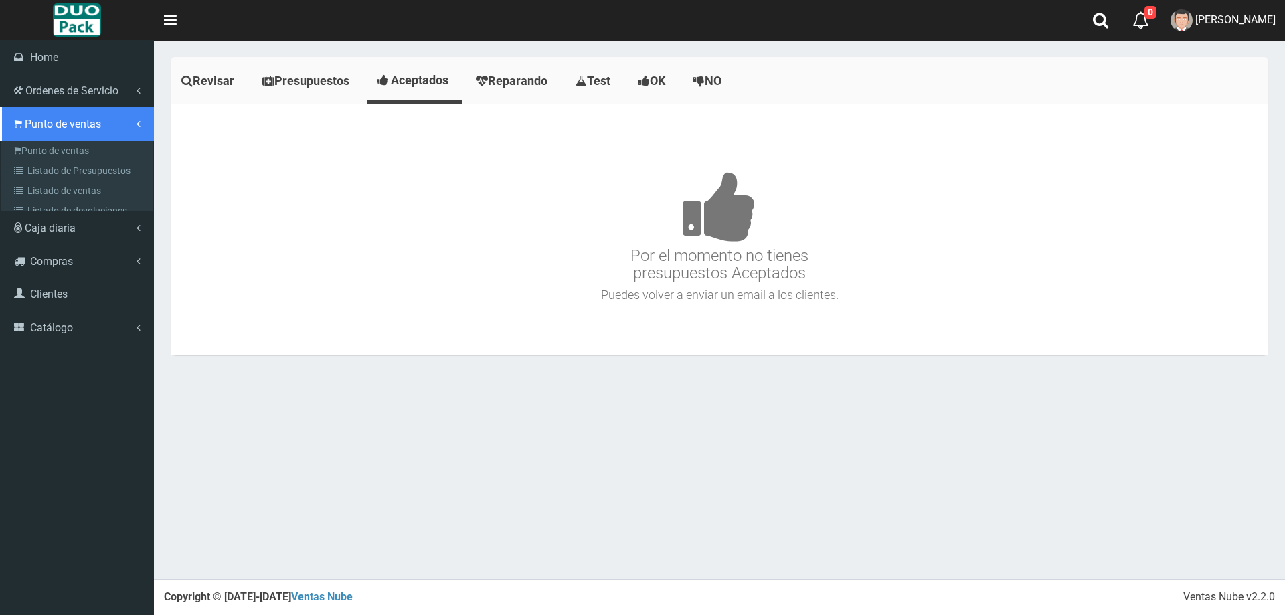
click at [78, 137] on link "Punto de ventas" at bounding box center [77, 123] width 154 height 33
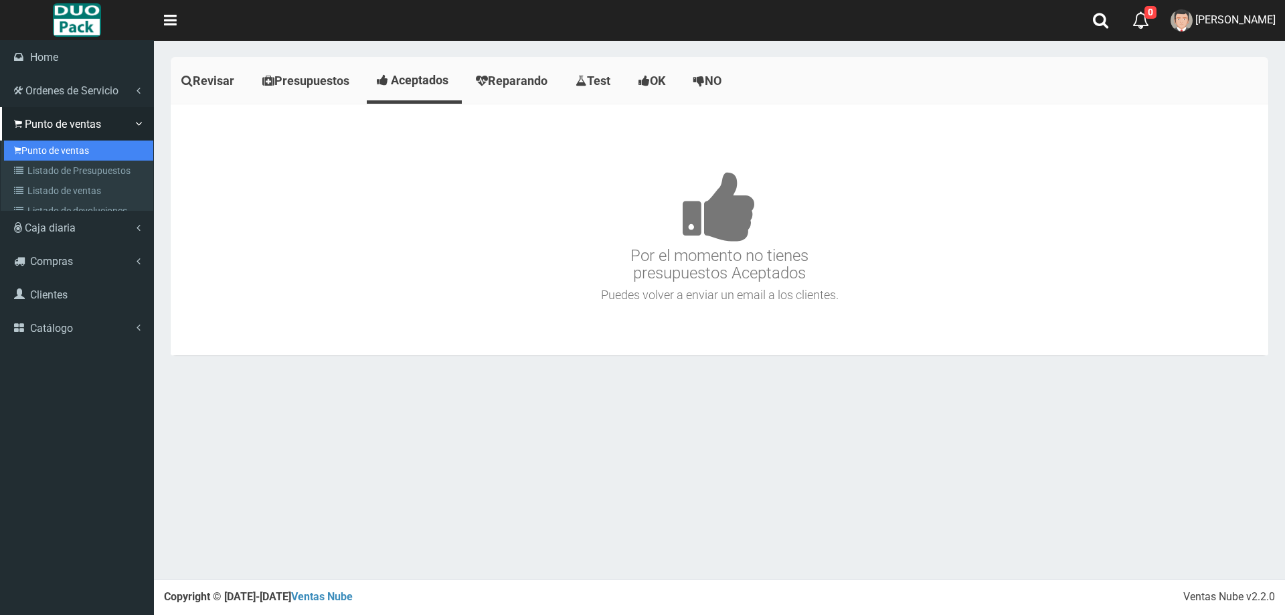
click at [79, 147] on link "Punto de ventas" at bounding box center [78, 151] width 149 height 20
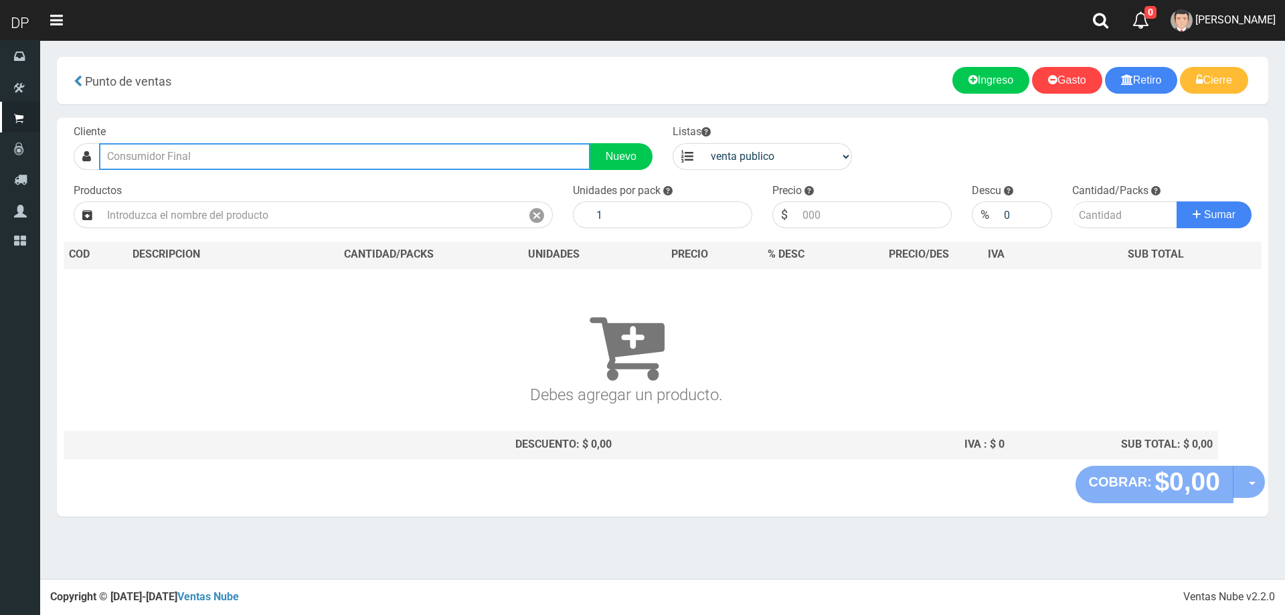
click at [193, 156] on input "text" at bounding box center [344, 156] width 491 height 27
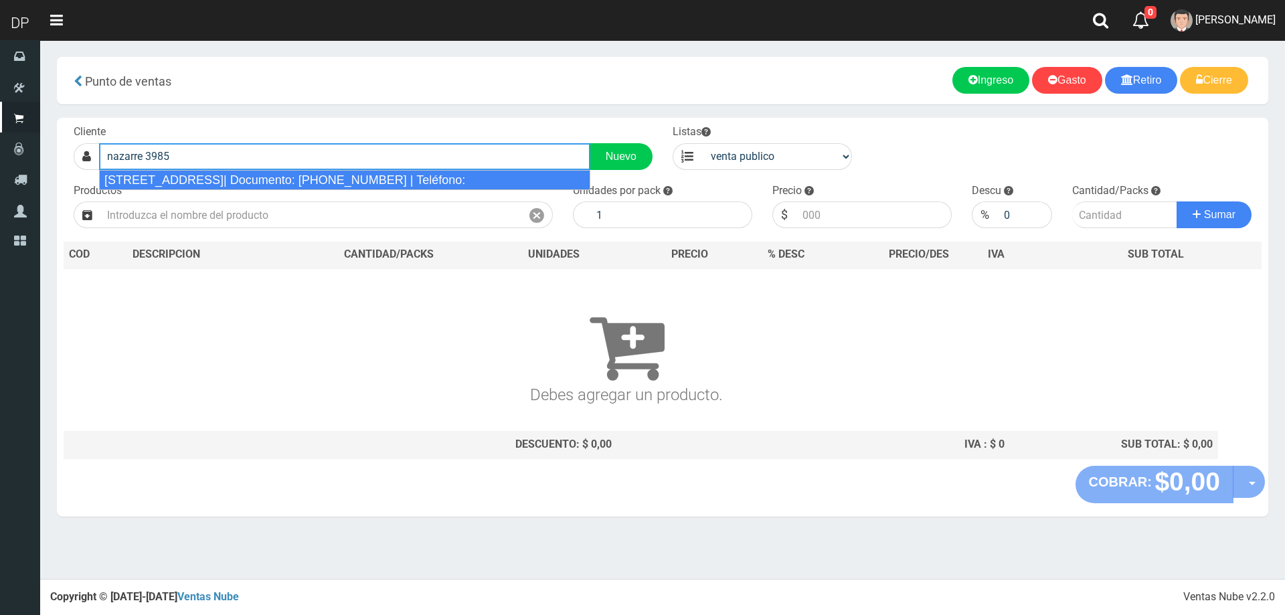
click at [245, 183] on div "NAZARRE 3985 (VILLA DEL PARQUE)| Documento: 548458464 | Teléfono:" at bounding box center [344, 180] width 491 height 20
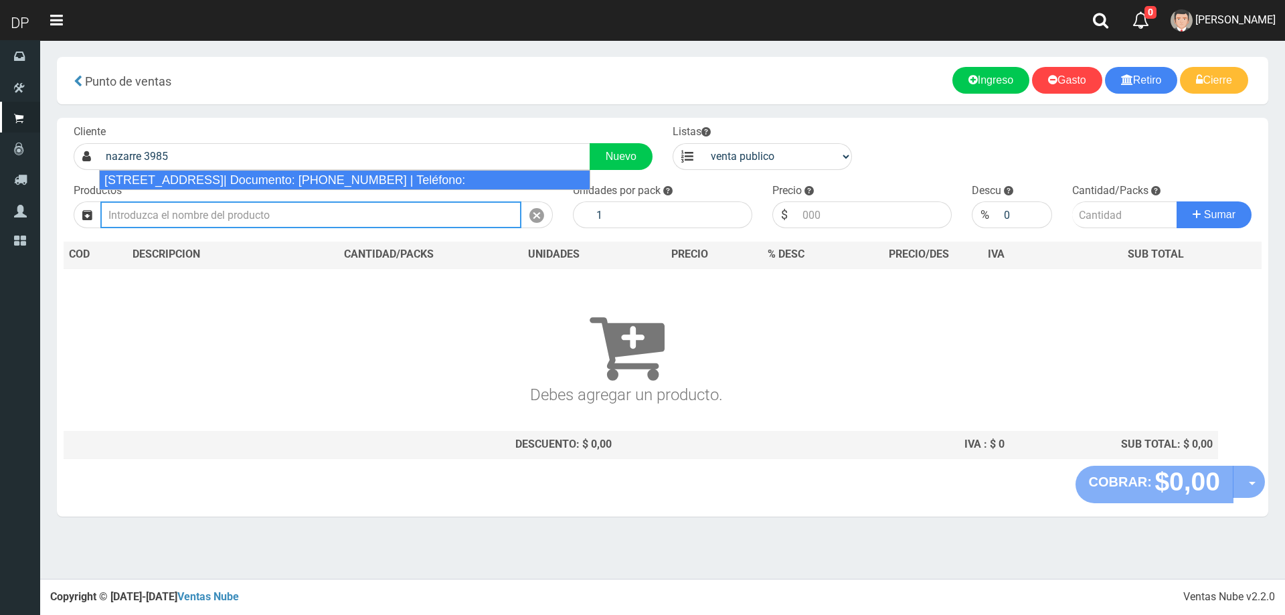
type input "NAZARRE 3985 (VILLA DEL PARQUE)| Documento: 548458464 | Teléfono:"
select select
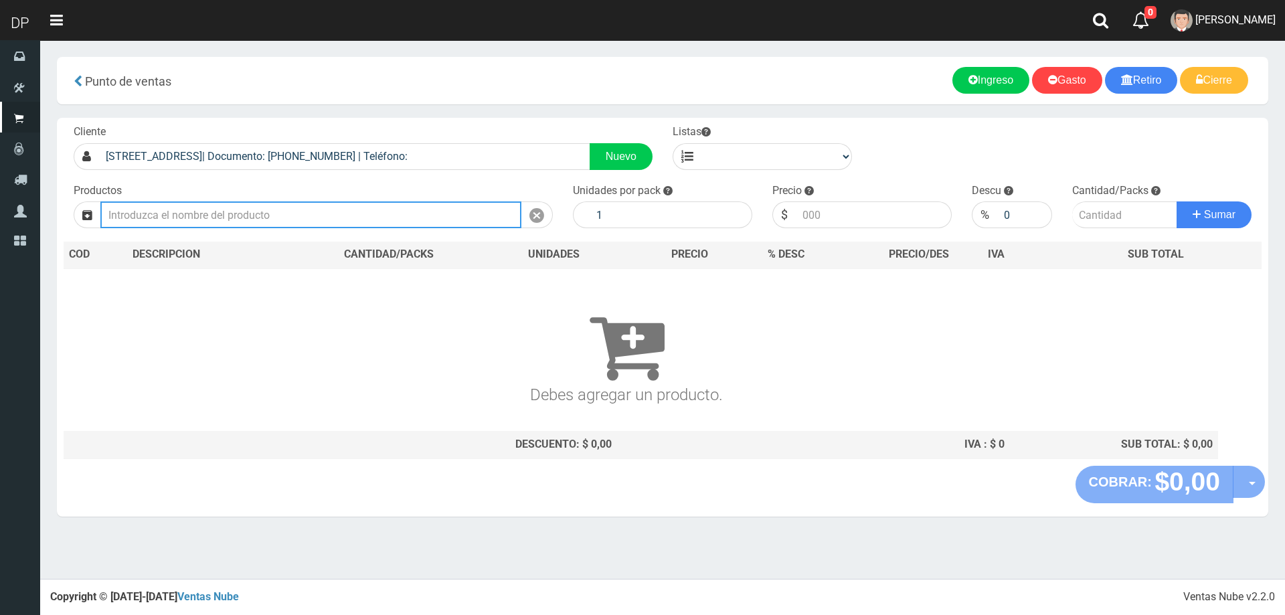
click at [248, 204] on input "text" at bounding box center [310, 214] width 421 height 27
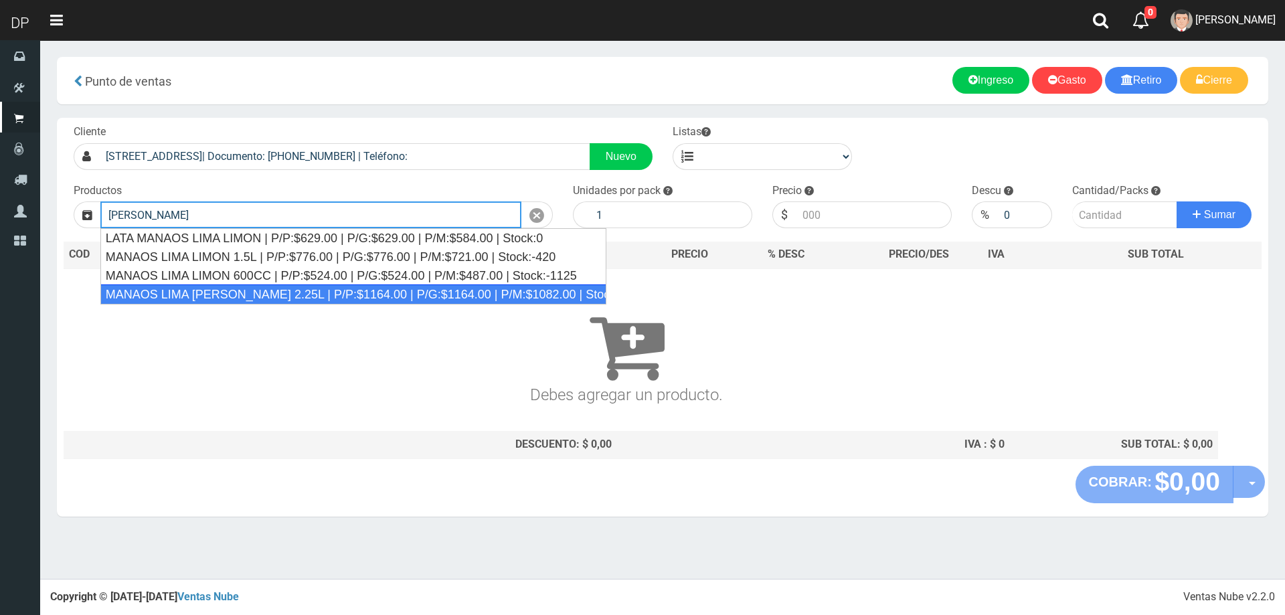
click at [287, 297] on div "MANAOS LIMA LIMON 2.25L | P/P:$1164.00 | P/G:$1164.00 | P/M:$1082.00 | Stock:-1…" at bounding box center [353, 294] width 507 height 20
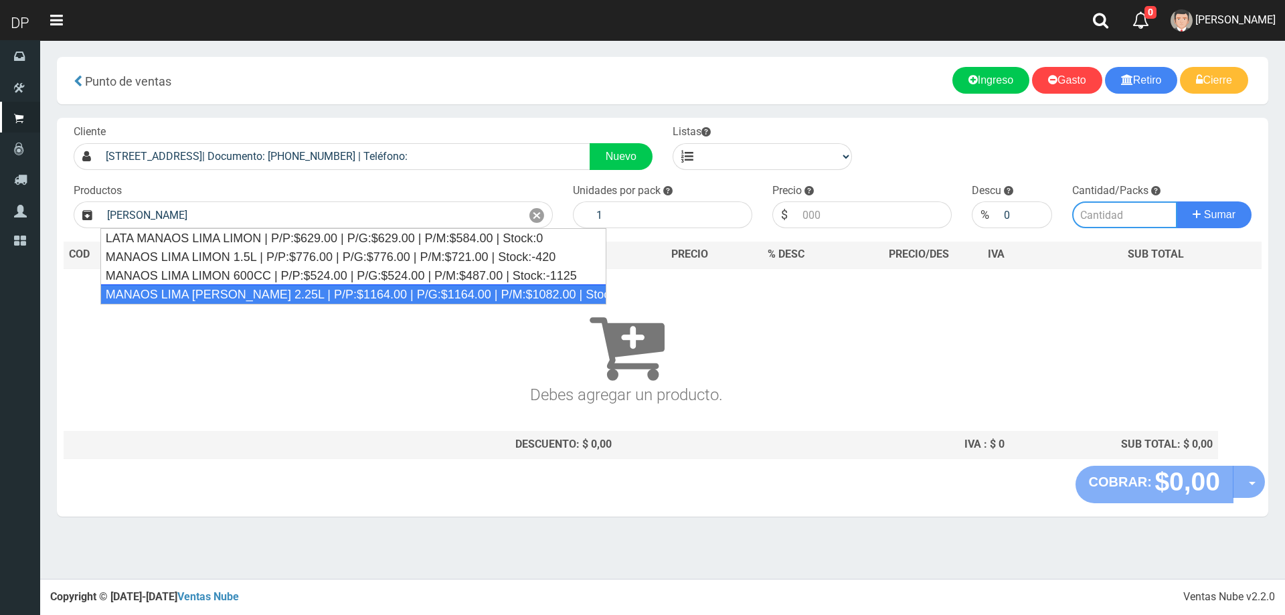
type input "MANAOS LIMA LIMON 2.25L | P/P:$1164.00 | P/G:$1164.00 | P/M:$1082.00 | Stock:-1…"
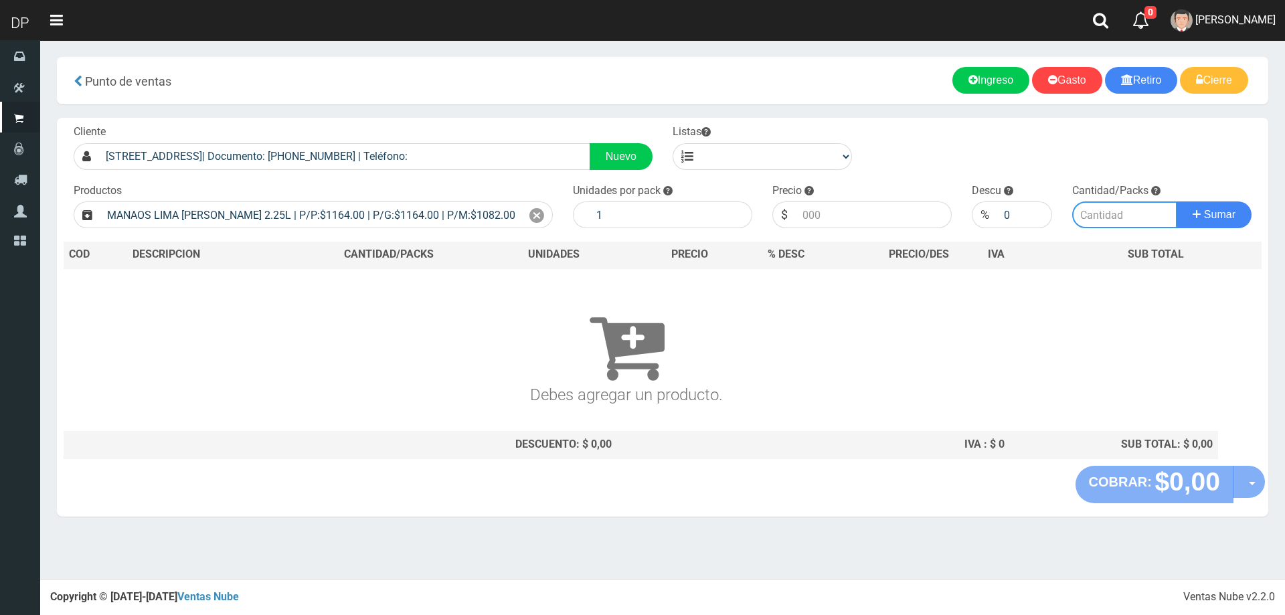
click at [1129, 214] on input "number" at bounding box center [1125, 214] width 106 height 27
type input "1"
click at [1177, 201] on button "Sumar" at bounding box center [1214, 214] width 75 height 27
click at [531, 214] on icon at bounding box center [536, 215] width 15 height 19
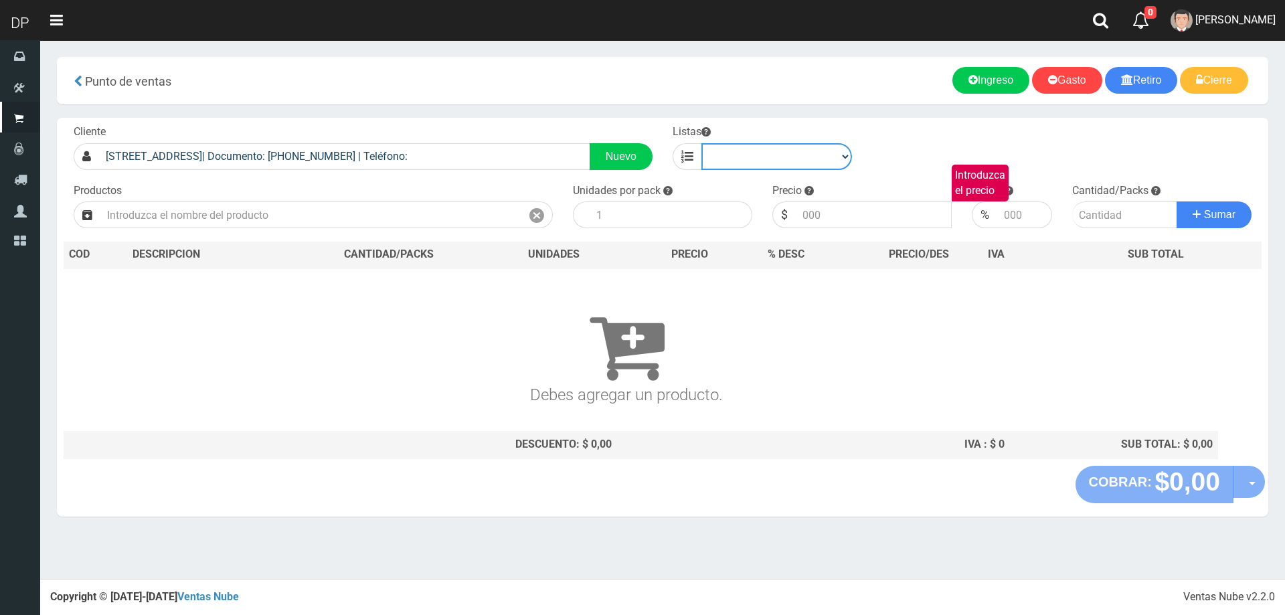
click at [758, 161] on select "venta publico Sup chinos reventas" at bounding box center [777, 156] width 151 height 27
select select "2"
click at [702, 143] on select "venta publico Sup chinos reventas" at bounding box center [777, 156] width 151 height 27
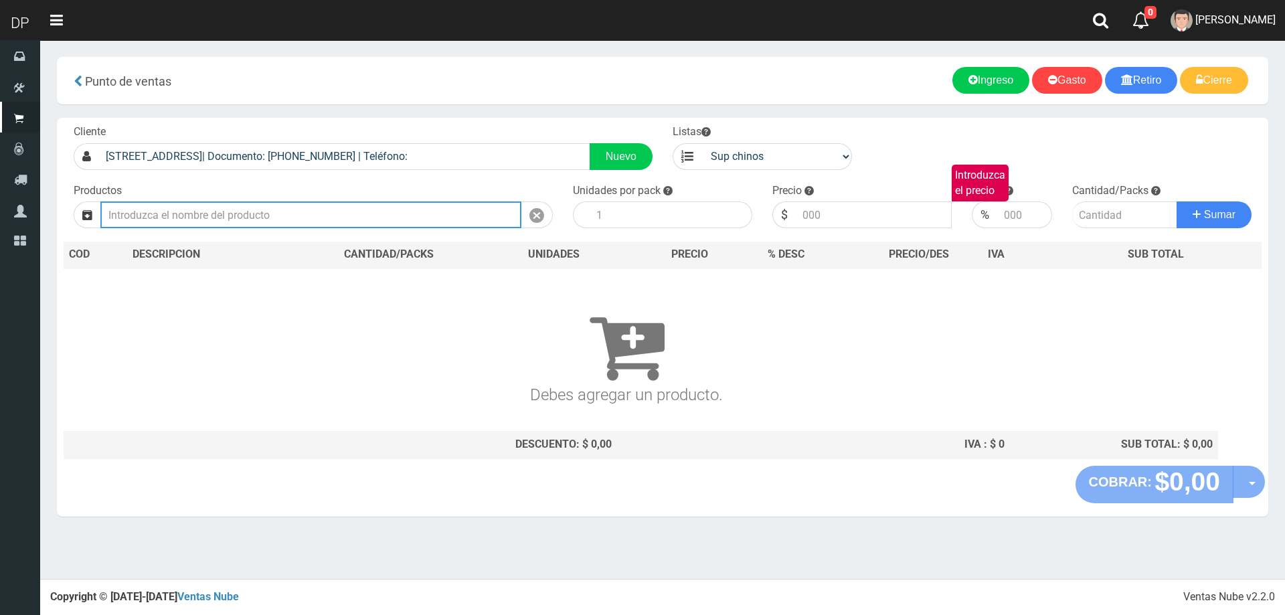
click at [323, 211] on input "text" at bounding box center [310, 214] width 421 height 27
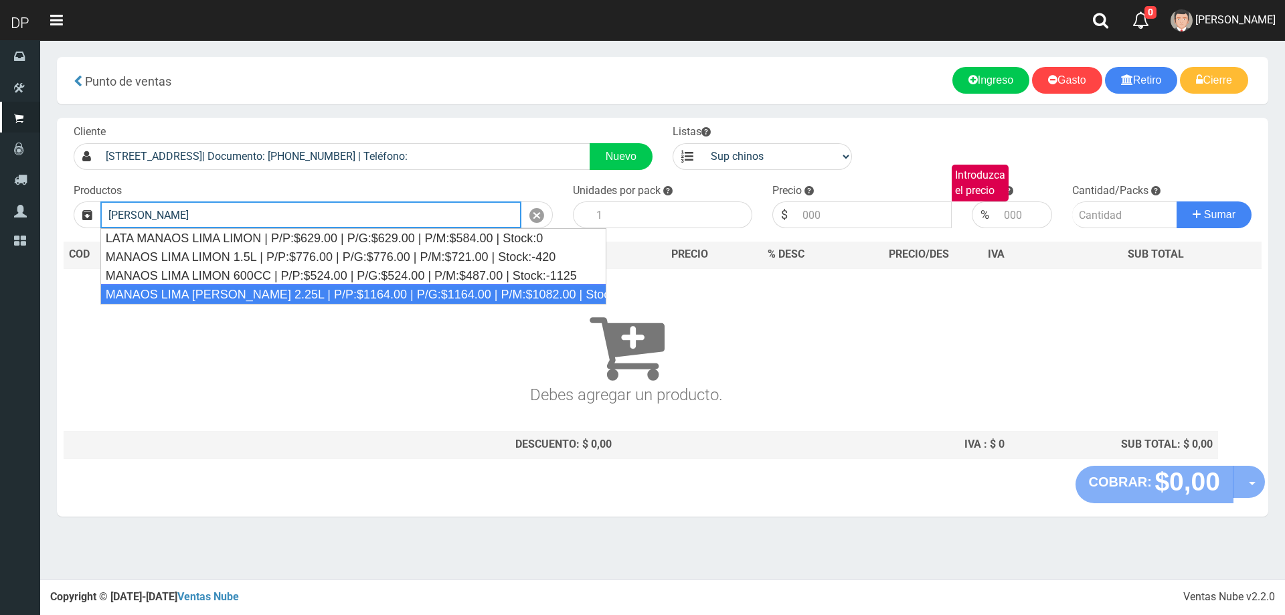
click at [361, 292] on div "MANAOS LIMA LIMON 2.25L | P/P:$1164.00 | P/G:$1164.00 | P/M:$1082.00 | Stock:-1…" at bounding box center [353, 294] width 507 height 20
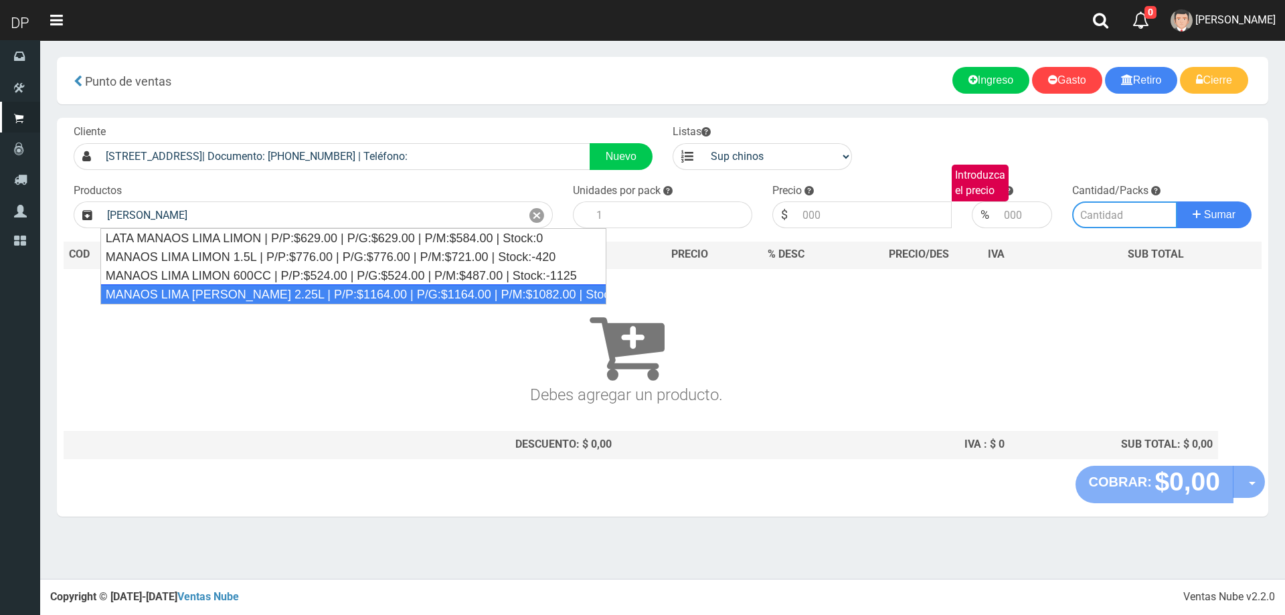
type input "MANAOS LIMA LIMON 2.25L | P/P:$1164.00 | P/G:$1164.00 | P/M:$1082.00 | Stock:-1…"
type input "6"
type input "1164.00"
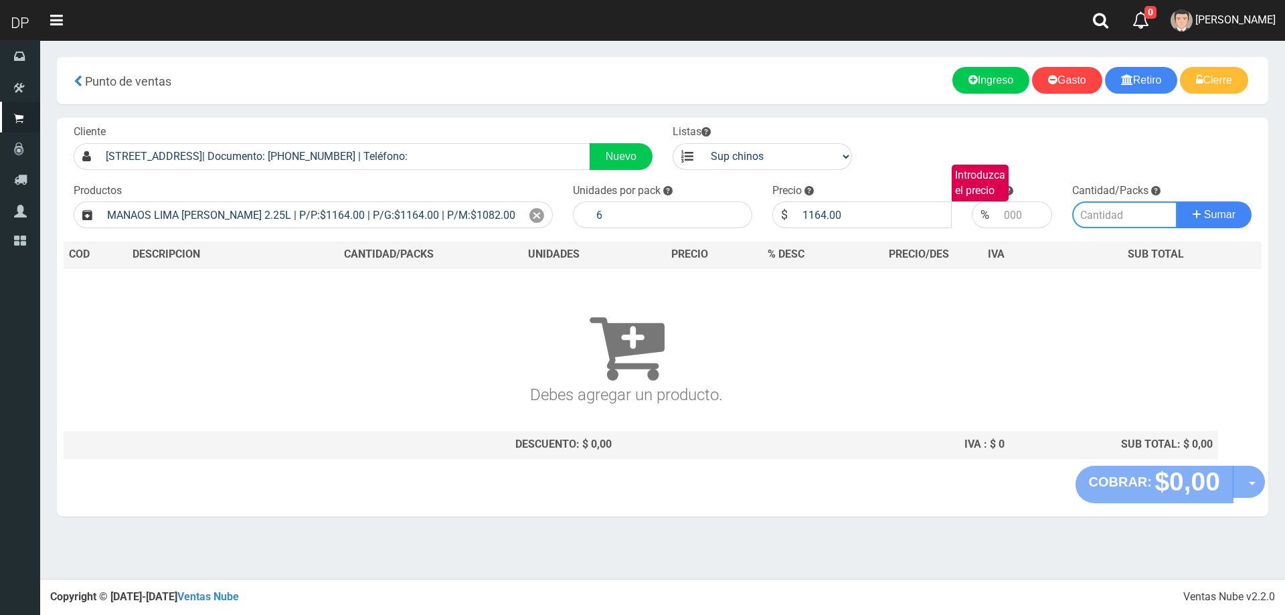
click at [1119, 218] on input "number" at bounding box center [1125, 214] width 106 height 27
type input "1"
click at [1177, 201] on button "Sumar" at bounding box center [1214, 214] width 75 height 27
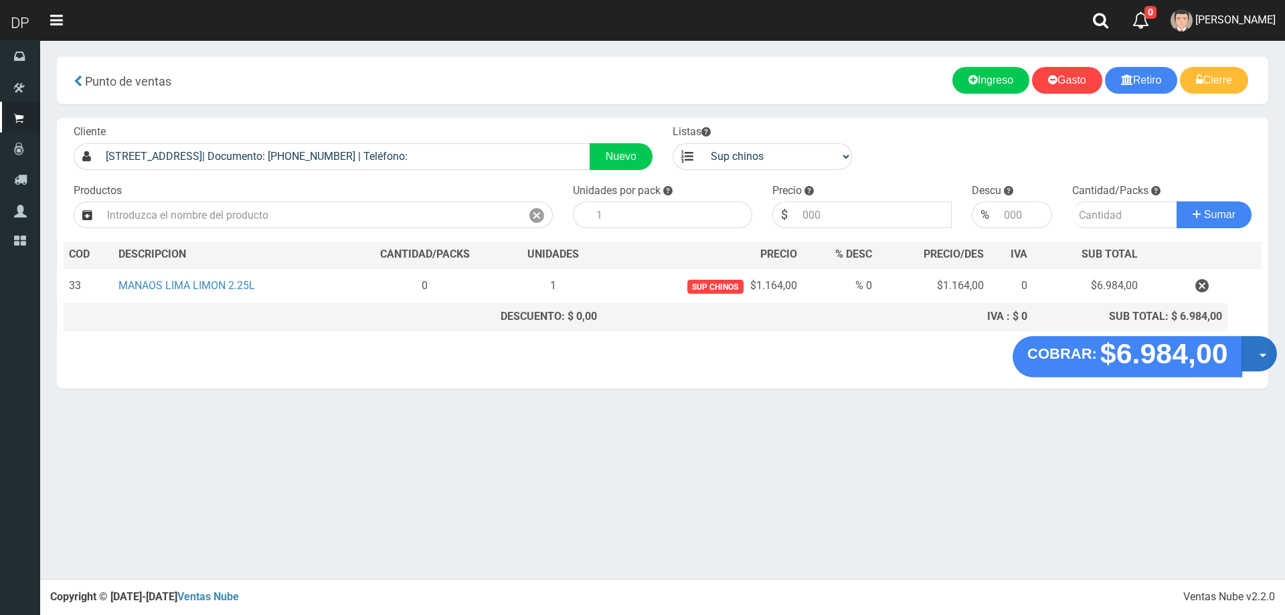
click at [1254, 356] on button "Opciones" at bounding box center [1259, 353] width 35 height 35
click at [1239, 370] on link "Hacer Devolucion" at bounding box center [1217, 358] width 120 height 31
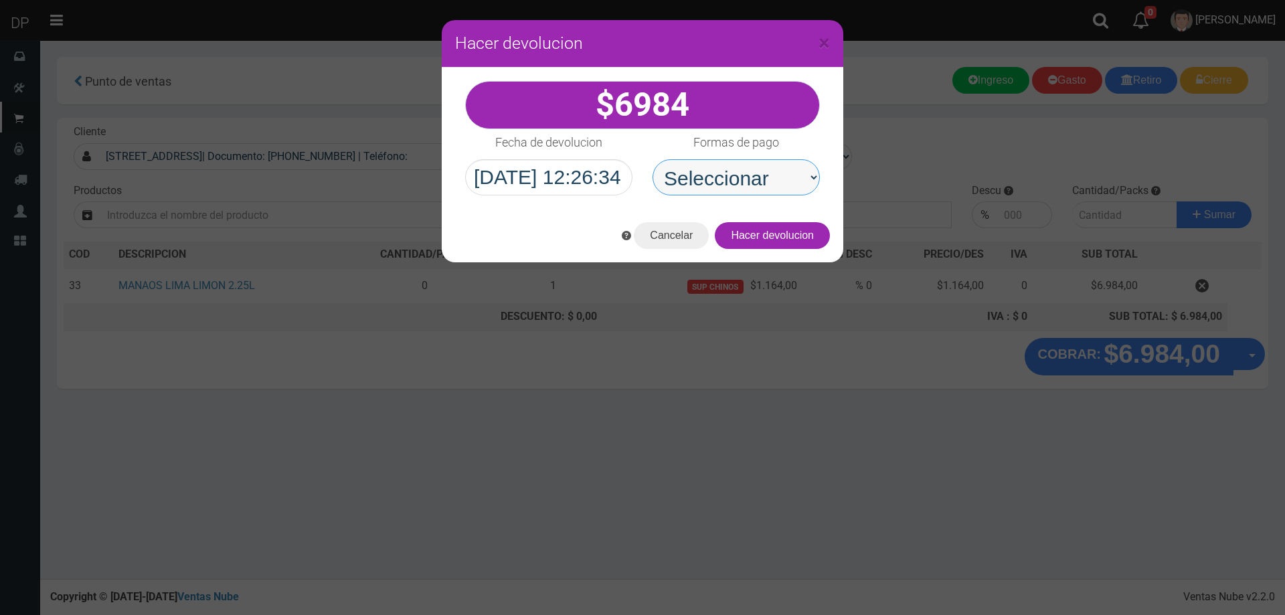
drag, startPoint x: 769, startPoint y: 195, endPoint x: 760, endPoint y: 194, distance: 8.8
click at [752, 169] on select "Seleccionar Efectivo Tarjeta de Crédito Depósito Débito" at bounding box center [736, 177] width 167 height 36
select select "Efectivo"
click at [653, 159] on select "Seleccionar Efectivo Tarjeta de Crédito Depósito Débito" at bounding box center [736, 177] width 167 height 36
click at [811, 236] on button "Hacer devolucion" at bounding box center [772, 235] width 115 height 27
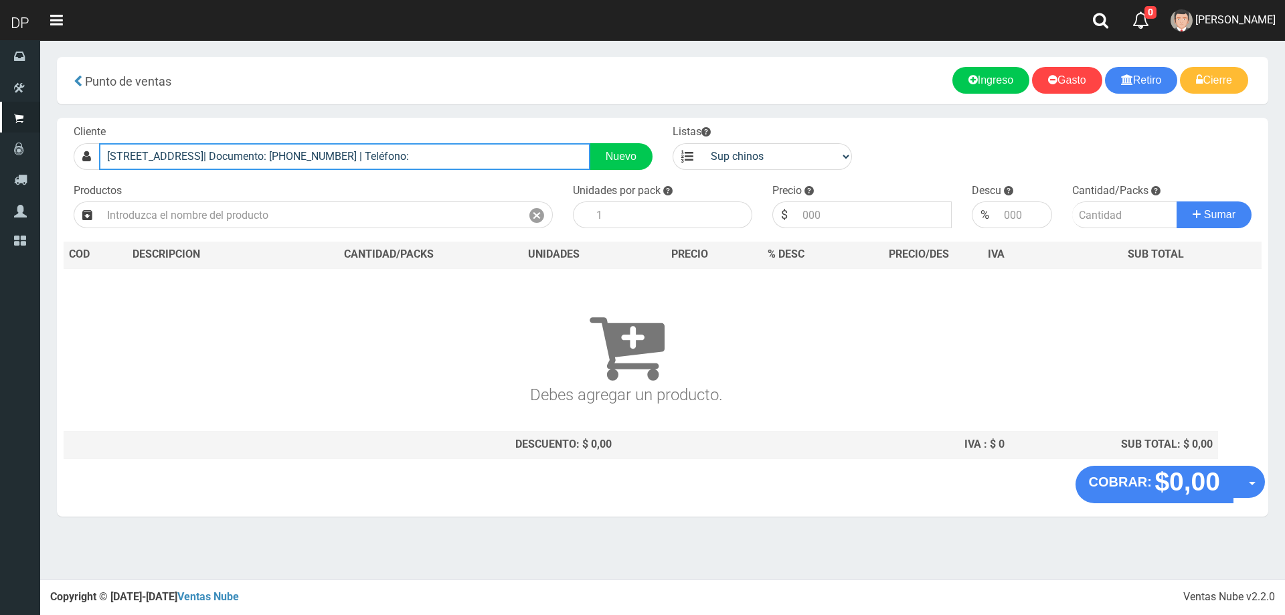
click at [246, 163] on input "NAZARRE 3985 (VILLA DEL PARQUE)| Documento: 548458464 | Teléfono:" at bounding box center [344, 156] width 491 height 27
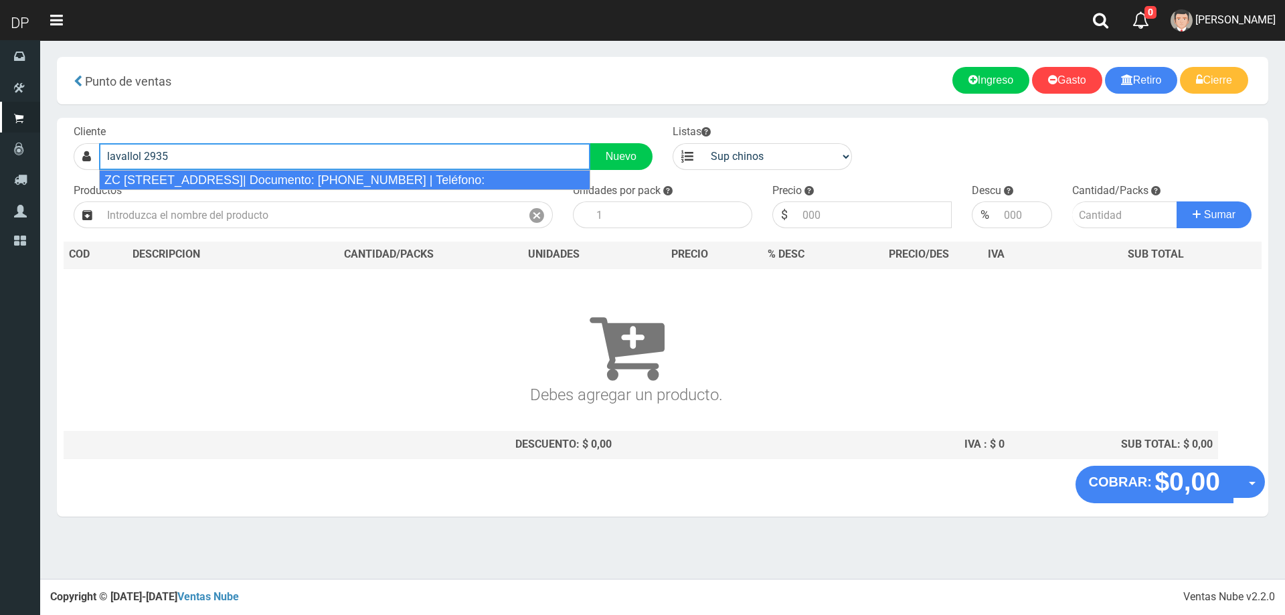
click at [248, 175] on div "ZC LLAVALLOL 2935 (VILLA DEL PARQUE)| Documento: 5464641644 | Teléfono:" at bounding box center [344, 180] width 491 height 20
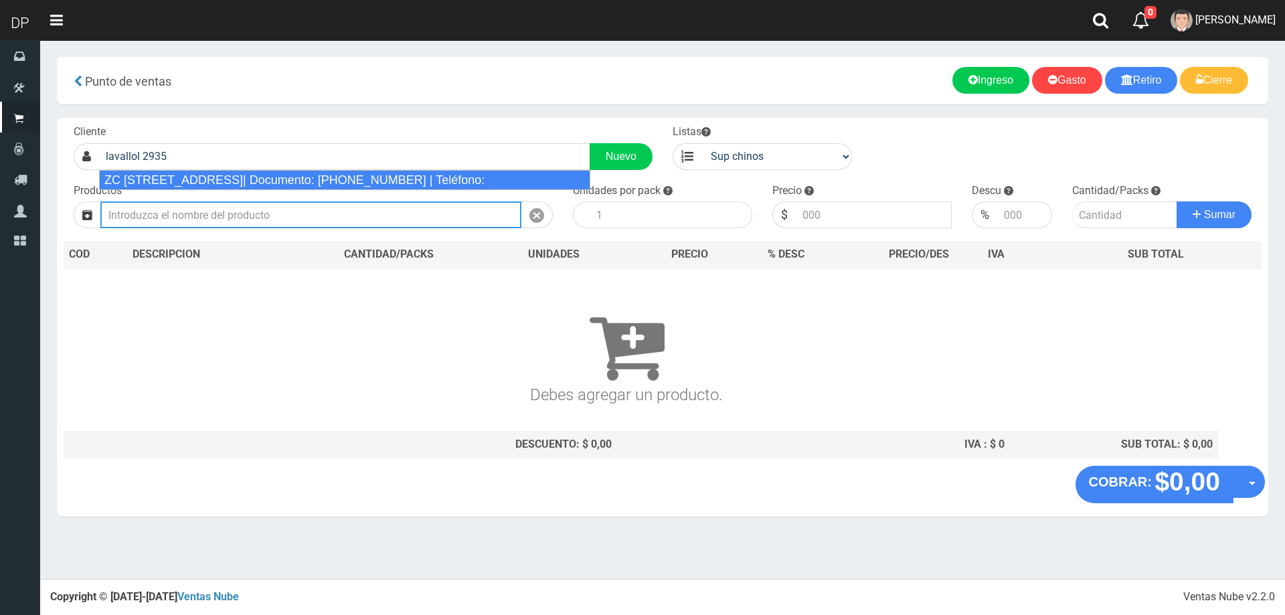
type input "ZC LLAVALLOL 2935 (VILLA DEL PARQUE)| Documento: 5464641644 | Teléfono:"
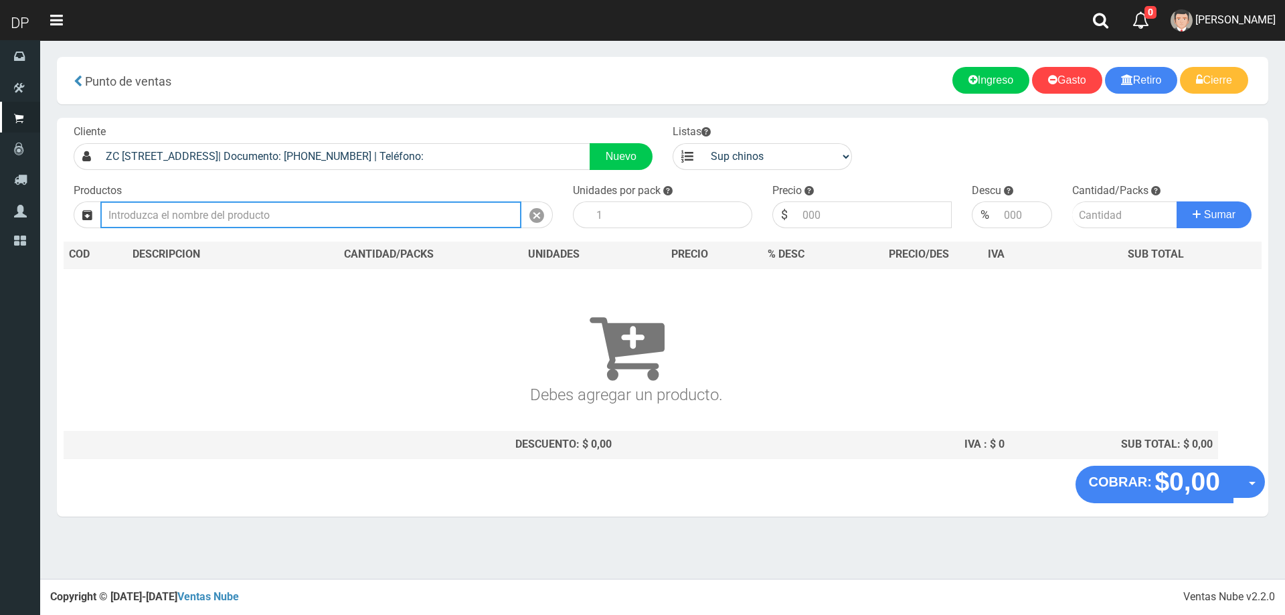
click at [259, 221] on input "text" at bounding box center [310, 214] width 421 height 27
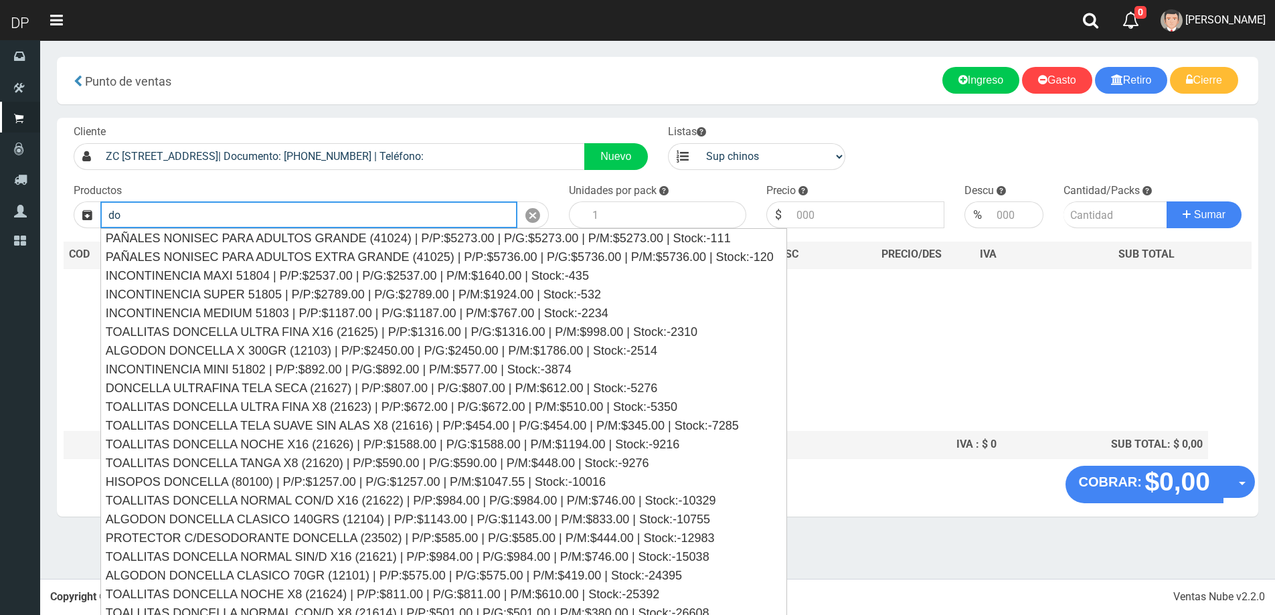
type input "d"
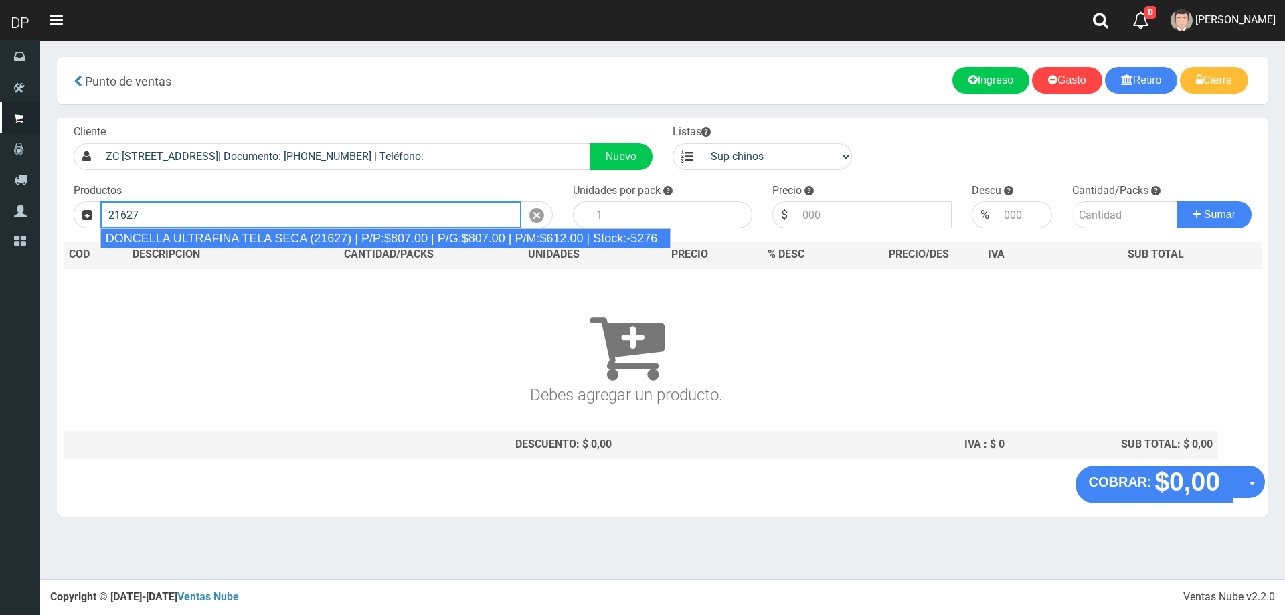
click at [257, 236] on div "DONCELLA ULTRAFINA TELA SECA (21627) | P/P:$807.00 | P/G:$807.00 | P/M:$612.00 …" at bounding box center [385, 238] width 571 height 20
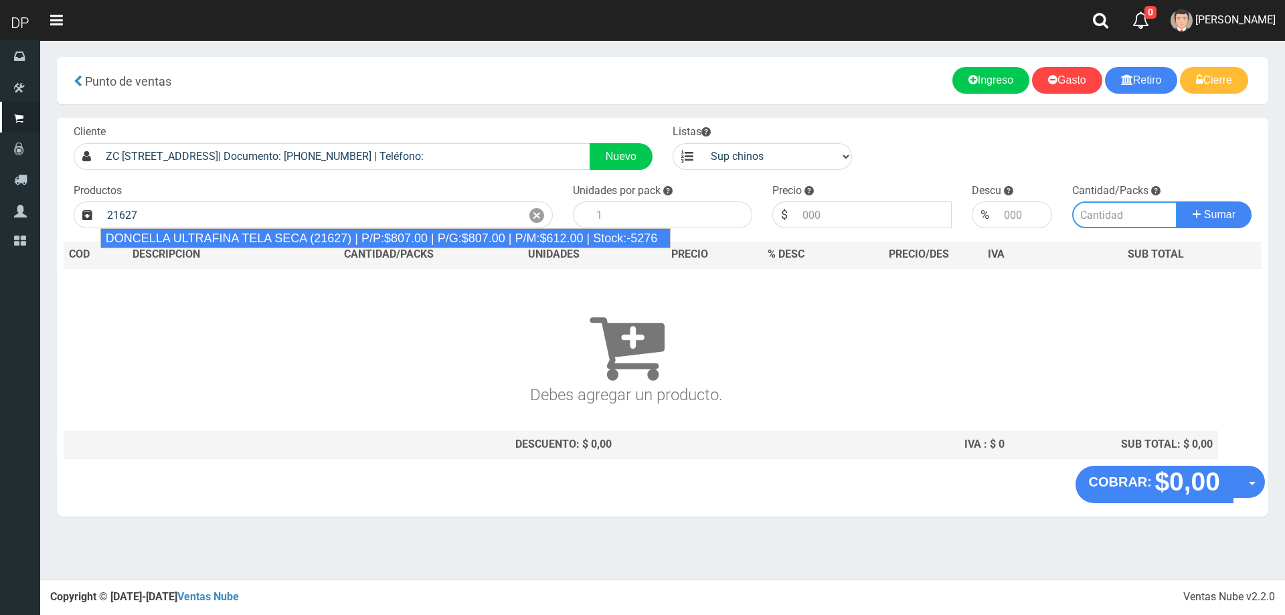
type input "DONCELLA ULTRAFINA TELA SECA (21627) | P/P:$807.00 | P/G:$807.00 | P/M:$612.00 …"
type input "50"
type input "807.00"
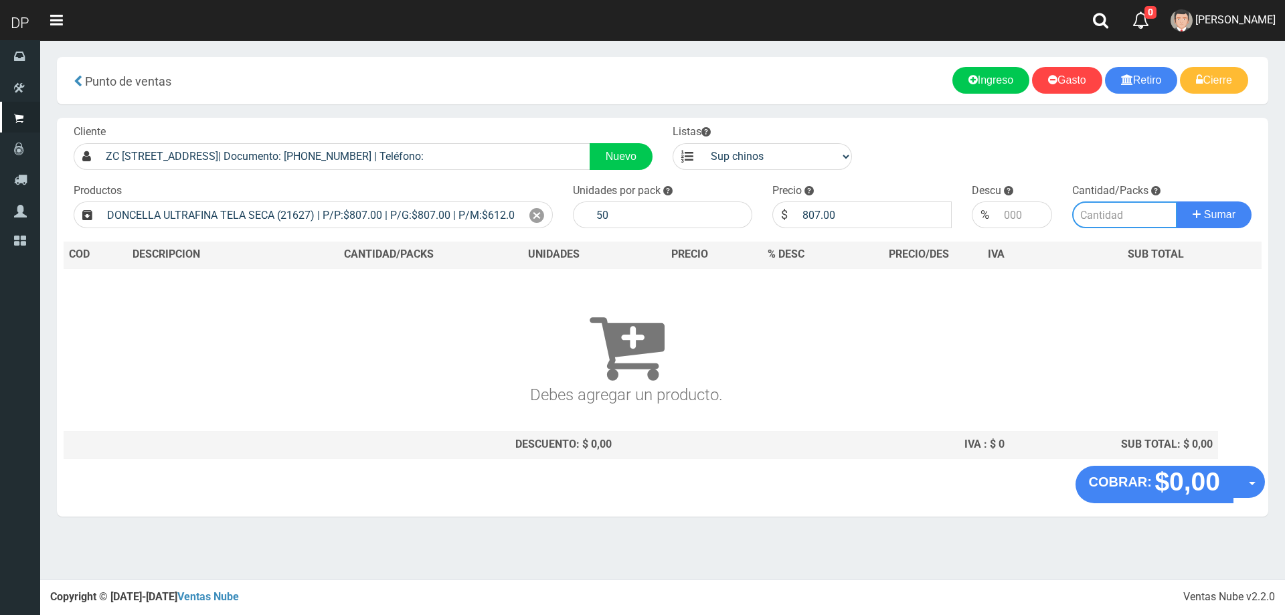
click at [1091, 220] on input "number" at bounding box center [1125, 214] width 106 height 27
type input "1"
click at [1177, 201] on button "Sumar" at bounding box center [1214, 214] width 75 height 27
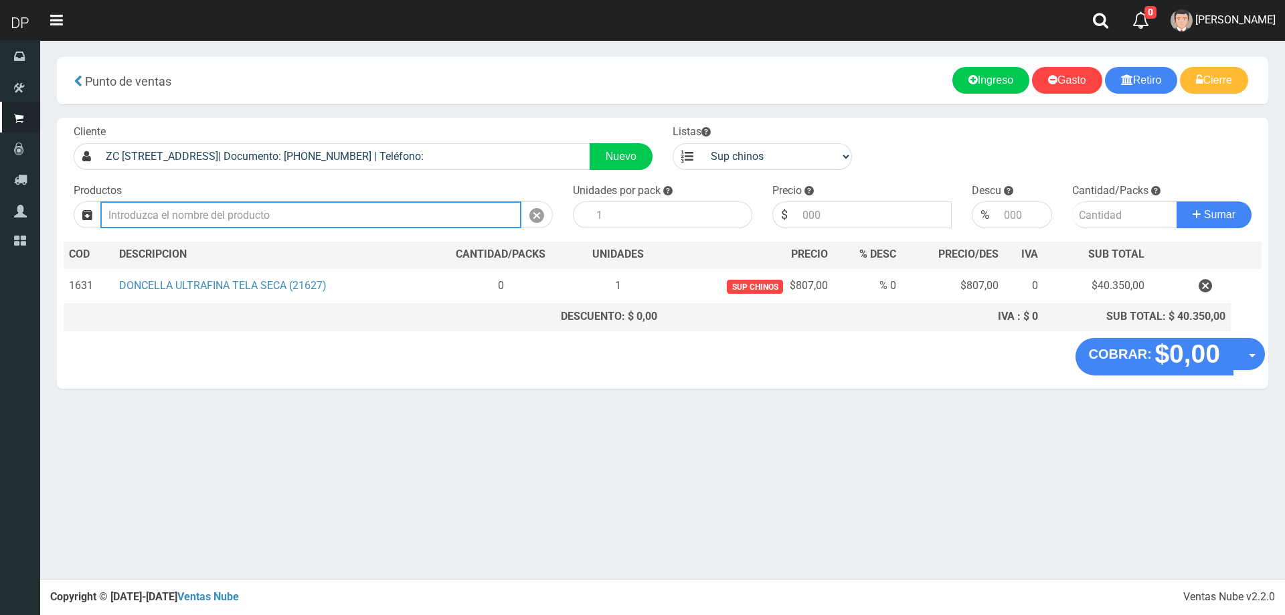
click at [418, 208] on input "text" at bounding box center [310, 214] width 421 height 27
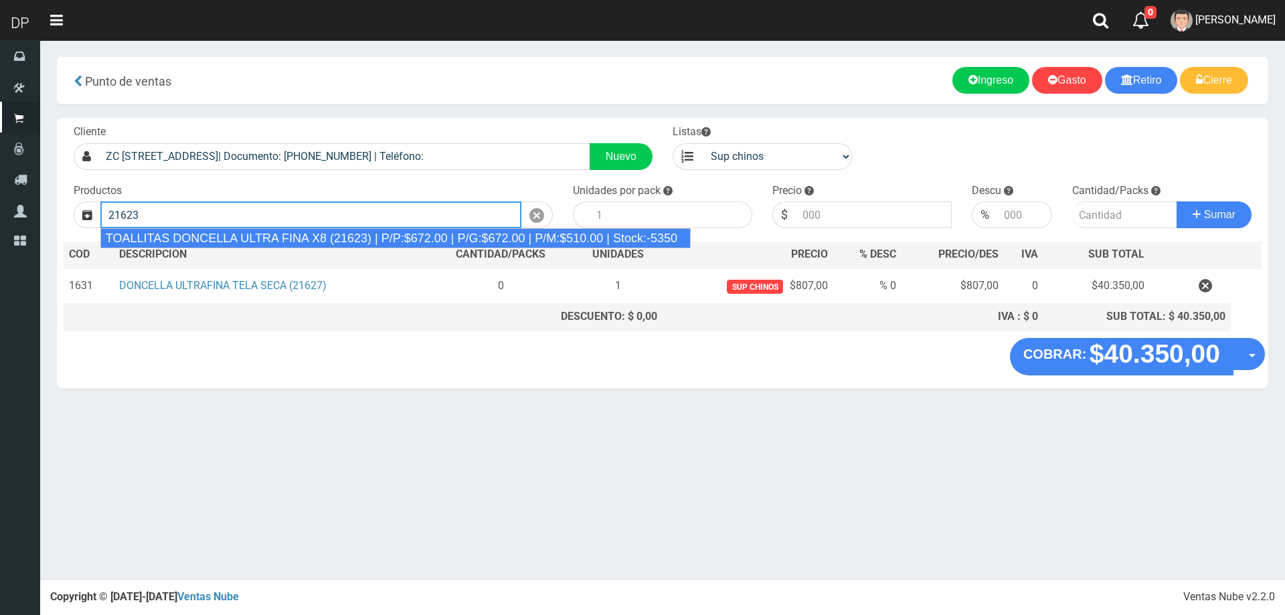
click at [368, 232] on div "TOALLITAS DONCELLA ULTRA FINA X8 (21623) | P/P:$672.00 | P/G:$672.00 | P/M:$510…" at bounding box center [395, 238] width 590 height 20
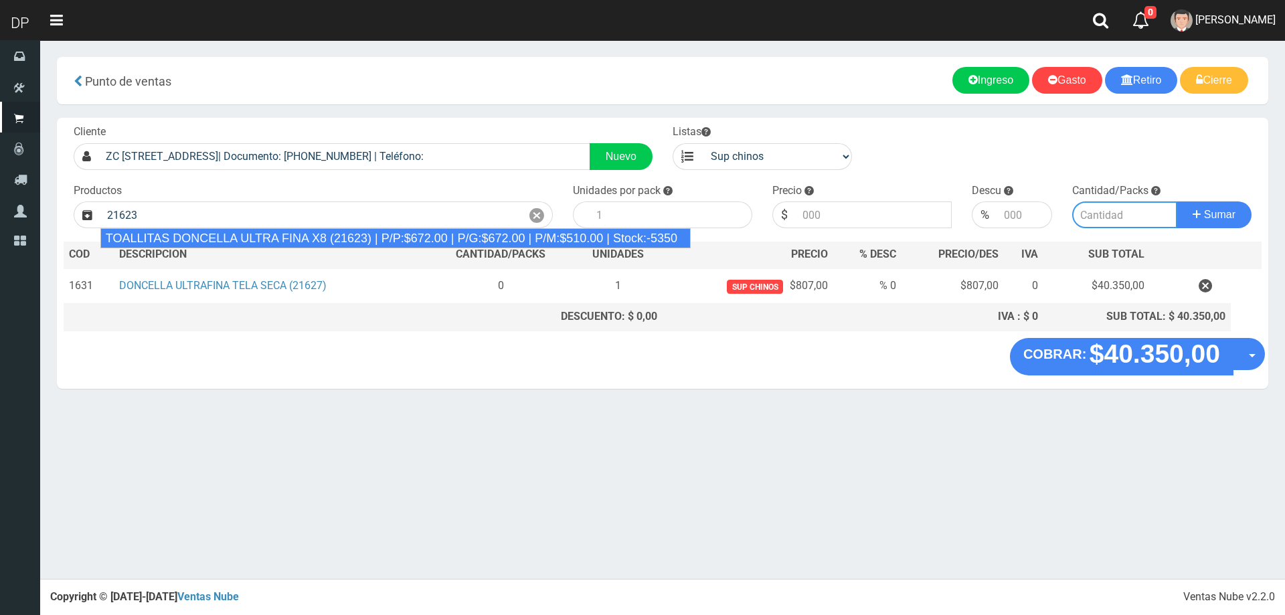
type input "TOALLITAS DONCELLA ULTRA FINA X8 (21623) | P/P:$672.00 | P/G:$672.00 | P/M:$510…"
type input "50"
type input "672.00"
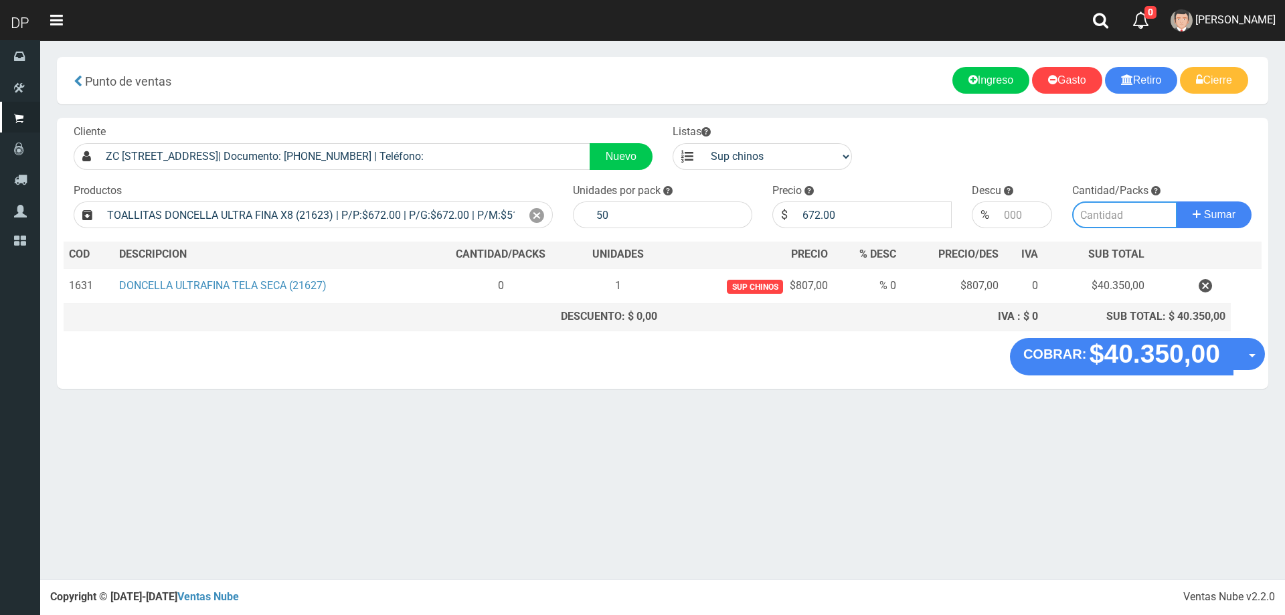
click at [1079, 205] on input "number" at bounding box center [1125, 214] width 106 height 27
type input "1"
click at [1177, 201] on button "Sumar" at bounding box center [1214, 214] width 75 height 27
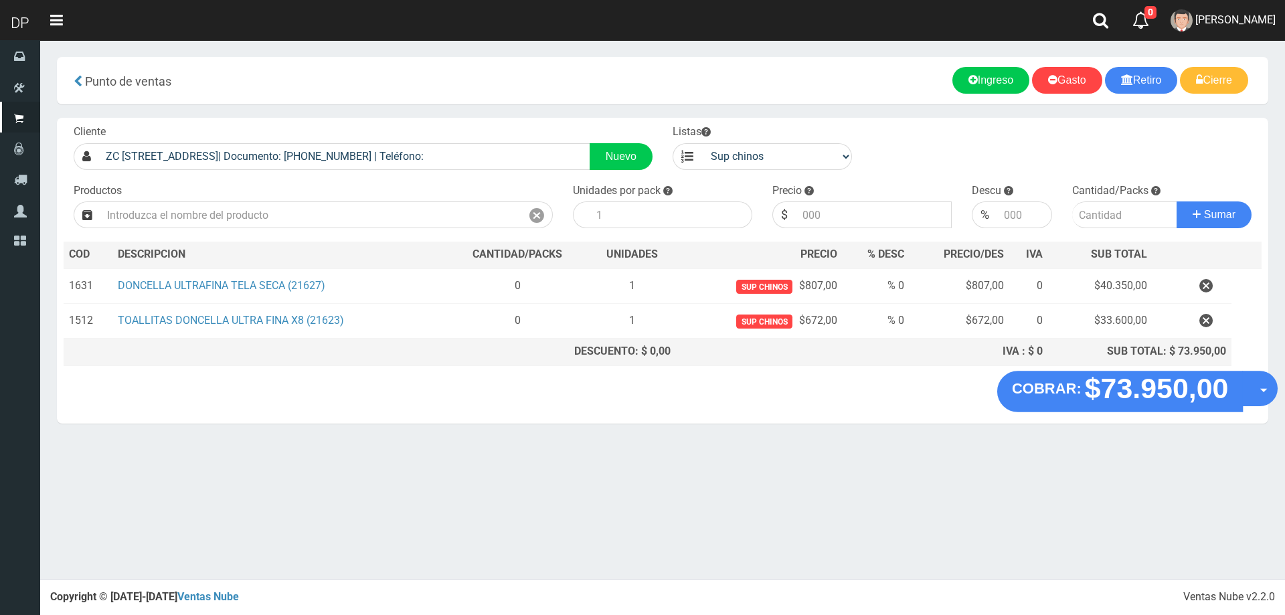
click at [1260, 390] on span "button" at bounding box center [1263, 391] width 7 height 4
click at [1246, 396] on link "Hacer Devolucion" at bounding box center [1217, 393] width 120 height 31
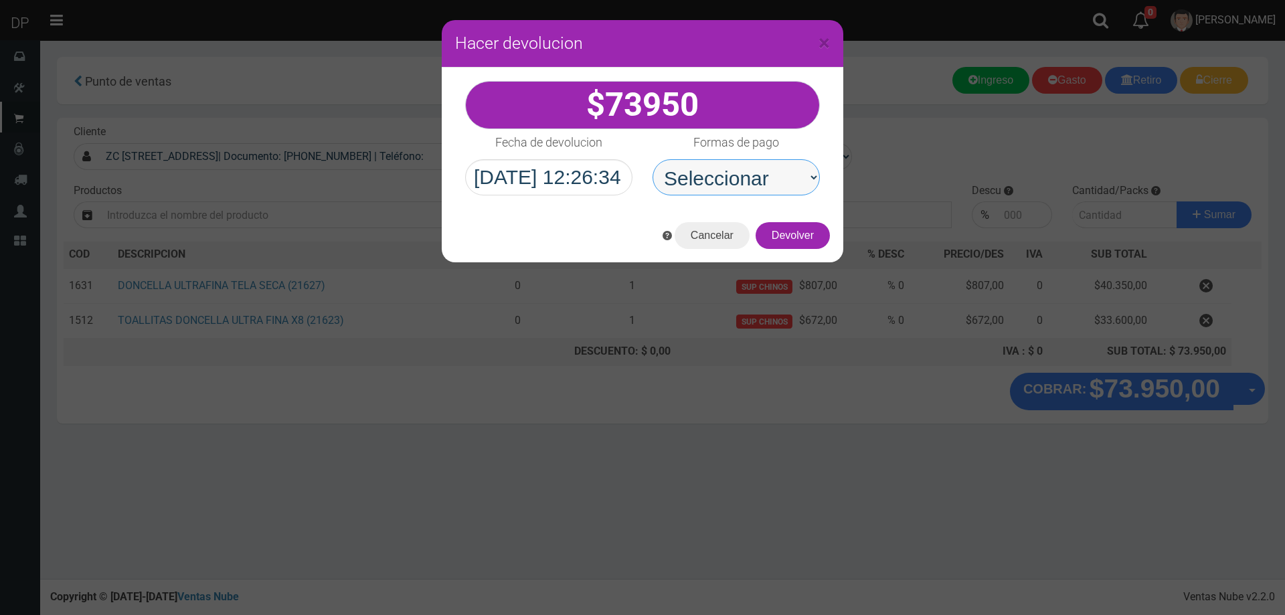
drag, startPoint x: 757, startPoint y: 165, endPoint x: 766, endPoint y: 191, distance: 27.5
click at [757, 165] on select "Seleccionar Efectivo Tarjeta de Crédito Depósito Débito" at bounding box center [736, 177] width 167 height 36
select select "Efectivo"
click at [653, 159] on select "Seleccionar Efectivo Tarjeta de Crédito Depósito Débito" at bounding box center [736, 177] width 167 height 36
click at [811, 242] on button "Devolver" at bounding box center [793, 235] width 74 height 27
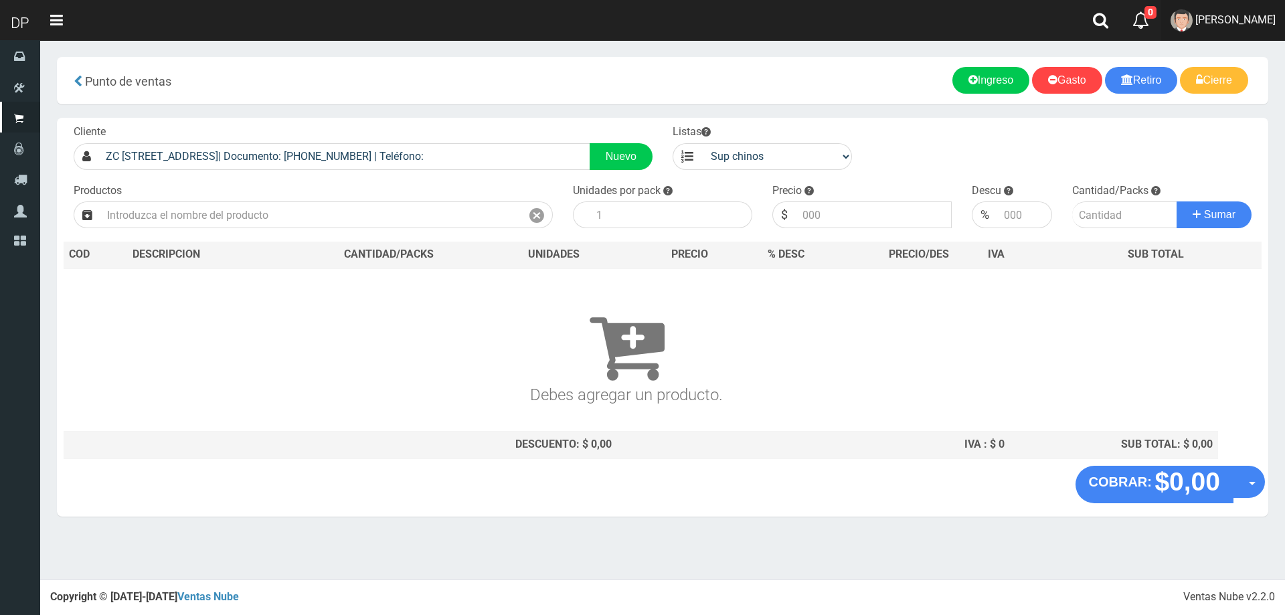
click at [1226, 25] on span "FABRIZIO DURE" at bounding box center [1236, 19] width 80 height 13
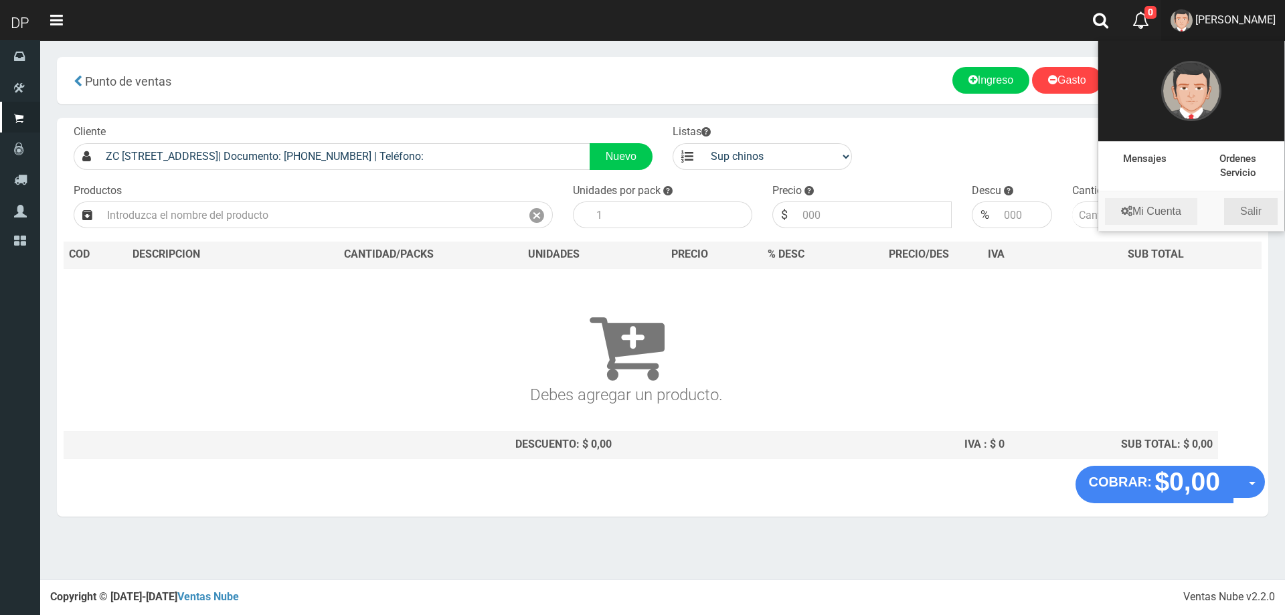
click at [1242, 213] on link "Salir" at bounding box center [1251, 211] width 54 height 27
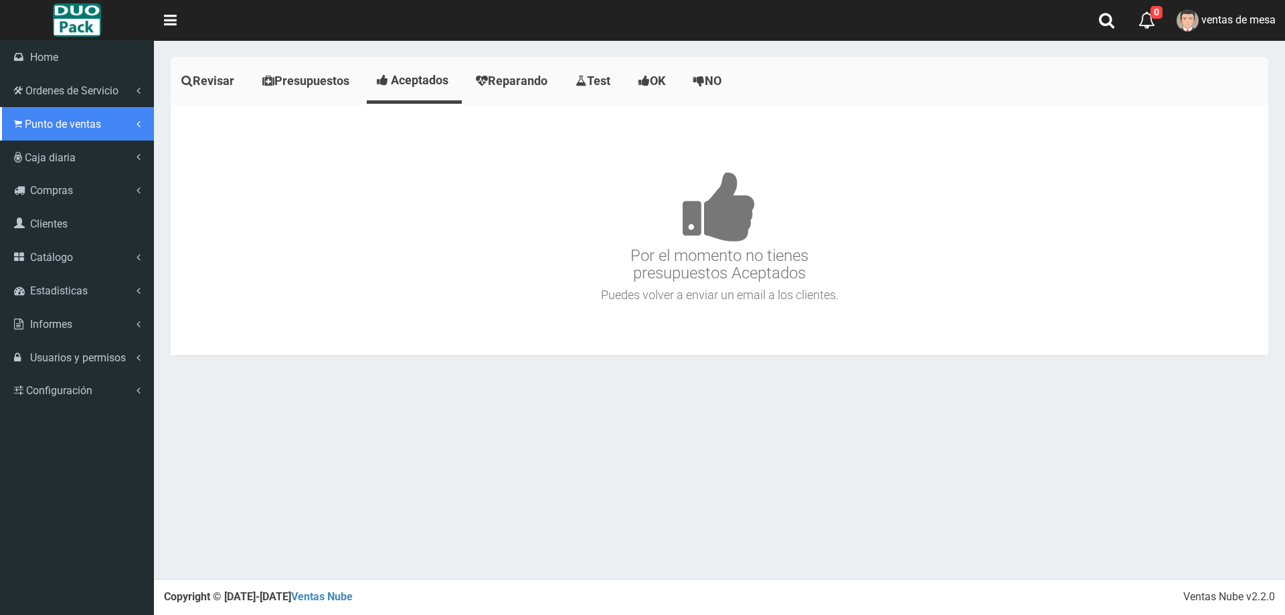
drag, startPoint x: 42, startPoint y: 121, endPoint x: 55, endPoint y: 151, distance: 32.1
click at [44, 122] on span "Punto de ventas" at bounding box center [63, 124] width 76 height 13
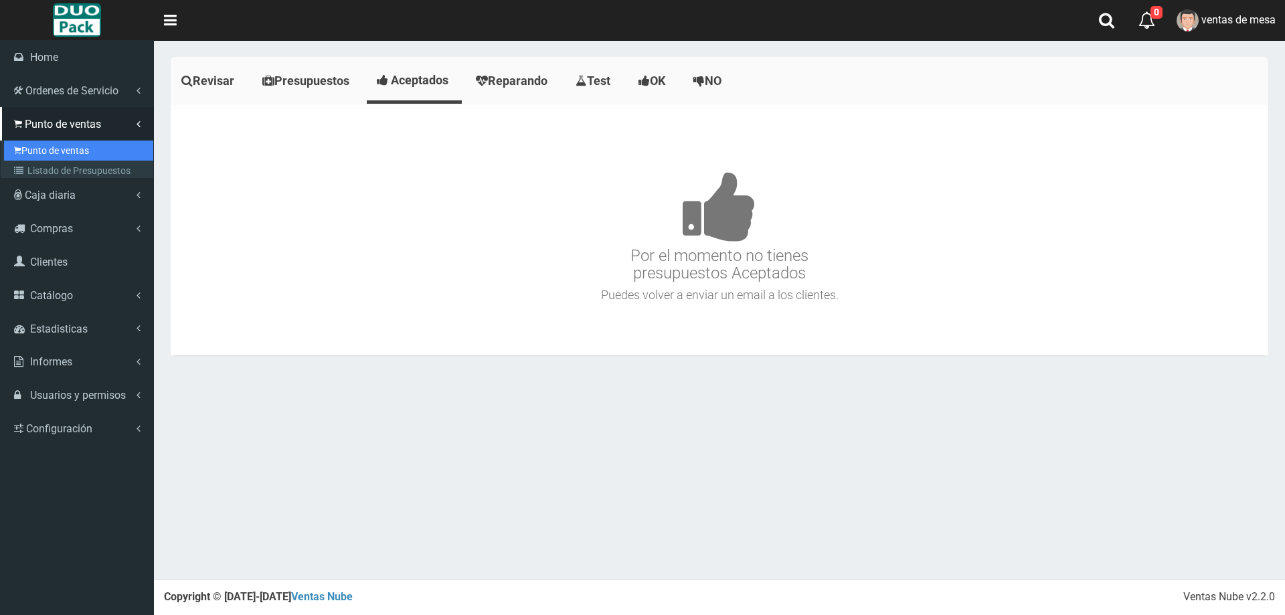
click at [55, 152] on link "Punto de ventas" at bounding box center [78, 151] width 149 height 20
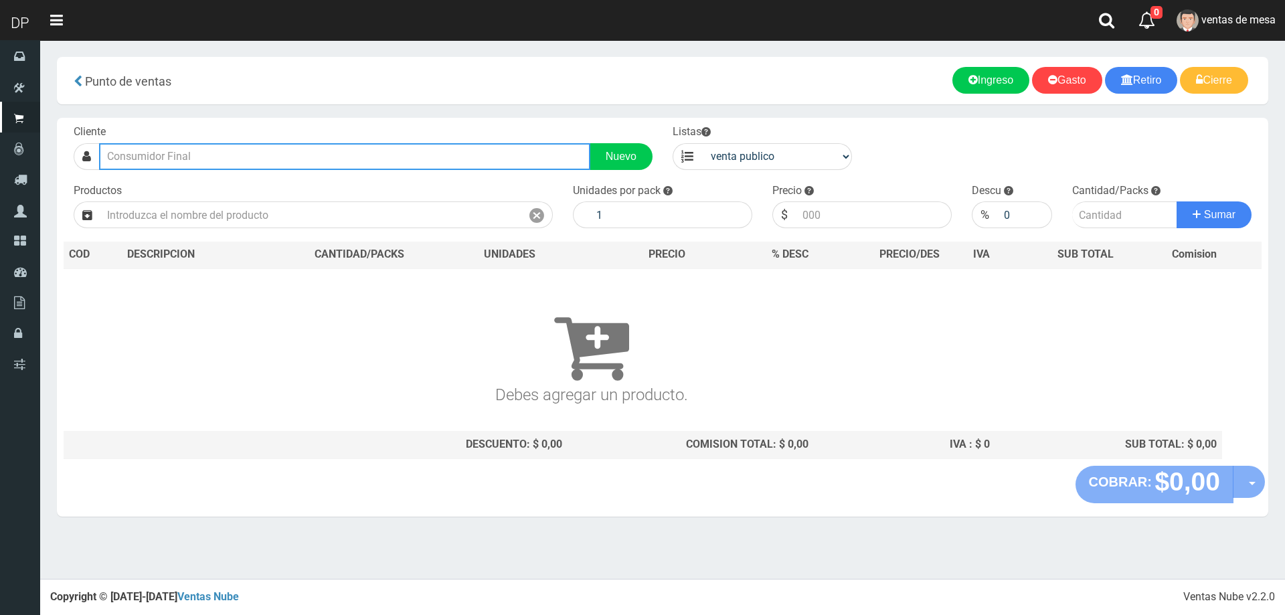
click at [242, 160] on input "text" at bounding box center [344, 156] width 491 height 27
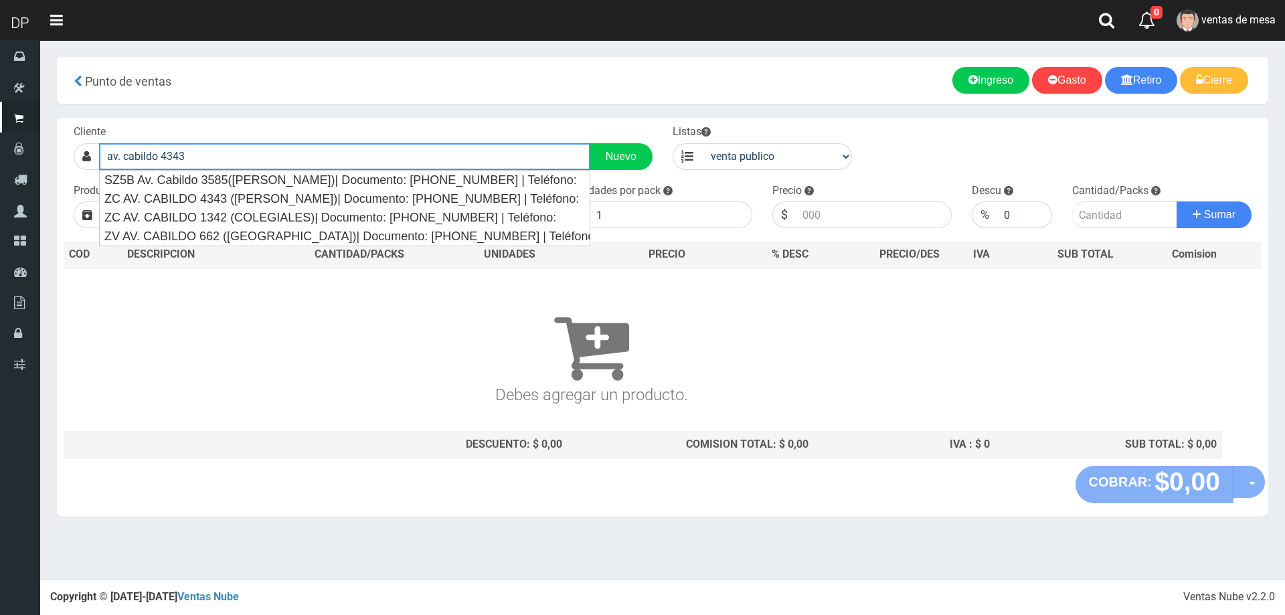
click at [1177, 201] on button "Sumar" at bounding box center [1214, 214] width 75 height 27
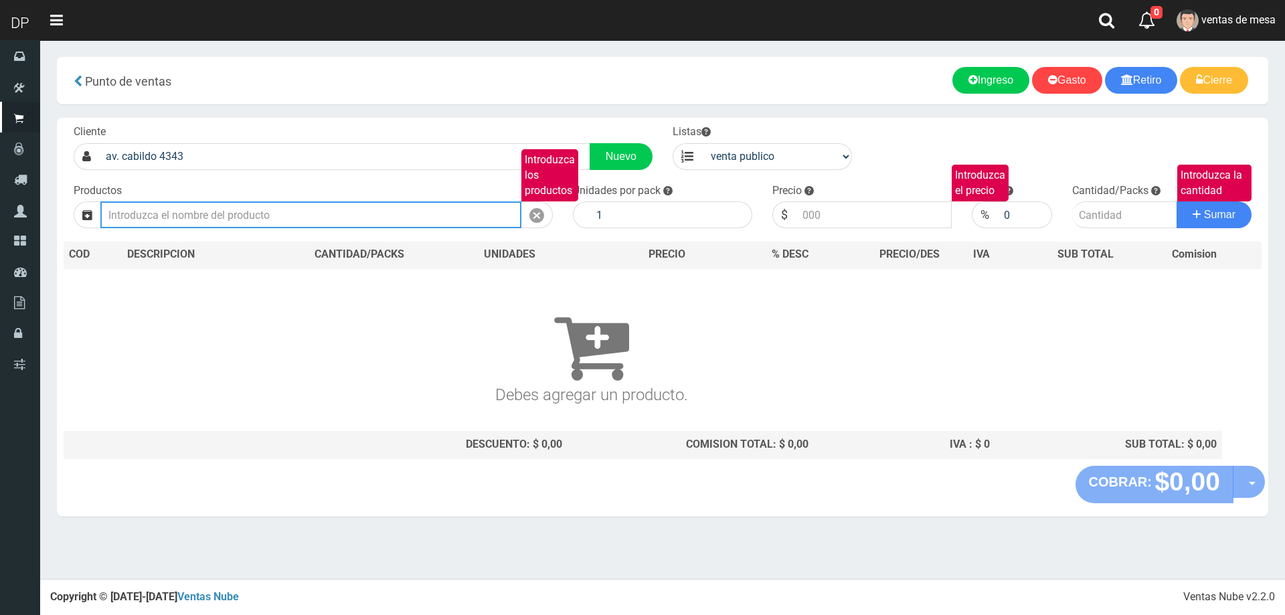
click at [249, 216] on input "Introduzca los productos" at bounding box center [310, 214] width 421 height 27
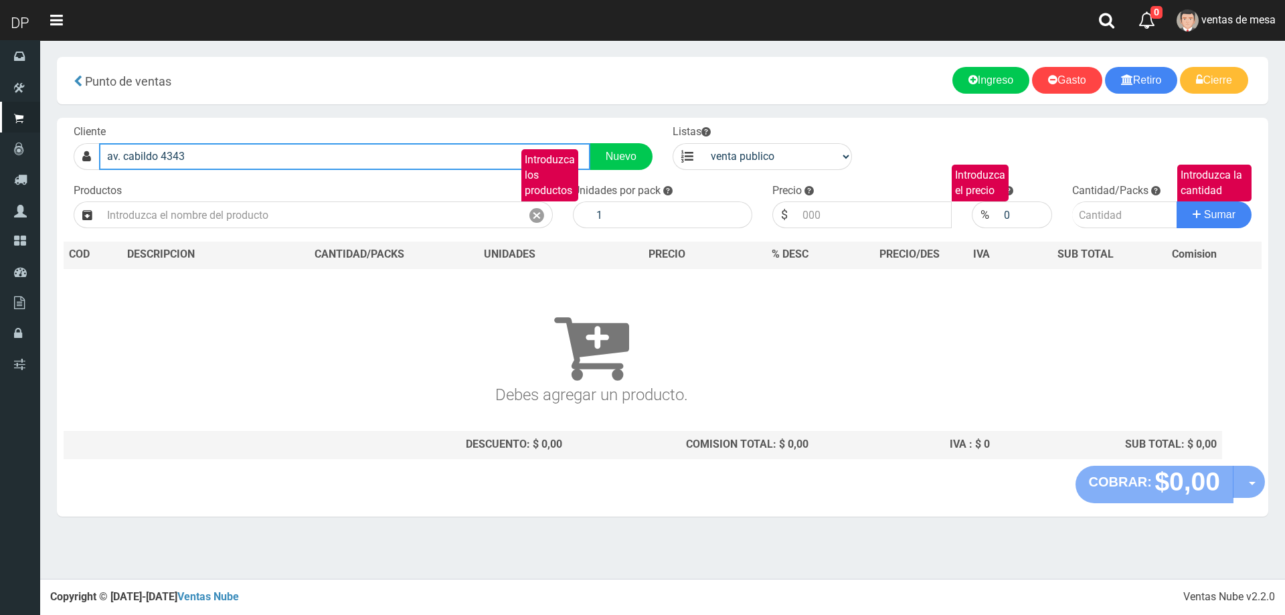
click at [222, 162] on input "av. cabildo 4343" at bounding box center [344, 156] width 491 height 27
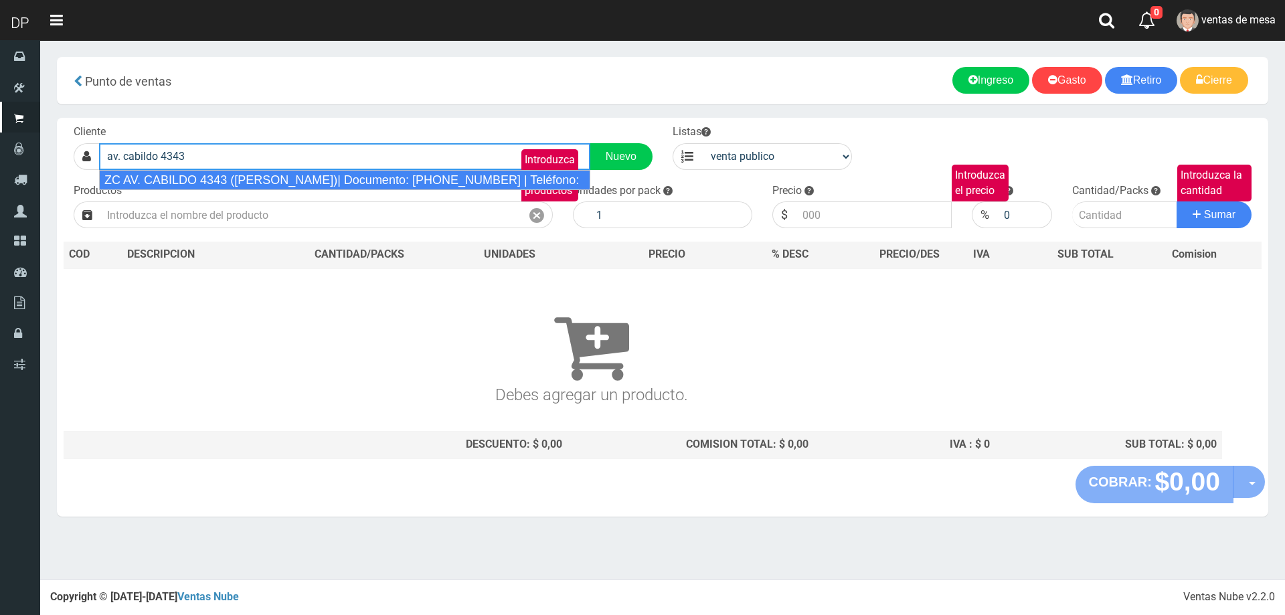
click at [263, 173] on div "ZC AV. CABILDO 4343 ([PERSON_NAME])| Documento: [PHONE_NUMBER] | Teléfono:" at bounding box center [344, 180] width 491 height 20
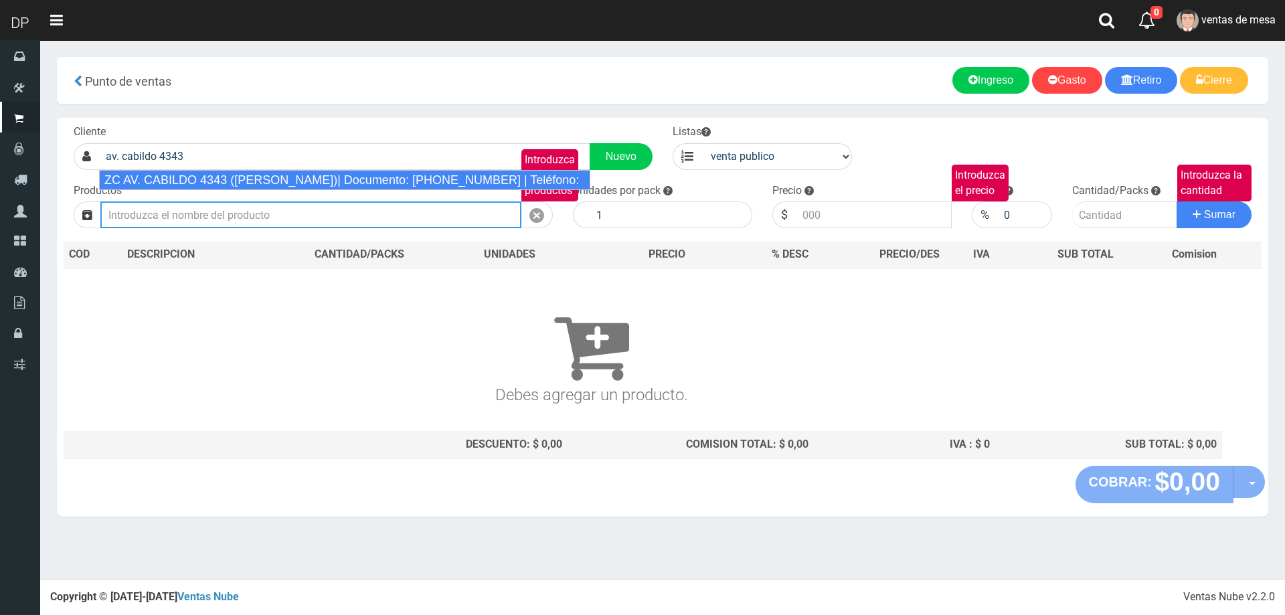
type input "ZC AV. CABILDO 4343 ([PERSON_NAME])| Documento: [PHONE_NUMBER] | Teléfono:"
select select "2"
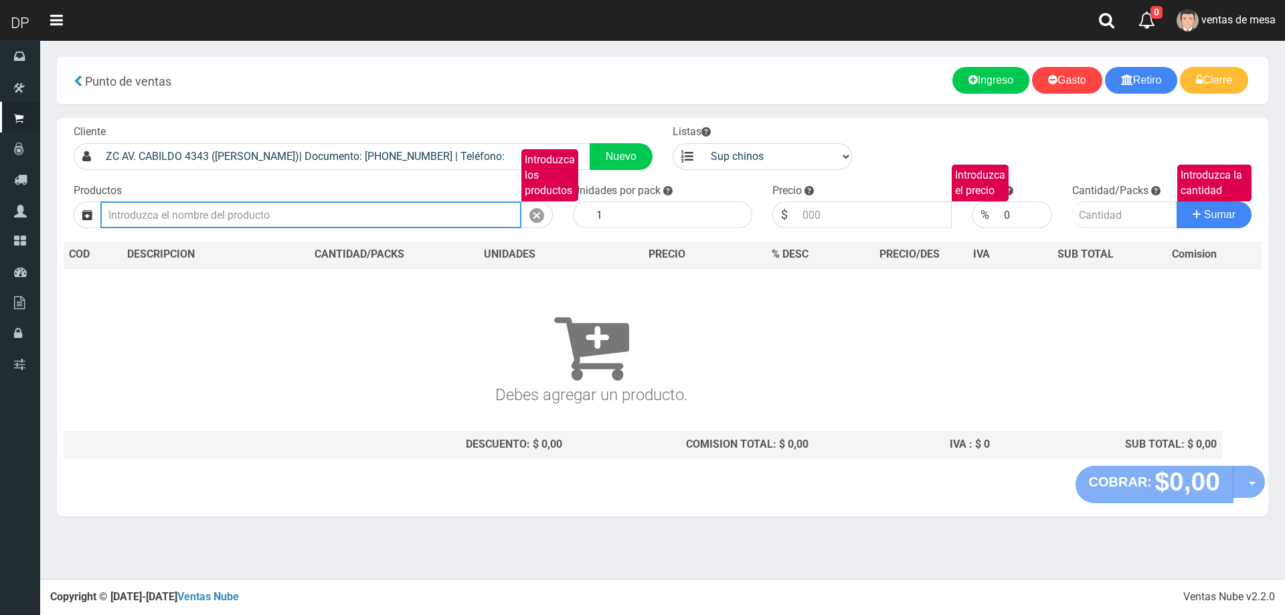
click at [252, 217] on input "Introduzca los productos" at bounding box center [310, 214] width 421 height 27
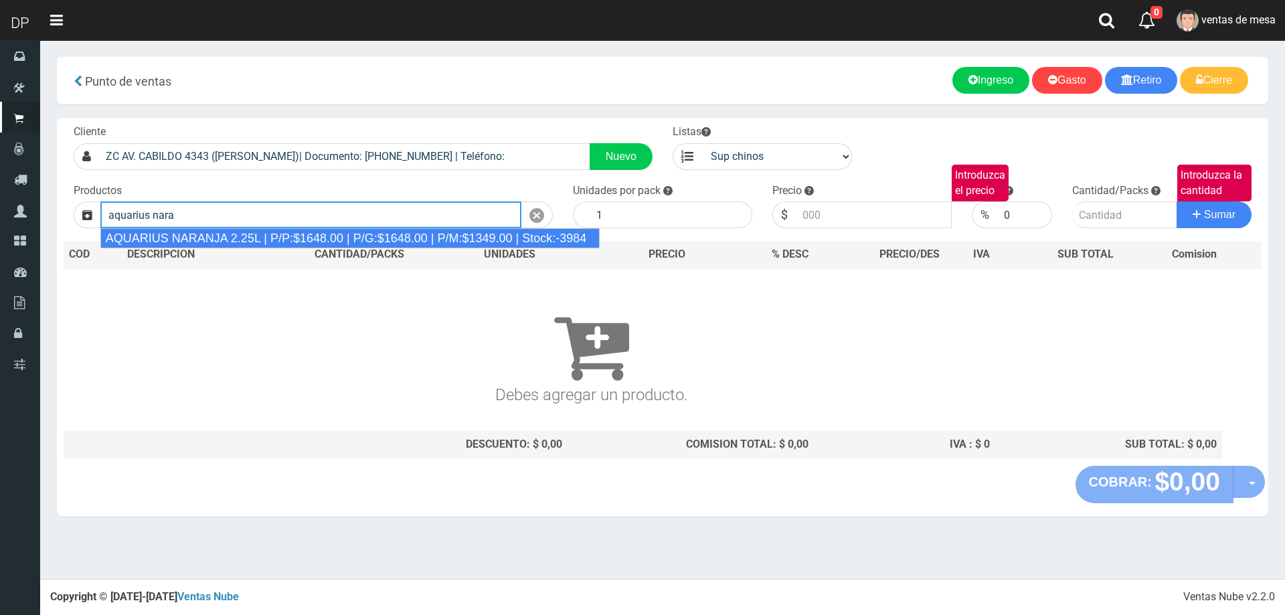
click at [260, 245] on div "AQUARIUS NARANJA 2.25L | P/P:$1648.00 | P/G:$1648.00 | P/M:$1349.00 | Stock:-39…" at bounding box center [350, 238] width 500 height 20
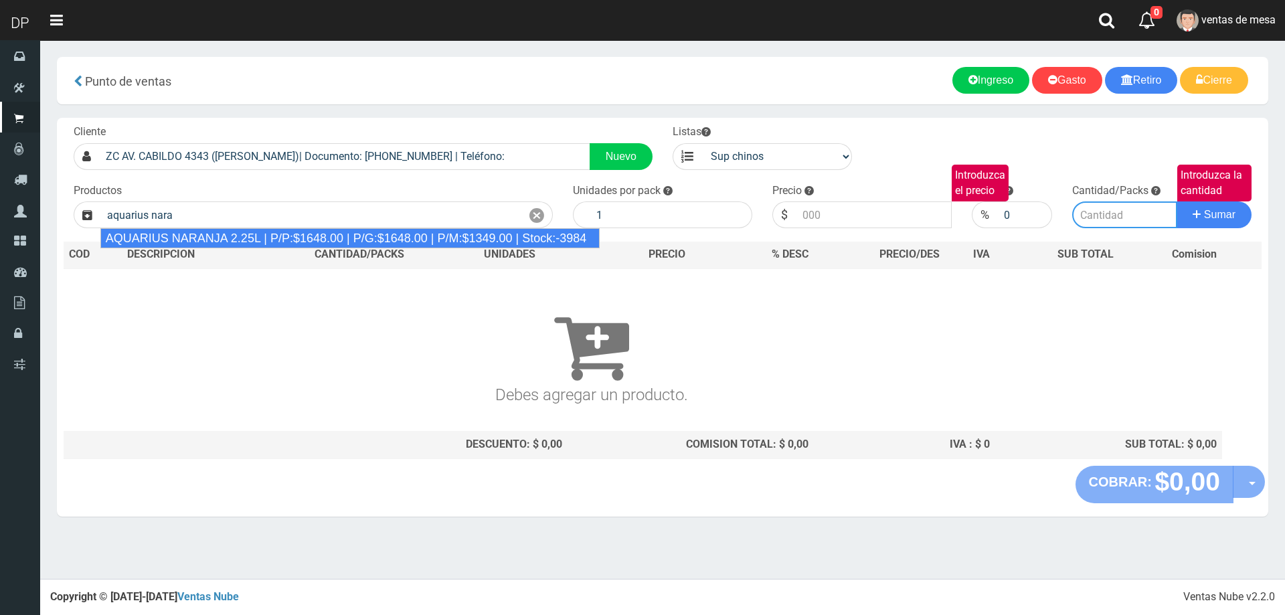
type input "AQUARIUS NARANJA 2.25L | P/P:$1648.00 | P/G:$1648.00 | P/M:$1349.00 | Stock:-39…"
type input "6"
type input "1648.00"
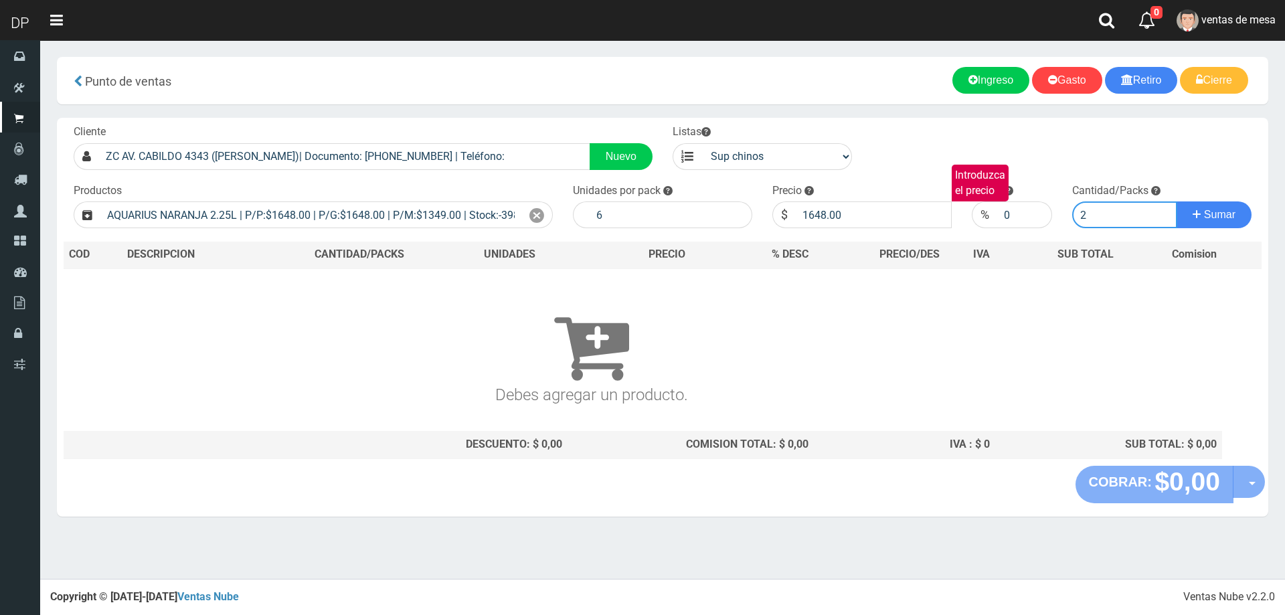
type input "2"
click at [1177, 201] on button "Sumar" at bounding box center [1214, 214] width 75 height 27
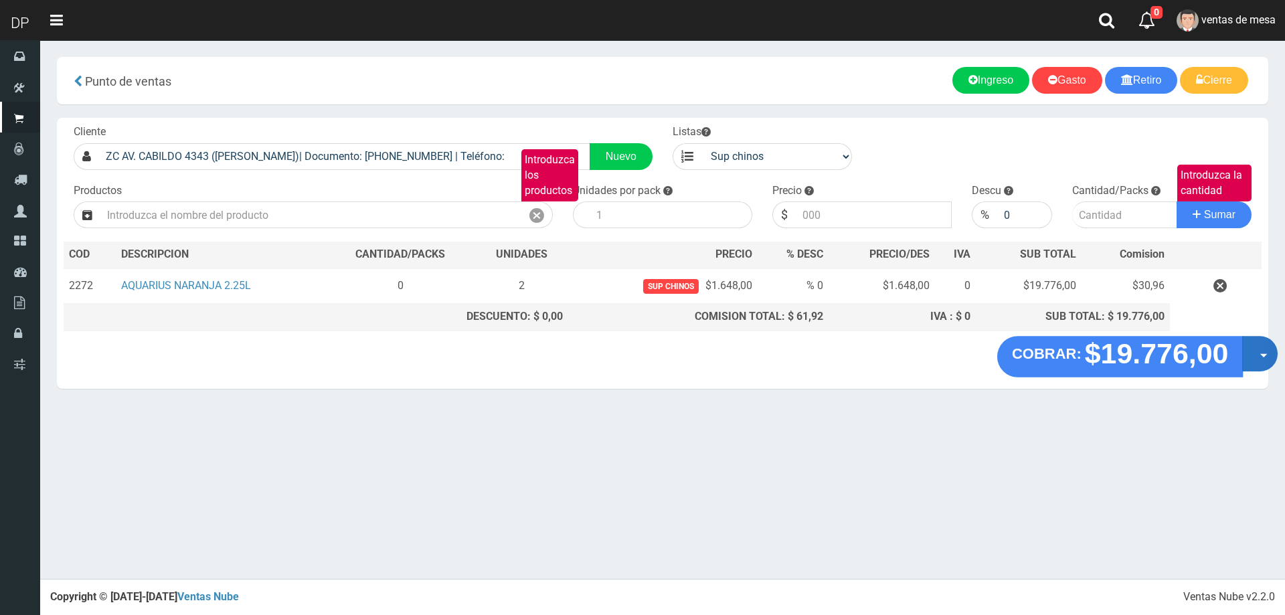
click at [1259, 355] on button "Opciones" at bounding box center [1259, 353] width 35 height 35
click at [1223, 368] on link "Hacer Devolucion" at bounding box center [1217, 358] width 120 height 31
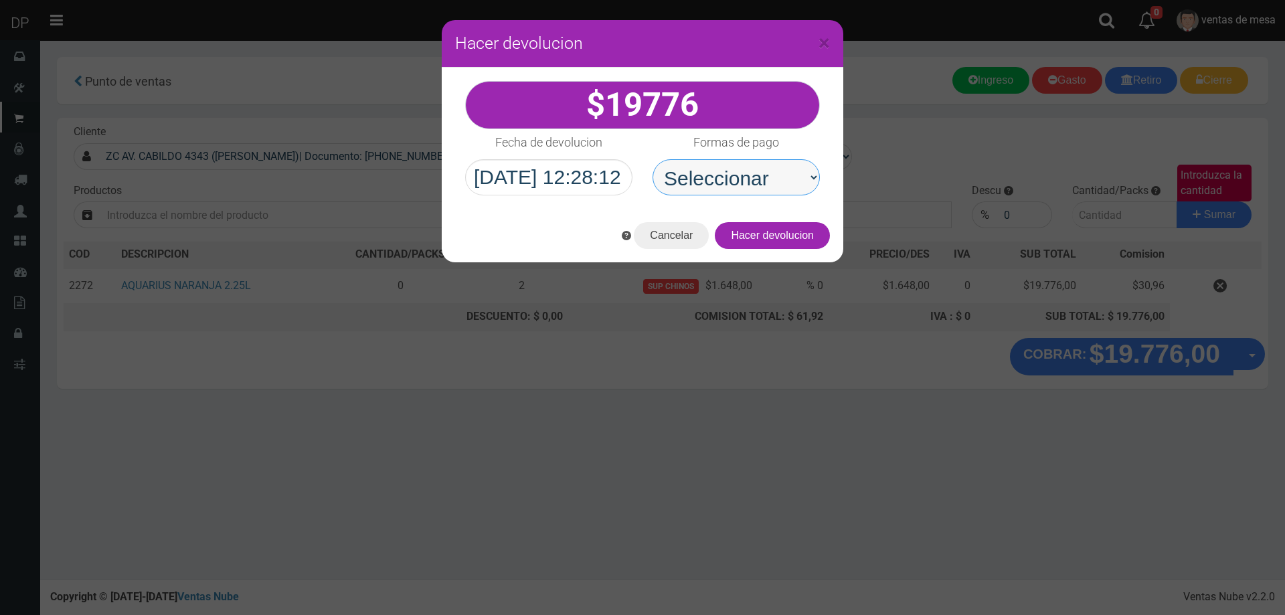
click at [778, 189] on select "Seleccionar Efectivo Tarjeta de Crédito Depósito Débito" at bounding box center [736, 177] width 167 height 36
select select "Efectivo"
click at [653, 159] on select "Seleccionar Efectivo Tarjeta de Crédito Depósito Débito" at bounding box center [736, 177] width 167 height 36
click at [795, 231] on button "Hacer devolucion" at bounding box center [772, 235] width 115 height 27
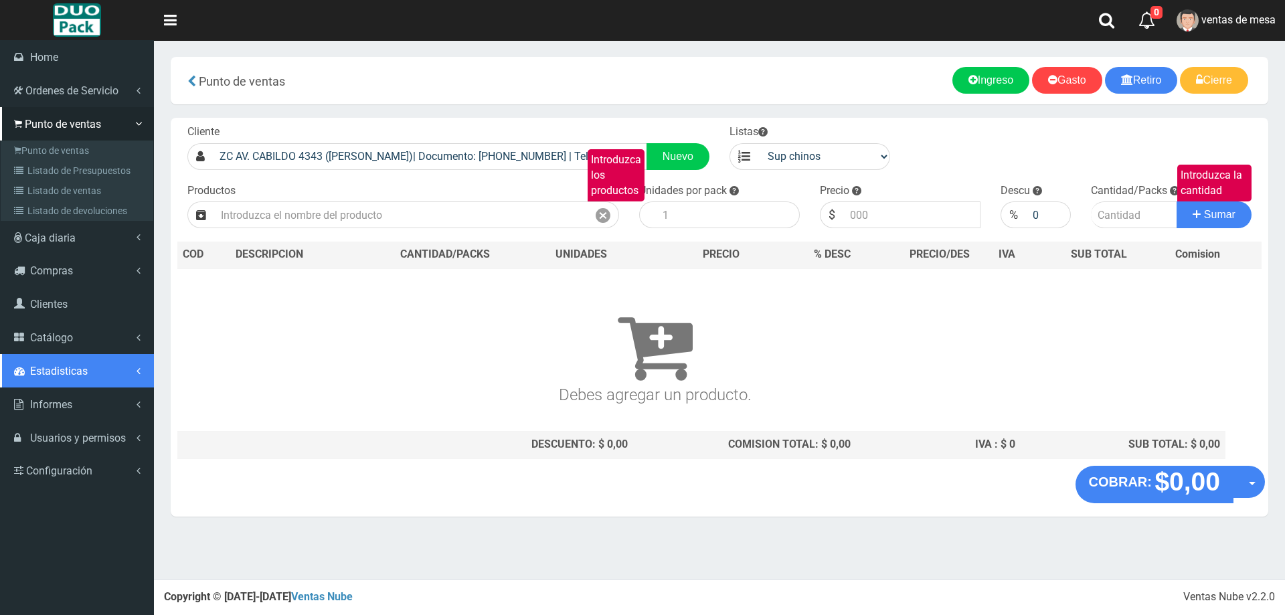
click at [73, 378] on link "Estadisticas" at bounding box center [77, 370] width 154 height 33
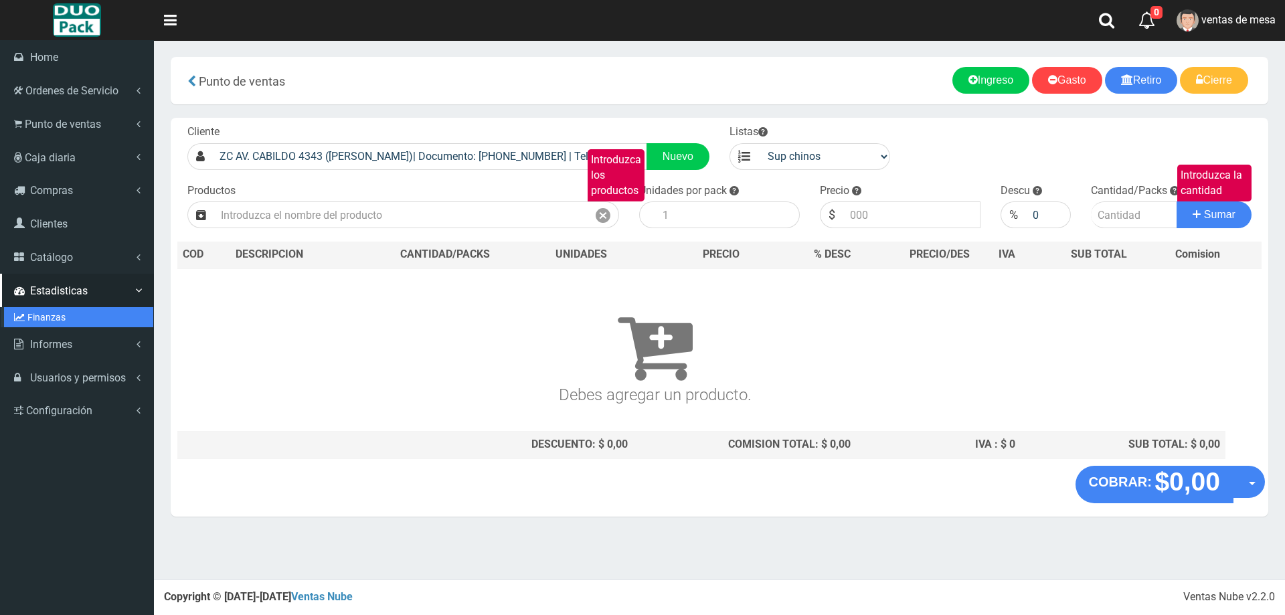
click at [50, 317] on link "Finanzas" at bounding box center [78, 317] width 149 height 20
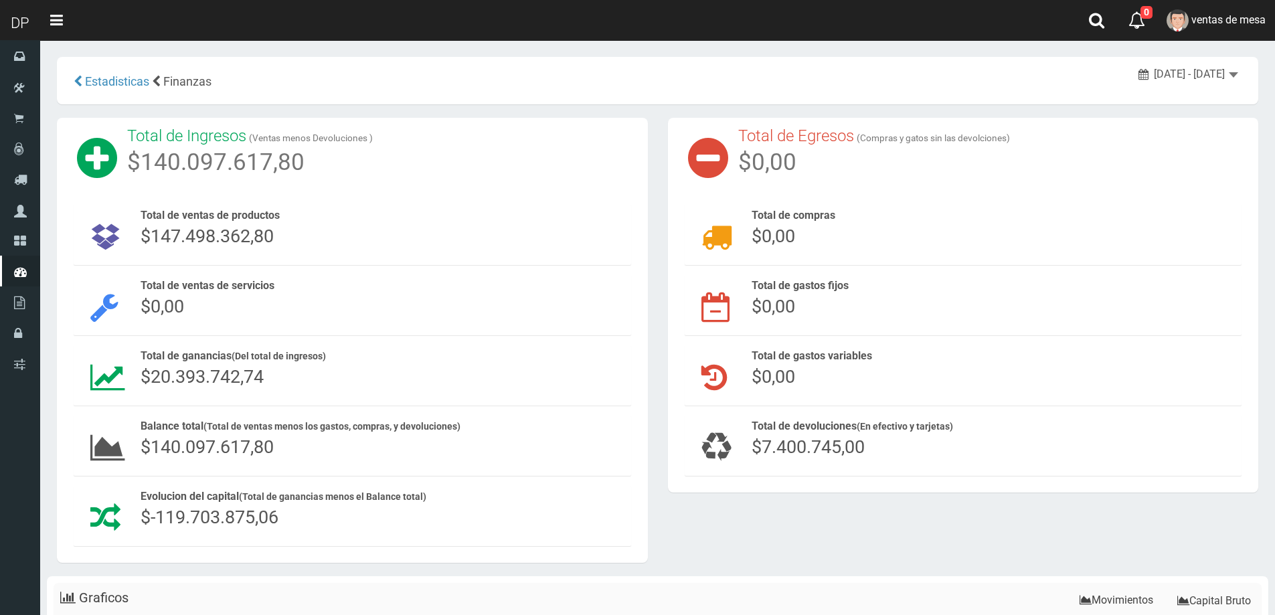
click at [163, 209] on span "Total de ventas de productos" at bounding box center [210, 215] width 139 height 13
click at [176, 283] on span "Total de ventas de servicios" at bounding box center [208, 285] width 134 height 13
click at [175, 289] on span "Total de ventas de servicios" at bounding box center [208, 285] width 134 height 13
click at [157, 363] on div "Total de ganancias (Del total de ingresos) $20.393.742,74" at bounding box center [383, 369] width 484 height 41
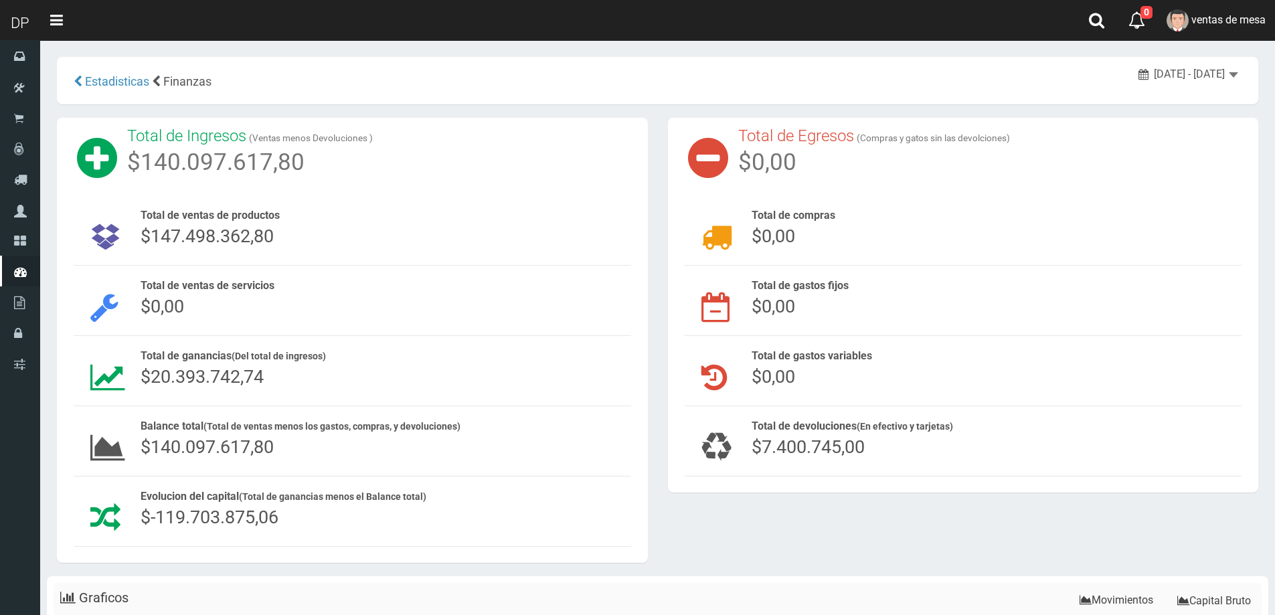
click at [176, 446] on span "$140.097.617,80" at bounding box center [207, 446] width 133 height 21
click at [186, 522] on span "$-119.703.875,06" at bounding box center [210, 517] width 138 height 21
click at [187, 522] on span "$-119.703.875,06" at bounding box center [210, 517] width 138 height 21
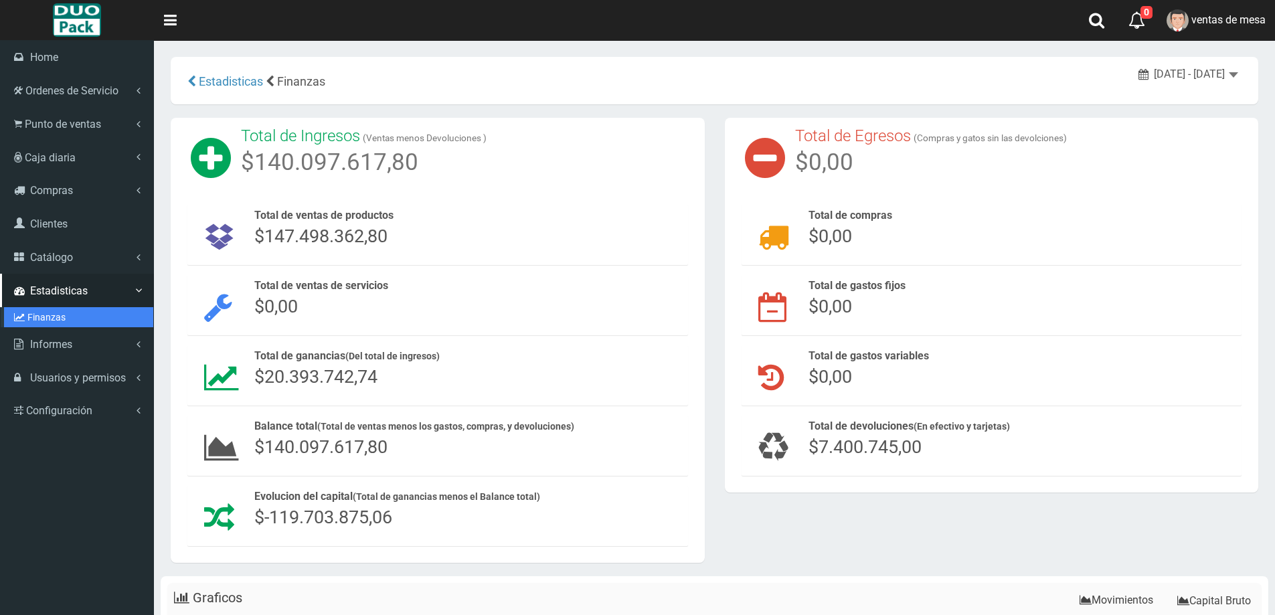
click at [70, 313] on link "Finanzas" at bounding box center [78, 317] width 149 height 20
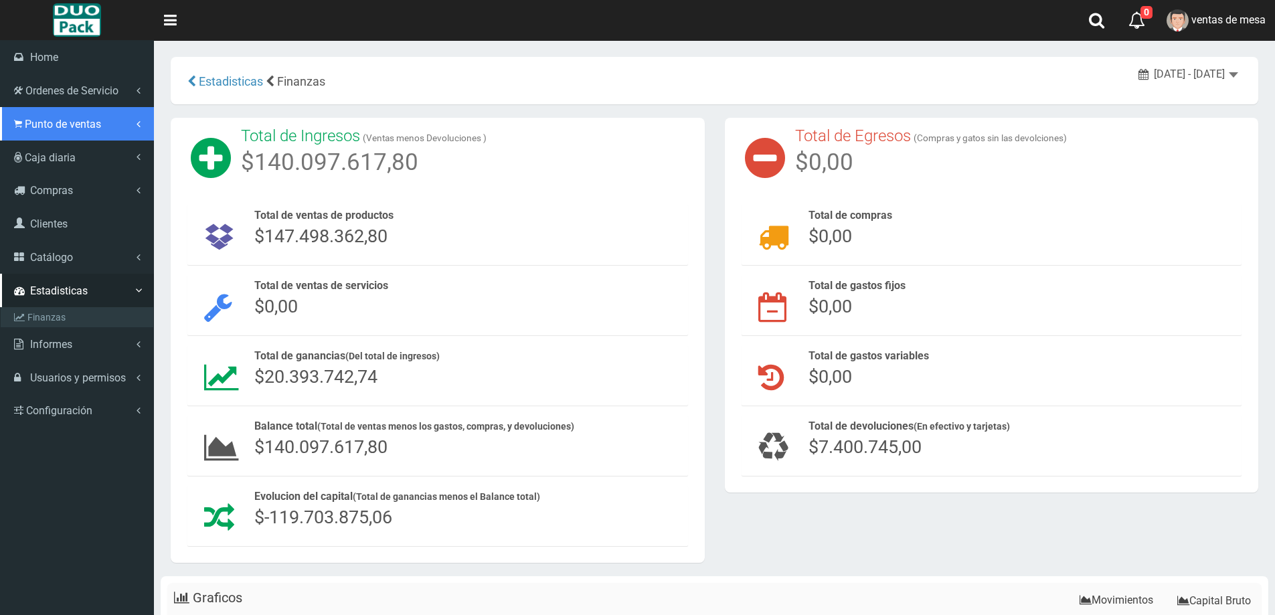
click at [72, 131] on link "Punto de ventas" at bounding box center [77, 123] width 154 height 33
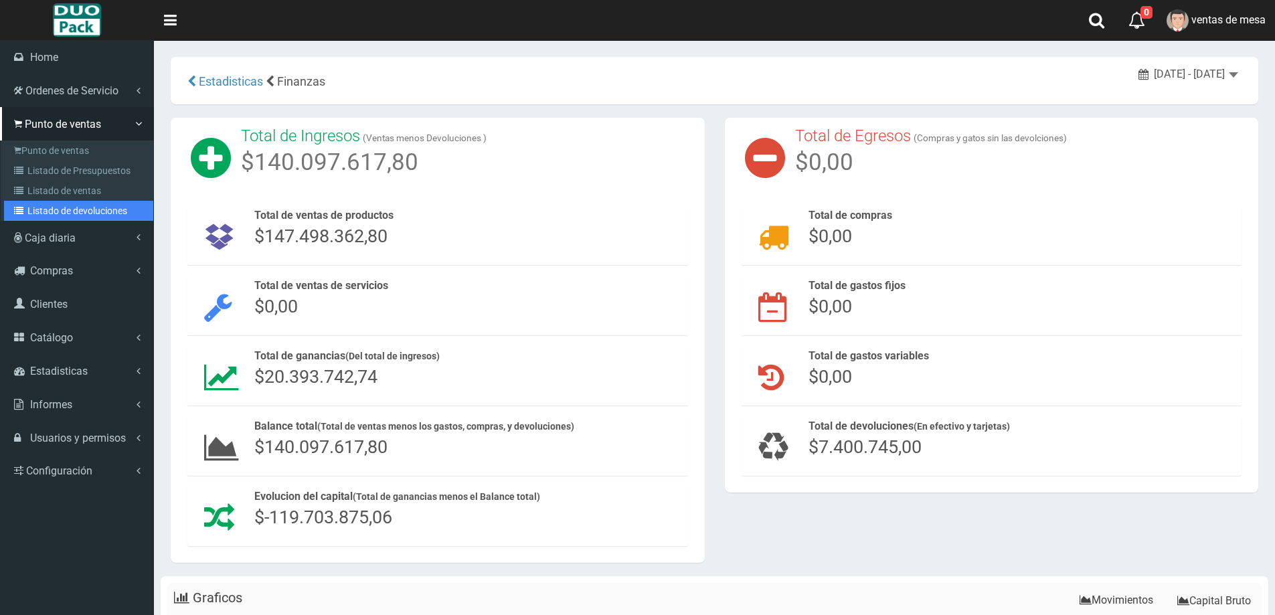
click at [88, 212] on link "Listado de devoluciones" at bounding box center [78, 211] width 149 height 20
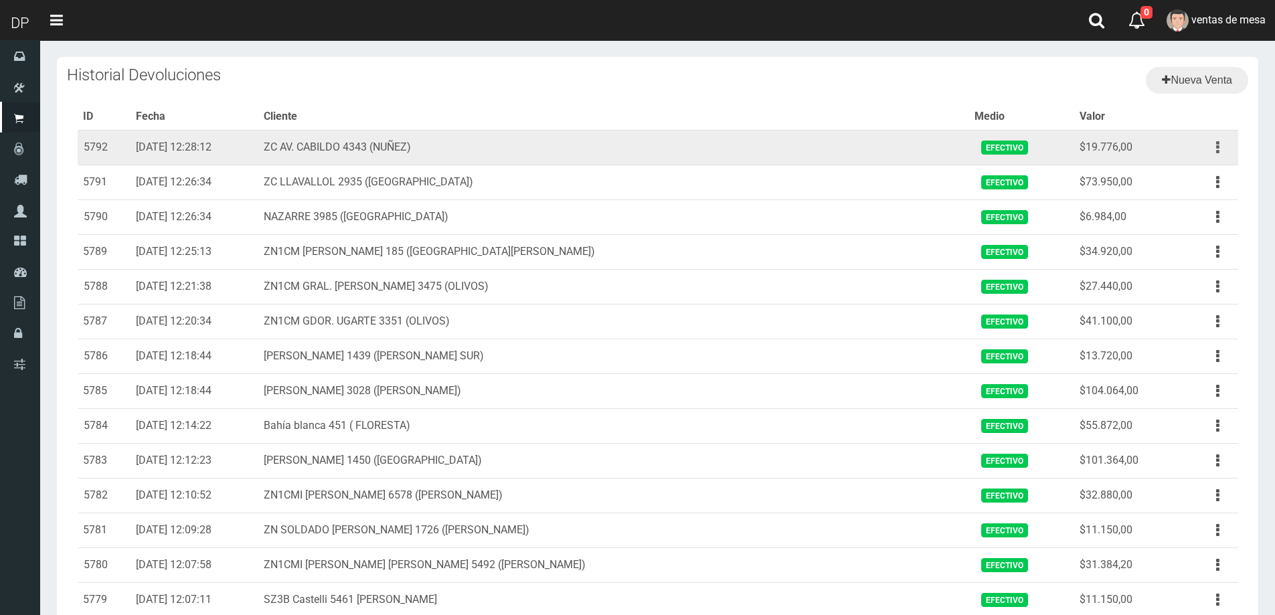
click at [1216, 152] on icon "button" at bounding box center [1217, 147] width 3 height 23
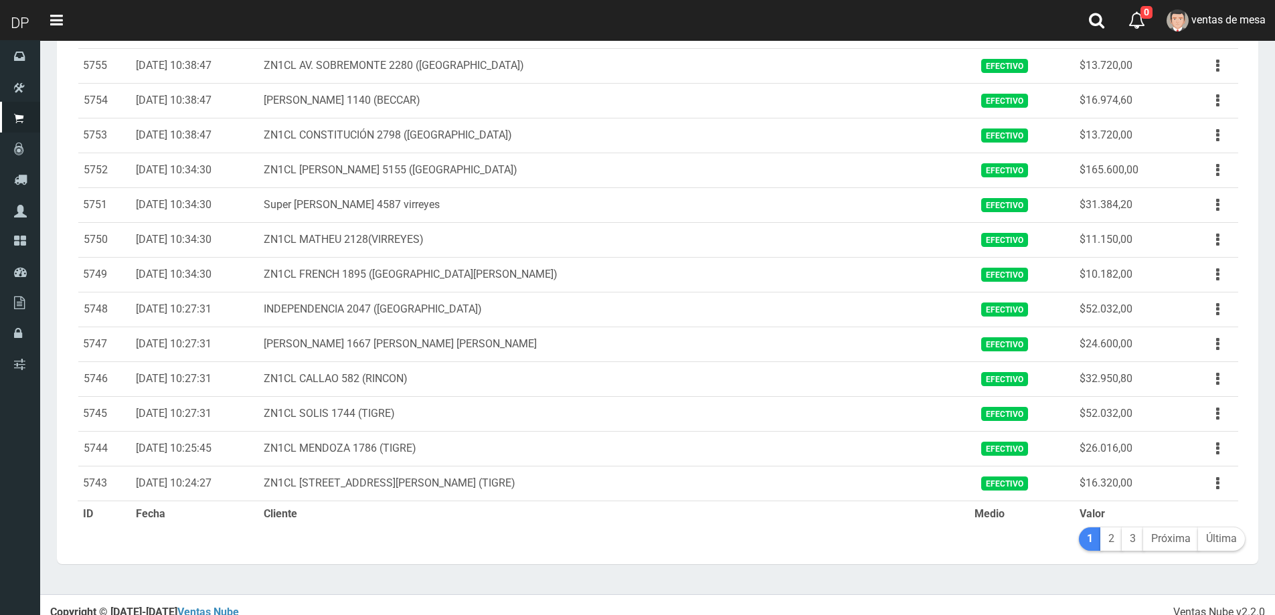
scroll to position [1384, 0]
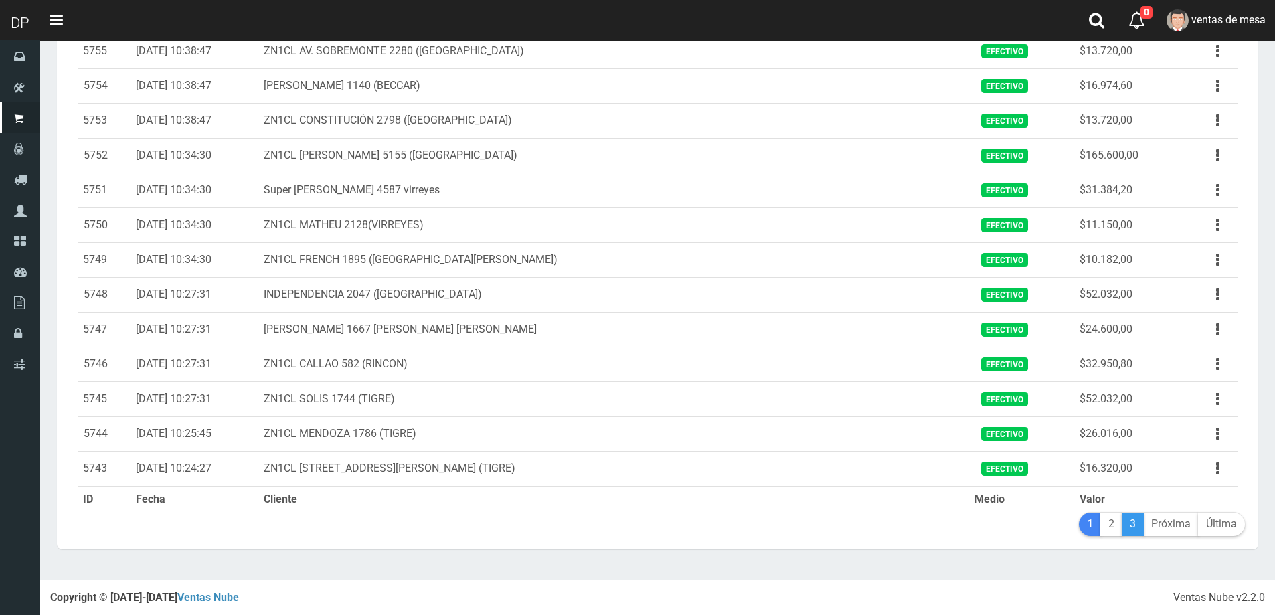
click at [1130, 527] on link "3" at bounding box center [1133, 524] width 22 height 23
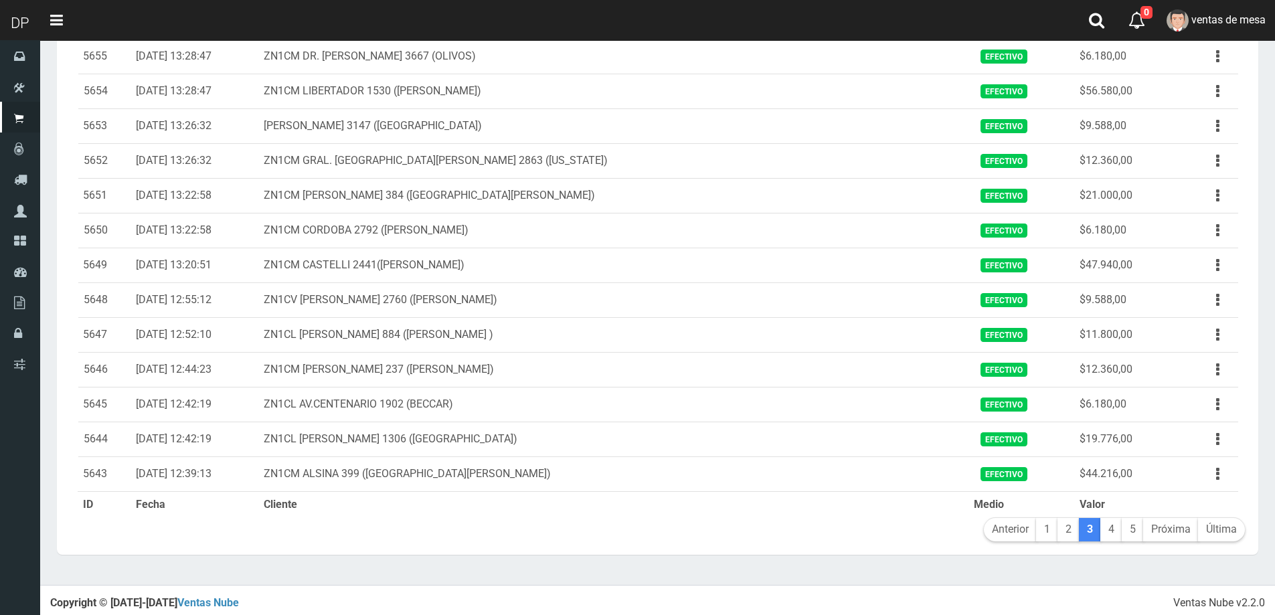
scroll to position [1384, 0]
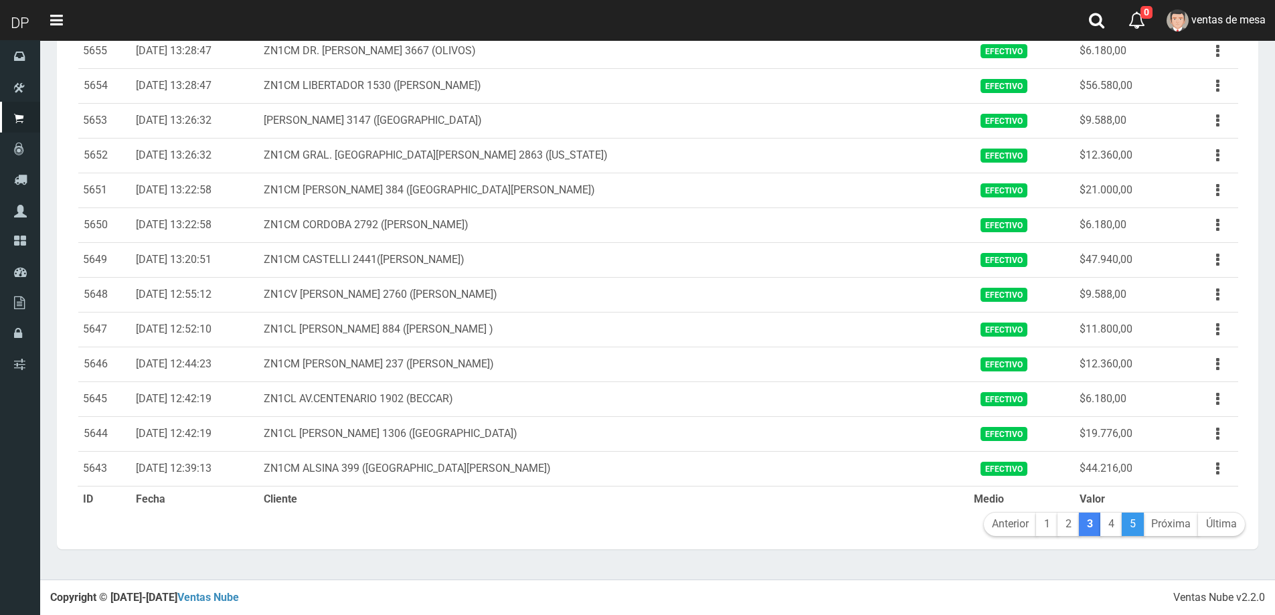
click at [1123, 525] on link "5" at bounding box center [1133, 524] width 22 height 23
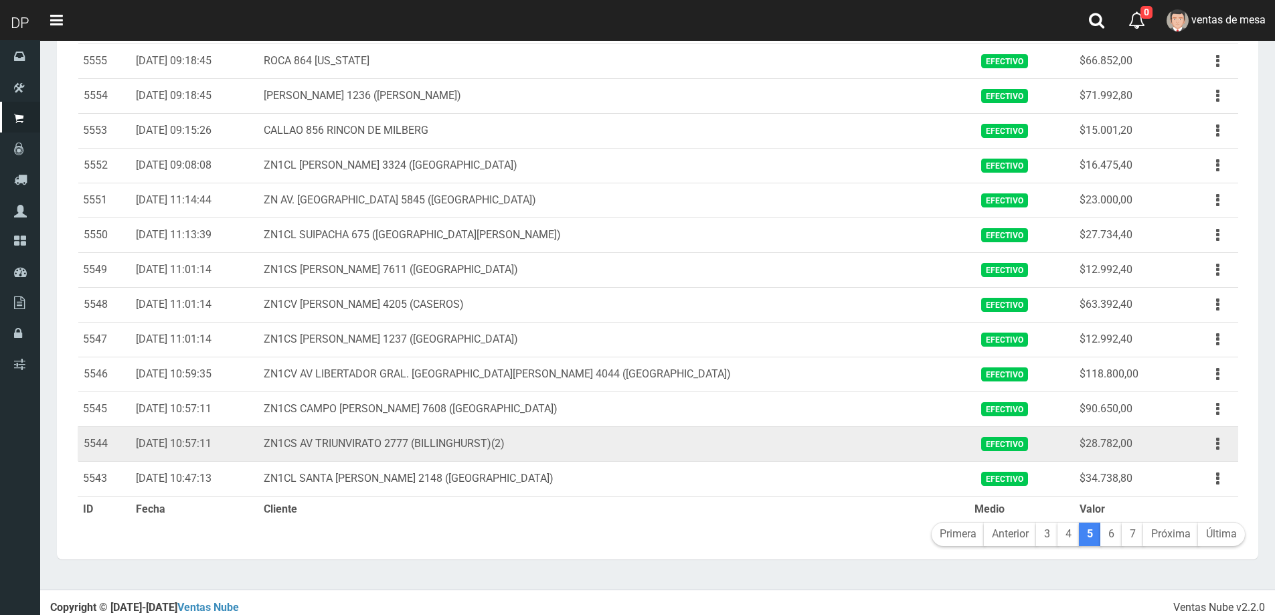
scroll to position [1384, 0]
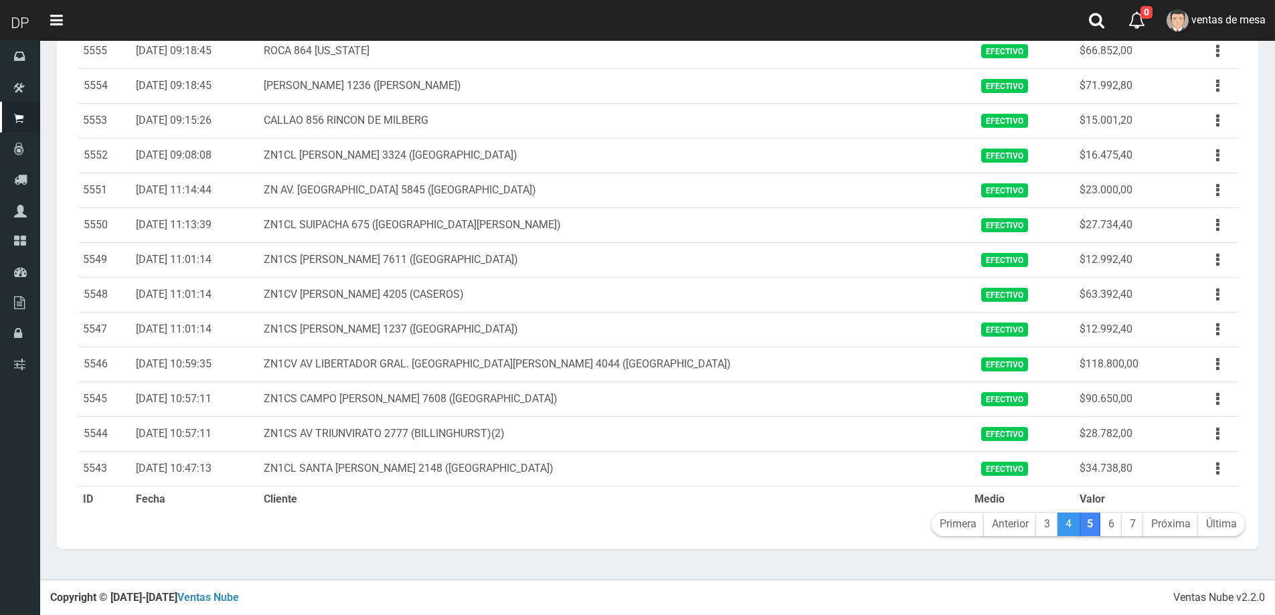
click at [1076, 526] on link "4" at bounding box center [1069, 524] width 22 height 23
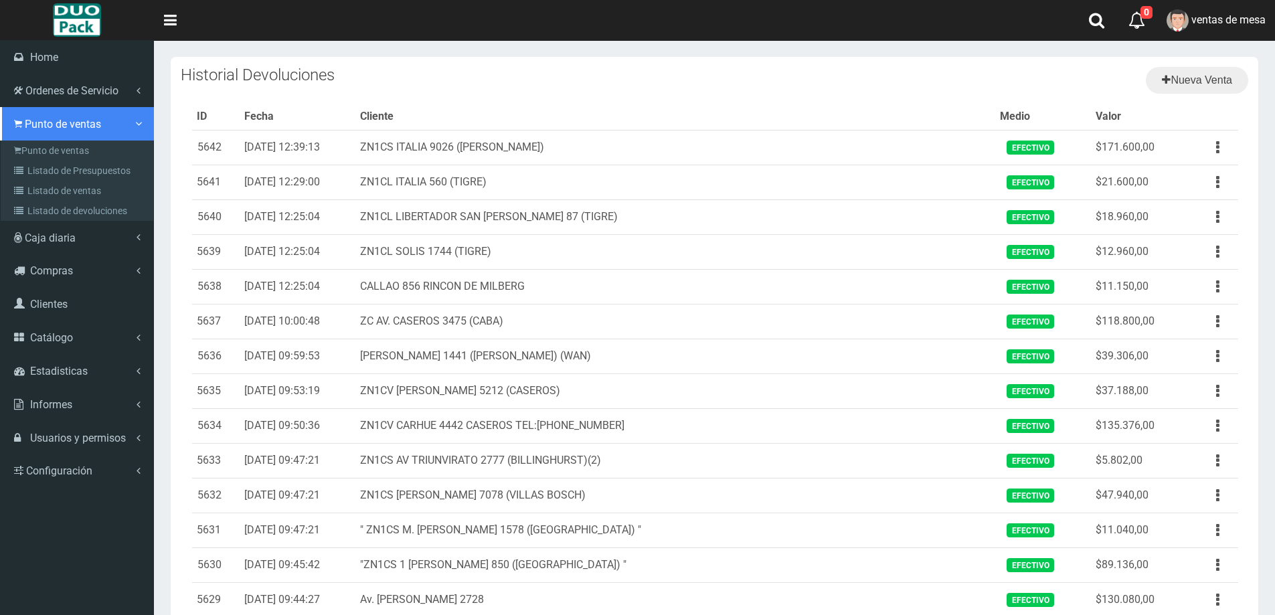
click at [31, 119] on span "Punto de ventas" at bounding box center [63, 124] width 76 height 13
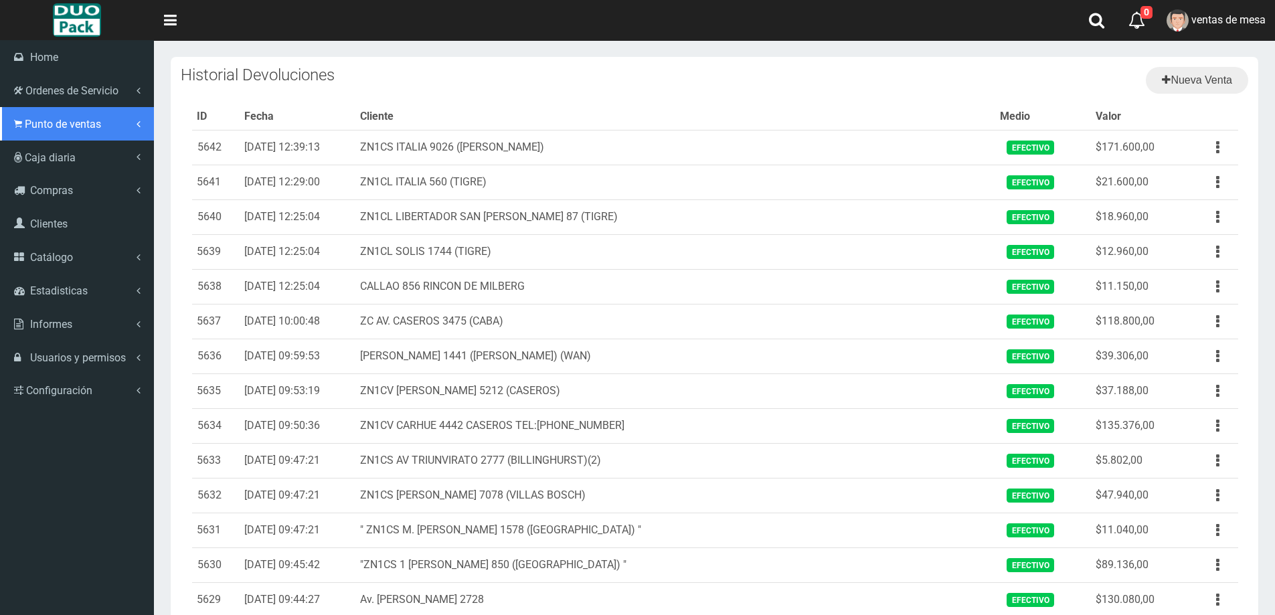
click at [82, 125] on span "Punto de ventas" at bounding box center [63, 124] width 76 height 13
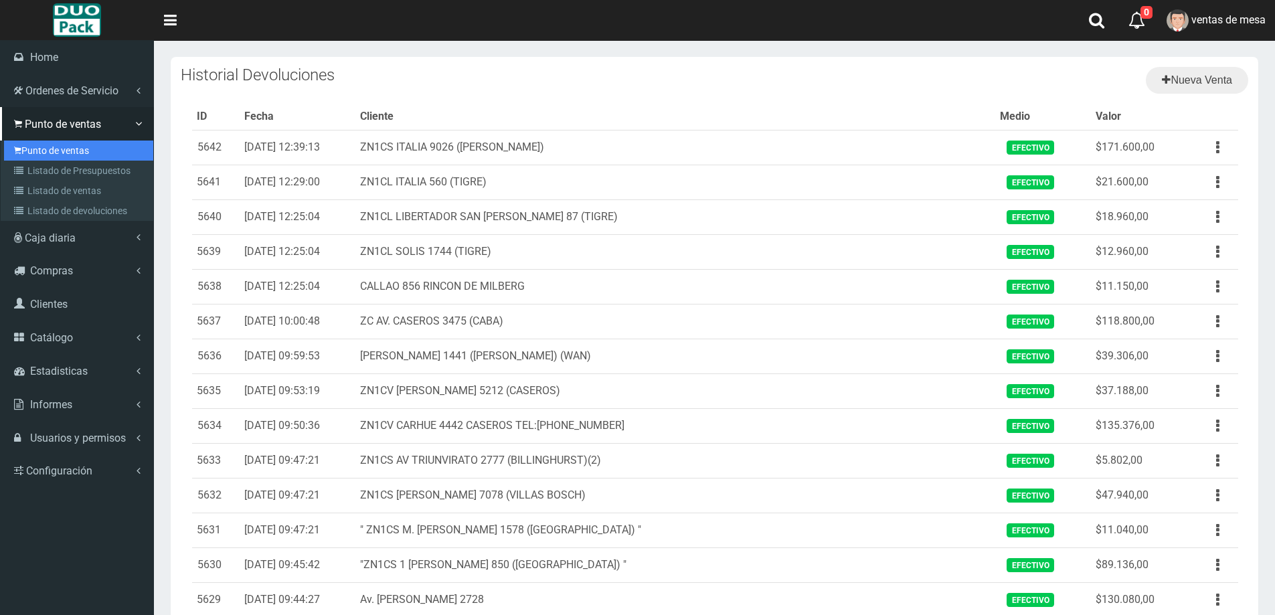
click at [81, 146] on link "Punto de ventas" at bounding box center [78, 151] width 149 height 20
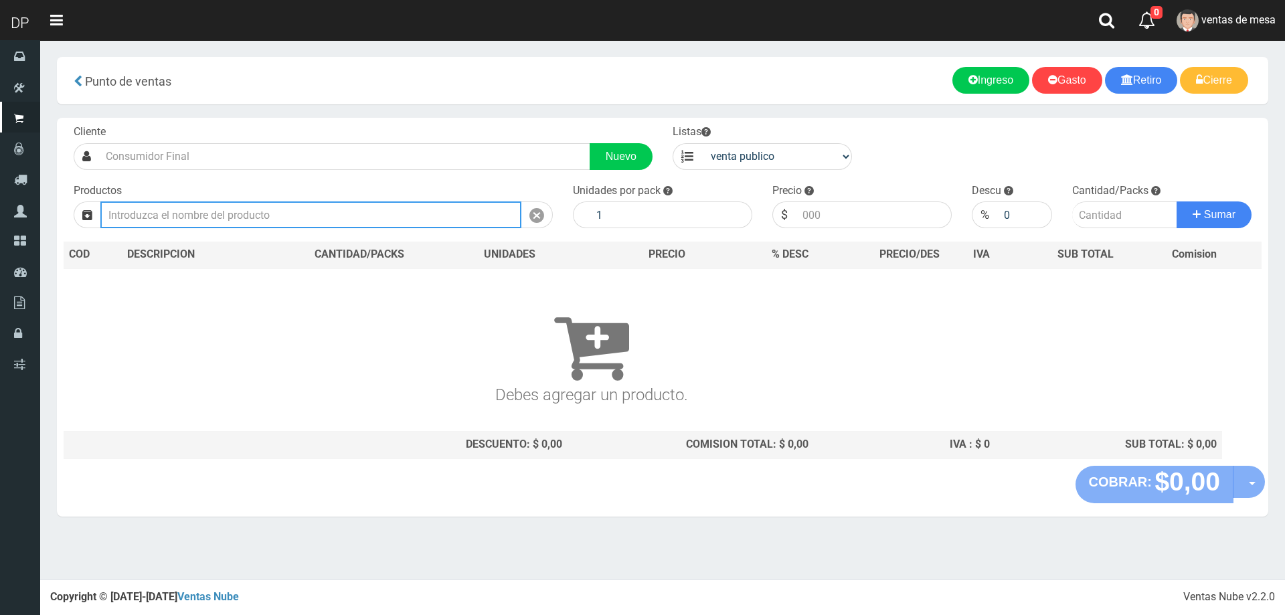
click at [193, 213] on input "text" at bounding box center [310, 214] width 421 height 27
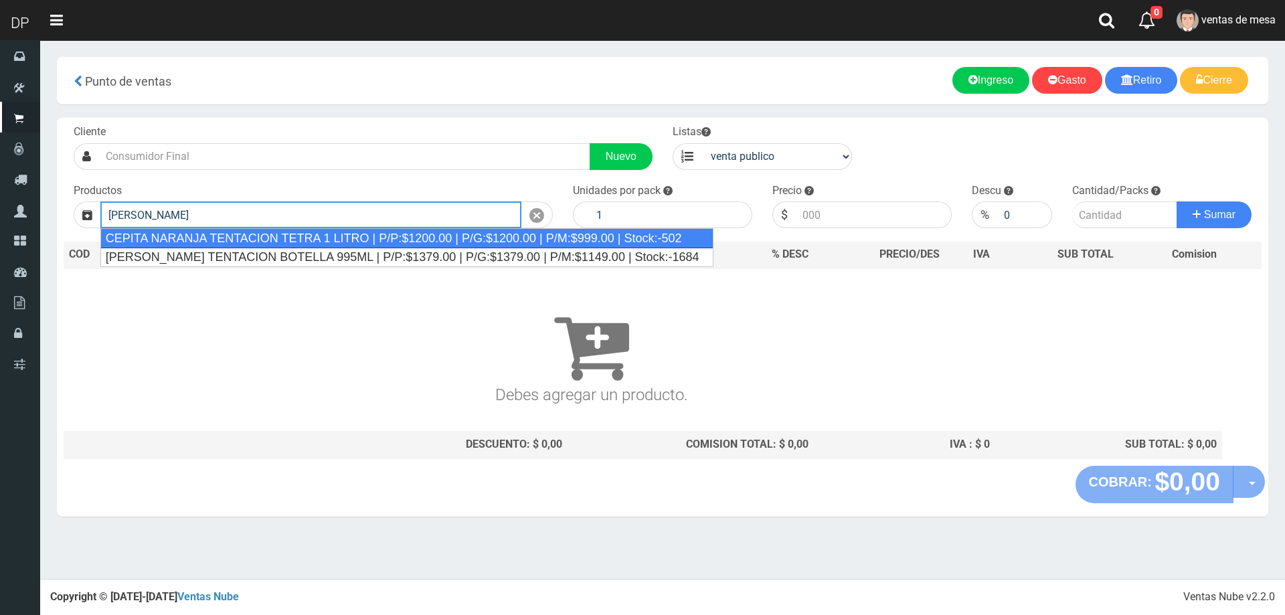
click at [239, 240] on div "CEPITA NARANJA TENTACION TETRA 1 LITRO | P/P:$1200.00 | P/G:$1200.00 | P/M:$999…" at bounding box center [406, 238] width 613 height 20
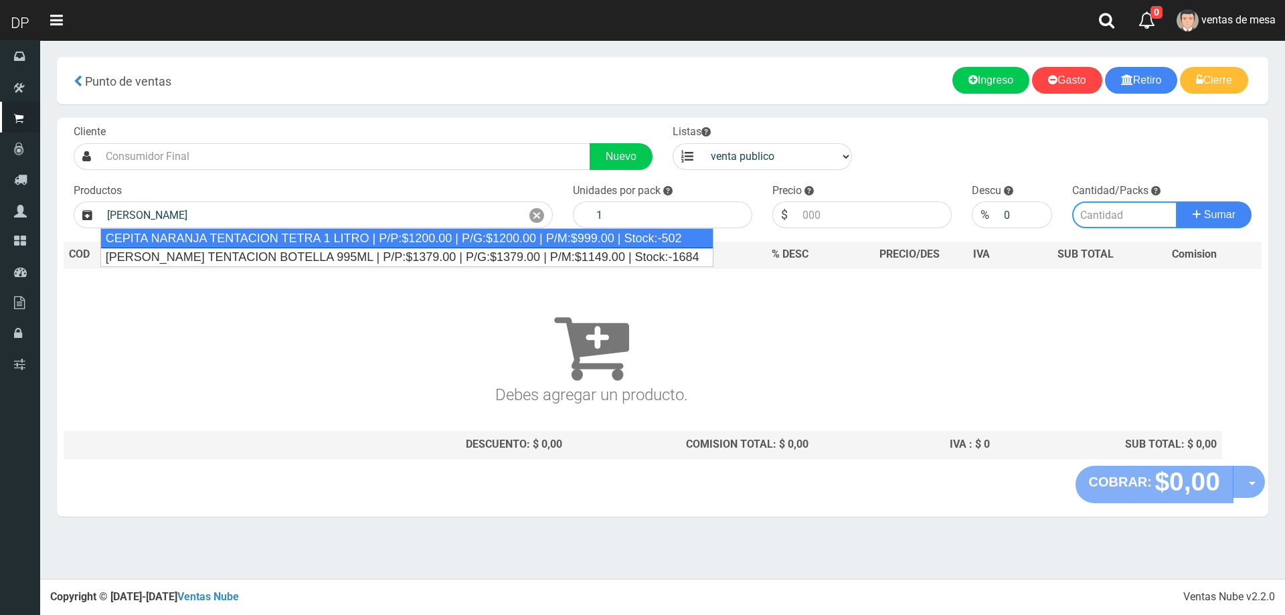
type input "CEPITA NARANJA TENTACION TETRA 1 LITRO | P/P:$1200.00 | P/G:$1200.00 | P/M:$999…"
type input "8"
type input "1200.00"
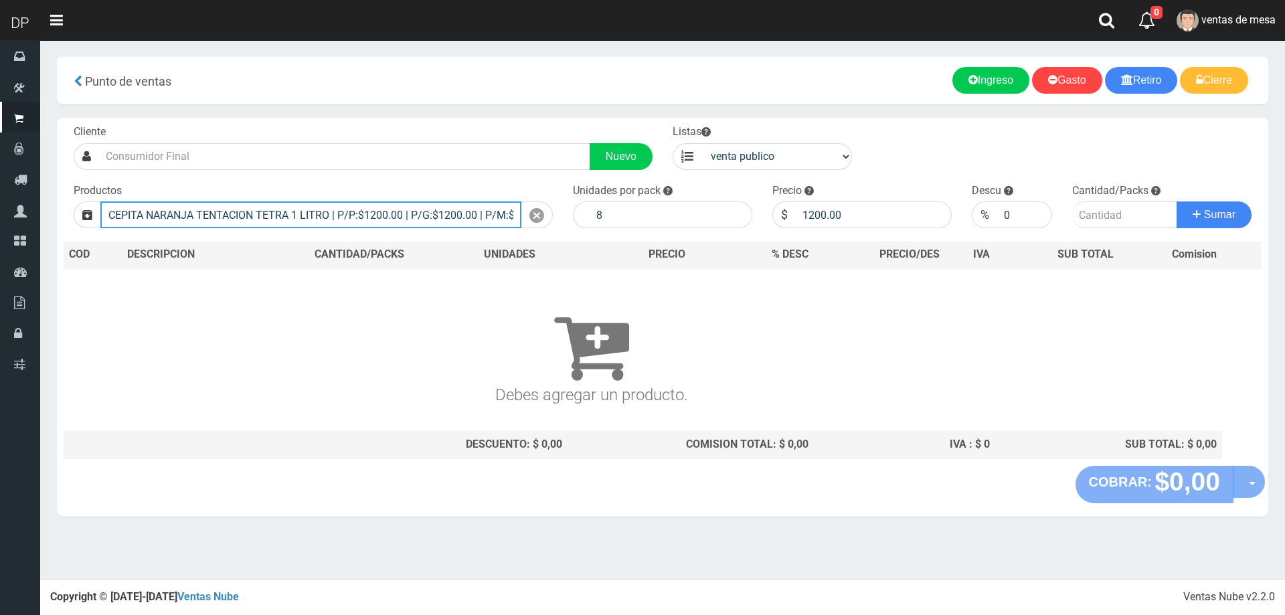
click at [250, 208] on input "CEPITA NARANJA TENTACION TETRA 1 LITRO | P/P:$1200.00 | P/G:$1200.00 | P/M:$999…" at bounding box center [310, 214] width 421 height 27
click at [280, 215] on input "CEPITA NARANJA TENTACION TETRA 1 LITRO | P/P:$1200.00 | P/G:$1200.00 | P/M:$999…" at bounding box center [310, 214] width 421 height 27
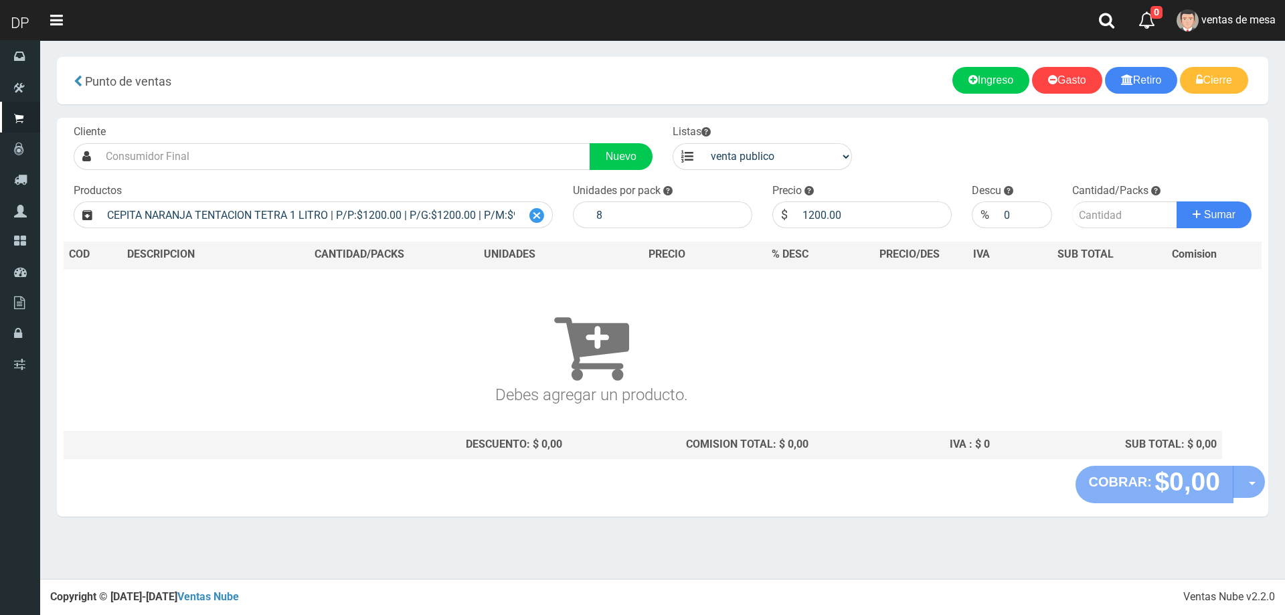
click at [540, 218] on icon at bounding box center [536, 215] width 15 height 19
click at [412, 224] on input "text" at bounding box center [310, 214] width 421 height 27
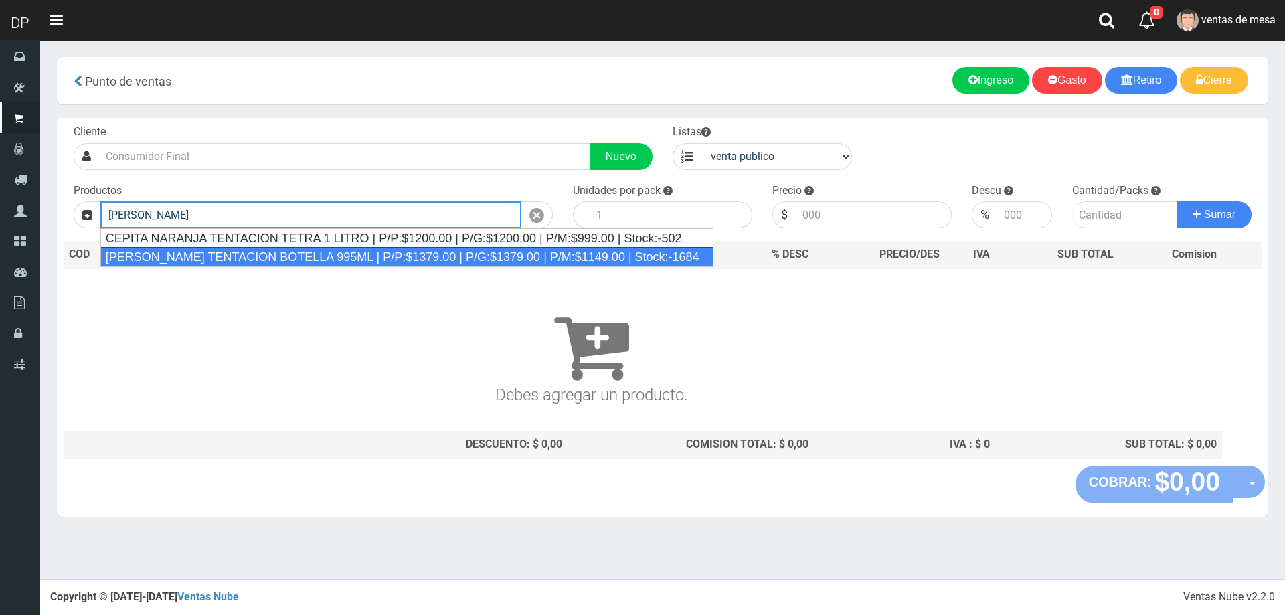
click at [399, 255] on div "[PERSON_NAME] TENTACION BOTELLA 995ML | P/P:$1379.00 | P/G:$1379.00 | P/M:$1149…" at bounding box center [406, 257] width 613 height 20
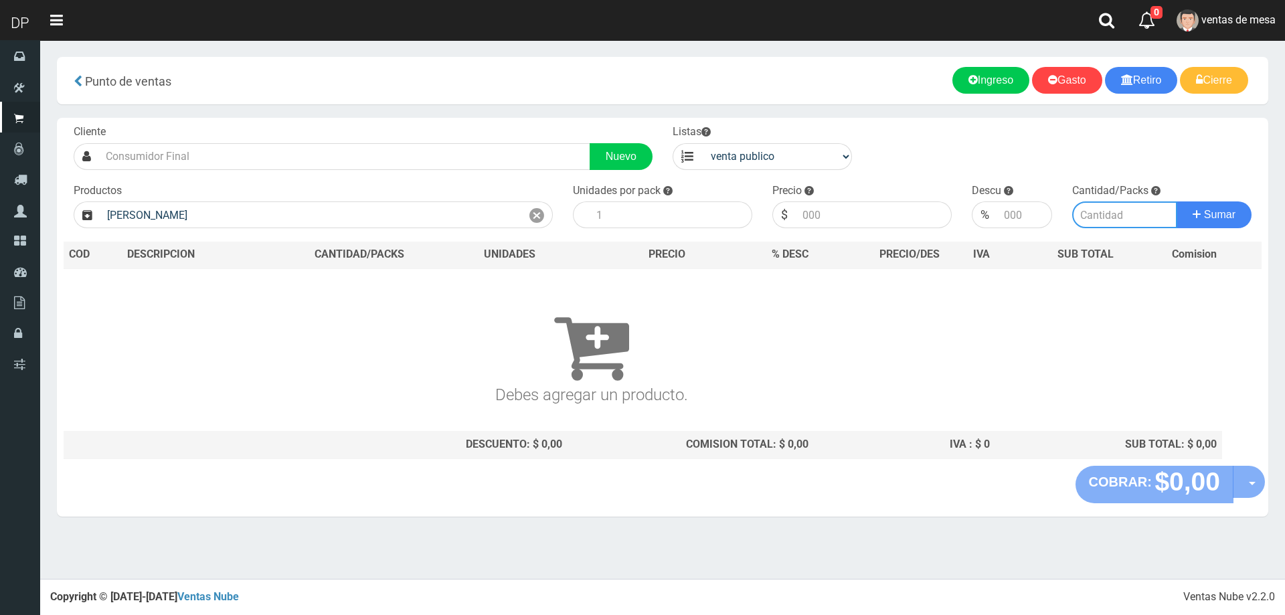
type input "[PERSON_NAME] TENTACION BOTELLA 995ML | P/P:$1379.00 | P/G:$1379.00 | P/M:$1149…"
type input "6"
type input "1379.00"
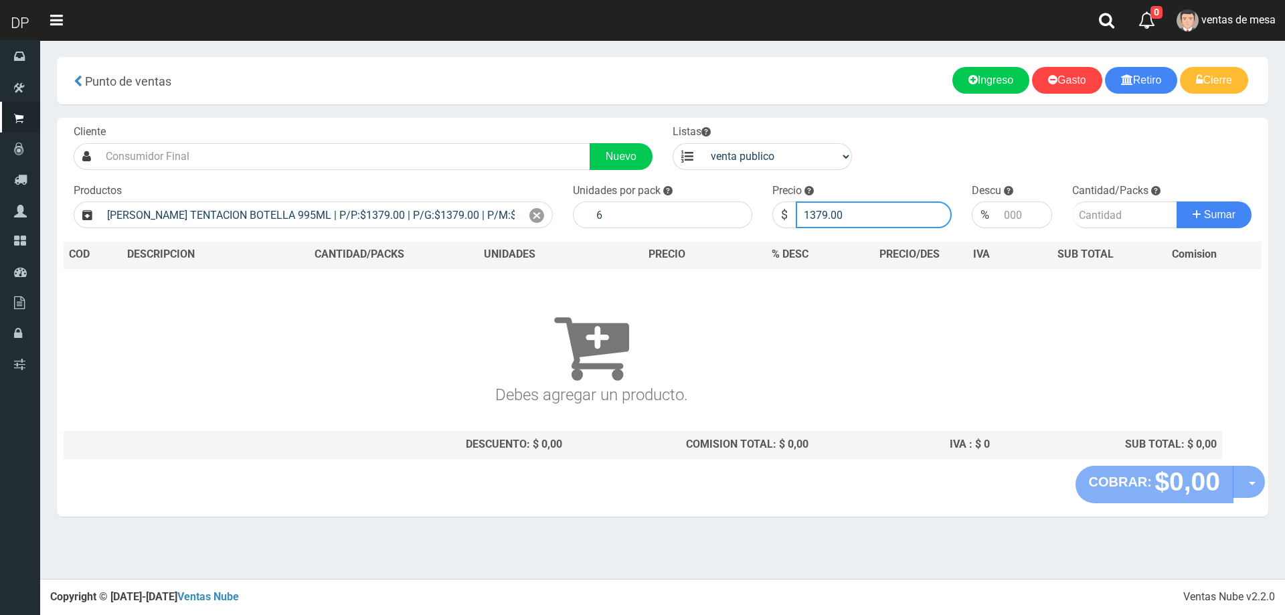
click at [855, 216] on input "1379.00" at bounding box center [874, 214] width 156 height 27
click at [885, 222] on input "number" at bounding box center [874, 214] width 156 height 27
type input "1320"
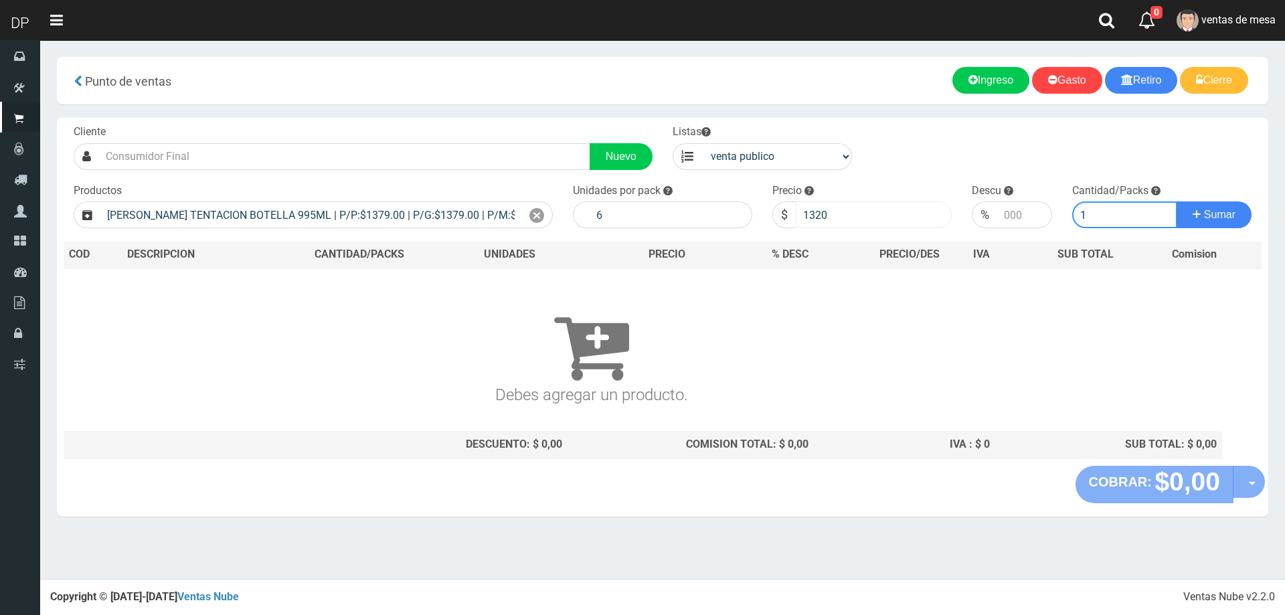
type input "1"
click at [1177, 201] on button "Sumar" at bounding box center [1214, 214] width 75 height 27
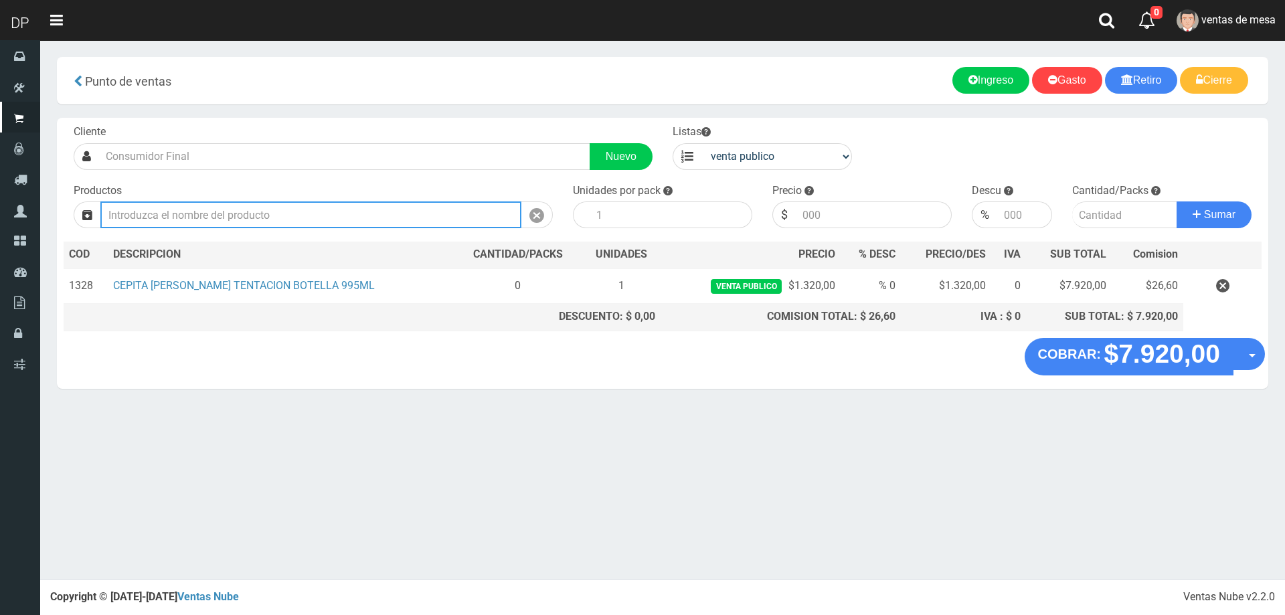
click at [259, 214] on input "text" at bounding box center [310, 214] width 421 height 27
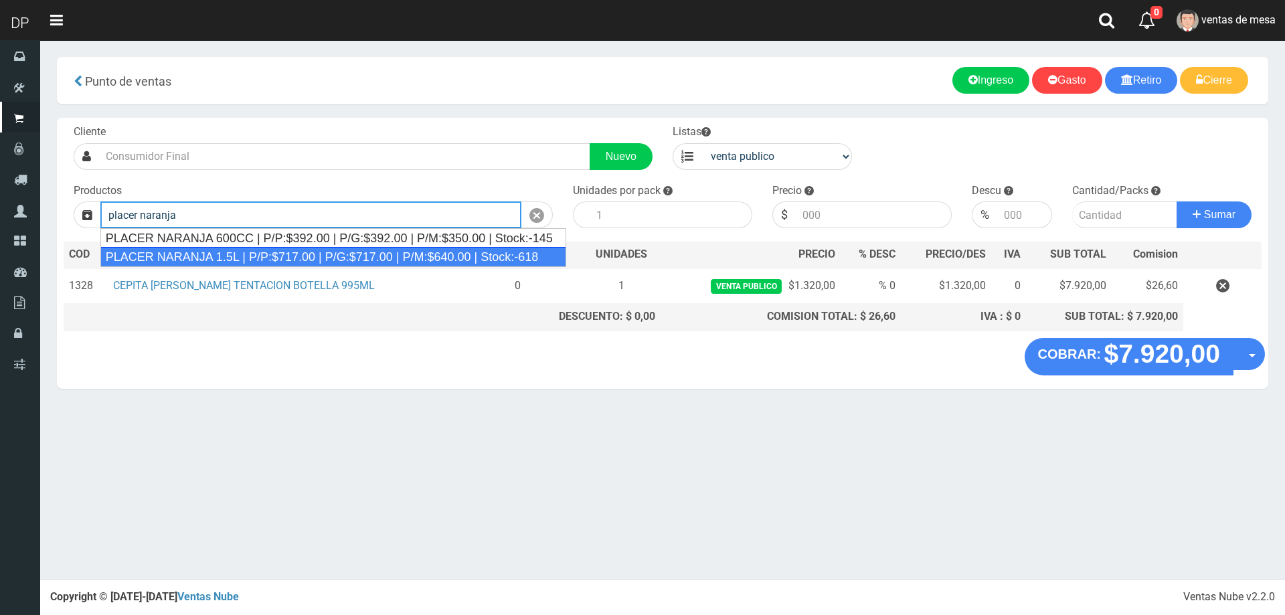
click at [262, 253] on div "PLACER NARANJA 1.5L | P/P:$717.00 | P/G:$717.00 | P/M:$640.00 | Stock:-618" at bounding box center [333, 257] width 466 height 20
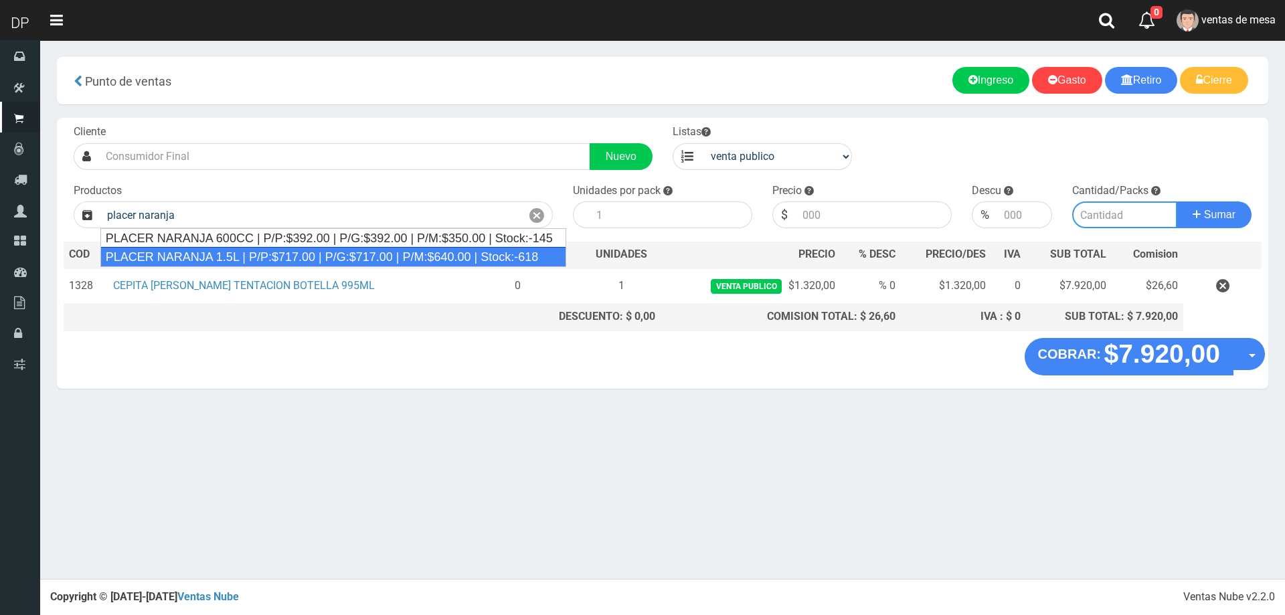
type input "PLACER NARANJA 1.5L | P/P:$717.00 | P/G:$717.00 | P/M:$640.00 | Stock:-618"
type input "6"
type input "717.00"
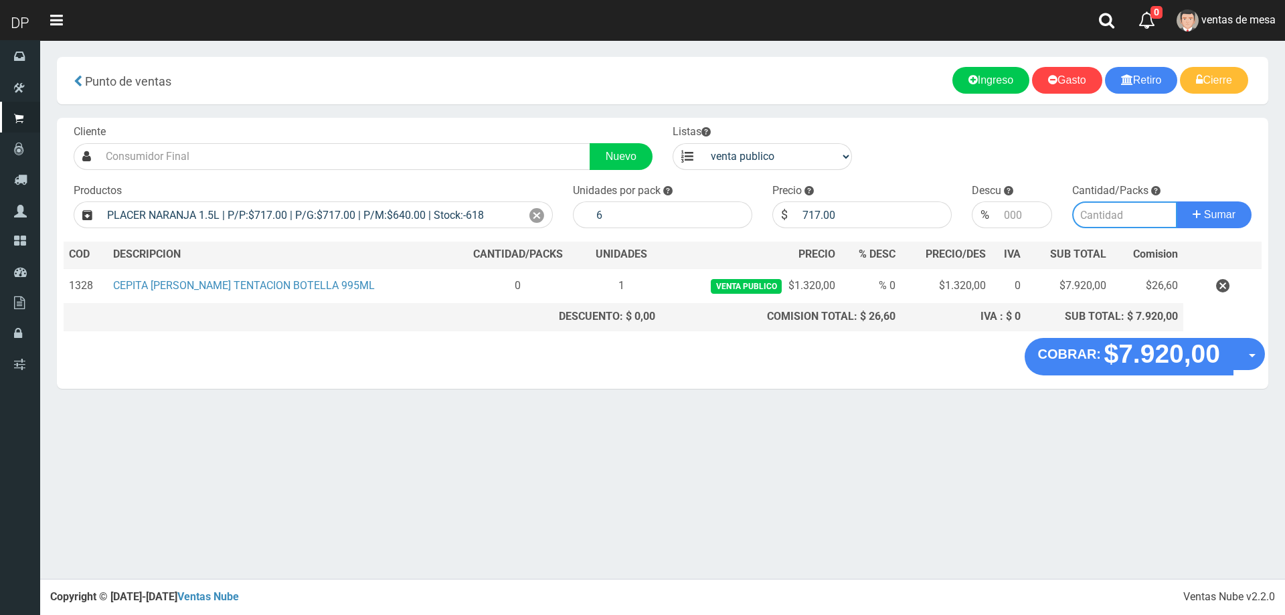
click at [1119, 224] on input "number" at bounding box center [1125, 214] width 106 height 27
type input "1"
click at [1177, 201] on button "Sumar" at bounding box center [1214, 214] width 75 height 27
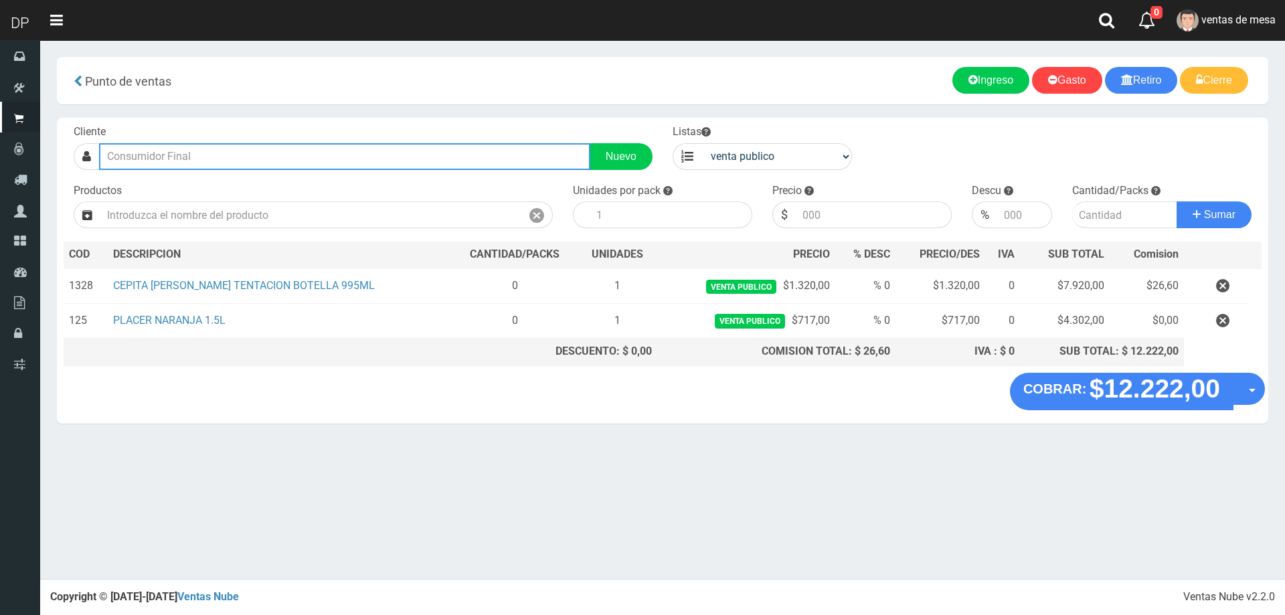
click at [222, 151] on input "text" at bounding box center [344, 156] width 491 height 27
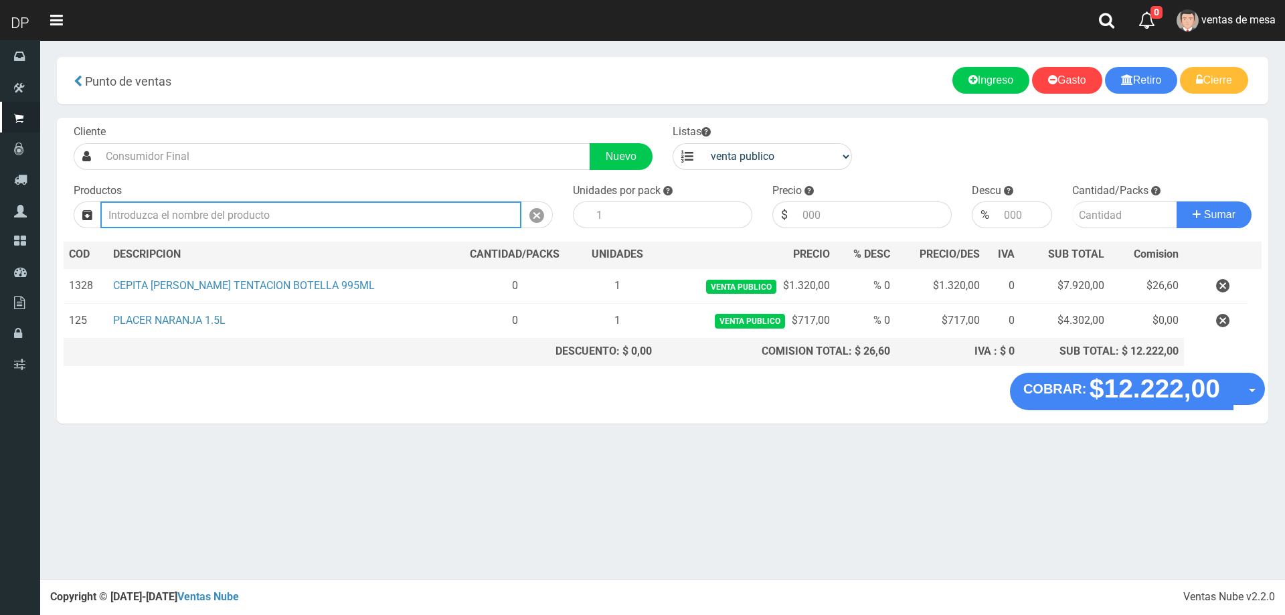
click at [211, 217] on input "text" at bounding box center [310, 214] width 421 height 27
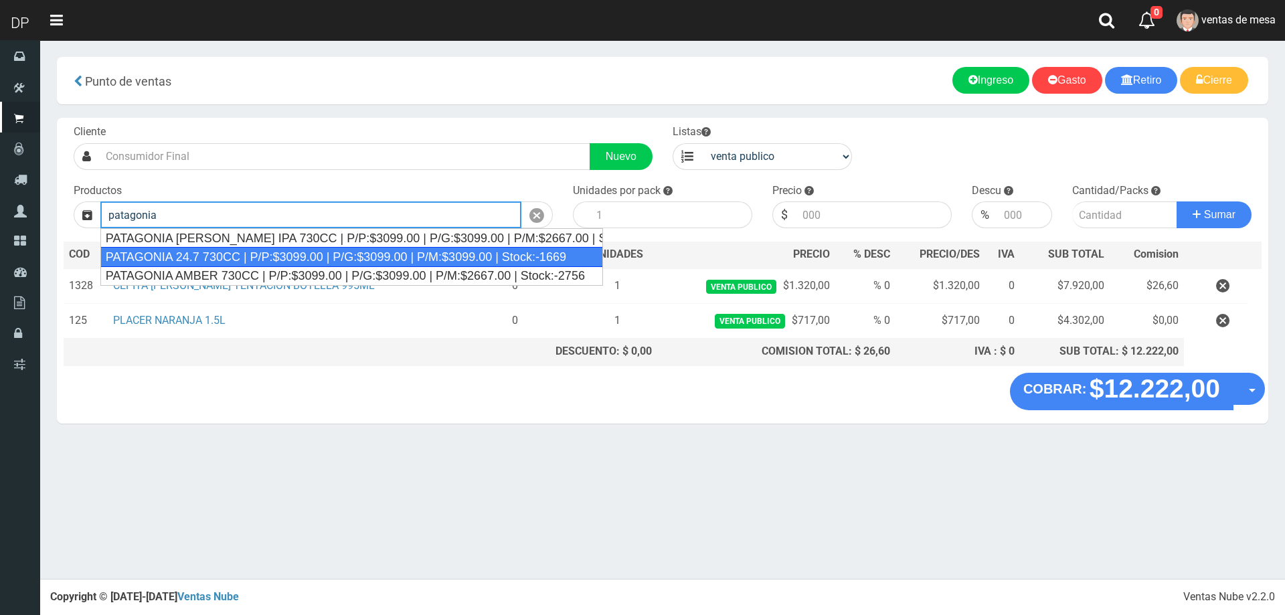
click at [219, 252] on div "PATAGONIA 24.7 730CC | P/P:$3099.00 | P/G:$3099.00 | P/M:$3099.00 | Stock:-1669" at bounding box center [351, 257] width 503 height 20
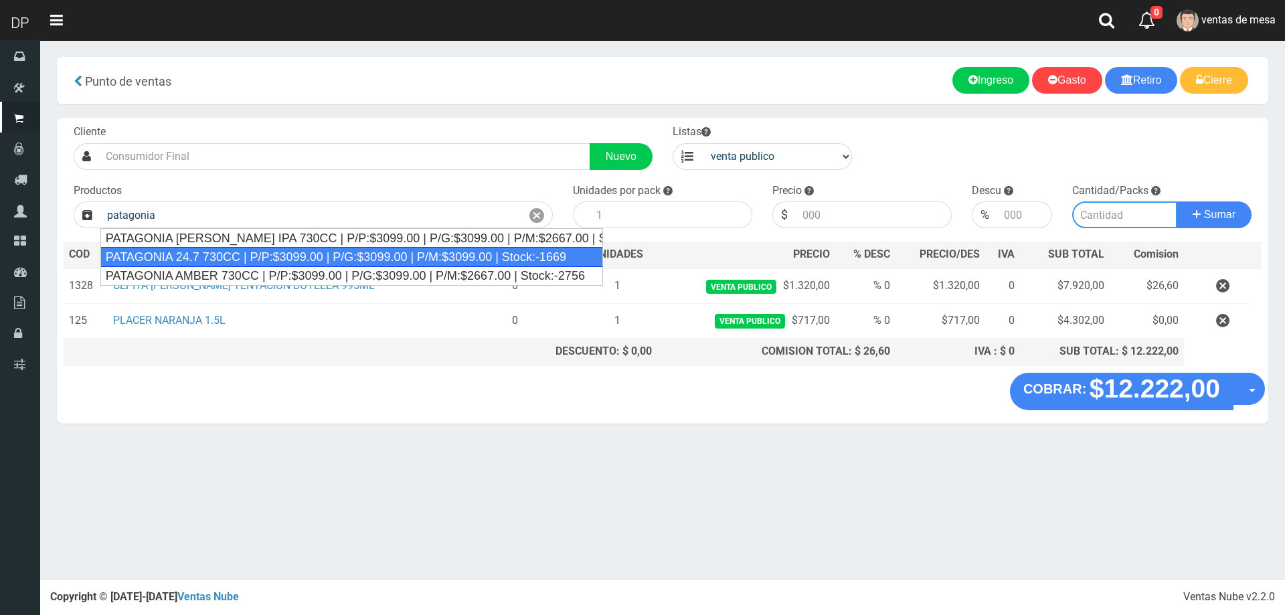
type input "PATAGONIA 24.7 730CC | P/P:$3099.00 | P/G:$3099.00 | P/M:$3099.00 | Stock:-1669"
type input "6"
type input "3099.00"
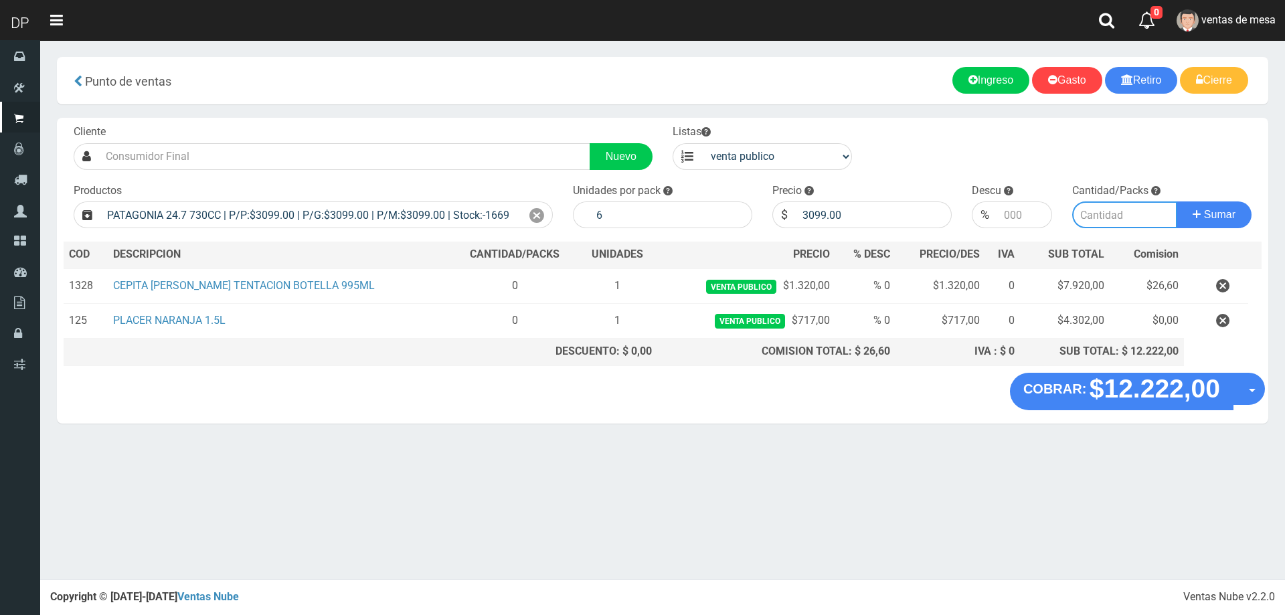
click at [1108, 220] on input "number" at bounding box center [1125, 214] width 106 height 27
type input "1"
click at [1177, 201] on button "Sumar" at bounding box center [1214, 214] width 75 height 27
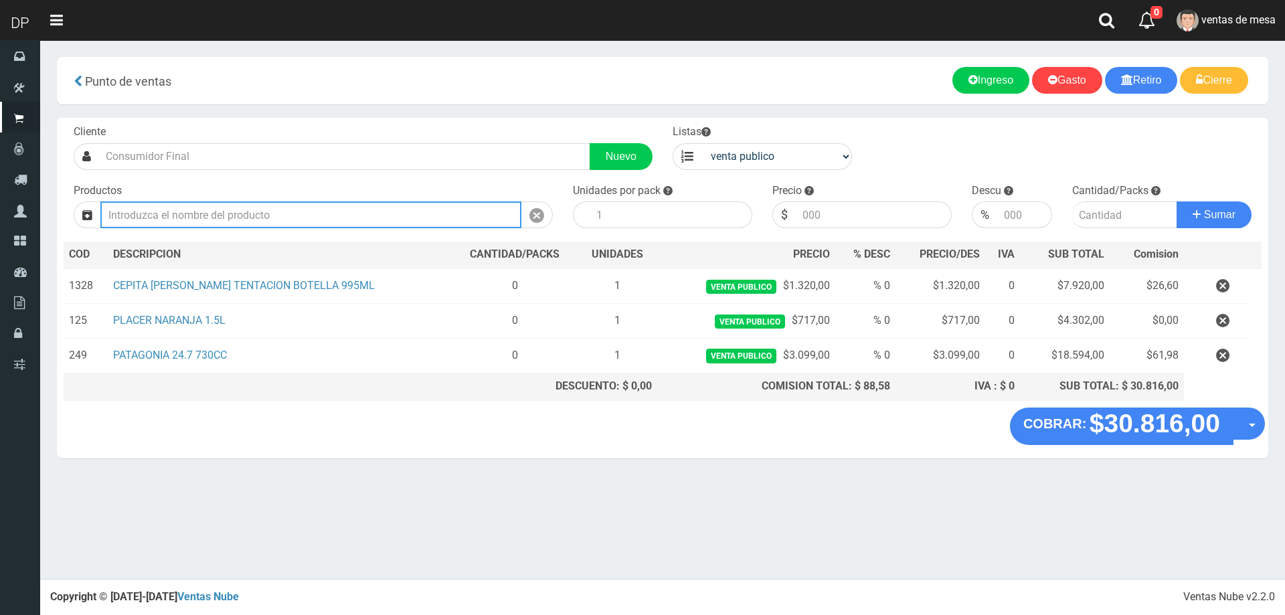
click at [242, 212] on input "text" at bounding box center [310, 214] width 421 height 27
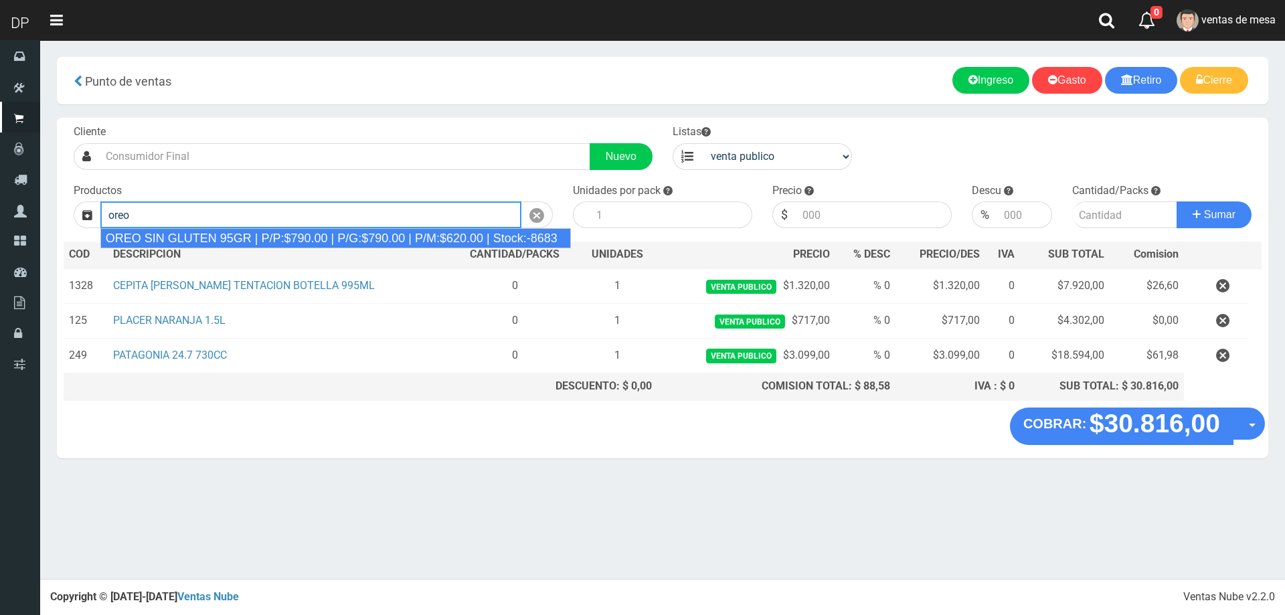
click at [244, 231] on div "OREO SIN GLUTEN 95GR | P/P:$790.00 | P/G:$790.00 | P/M:$620.00 | Stock:-8683" at bounding box center [335, 238] width 471 height 20
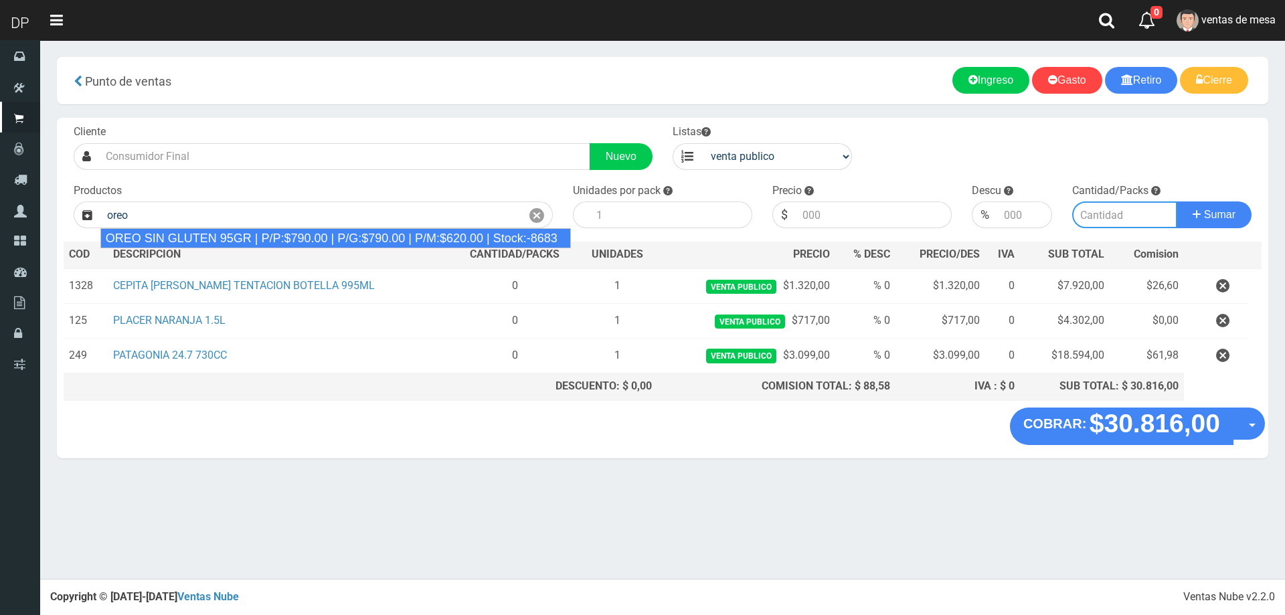
type input "OREO SIN GLUTEN 95GR | P/P:$790.00 | P/G:$790.00 | P/M:$620.00 | Stock:-8683"
type input "24"
type input "790.00"
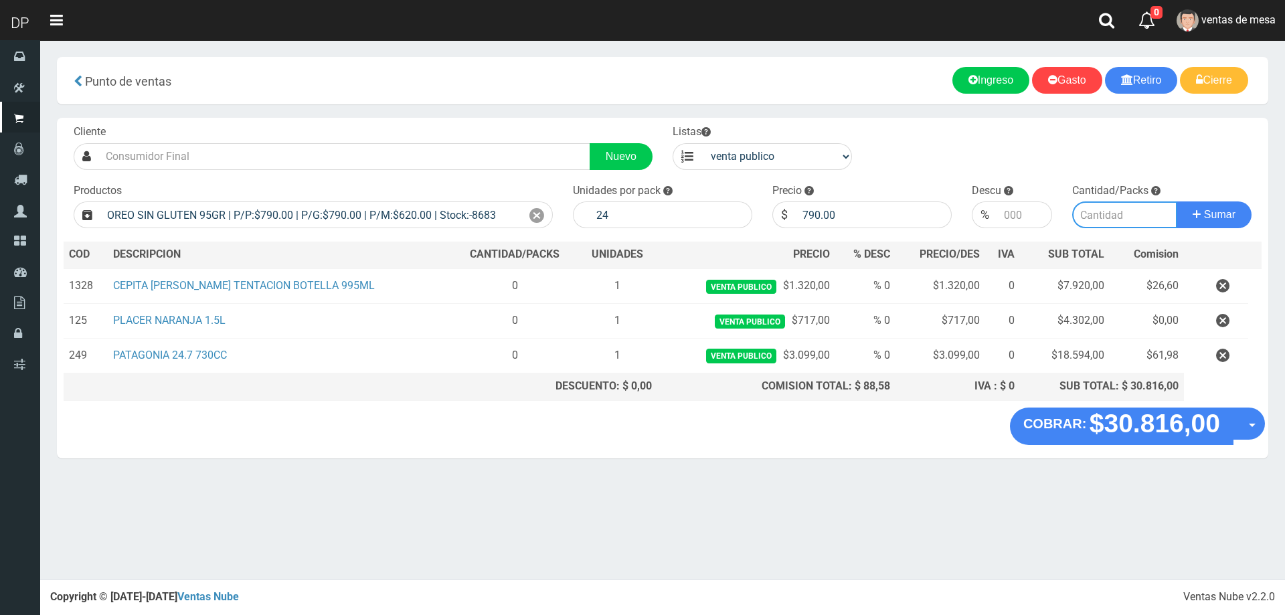
click at [1091, 207] on input "number" at bounding box center [1125, 214] width 106 height 27
type input "1"
click at [1177, 201] on button "Sumar" at bounding box center [1214, 214] width 75 height 27
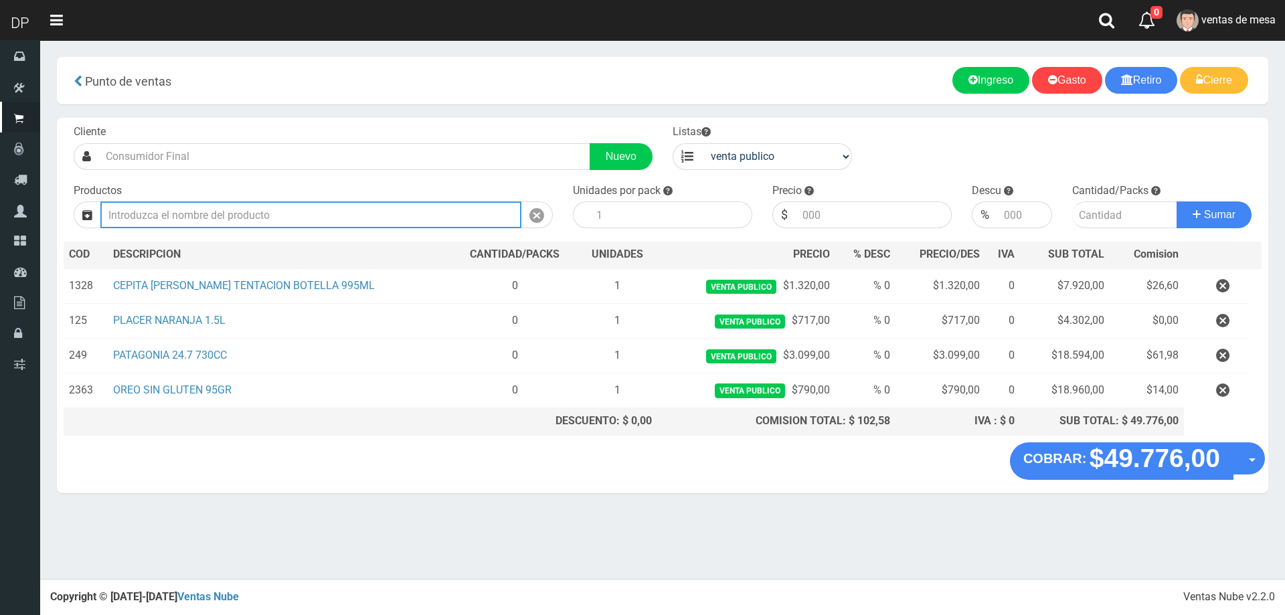
click at [389, 220] on input "text" at bounding box center [310, 214] width 421 height 27
click at [169, 219] on input "text" at bounding box center [310, 214] width 421 height 27
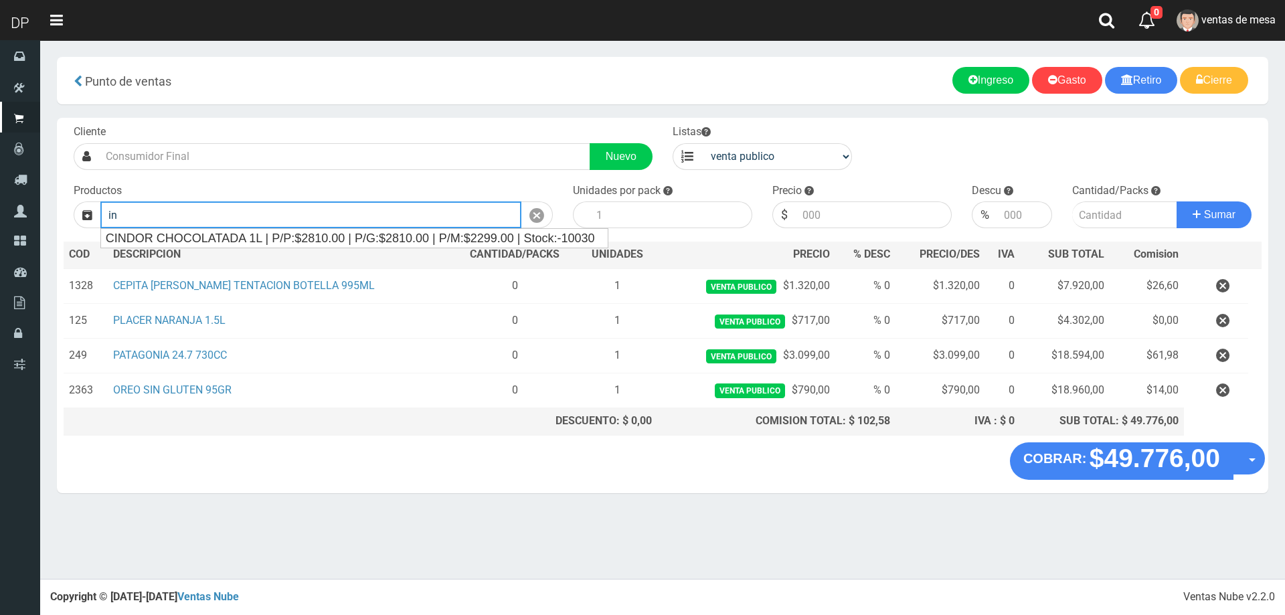
type input "i"
click at [179, 236] on div "CINDOR CHOCOLATADA 1L | P/P:$2810.00 | P/G:$2810.00 | P/M:$2299.00 | Stock:-100…" at bounding box center [354, 238] width 507 height 19
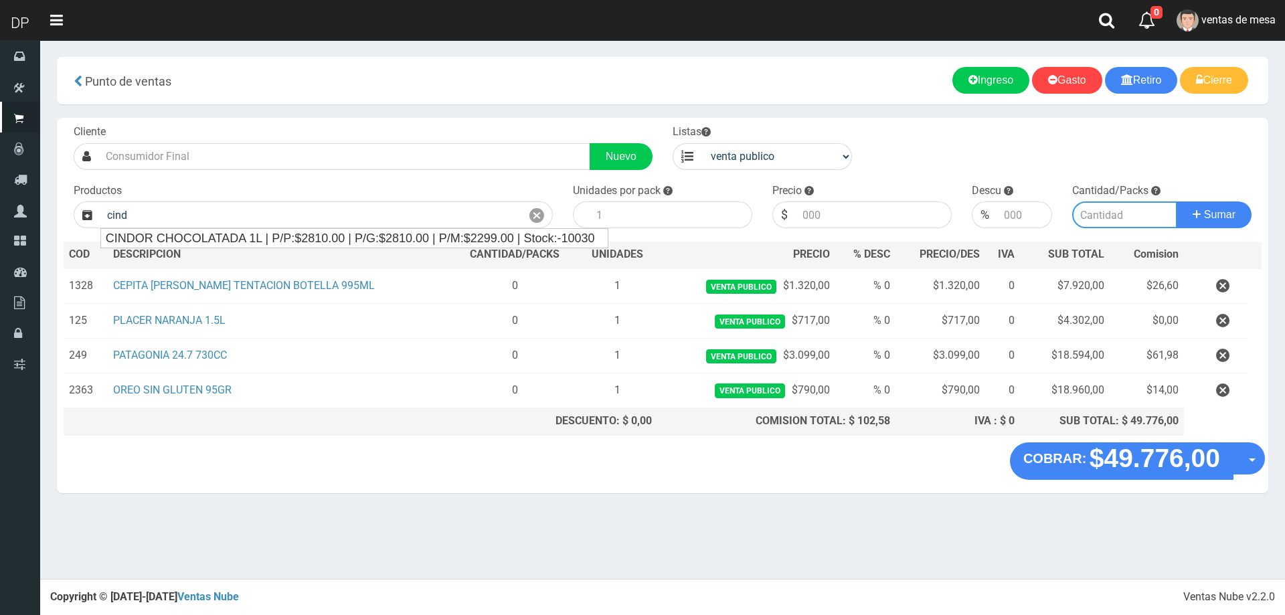
type input "CINDOR CHOCOLATADA 1L | P/P:$2810.00 | P/G:$2810.00 | P/M:$2299.00 | Stock:-100…"
type input "12"
type input "2810.00"
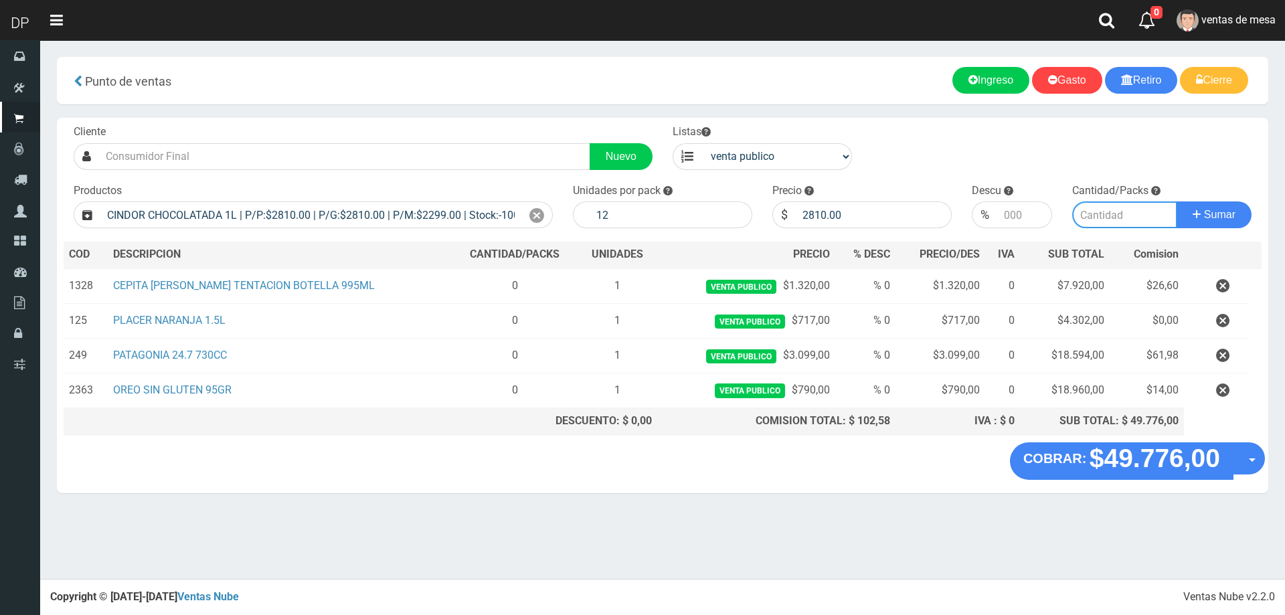
click at [1086, 220] on input "number" at bounding box center [1125, 214] width 106 height 27
type input "1"
click at [1177, 201] on button "Sumar" at bounding box center [1214, 214] width 75 height 27
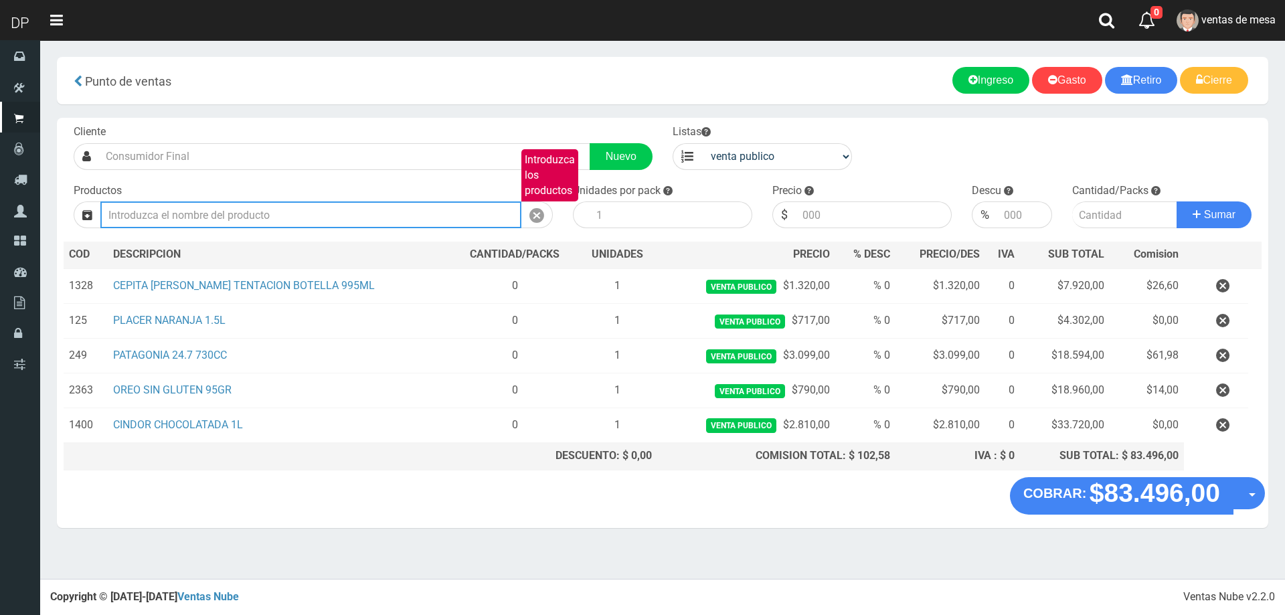
click at [182, 212] on input "Introduzca los productos" at bounding box center [310, 214] width 421 height 27
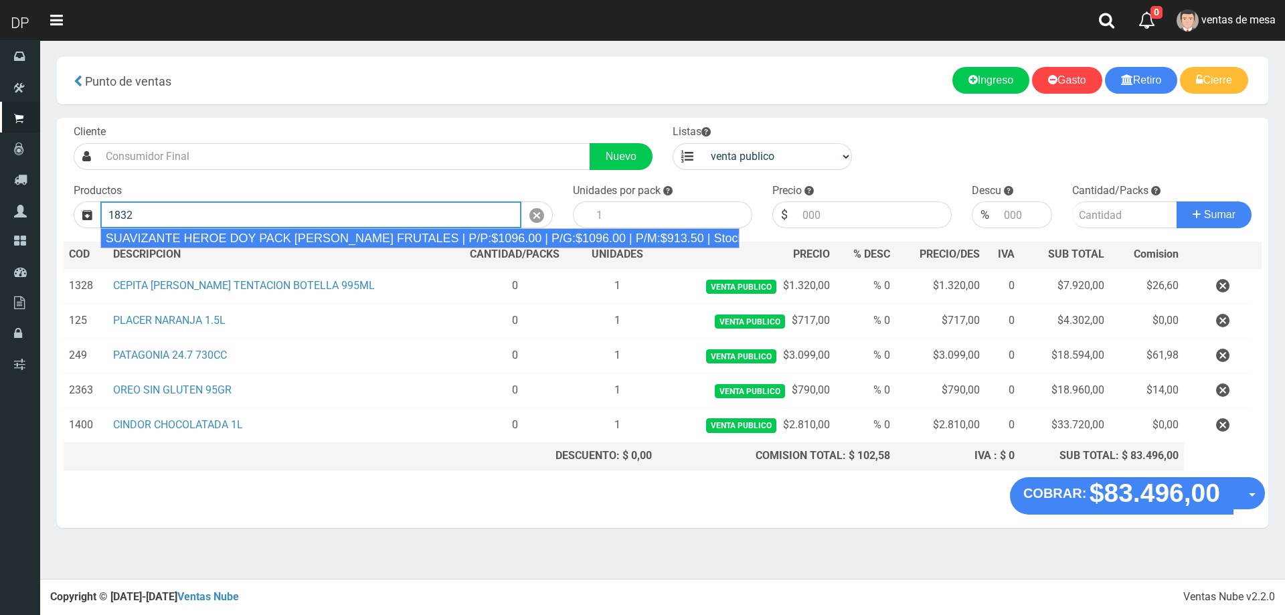
click at [251, 243] on div "SUAVIZANTE HEROE DOY PACK [PERSON_NAME] FRUTALES | P/P:$1096.00 | P/G:$1096.00 …" at bounding box center [420, 238] width 640 height 20
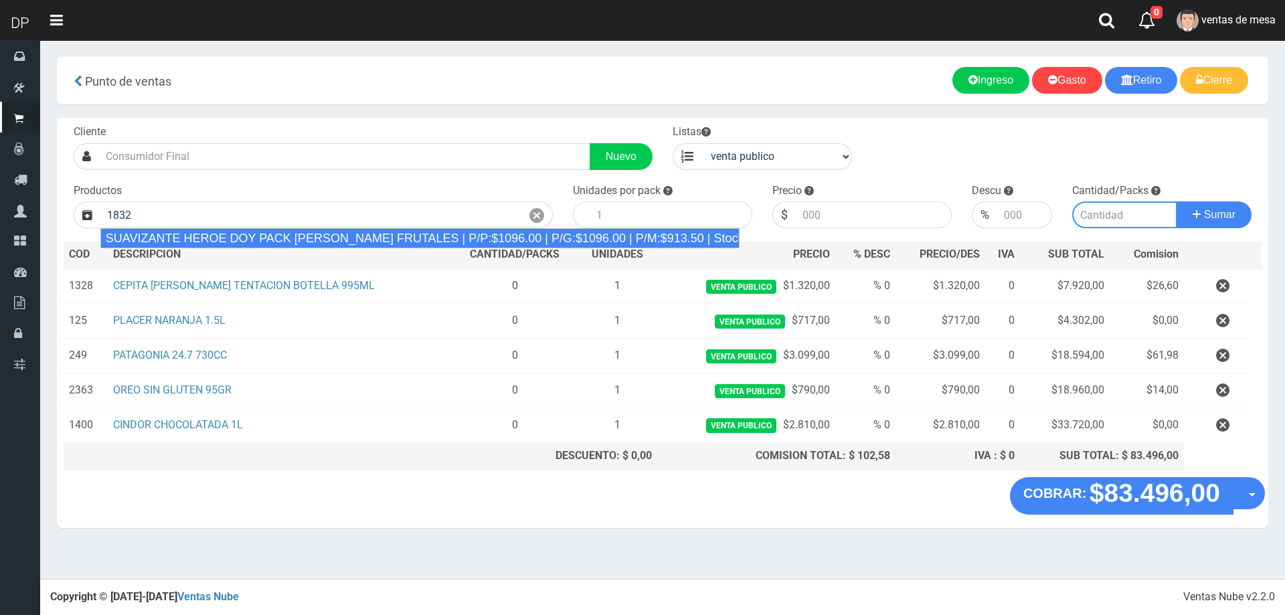
type input "SUAVIZANTE HEROE DOY PACK [PERSON_NAME] FRUTALES | P/P:$1096.00 | P/G:$1096.00 …"
type input "12"
type input "1096.00"
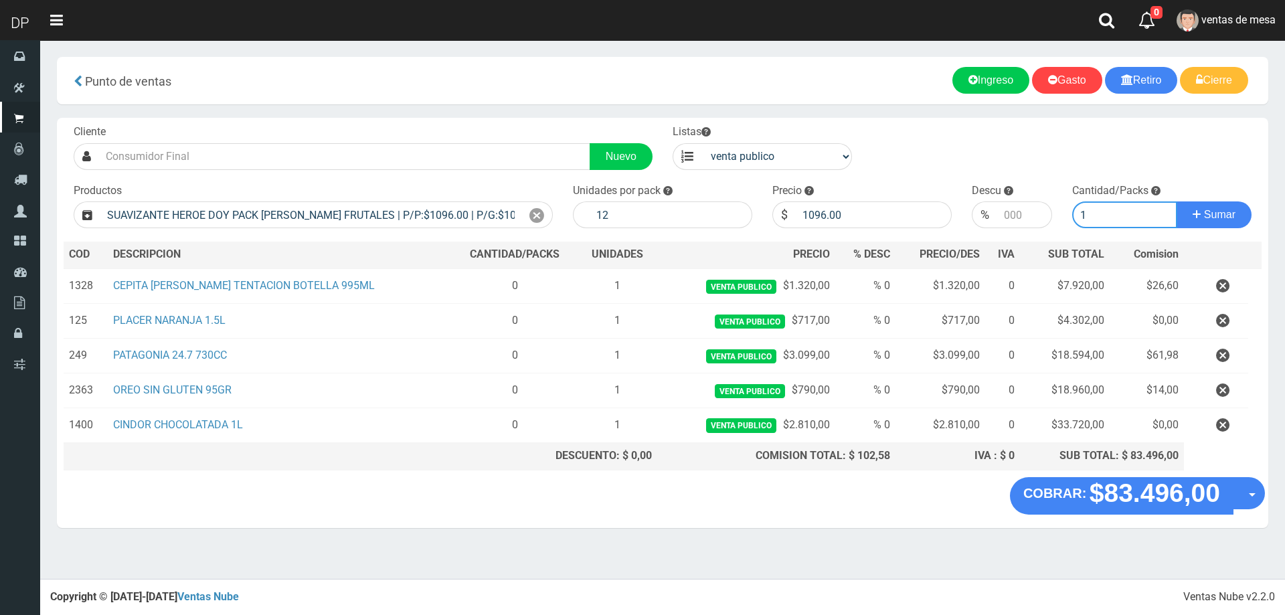
type input "1"
click at [1177, 201] on button "Sumar" at bounding box center [1214, 214] width 75 height 27
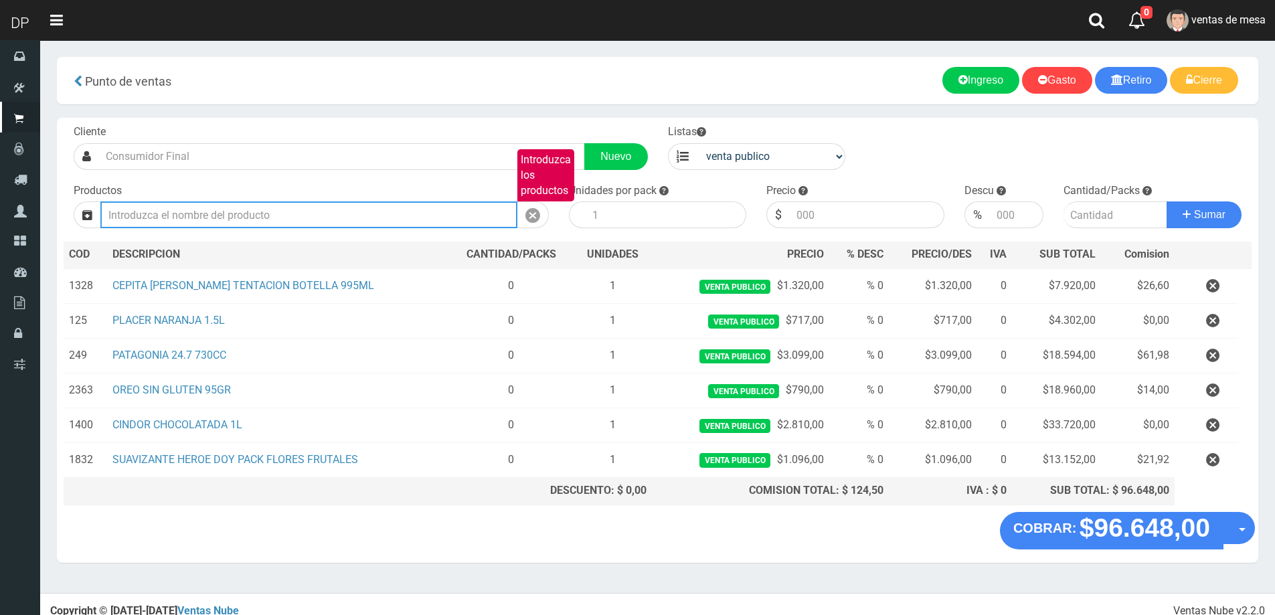
click at [157, 222] on input "Introduzca los productos" at bounding box center [308, 214] width 417 height 27
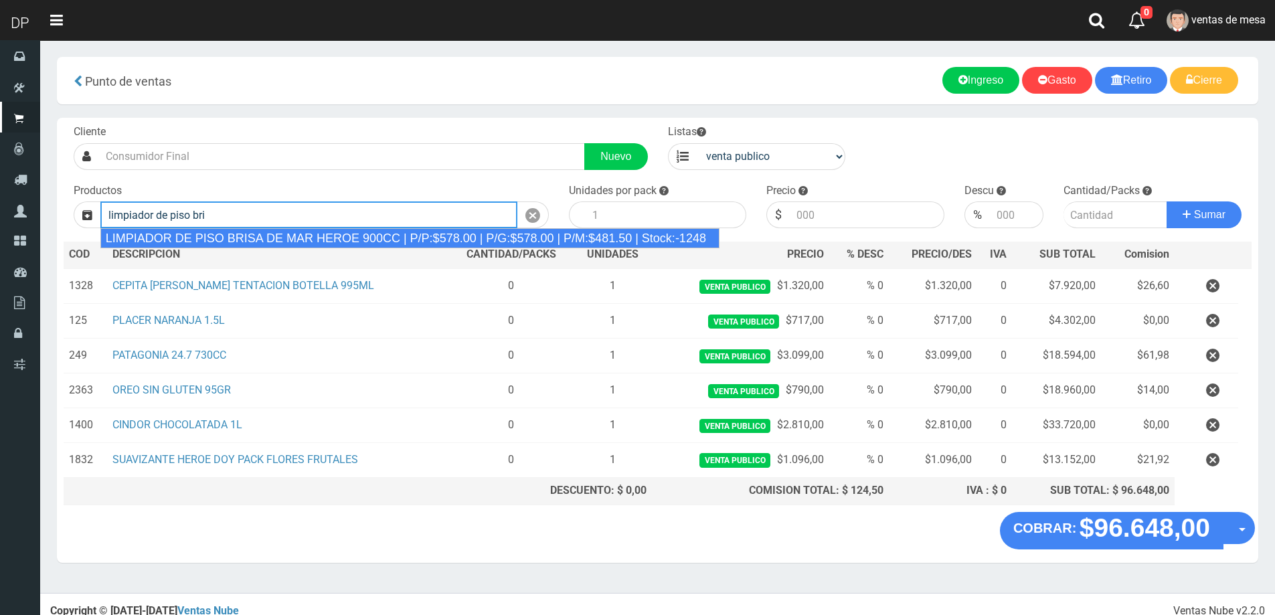
click at [280, 240] on div "LIMPIADOR DE PISO BRISA DE MAR HEROE 900CC | P/P:$578.00 | P/G:$578.00 | P/M:$4…" at bounding box center [409, 238] width 619 height 20
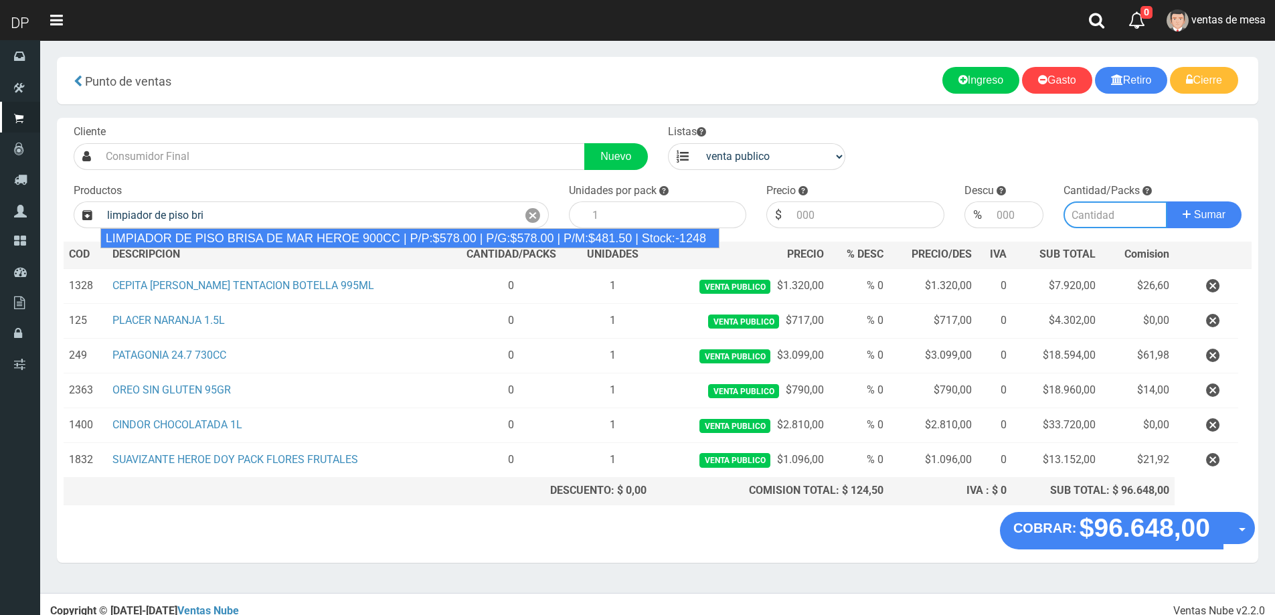
type input "LIMPIADOR DE PISO BRISA DE MAR HEROE 900CC | P/P:$578.00 | P/G:$578.00 | P/M:$4…"
type input "12"
type input "578.00"
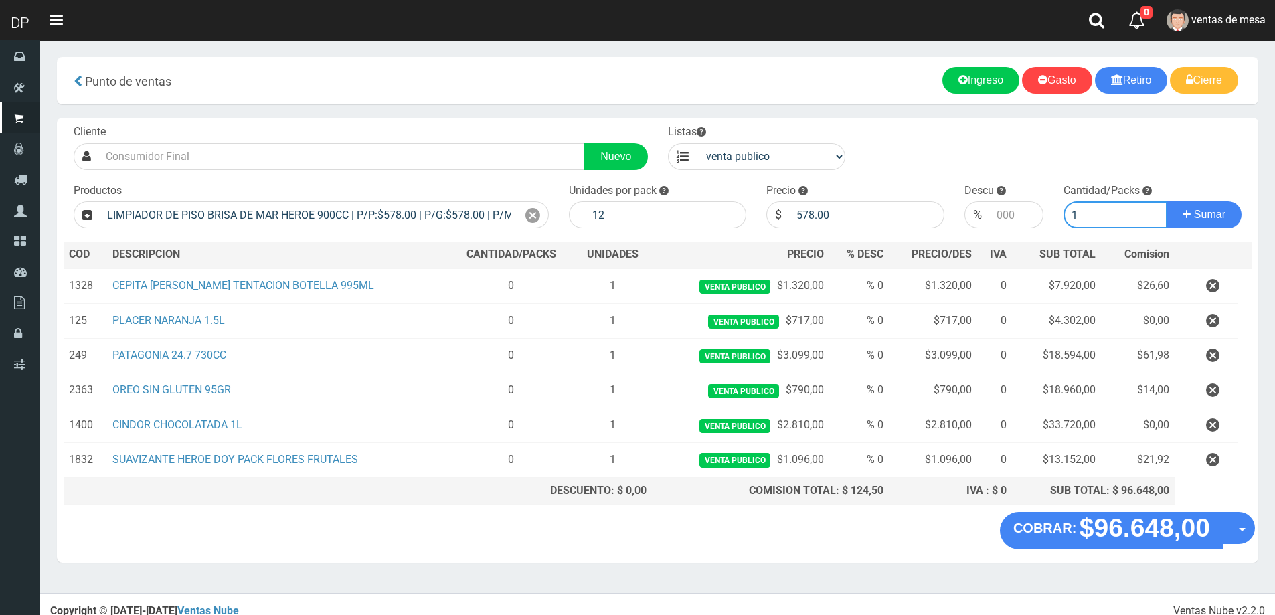
type input "1"
click at [1167, 201] on button "Sumar" at bounding box center [1204, 214] width 75 height 27
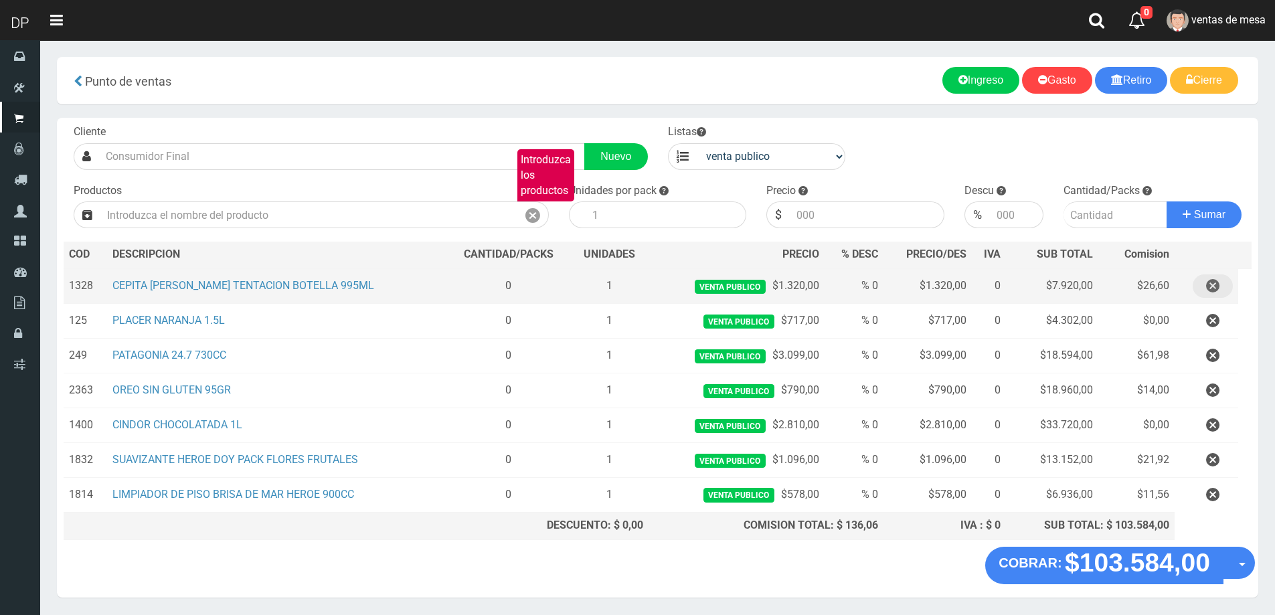
click at [1220, 280] on button "button" at bounding box center [1213, 285] width 40 height 23
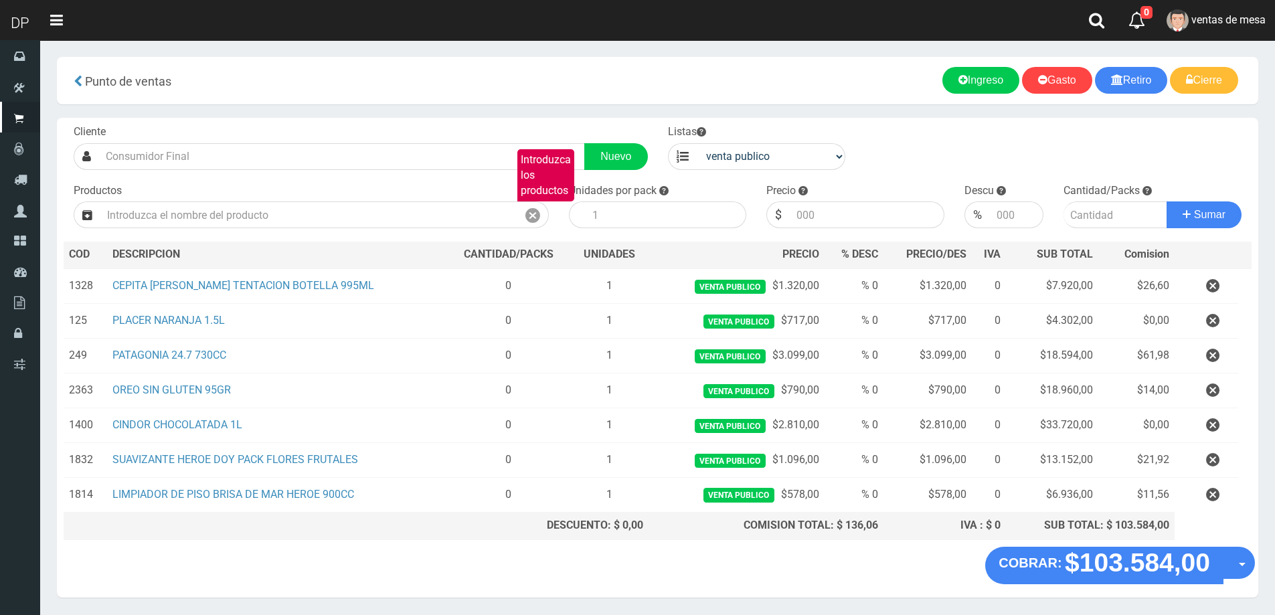
click at [1218, 283] on icon "button" at bounding box center [1212, 285] width 13 height 23
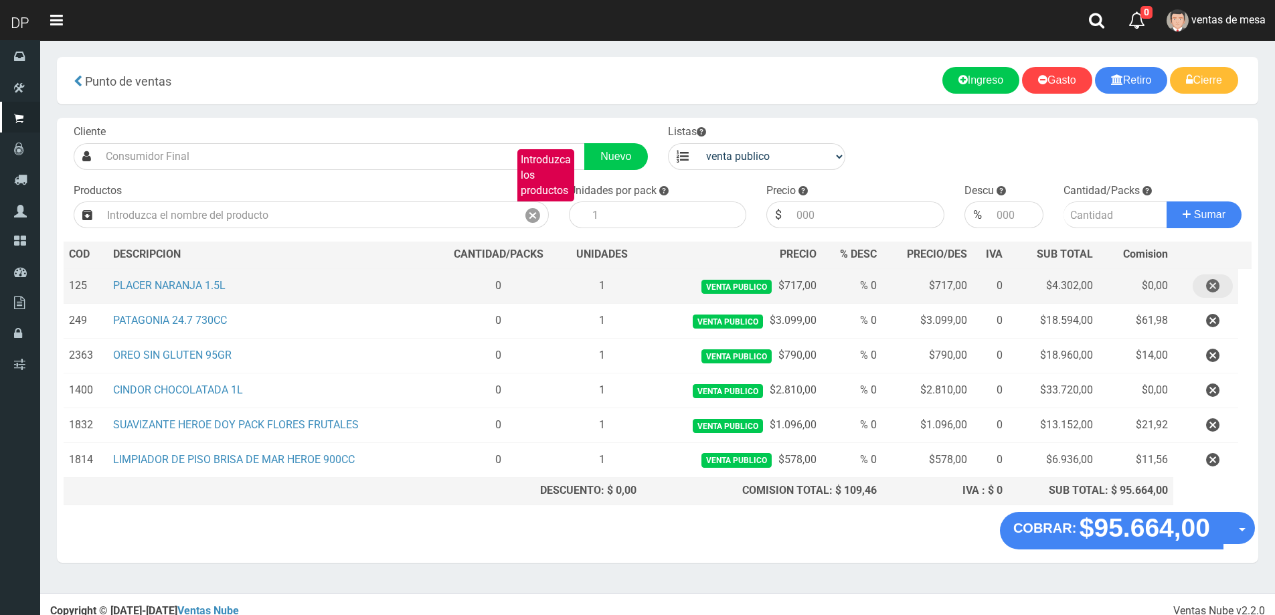
click at [1208, 289] on icon "button" at bounding box center [1212, 285] width 13 height 23
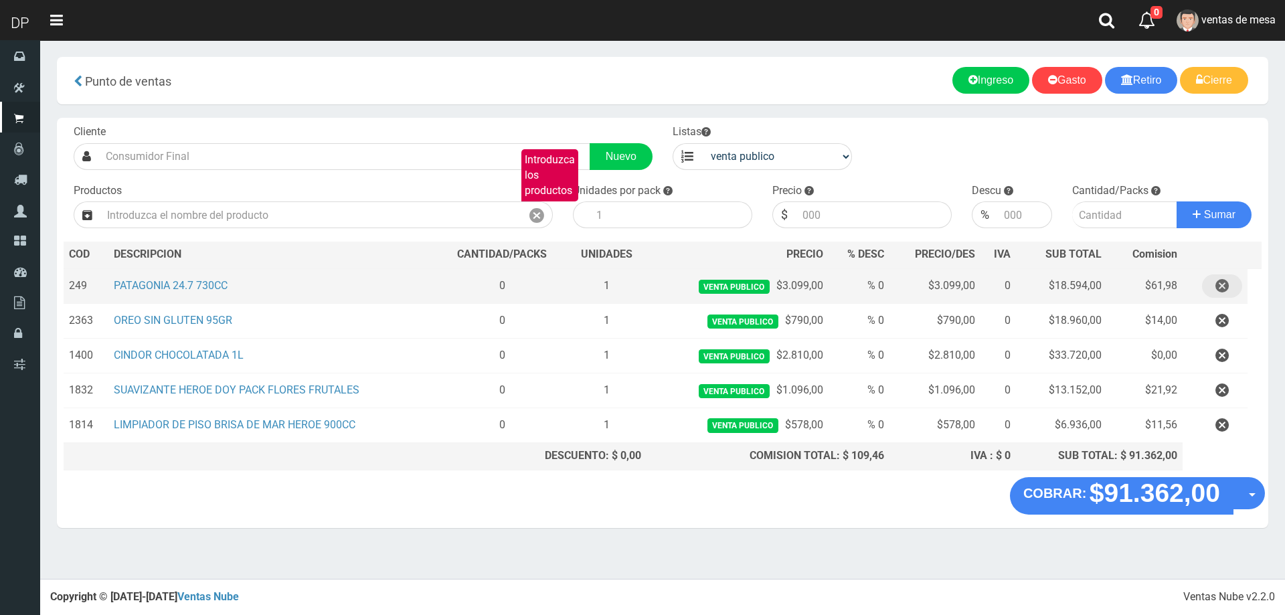
click at [1212, 283] on button "button" at bounding box center [1222, 285] width 40 height 23
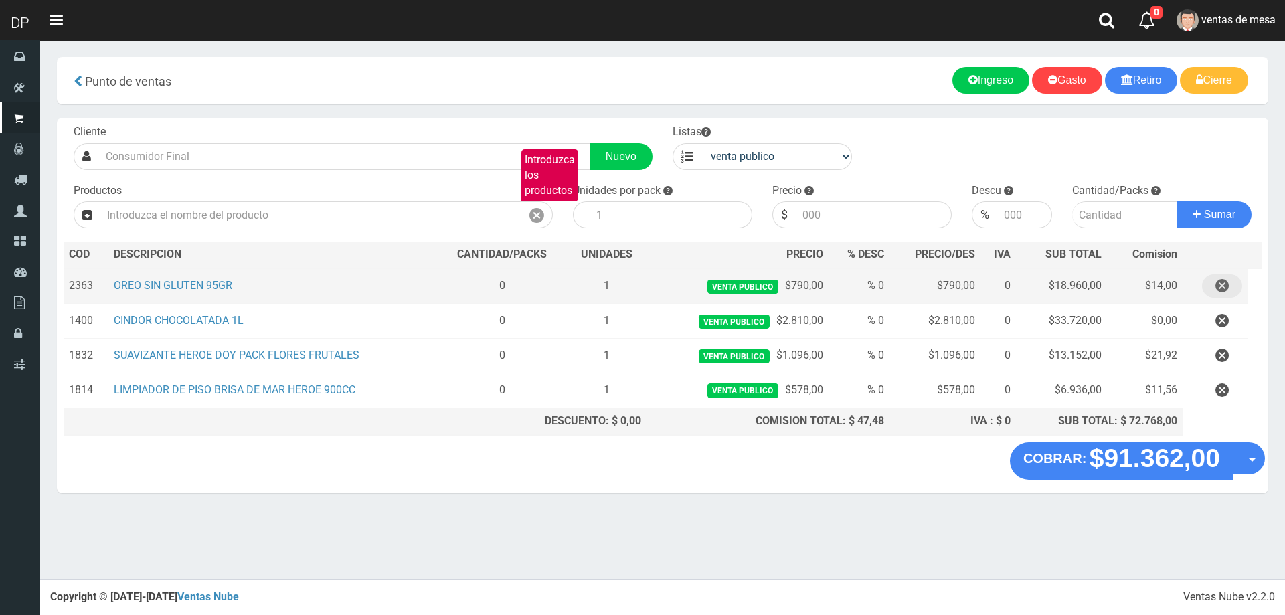
click at [1228, 285] on icon "button" at bounding box center [1222, 285] width 13 height 23
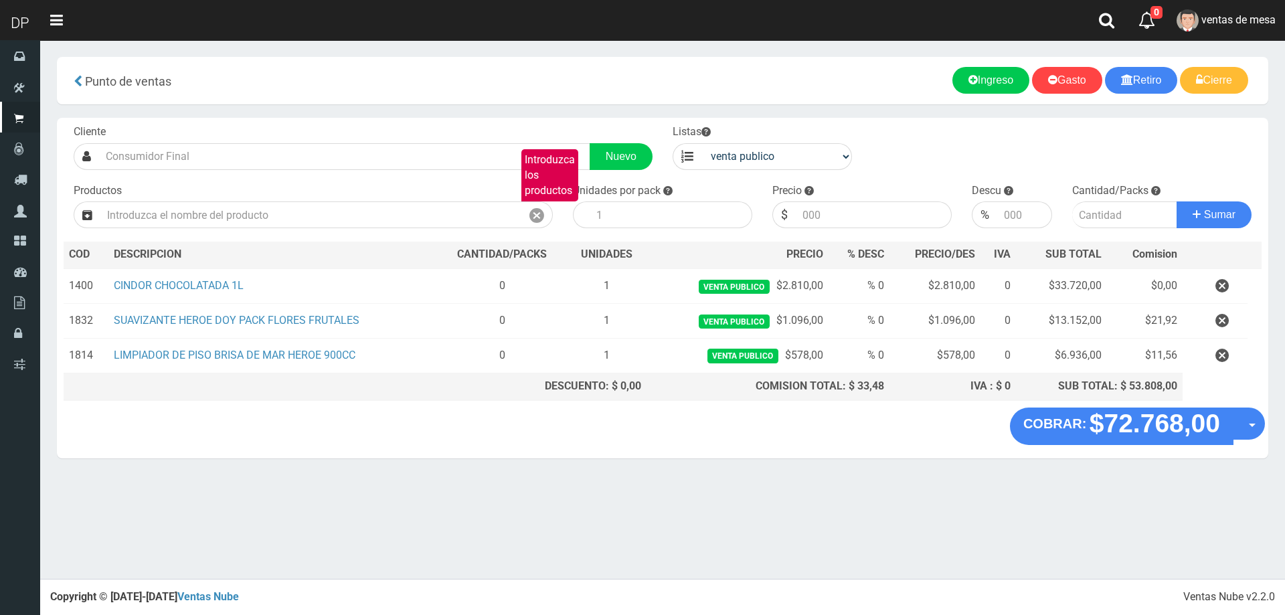
click at [1226, 285] on icon "button" at bounding box center [1222, 285] width 13 height 23
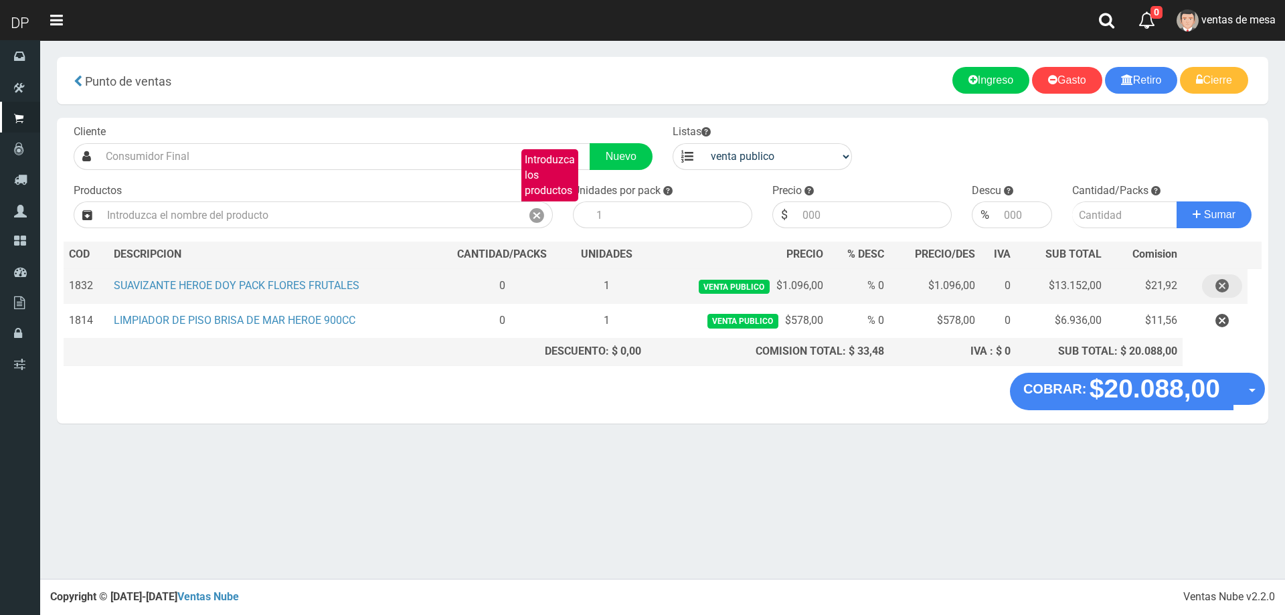
click at [1226, 284] on icon "button" at bounding box center [1222, 285] width 13 height 23
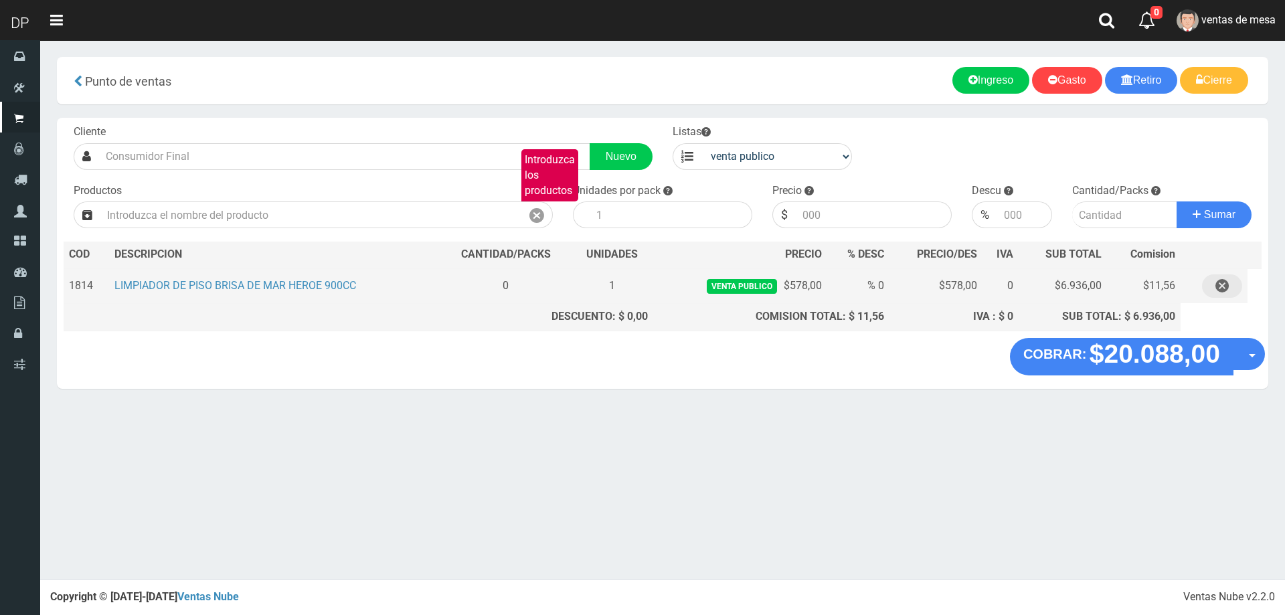
click at [1226, 284] on icon "button" at bounding box center [1222, 285] width 13 height 23
